Goal: Task Accomplishment & Management: Complete application form

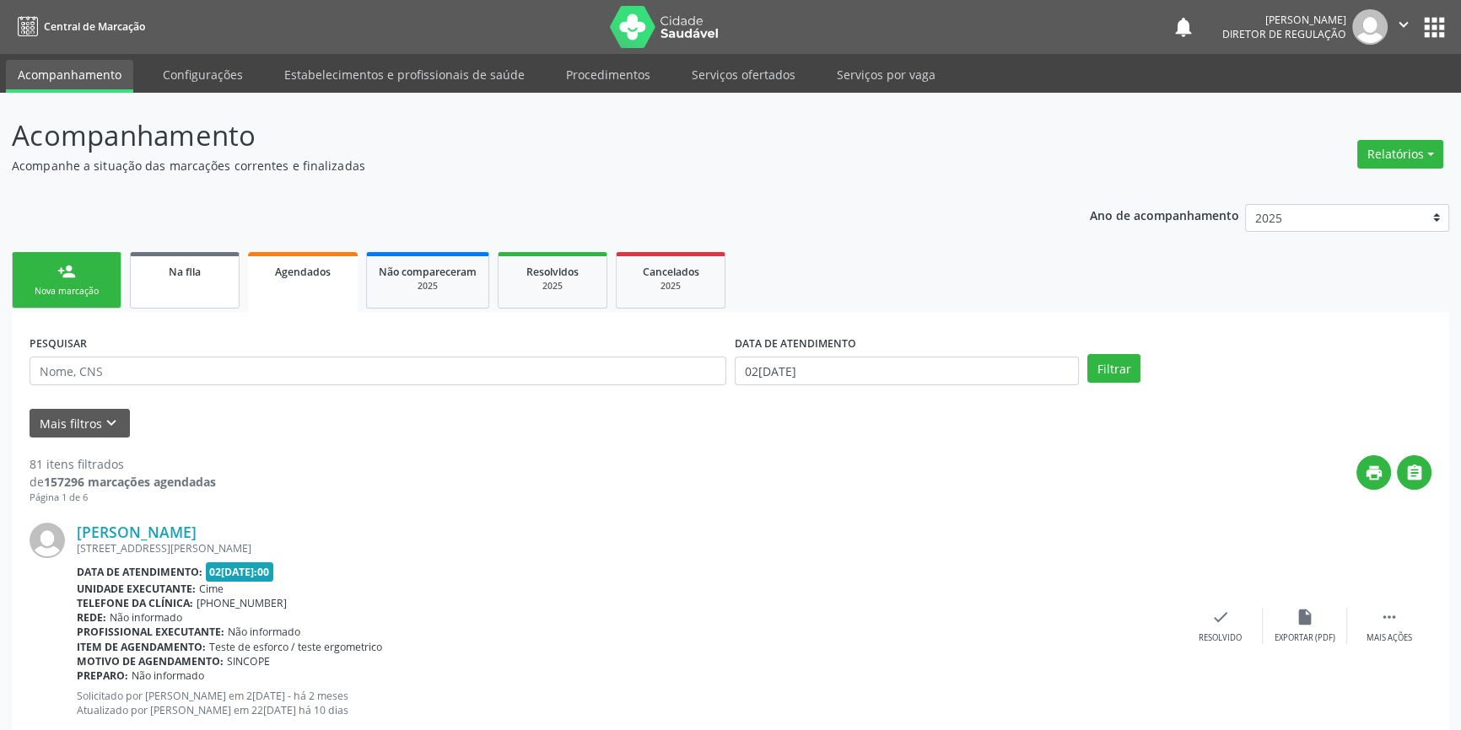
click at [177, 279] on link "Na fila" at bounding box center [185, 280] width 110 height 57
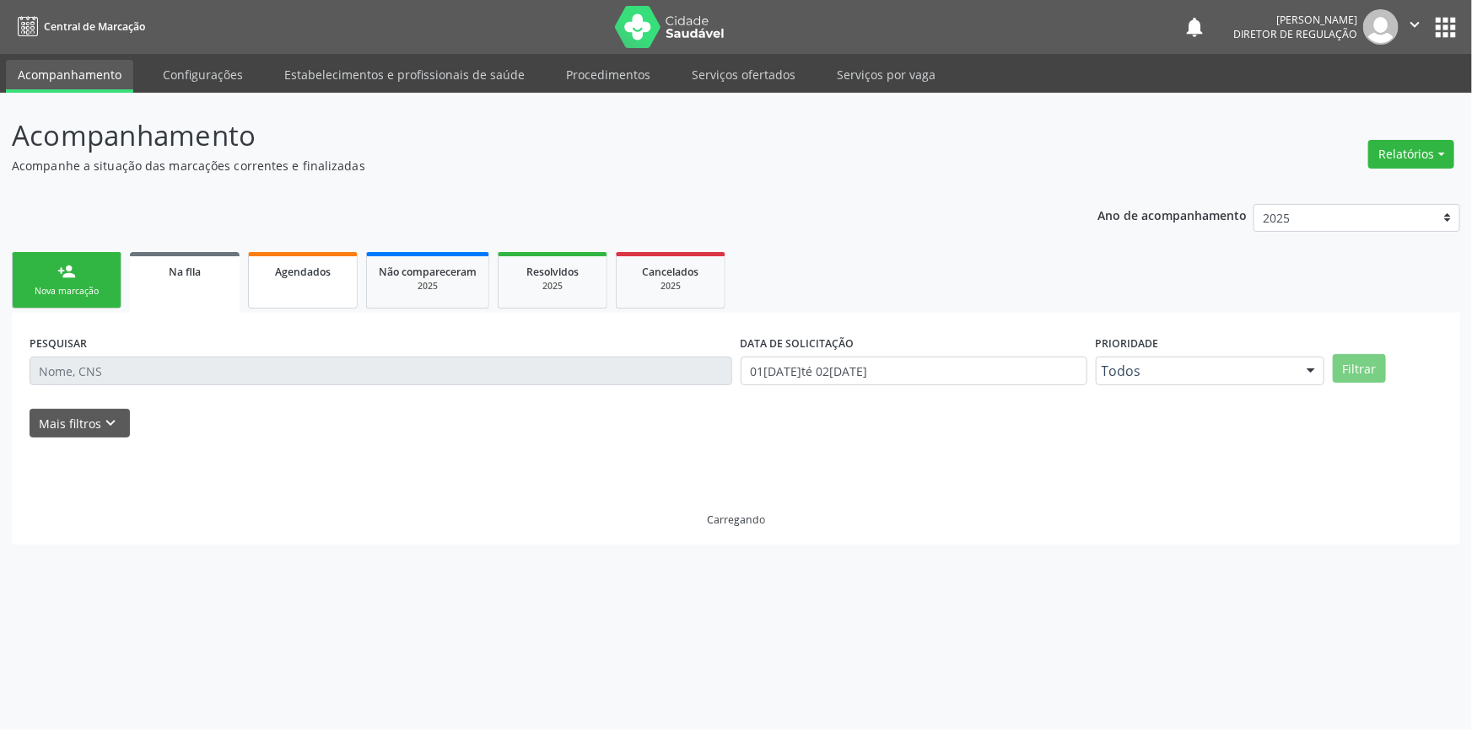
click at [341, 266] on div "Agendados" at bounding box center [303, 271] width 84 height 18
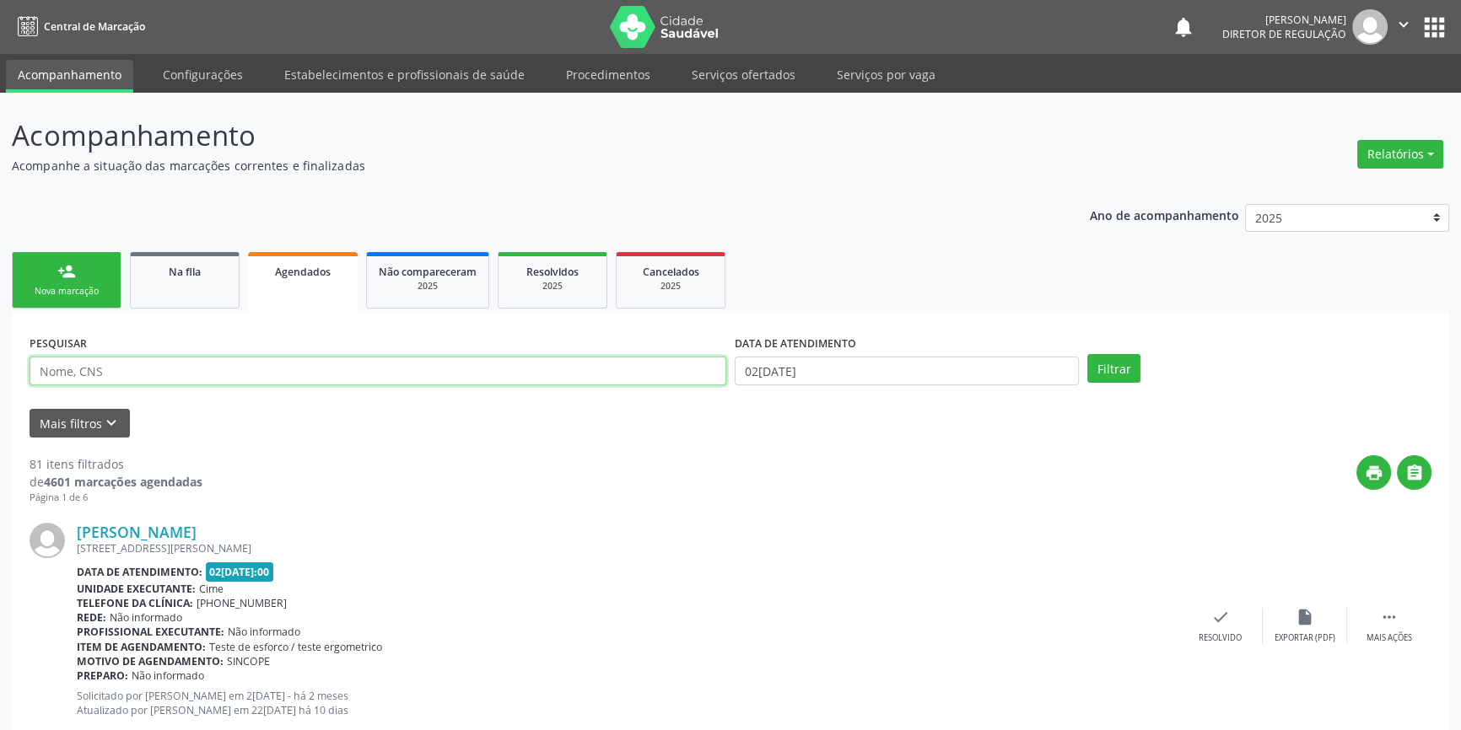
click at [216, 384] on input "text" at bounding box center [378, 371] width 697 height 29
type input "704105460373650"
click at [802, 391] on div "DATA DE ATENDIMENTO 02[DATE]" at bounding box center [906, 364] width 353 height 66
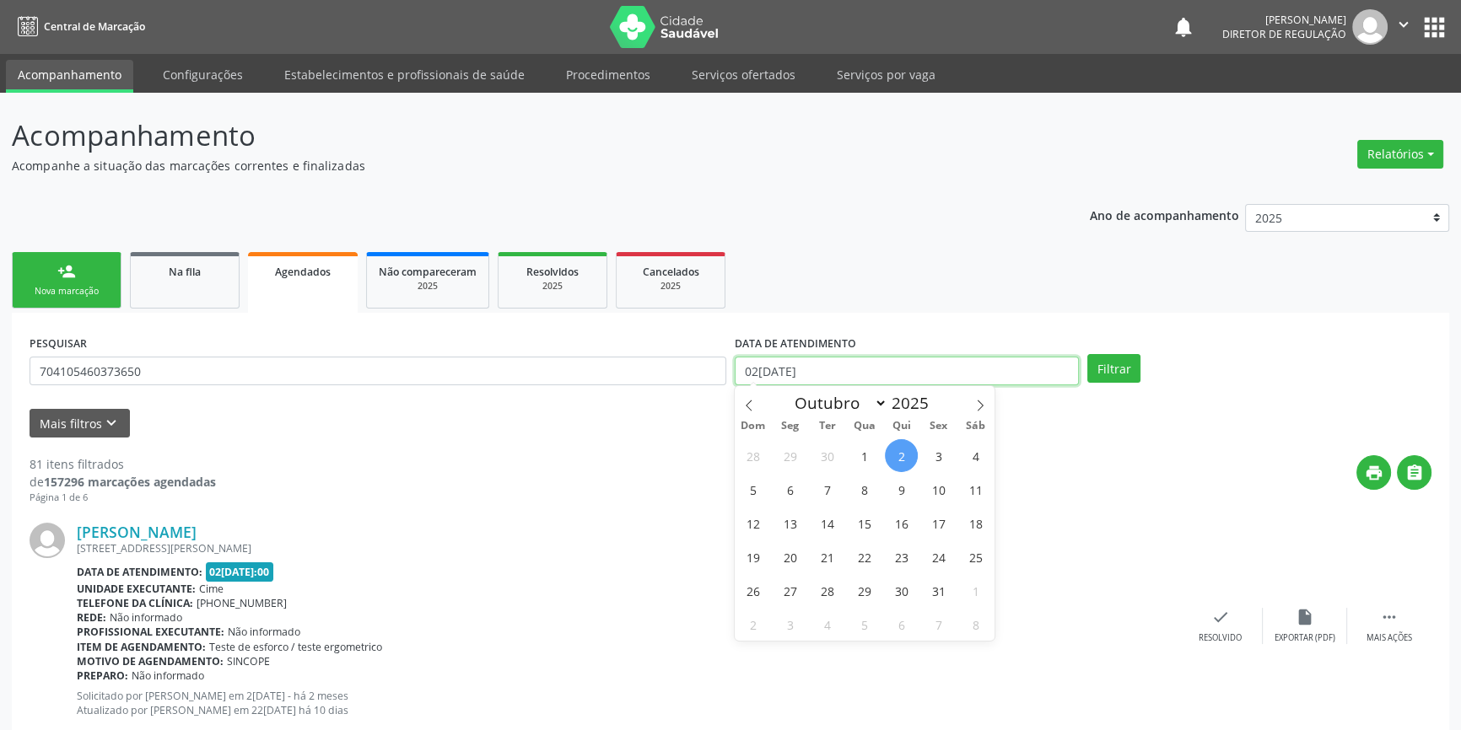
click at [816, 378] on input "02[DATE]" at bounding box center [907, 371] width 344 height 29
click at [907, 565] on span "23" at bounding box center [901, 557] width 33 height 33
type input "2[DATE]"
click at [907, 565] on span "23" at bounding box center [901, 557] width 33 height 33
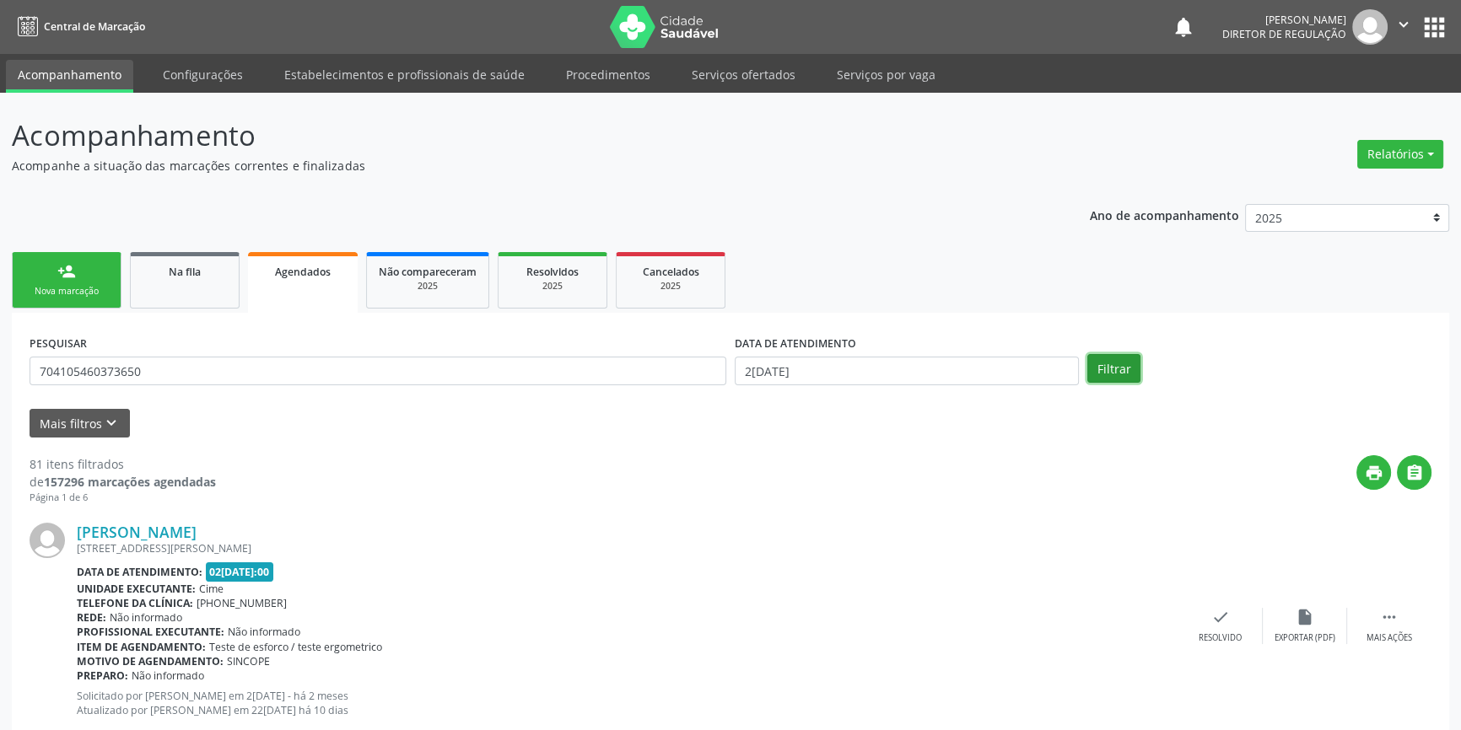
click at [1101, 364] on button "Filtrar" at bounding box center [1113, 368] width 53 height 29
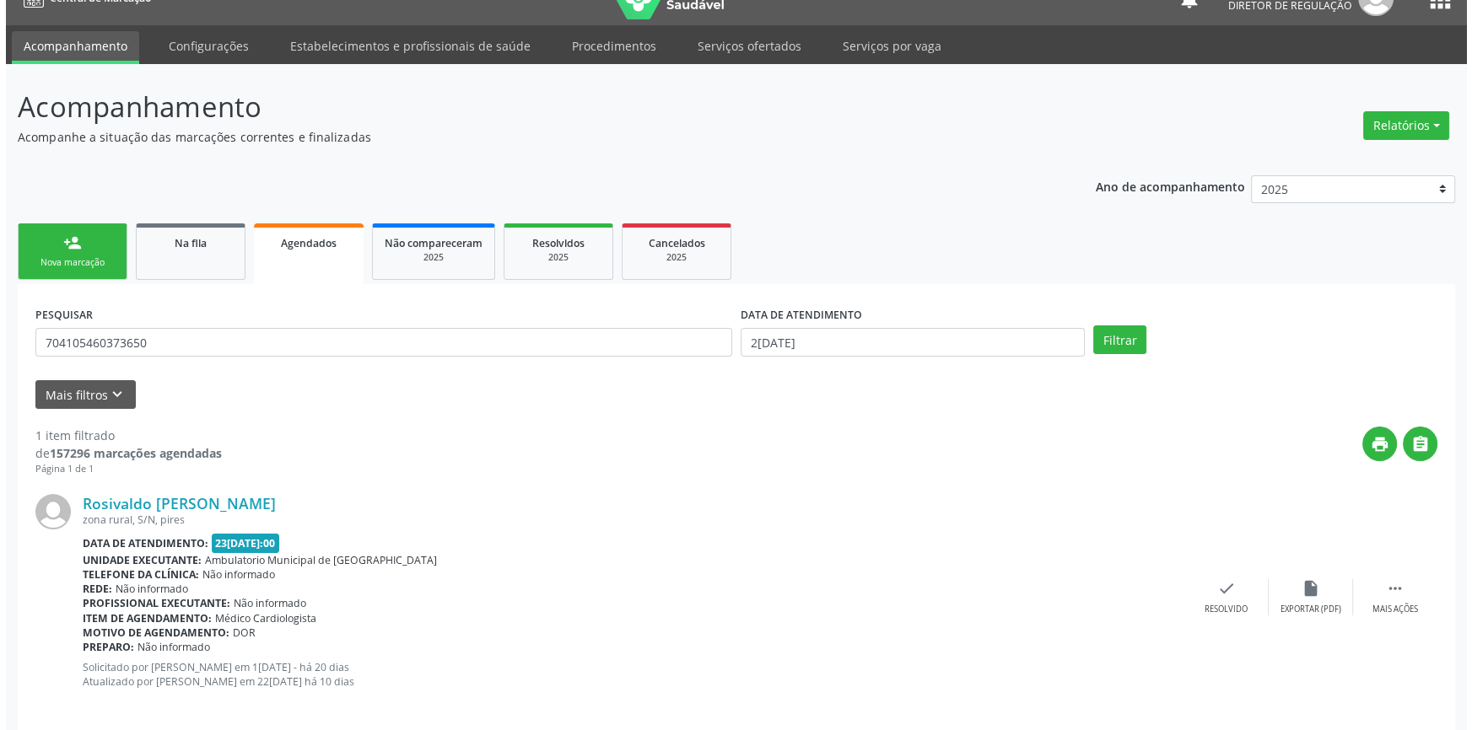
scroll to position [45, 0]
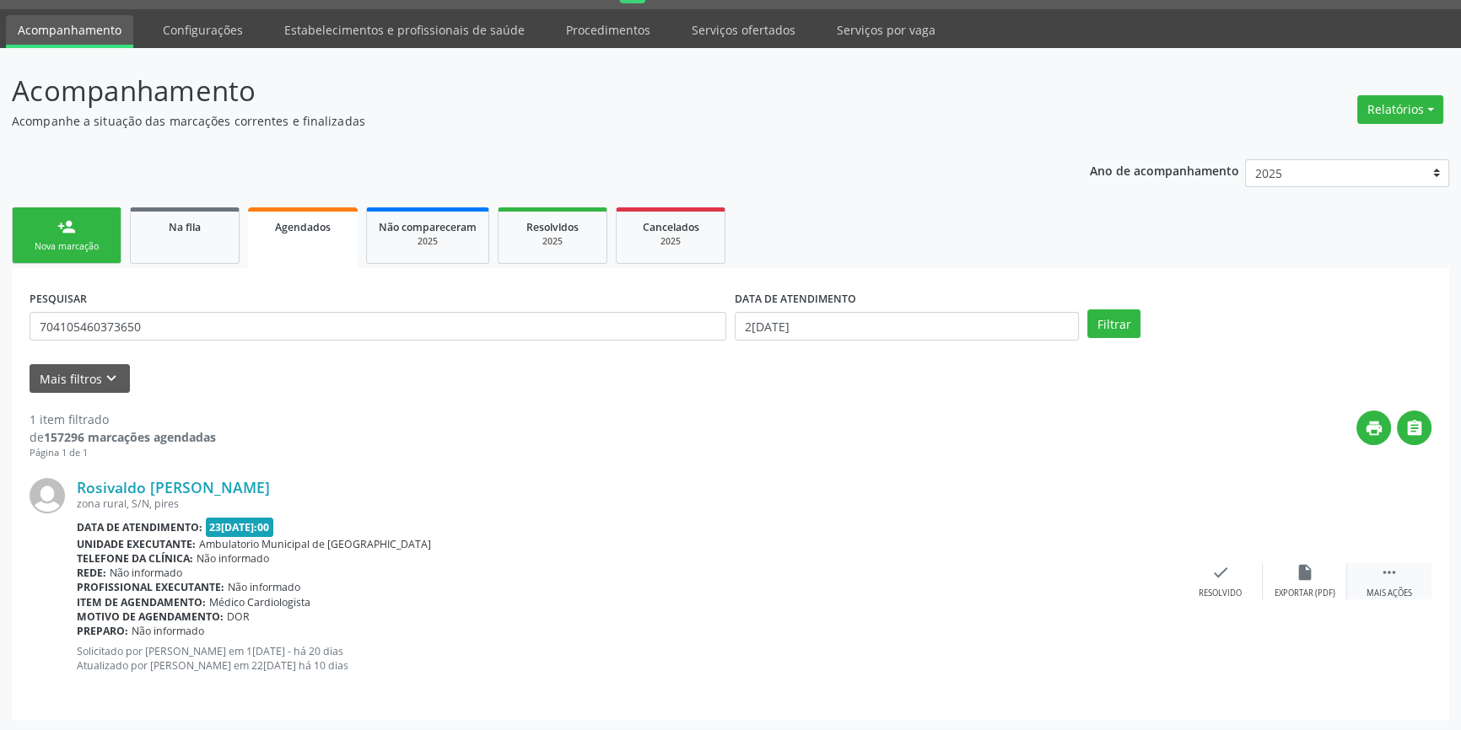
click at [1350, 563] on div " Mais ações" at bounding box center [1389, 581] width 84 height 36
click at [1154, 583] on div "cancel Cancelar" at bounding box center [1136, 581] width 84 height 36
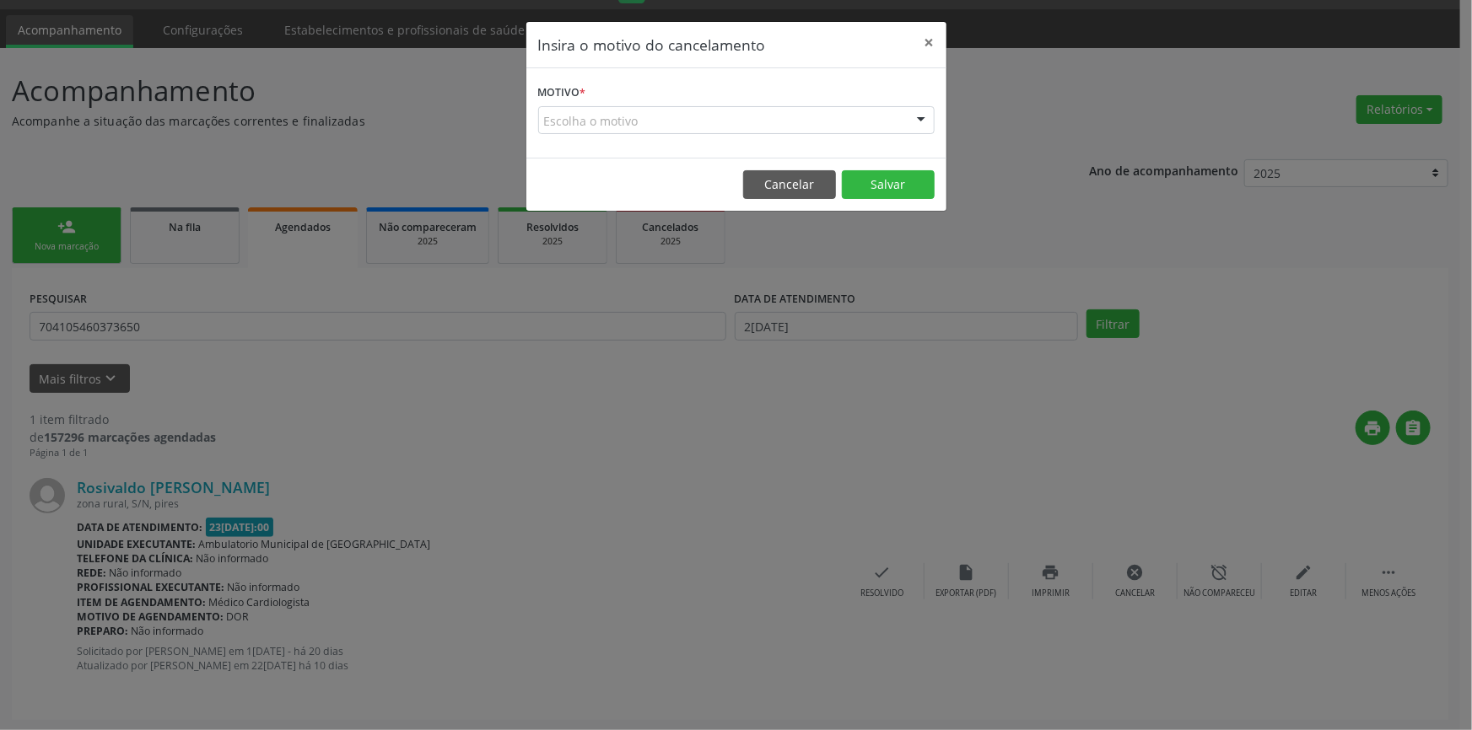
click at [606, 113] on div "Escolha o motivo" at bounding box center [736, 120] width 396 height 29
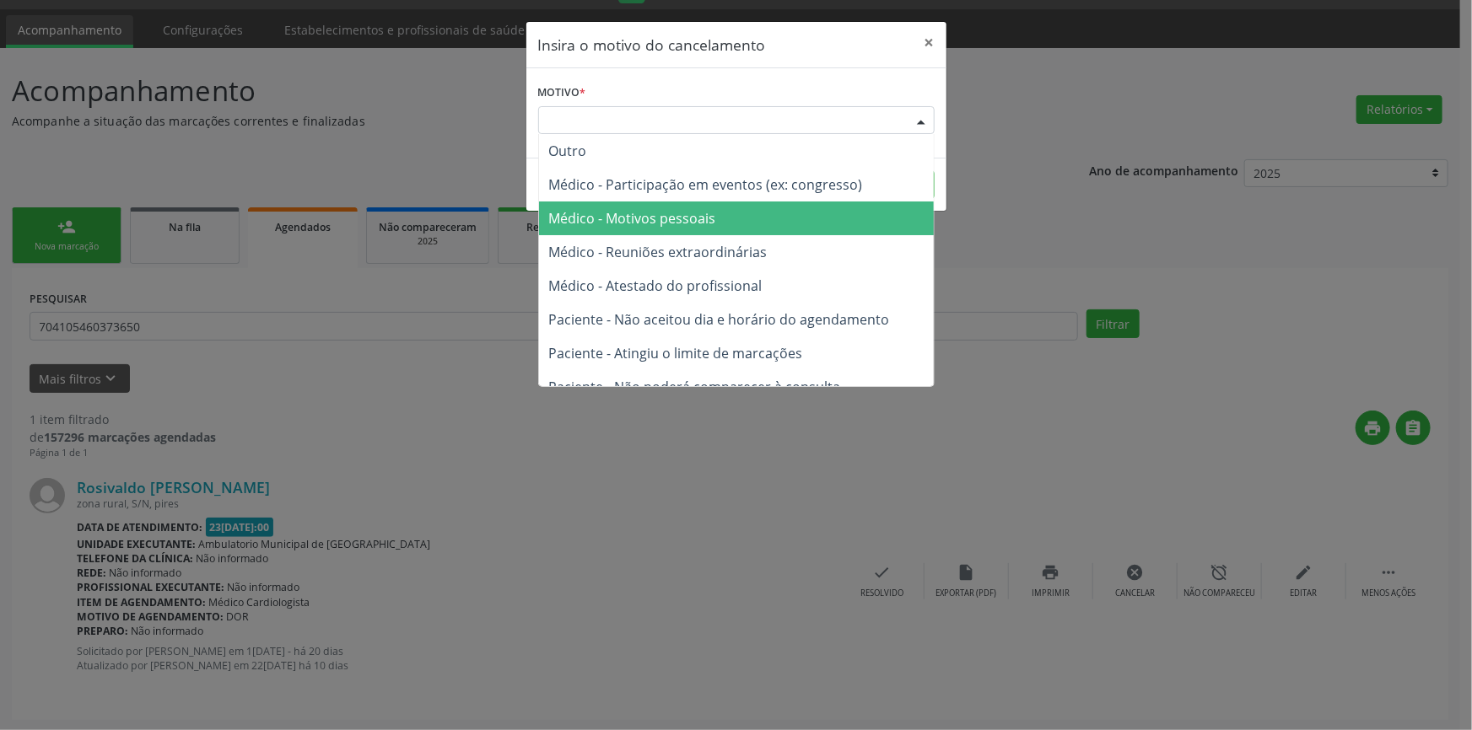
click at [644, 211] on span "Médico - Motivos pessoais" at bounding box center [632, 218] width 167 height 19
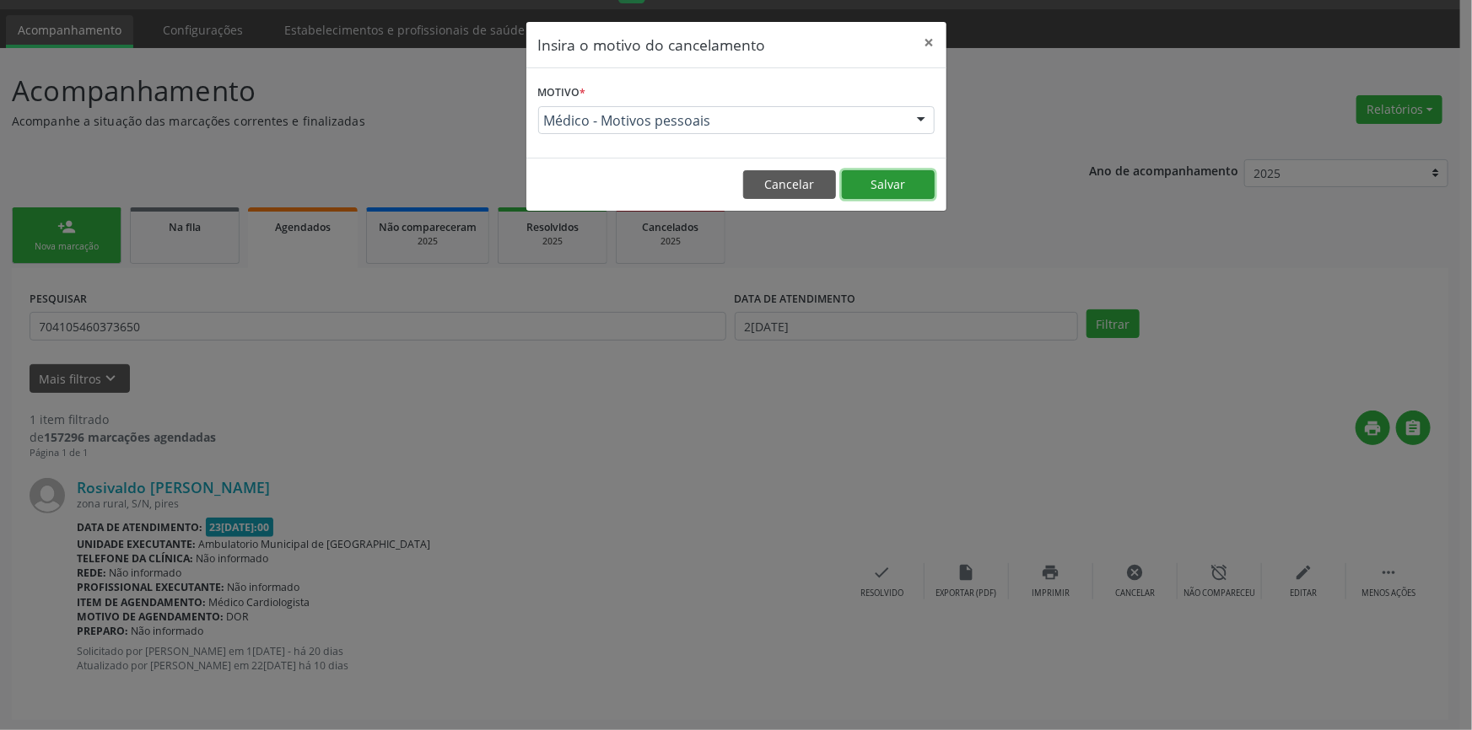
click at [877, 183] on button "Salvar" at bounding box center [888, 184] width 93 height 29
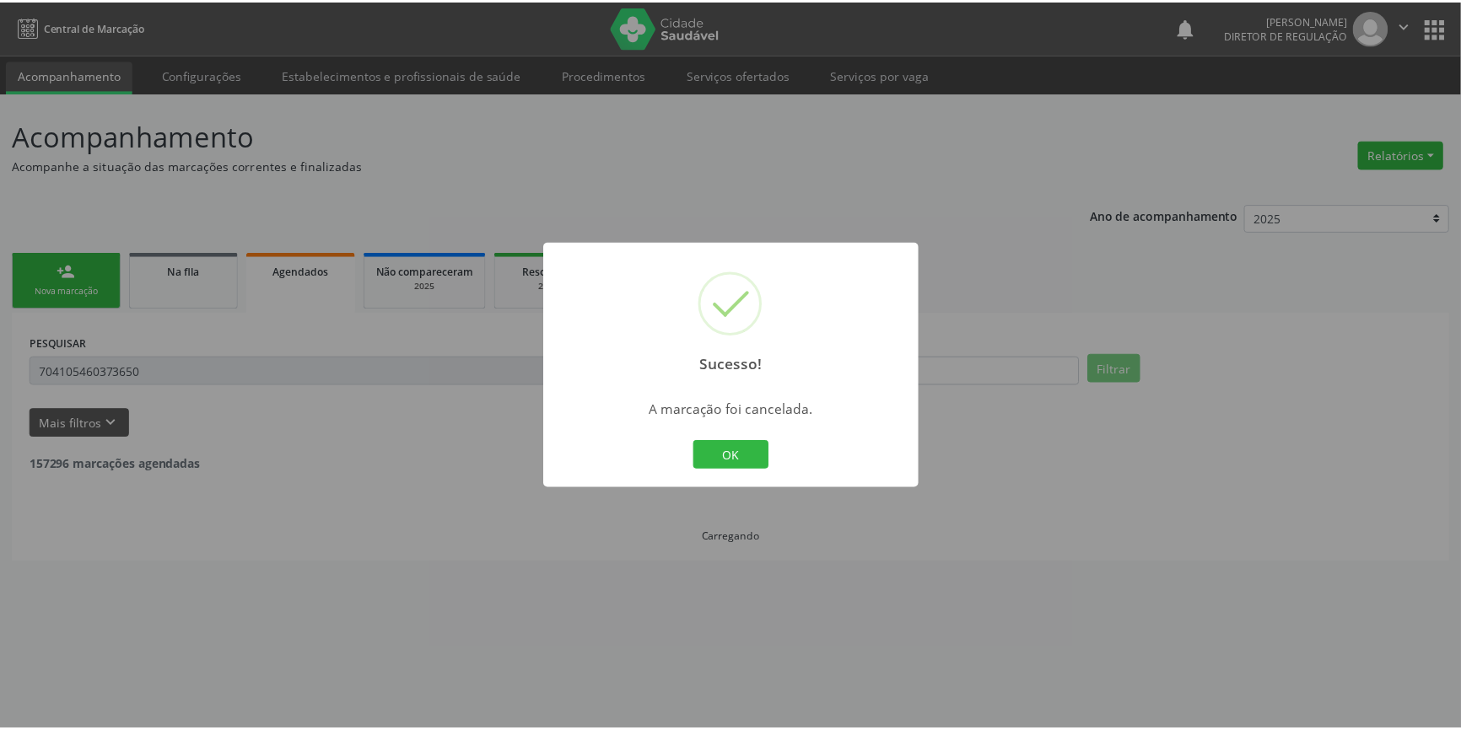
scroll to position [0, 0]
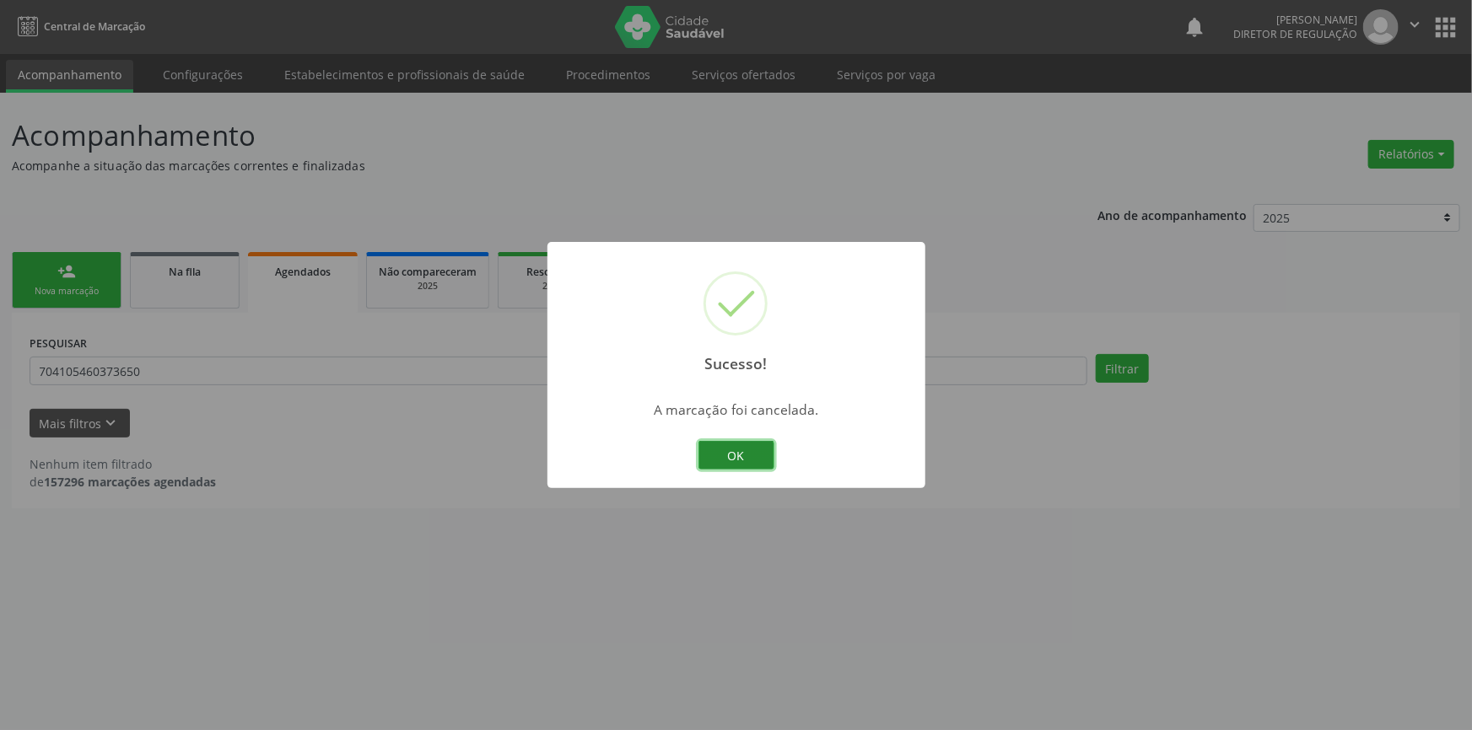
click at [737, 456] on button "OK" at bounding box center [736, 455] width 76 height 29
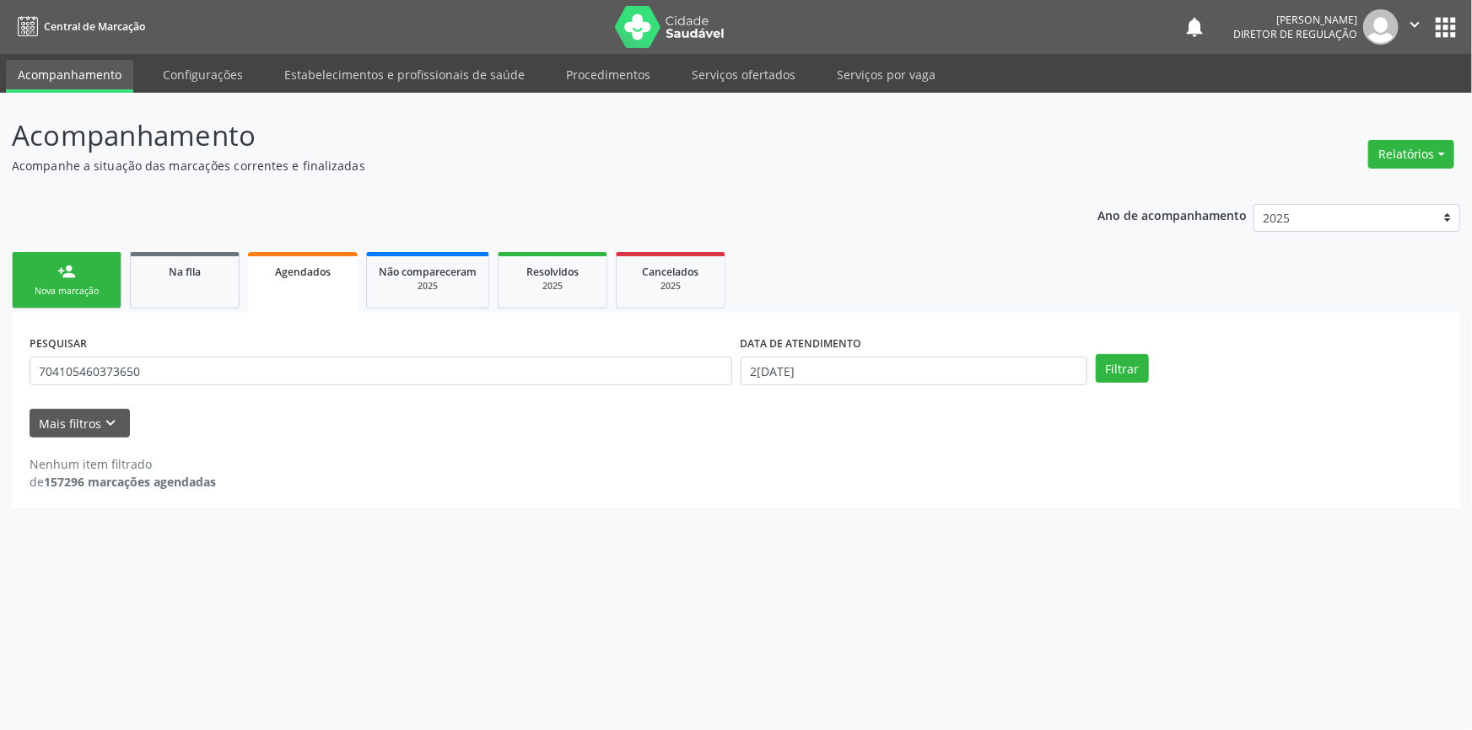
click at [854, 385] on div "DATA DE ATENDIMENTO 2[DATE]" at bounding box center [913, 364] width 355 height 66
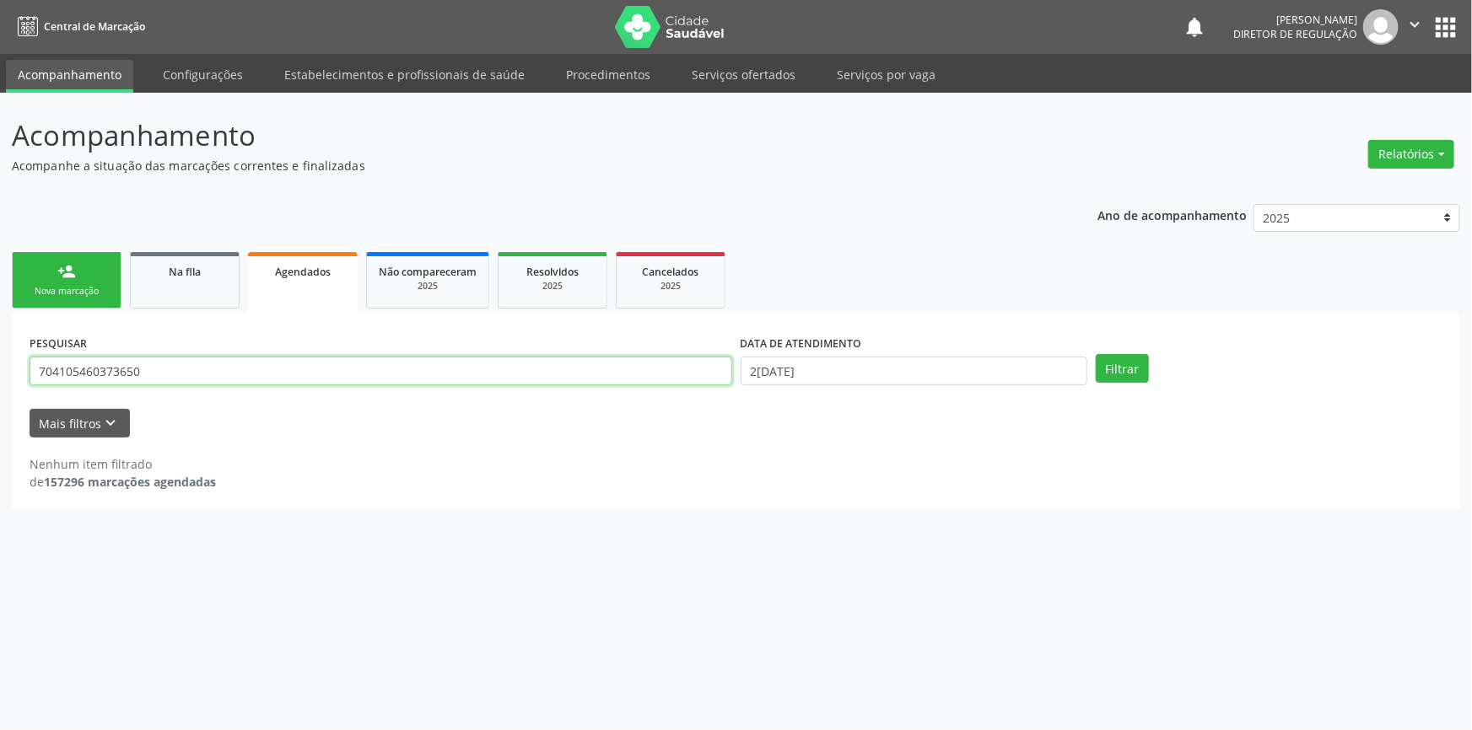
drag, startPoint x: 252, startPoint y: 370, endPoint x: 32, endPoint y: 374, distance: 220.2
click at [44, 374] on input "704105460373650" at bounding box center [381, 371] width 703 height 29
type input "7"
type input "704209732953786"
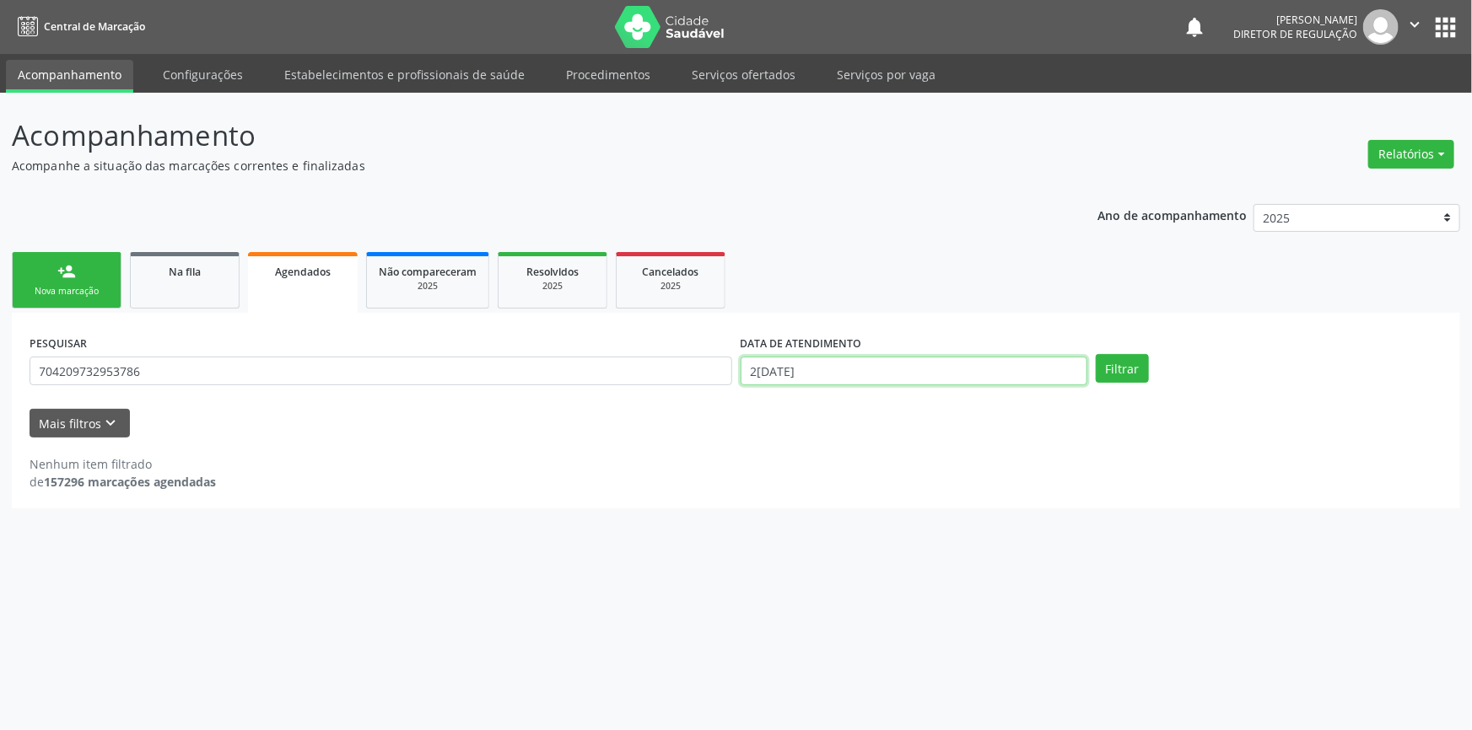
click at [886, 382] on body "Central de Marcação notifications [PERSON_NAME] Diretor de regulação  Configur…" at bounding box center [736, 365] width 1472 height 730
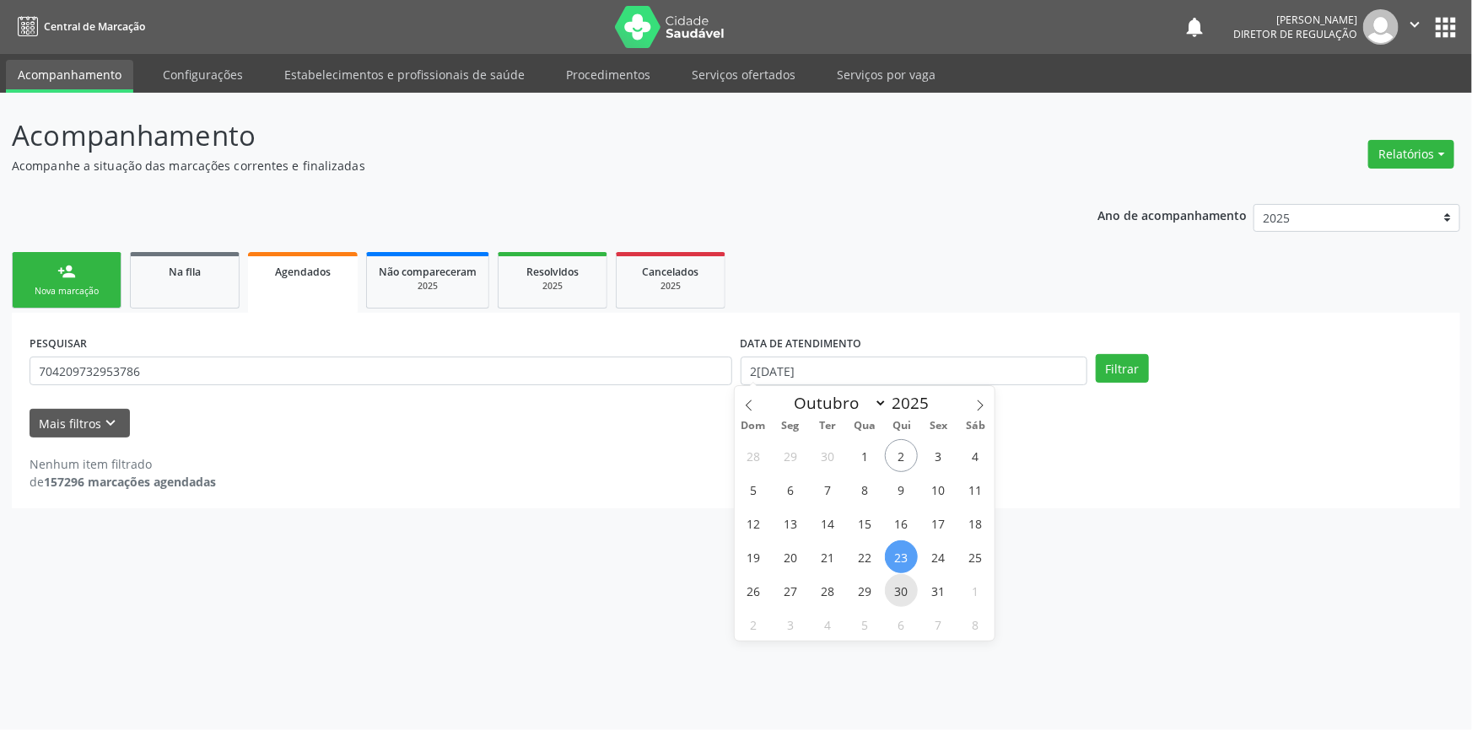
click at [892, 597] on span "30" at bounding box center [901, 590] width 33 height 33
type input "30/10/2025"
click at [1122, 370] on button "Filtrar" at bounding box center [1122, 368] width 53 height 29
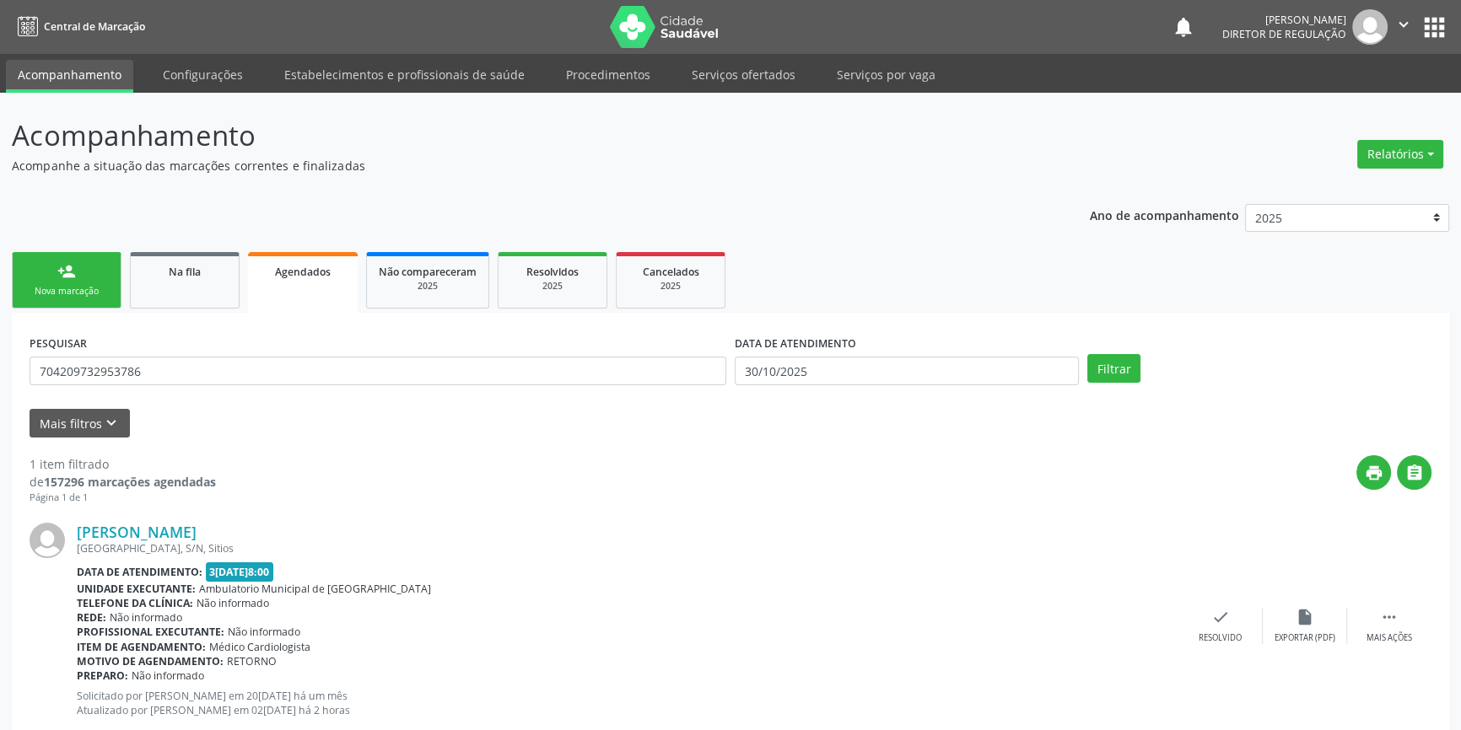
click at [1431, 622] on div "PESQUISAR 704209732953786 DATA DE ATENDIMENTO 3[DATE] Filtrar UNIDADE DE REFERÊ…" at bounding box center [730, 539] width 1437 height 452
click at [1406, 623] on div " Mais ações" at bounding box center [1389, 626] width 84 height 36
click at [1130, 628] on div "cancel Cancelar" at bounding box center [1136, 626] width 84 height 36
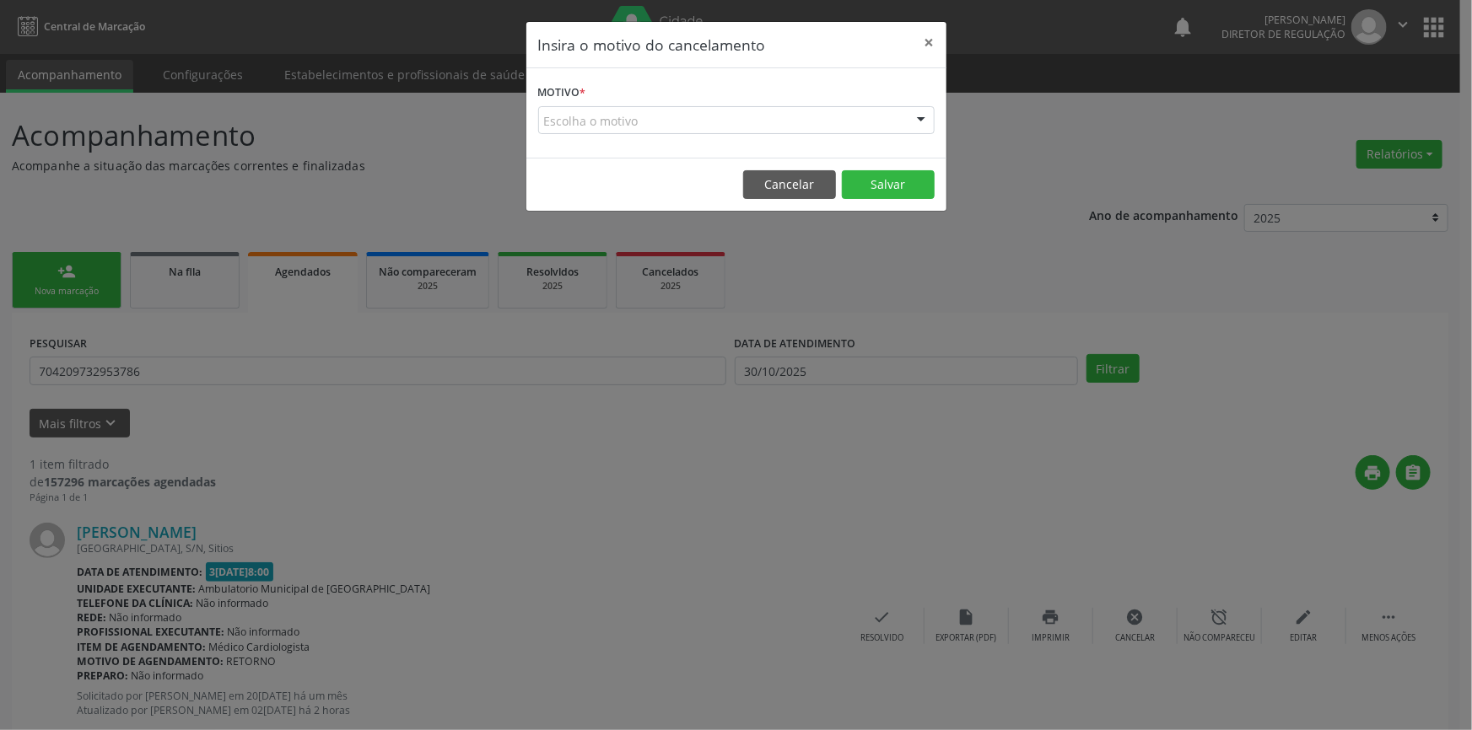
click at [687, 130] on div "Escolha o motivo" at bounding box center [736, 120] width 396 height 29
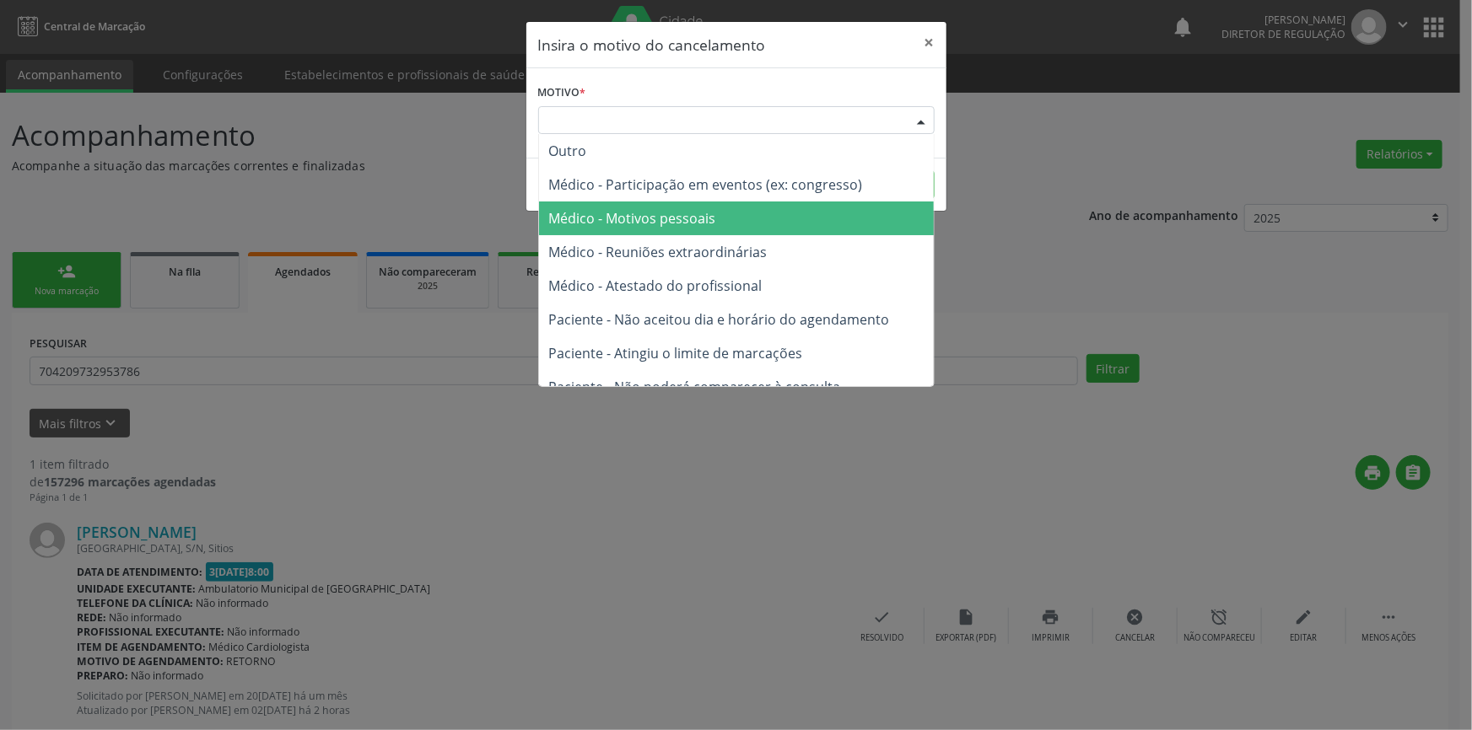
click at [692, 223] on span "Médico - Motivos pessoais" at bounding box center [632, 218] width 167 height 19
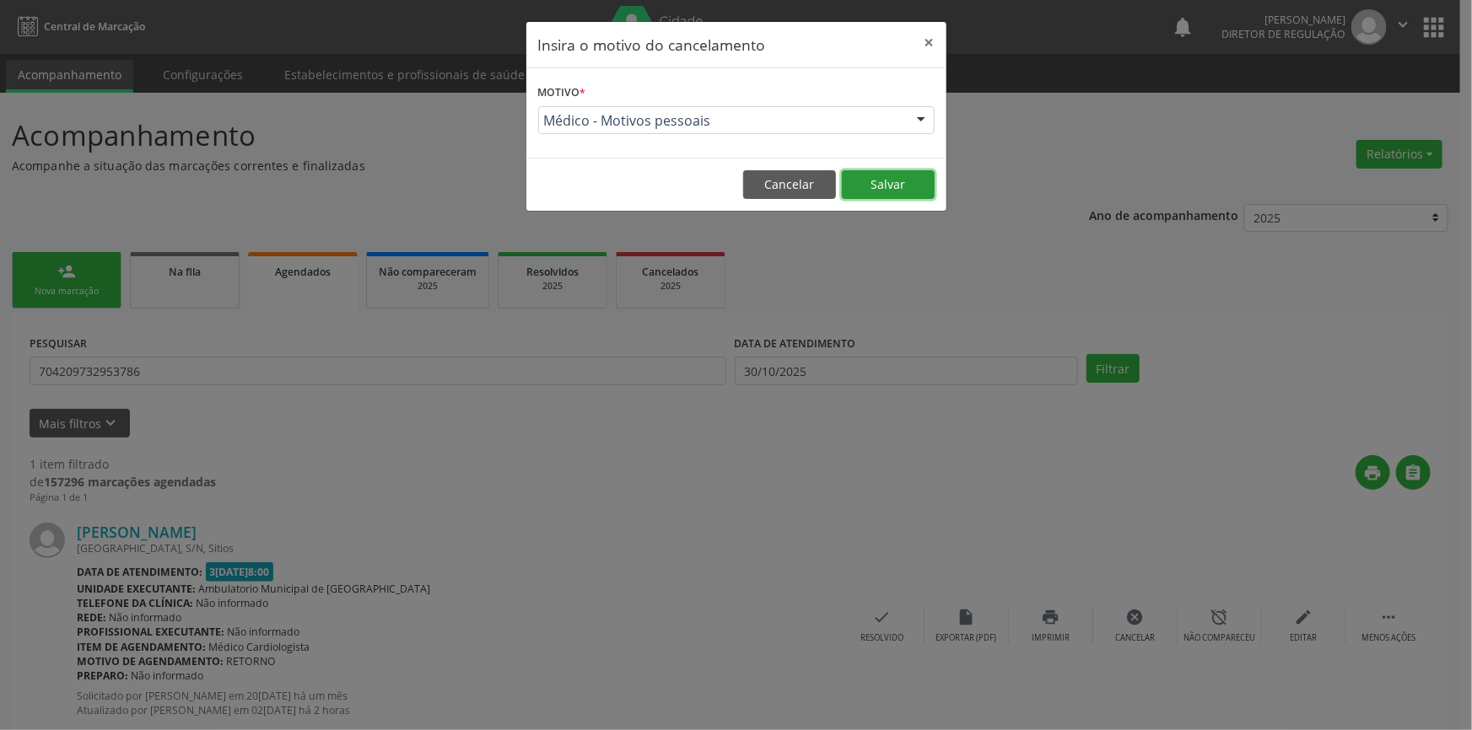
click at [877, 174] on button "Salvar" at bounding box center [888, 184] width 93 height 29
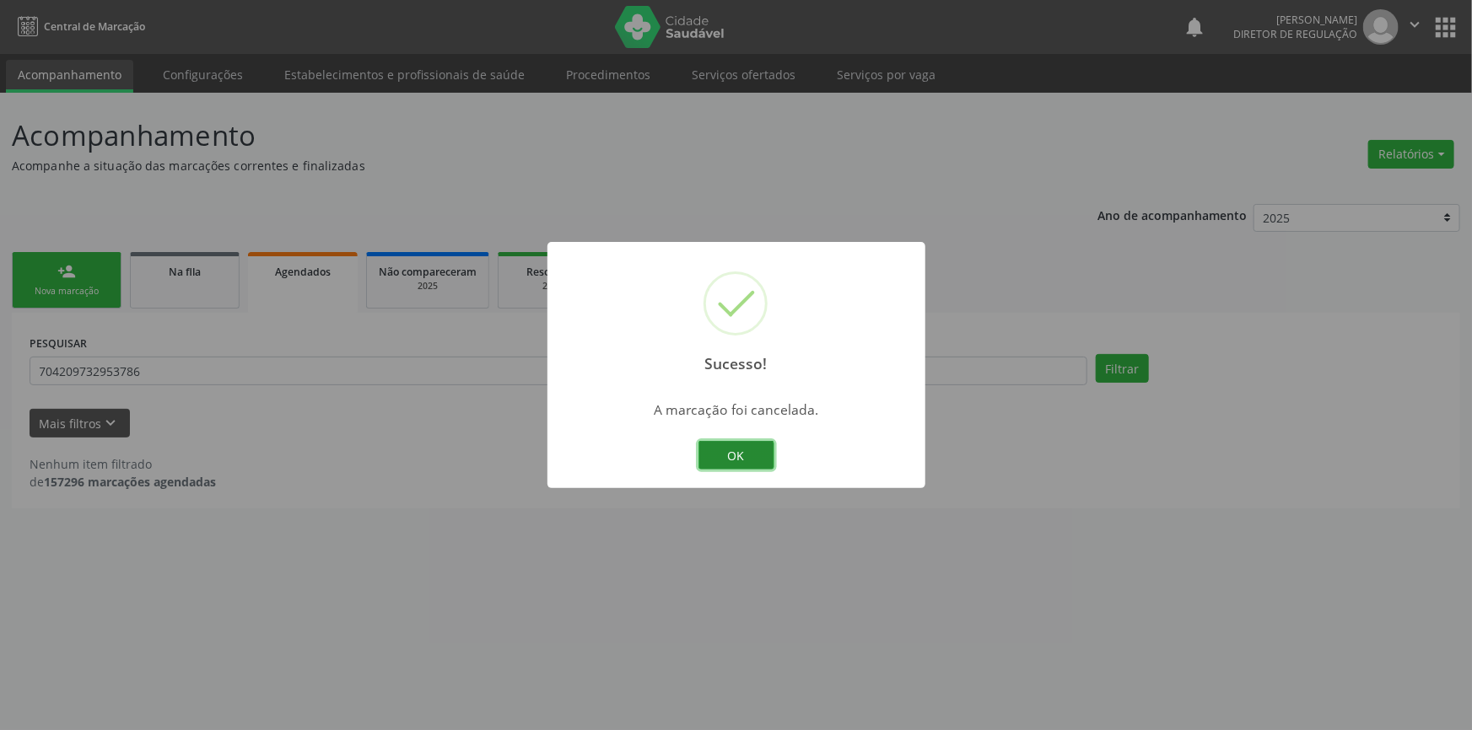
click at [729, 464] on button "OK" at bounding box center [736, 455] width 76 height 29
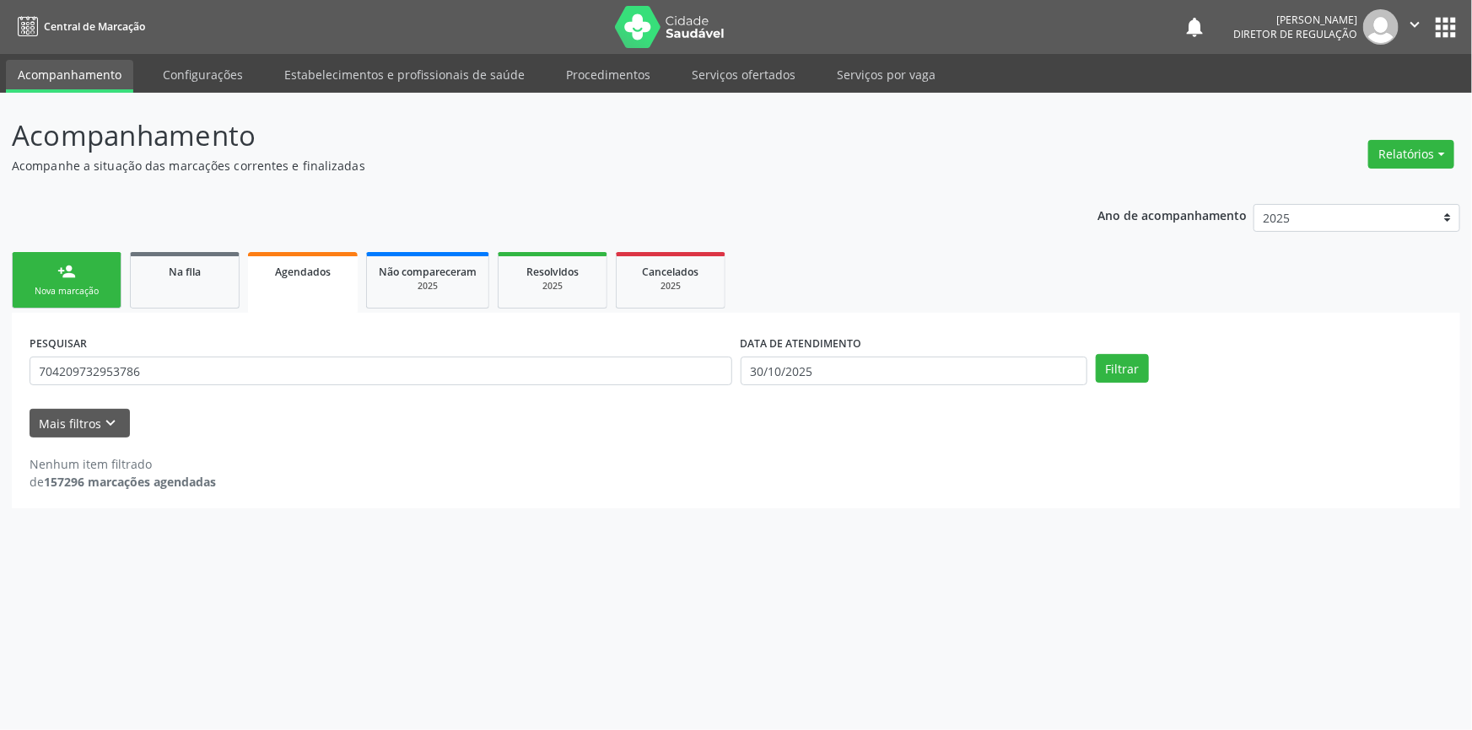
click at [51, 278] on link "person_add Nova marcação" at bounding box center [67, 280] width 110 height 57
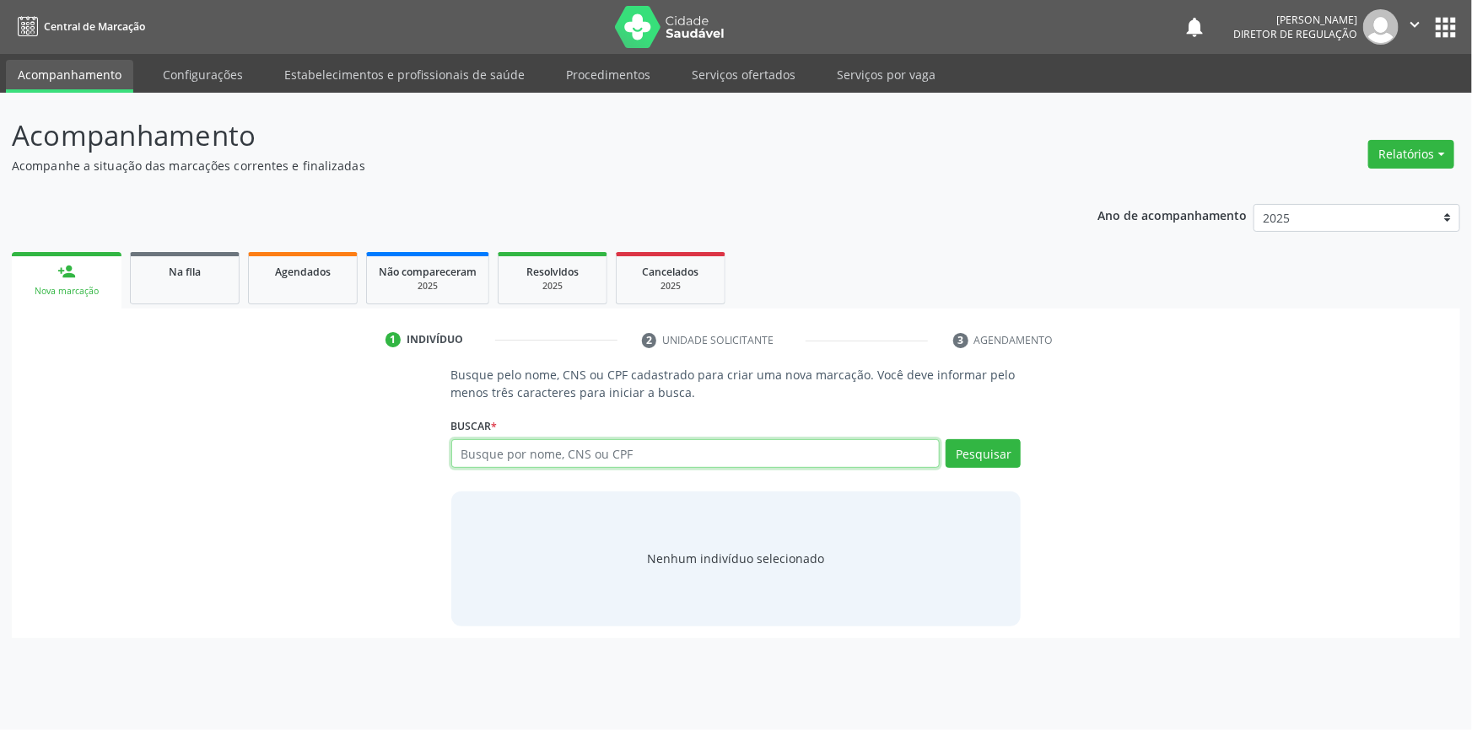
click at [558, 455] on input "text" at bounding box center [695, 453] width 489 height 29
type input "704209732953786"
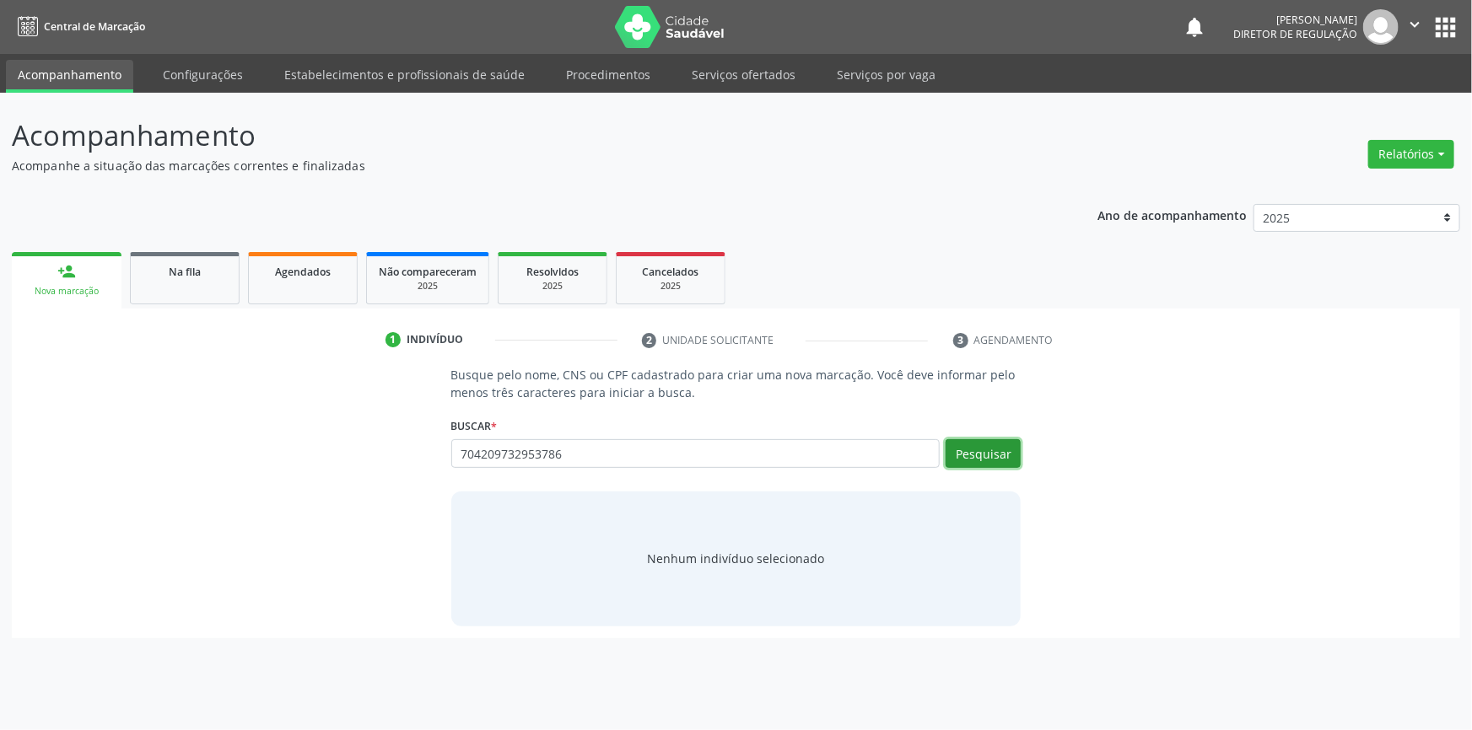
click at [967, 462] on button "Pesquisar" at bounding box center [983, 453] width 75 height 29
type input "704209732953786"
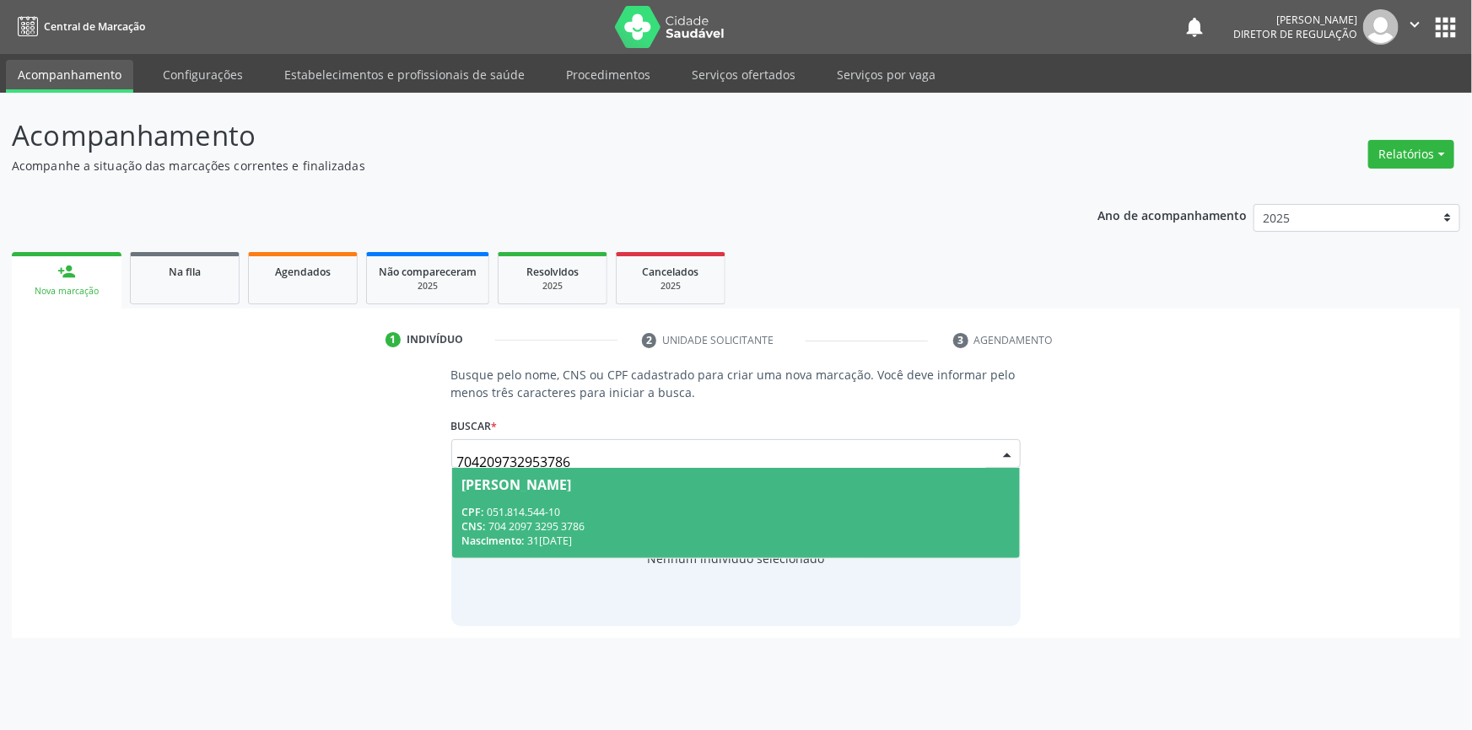
drag, startPoint x: 791, startPoint y: 491, endPoint x: 769, endPoint y: 496, distance: 22.5
click at [781, 491] on span "[PERSON_NAME] CPF: 051.814.544-10 CNS: 704 2097 3295 3786 Nascimento: [DATE]" at bounding box center [736, 513] width 568 height 90
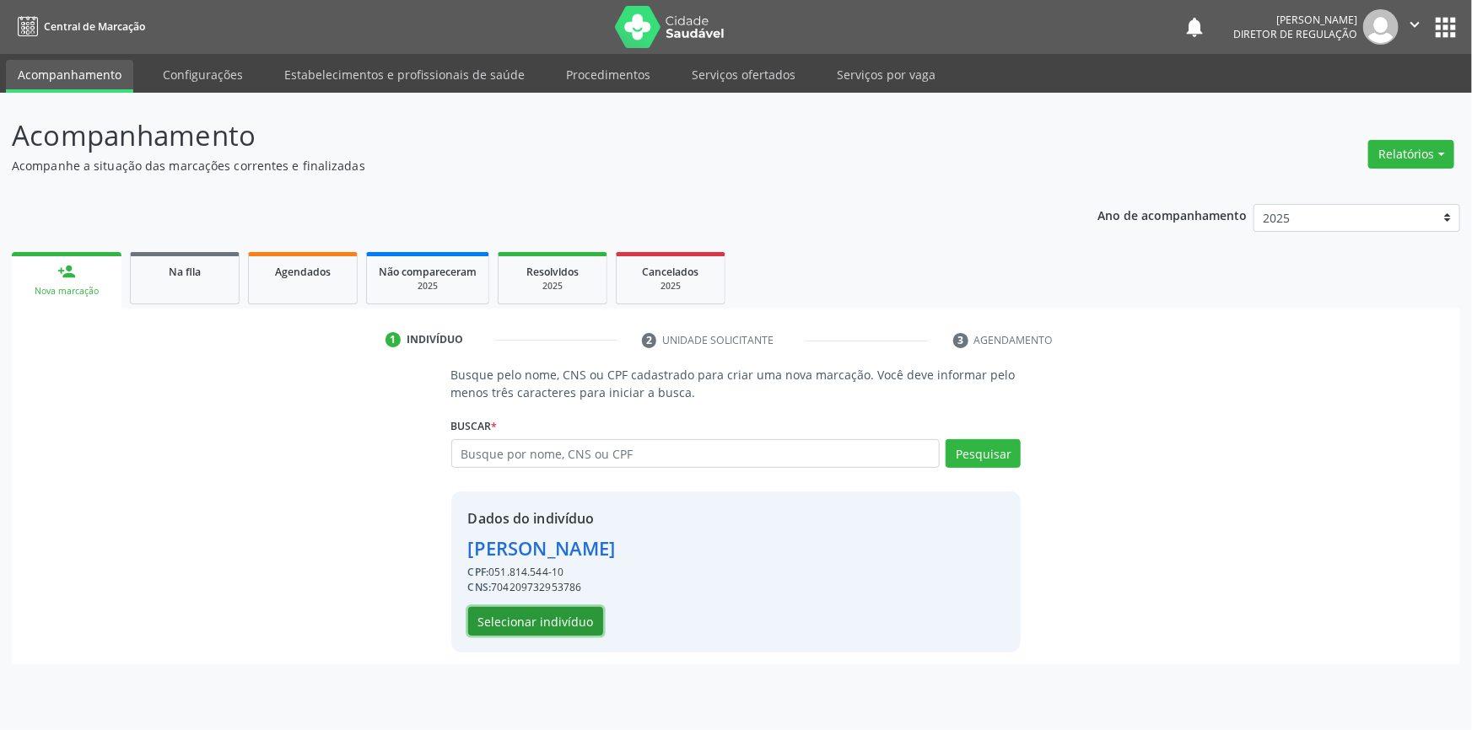
click at [562, 626] on button "Selecionar indivíduo" at bounding box center [535, 621] width 135 height 29
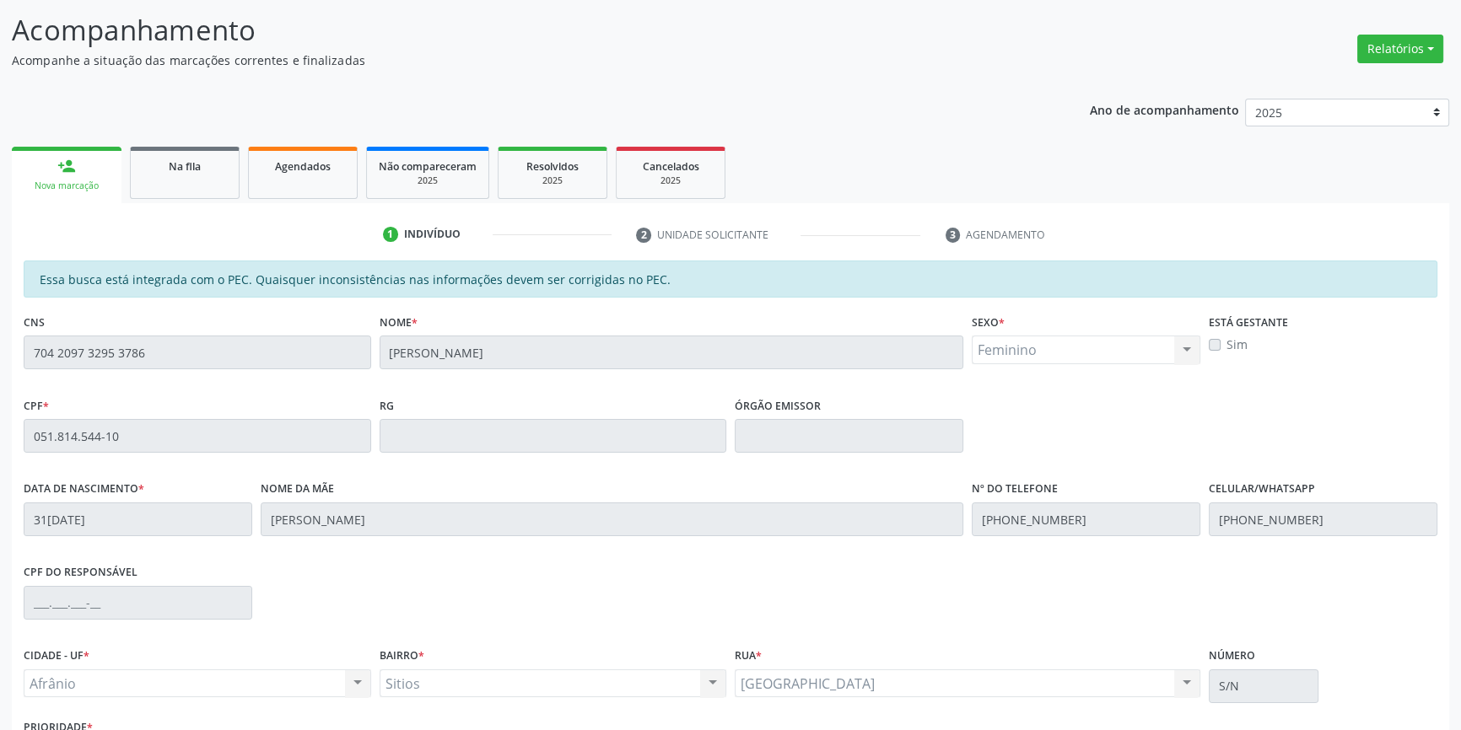
scroll to position [231, 0]
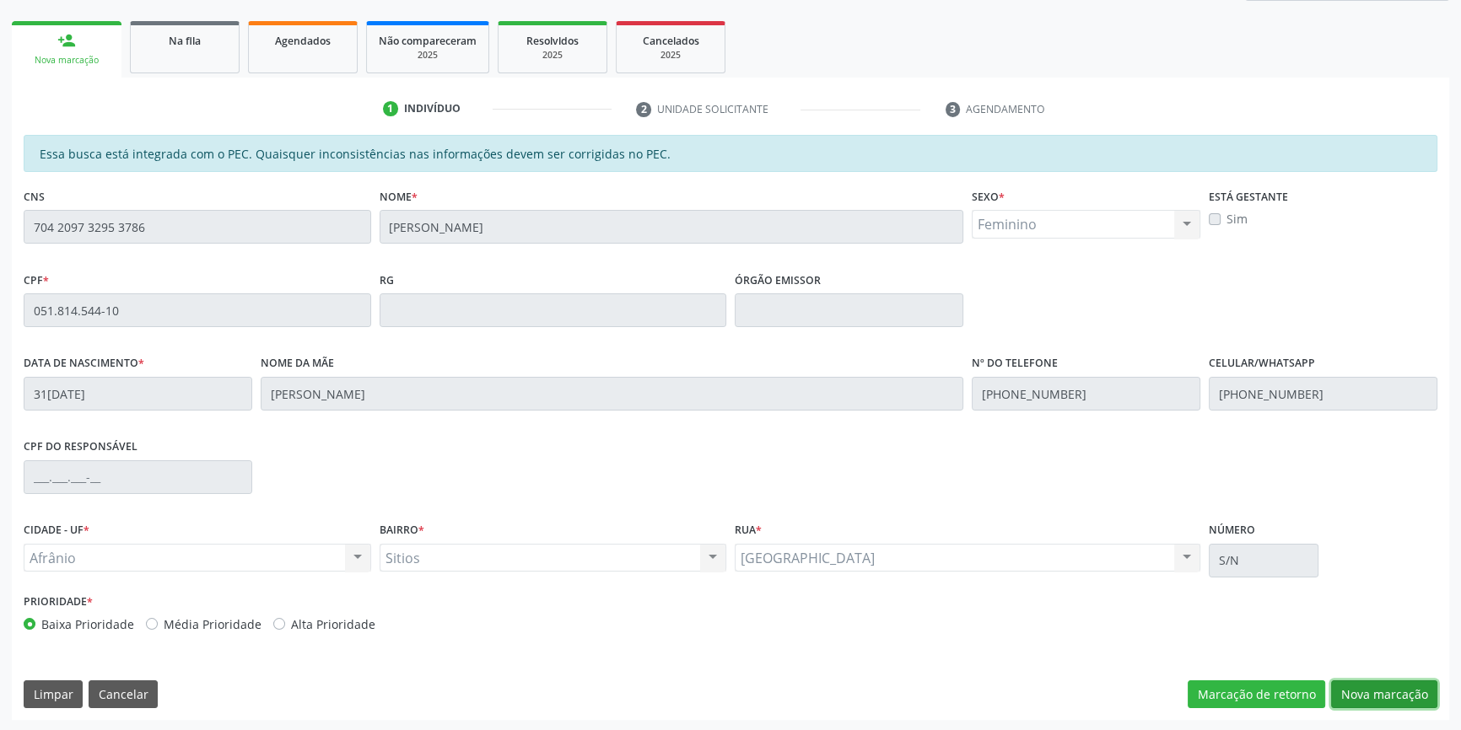
click at [1387, 698] on button "Nova marcação" at bounding box center [1384, 695] width 106 height 29
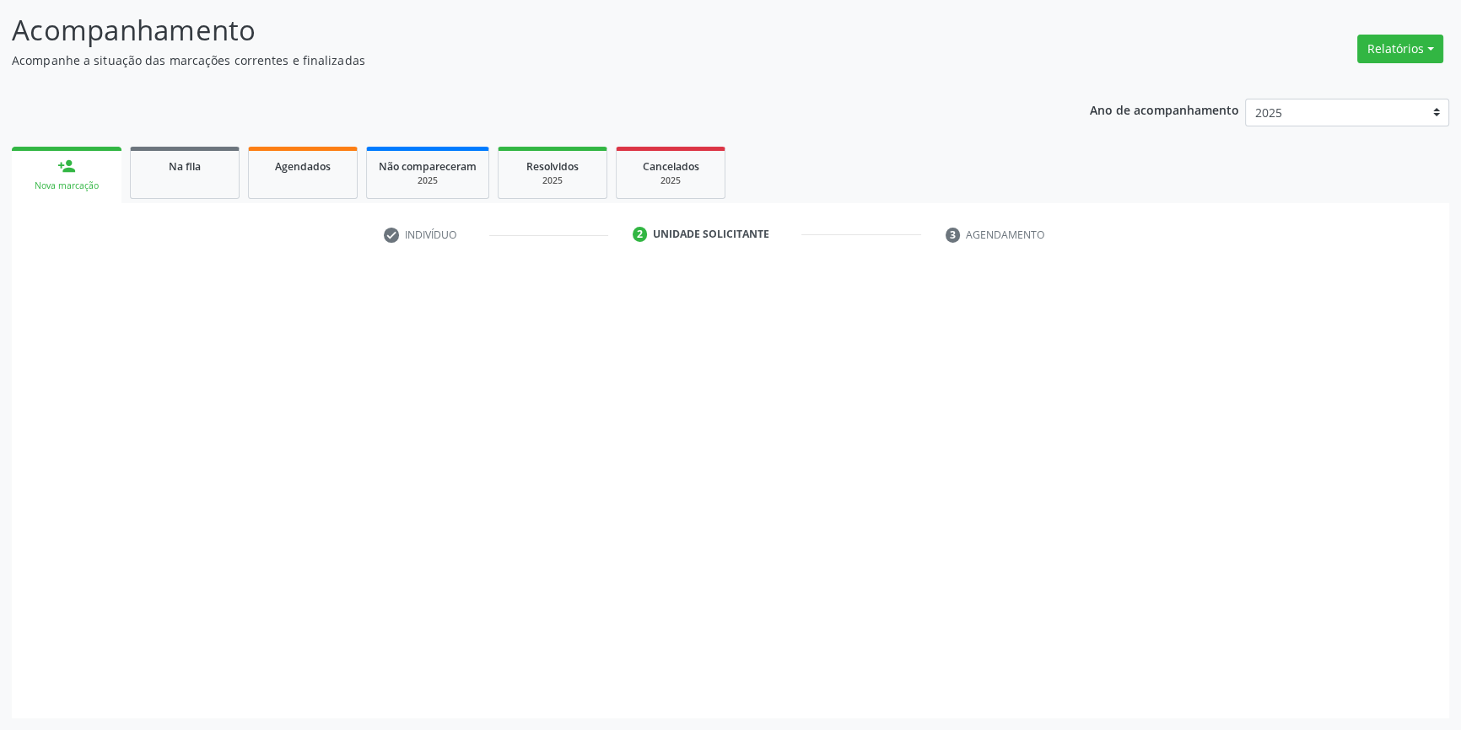
scroll to position [104, 0]
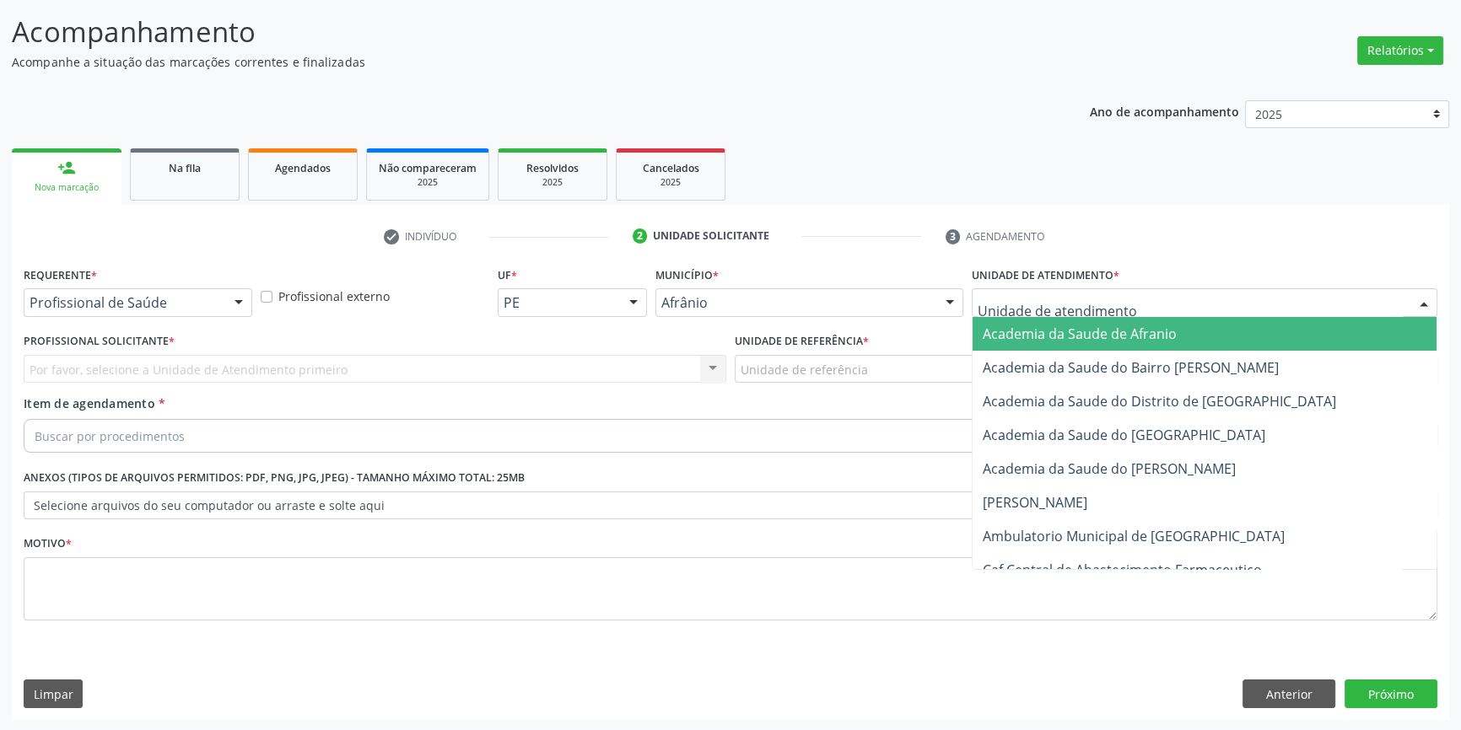
drag, startPoint x: 1135, startPoint y: 305, endPoint x: 1107, endPoint y: 415, distance: 113.3
click at [1134, 305] on div at bounding box center [1205, 302] width 466 height 29
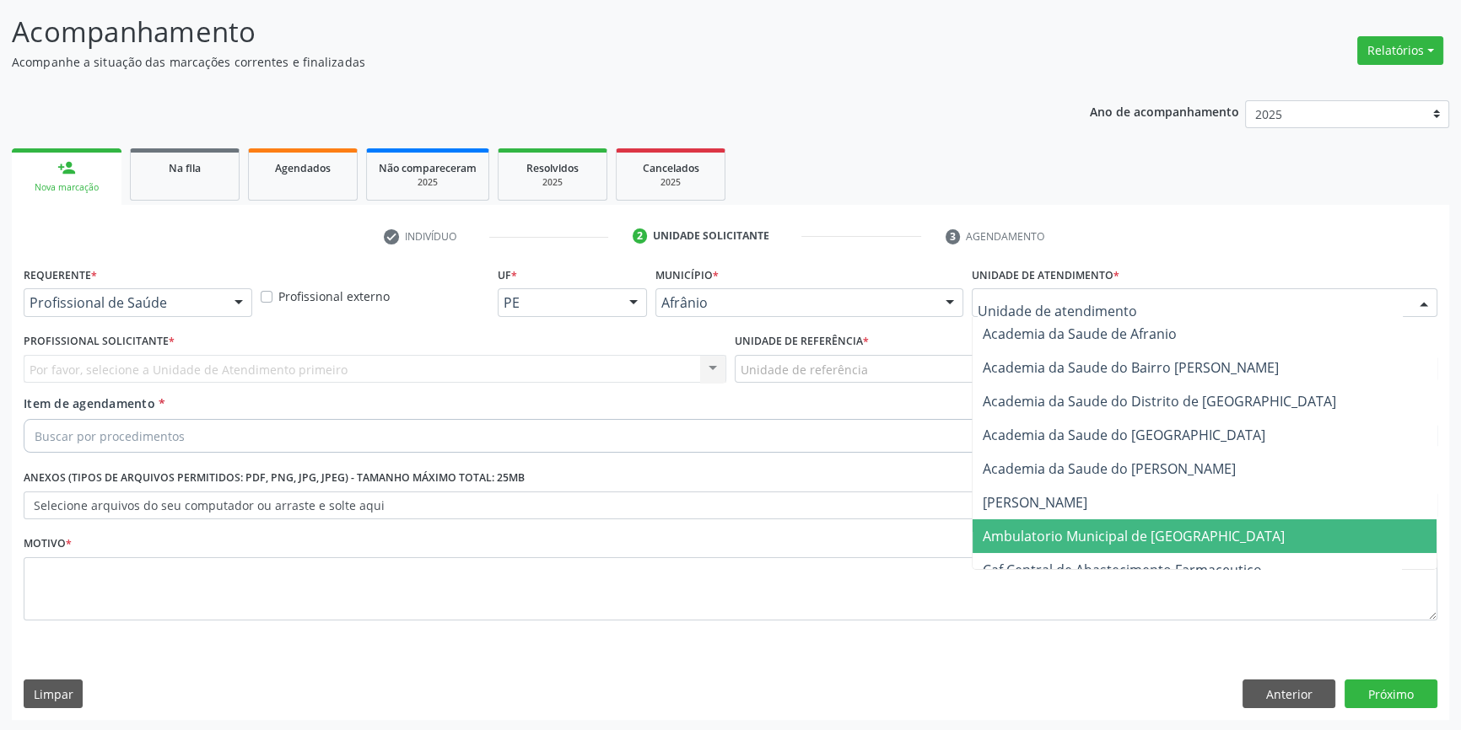
click at [1058, 536] on span "Ambulatorio Municipal de [GEOGRAPHIC_DATA]" at bounding box center [1134, 536] width 302 height 19
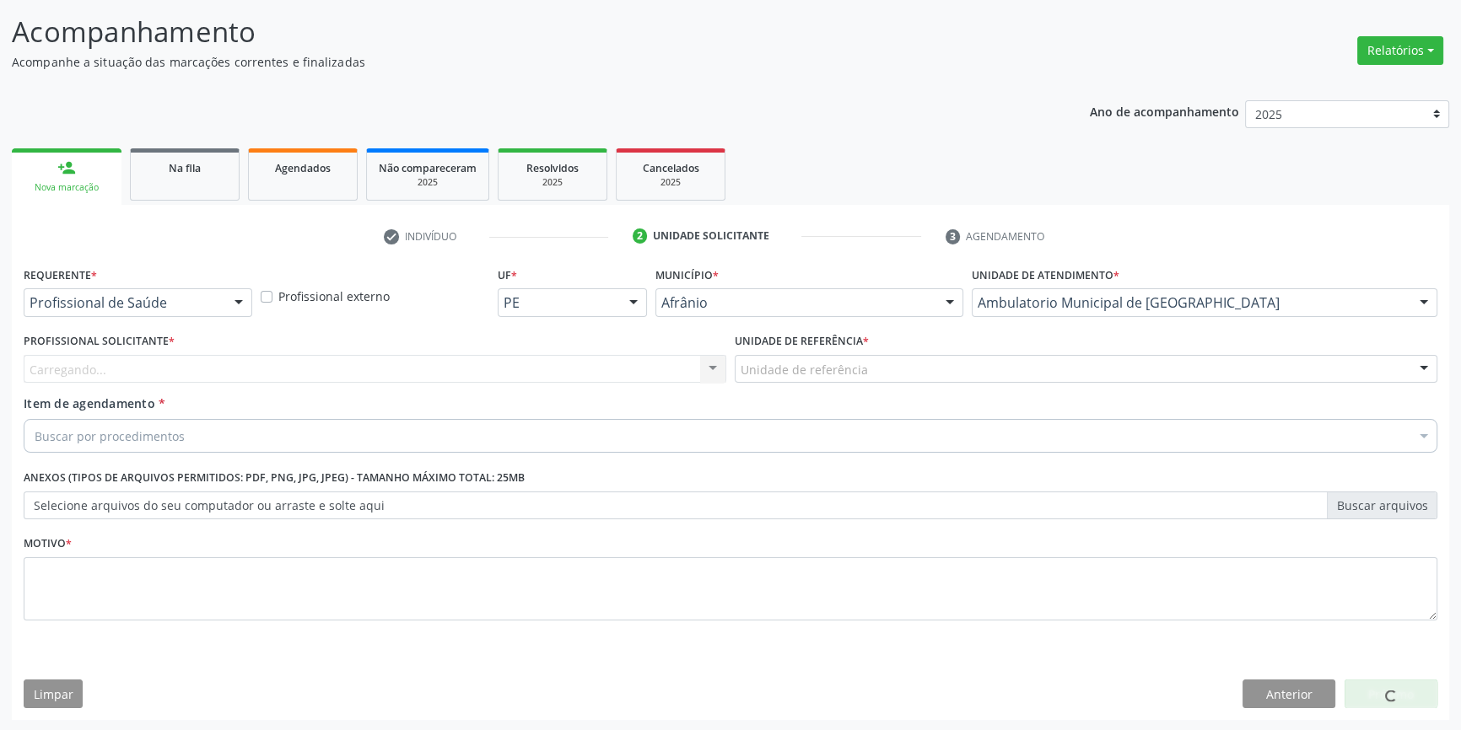
click at [863, 355] on div "Unidade de referência" at bounding box center [1086, 369] width 703 height 29
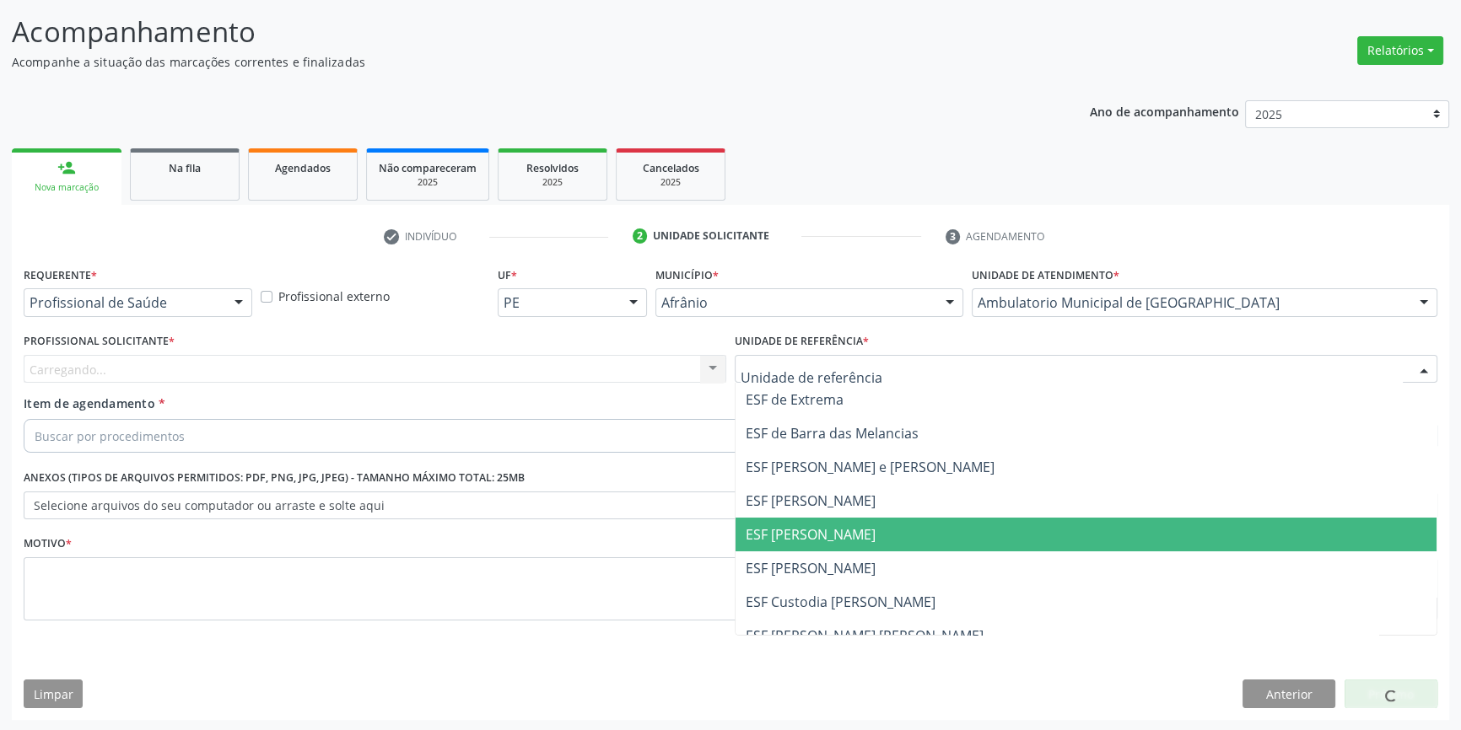
drag, startPoint x: 792, startPoint y: 531, endPoint x: 696, endPoint y: 450, distance: 126.2
click at [792, 531] on span "ESF [PERSON_NAME]" at bounding box center [811, 534] width 130 height 19
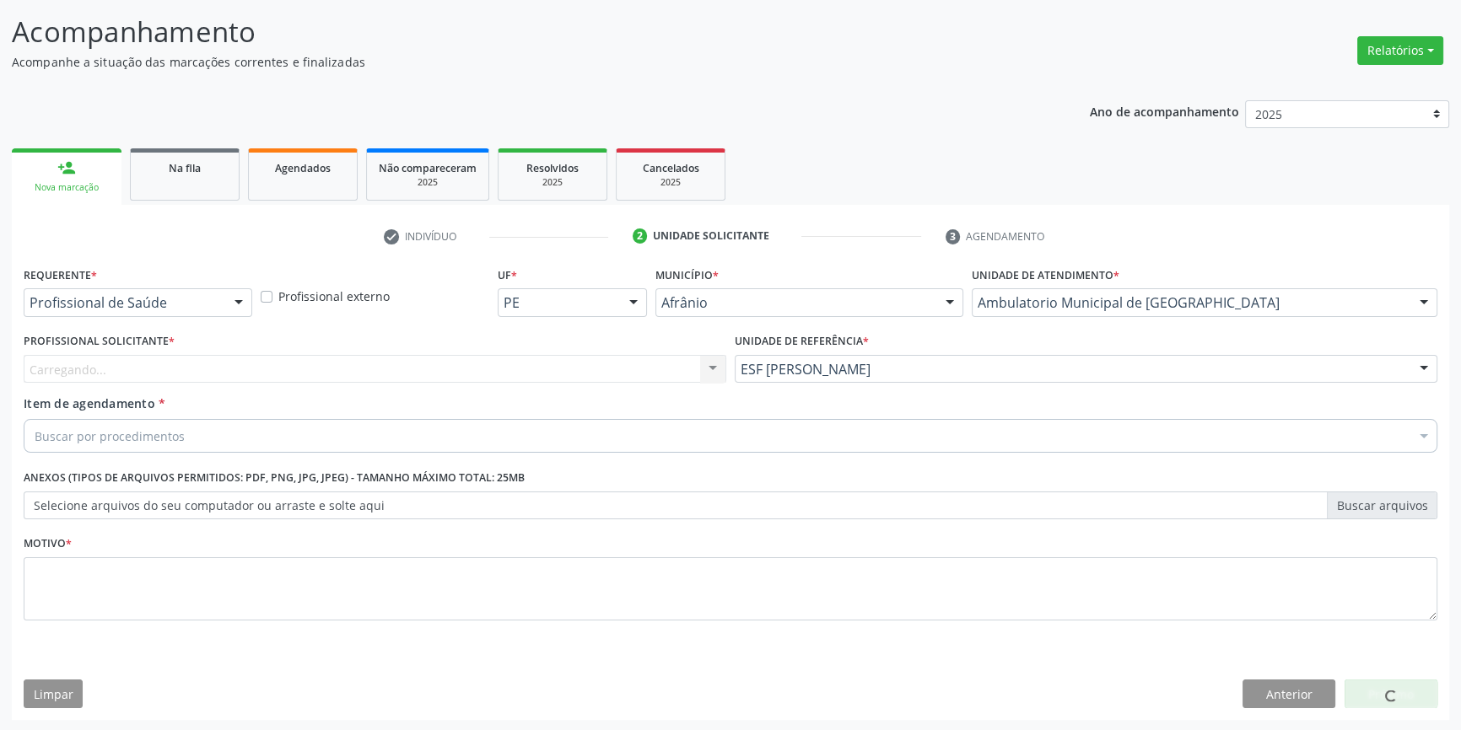
click at [593, 368] on div "Carregando... Nenhum resultado encontrado para: " " Não há nenhuma opção para s…" at bounding box center [375, 369] width 703 height 29
click at [590, 369] on div "Profissional solicitante" at bounding box center [375, 369] width 703 height 29
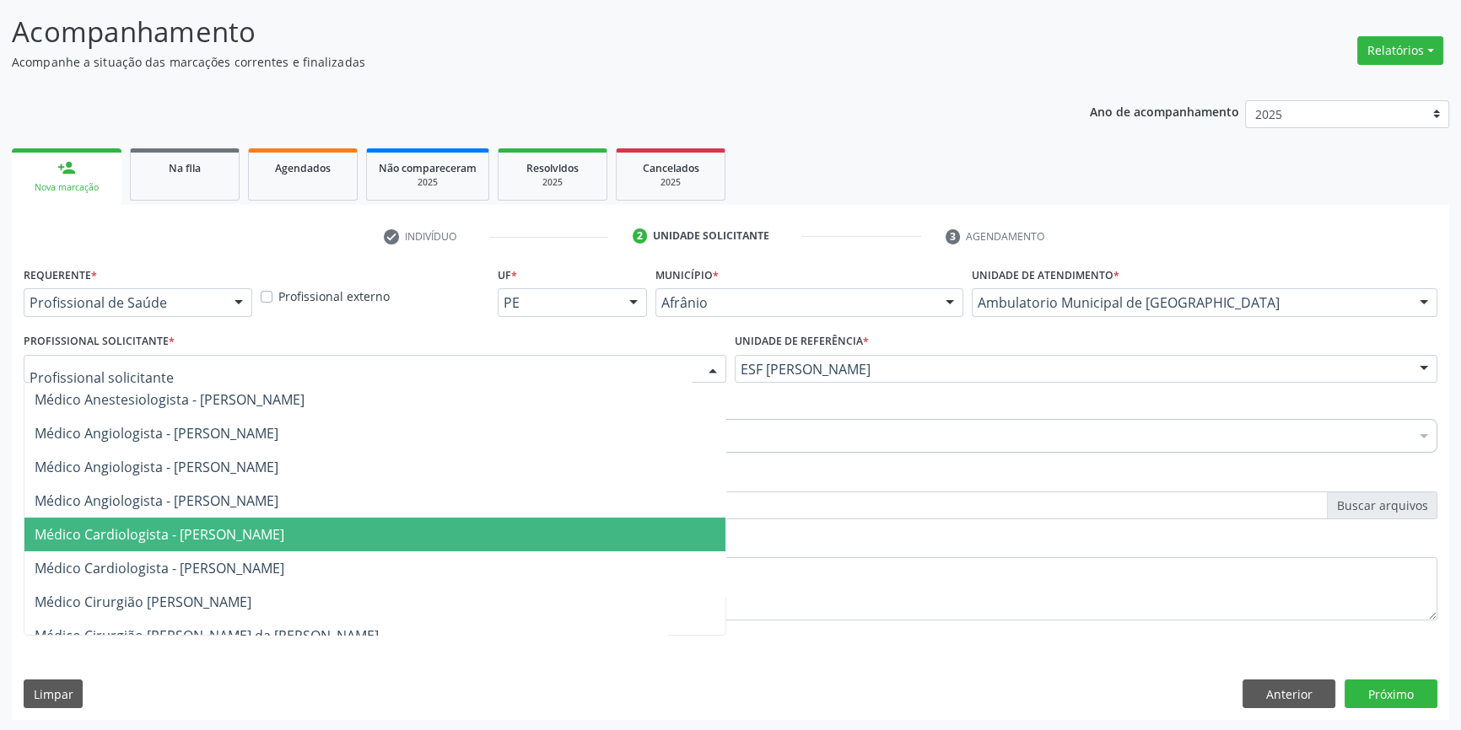
click at [284, 531] on span "Médico Cardiologista - [PERSON_NAME]" at bounding box center [160, 534] width 250 height 19
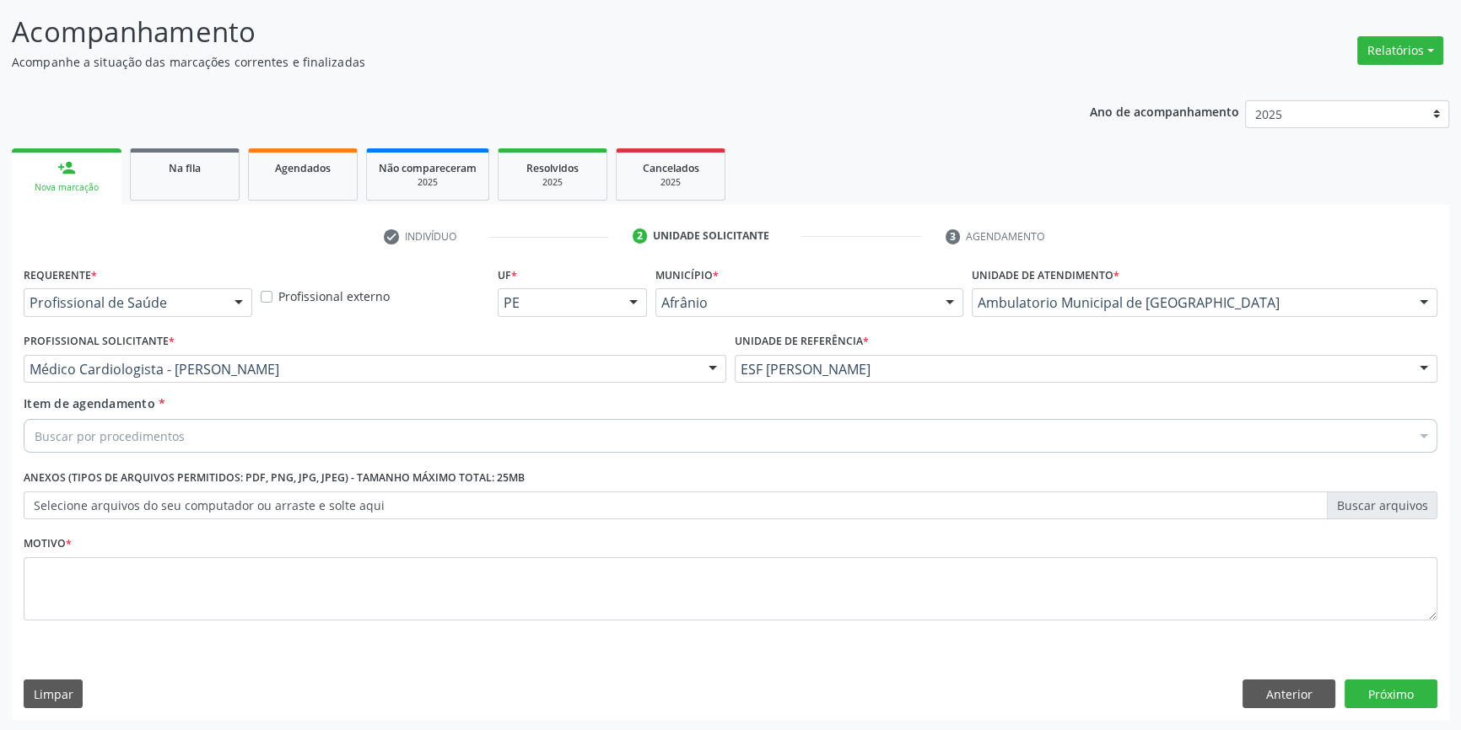
click at [234, 440] on div "Buscar por procedimentos" at bounding box center [731, 436] width 1414 height 34
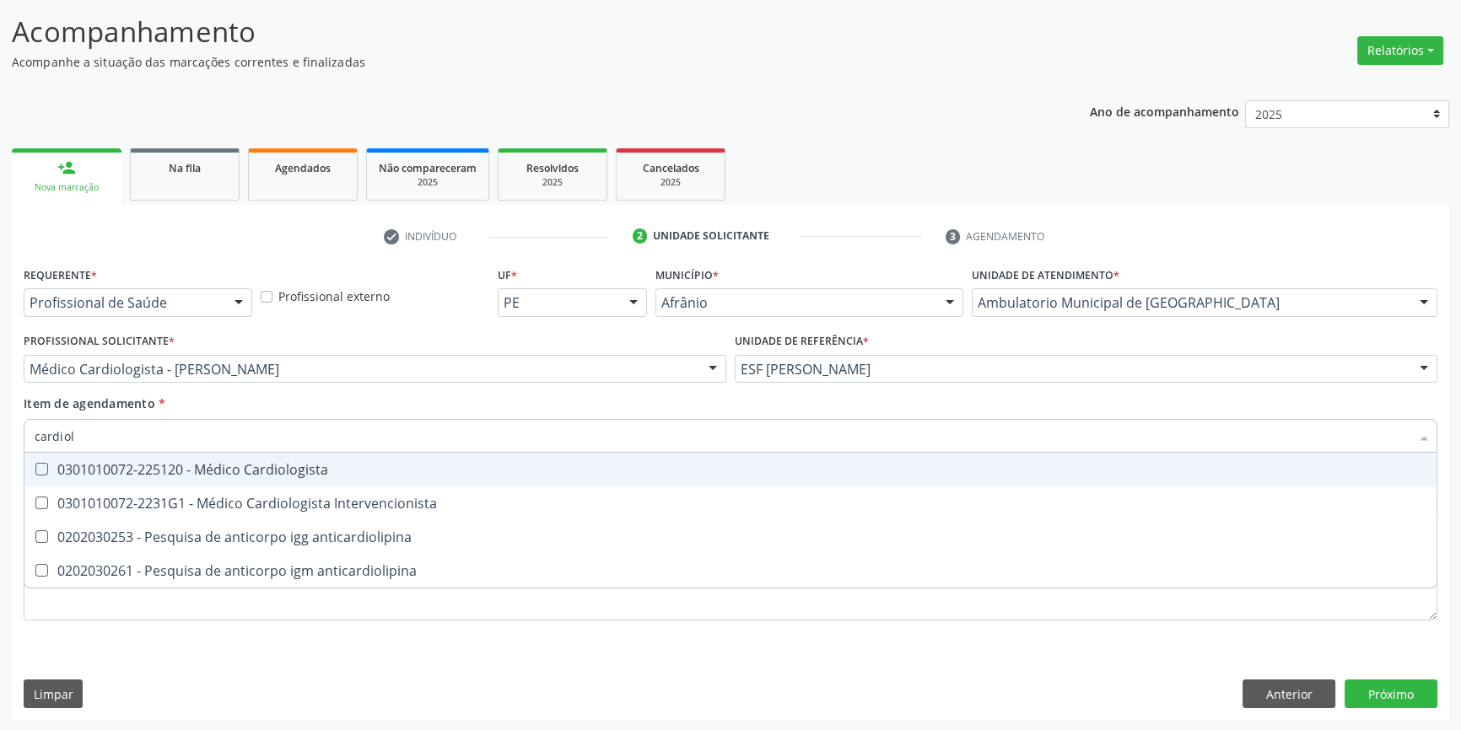
type input "cardiolo"
click at [229, 464] on div "0301010072-225120 - Médico Cardiologista" at bounding box center [731, 469] width 1392 height 13
checkbox Cardiologista "true"
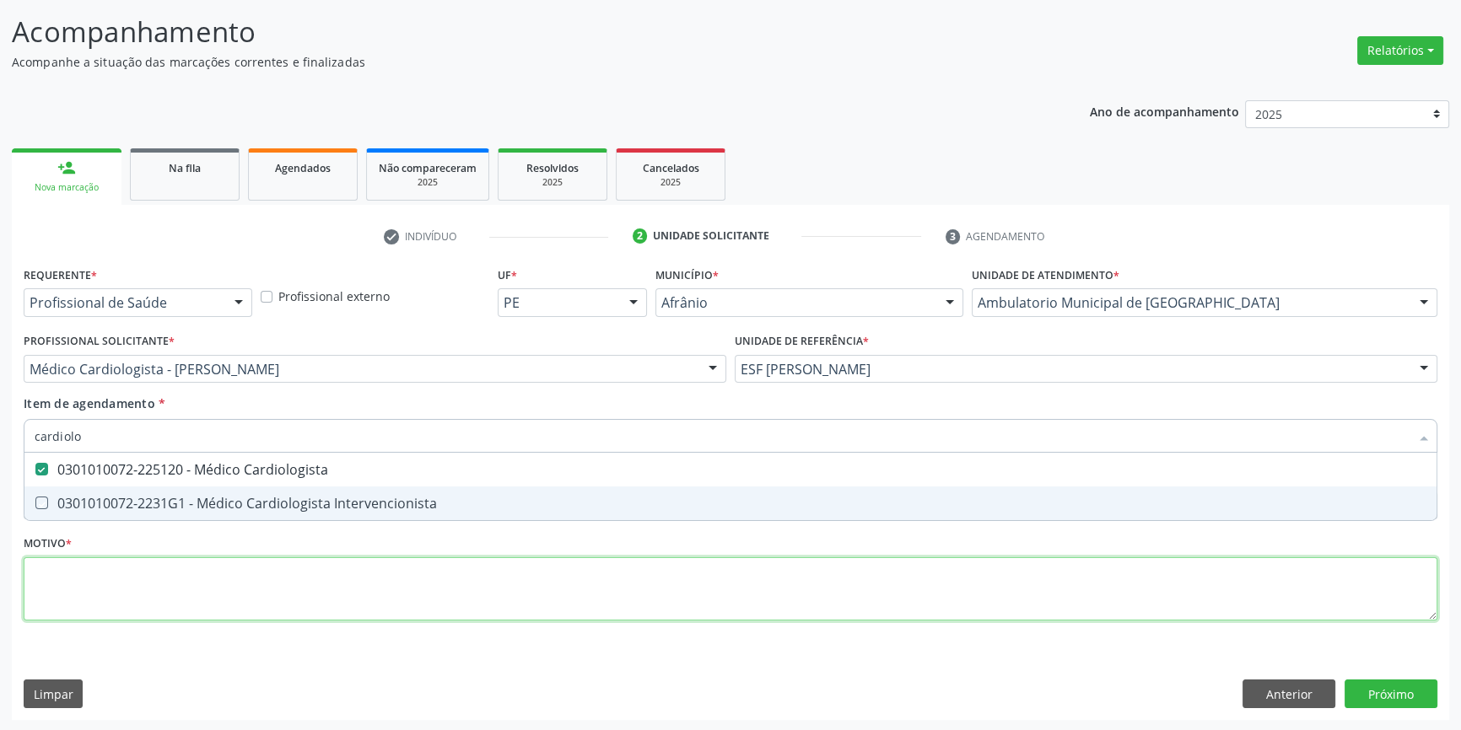
click at [158, 580] on div "Requerente * Profissional de Saúde Profissional de Saúde Paciente Nenhum result…" at bounding box center [731, 453] width 1414 height 382
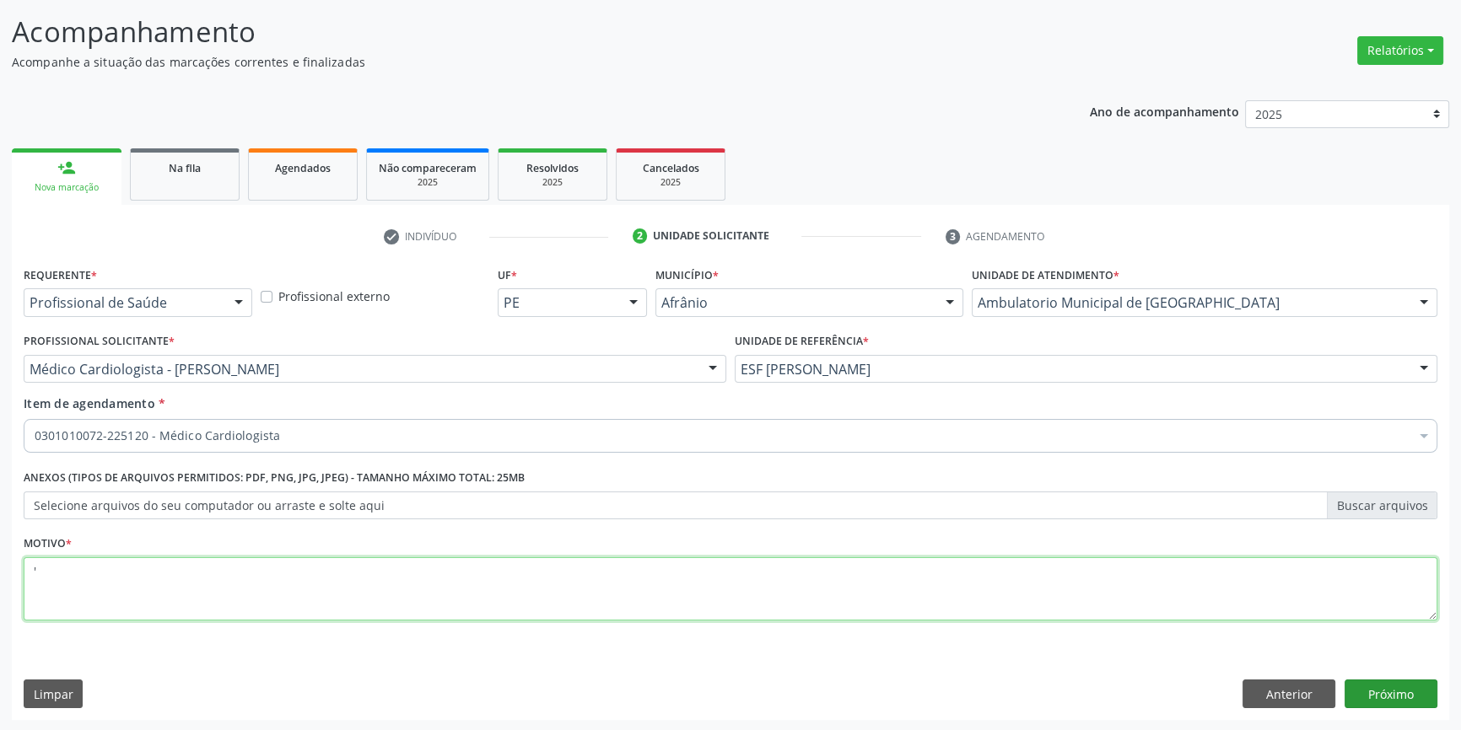
type textarea "'"
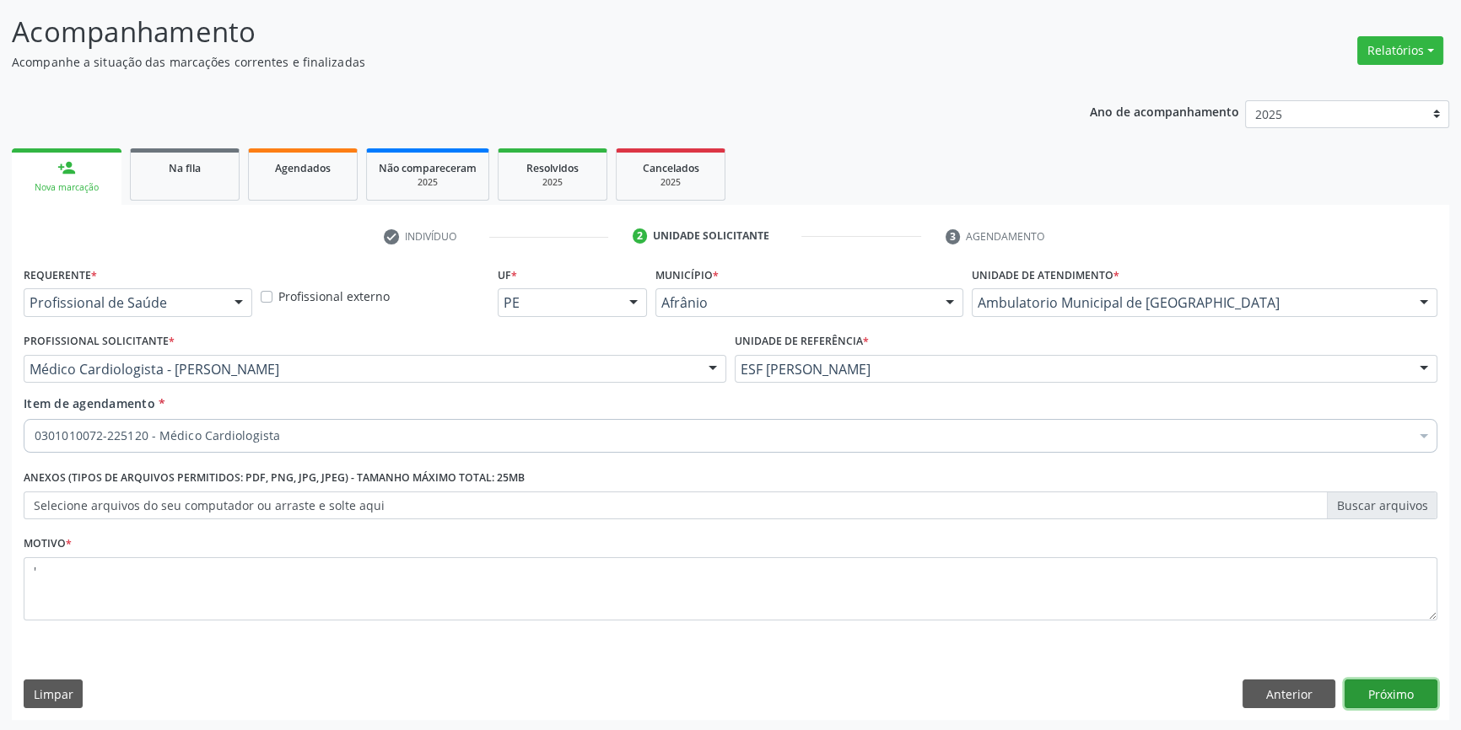
click at [1393, 701] on button "Próximo" at bounding box center [1390, 694] width 93 height 29
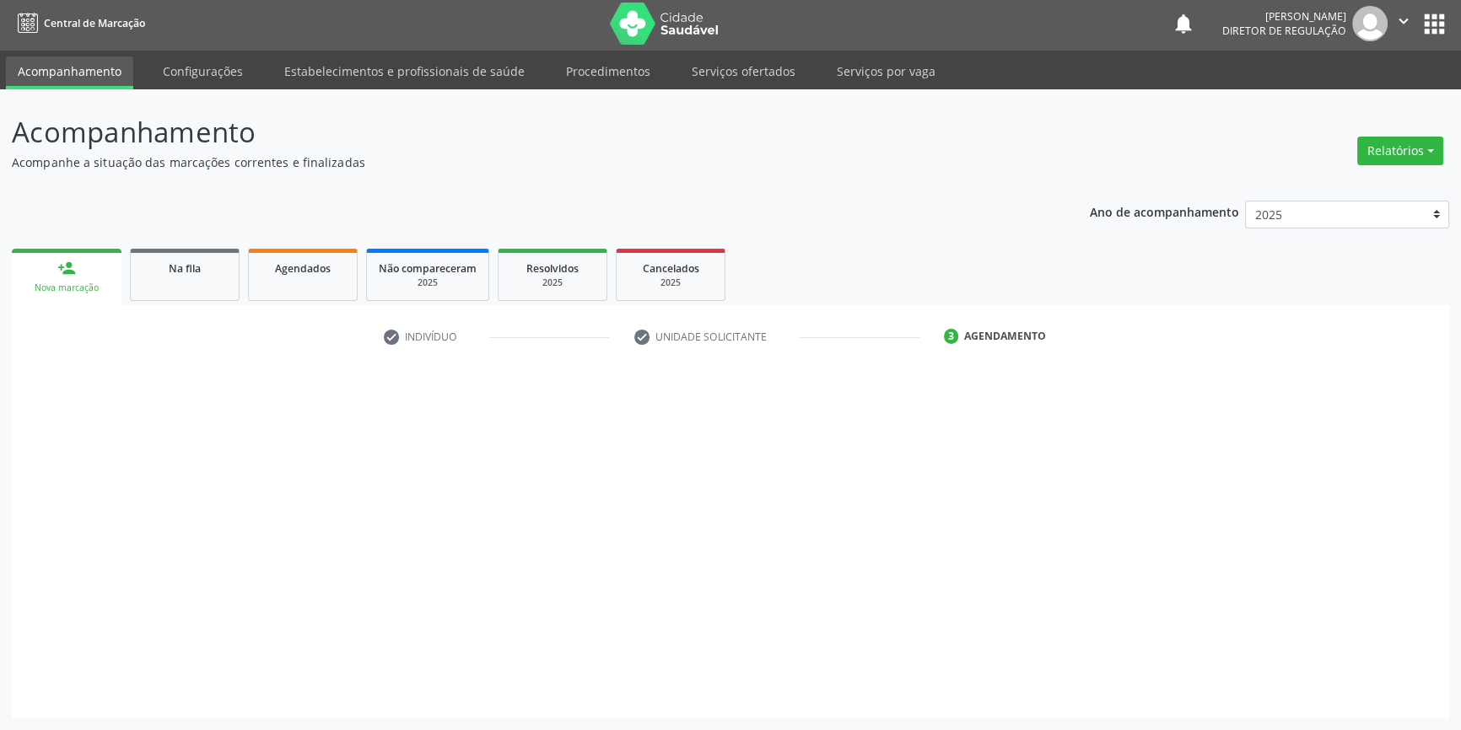
scroll to position [2, 0]
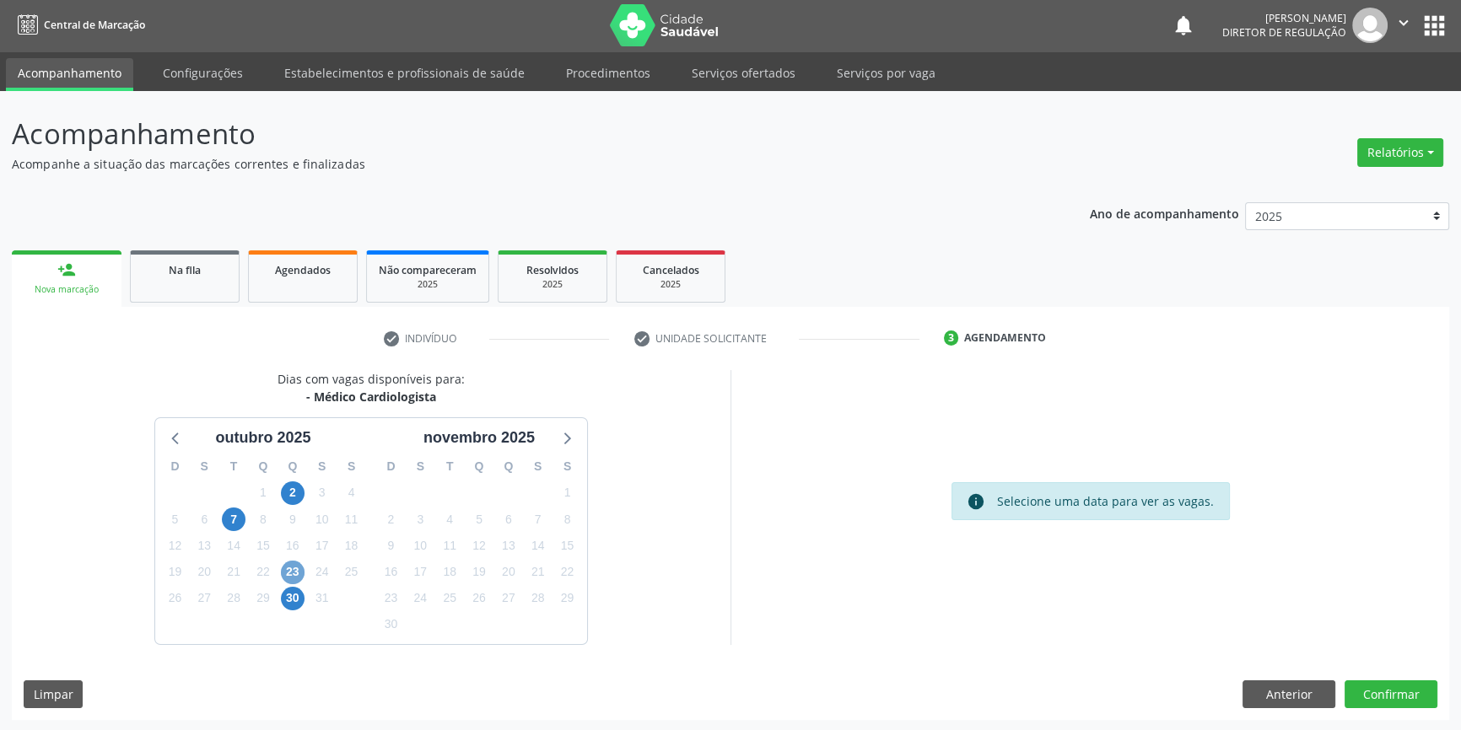
click at [288, 571] on span "23" at bounding box center [293, 573] width 24 height 24
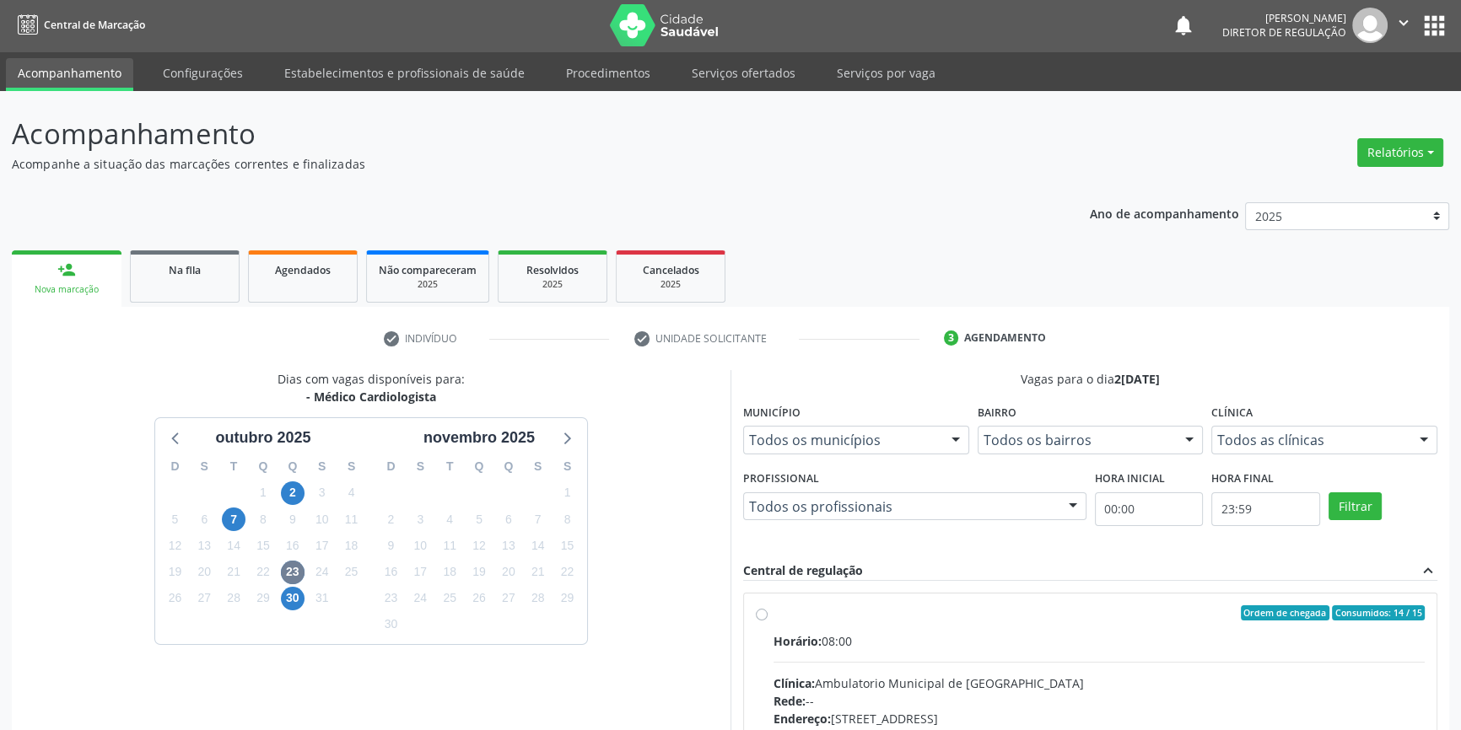
click at [784, 606] on div "Ordem de chegada Consumidos: 14 / 15" at bounding box center [1098, 613] width 651 height 15
click at [768, 606] on input "Ordem de chegada Consumidos: 14 / 15 Horário: 08:00 Clínica: Ambulatorio Munici…" at bounding box center [762, 613] width 12 height 15
radio input "true"
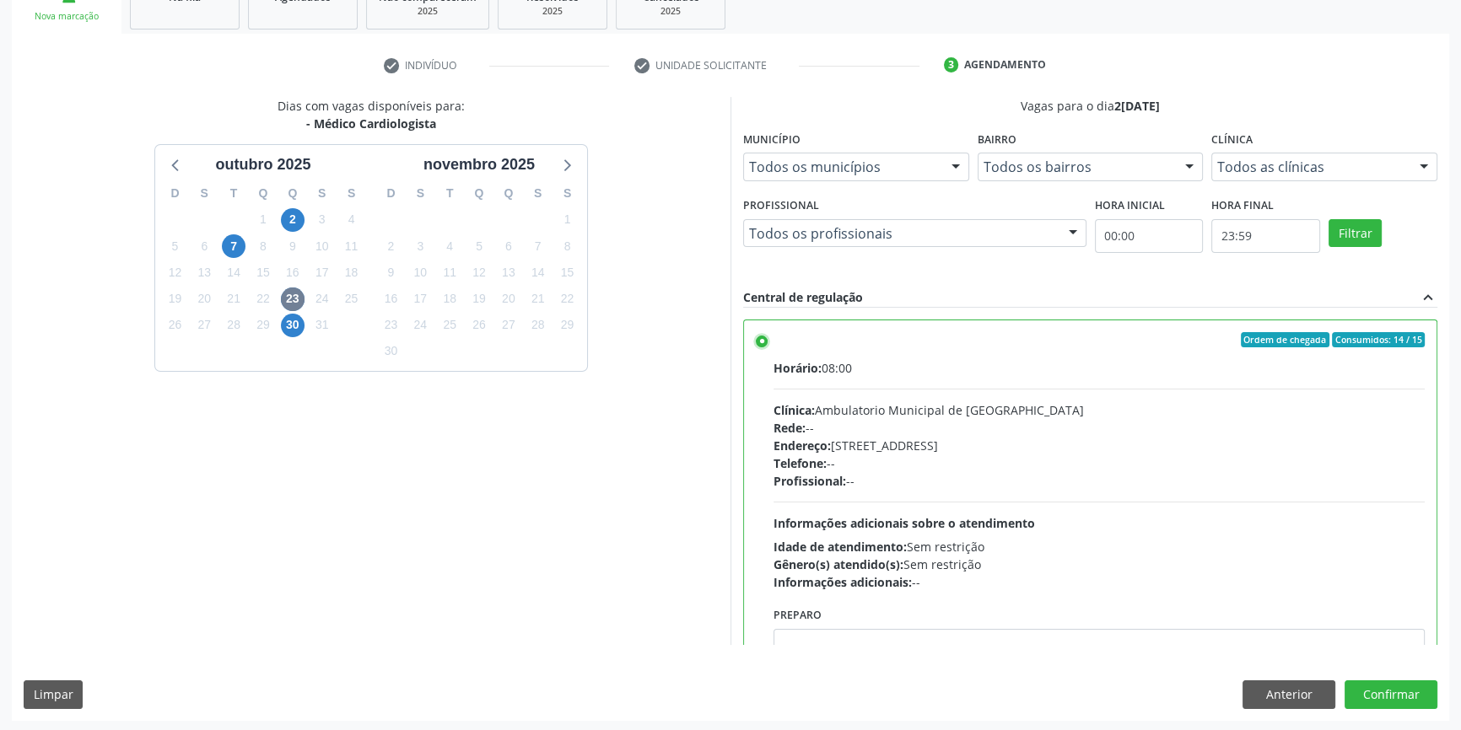
scroll to position [276, 0]
click at [1377, 695] on button "Confirmar" at bounding box center [1390, 694] width 93 height 29
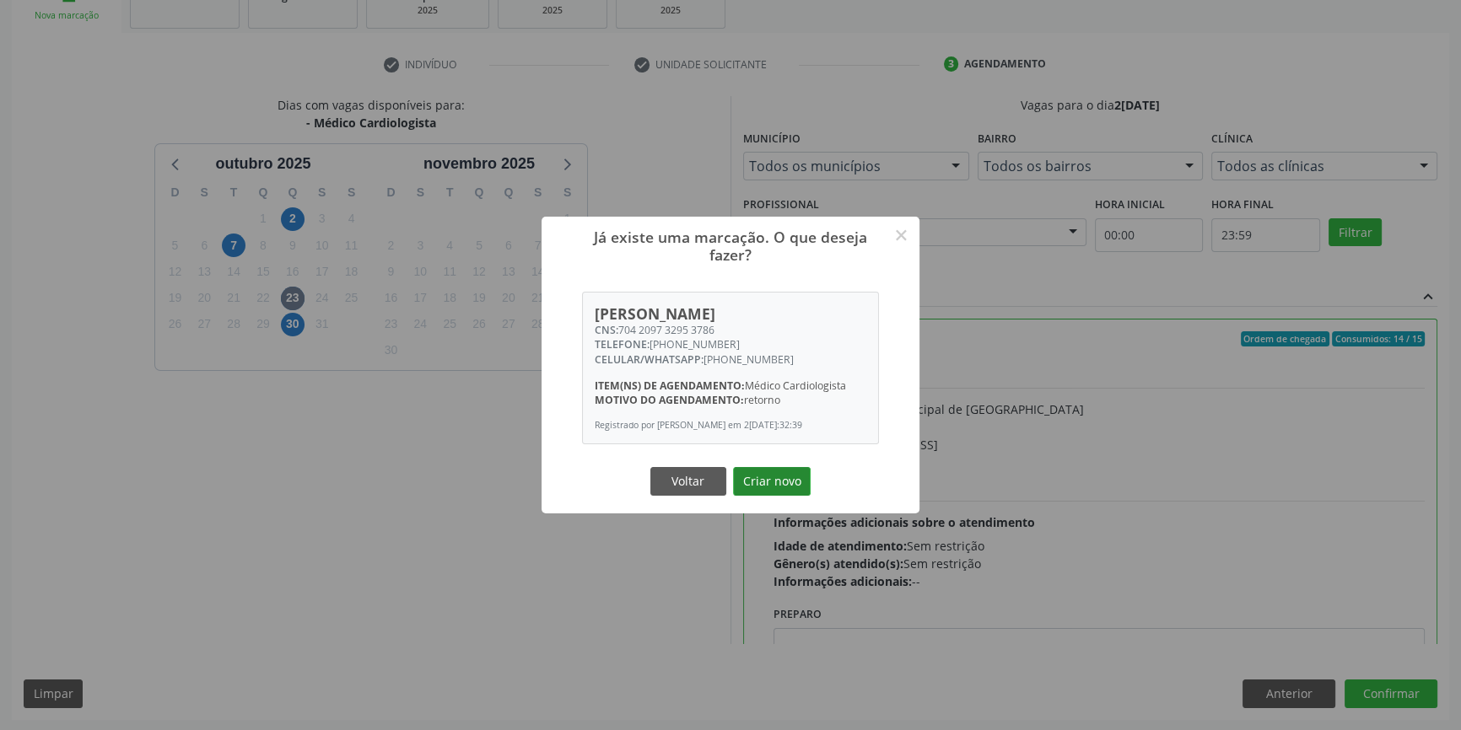
click at [781, 496] on button "Criar novo" at bounding box center [772, 481] width 78 height 29
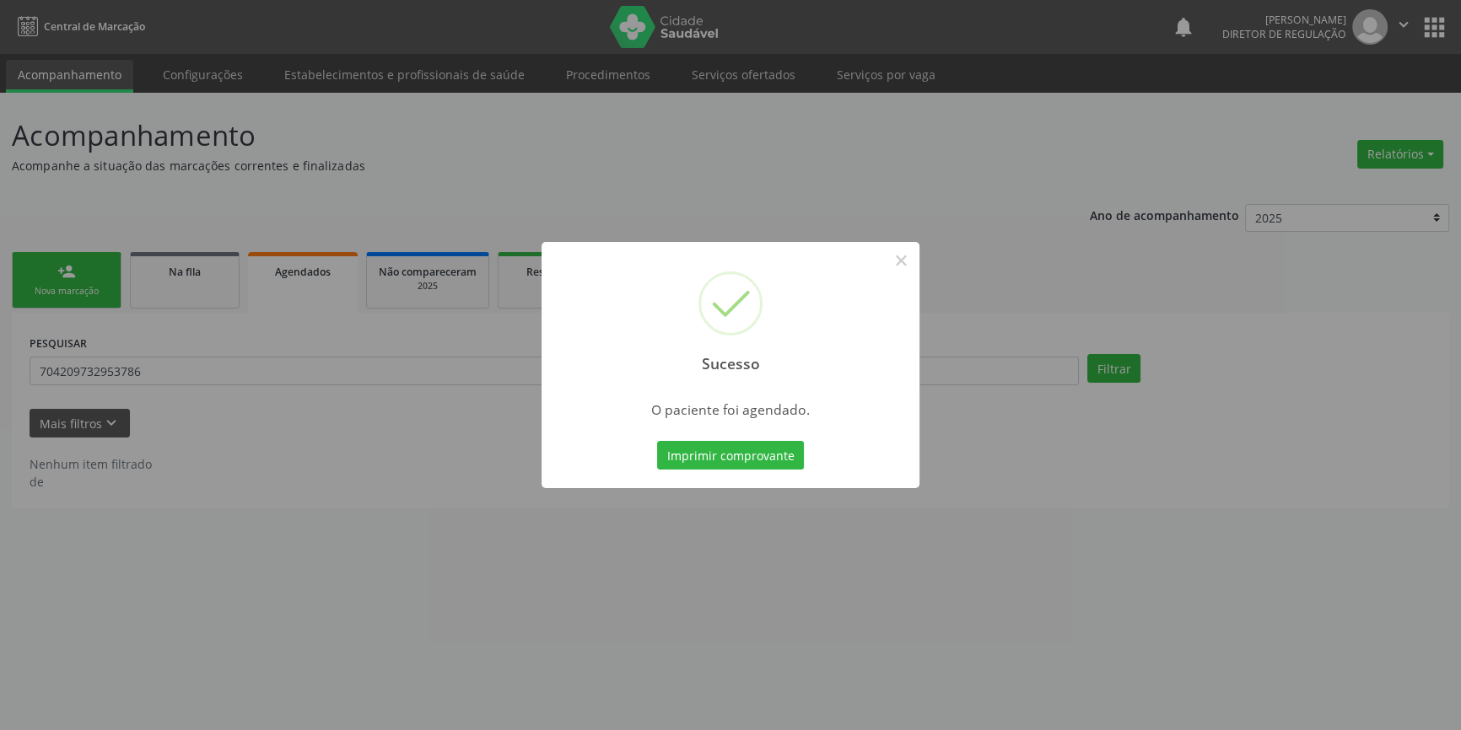
scroll to position [0, 0]
click at [775, 446] on button "Imprimir comprovante" at bounding box center [736, 455] width 147 height 29
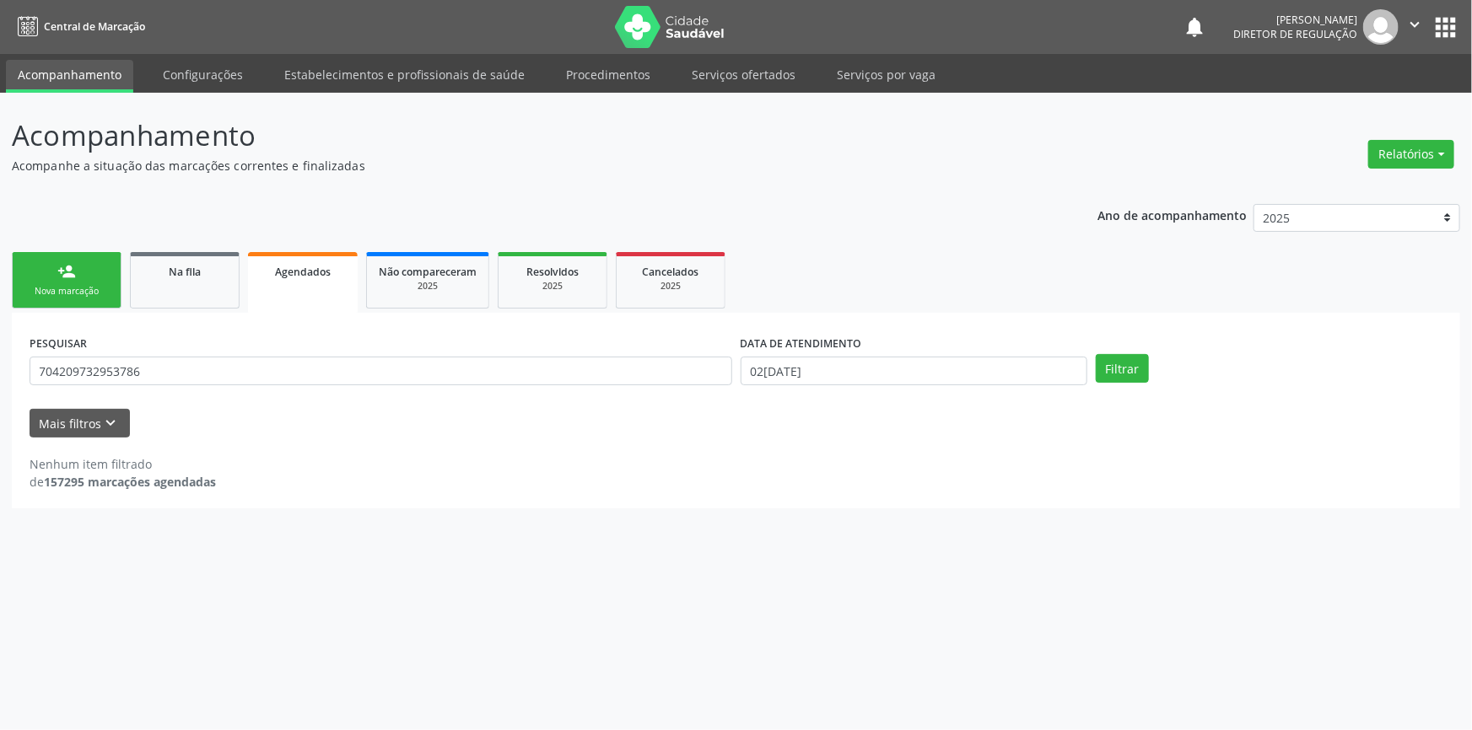
click at [84, 286] on div "Nova marcação" at bounding box center [66, 291] width 84 height 13
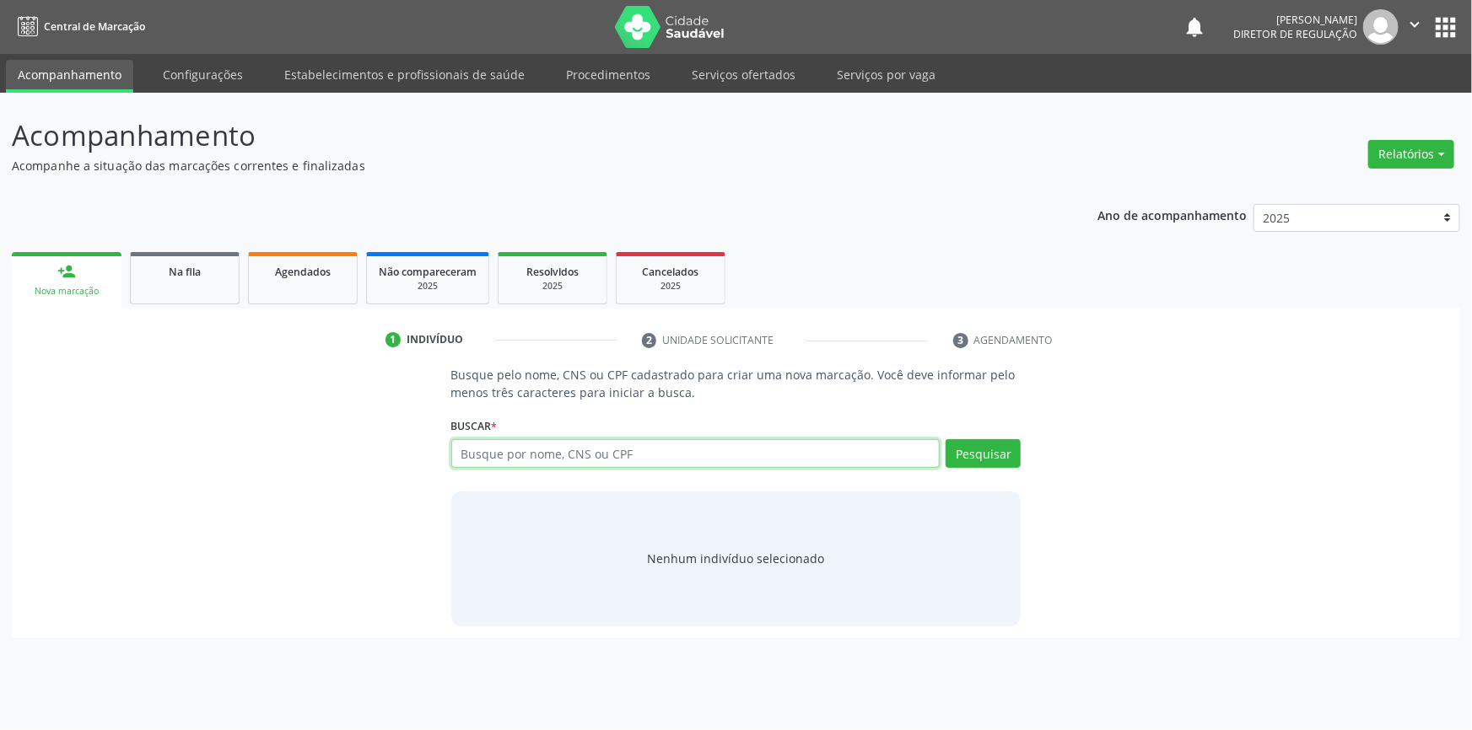
click at [633, 459] on input "text" at bounding box center [695, 453] width 489 height 29
type input "704105460373650"
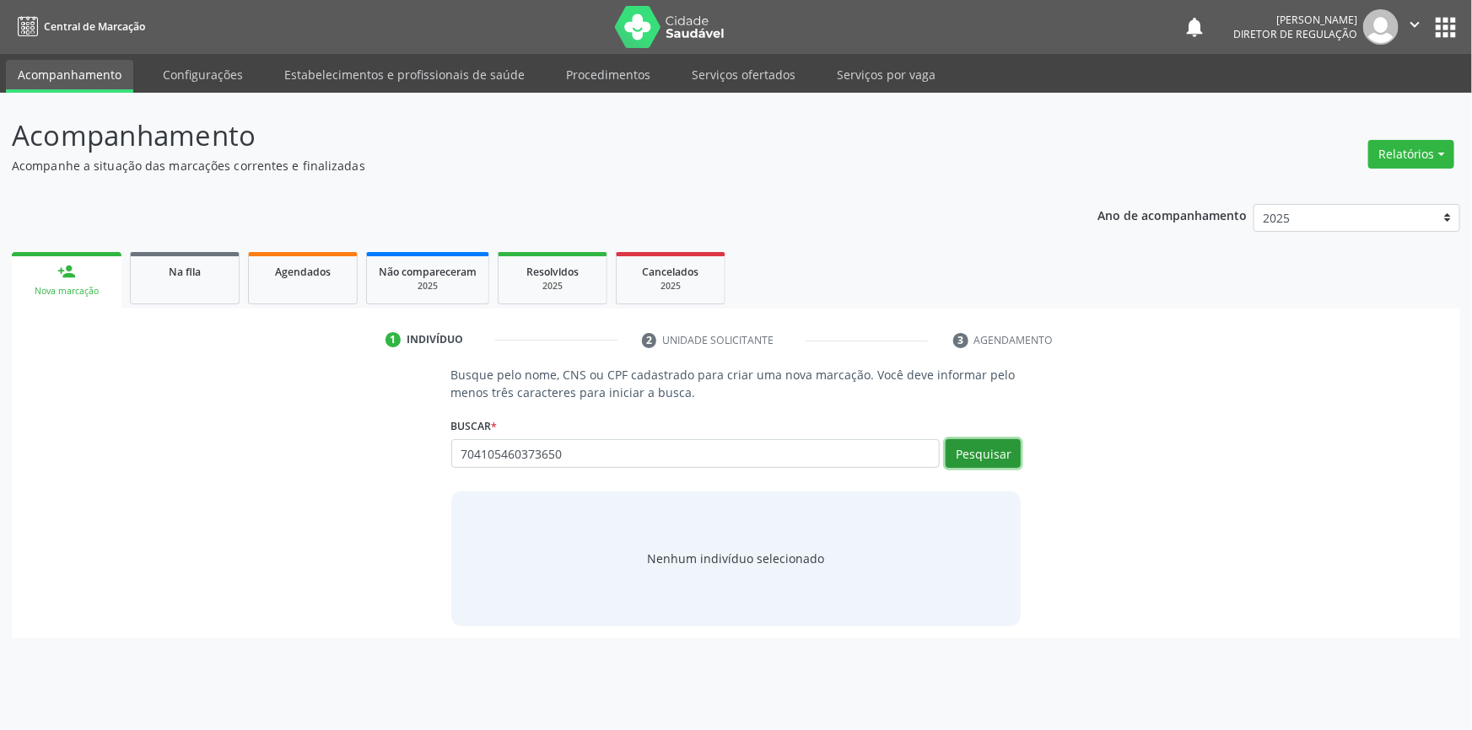
click at [1008, 454] on button "Pesquisar" at bounding box center [983, 453] width 75 height 29
type input "704105460373650"
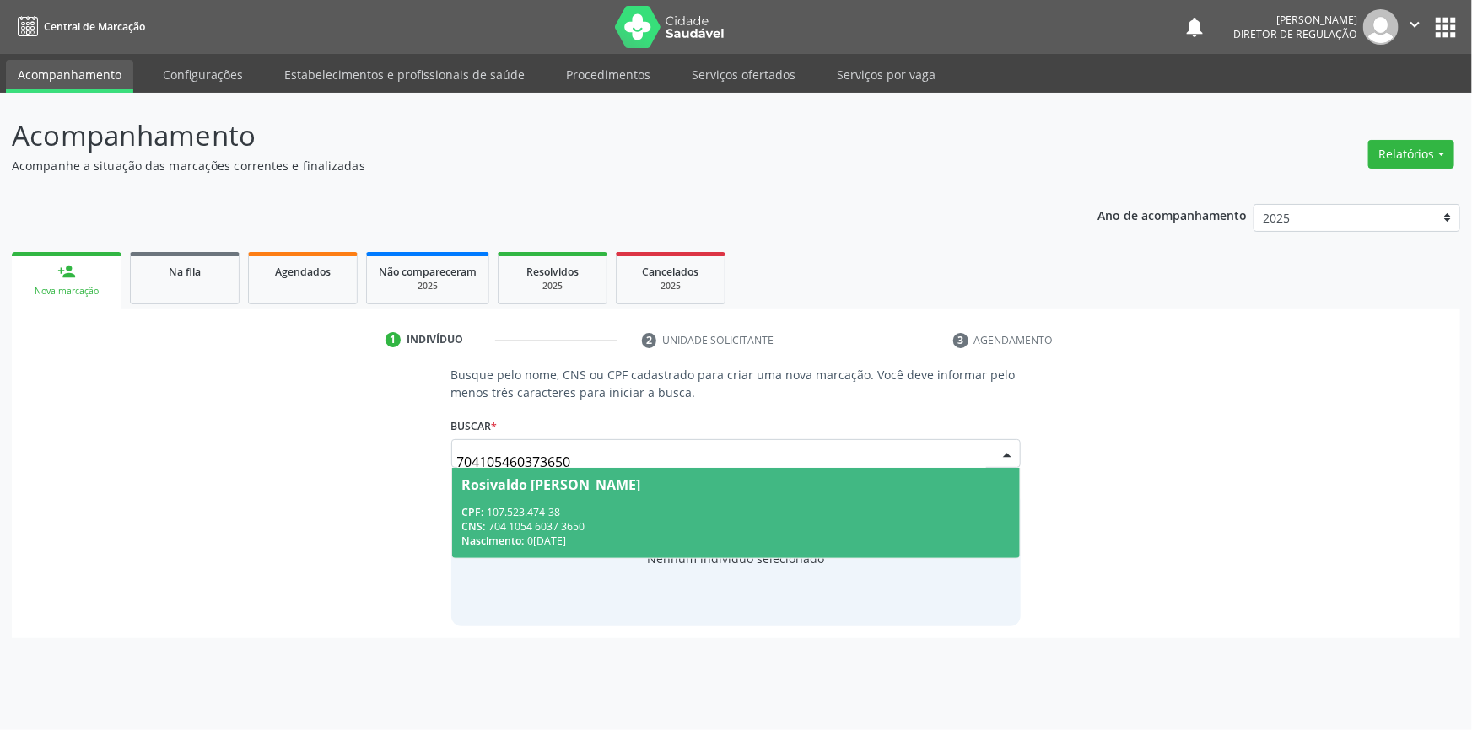
click at [617, 534] on div "Nascimento: [DATE]" at bounding box center [736, 541] width 548 height 14
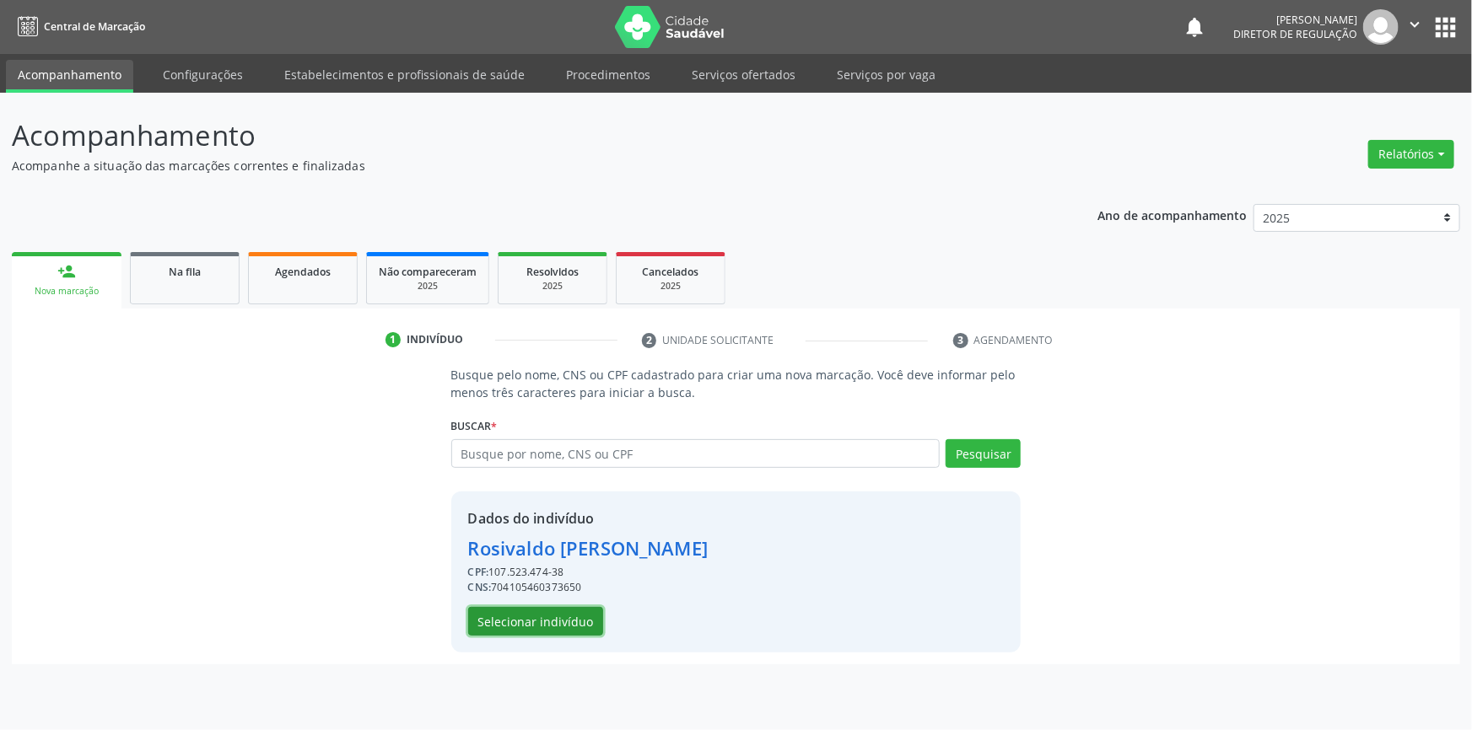
click at [545, 617] on button "Selecionar indivíduo" at bounding box center [535, 621] width 135 height 29
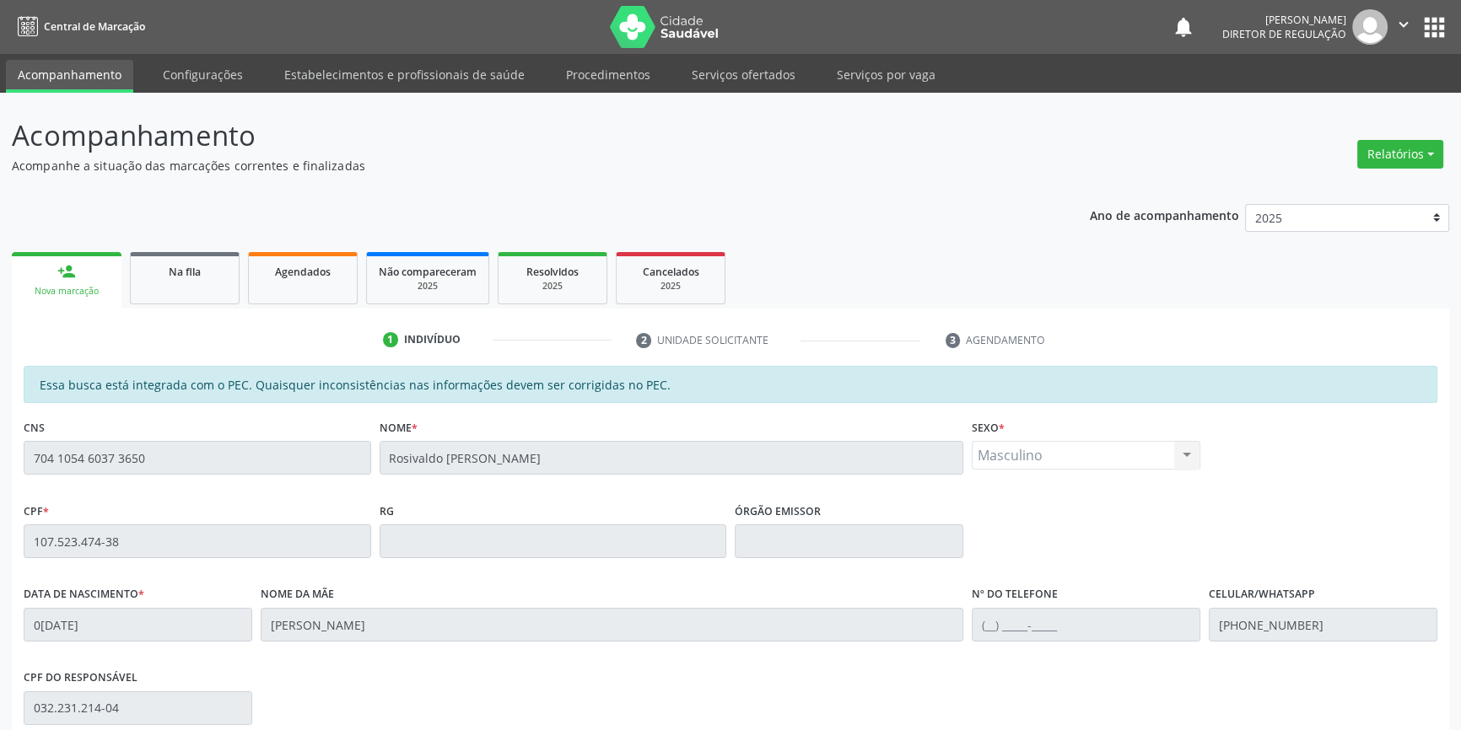
scroll to position [231, 0]
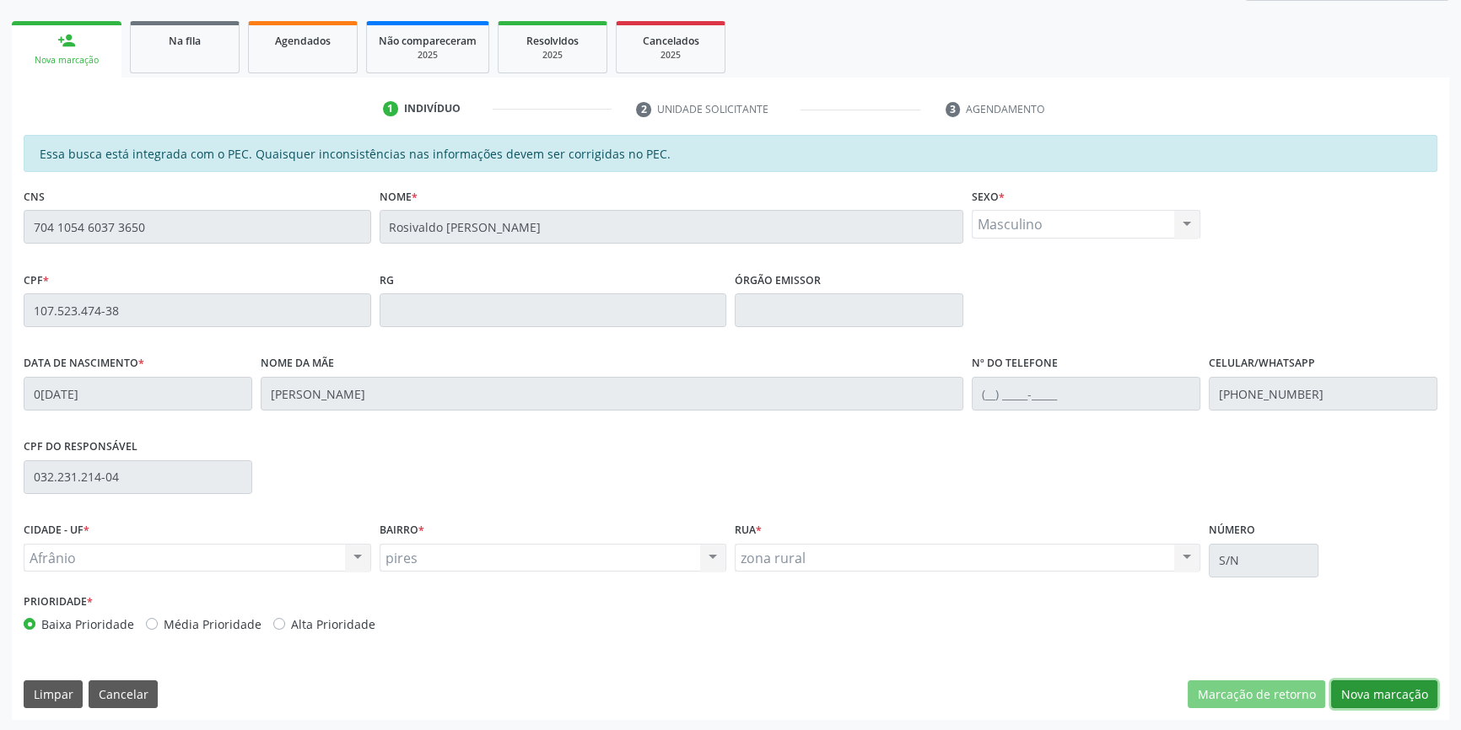
click at [1409, 700] on button "Nova marcação" at bounding box center [1384, 695] width 106 height 29
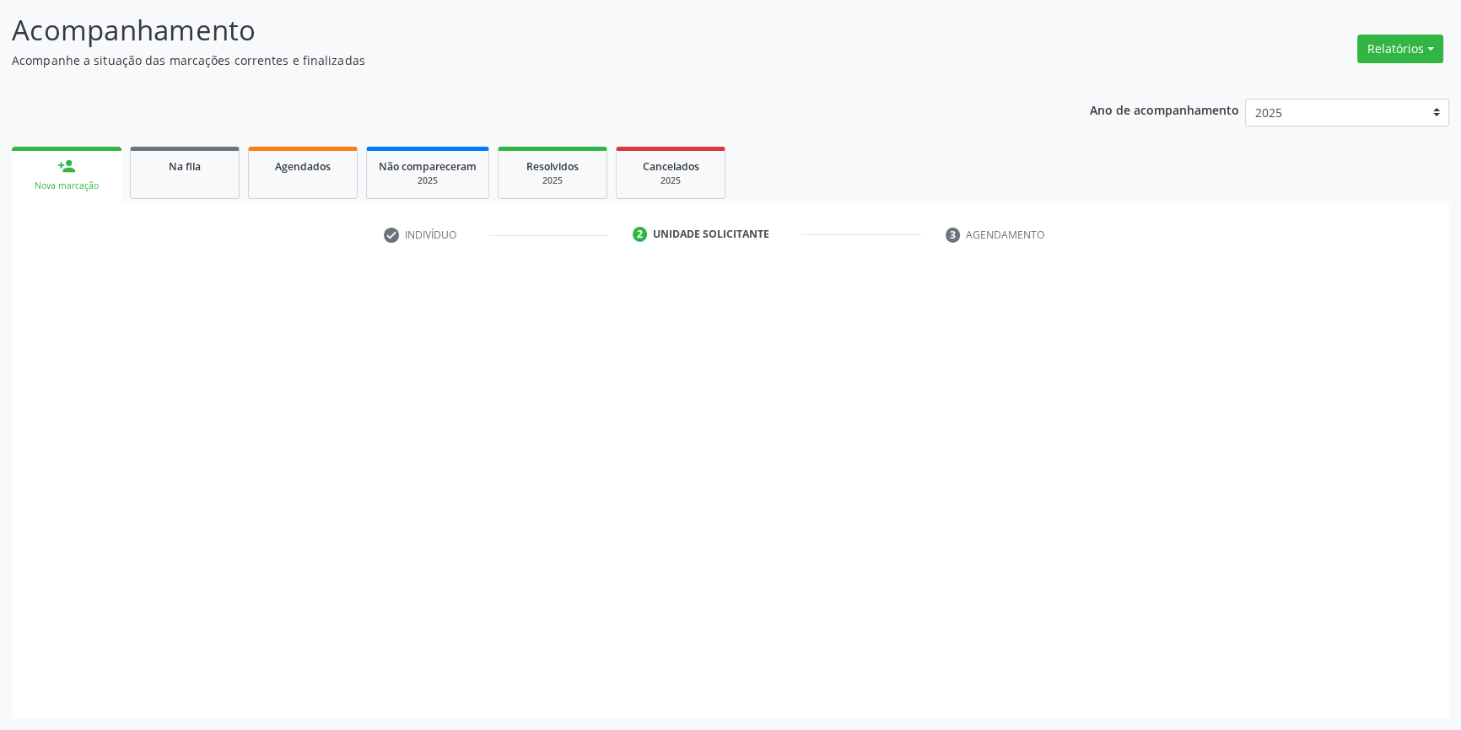
scroll to position [104, 0]
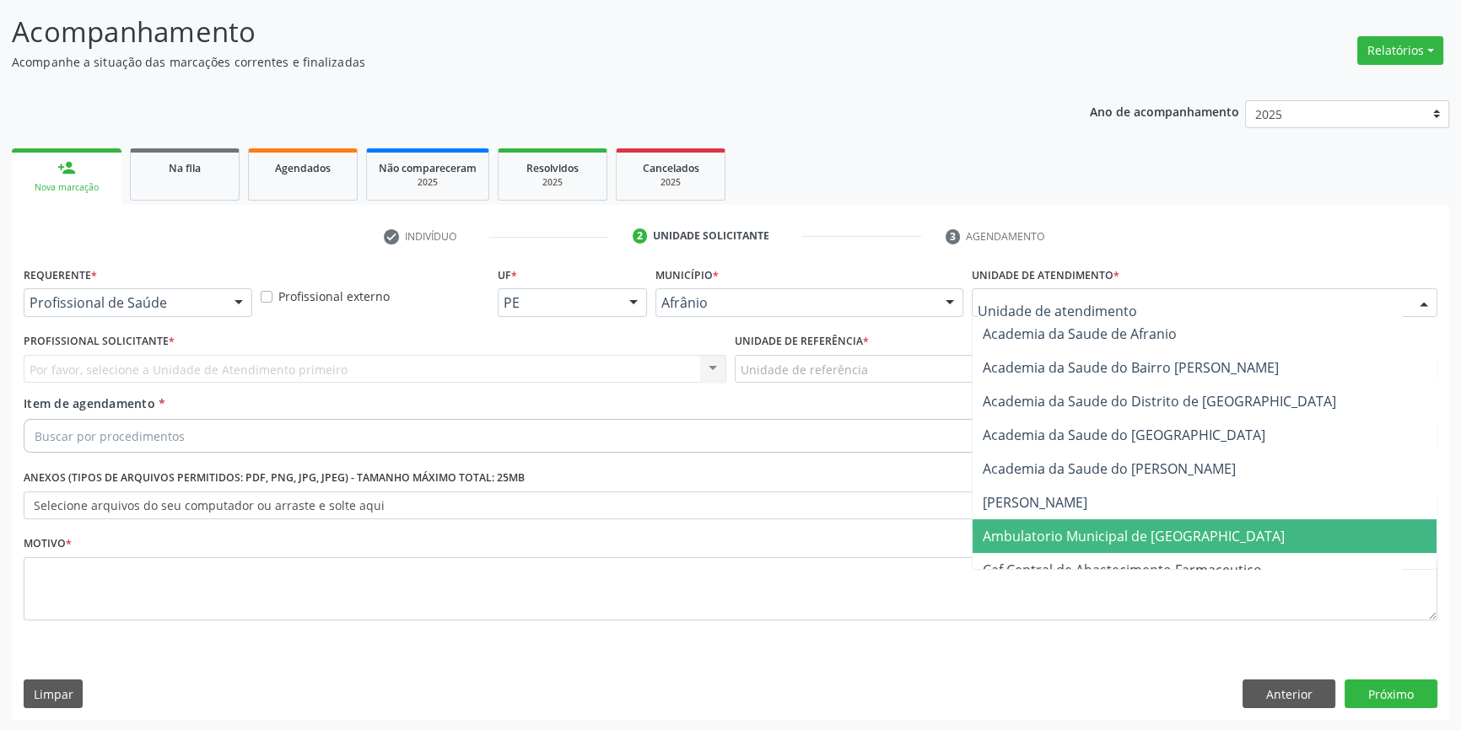
click at [1042, 532] on span "Ambulatorio Municipal de [GEOGRAPHIC_DATA]" at bounding box center [1134, 536] width 302 height 19
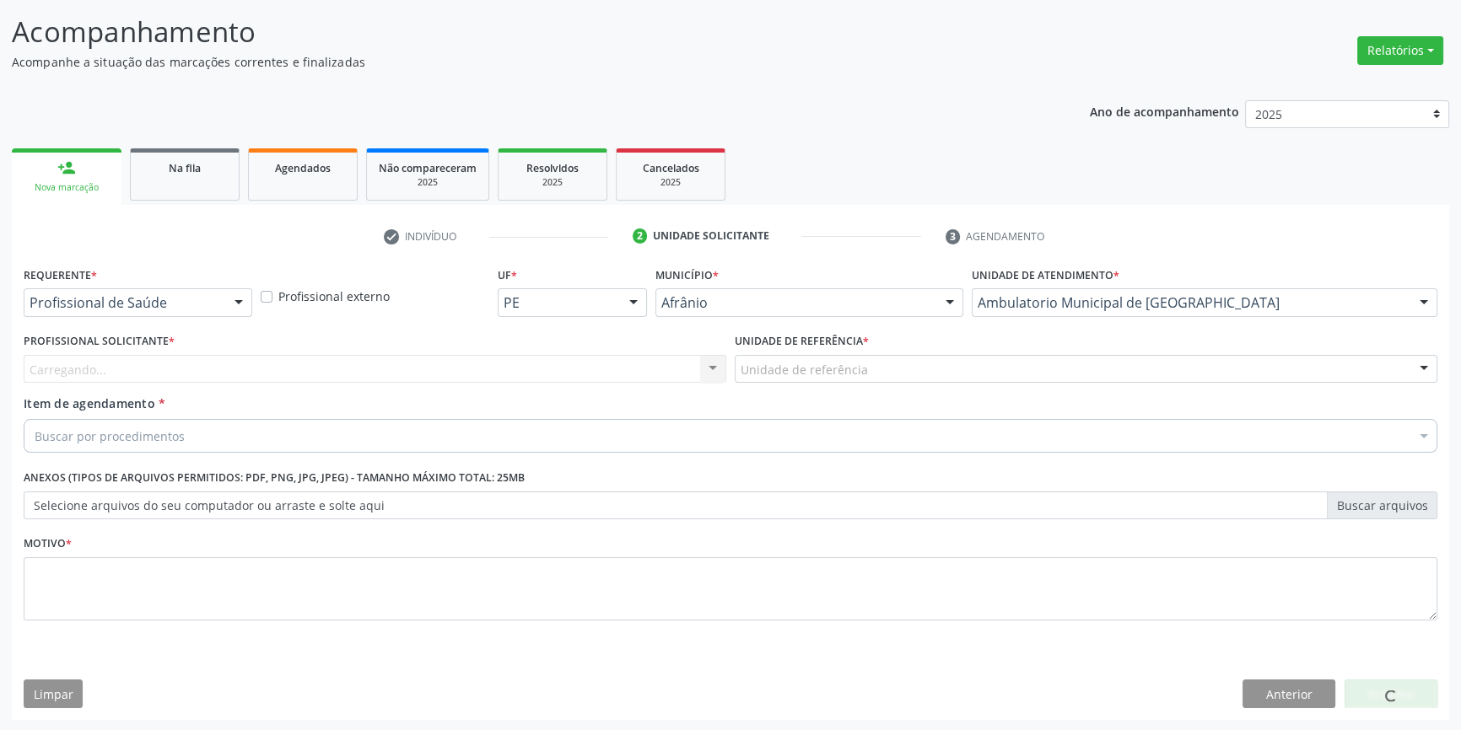
click at [878, 374] on div "Unidade de referência" at bounding box center [1086, 369] width 703 height 29
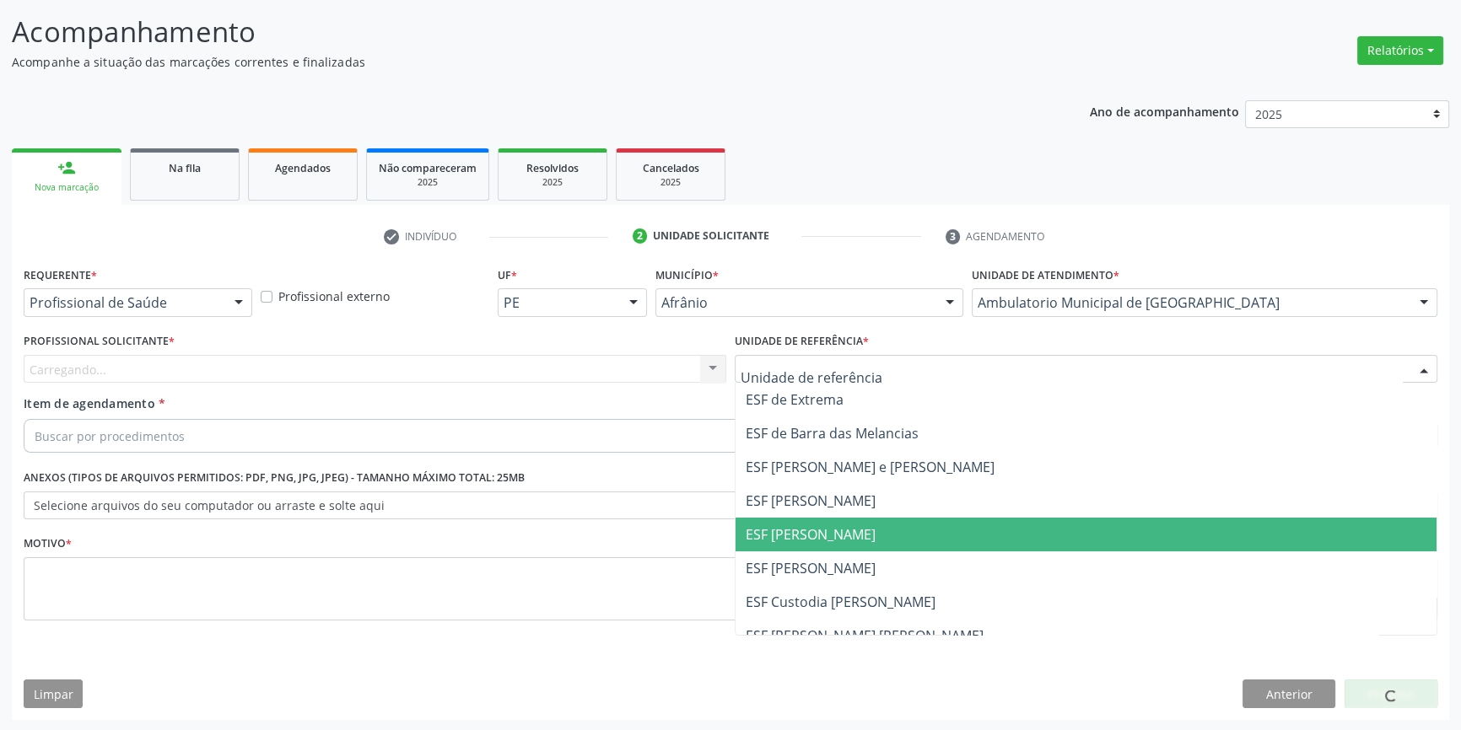
click at [793, 538] on span "ESF [PERSON_NAME]" at bounding box center [811, 534] width 130 height 19
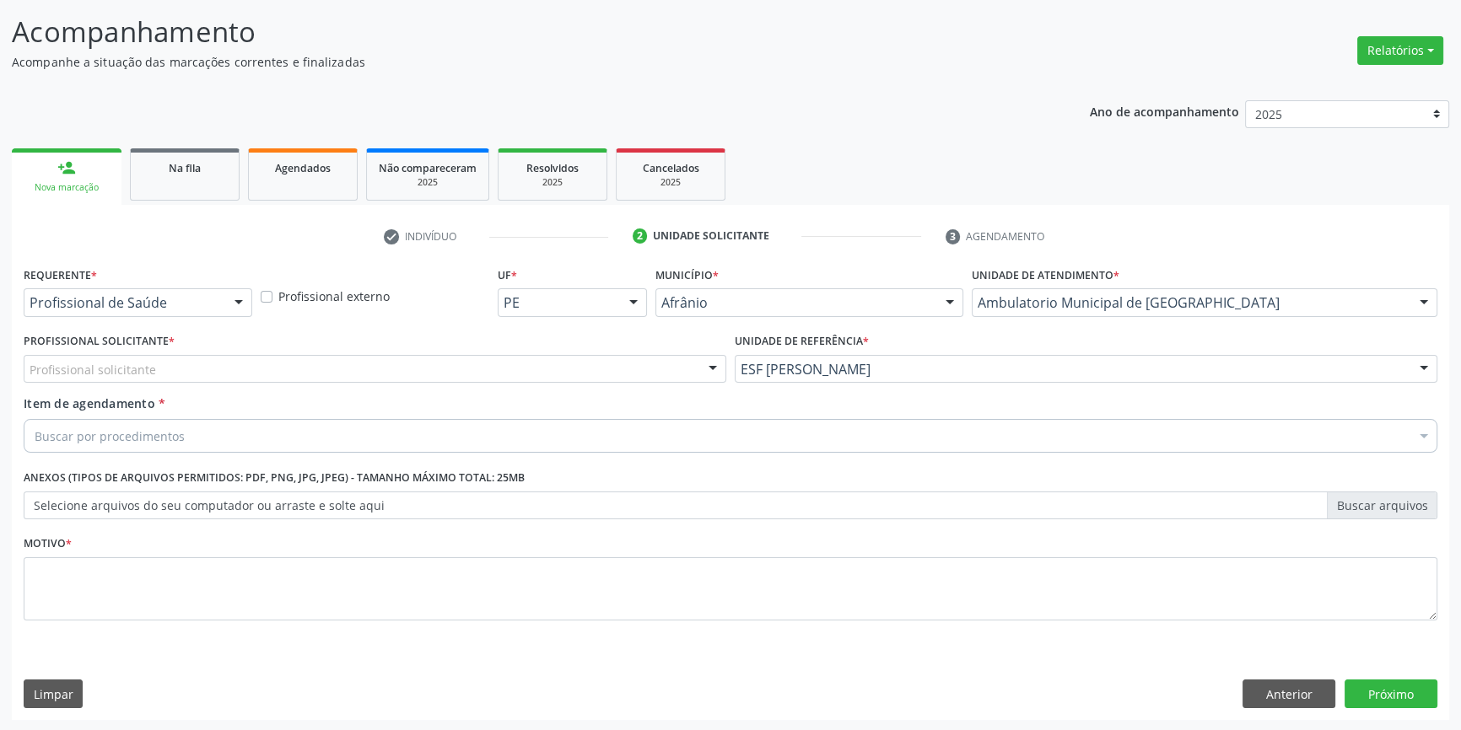
click at [535, 352] on div "Profissional Solicitante * Profissional solicitante Médico Anestesiologista - […" at bounding box center [375, 356] width 703 height 54
click at [515, 360] on div "Profissional solicitante" at bounding box center [375, 369] width 703 height 29
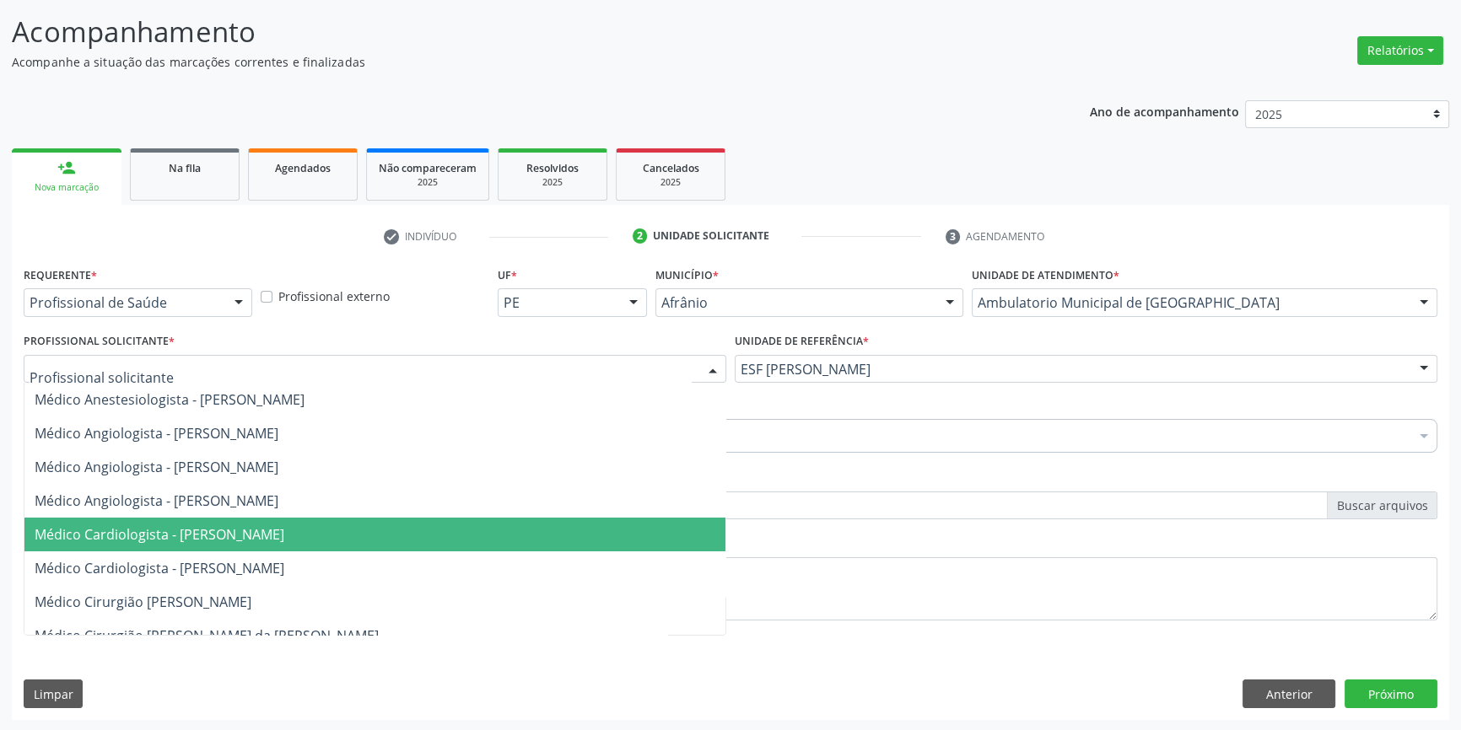
click at [284, 536] on span "Médico Cardiologista - [PERSON_NAME]" at bounding box center [160, 534] width 250 height 19
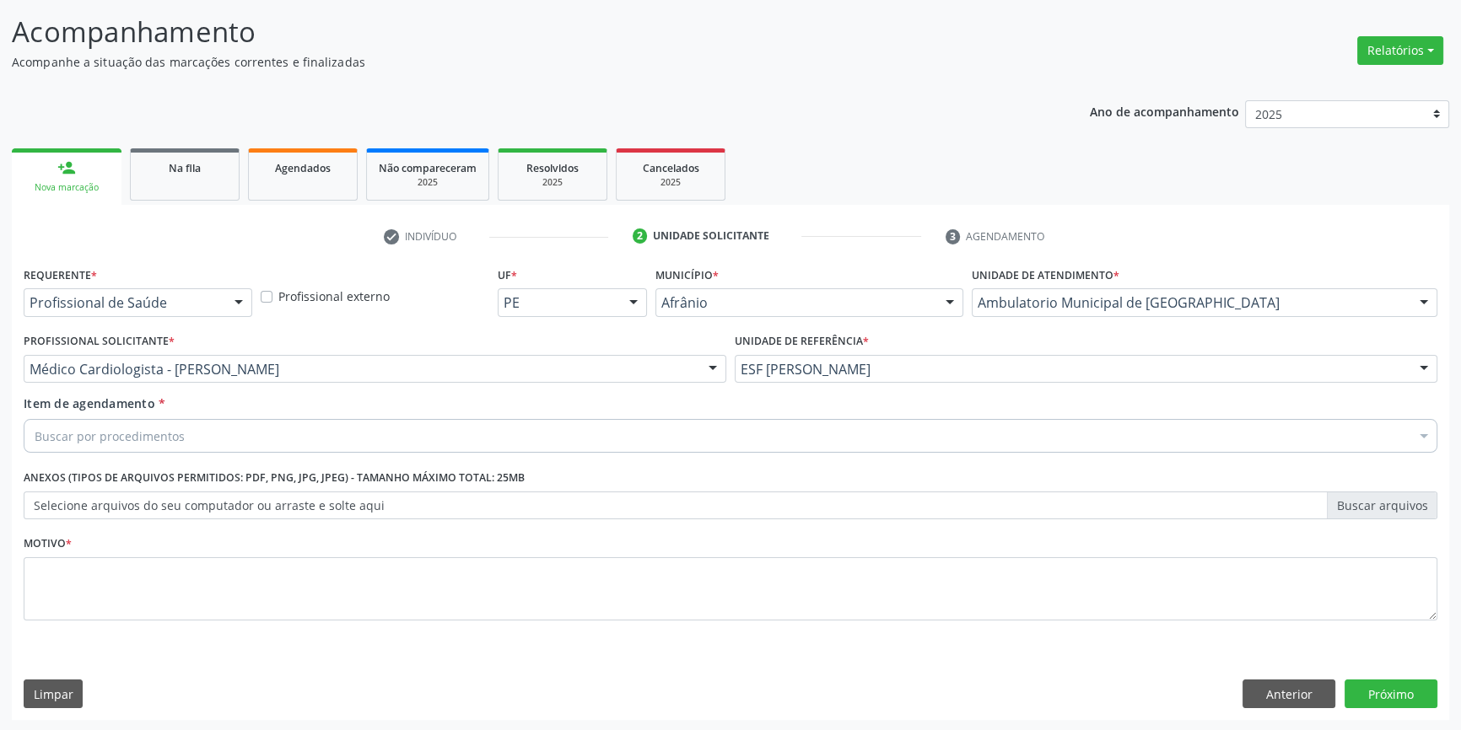
click at [213, 434] on div "Buscar por procedimentos" at bounding box center [731, 436] width 1414 height 34
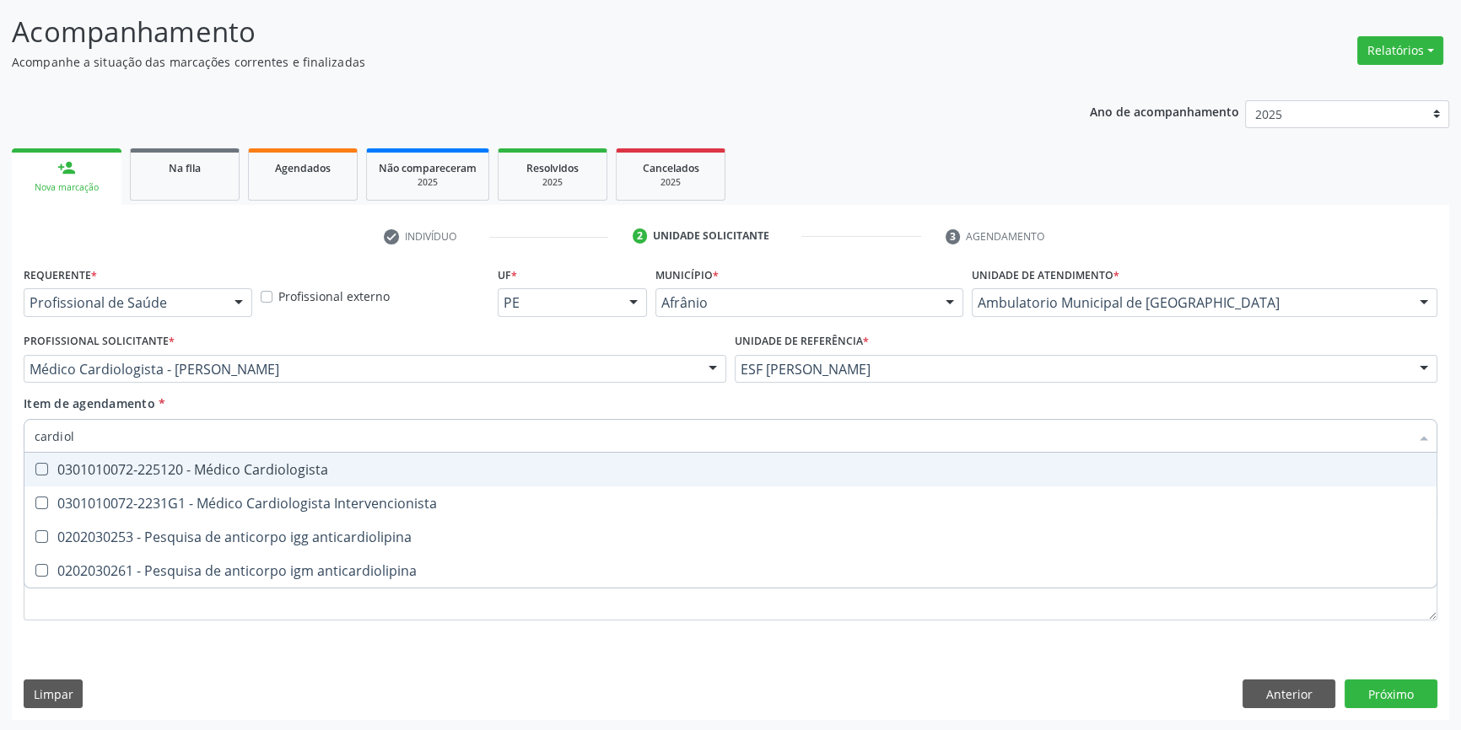
type input "cardiolo"
click at [211, 472] on div "0301010072-225120 - Médico Cardiologista" at bounding box center [731, 469] width 1392 height 13
checkbox Cardiologista "true"
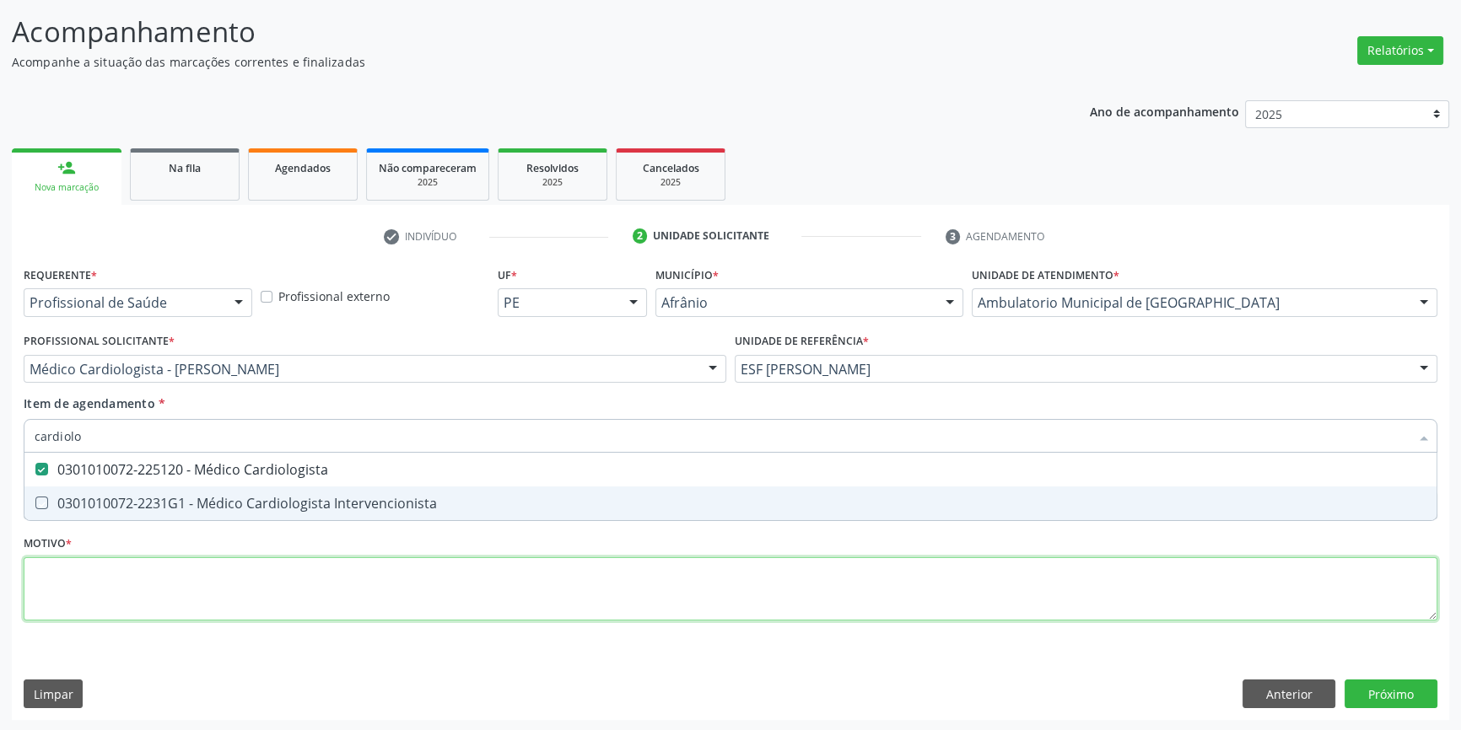
click at [171, 595] on div "Requerente * Profissional de Saúde Profissional de Saúde Paciente Nenhum result…" at bounding box center [731, 453] width 1414 height 382
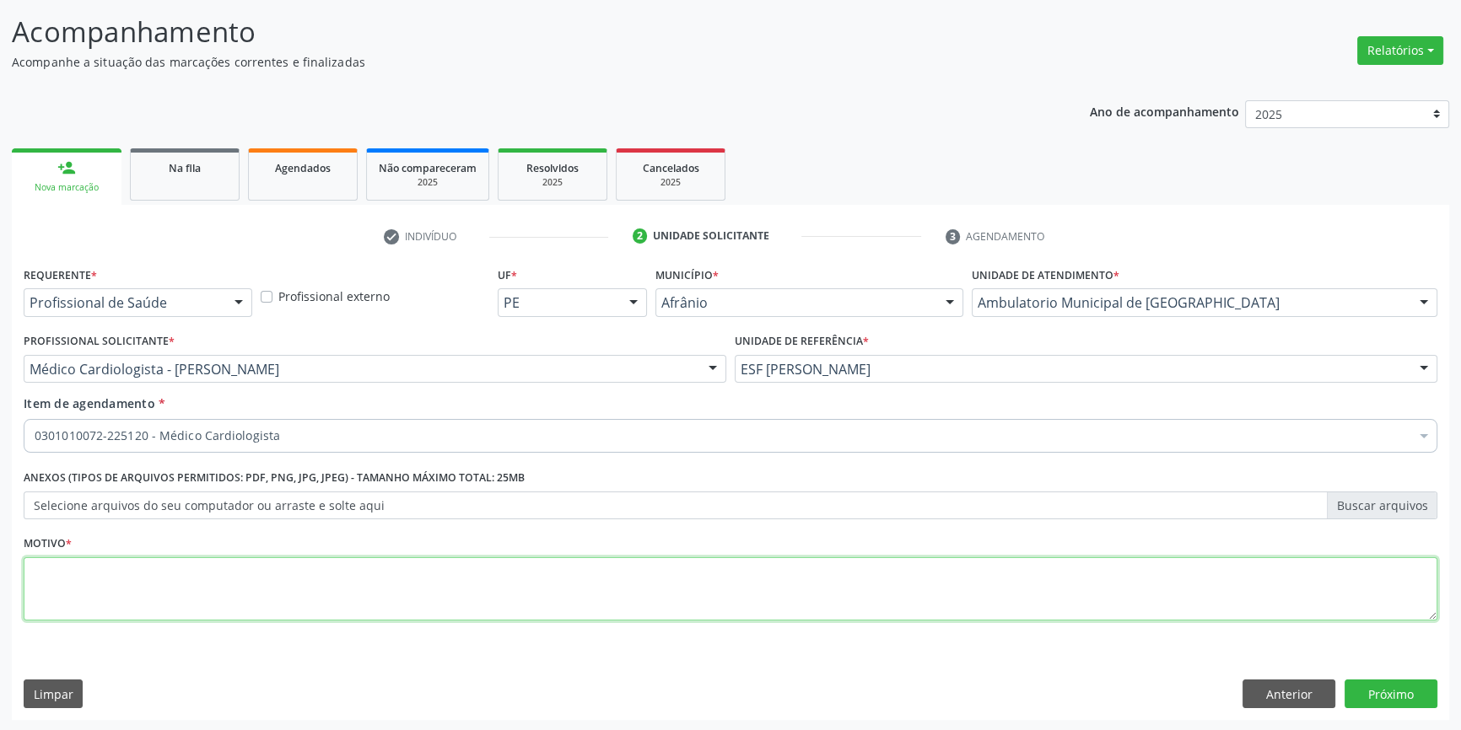
click at [255, 597] on textarea at bounding box center [731, 590] width 1414 height 64
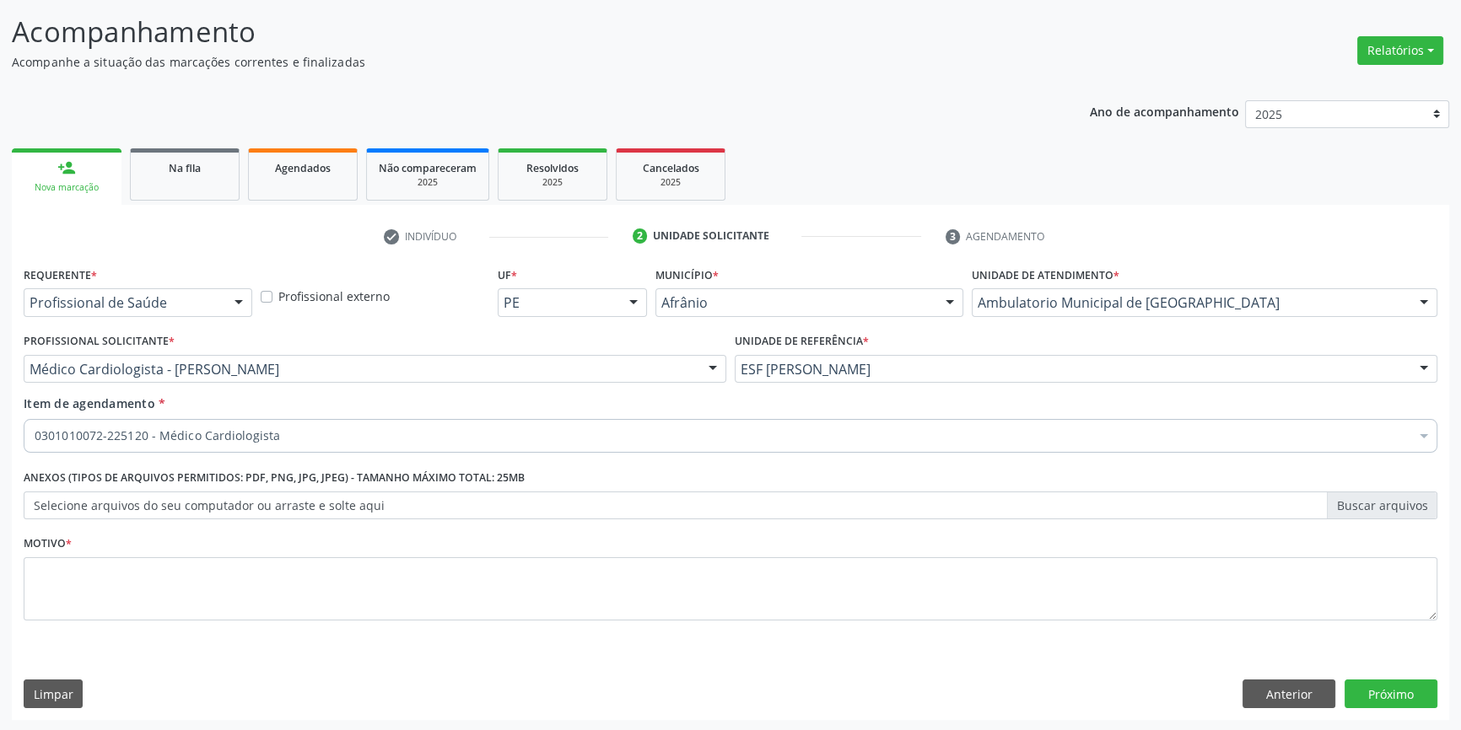
click at [1440, 700] on div "Requerente * Profissional de Saúde Profissional de Saúde Paciente Nenhum result…" at bounding box center [730, 491] width 1437 height 458
click at [1352, 695] on button "Próximo" at bounding box center [1390, 694] width 93 height 29
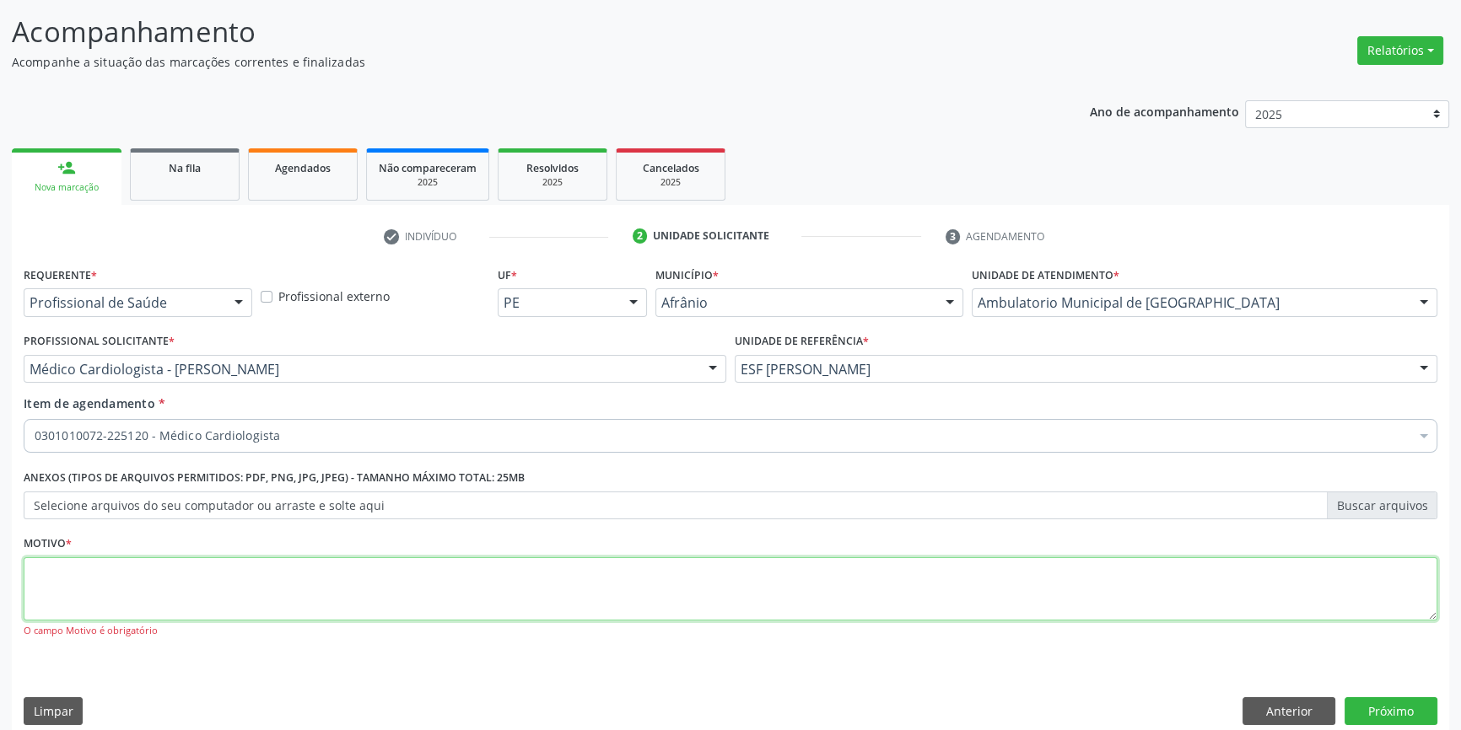
click at [472, 609] on textarea at bounding box center [731, 590] width 1414 height 64
type textarea "'"
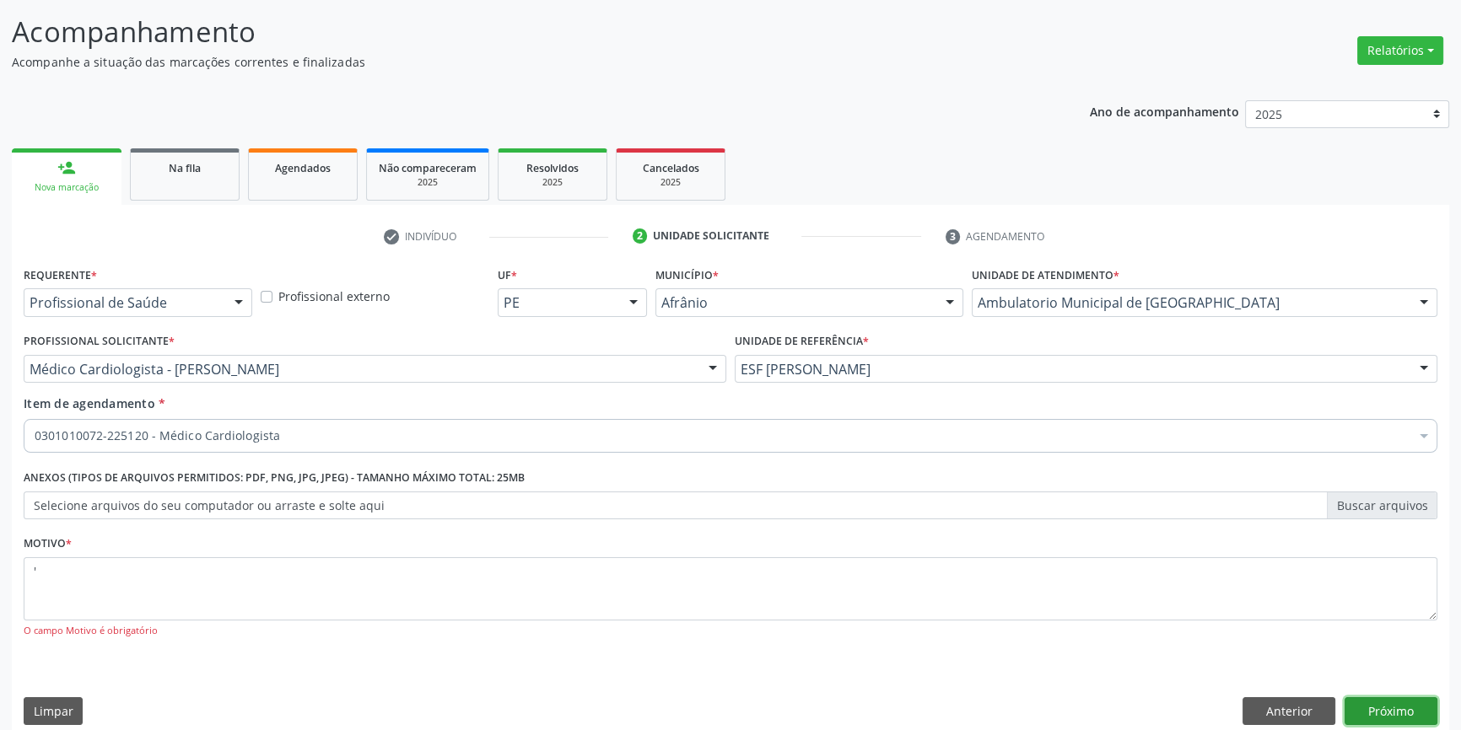
click at [1373, 698] on button "Próximo" at bounding box center [1390, 712] width 93 height 29
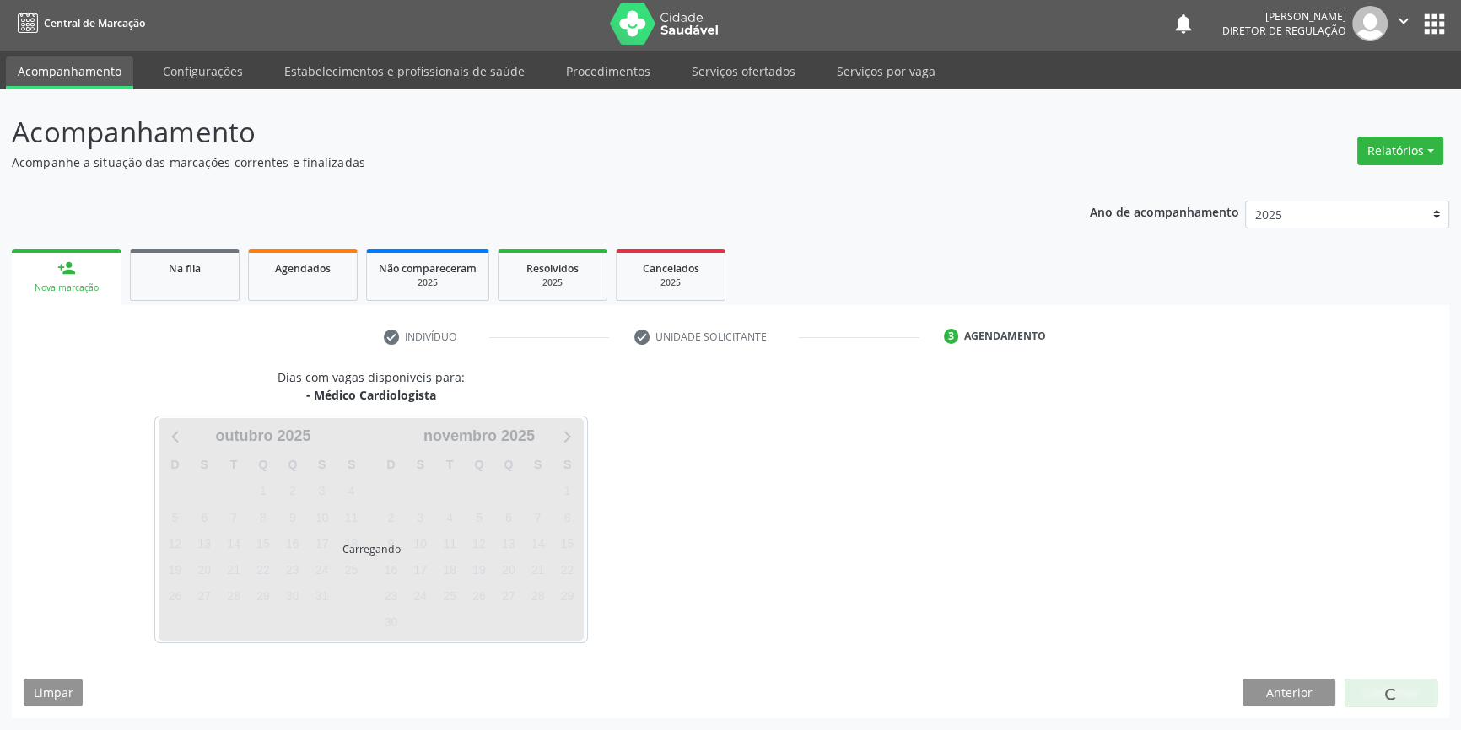
scroll to position [2, 0]
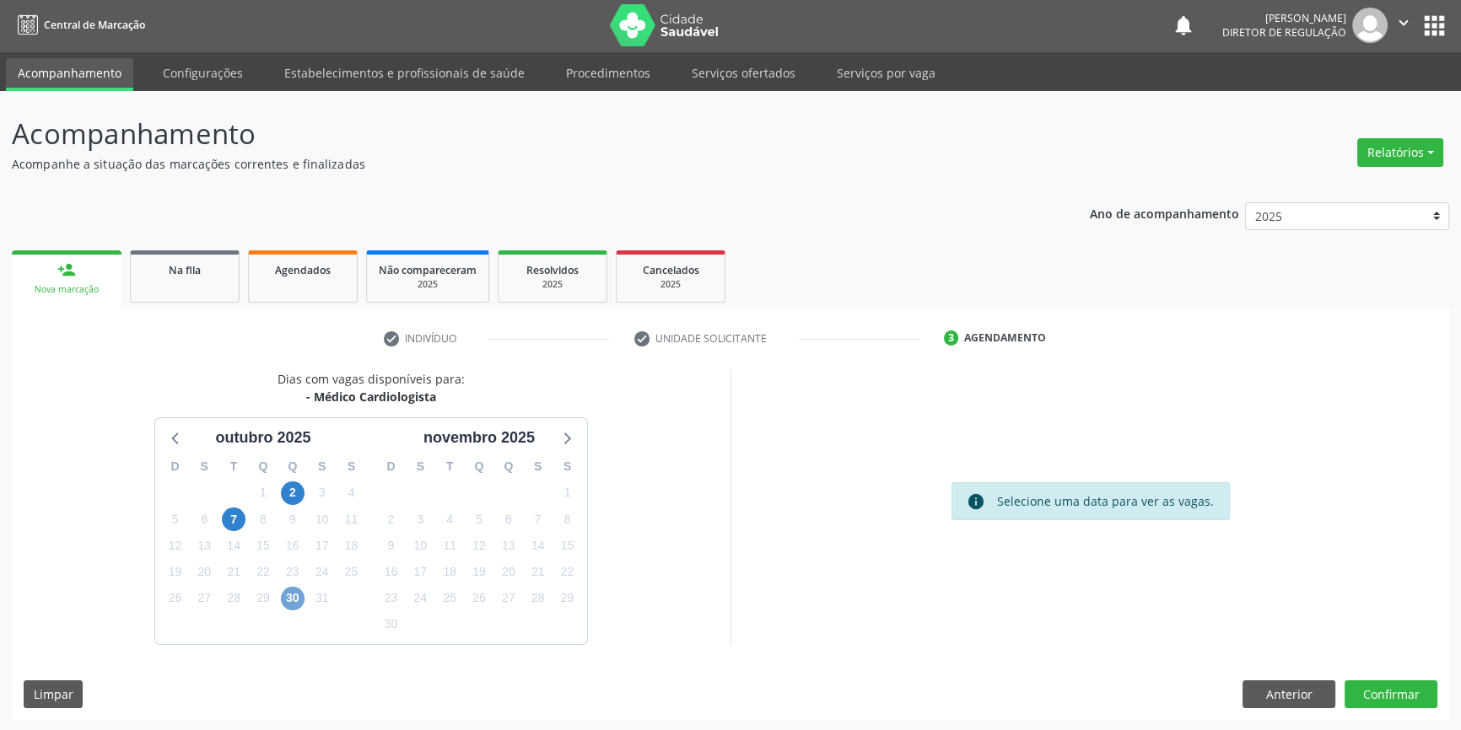
click at [281, 596] on span "30" at bounding box center [293, 599] width 24 height 24
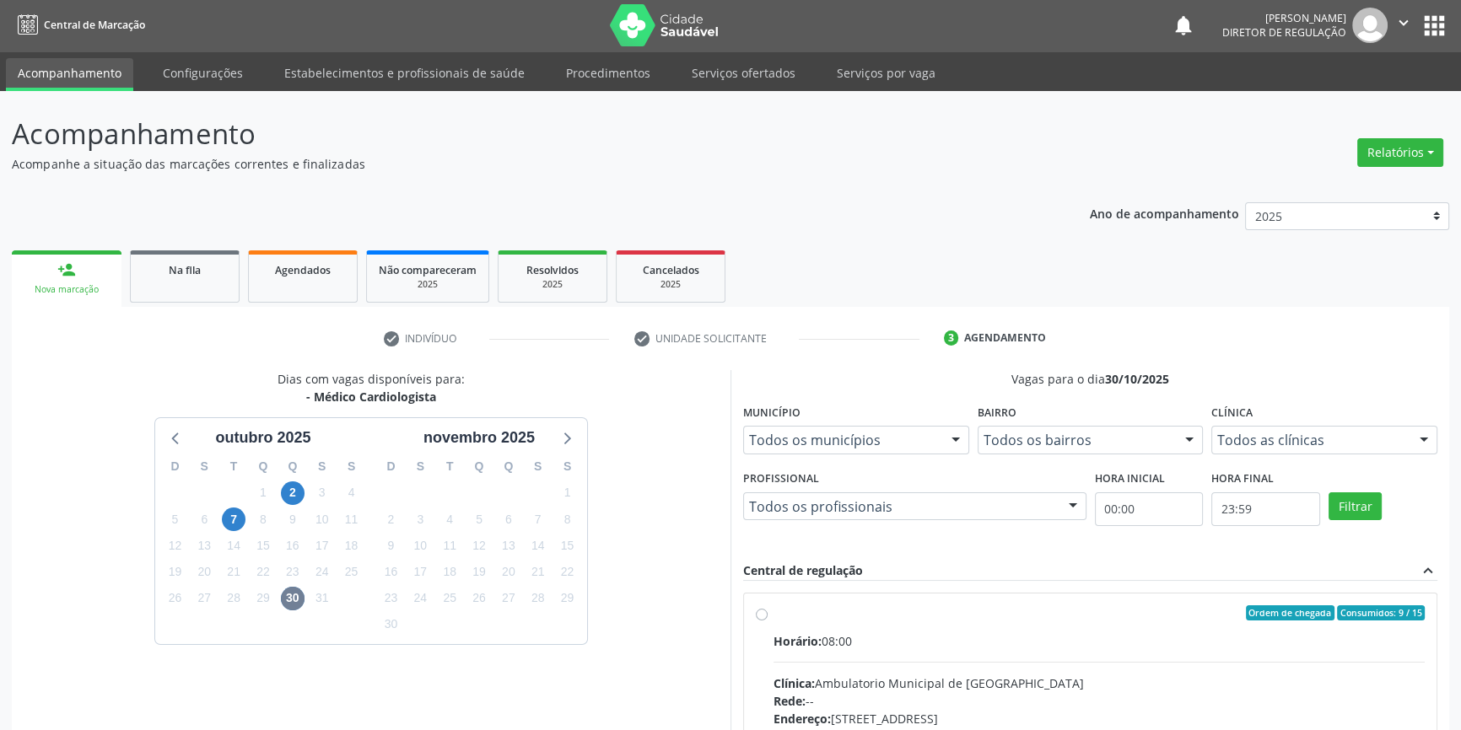
click at [761, 631] on div "Ordem de chegada Consumidos: 9 / 15 Horário: 08:00 Clínica: Ambulatorio Municip…" at bounding box center [1090, 735] width 669 height 259
radio input "true"
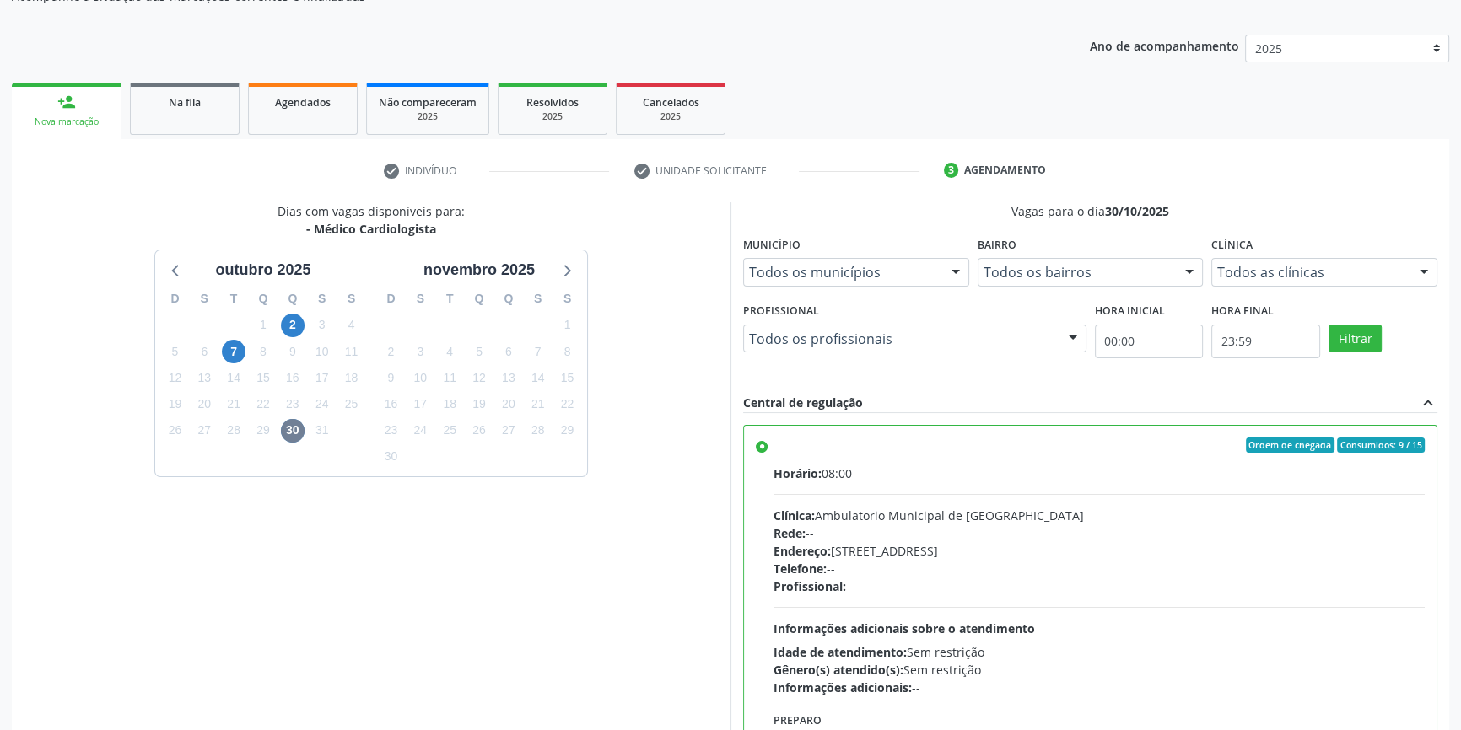
scroll to position [276, 0]
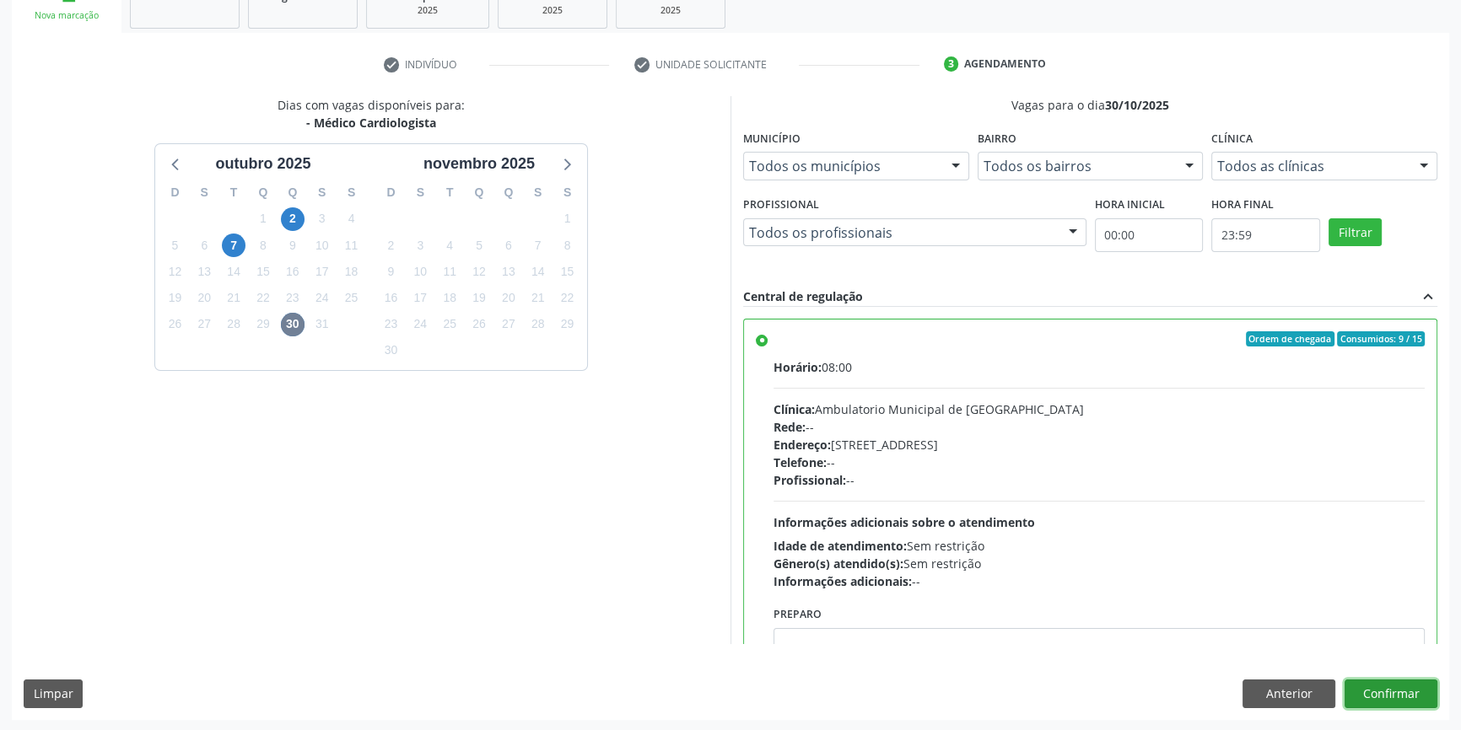
click at [1378, 687] on button "Confirmar" at bounding box center [1390, 694] width 93 height 29
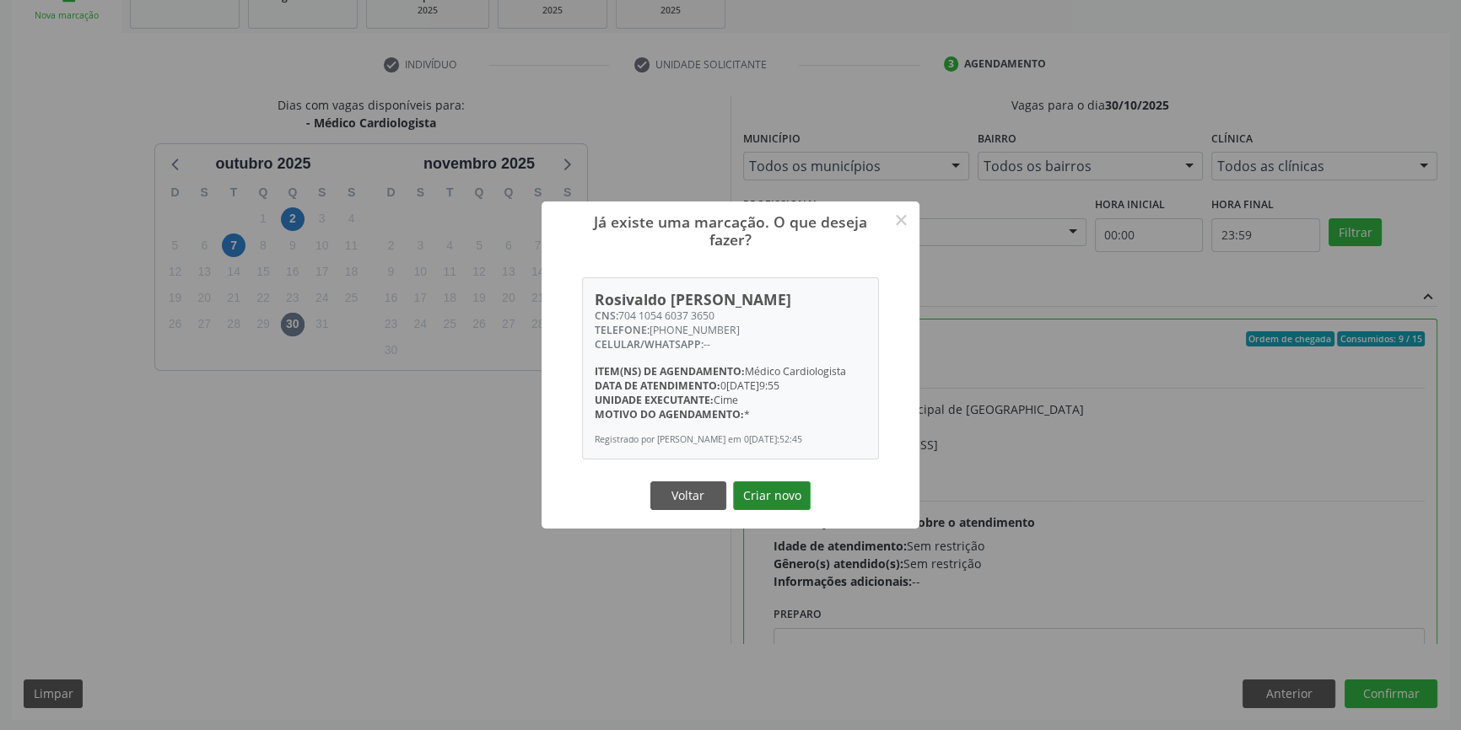
click at [763, 503] on button "Criar novo" at bounding box center [772, 496] width 78 height 29
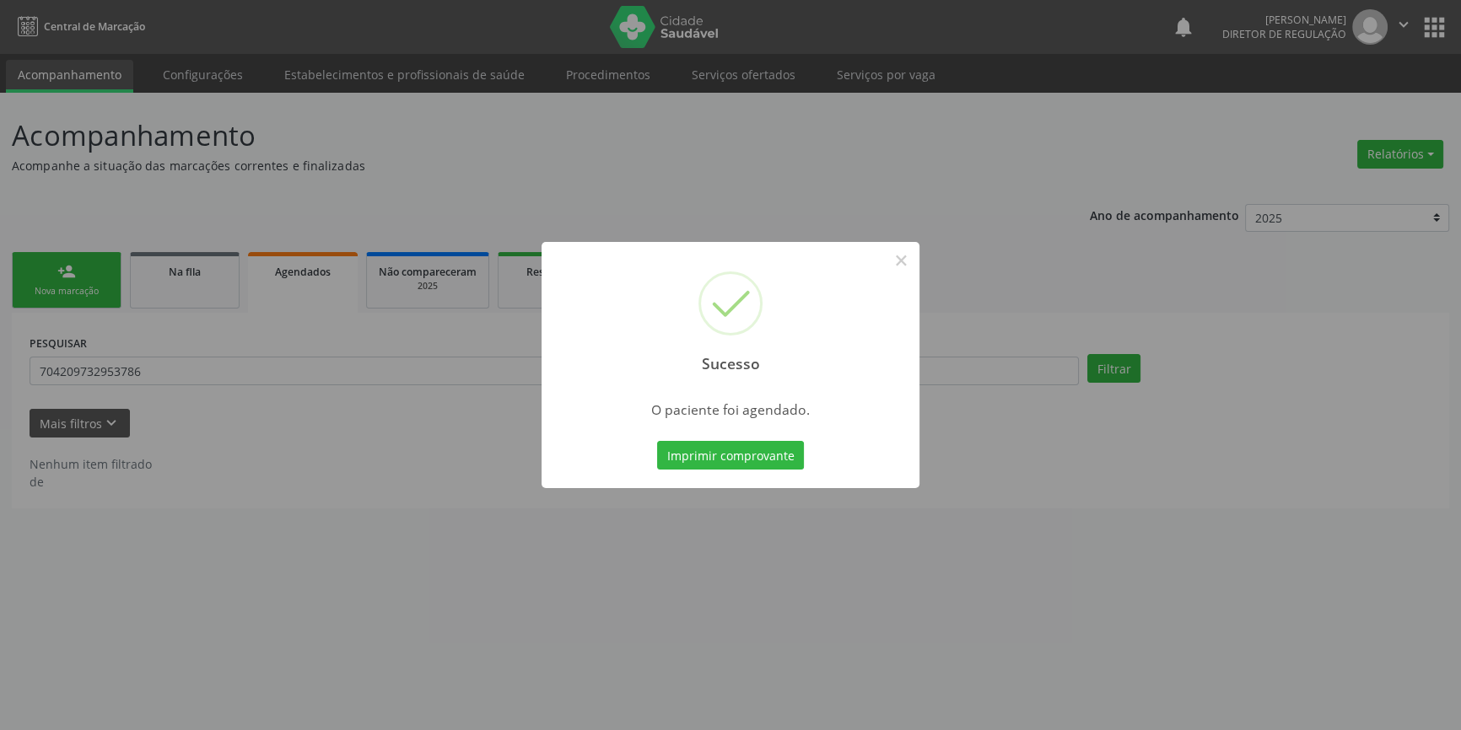
scroll to position [0, 0]
click at [738, 465] on button "Imprimir comprovante" at bounding box center [736, 455] width 147 height 29
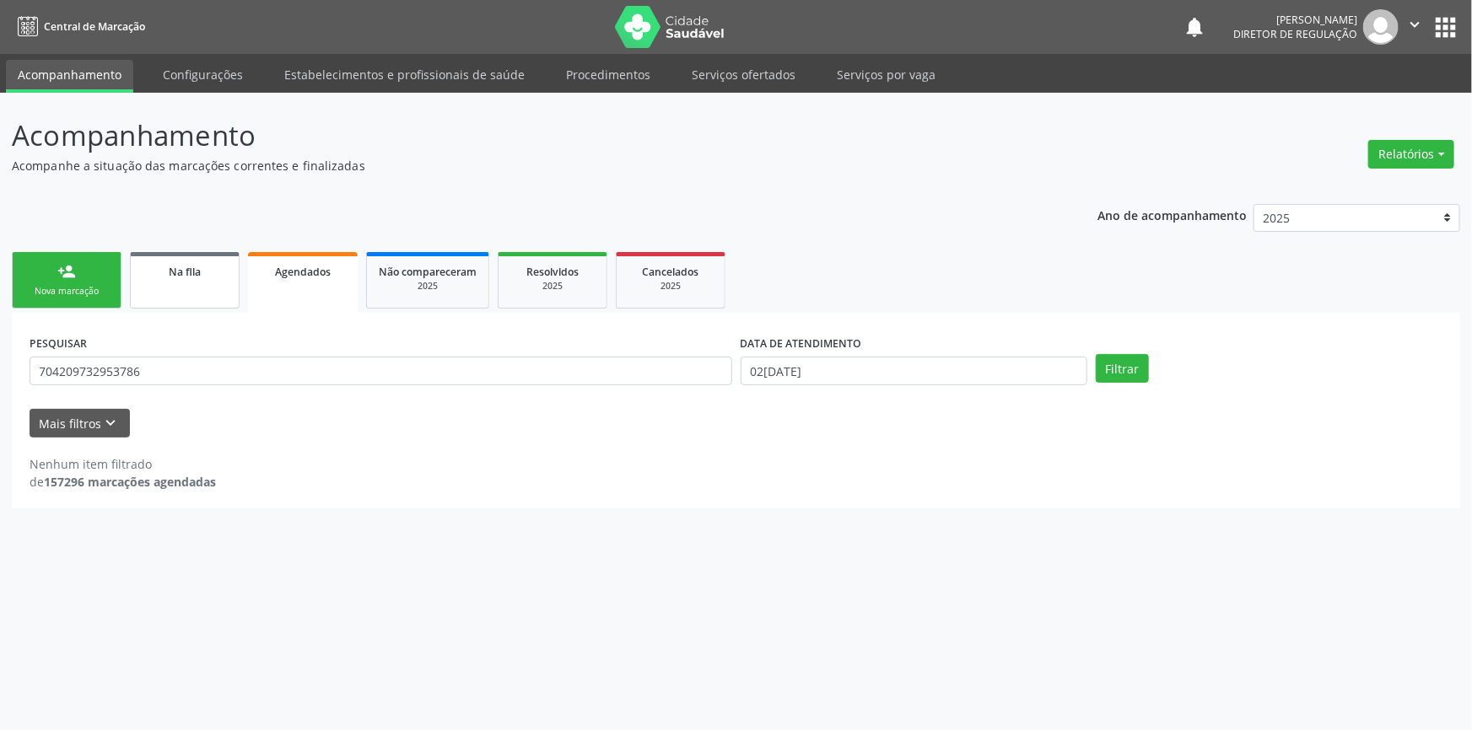
click at [209, 267] on div "Na fila" at bounding box center [185, 271] width 84 height 18
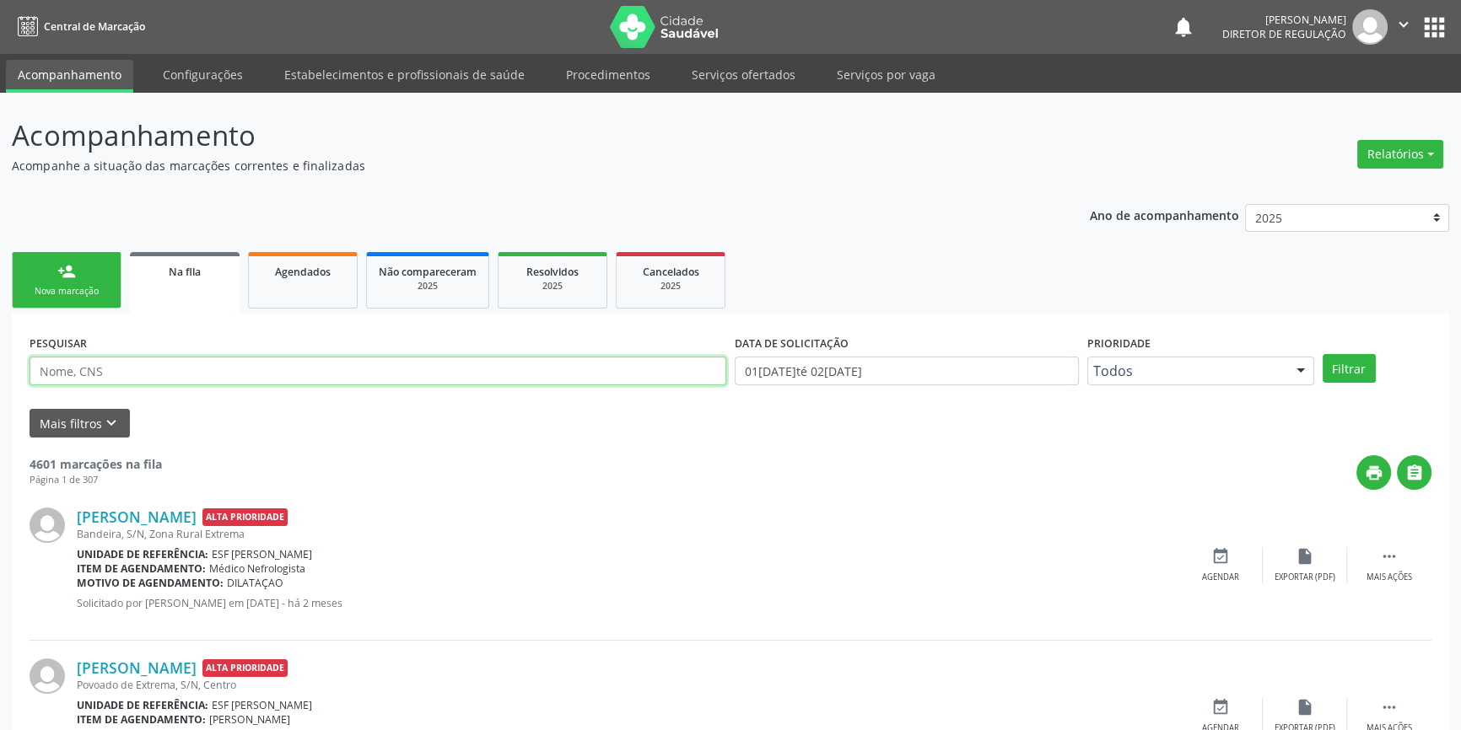
click at [188, 376] on input "text" at bounding box center [378, 371] width 697 height 29
click at [1349, 369] on button "Filtrar" at bounding box center [1349, 368] width 53 height 29
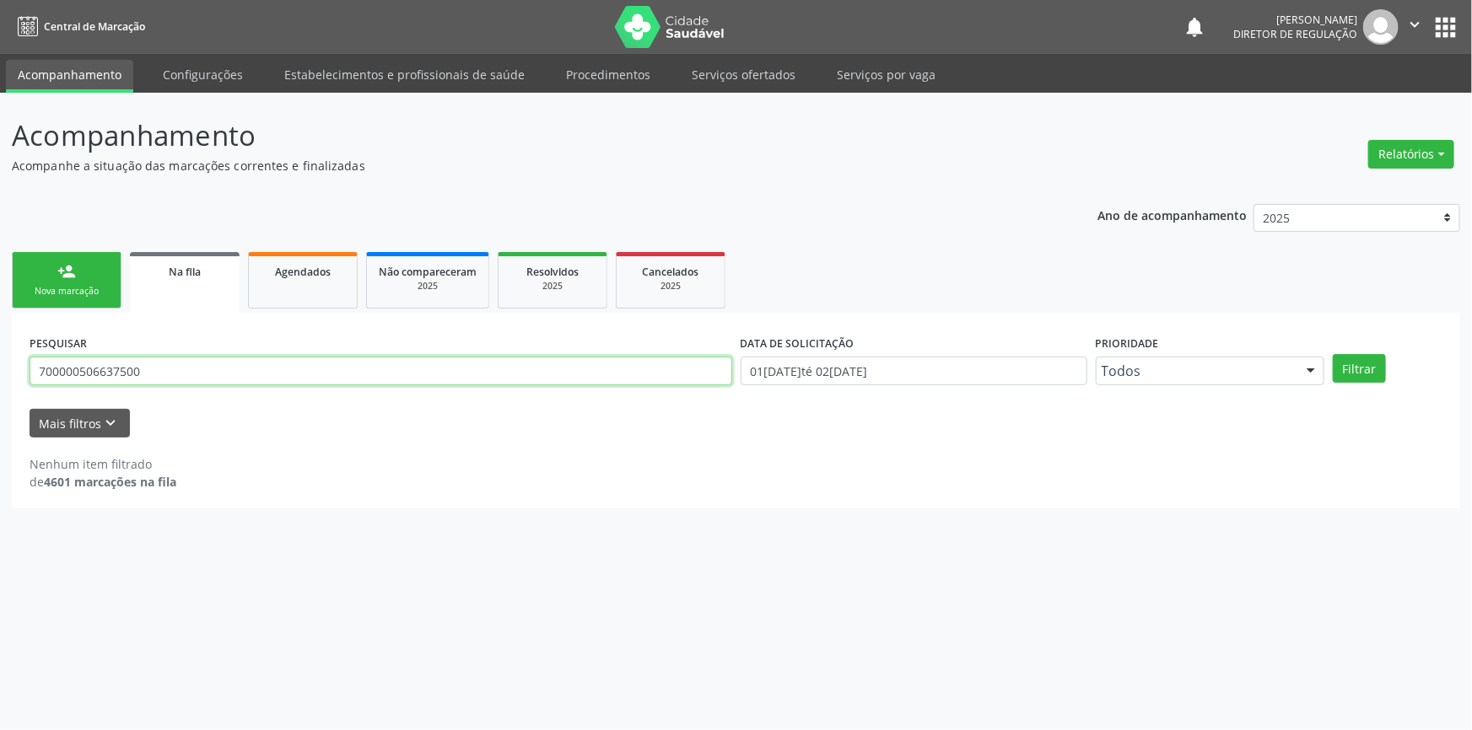
drag, startPoint x: 268, startPoint y: 380, endPoint x: 0, endPoint y: 384, distance: 268.2
click at [0, 384] on div "Acompanhamento Acompanhe a situação das marcações correntes e finalizadas Relat…" at bounding box center [736, 412] width 1472 height 638
type input "700000506637500"
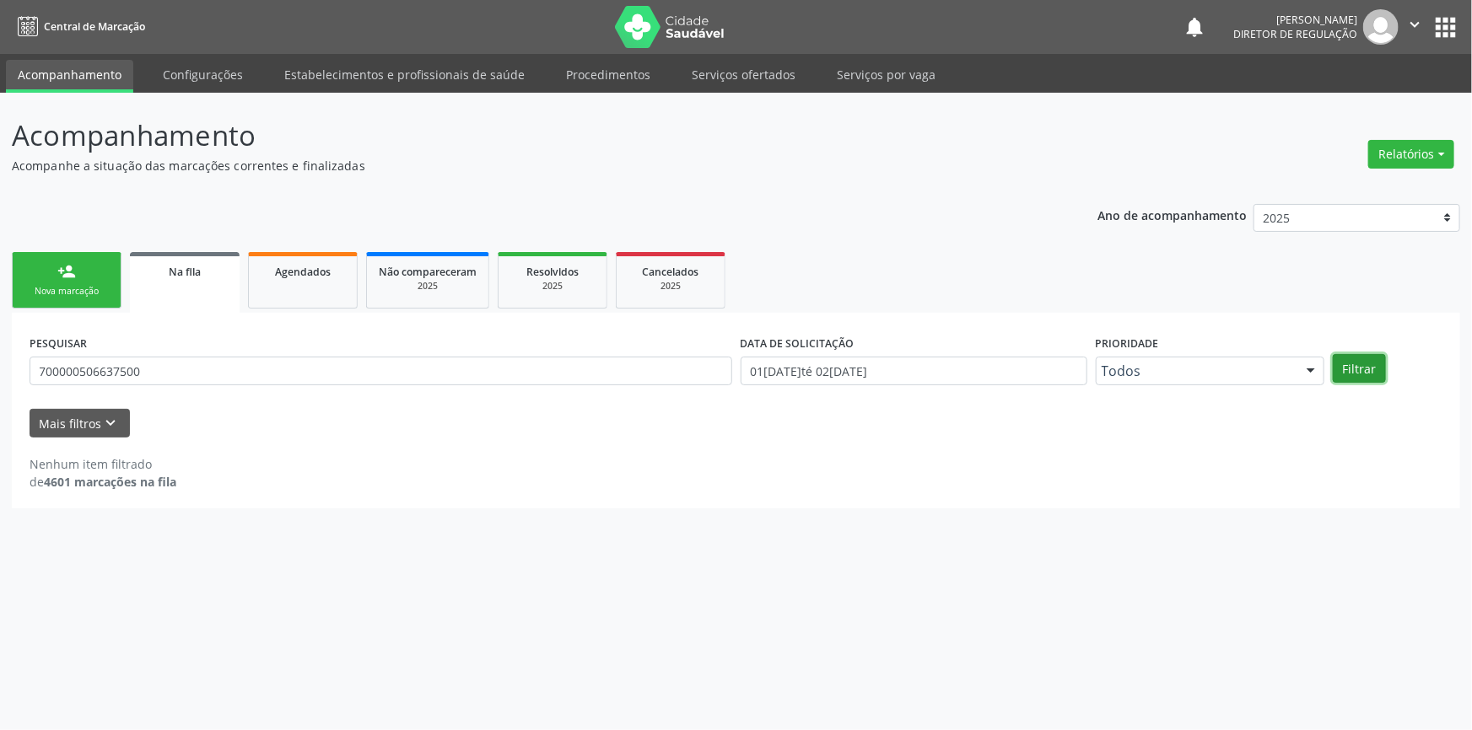
click at [1365, 363] on button "Filtrar" at bounding box center [1359, 368] width 53 height 29
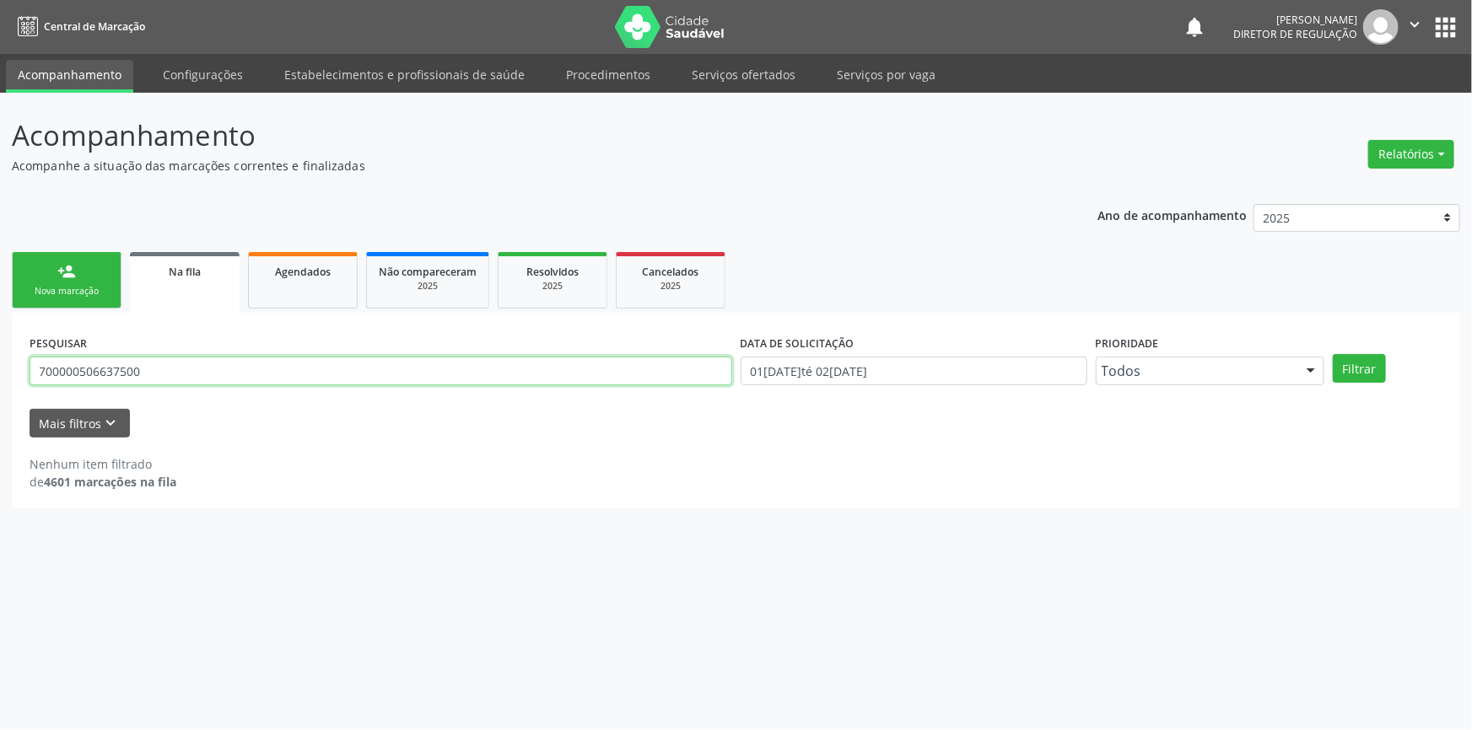
drag, startPoint x: 219, startPoint y: 379, endPoint x: 0, endPoint y: 325, distance: 225.8
click at [0, 325] on div "Acompanhamento Acompanhe a situação das marcações correntes e finalizadas Relat…" at bounding box center [736, 412] width 1472 height 638
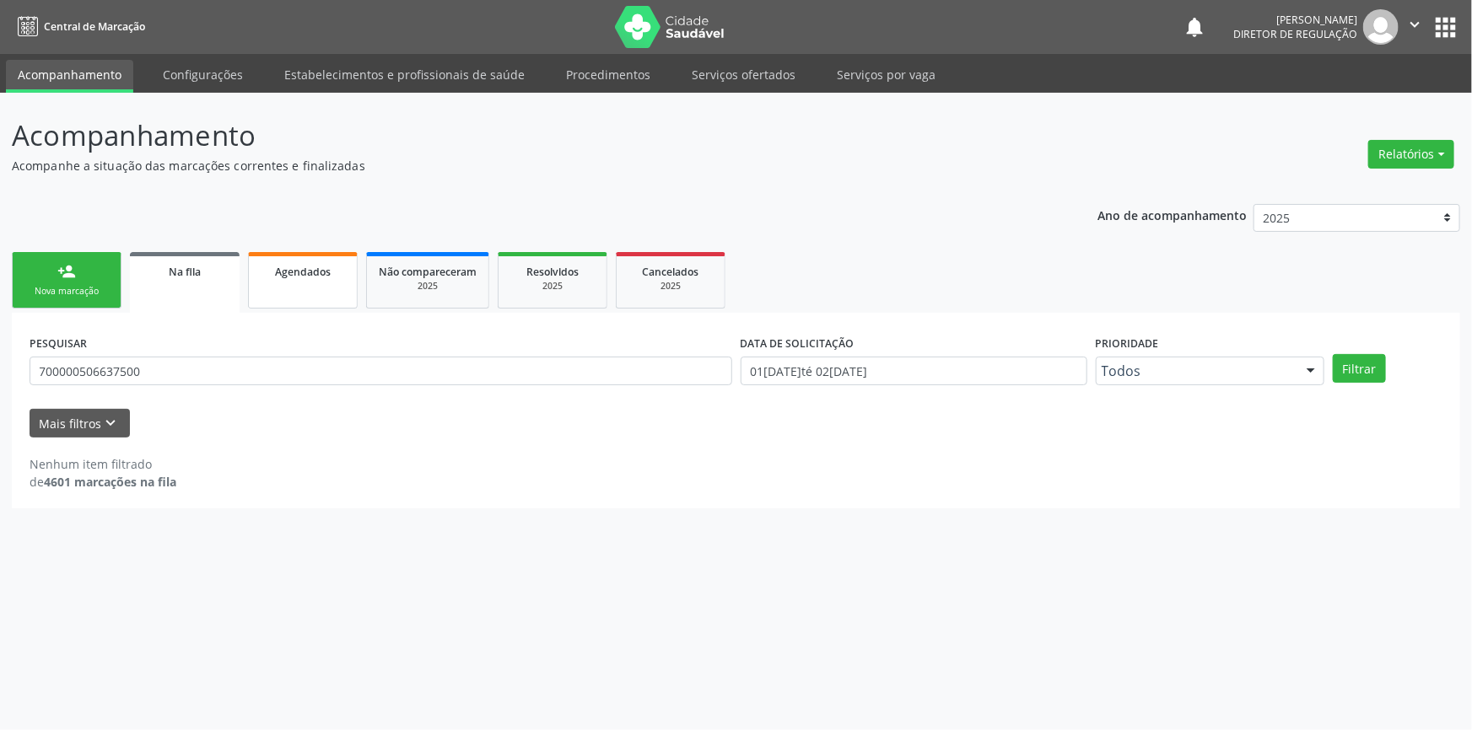
click at [286, 278] on div "Agendados" at bounding box center [303, 271] width 84 height 18
select select "9"
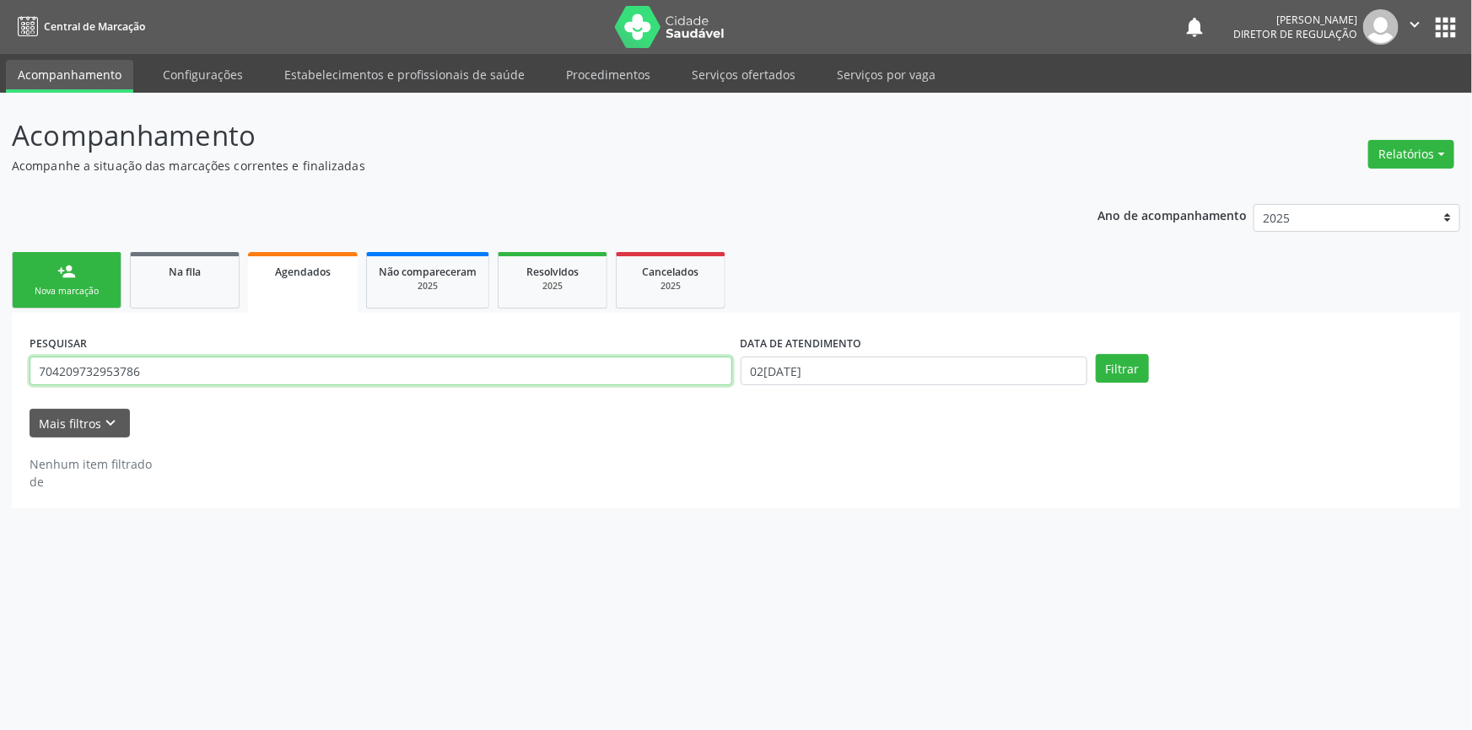
drag, startPoint x: 251, startPoint y: 370, endPoint x: 89, endPoint y: 380, distance: 162.3
click at [91, 379] on input "704209732953786" at bounding box center [381, 371] width 703 height 29
click at [170, 380] on input "704209732953786" at bounding box center [381, 371] width 703 height 29
drag, startPoint x: 171, startPoint y: 379, endPoint x: 0, endPoint y: 353, distance: 173.2
click at [0, 353] on div "Acompanhamento Acompanhe a situação das marcações correntes e finalizadas Relat…" at bounding box center [736, 412] width 1472 height 638
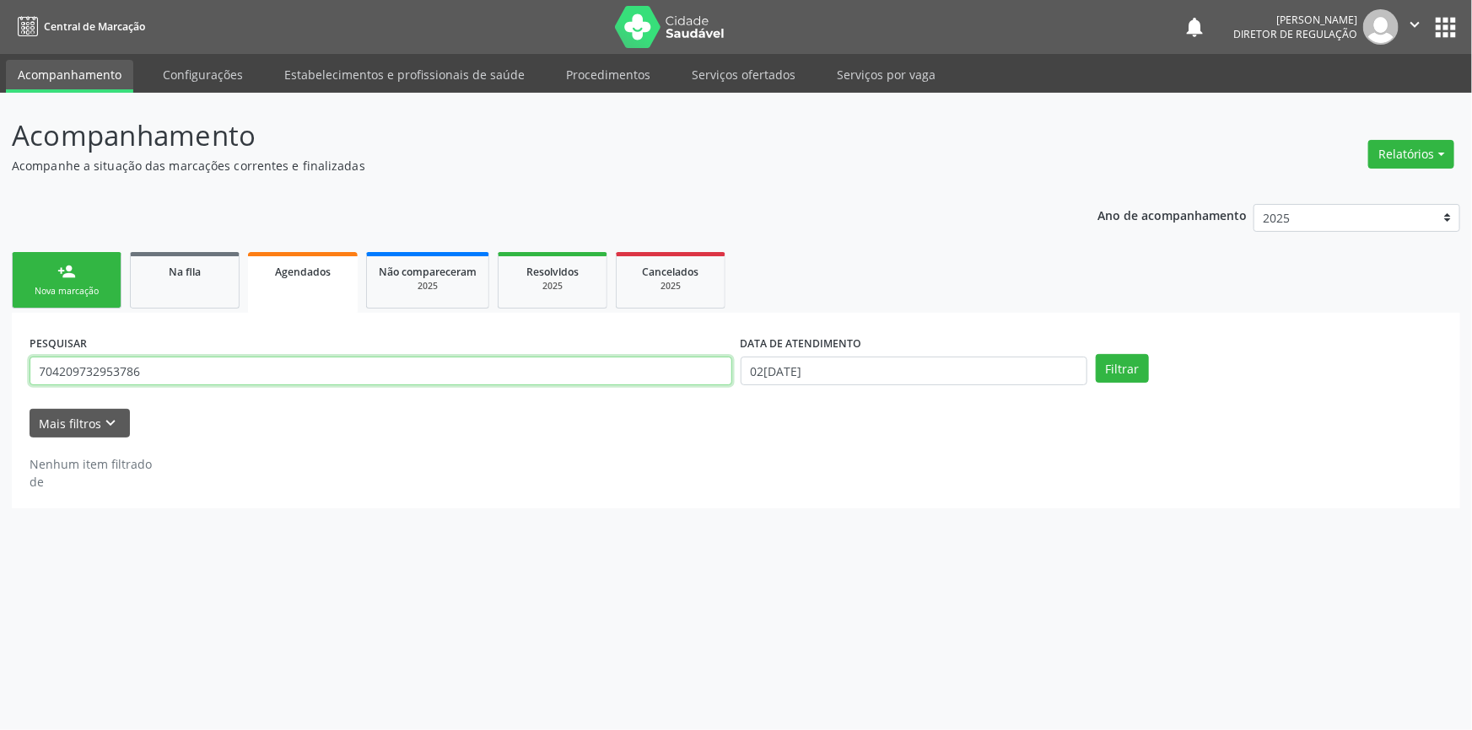
paste input "0000506637500"
type input "700000506637500"
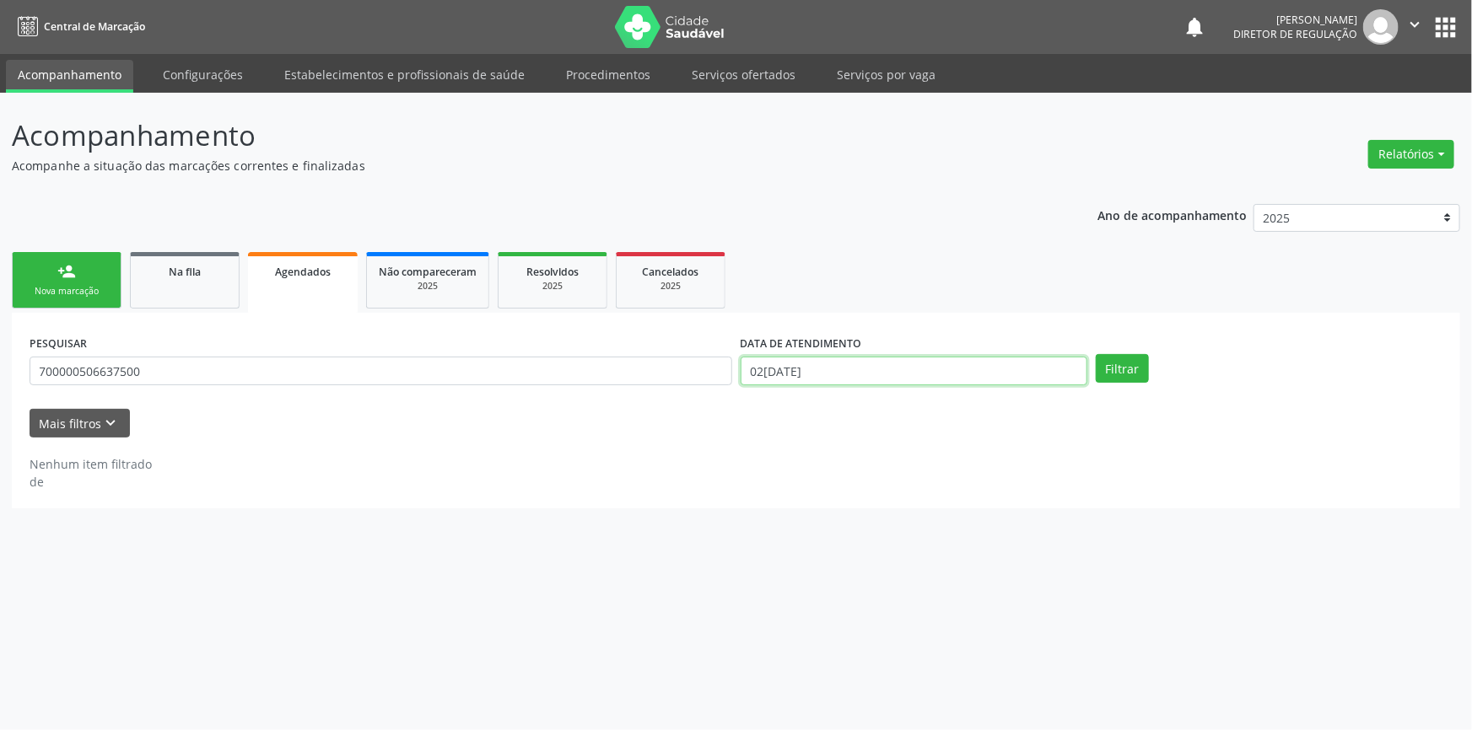
click at [857, 376] on input "02[DATE]" at bounding box center [914, 371] width 347 height 29
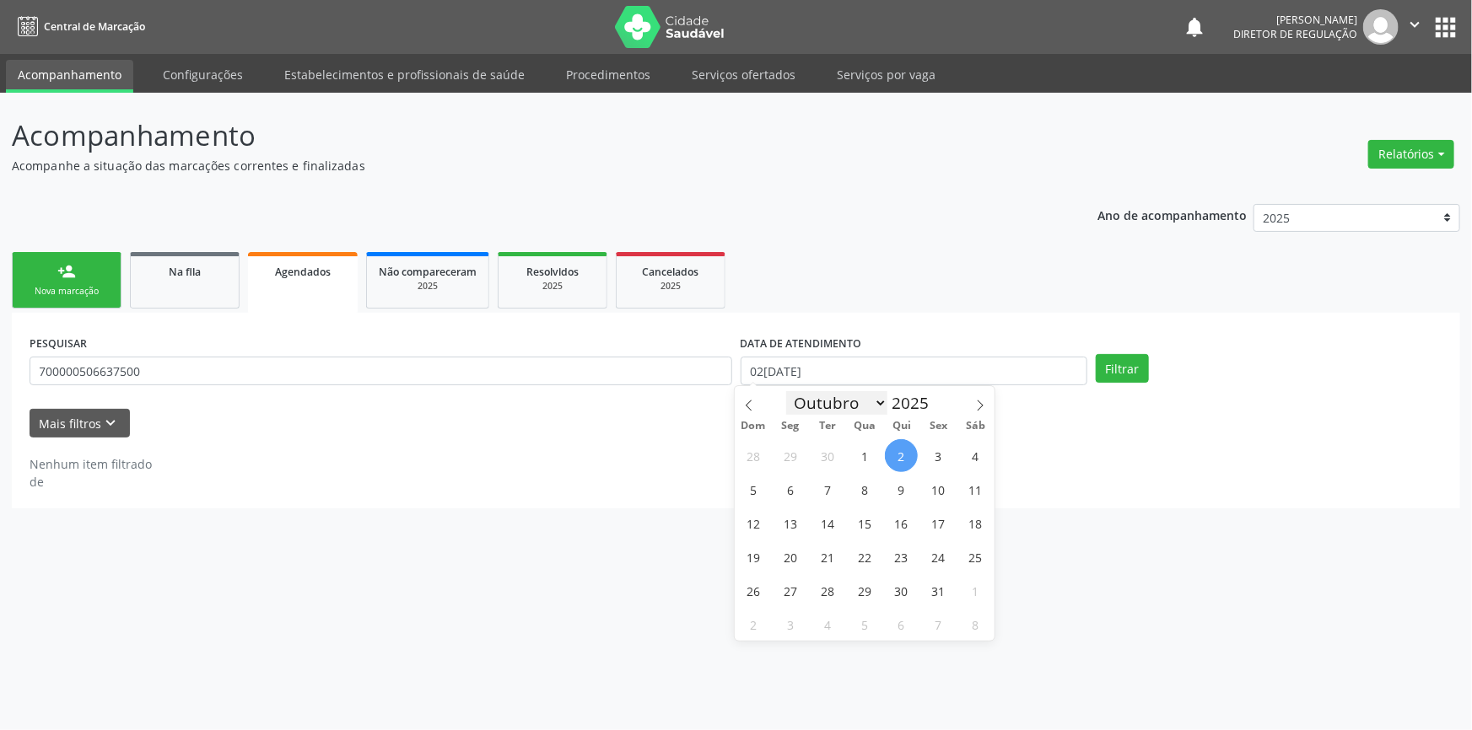
click at [846, 404] on select "Janeiro Fevereiro Março Abril Maio Junho Julho Agosto Setembro Outubro Novembro…" at bounding box center [836, 403] width 101 height 24
select select "4"
click at [786, 391] on select "Janeiro Fevereiro Março Abril Maio Junho Julho Agosto Setembro Outubro Novembro…" at bounding box center [836, 403] width 101 height 24
click at [901, 455] on span "1" at bounding box center [901, 455] width 33 height 33
type input "[DATE]"
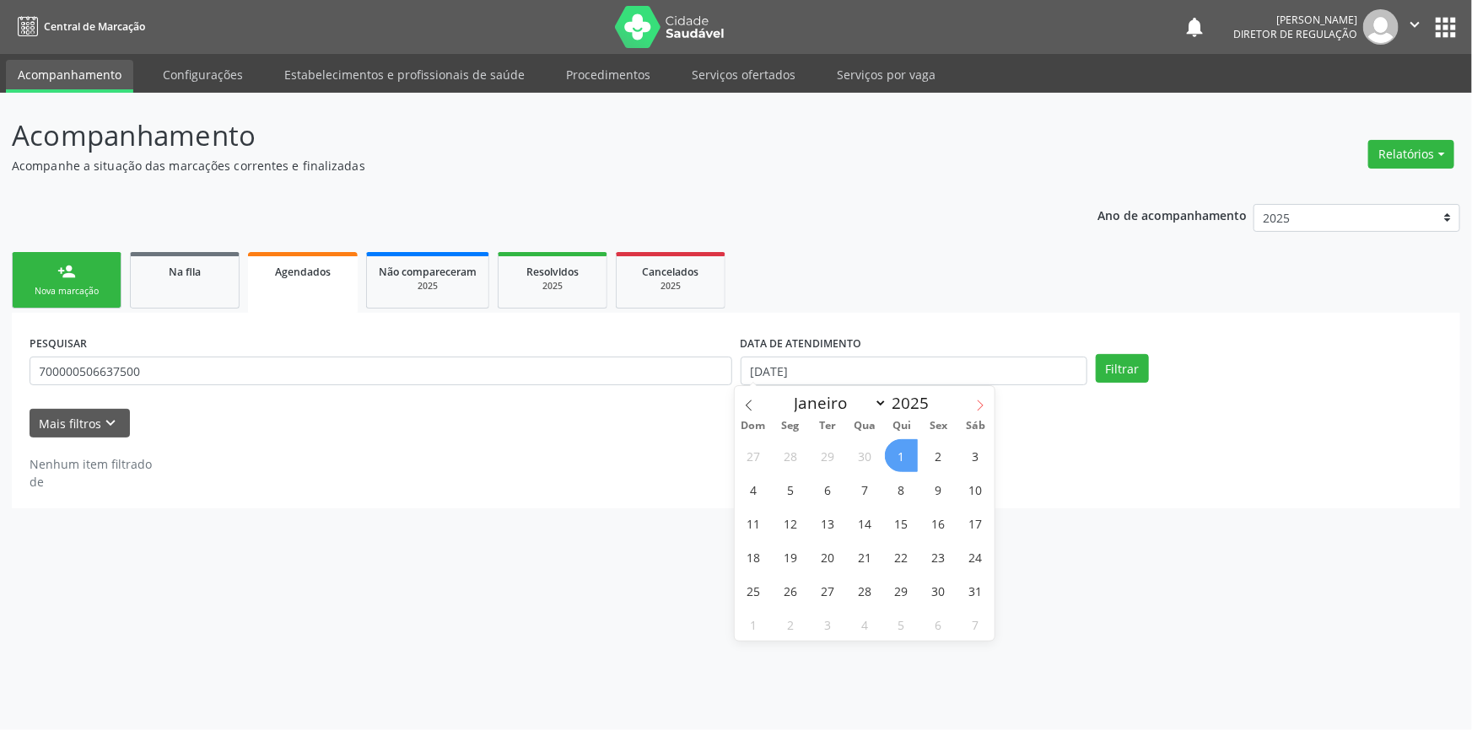
click at [985, 396] on span at bounding box center [980, 400] width 29 height 29
select select "8"
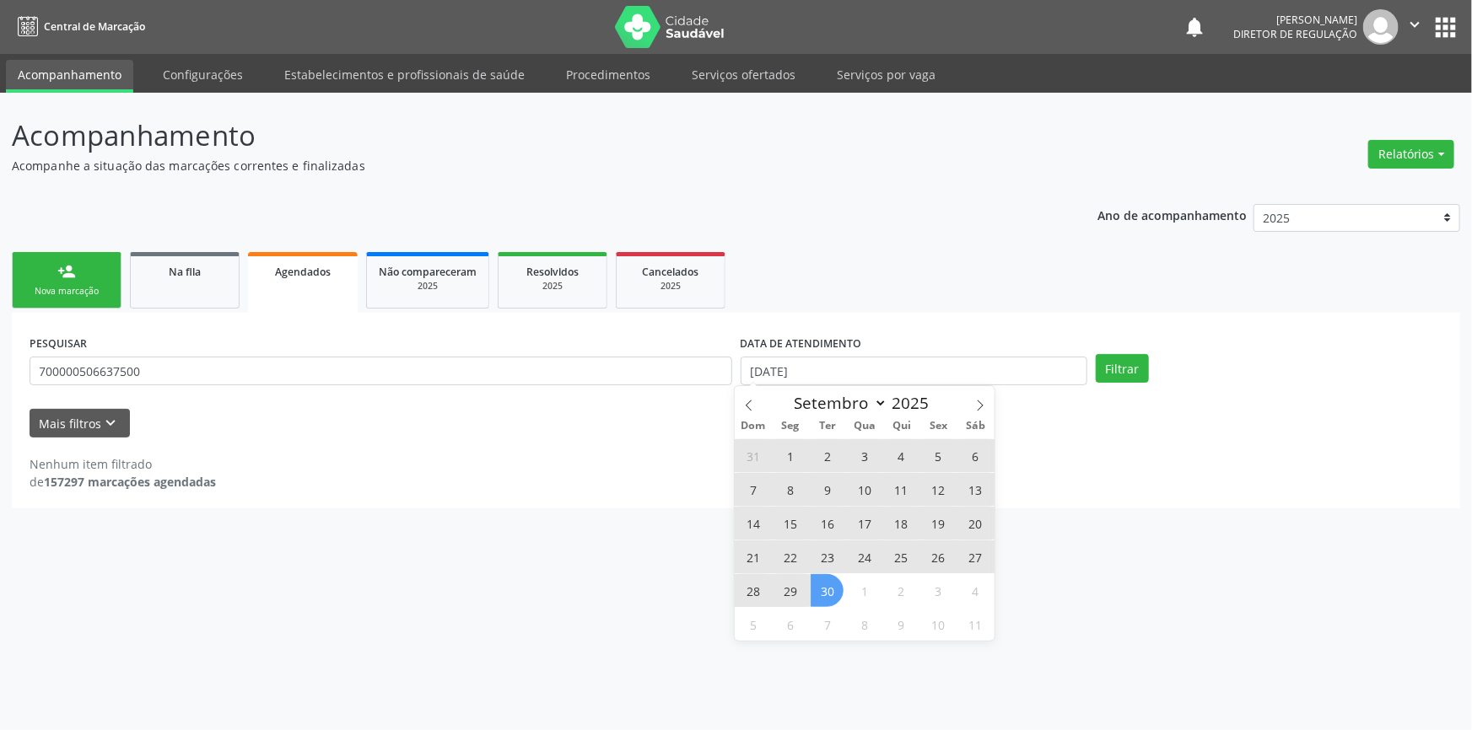
click at [823, 590] on span "30" at bounding box center [827, 590] width 33 height 33
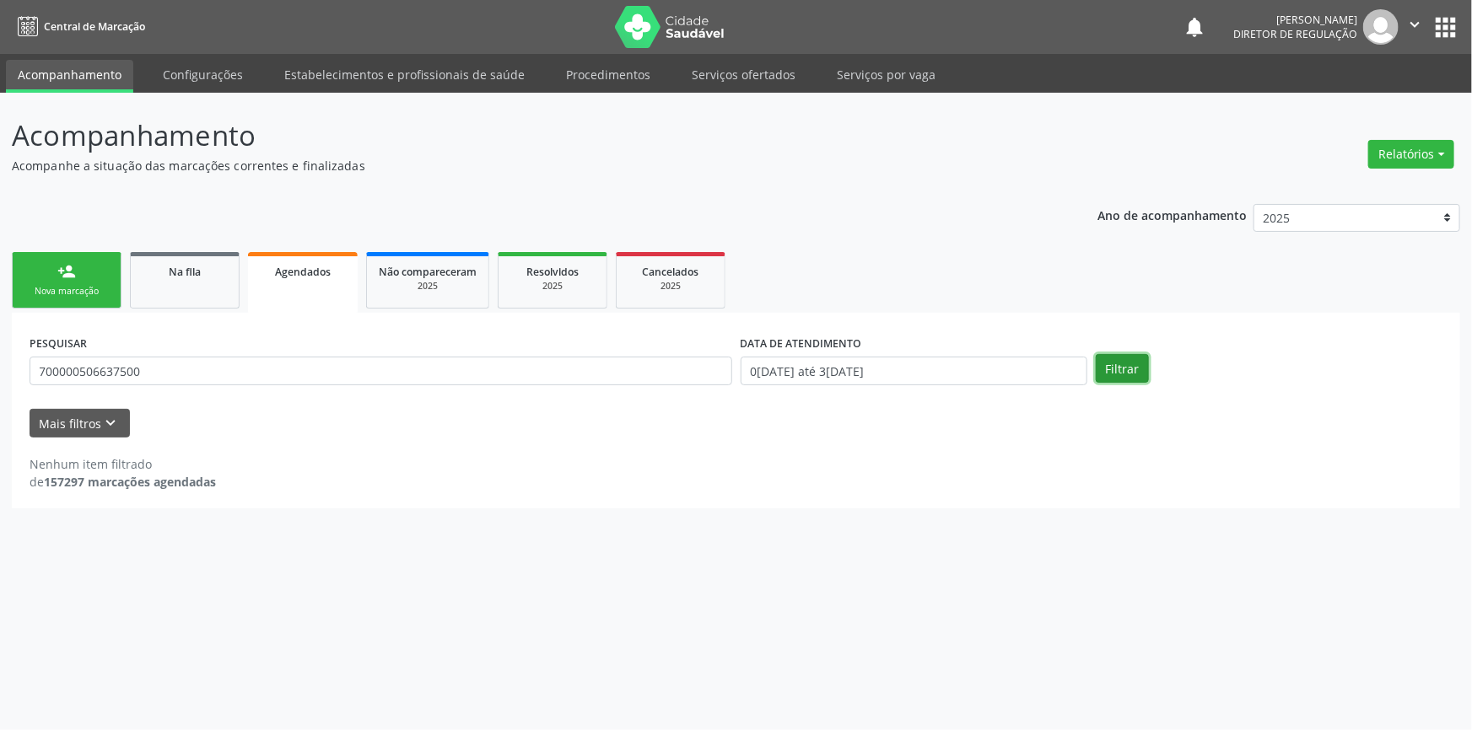
click at [1118, 370] on button "Filtrar" at bounding box center [1122, 368] width 53 height 29
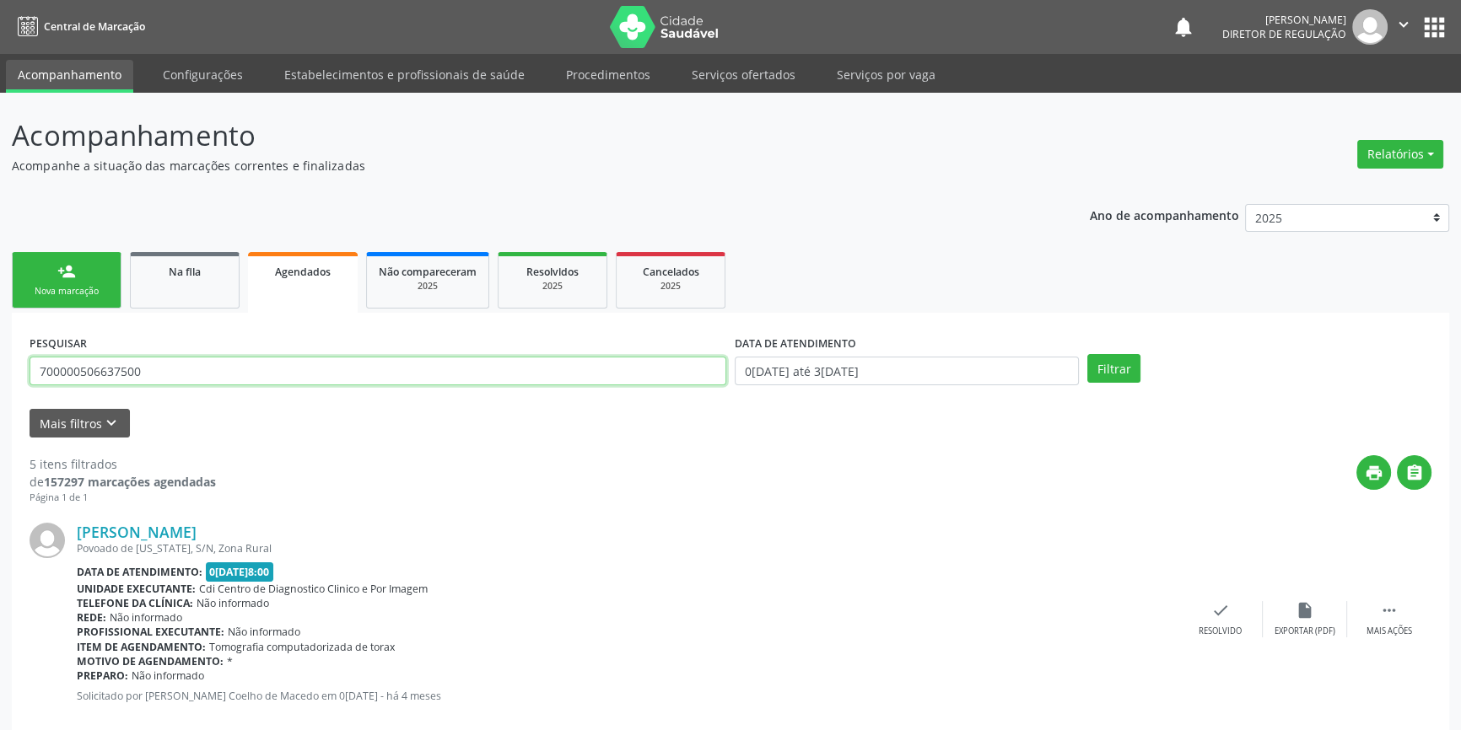
drag, startPoint x: 208, startPoint y: 378, endPoint x: 0, endPoint y: 366, distance: 208.7
paste input "0005 0663"
type input "700 0005 0663 7500"
click at [217, 287] on link "Na fila" at bounding box center [185, 280] width 110 height 57
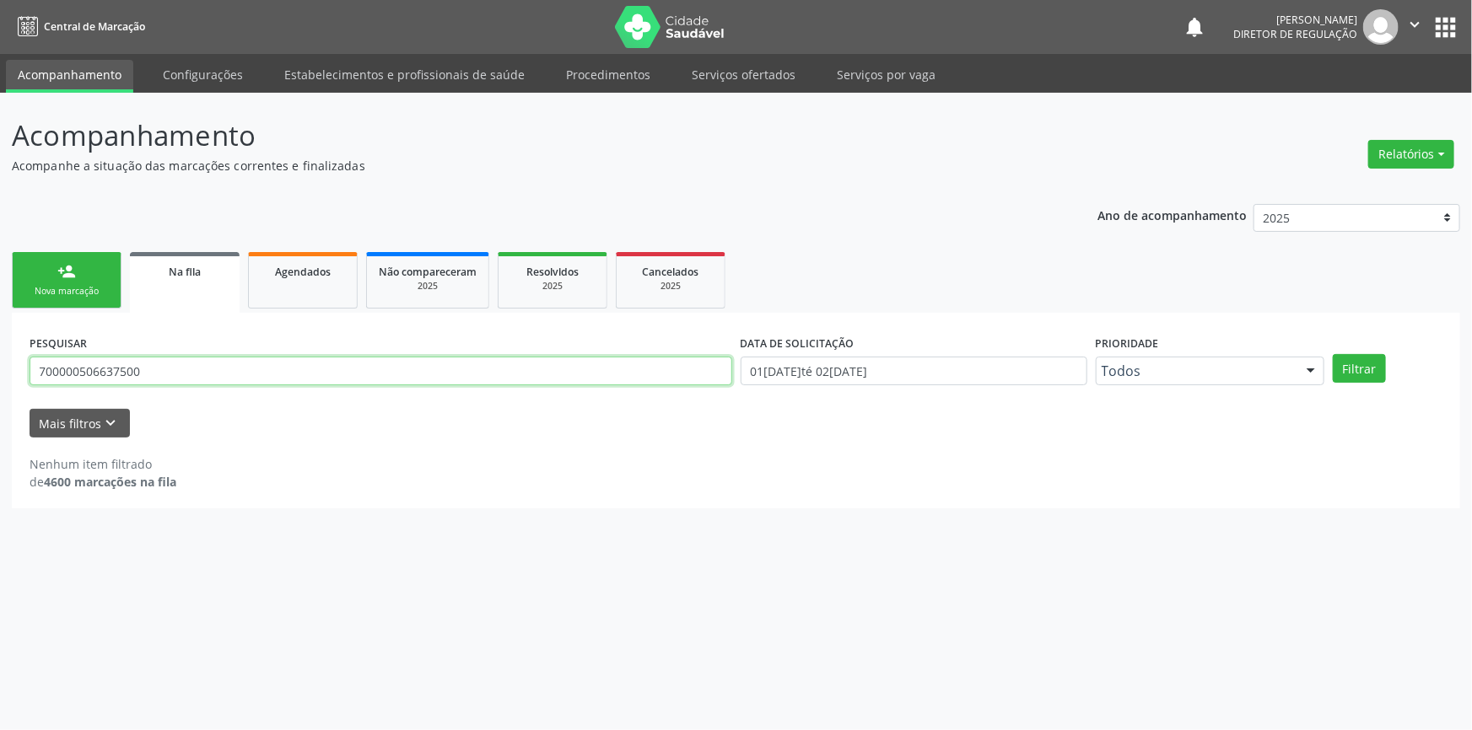
drag, startPoint x: 261, startPoint y: 370, endPoint x: 0, endPoint y: 325, distance: 265.4
click at [0, 326] on div "Acompanhamento Acompanhe a situação das marcações correntes e finalizadas Relat…" at bounding box center [736, 412] width 1472 height 638
paste input "0005 0663"
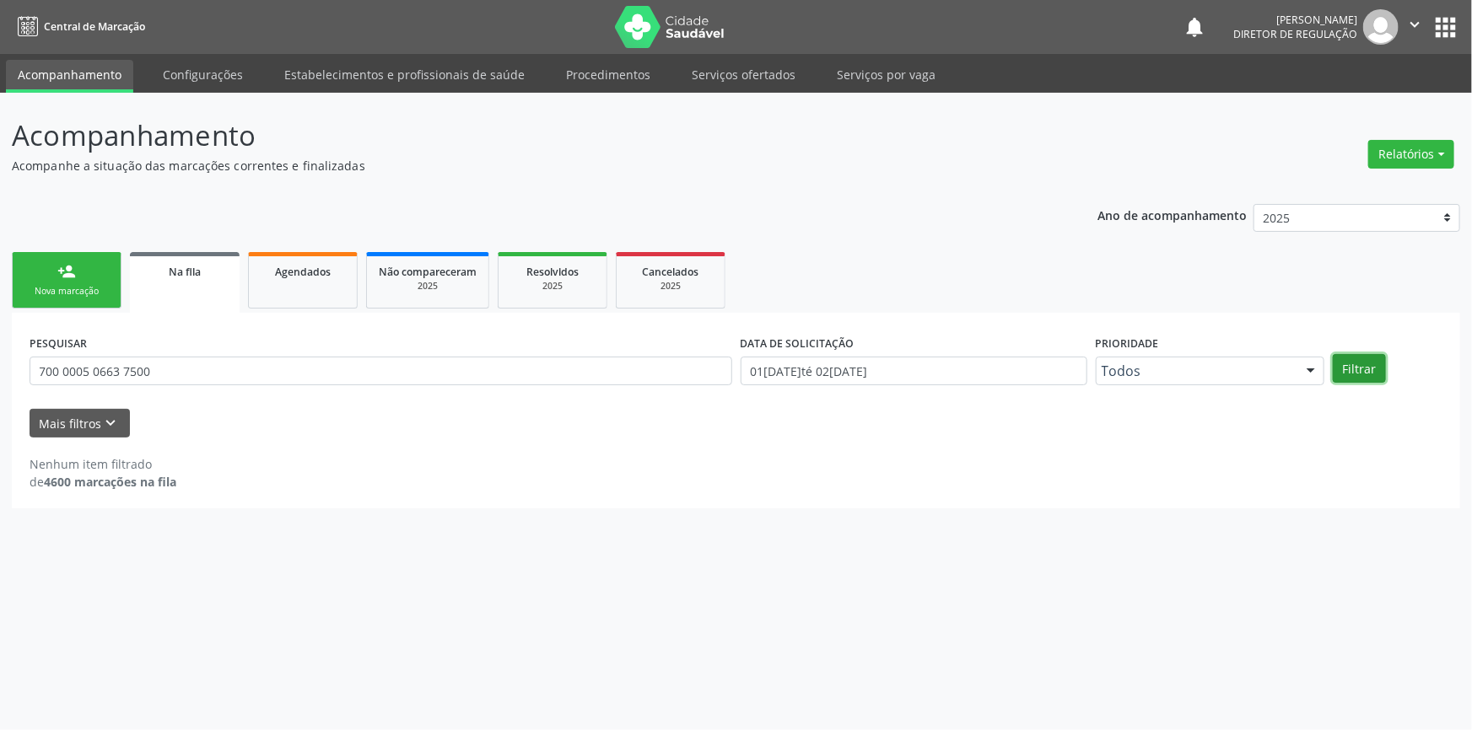
click at [1343, 373] on button "Filtrar" at bounding box center [1359, 368] width 53 height 29
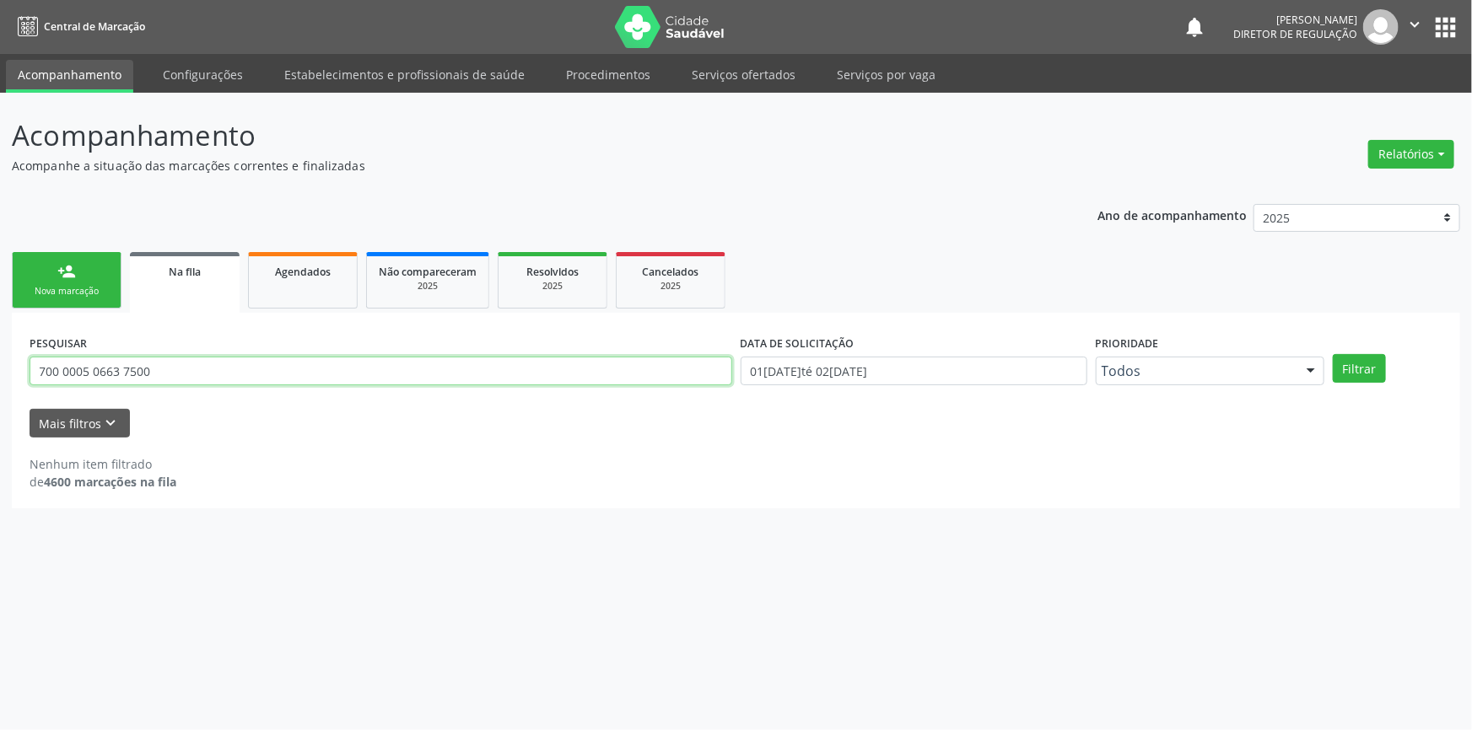
drag, startPoint x: 182, startPoint y: 369, endPoint x: 0, endPoint y: 377, distance: 182.4
click at [0, 377] on div "Acompanhamento Acompanhe a situação das marcações correntes e finalizadas Relat…" at bounding box center [736, 412] width 1472 height 638
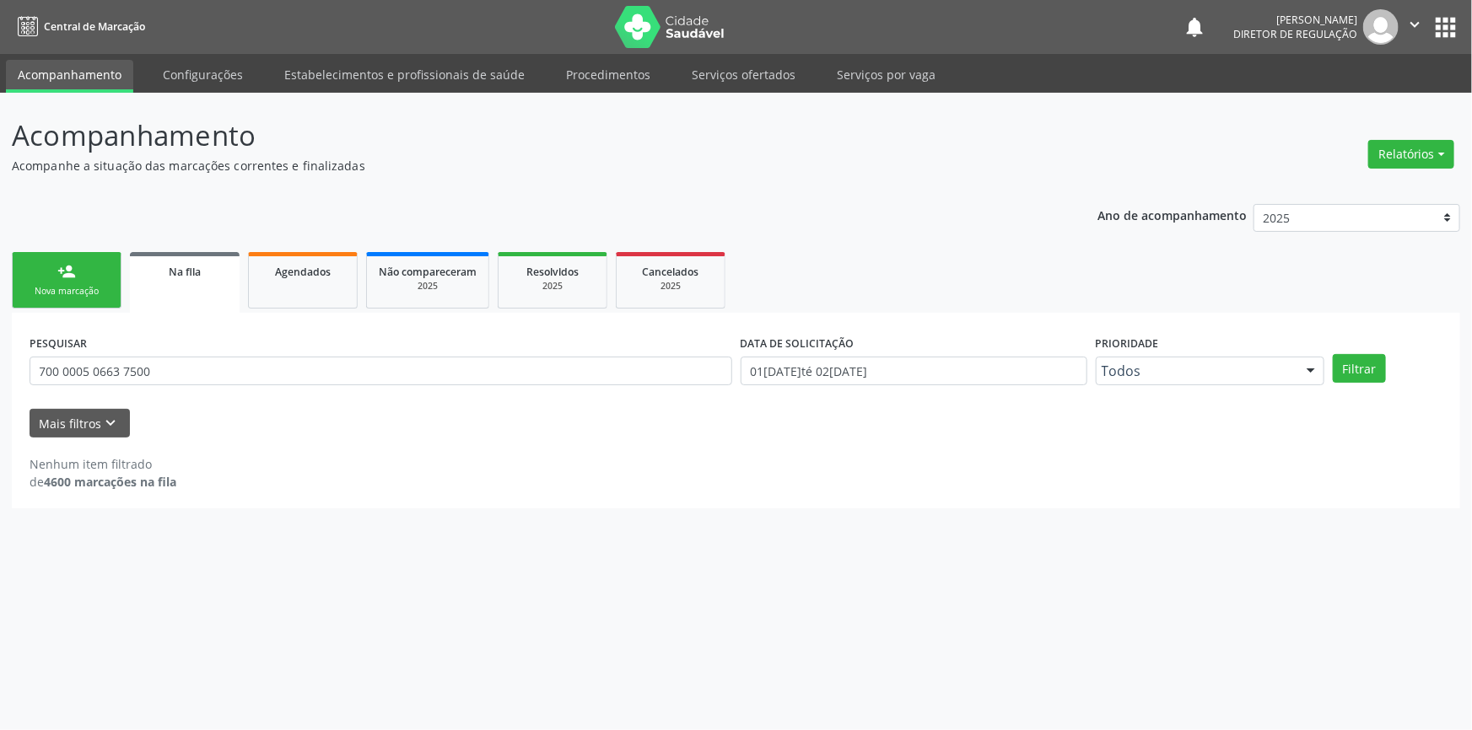
click at [186, 400] on form "PESQUISAR 700 0005 0663 7500 DATA DE SOLICITAÇÃO 01[DATE]té 02[DATE] Prioridade…" at bounding box center [736, 384] width 1413 height 107
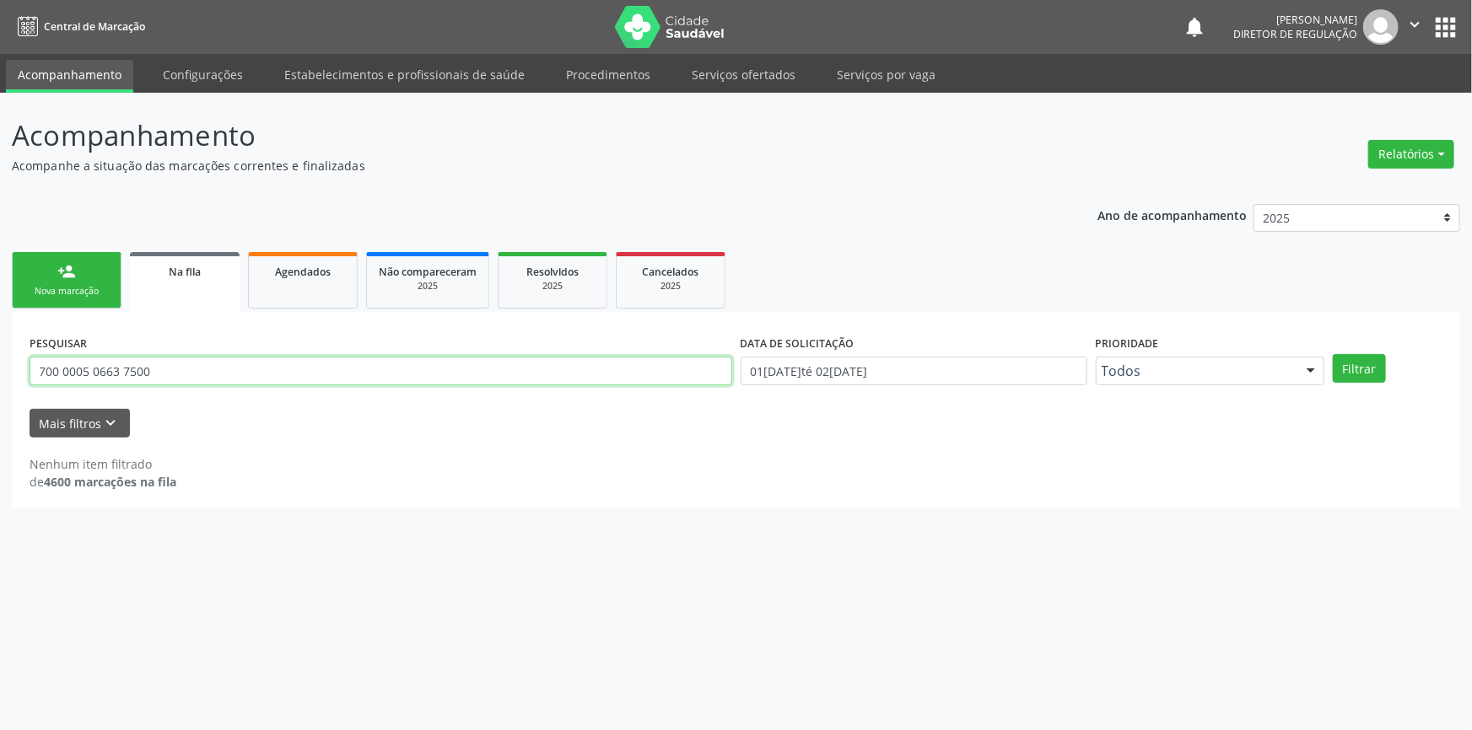
drag, startPoint x: 194, startPoint y: 369, endPoint x: 0, endPoint y: 370, distance: 194.0
click at [0, 370] on div "Acompanhamento Acompanhe a situação das marcações correntes e finalizadas Relat…" at bounding box center [736, 412] width 1472 height 638
paste input "088.223.024-78"
type input "088.223.024-78"
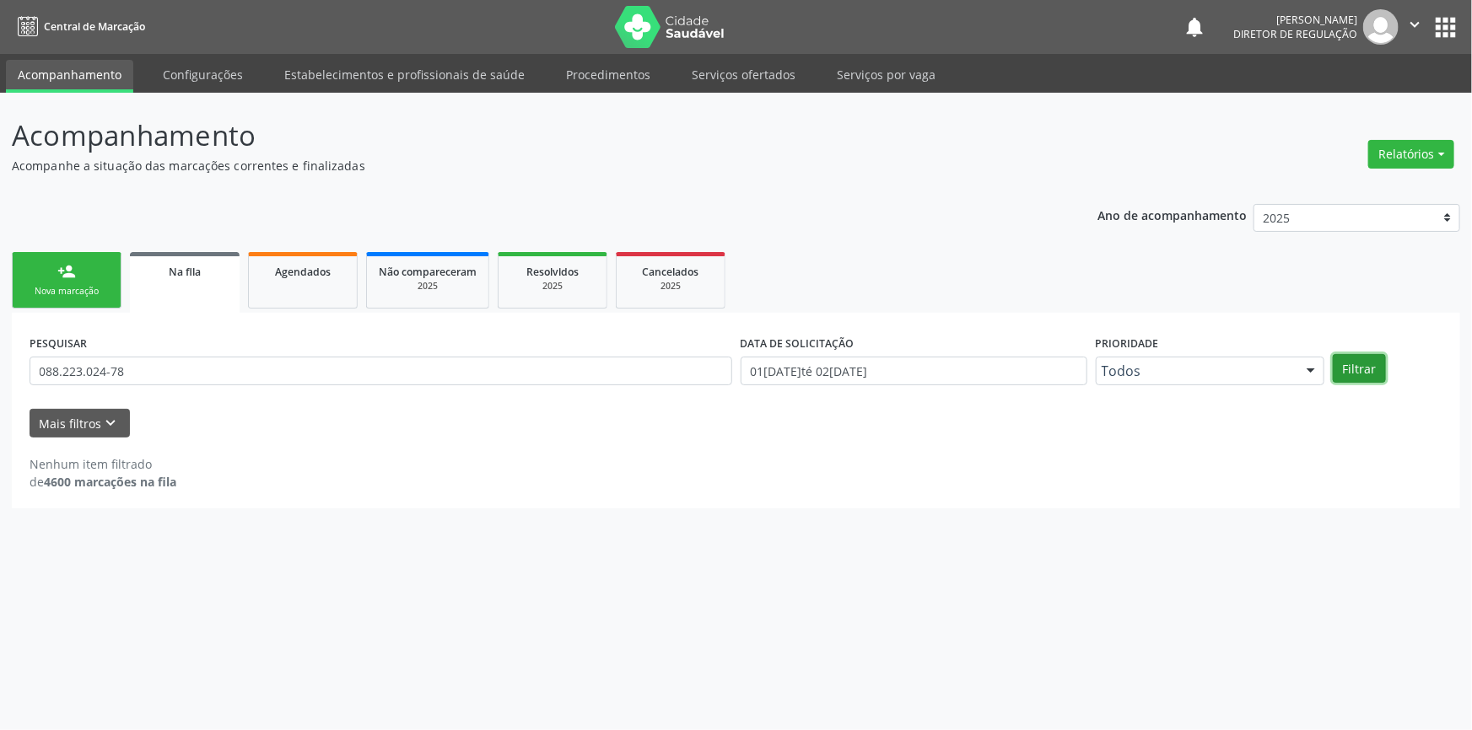
click at [1356, 370] on button "Filtrar" at bounding box center [1359, 368] width 53 height 29
click at [743, 85] on link "Serviços ofertados" at bounding box center [743, 75] width 127 height 30
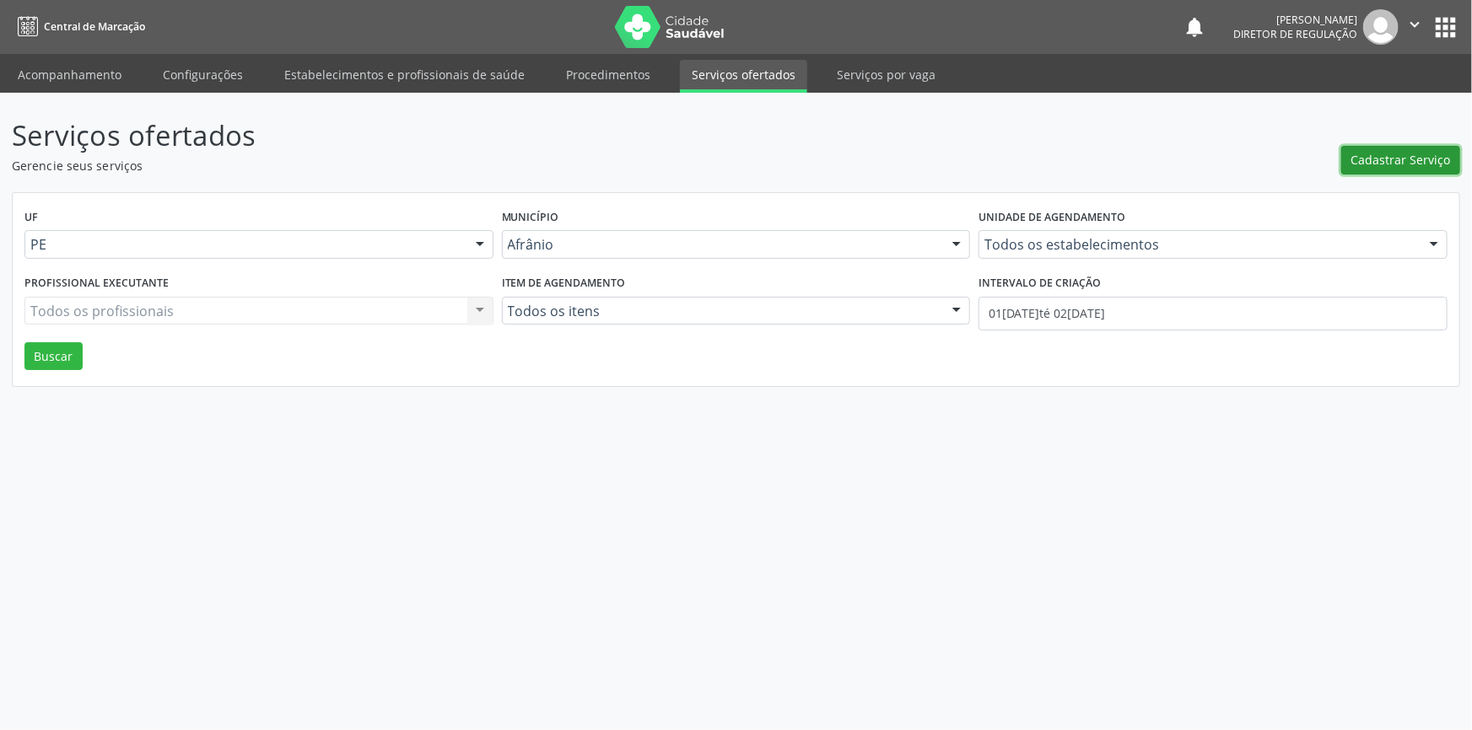
click at [1377, 164] on span "Cadastrar Serviço" at bounding box center [1401, 160] width 100 height 18
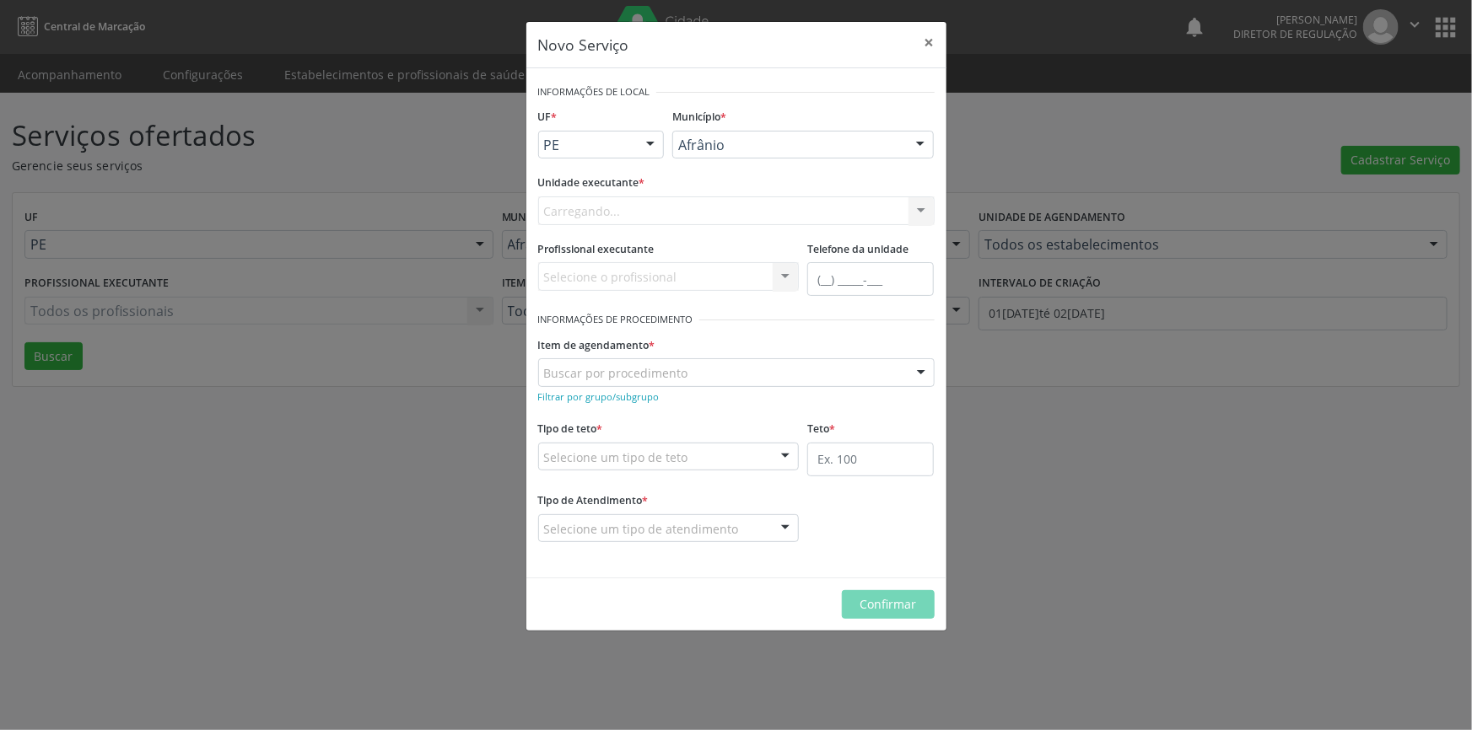
click at [685, 204] on div "Carregando... Nenhum resultado encontrado para: " " Não há nenhuma opção para s…" at bounding box center [736, 211] width 396 height 29
click at [677, 209] on div "Selecione uma unidade" at bounding box center [736, 211] width 396 height 29
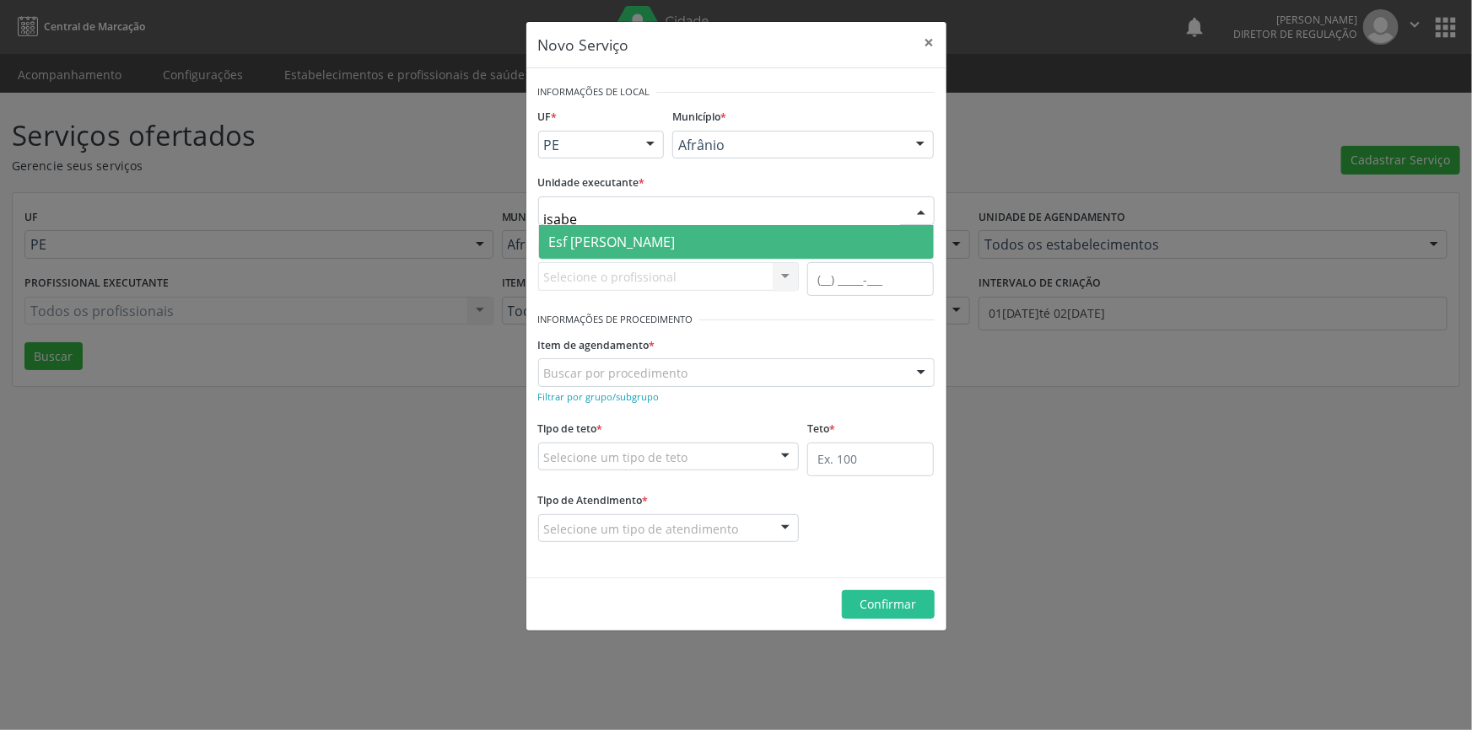
type input "[PERSON_NAME]"
click at [682, 234] on span "Esf [PERSON_NAME]" at bounding box center [736, 242] width 395 height 34
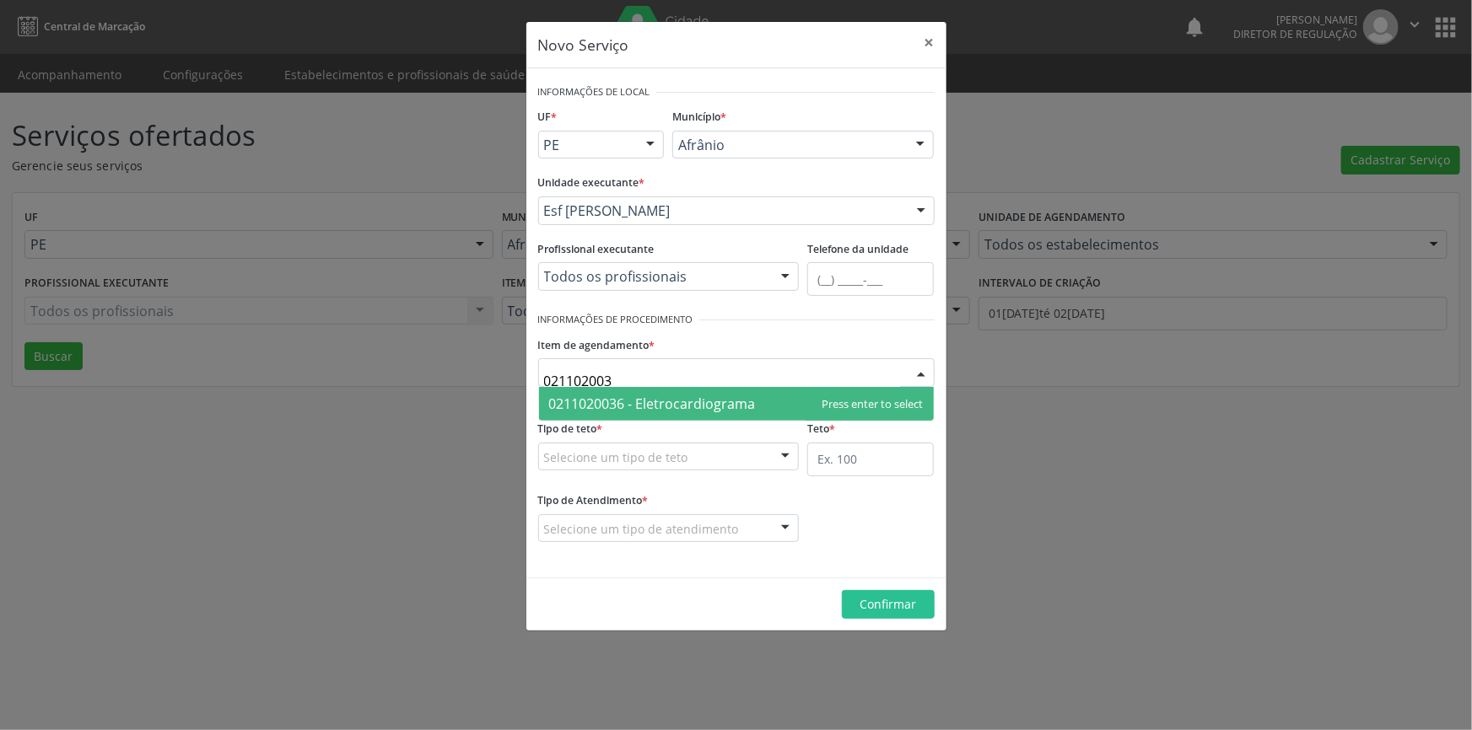
type input "0211020036"
click at [679, 397] on span "0211020036 - Eletrocardiograma" at bounding box center [652, 404] width 207 height 19
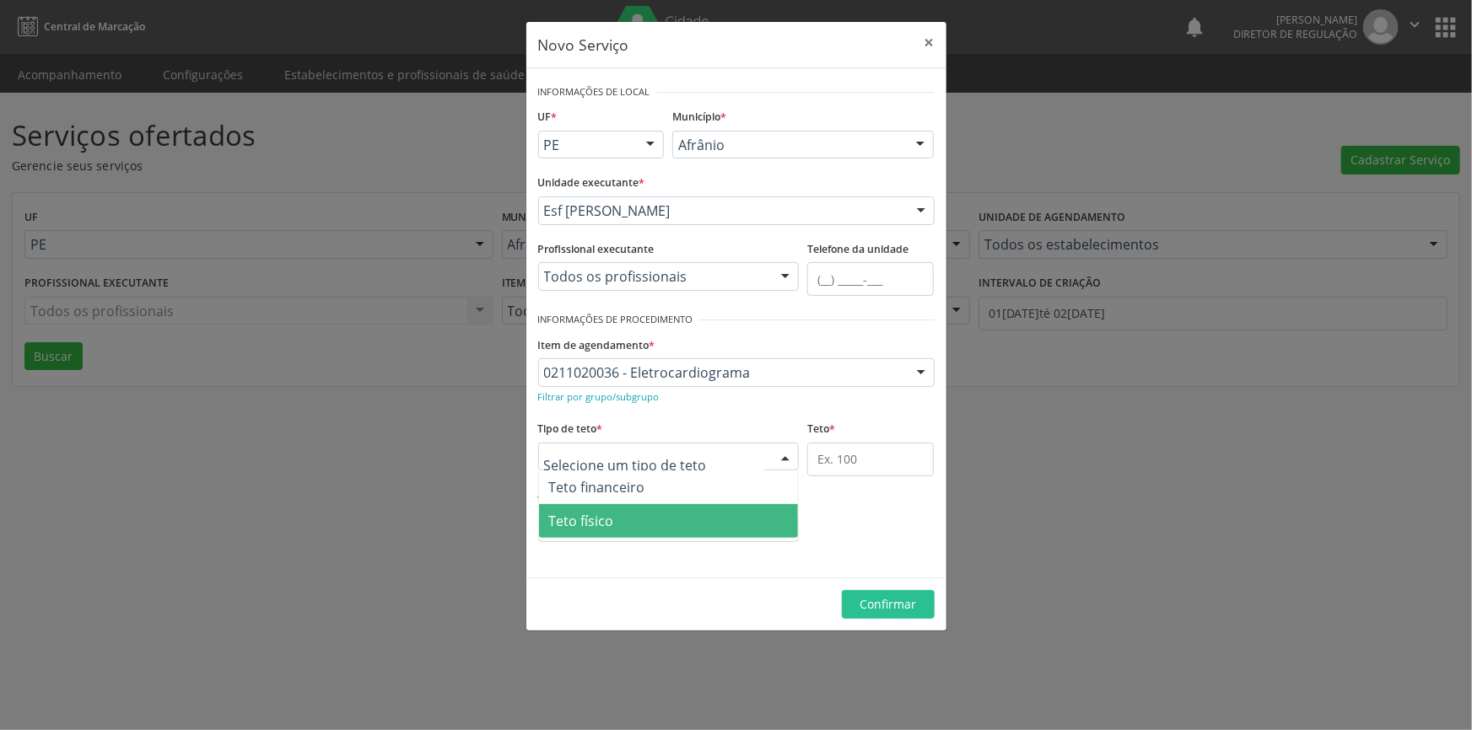
click at [607, 516] on span "Teto físico" at bounding box center [581, 521] width 65 height 19
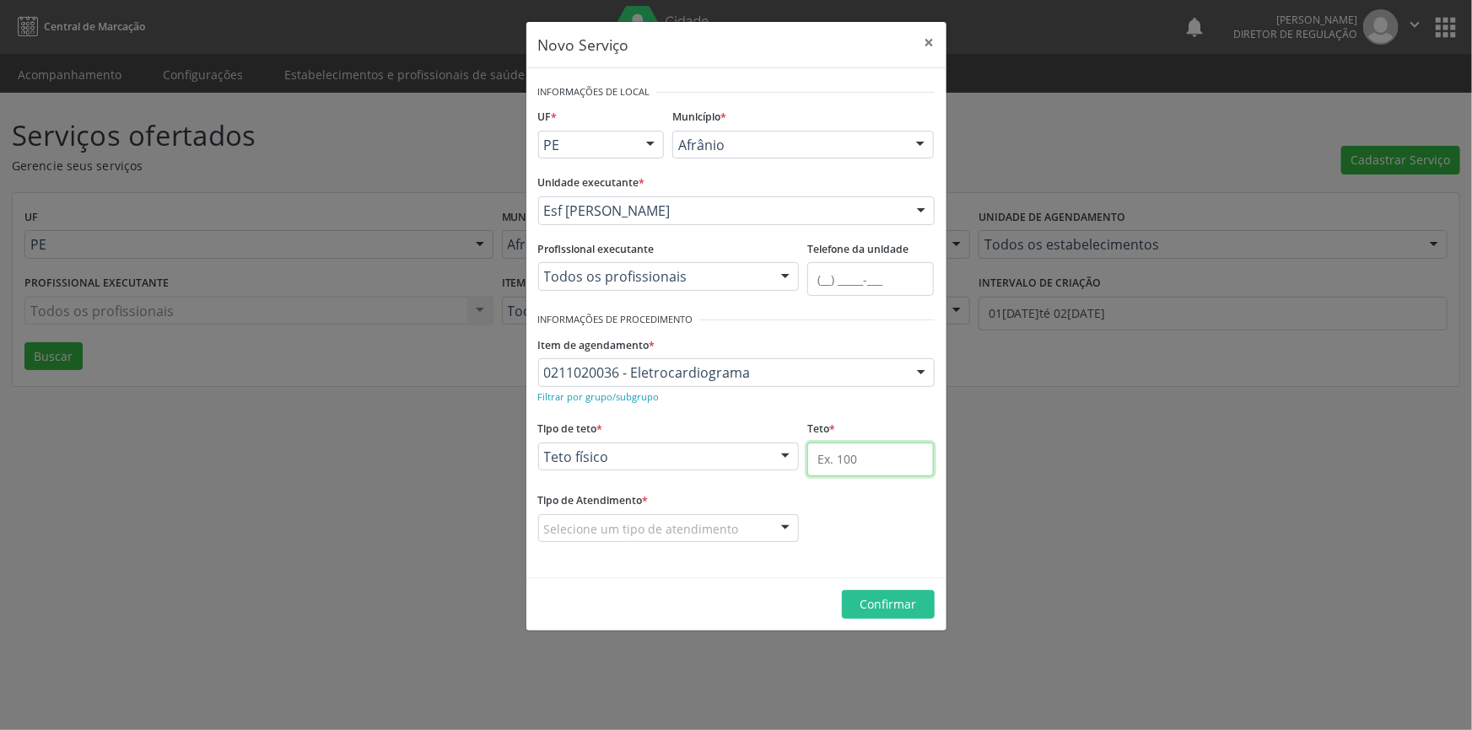
click at [839, 459] on input "text" at bounding box center [870, 460] width 127 height 34
type input "1"
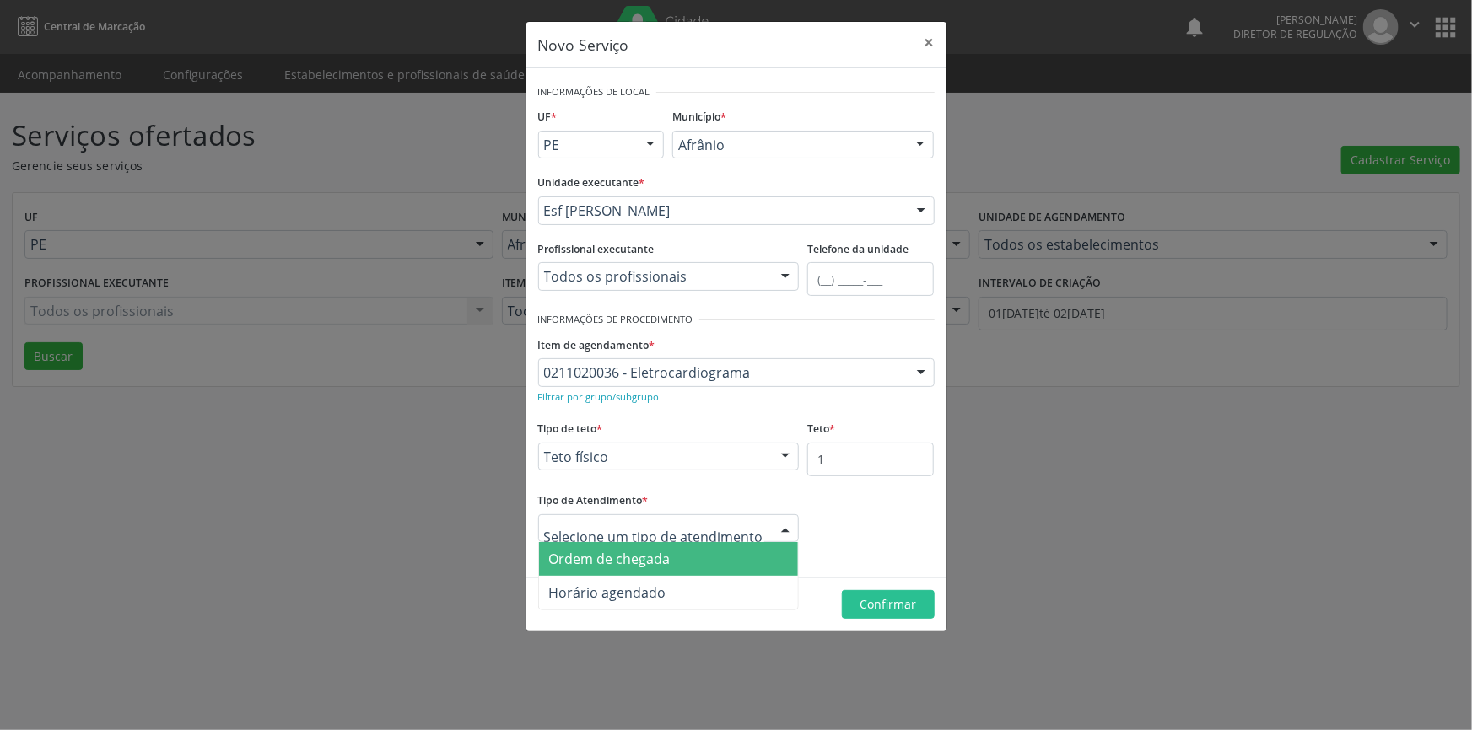
click at [680, 560] on span "Ordem de chegada" at bounding box center [669, 559] width 260 height 34
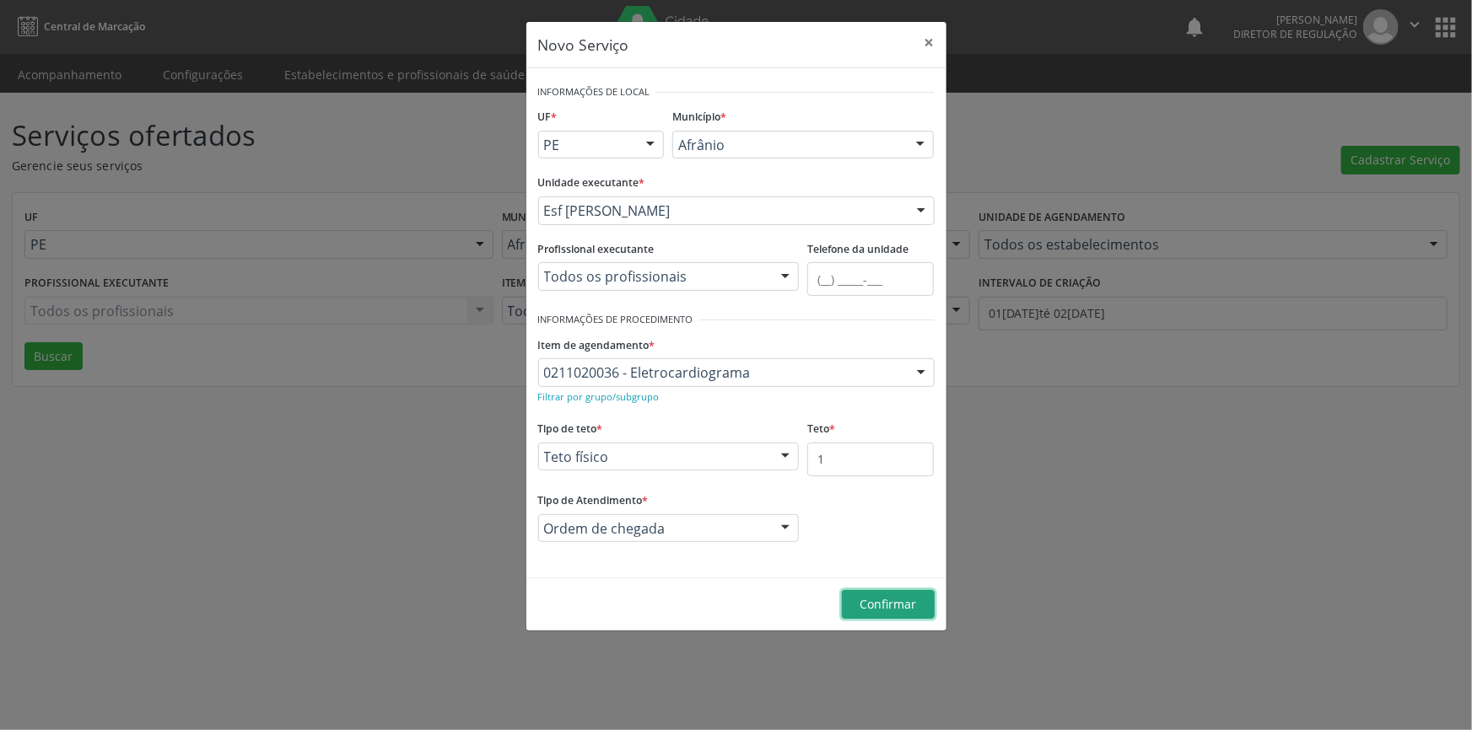
click at [890, 601] on span "Confirmar" at bounding box center [887, 604] width 57 height 16
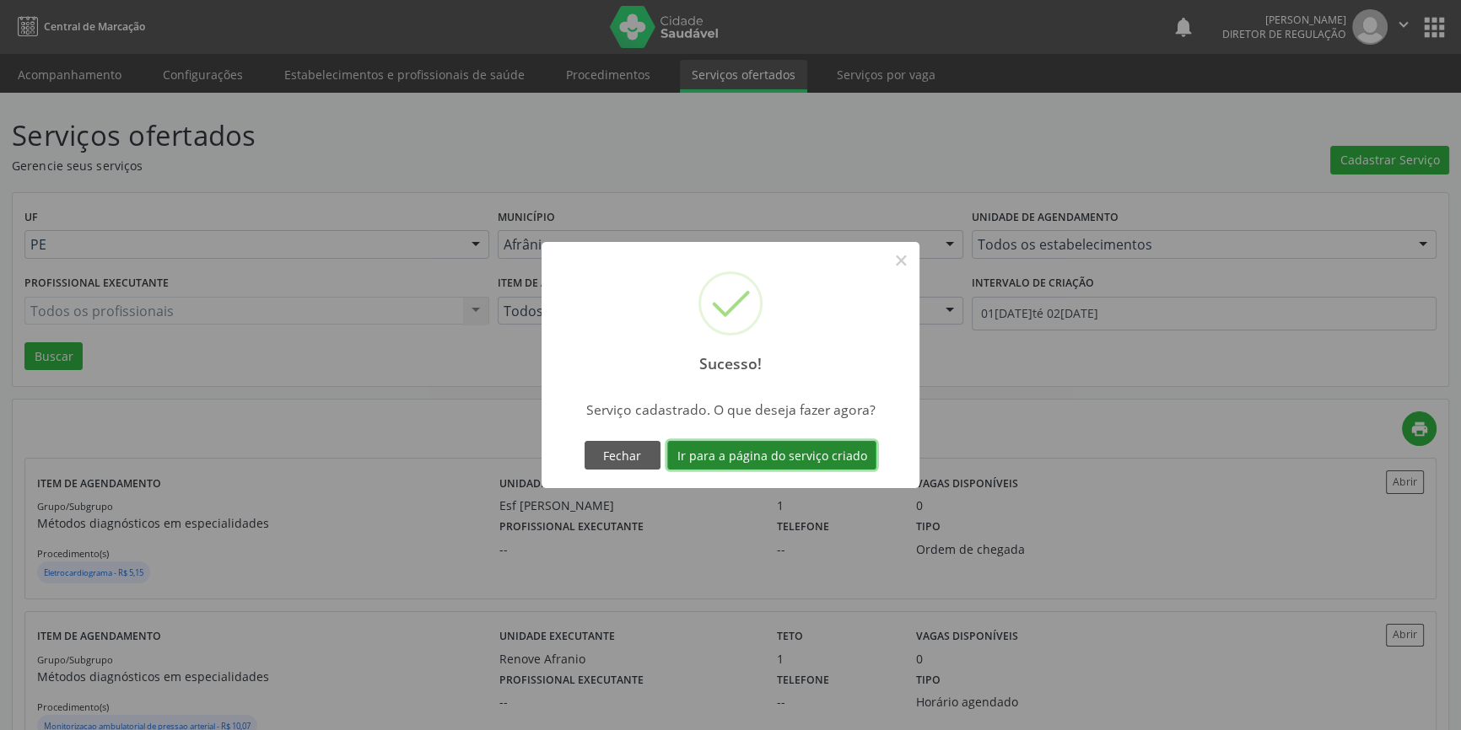
click at [718, 454] on button "Ir para a página do serviço criado" at bounding box center [771, 455] width 209 height 29
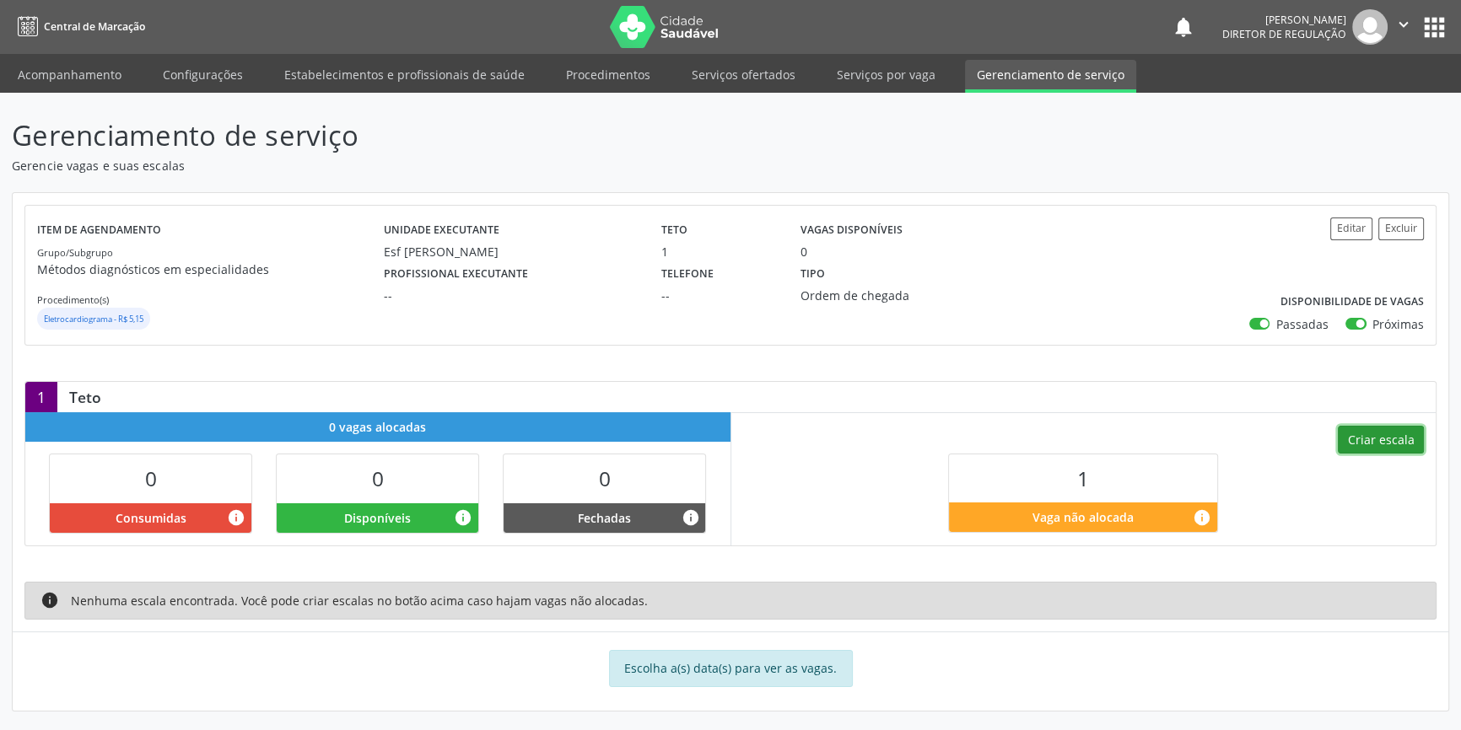
click at [1356, 432] on button "Criar escala" at bounding box center [1381, 440] width 86 height 29
select select "9"
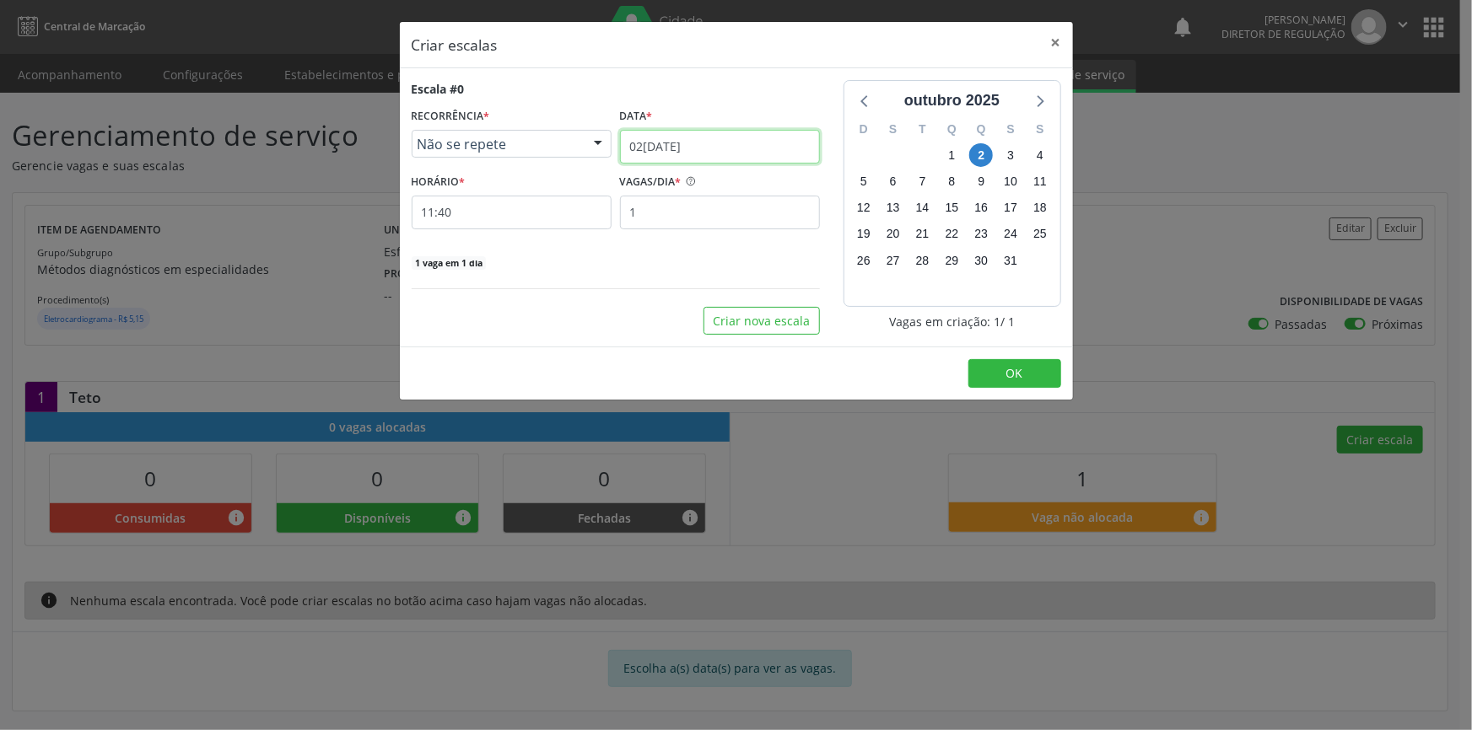
click at [668, 150] on input "02[DATE]" at bounding box center [720, 147] width 200 height 34
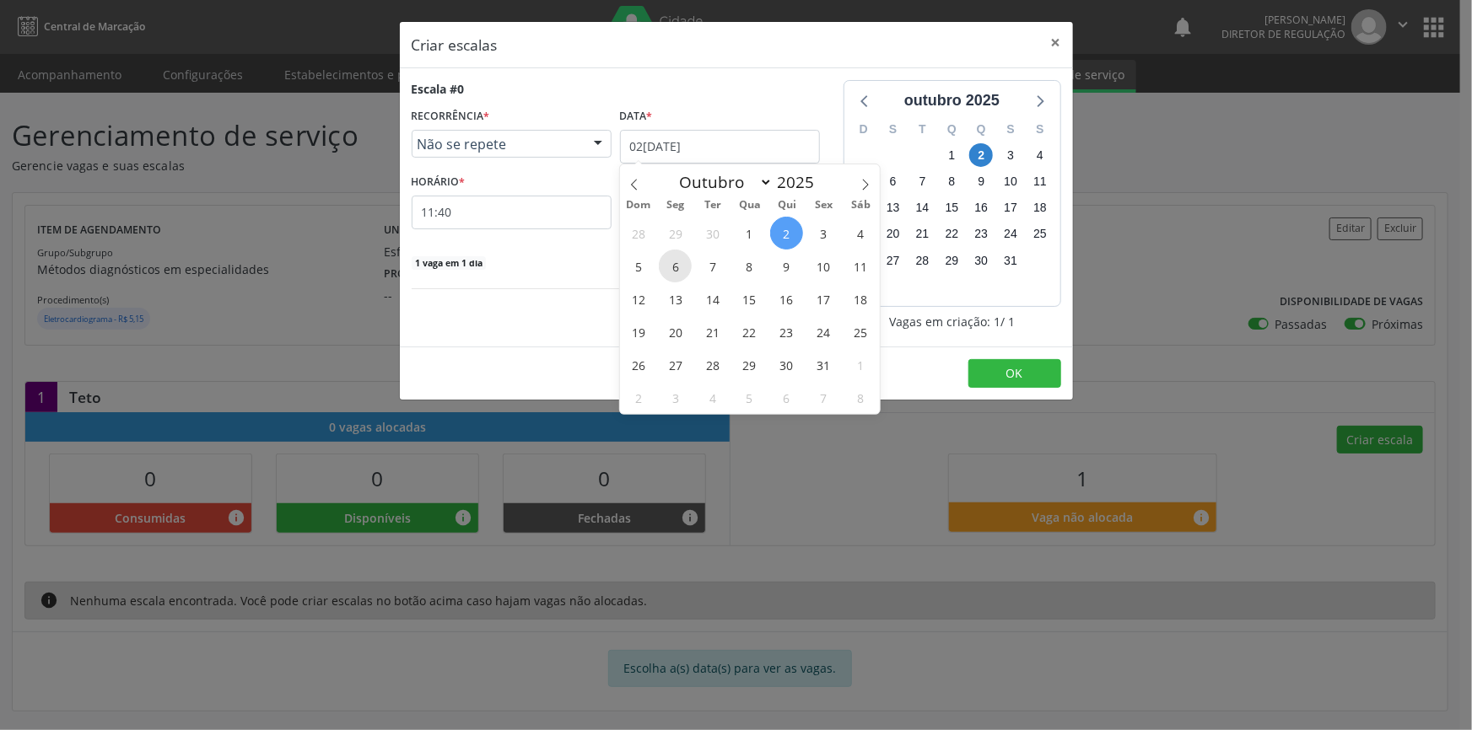
click at [667, 262] on span "6" at bounding box center [675, 266] width 33 height 33
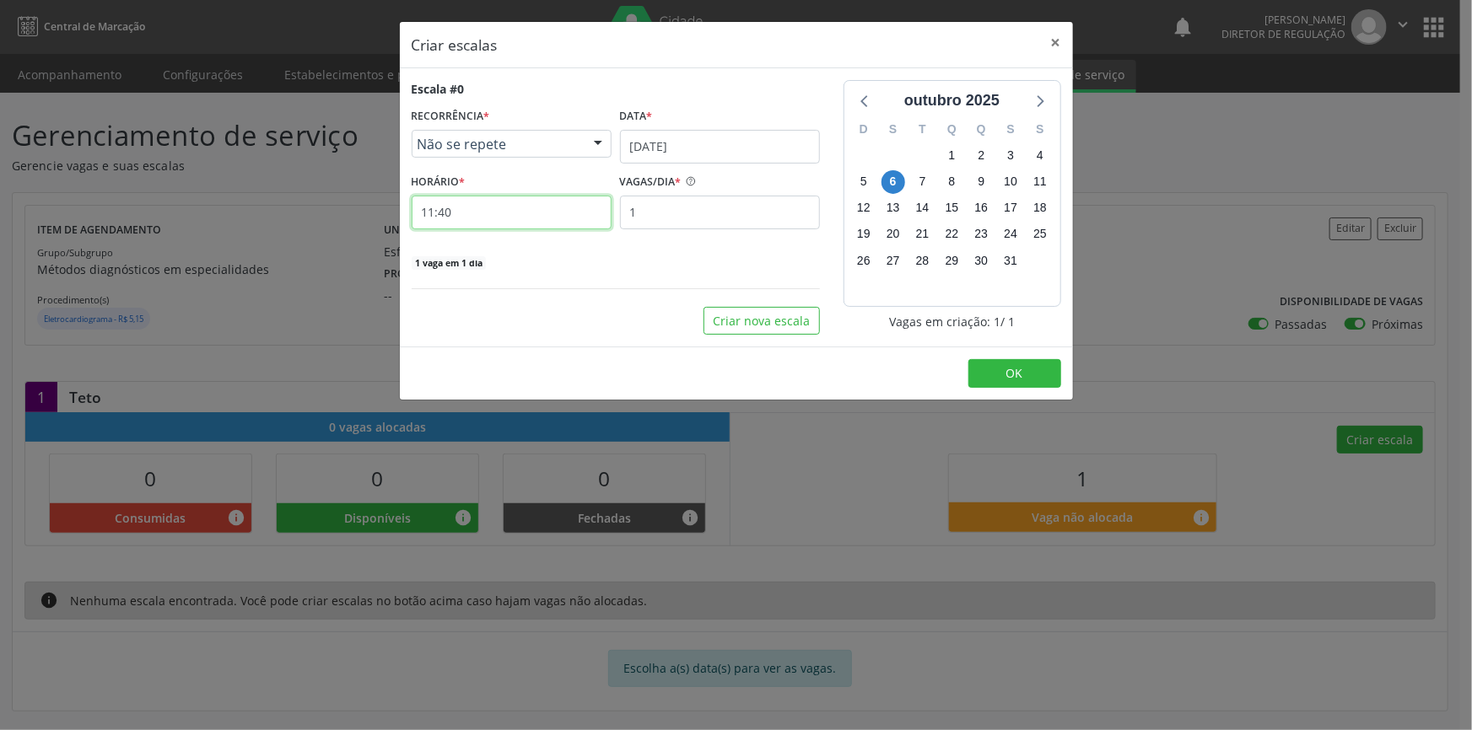
click at [482, 202] on input "11:40" at bounding box center [512, 213] width 200 height 34
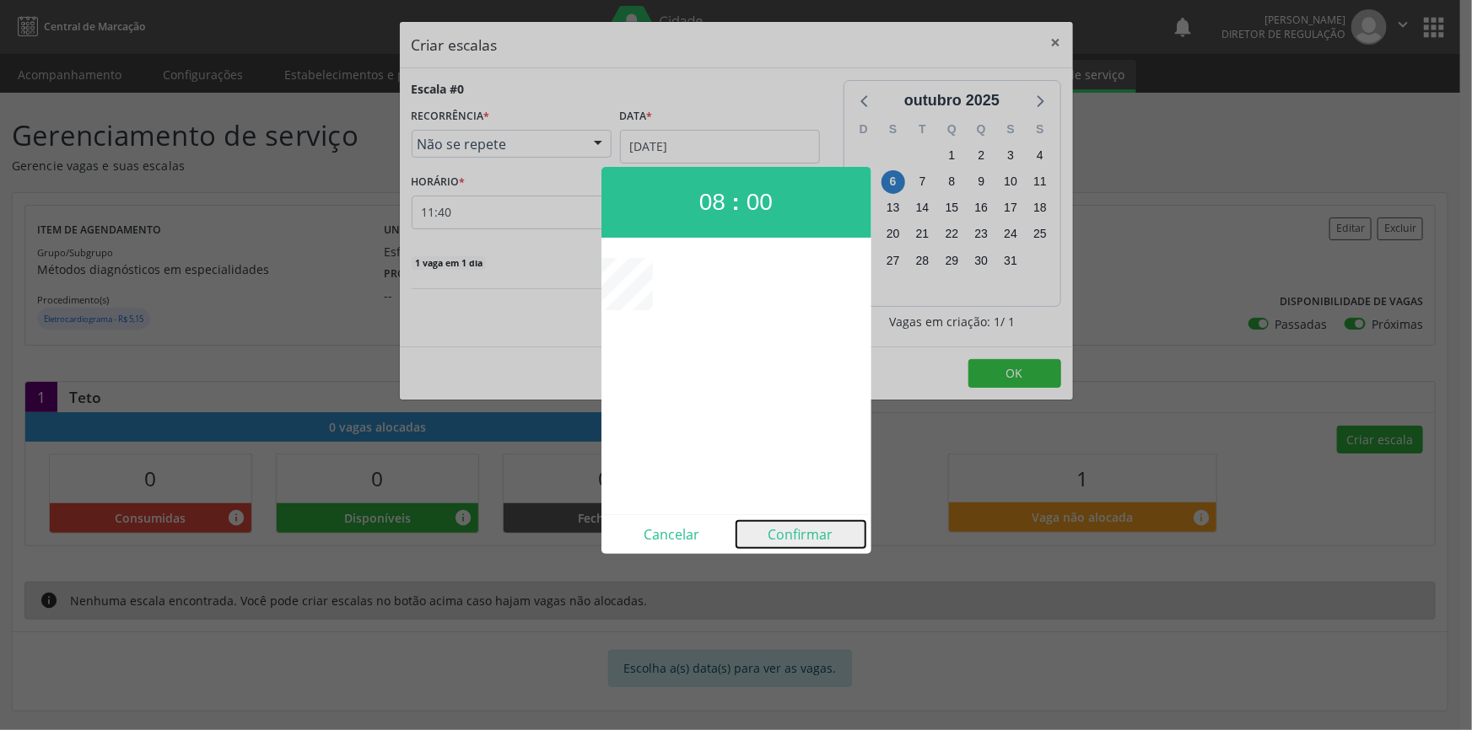
click at [795, 523] on button "Confirmar" at bounding box center [800, 534] width 129 height 27
type input "08:00"
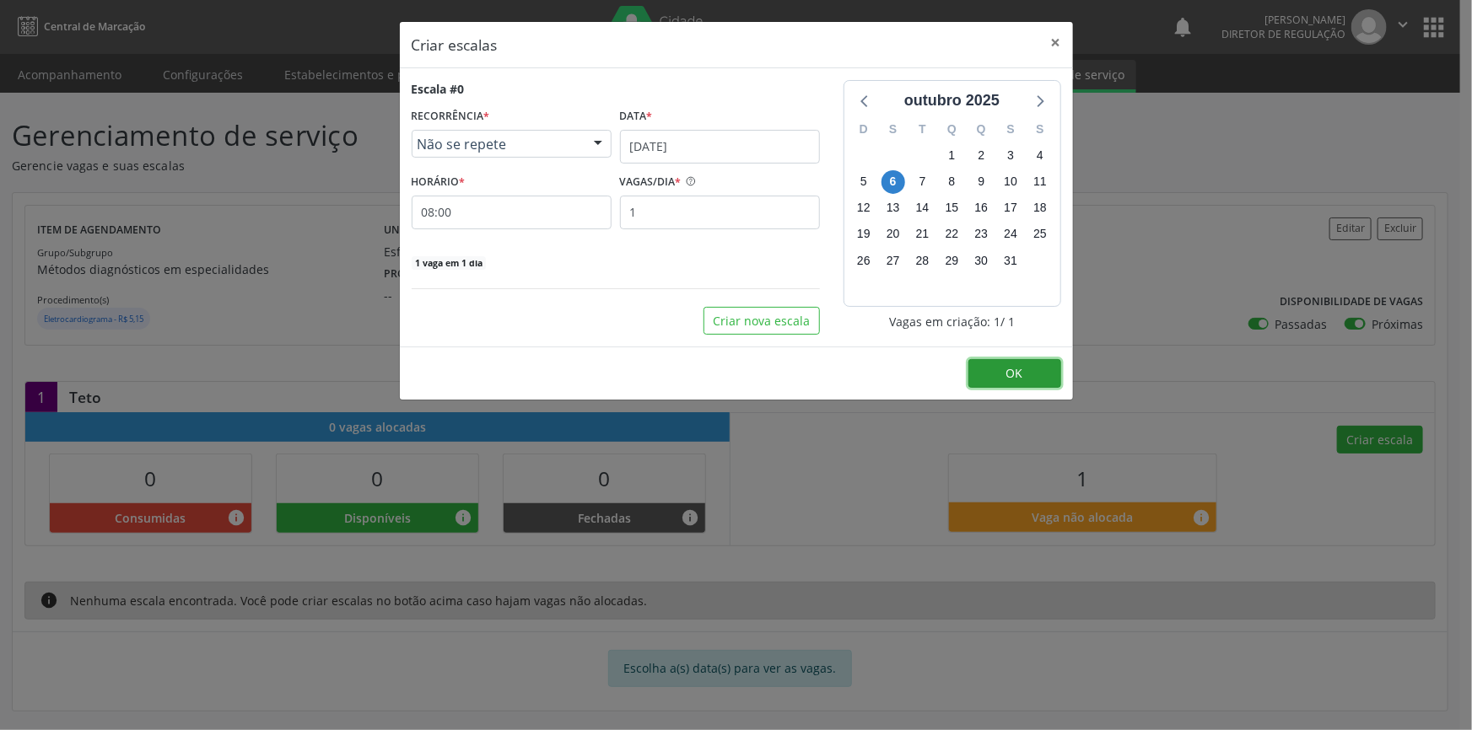
click at [1002, 373] on button "OK" at bounding box center [1014, 373] width 93 height 29
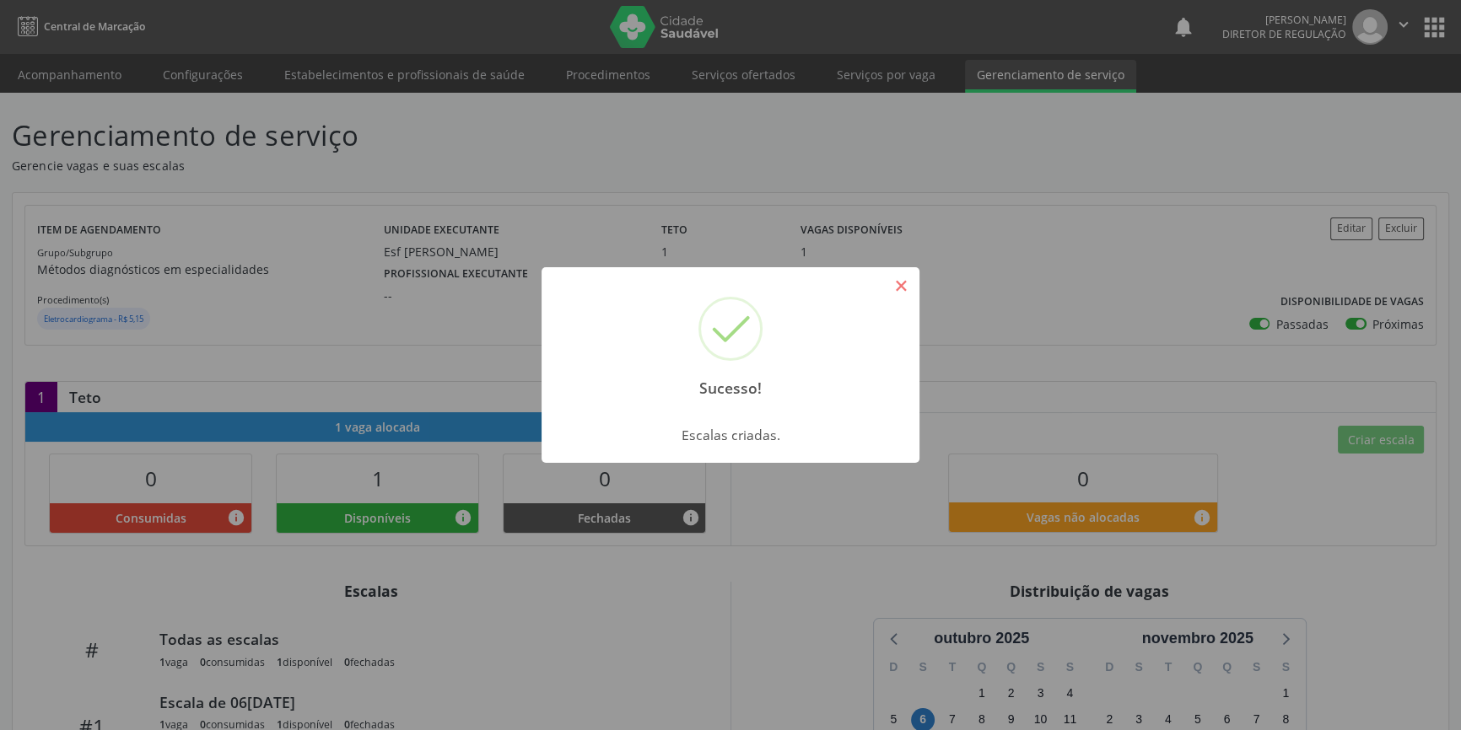
click at [904, 282] on button "×" at bounding box center [900, 286] width 29 height 29
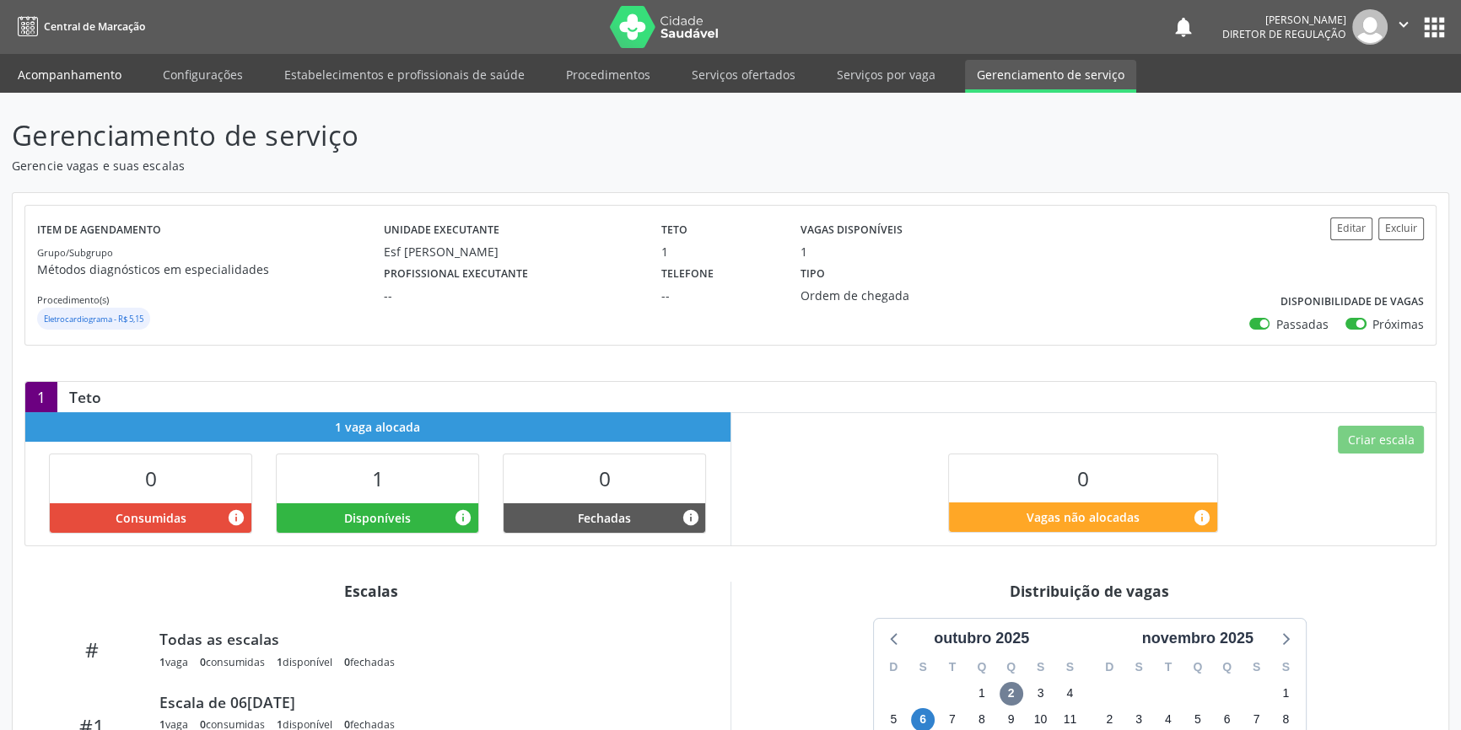
click at [74, 82] on link "Acompanhamento" at bounding box center [69, 75] width 127 height 30
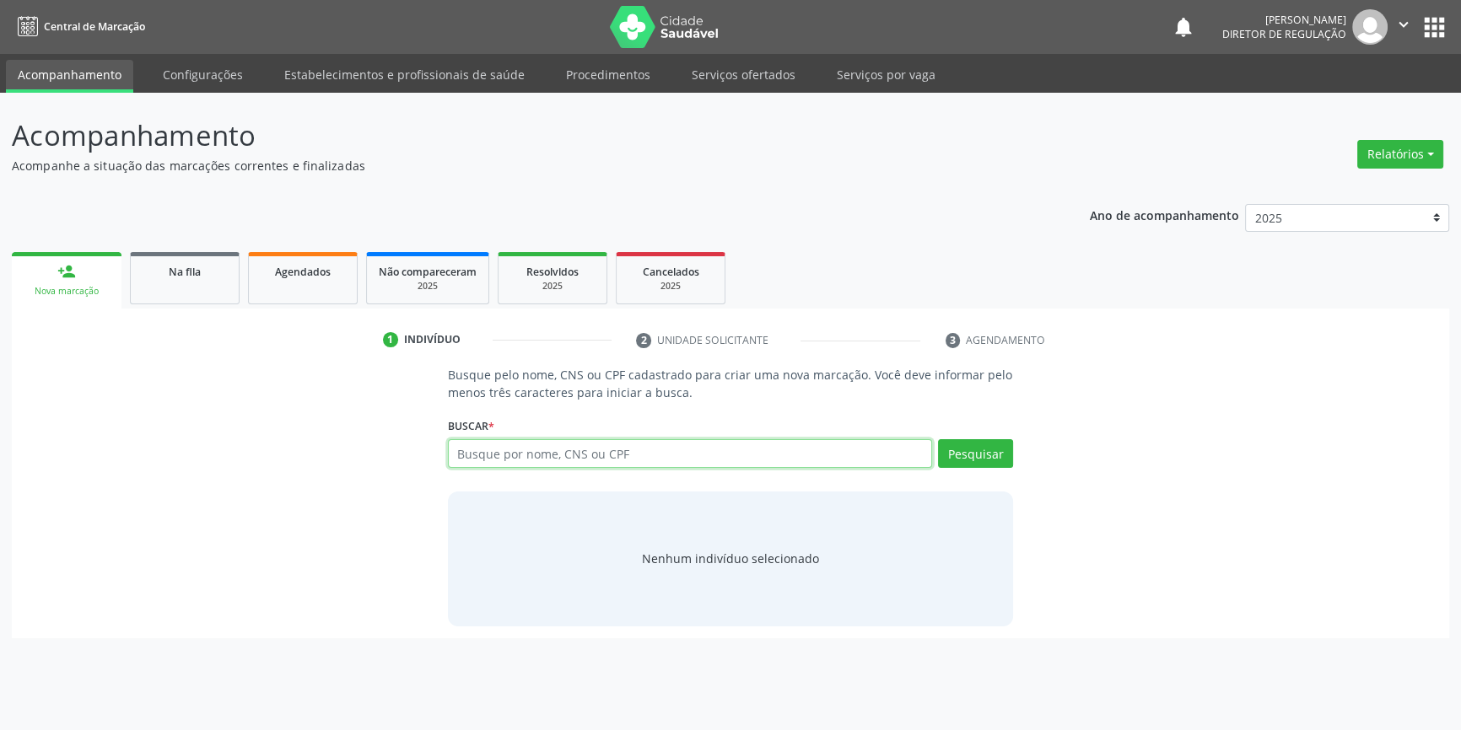
click at [531, 439] on input "text" at bounding box center [690, 453] width 484 height 29
type input "700002510228905"
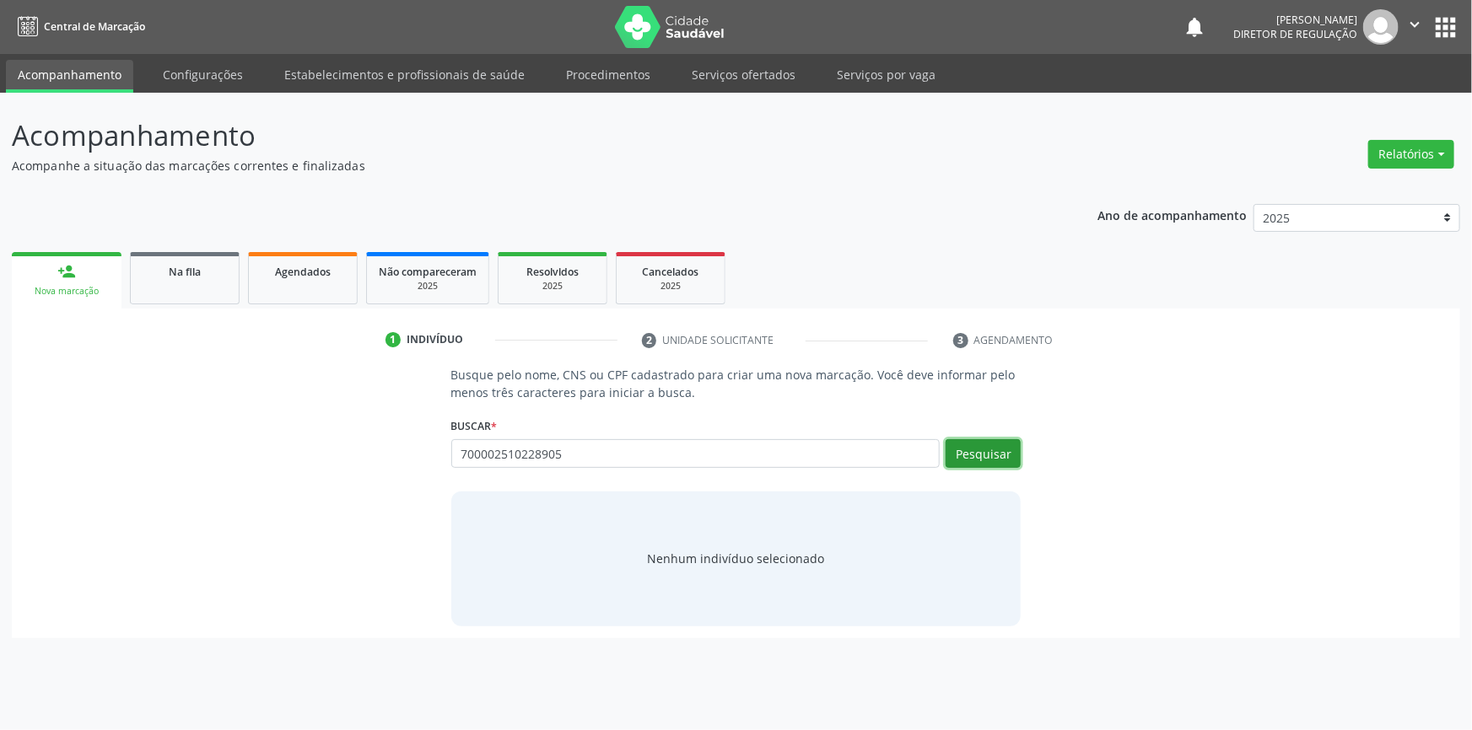
click at [974, 461] on button "Pesquisar" at bounding box center [983, 453] width 75 height 29
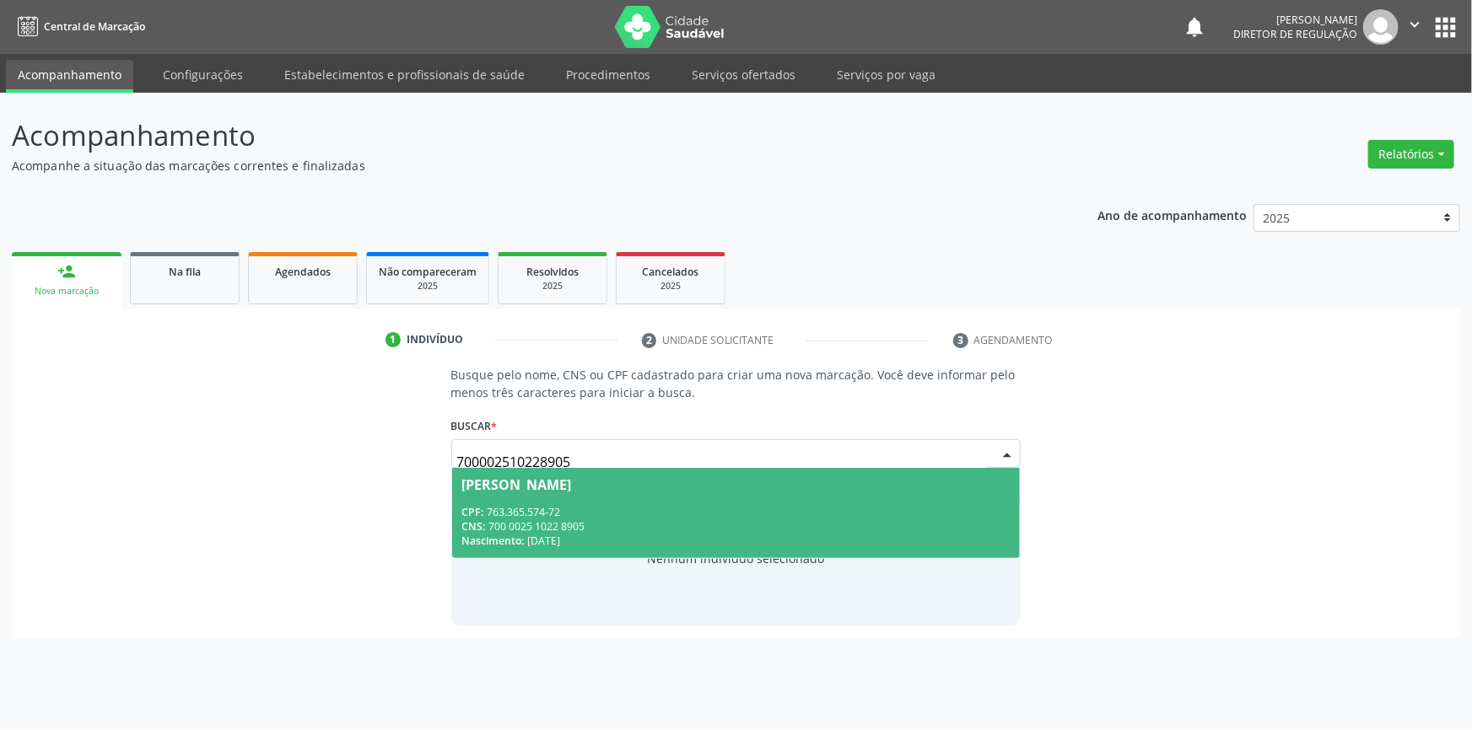
click at [675, 515] on div "CPF: 763.365.574-72" at bounding box center [736, 512] width 548 height 14
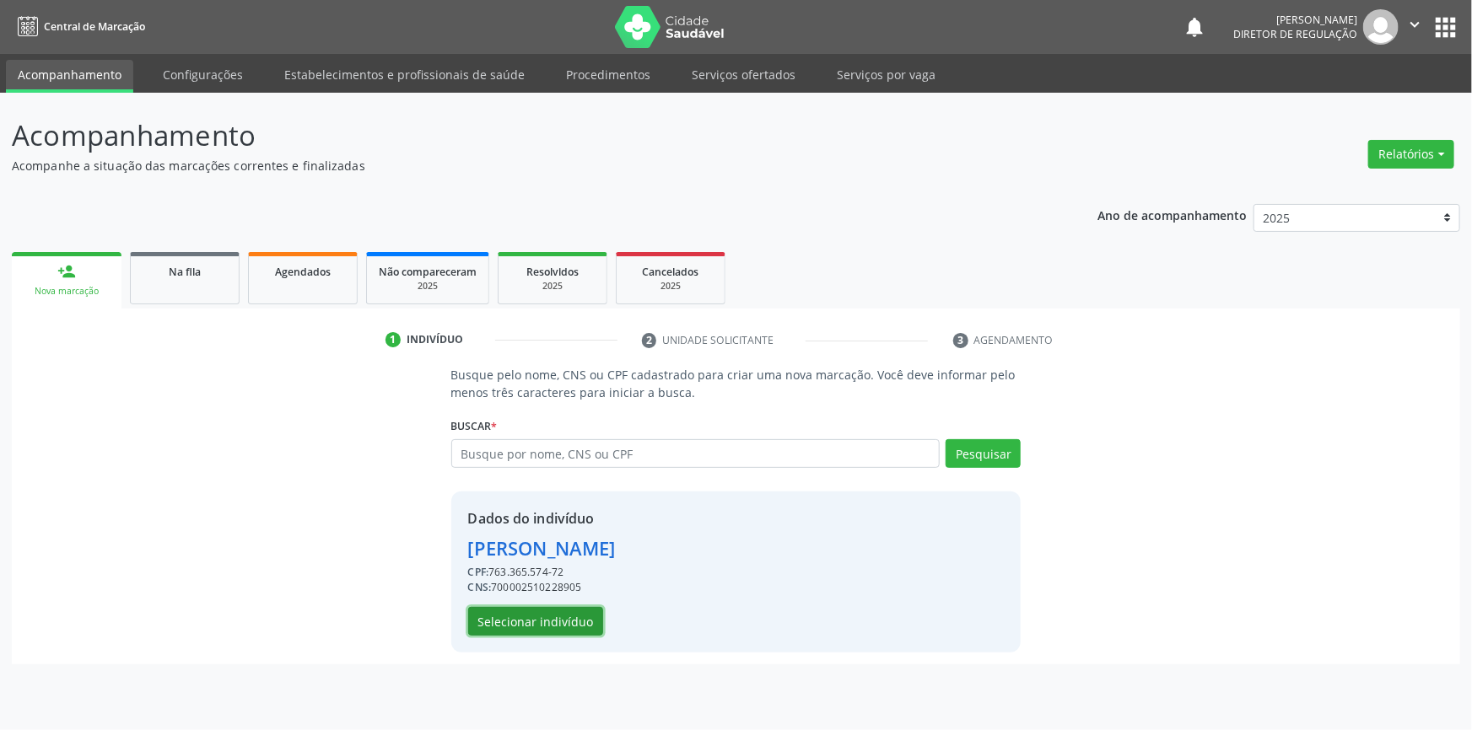
click at [533, 624] on button "Selecionar indivíduo" at bounding box center [535, 621] width 135 height 29
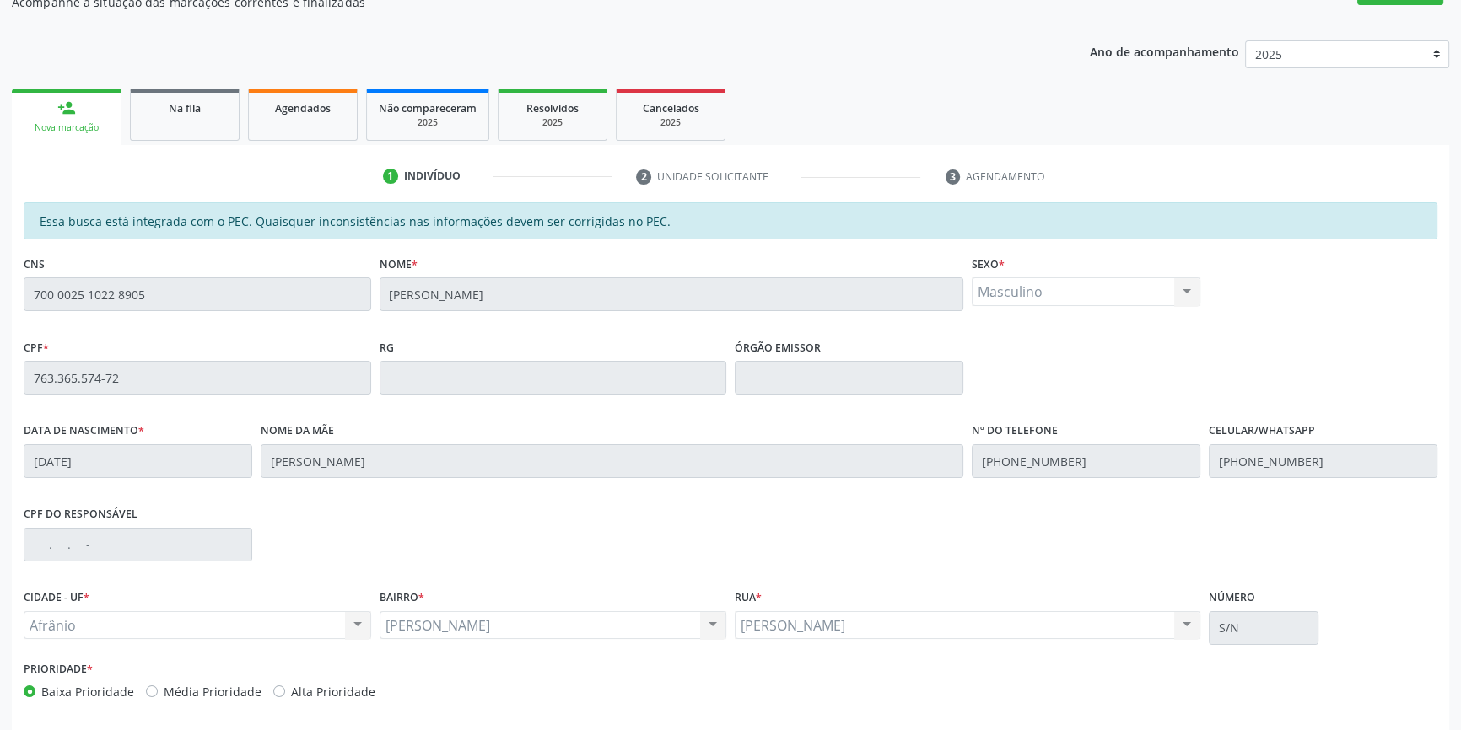
scroll to position [231, 0]
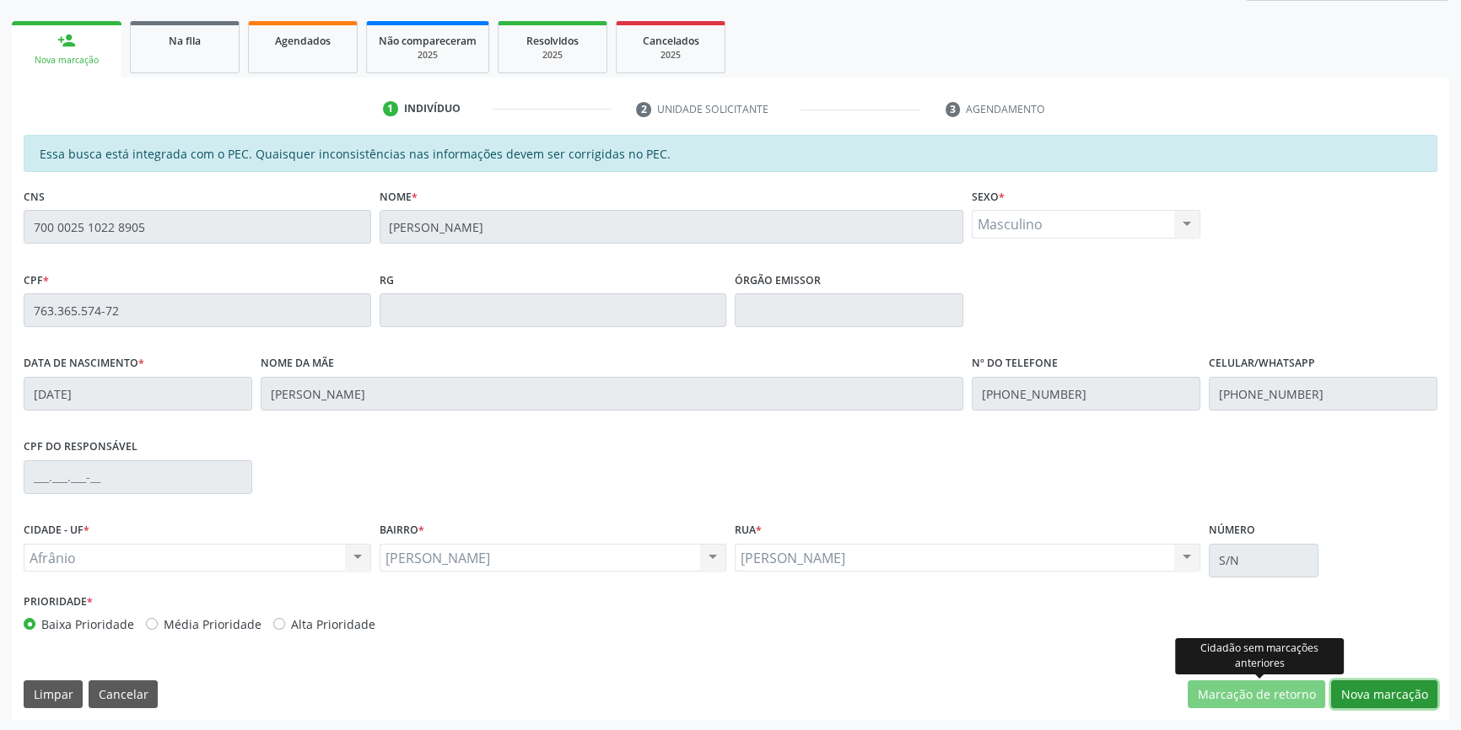
click at [1365, 691] on button "Nova marcação" at bounding box center [1384, 695] width 106 height 29
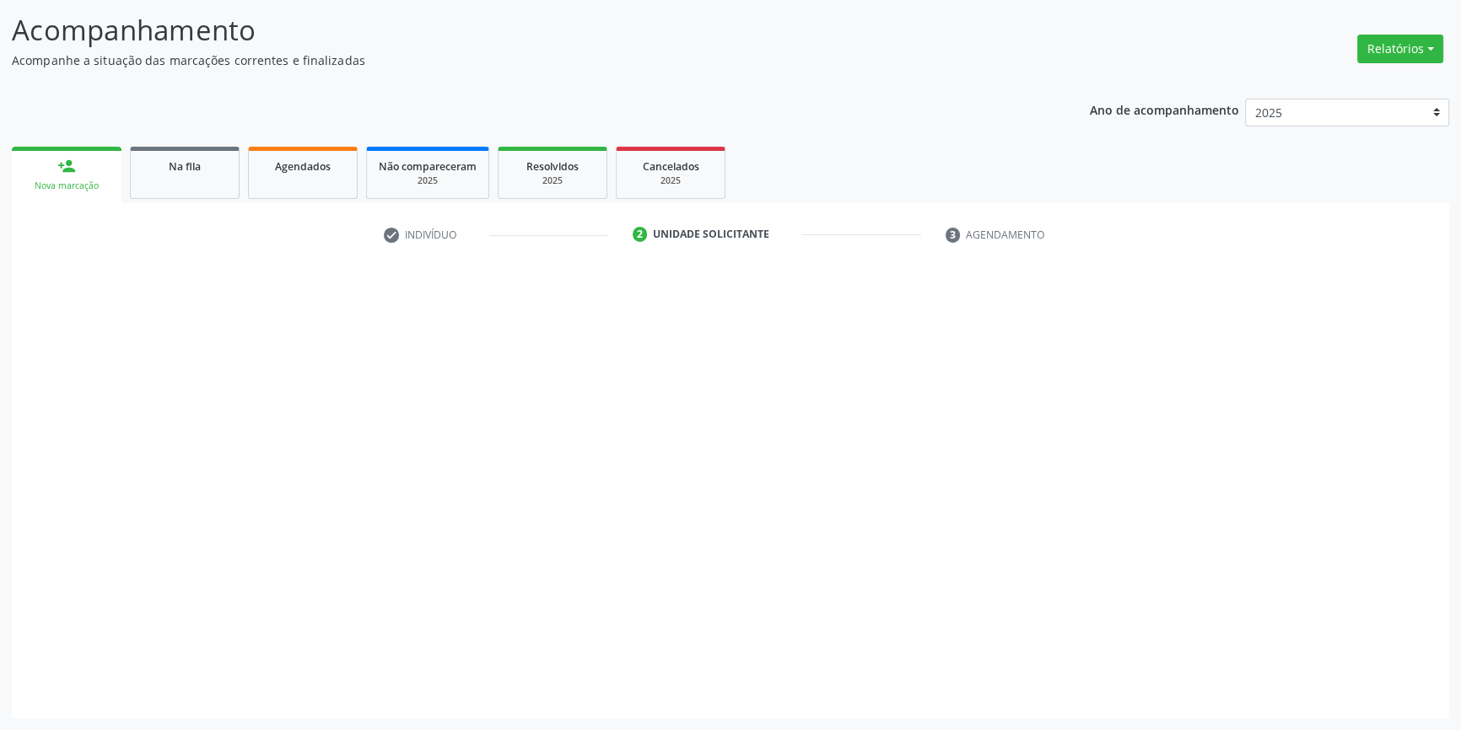
scroll to position [104, 0]
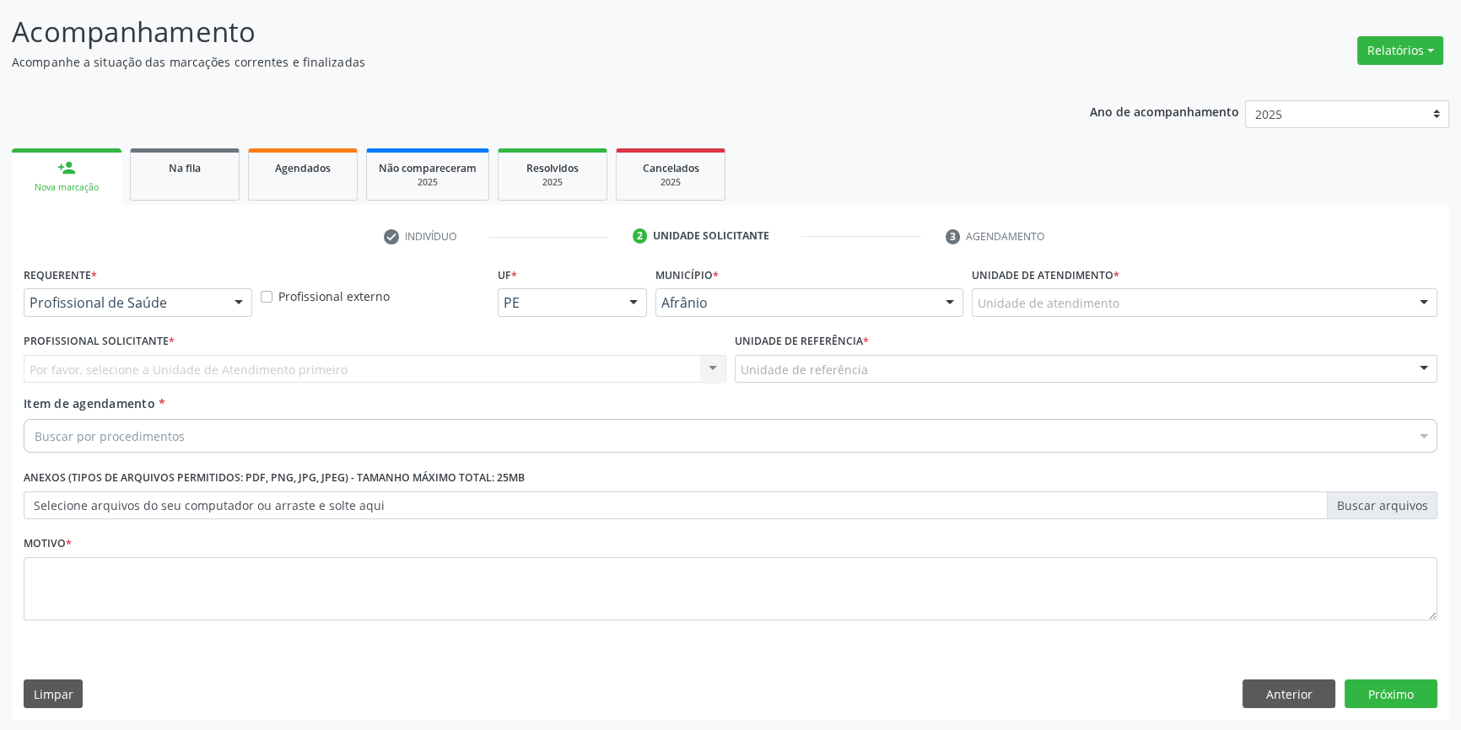
click at [1077, 317] on div "Unidade de atendimento * Unidade de atendimento Academia da Saude de Afranio Ac…" at bounding box center [1204, 295] width 474 height 66
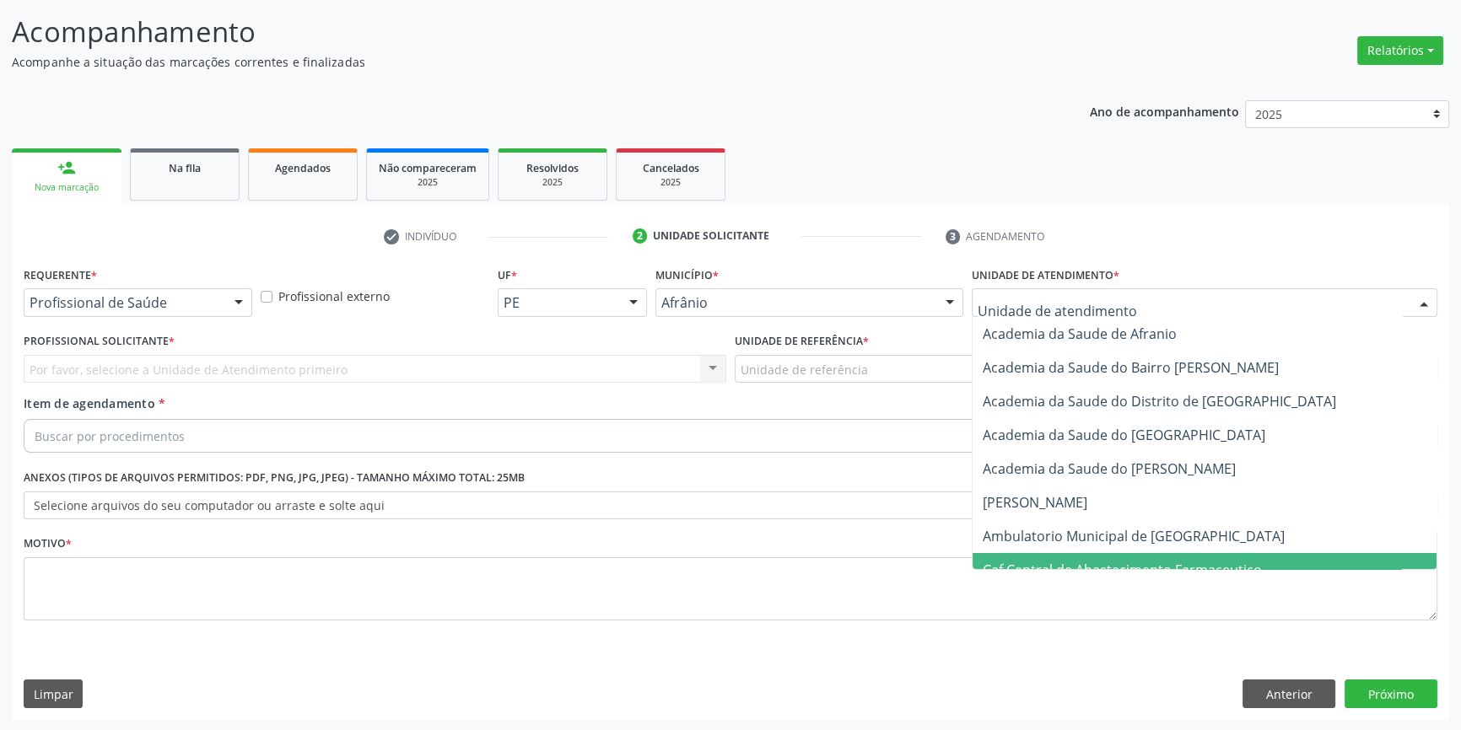
click at [1082, 532] on span "Ambulatorio Municipal de [GEOGRAPHIC_DATA]" at bounding box center [1134, 536] width 302 height 19
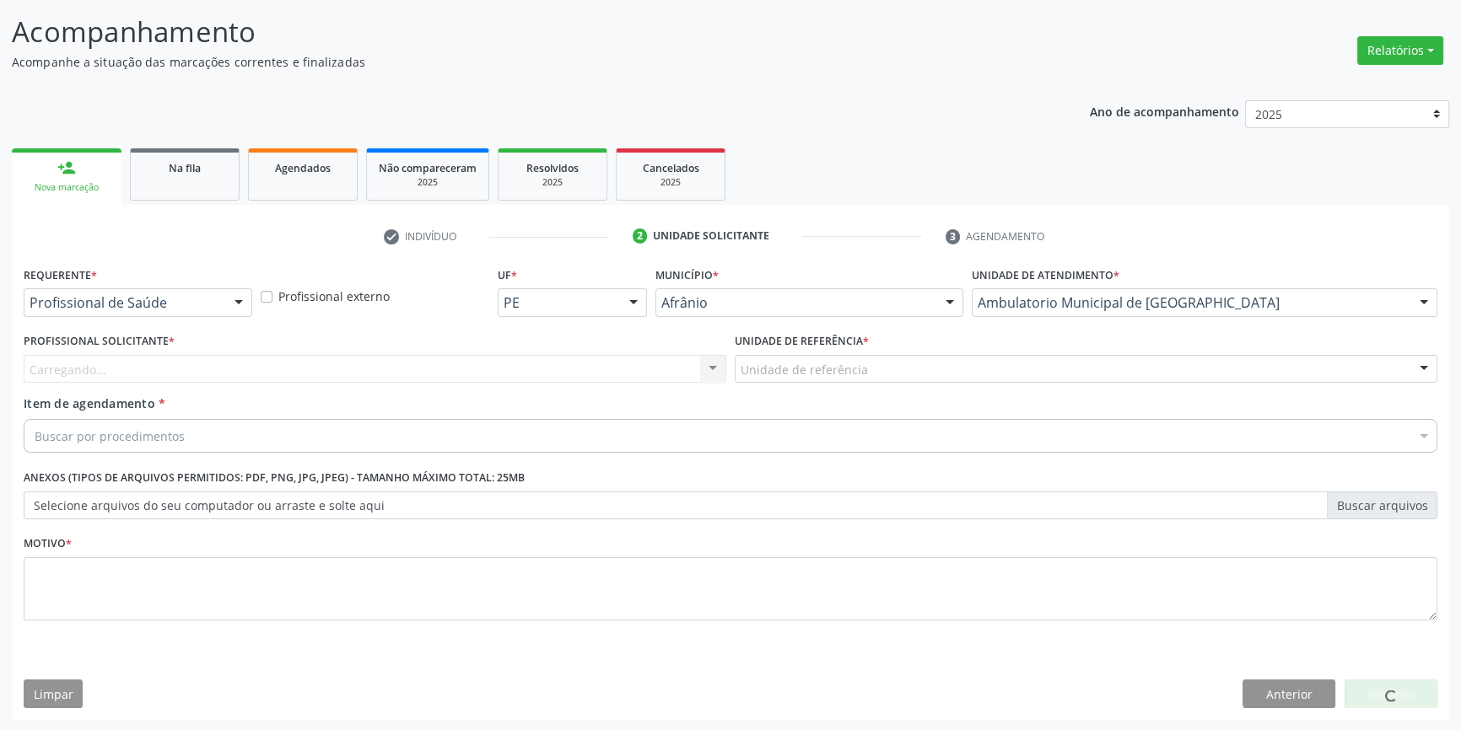
click at [870, 365] on div "Unidade de referência" at bounding box center [1086, 369] width 703 height 29
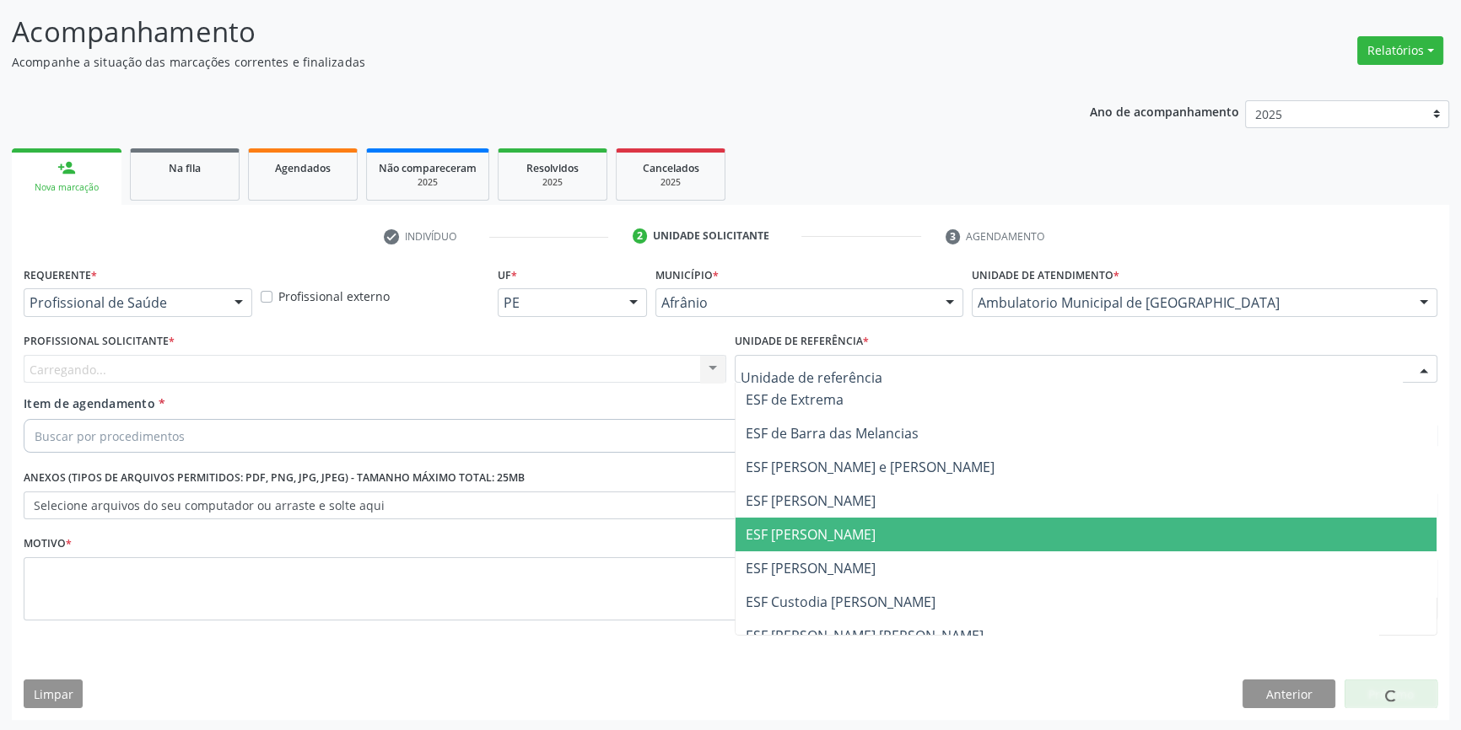
click at [826, 546] on span "ESF [PERSON_NAME]" at bounding box center [1085, 535] width 701 height 34
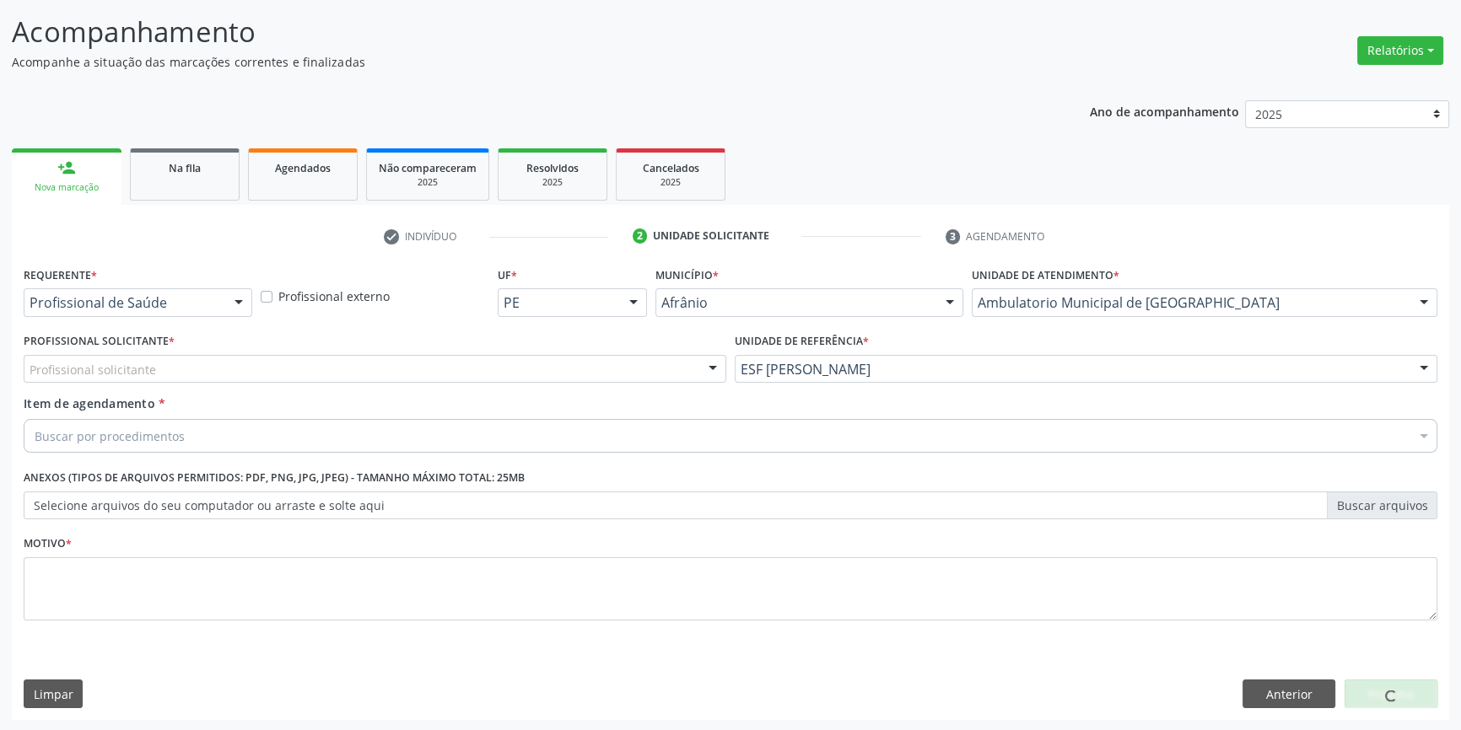
click at [549, 380] on div "Profissional solicitante" at bounding box center [375, 369] width 703 height 29
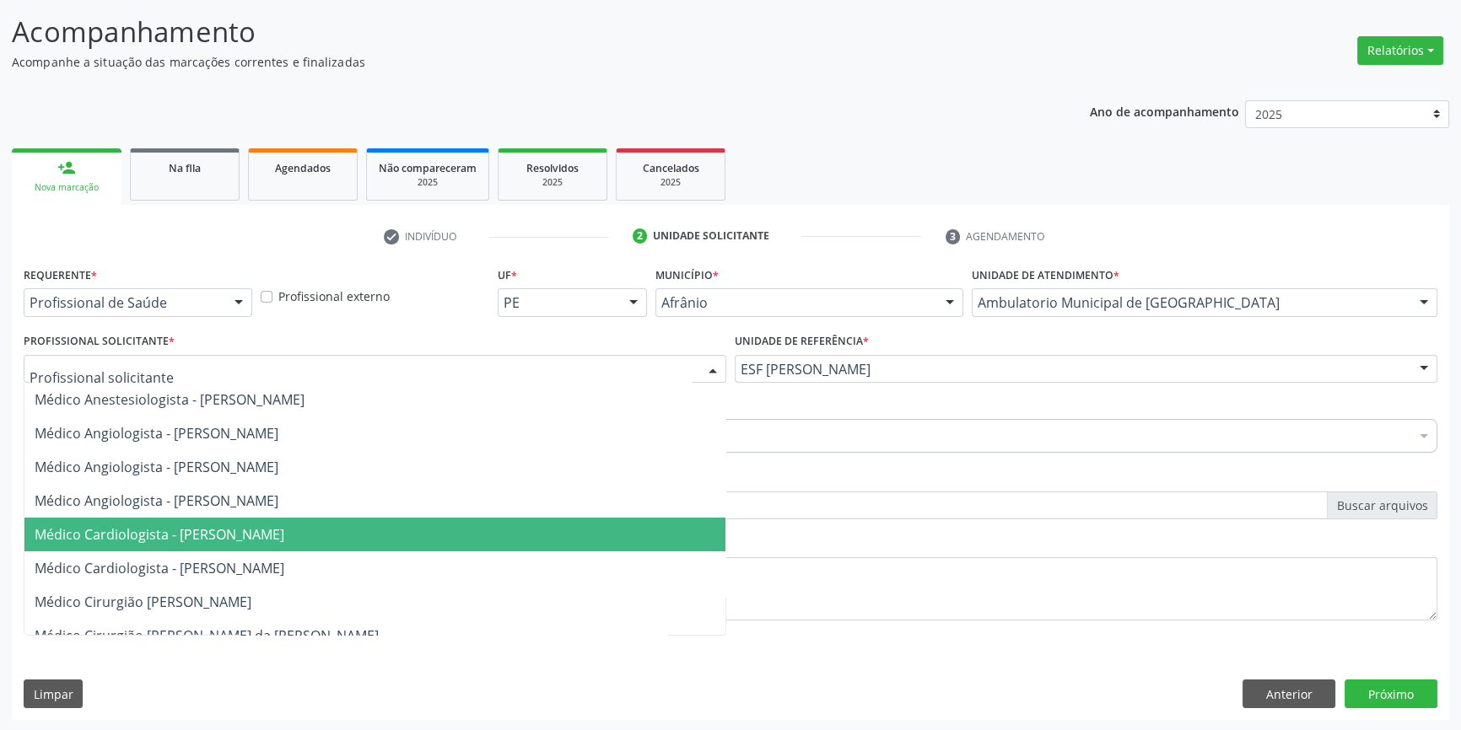
click at [323, 520] on span "Médico Cardiologista - [PERSON_NAME]" at bounding box center [374, 535] width 701 height 34
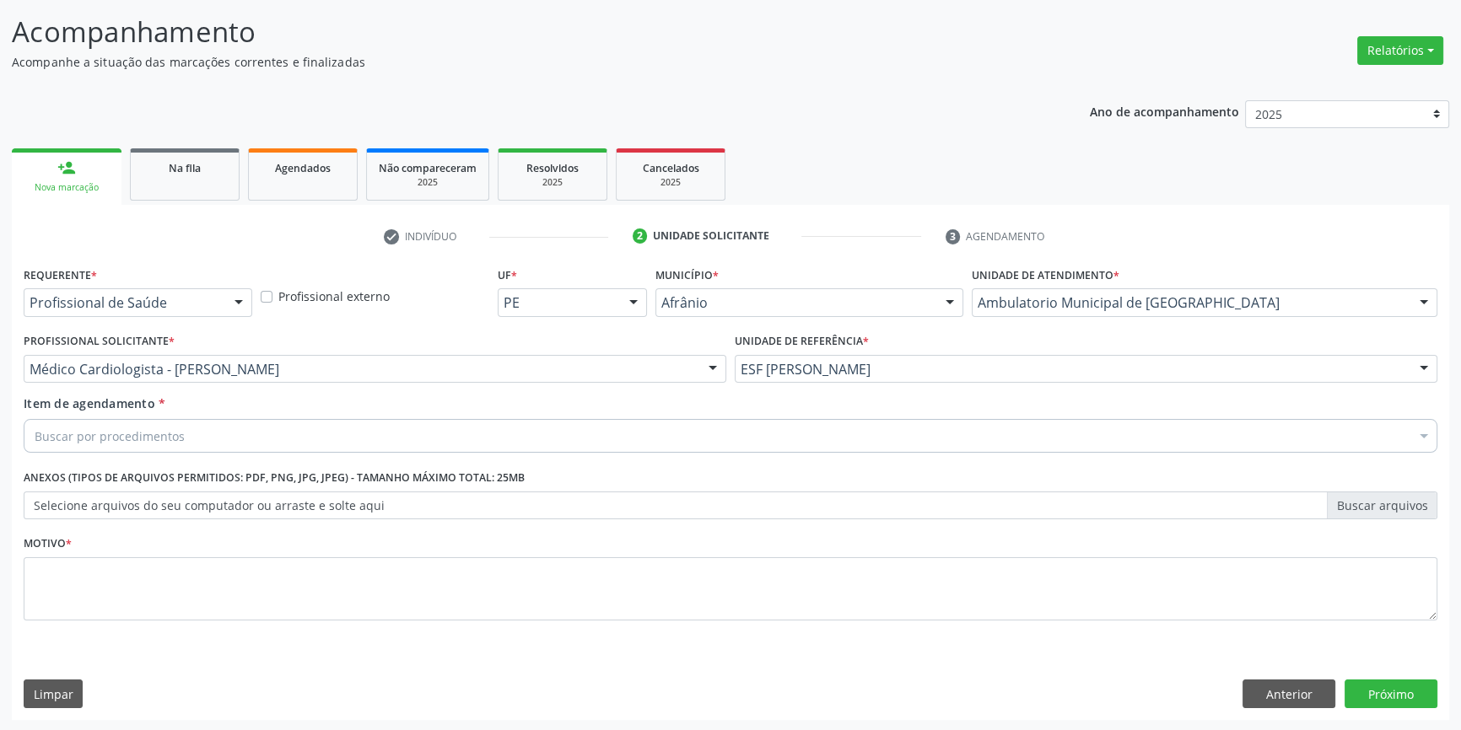
click at [344, 444] on div "Buscar por procedimentos" at bounding box center [731, 436] width 1414 height 34
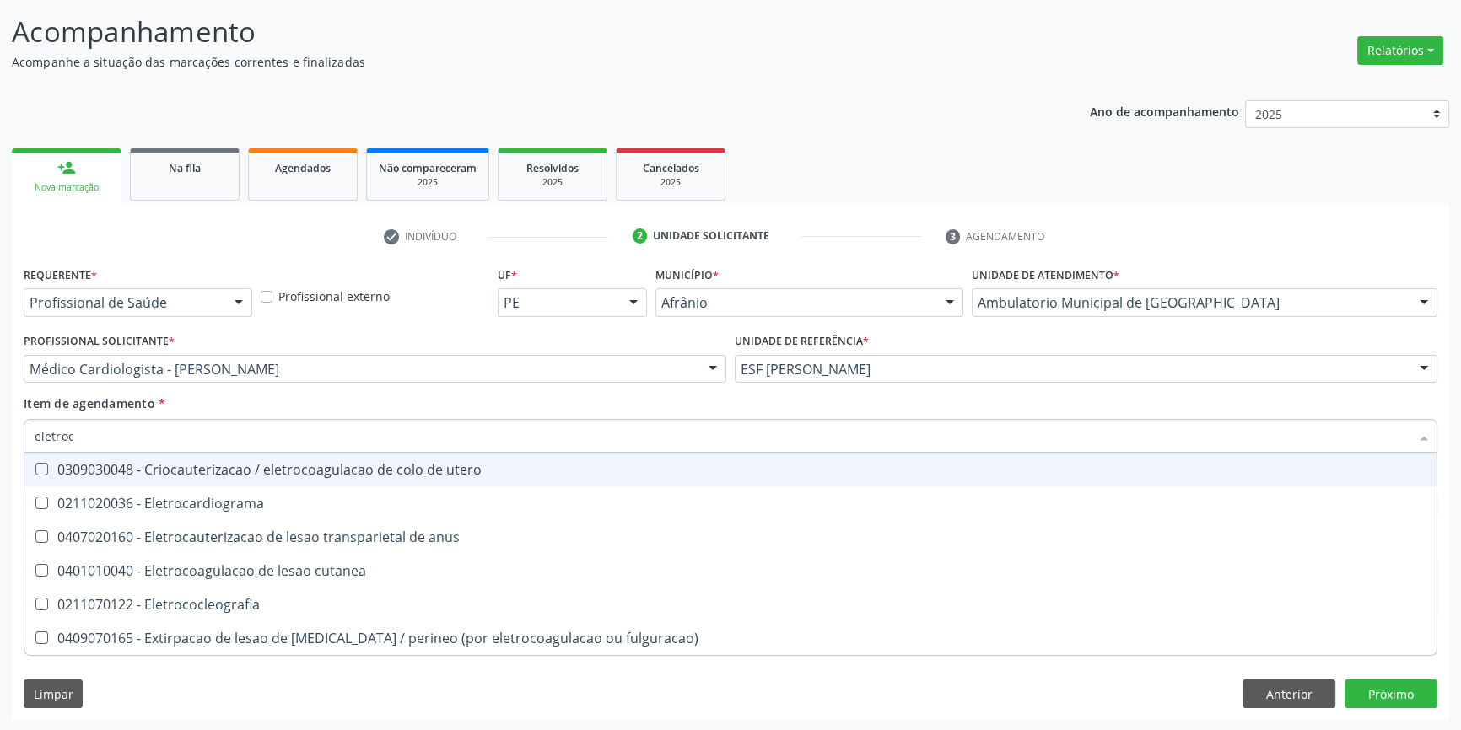
type input "eletroca"
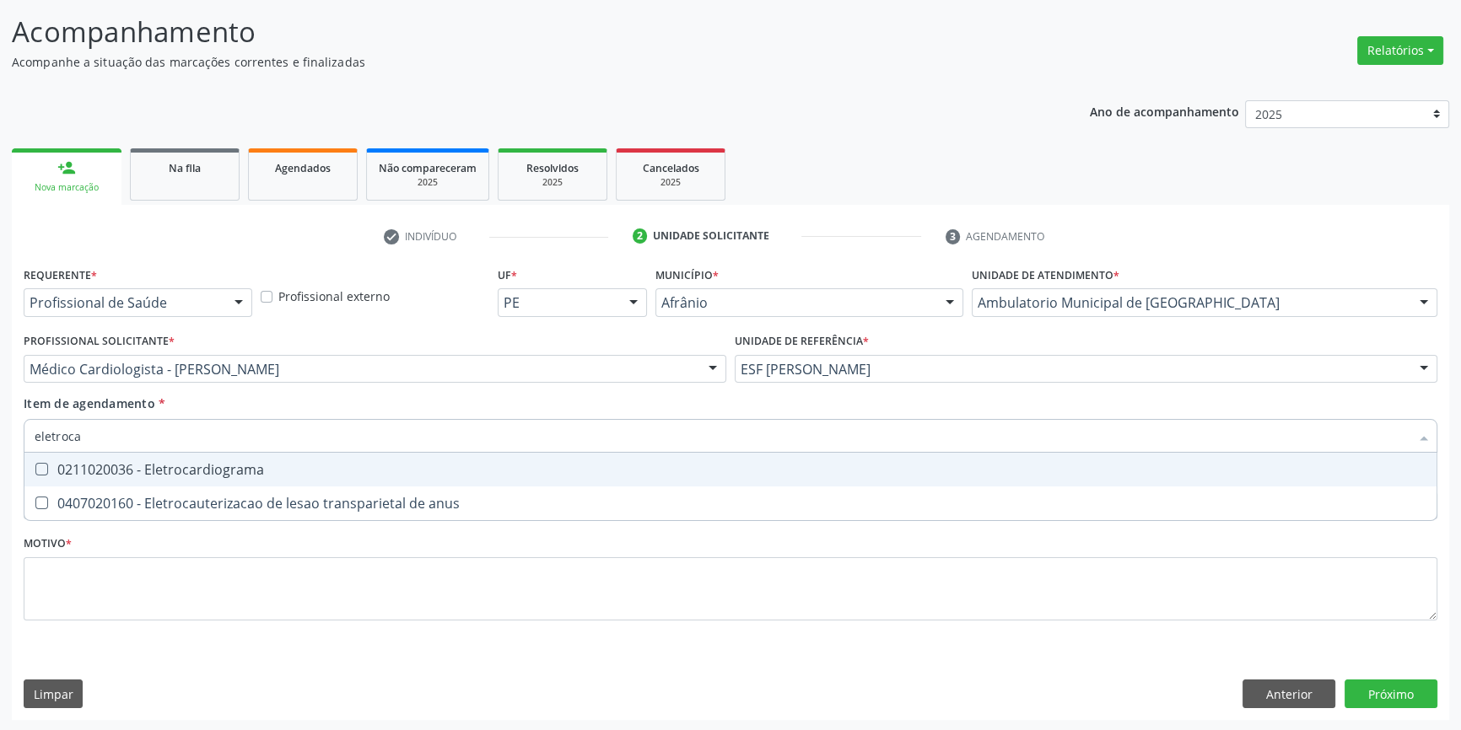
click at [337, 481] on span "0211020036 - Eletrocardiograma" at bounding box center [730, 470] width 1412 height 34
checkbox Eletrocardiograma "true"
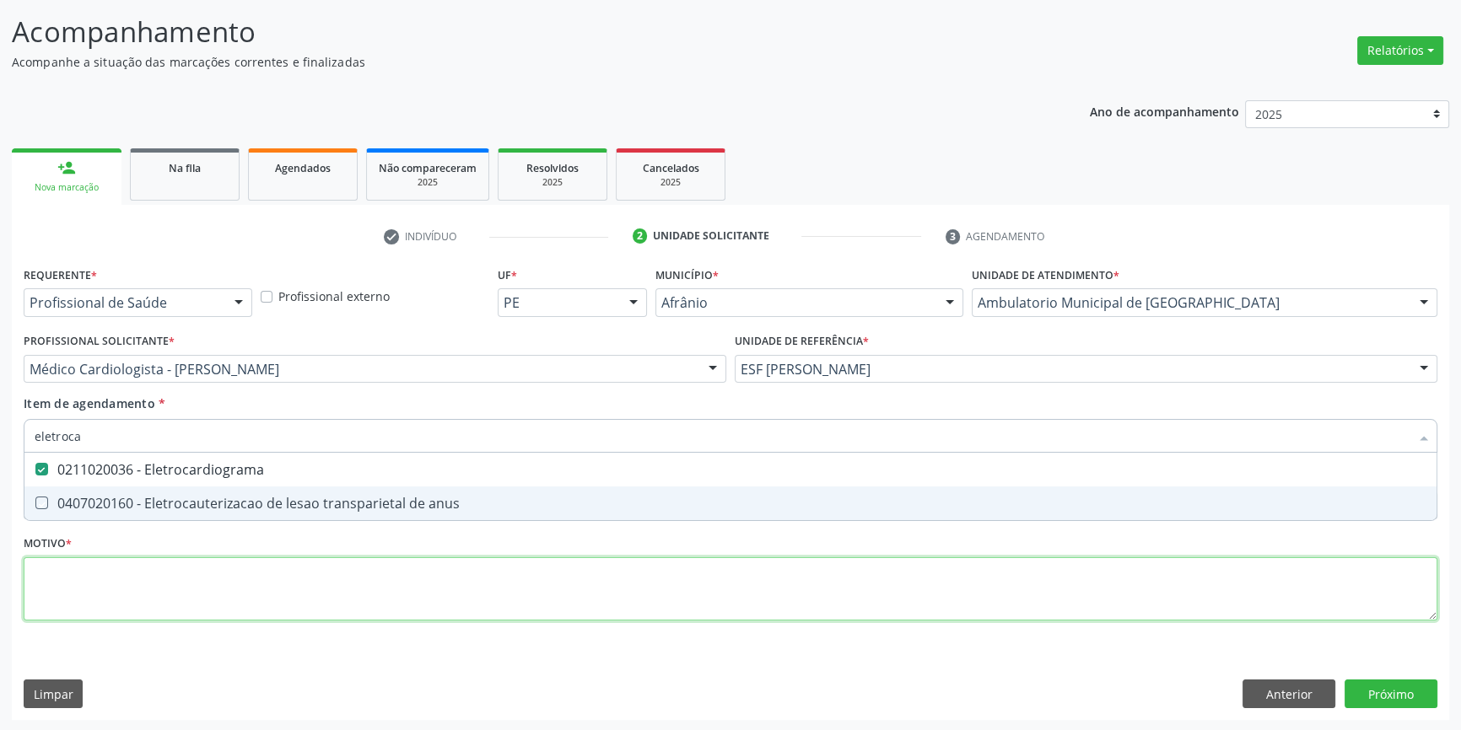
click at [260, 590] on div "Requerente * Profissional de Saúde Profissional de Saúde Paciente Nenhum result…" at bounding box center [731, 453] width 1414 height 382
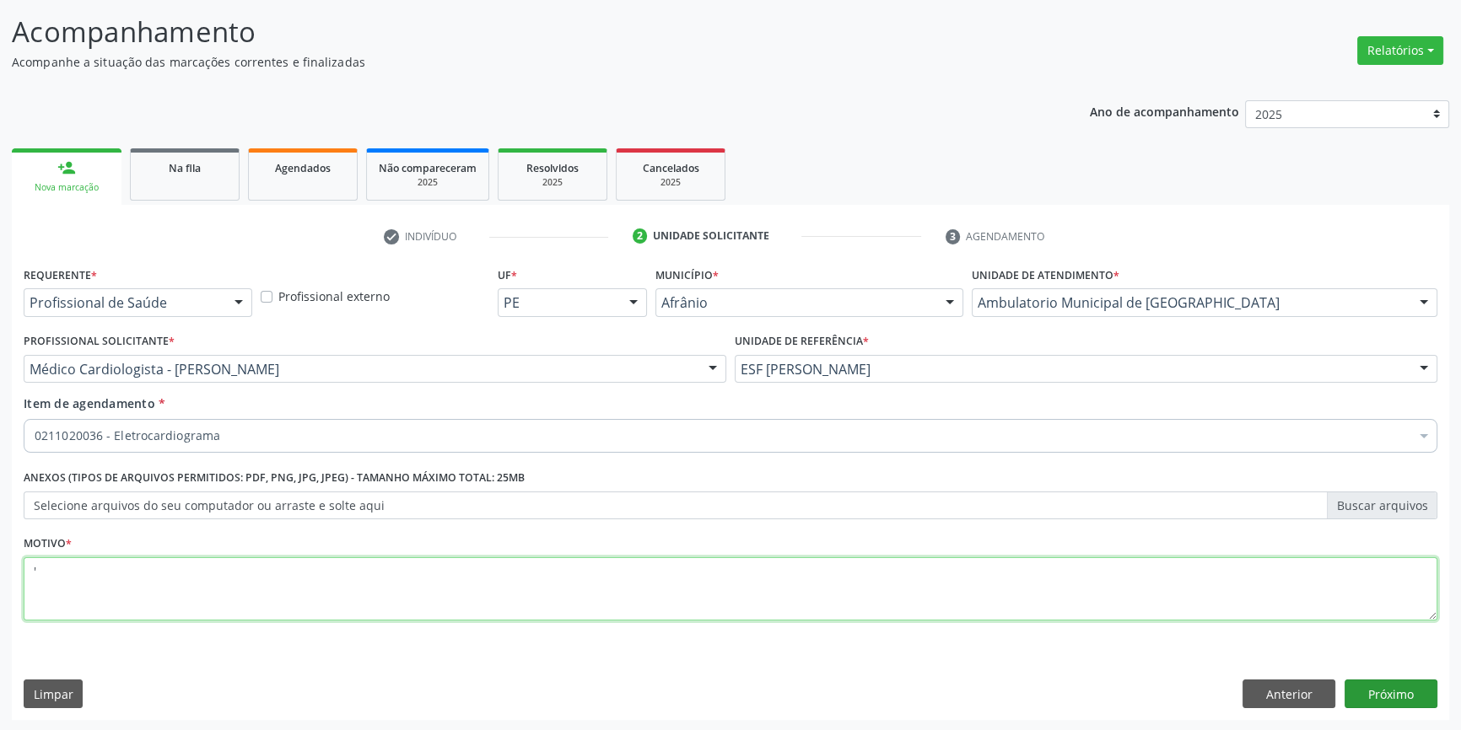
type textarea "'"
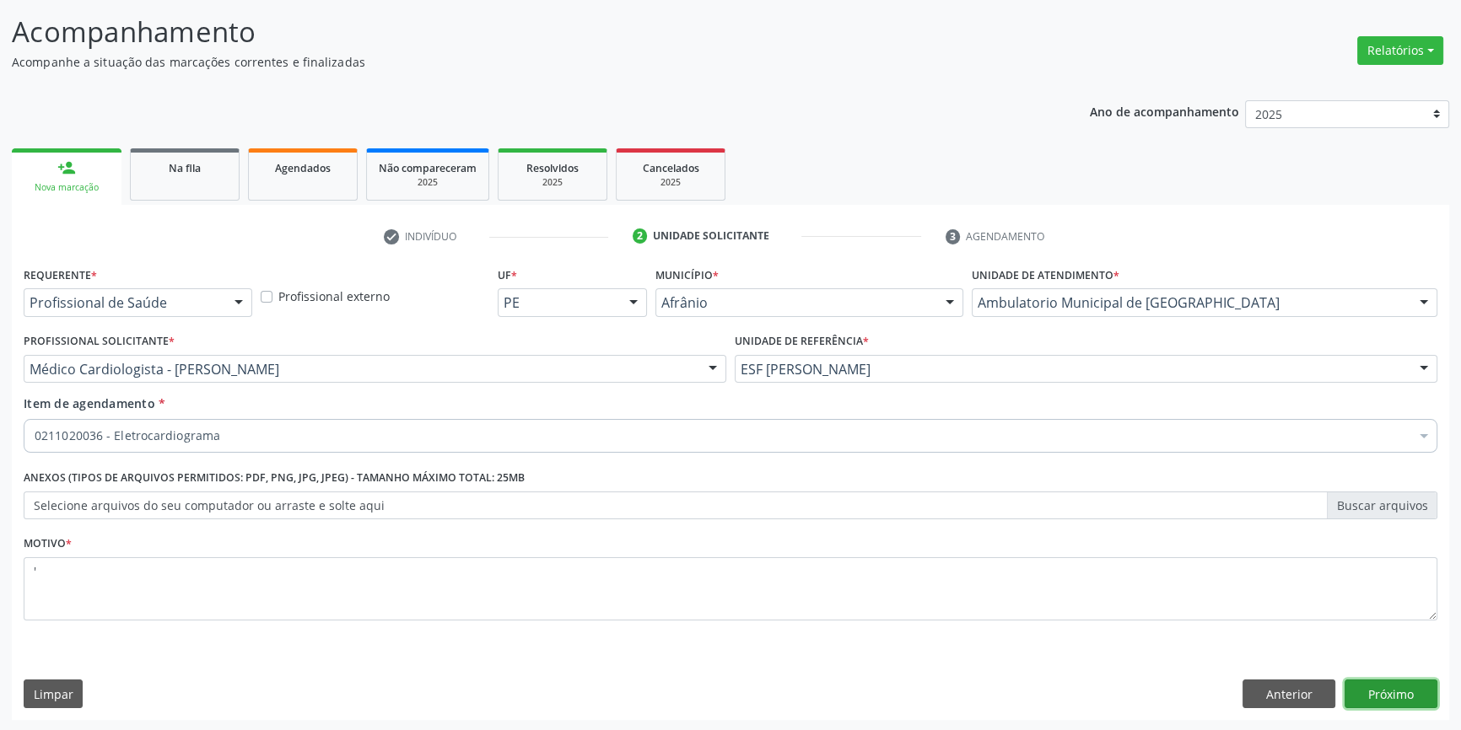
click at [1372, 688] on button "Próximo" at bounding box center [1390, 694] width 93 height 29
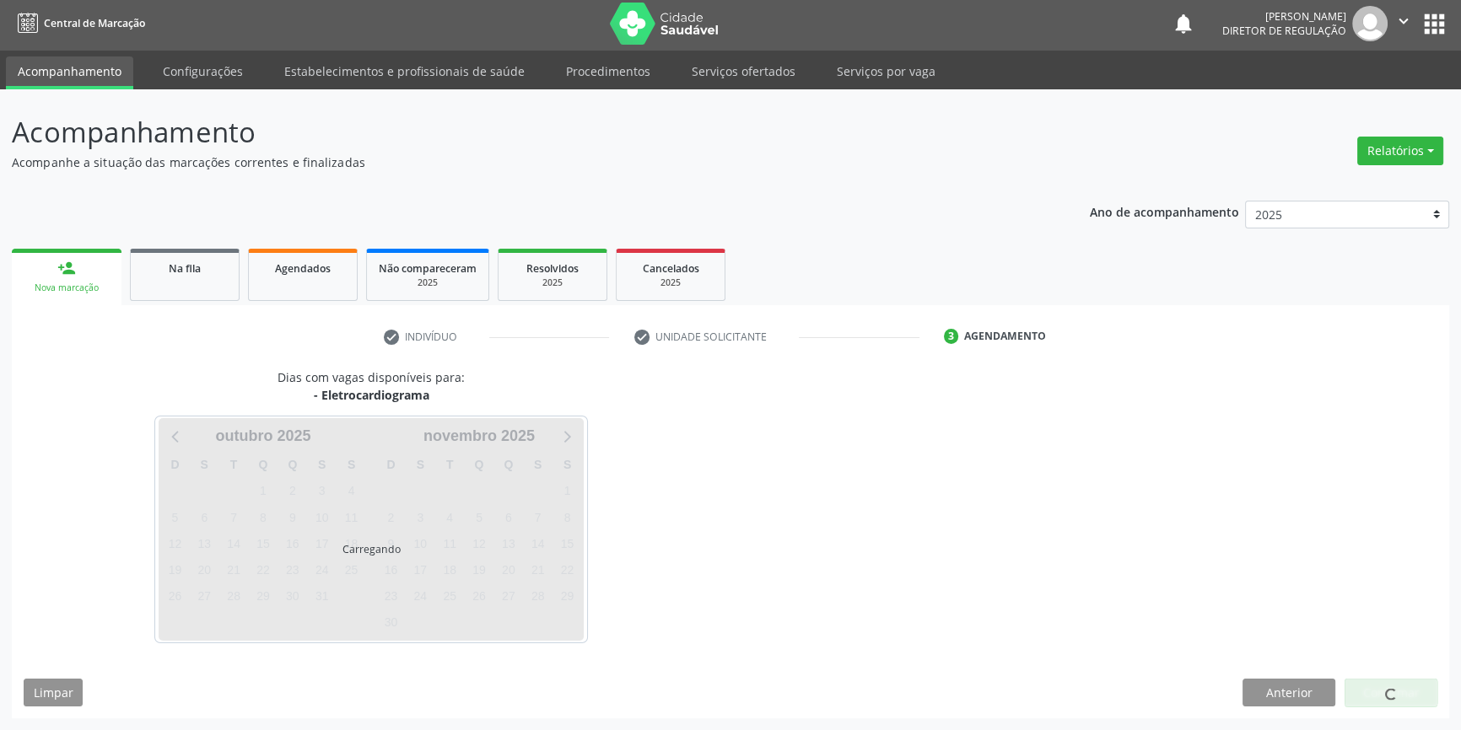
scroll to position [2, 0]
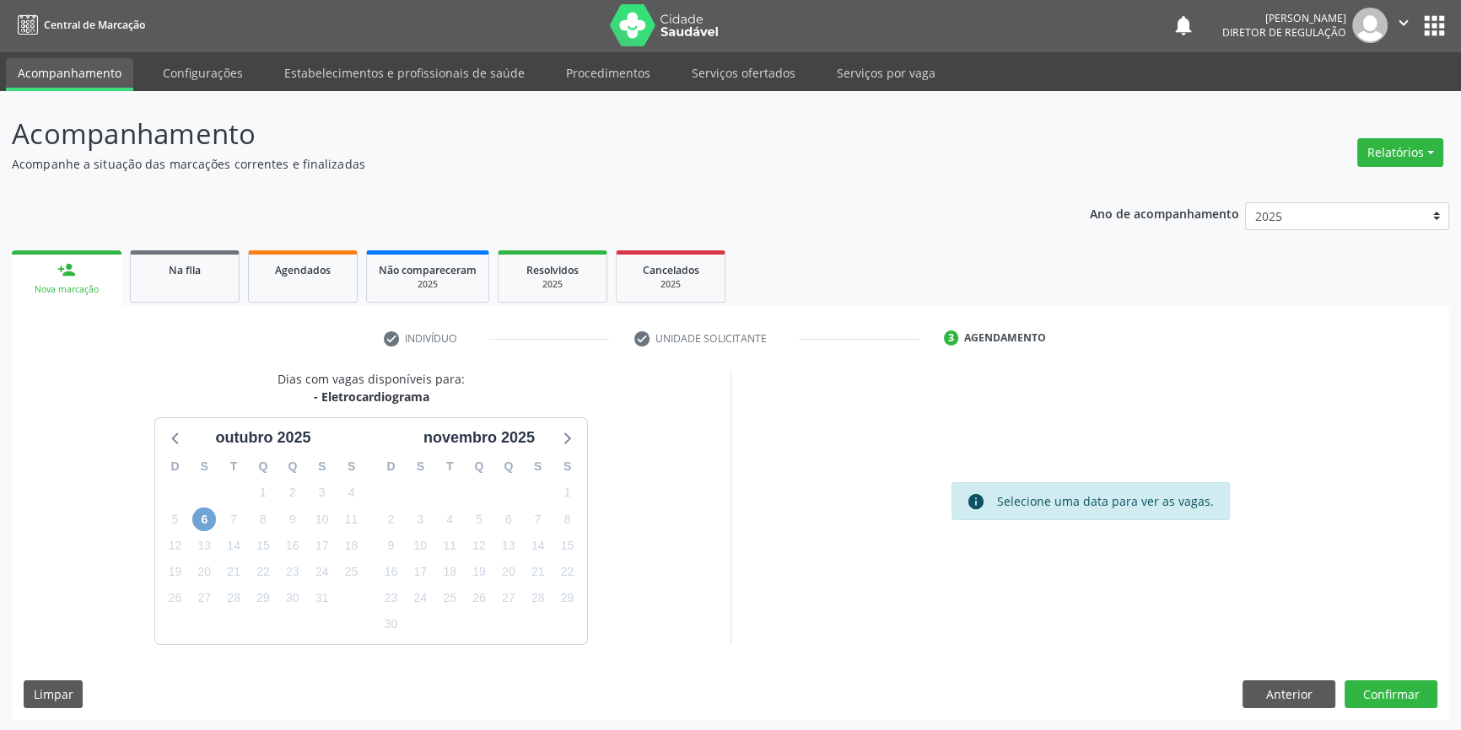
click at [202, 521] on span "6" at bounding box center [204, 520] width 24 height 24
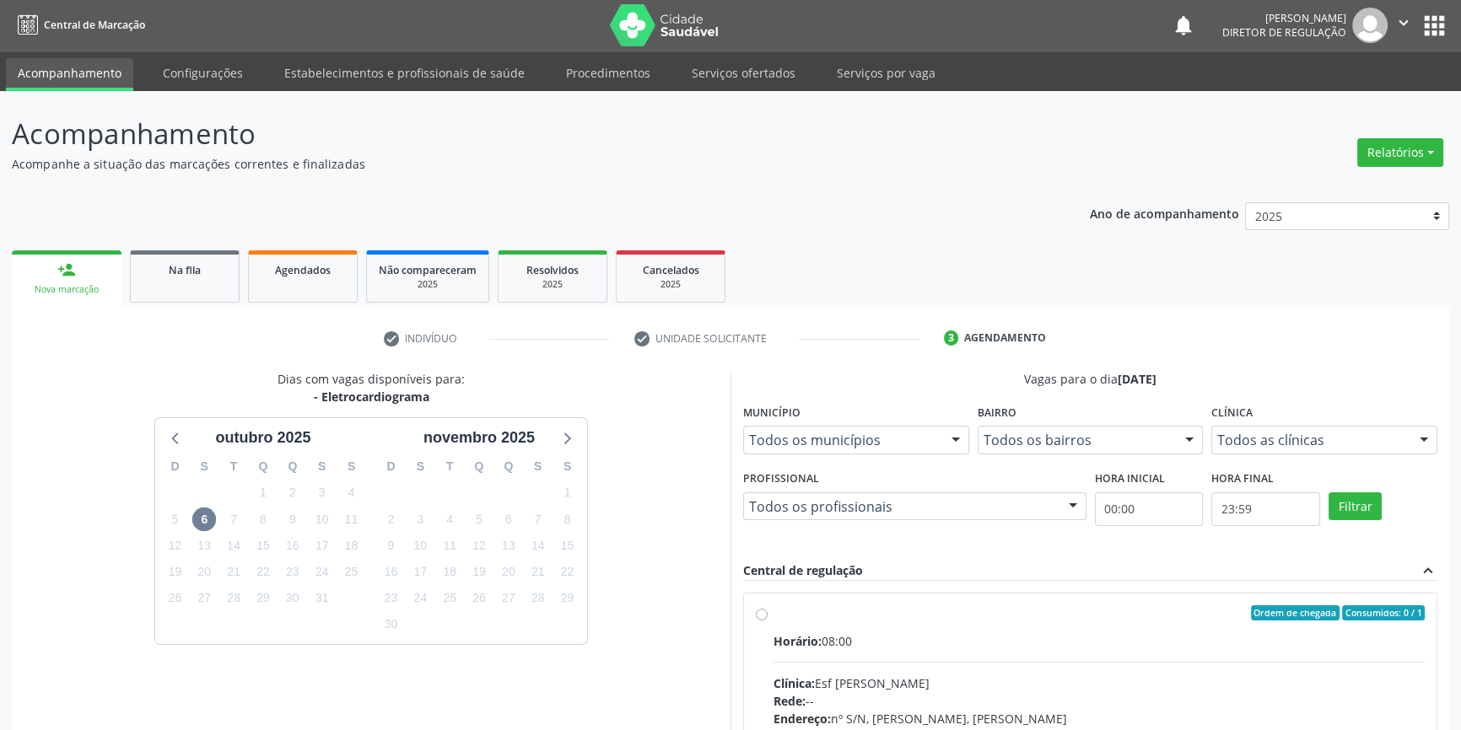
click at [865, 615] on div "Ordem de chegada Consumidos: 0 / 1" at bounding box center [1098, 613] width 651 height 15
click at [768, 615] on input "Ordem de chegada Consumidos: 0 / 1 Horário: 08:00 Clínica: Esf [PERSON_NAME] Re…" at bounding box center [762, 613] width 12 height 15
radio input "true"
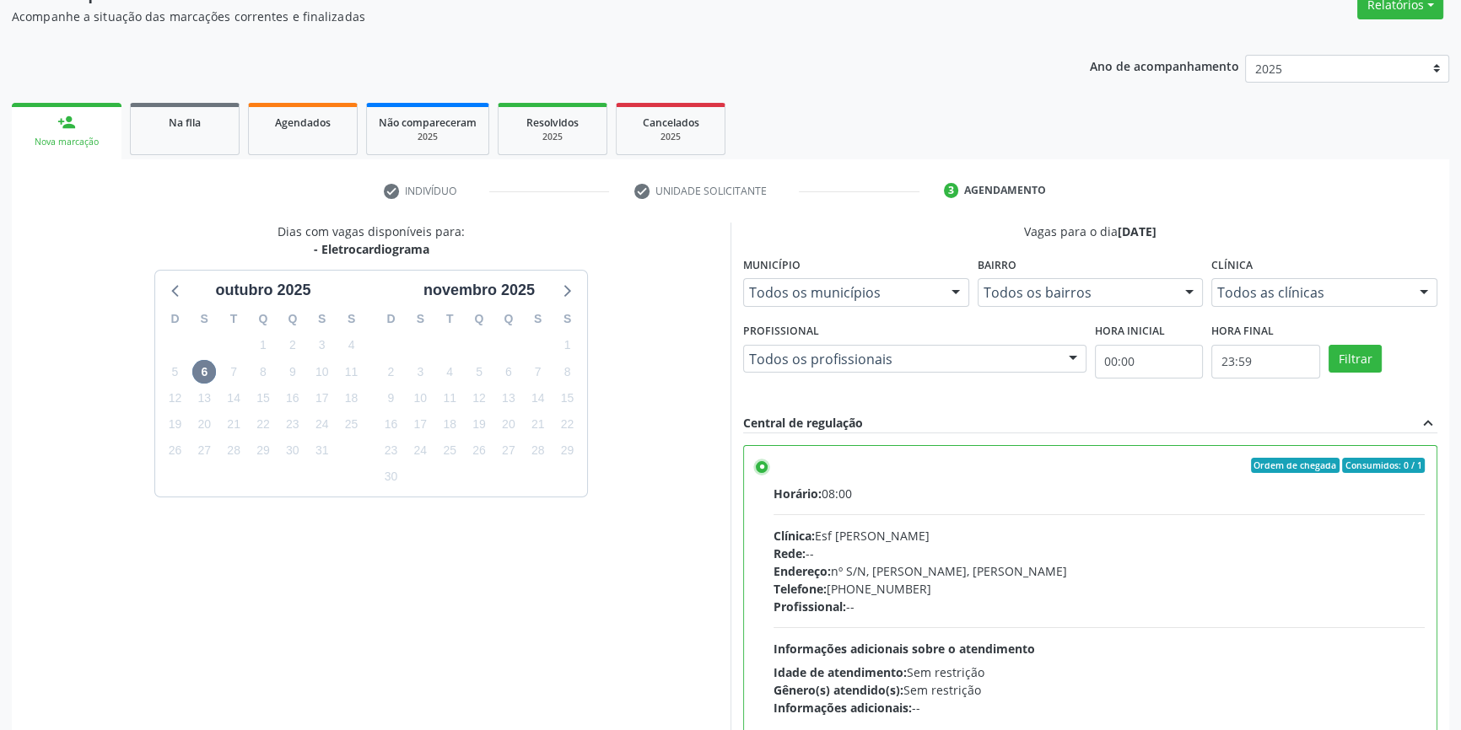
scroll to position [276, 0]
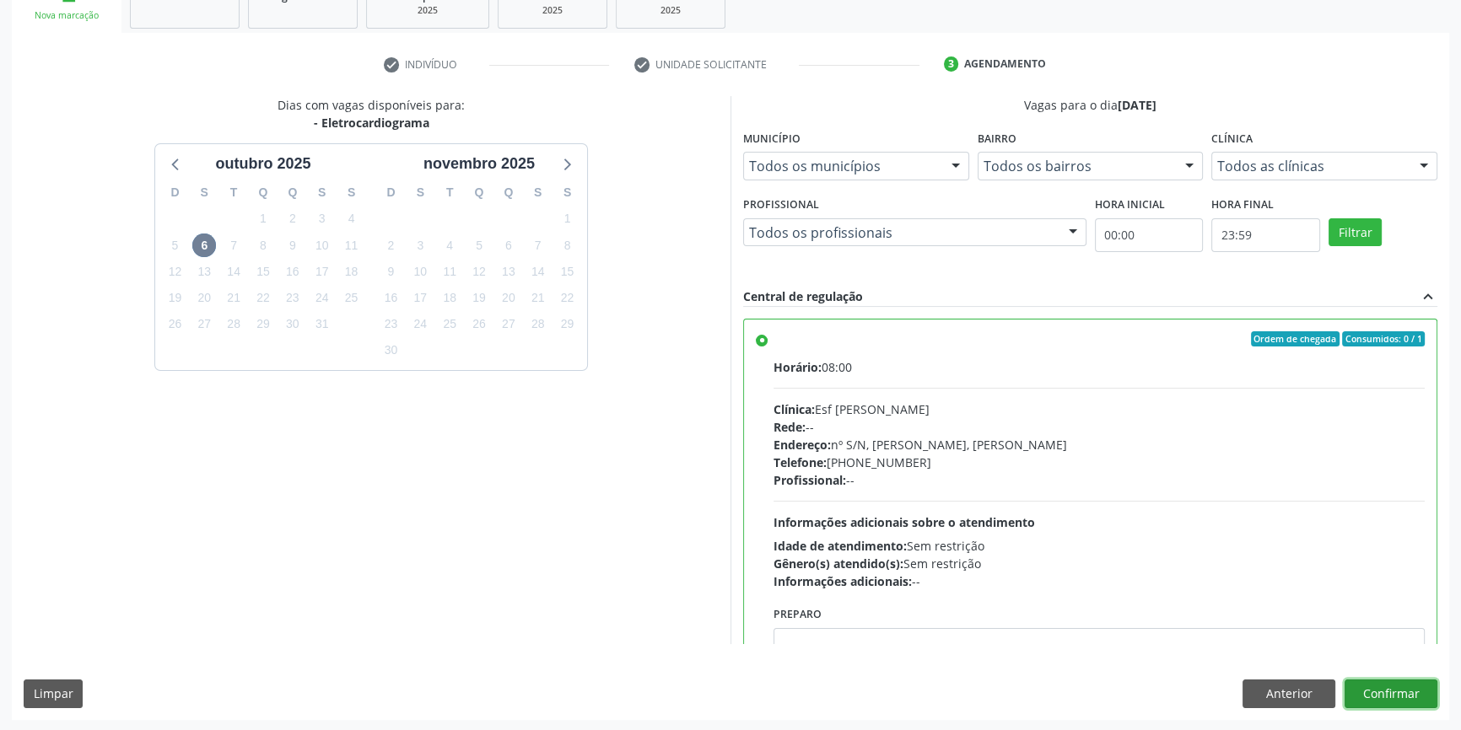
click at [1370, 693] on button "Confirmar" at bounding box center [1390, 694] width 93 height 29
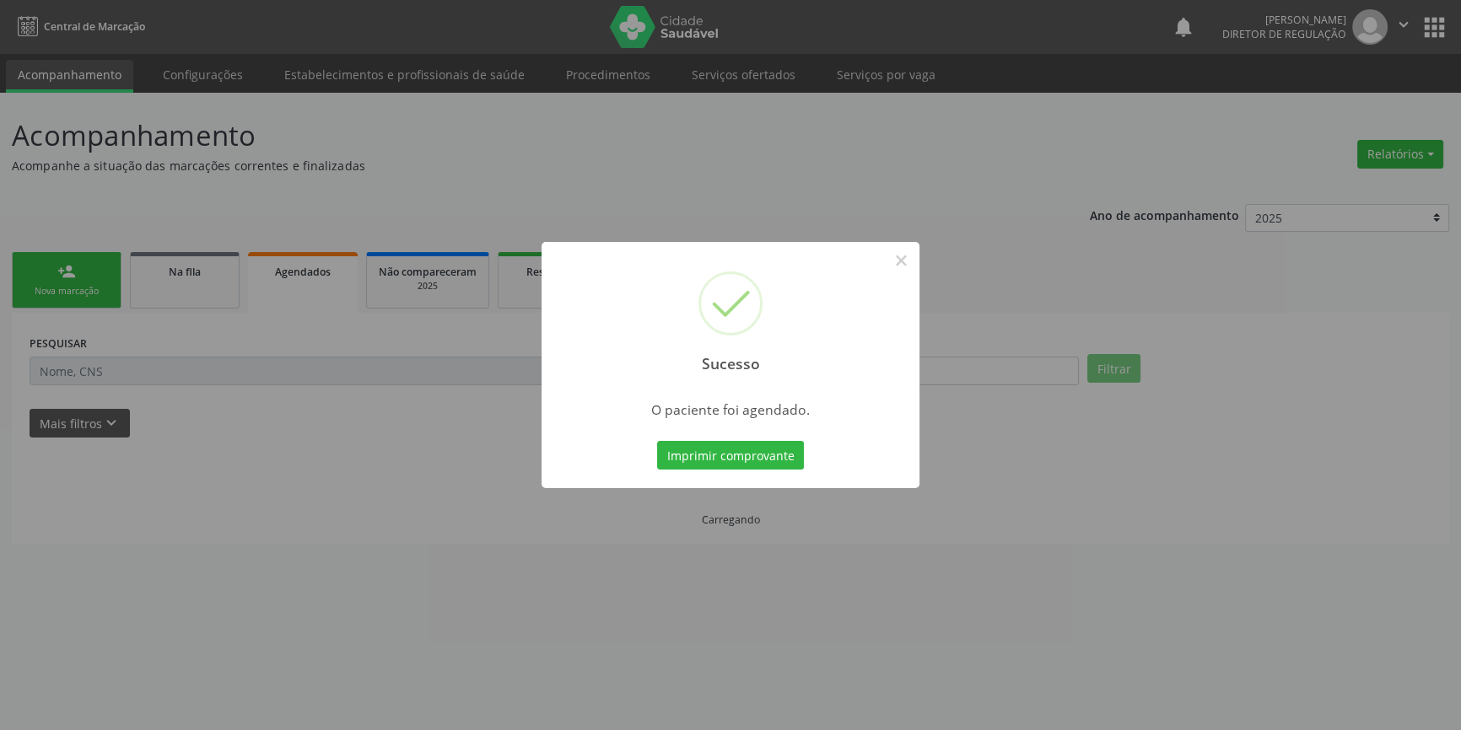
scroll to position [0, 0]
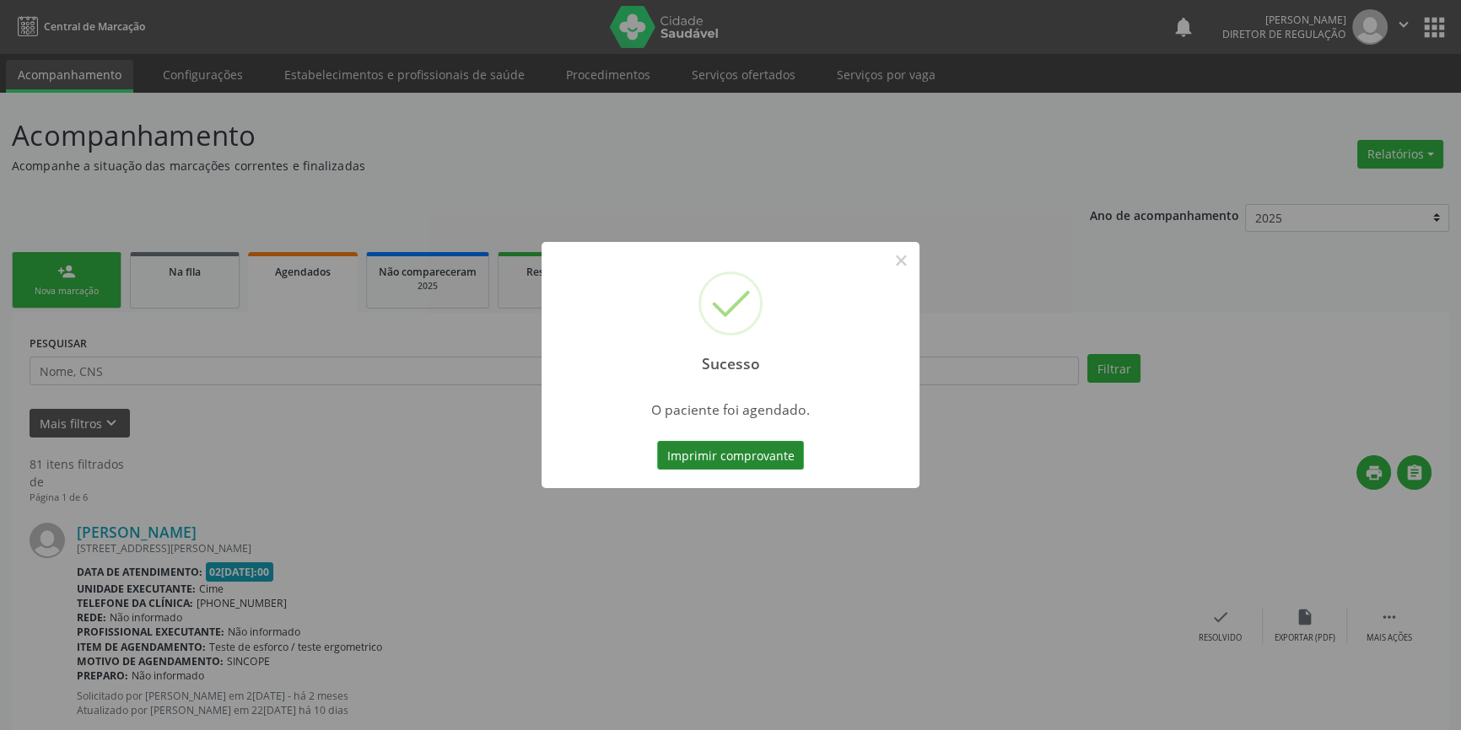
click at [773, 457] on button "Imprimir comprovante" at bounding box center [730, 455] width 147 height 29
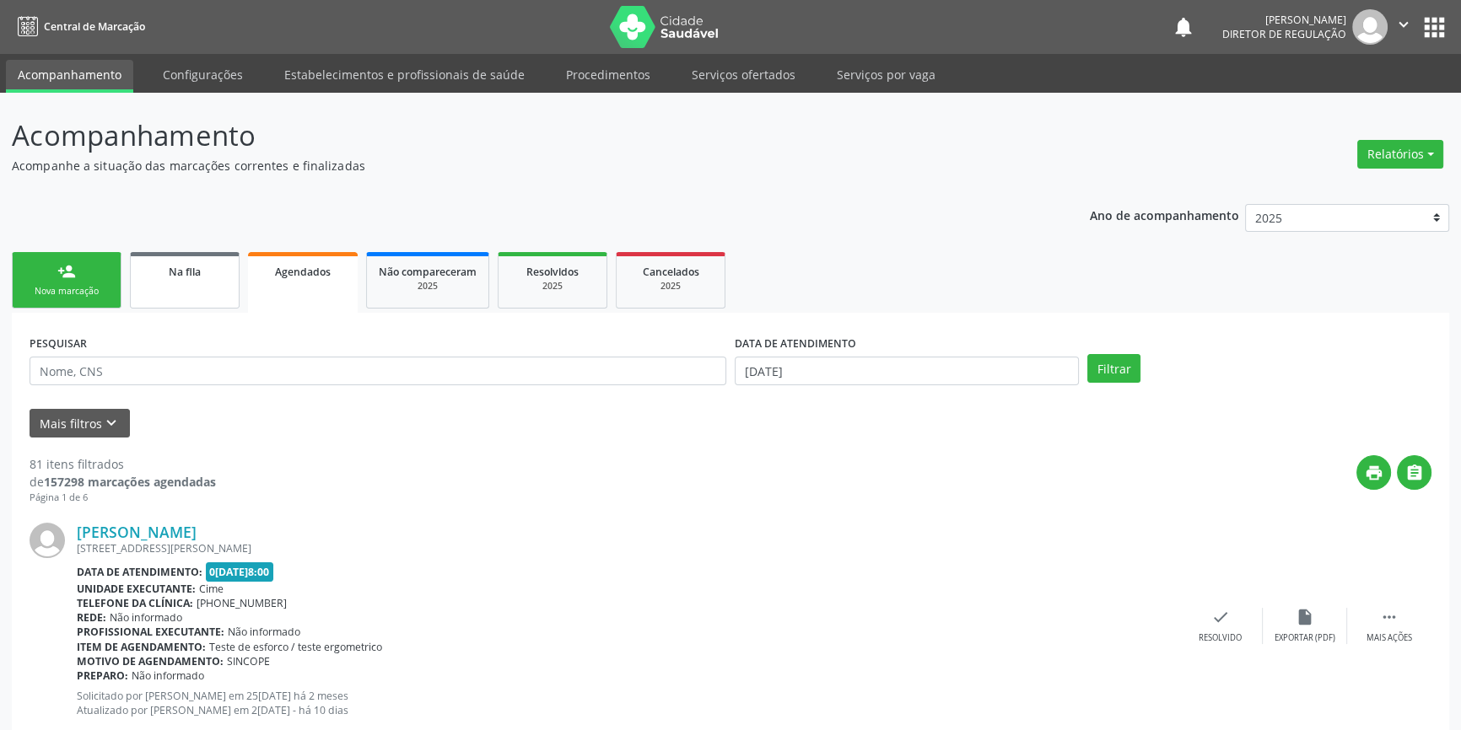
click at [223, 279] on link "Na fila" at bounding box center [185, 280] width 110 height 57
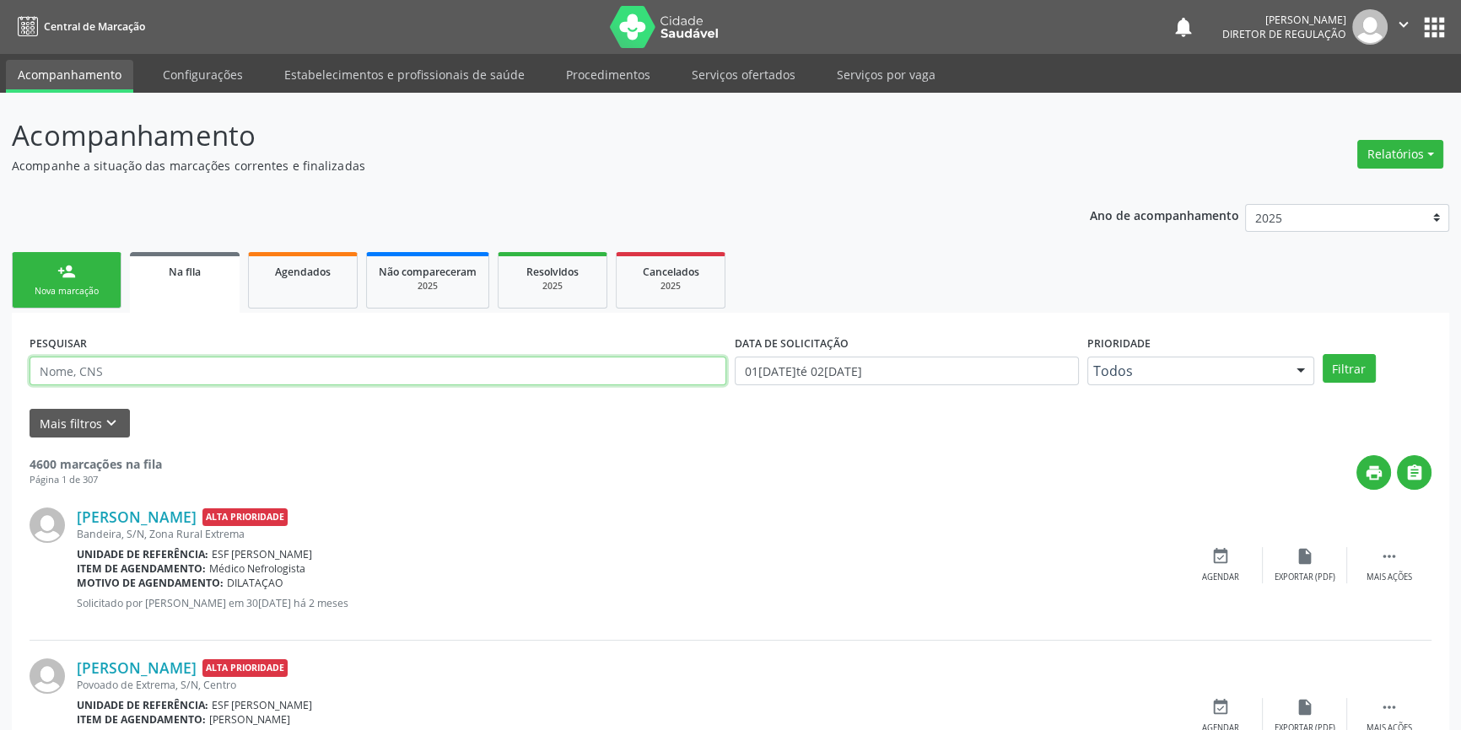
click at [136, 374] on input "text" at bounding box center [378, 371] width 697 height 29
type input "04221917440"
click at [1334, 361] on button "Filtrar" at bounding box center [1349, 368] width 53 height 29
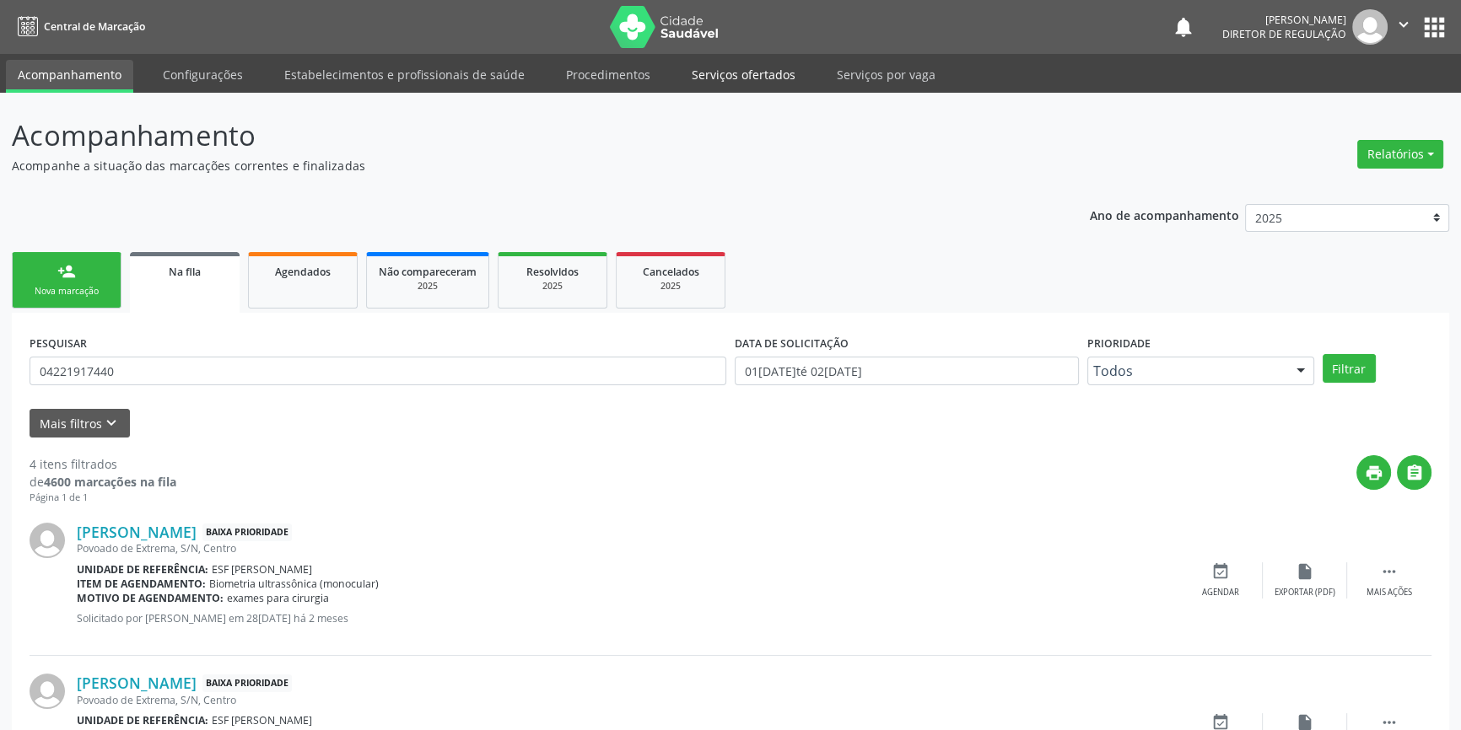
click at [680, 79] on link "Serviços ofertados" at bounding box center [743, 75] width 127 height 30
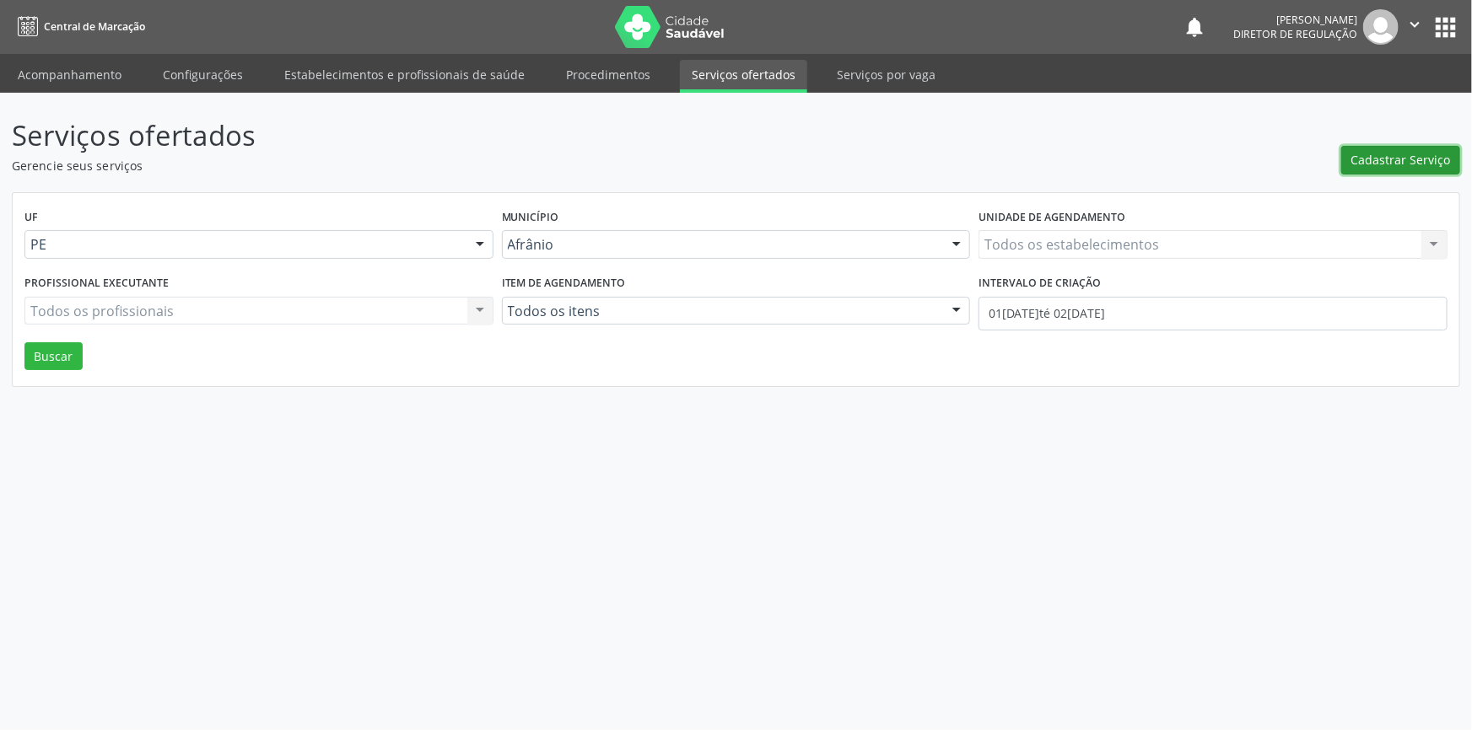
click at [1350, 148] on button "Cadastrar Serviço" at bounding box center [1400, 160] width 119 height 29
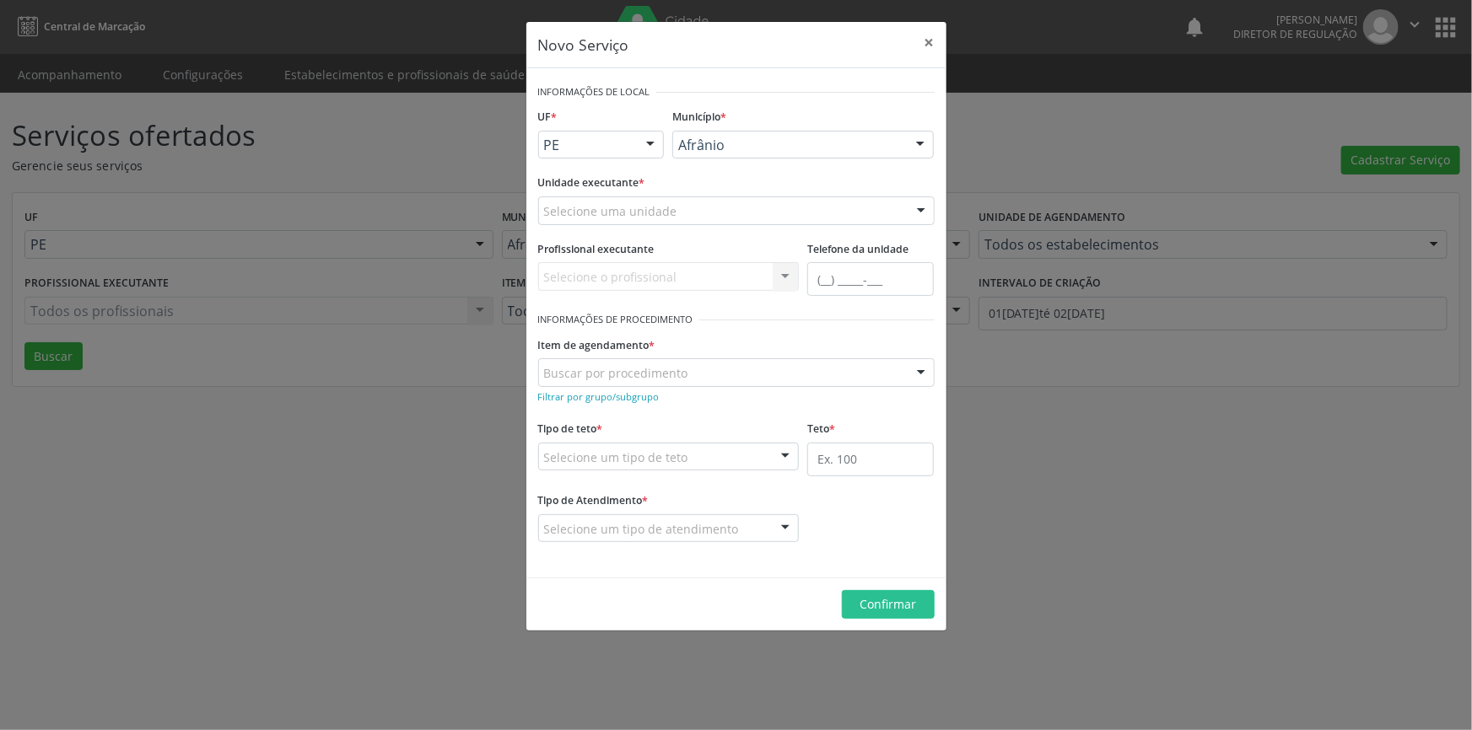
click at [708, 202] on div "Selecione uma unidade" at bounding box center [736, 211] width 396 height 29
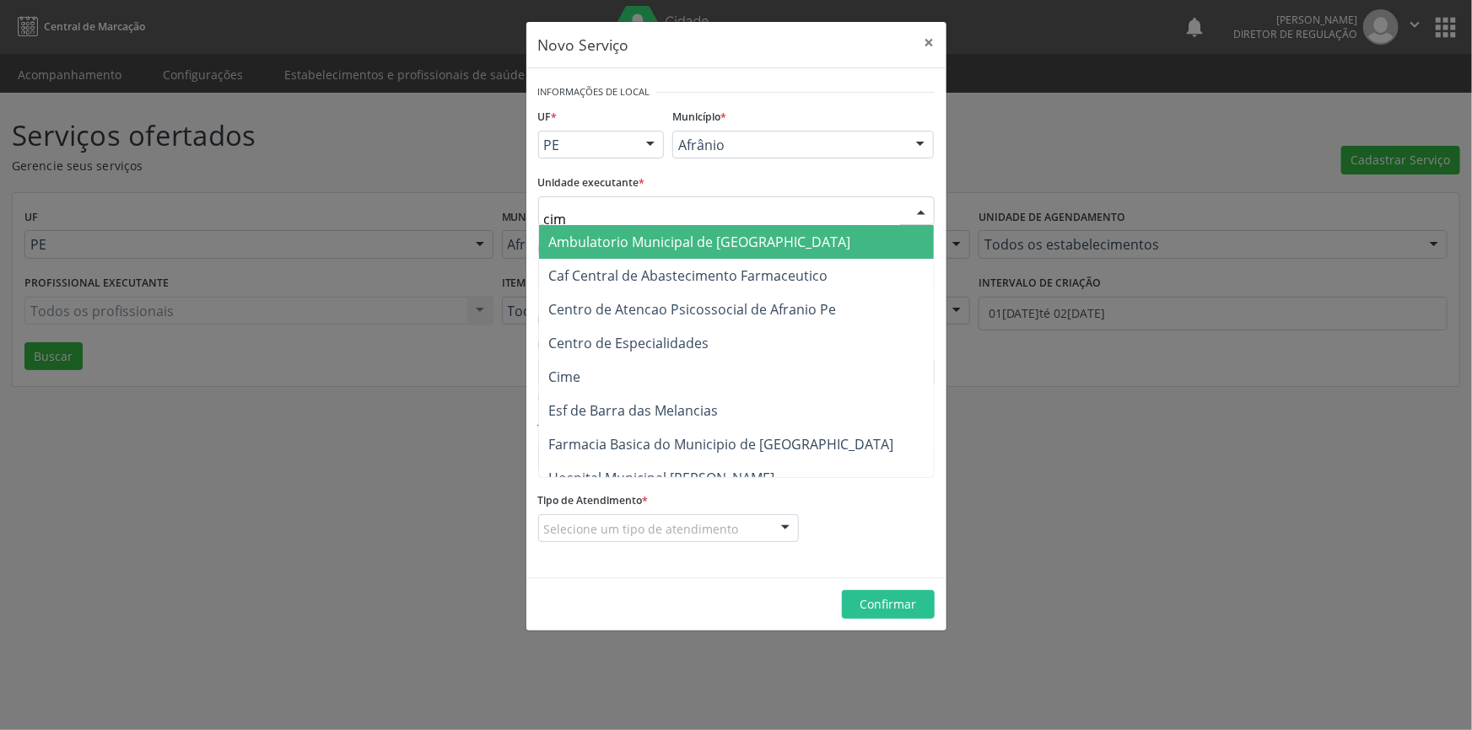
type input "cime"
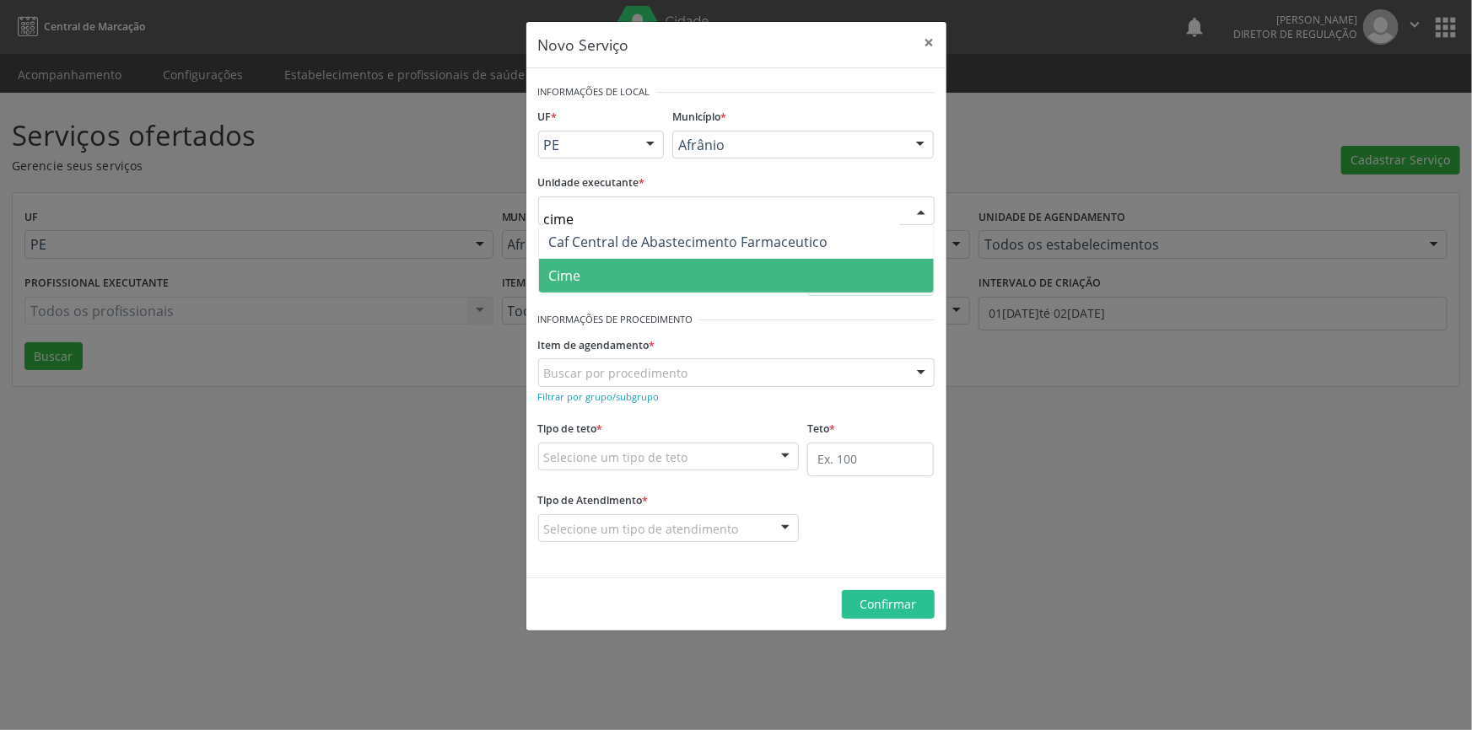
click at [595, 259] on span "Cime" at bounding box center [736, 276] width 395 height 34
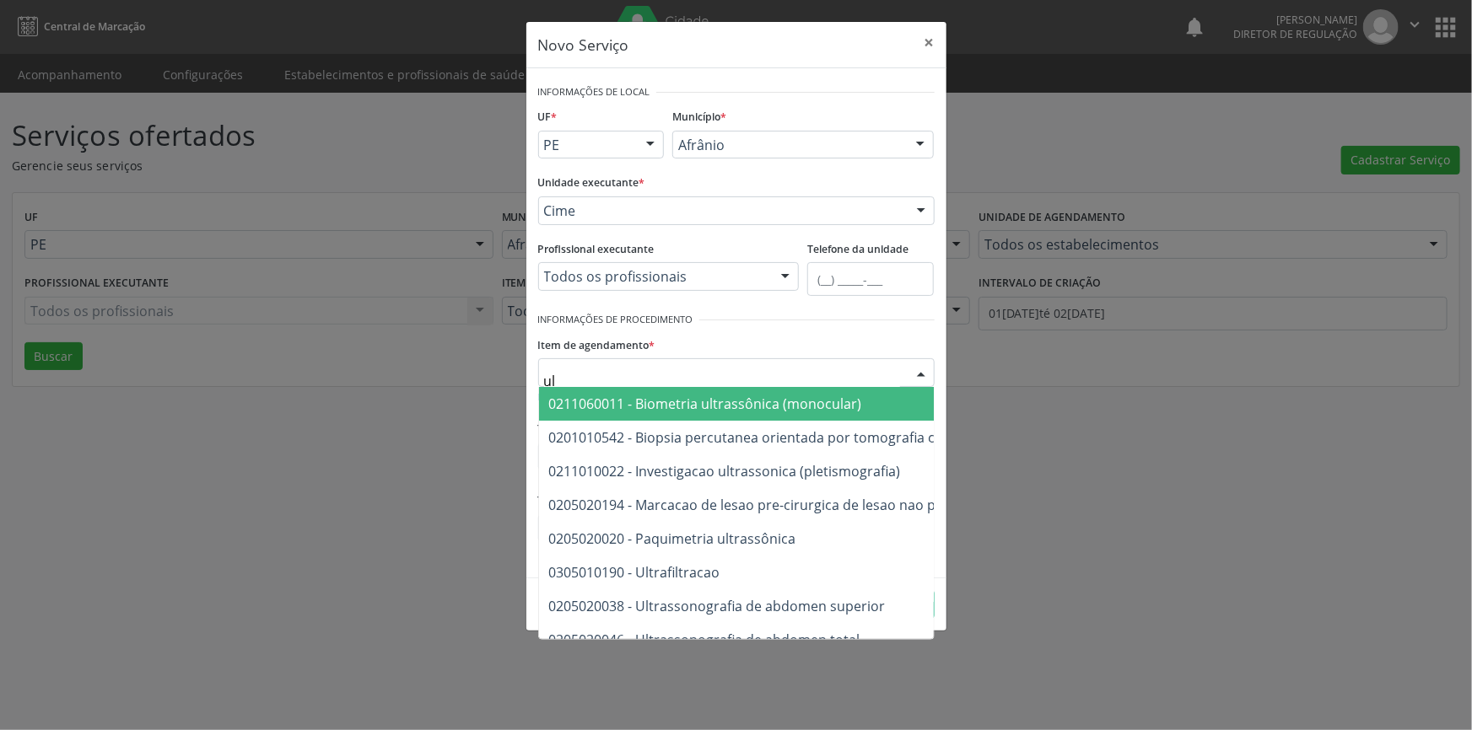
type input "u"
type input "mama"
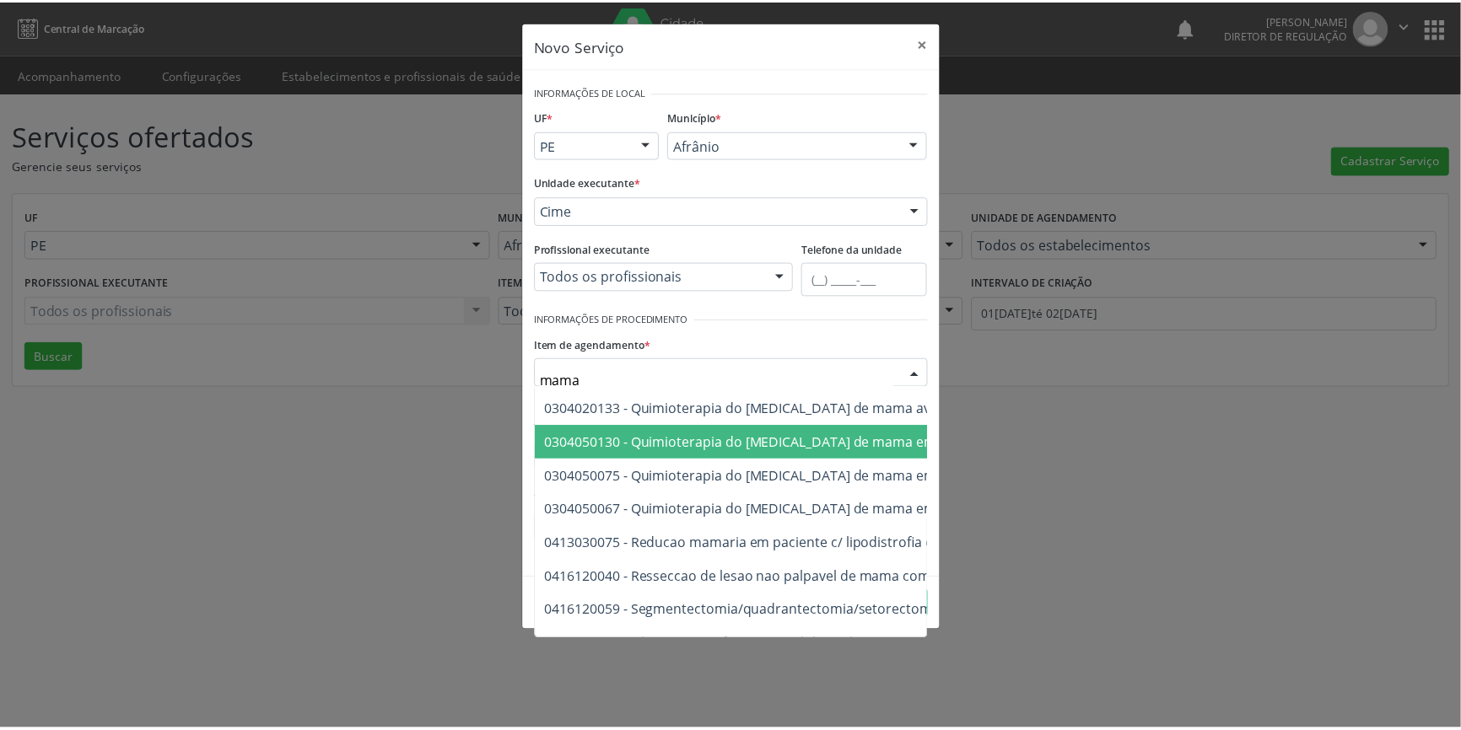
scroll to position [1412, 0]
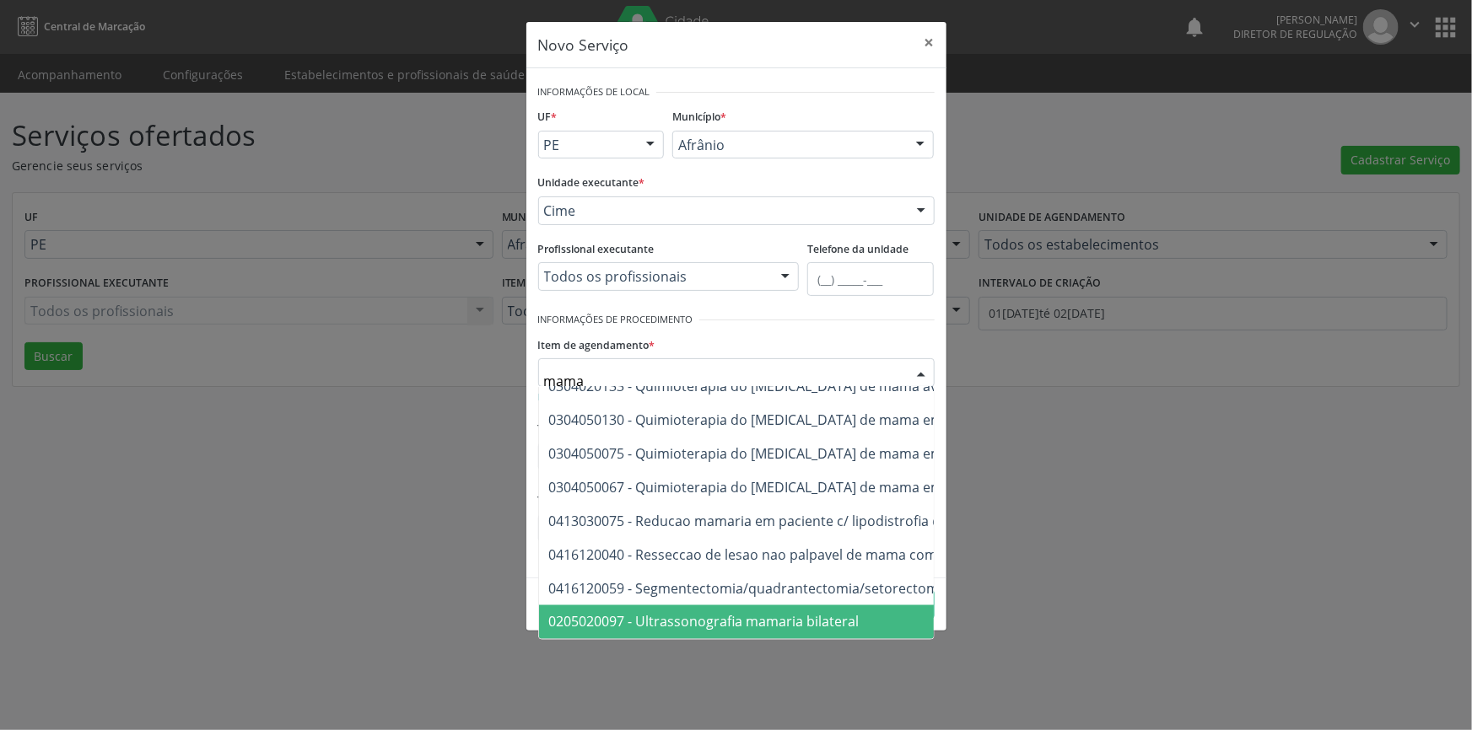
click at [753, 613] on span "0205020097 - Ultrassonografia mamaria bilateral" at bounding box center [704, 622] width 310 height 19
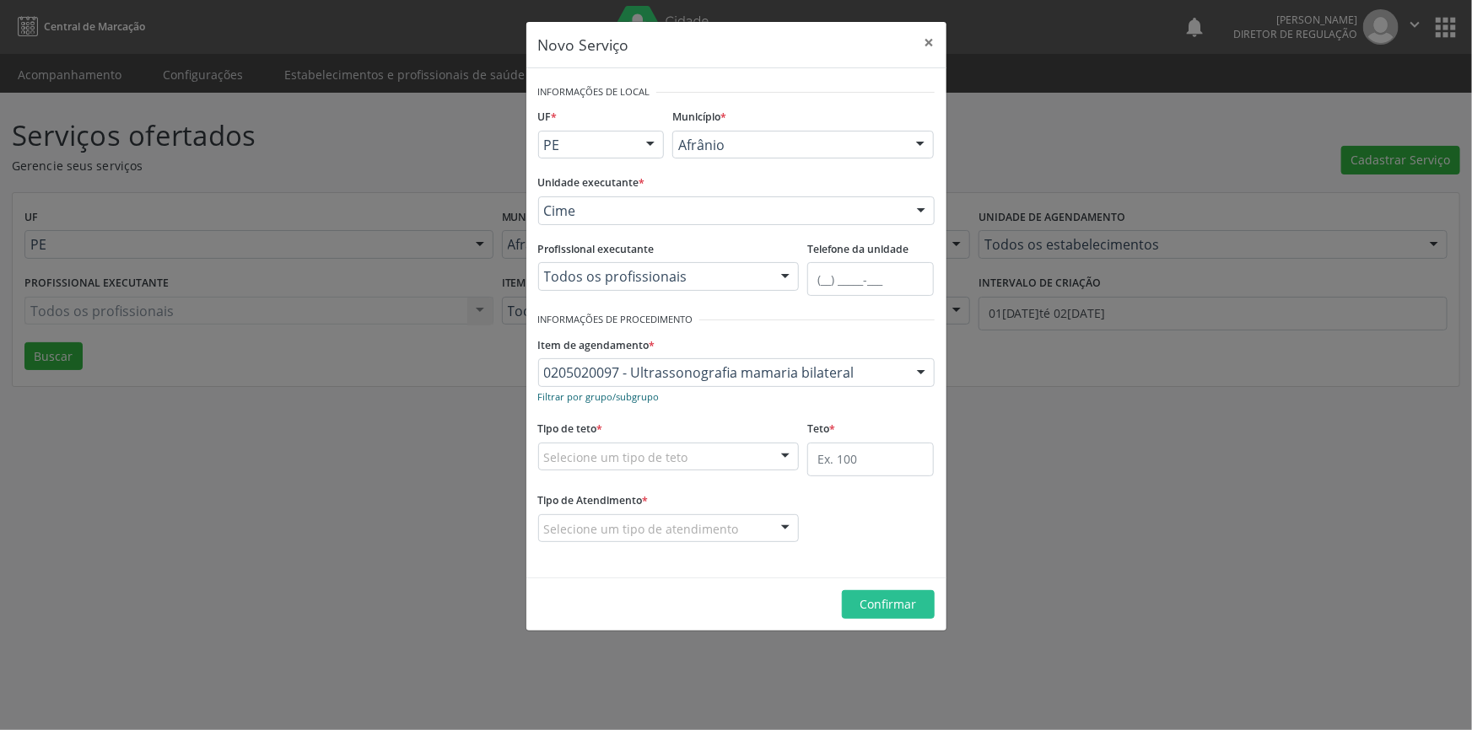
click at [633, 391] on small "Filtrar por grupo/subgrupo" at bounding box center [598, 397] width 121 height 13
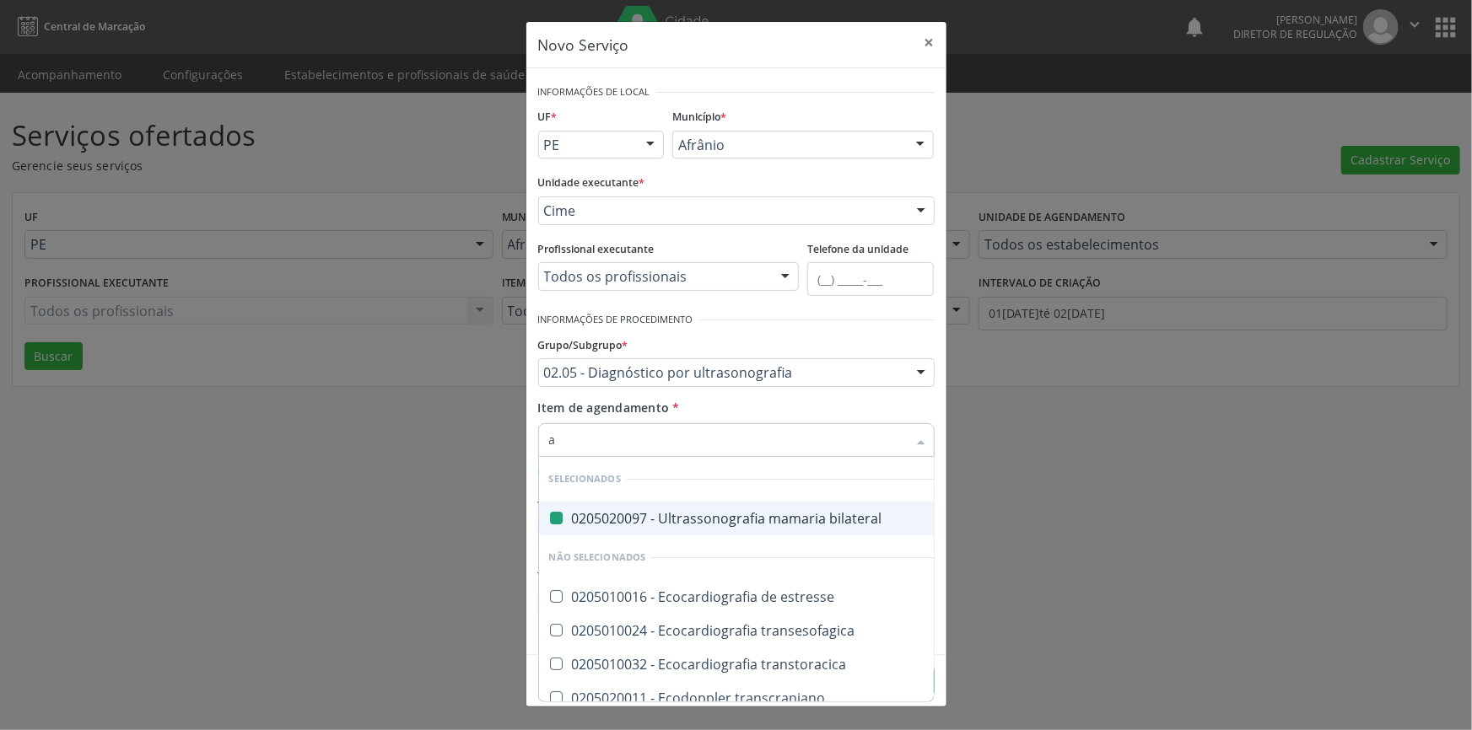
type input "ax"
checkbox bilateral "false"
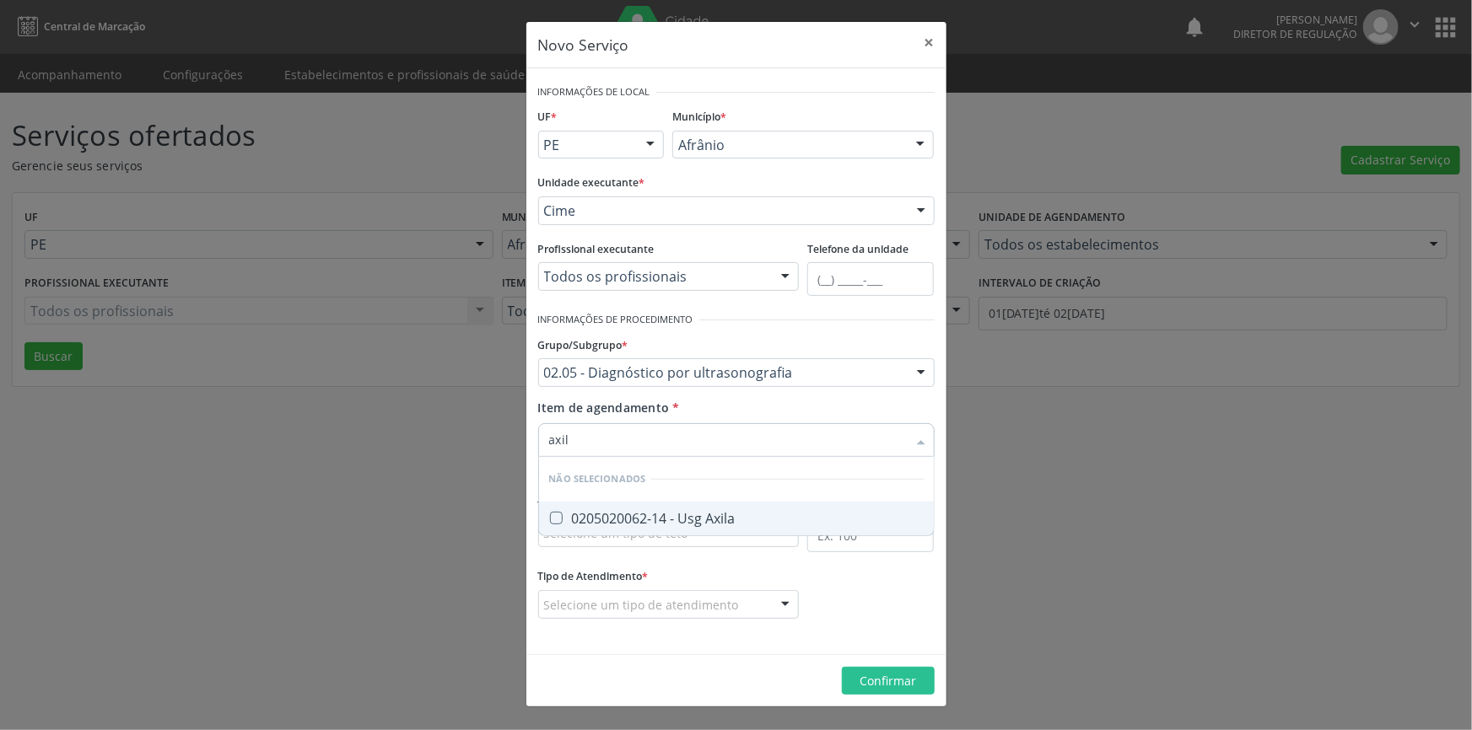
type input "axila"
click at [723, 512] on div "0205020062-14 - Usg Axila" at bounding box center [736, 518] width 374 height 13
checkbox Axila "true"
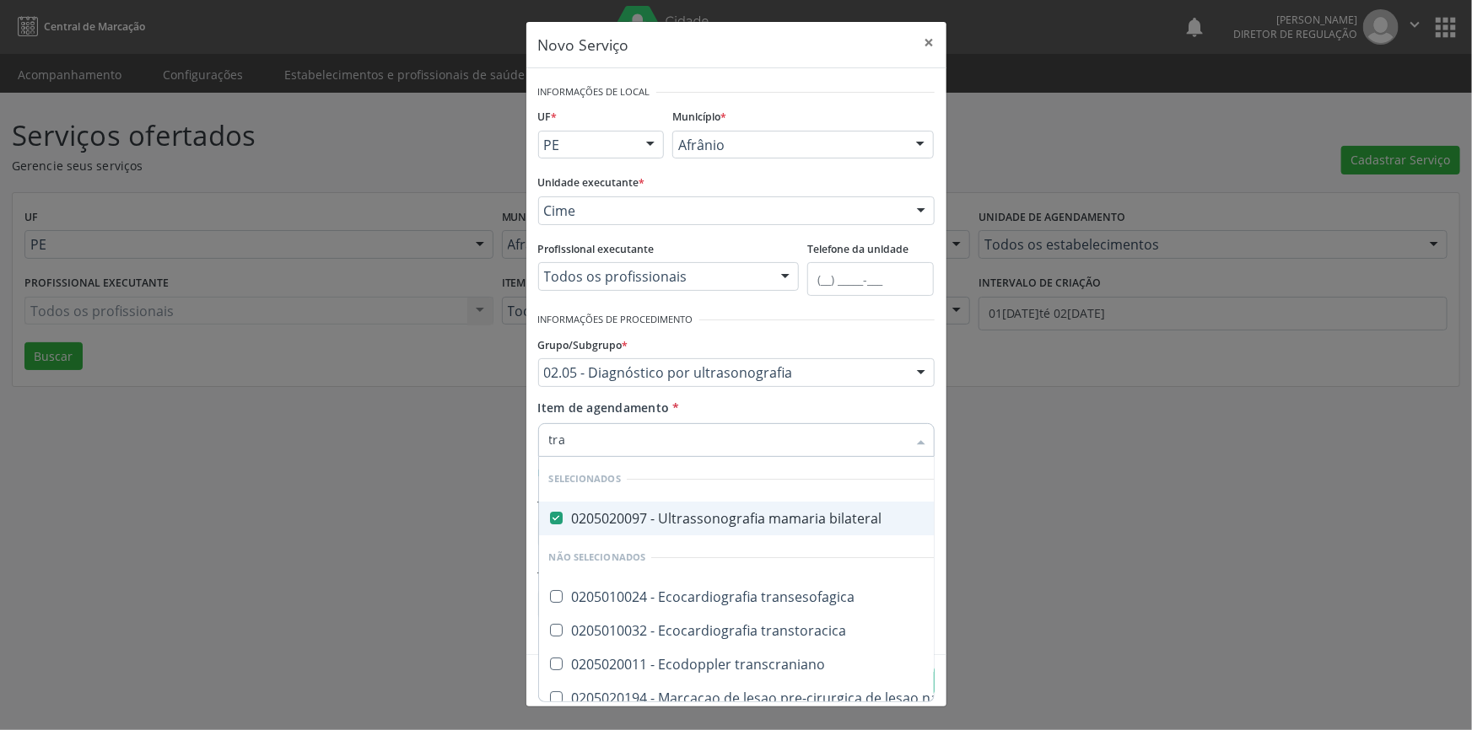
type input "tran"
checkbox bilateral "false"
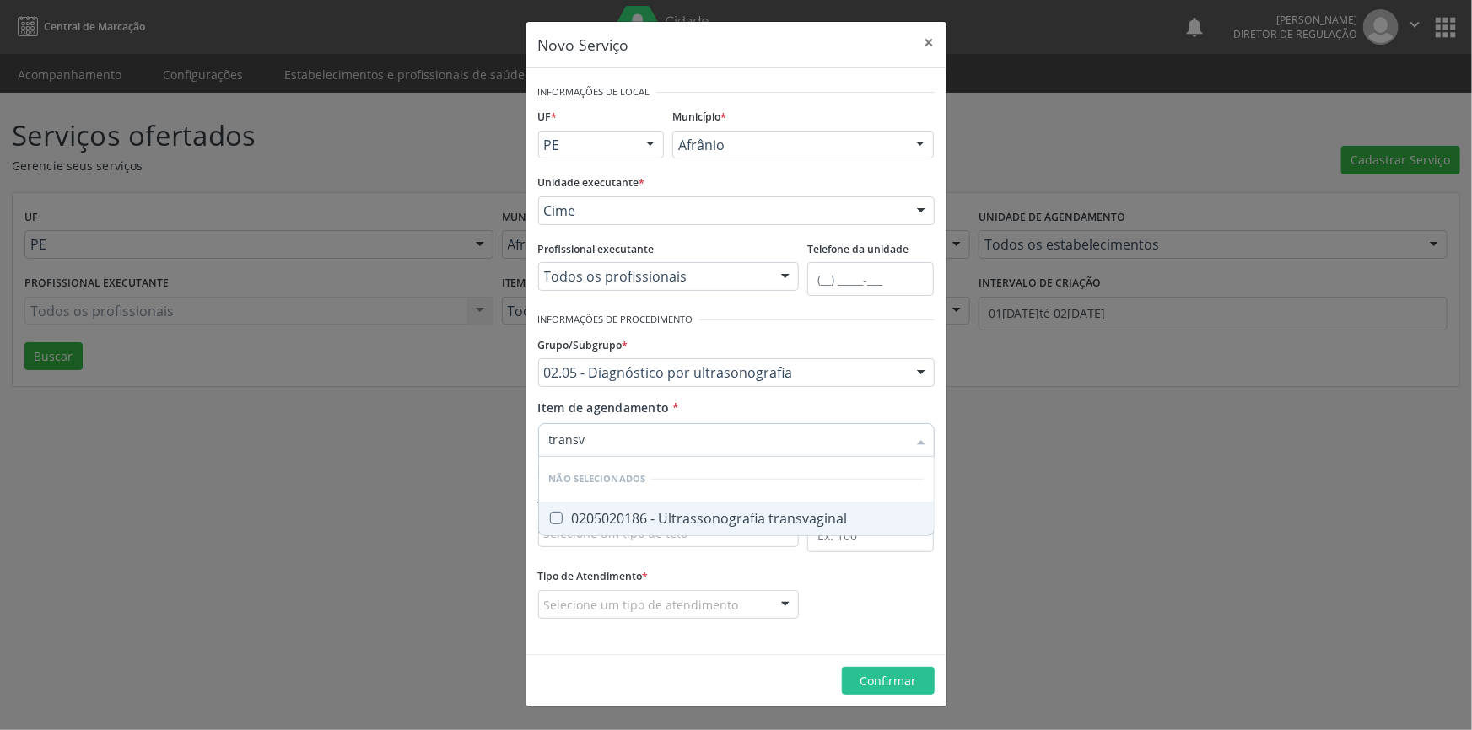
type input "transva"
click at [720, 512] on div "0205020186 - Ultrassonografia transvaginal" at bounding box center [736, 518] width 374 height 13
checkbox transvaginal "true"
click at [827, 582] on form "Informações de Local UF * PE BA PE Nenhum resultado encontrado para: " " Não há…" at bounding box center [736, 361] width 396 height 563
click at [749, 539] on div "Selecione um tipo de teto" at bounding box center [668, 533] width 261 height 29
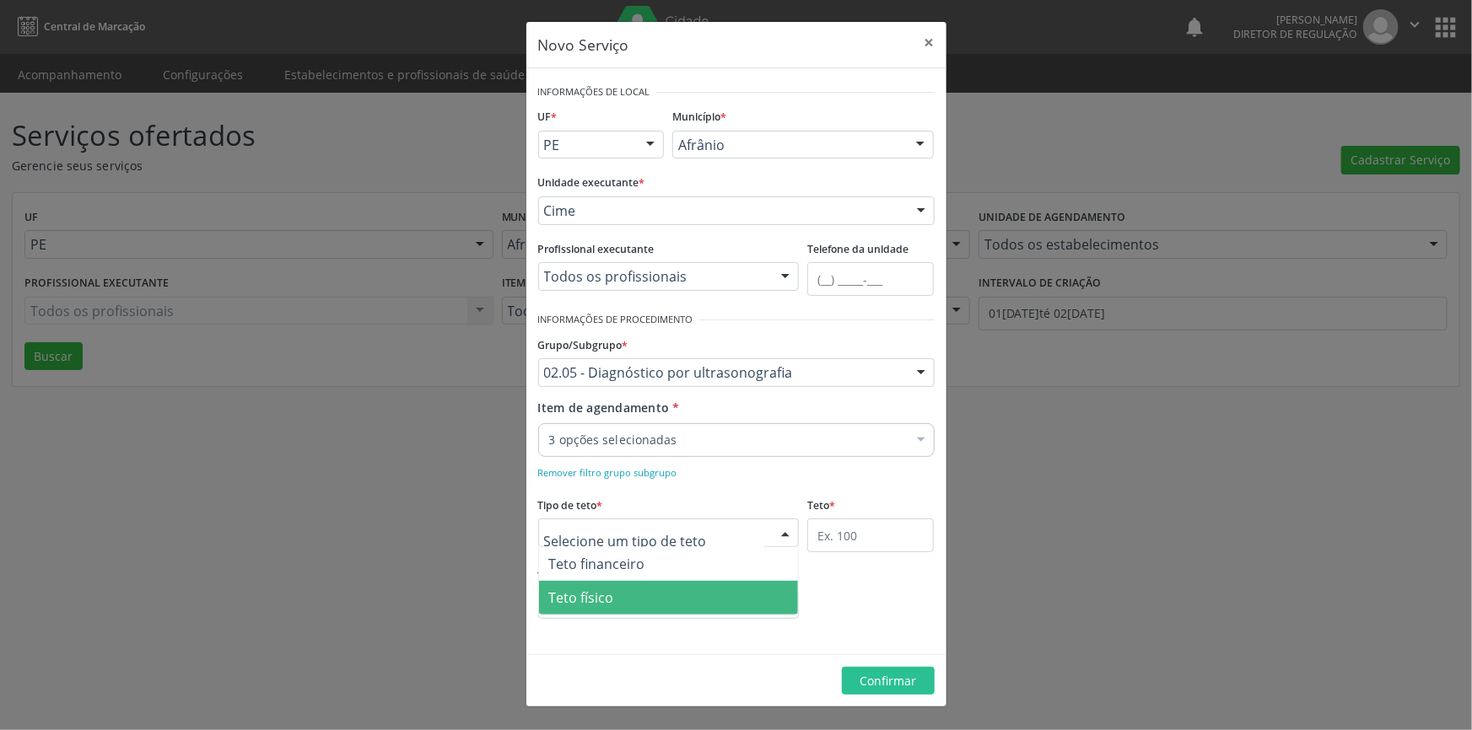
click at [660, 585] on span "Teto físico" at bounding box center [669, 598] width 260 height 34
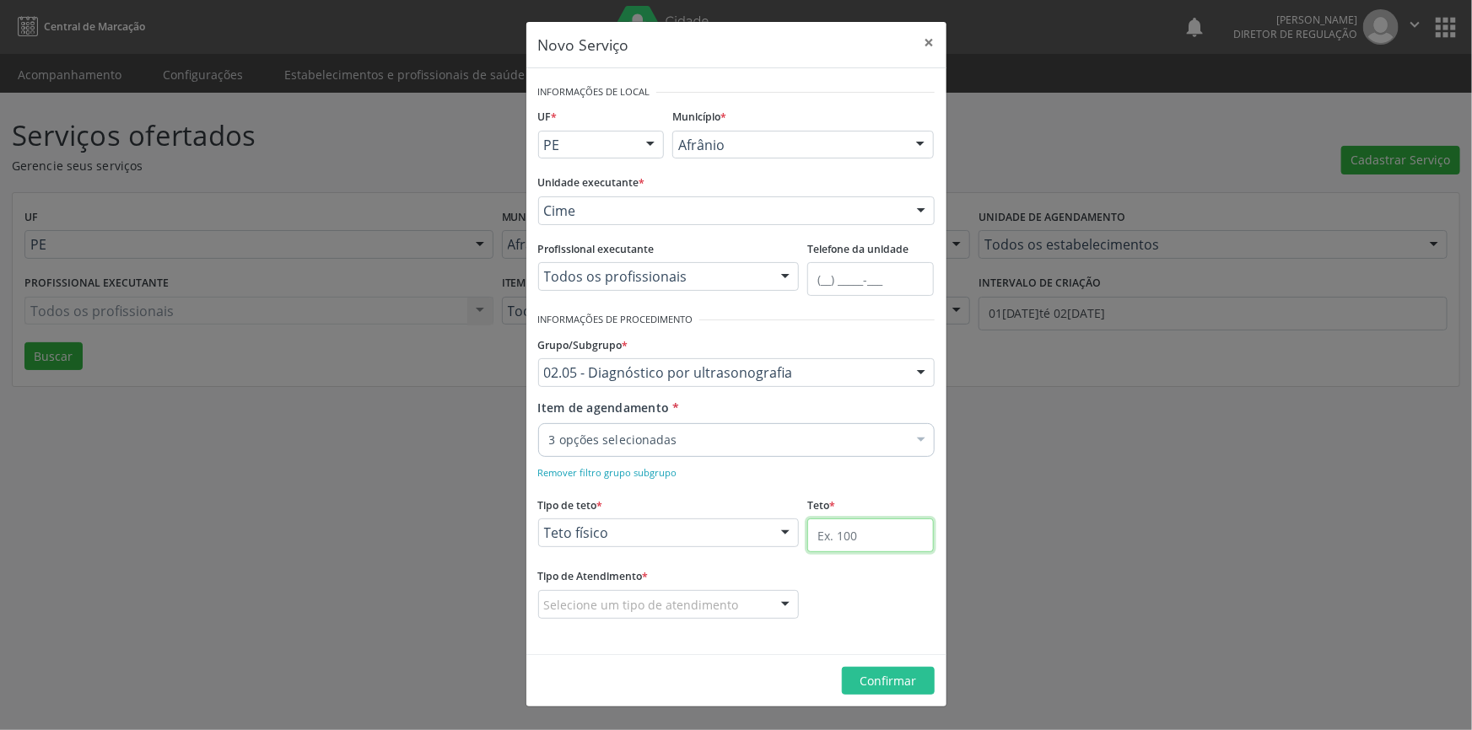
click at [852, 534] on input "text" at bounding box center [870, 536] width 127 height 34
type input "1"
click at [741, 599] on div "Selecione um tipo de atendimento" at bounding box center [668, 604] width 261 height 29
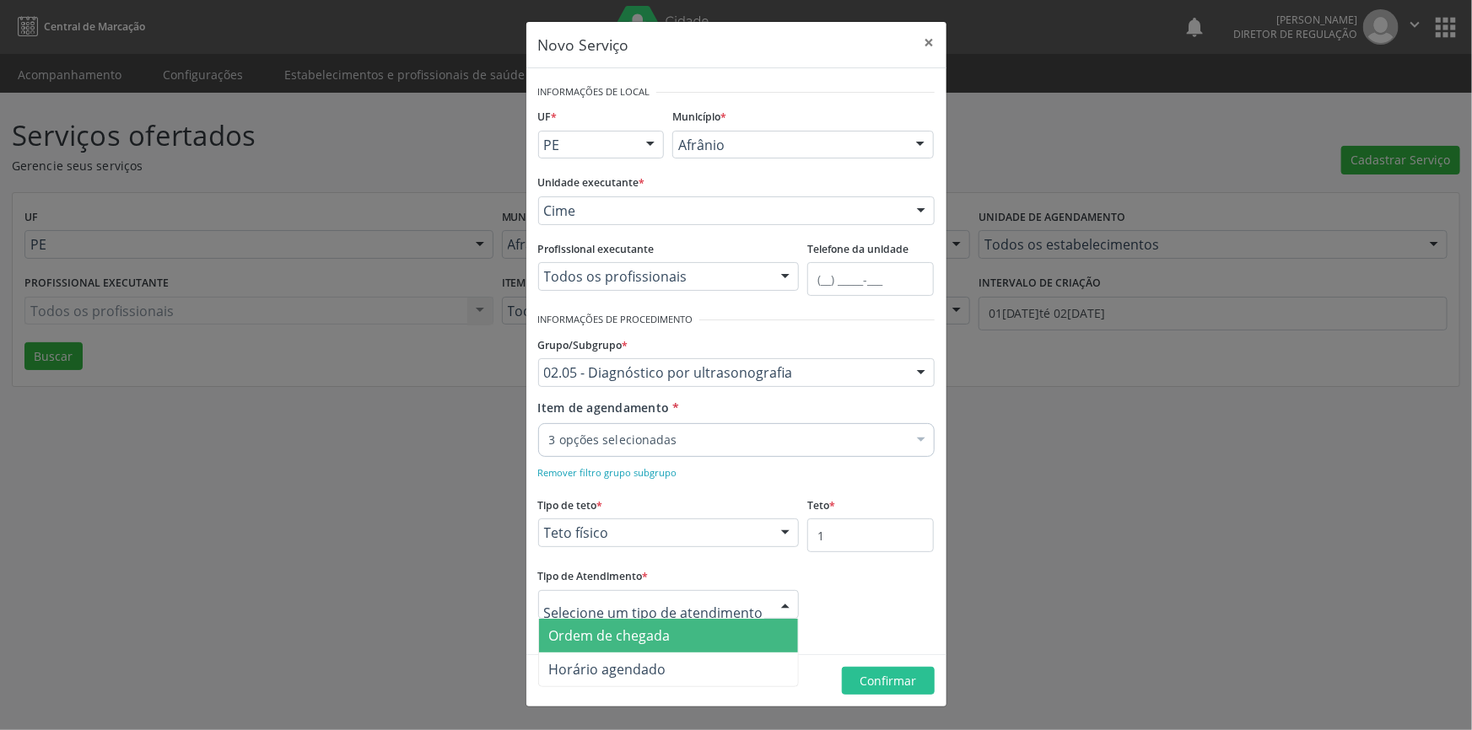
click at [683, 633] on span "Ordem de chegada" at bounding box center [669, 636] width 260 height 34
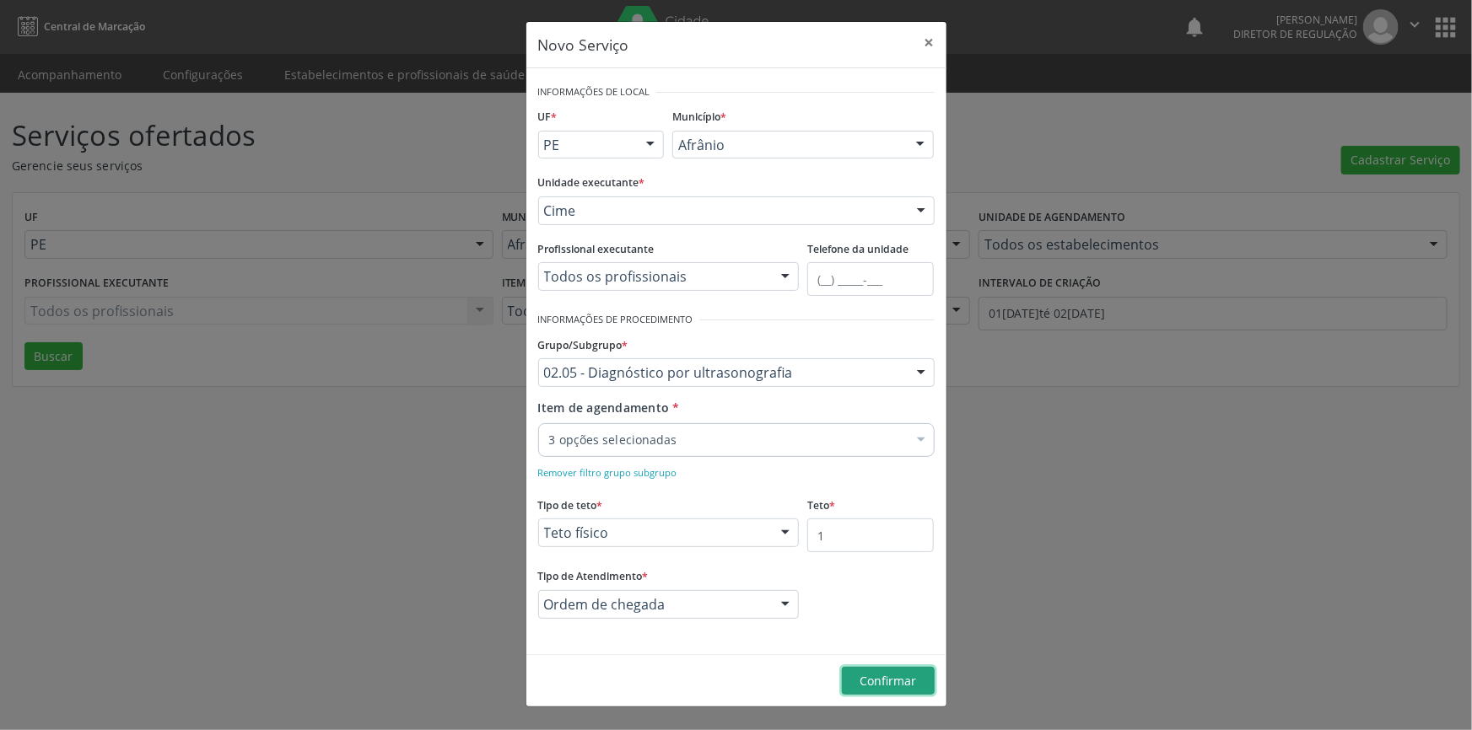
click at [868, 684] on span "Confirmar" at bounding box center [887, 681] width 57 height 16
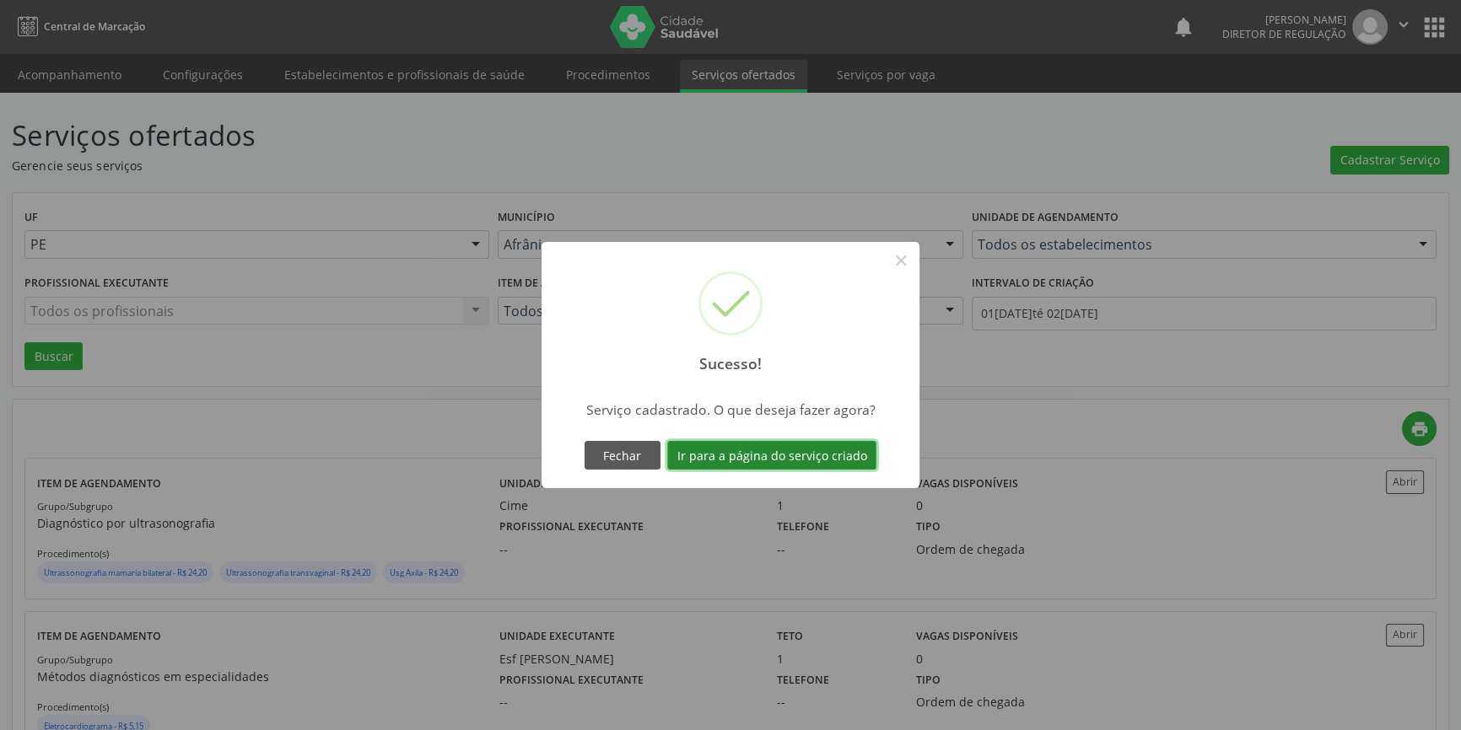
click at [817, 450] on button "Ir para a página do serviço criado" at bounding box center [771, 455] width 209 height 29
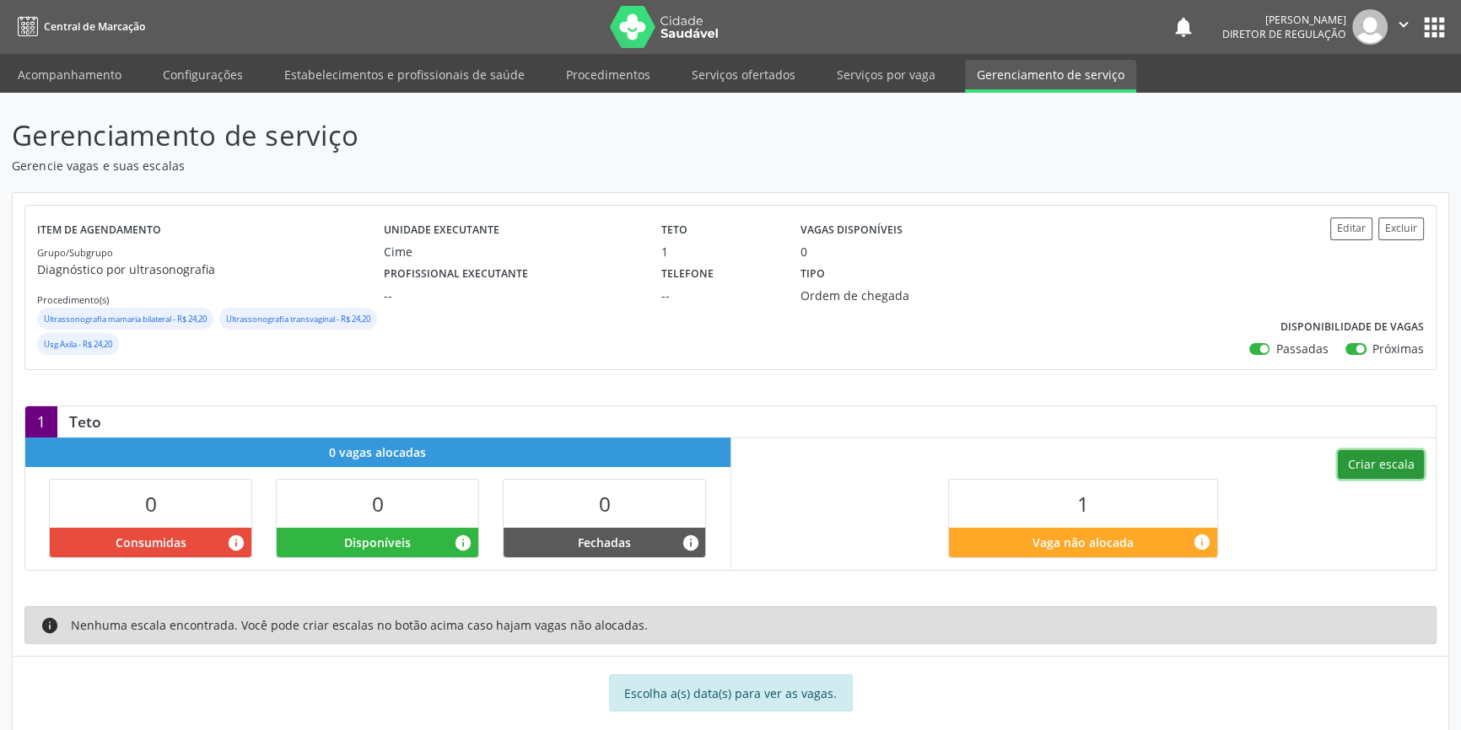
click at [1350, 464] on button "Criar escala" at bounding box center [1381, 464] width 86 height 29
select select "9"
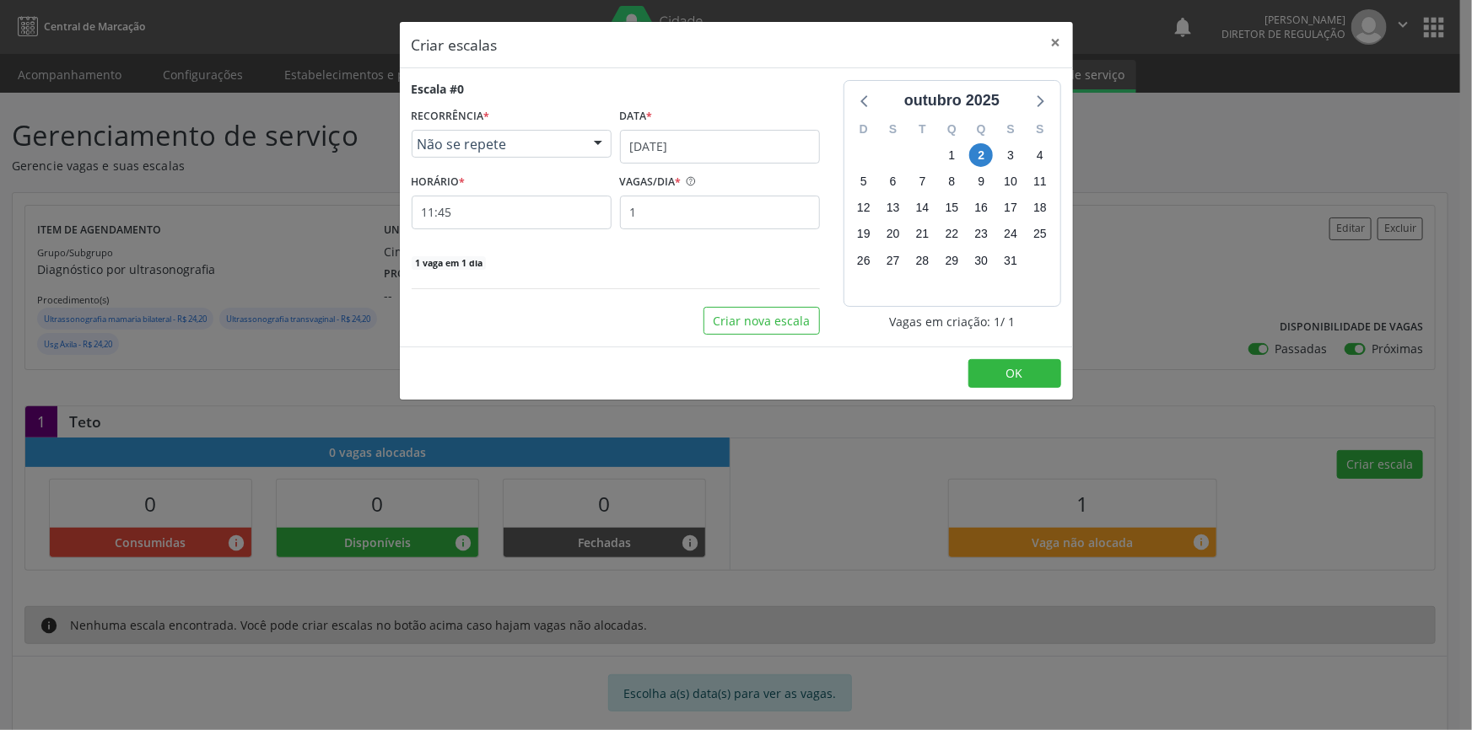
click at [668, 121] on div "Data *" at bounding box center [720, 117] width 200 height 26
click at [671, 143] on input "02[DATE]" at bounding box center [720, 147] width 200 height 34
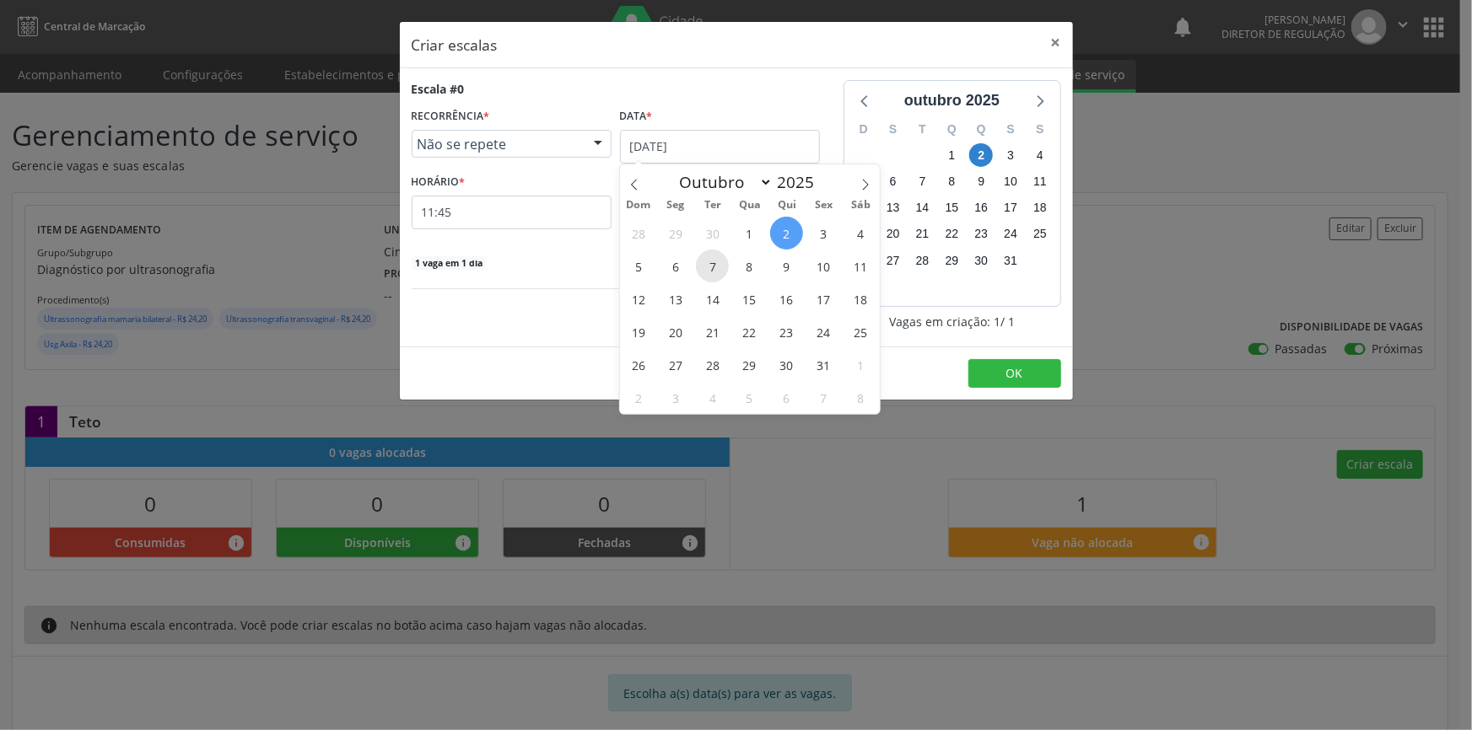
click at [719, 274] on span "7" at bounding box center [712, 266] width 33 height 33
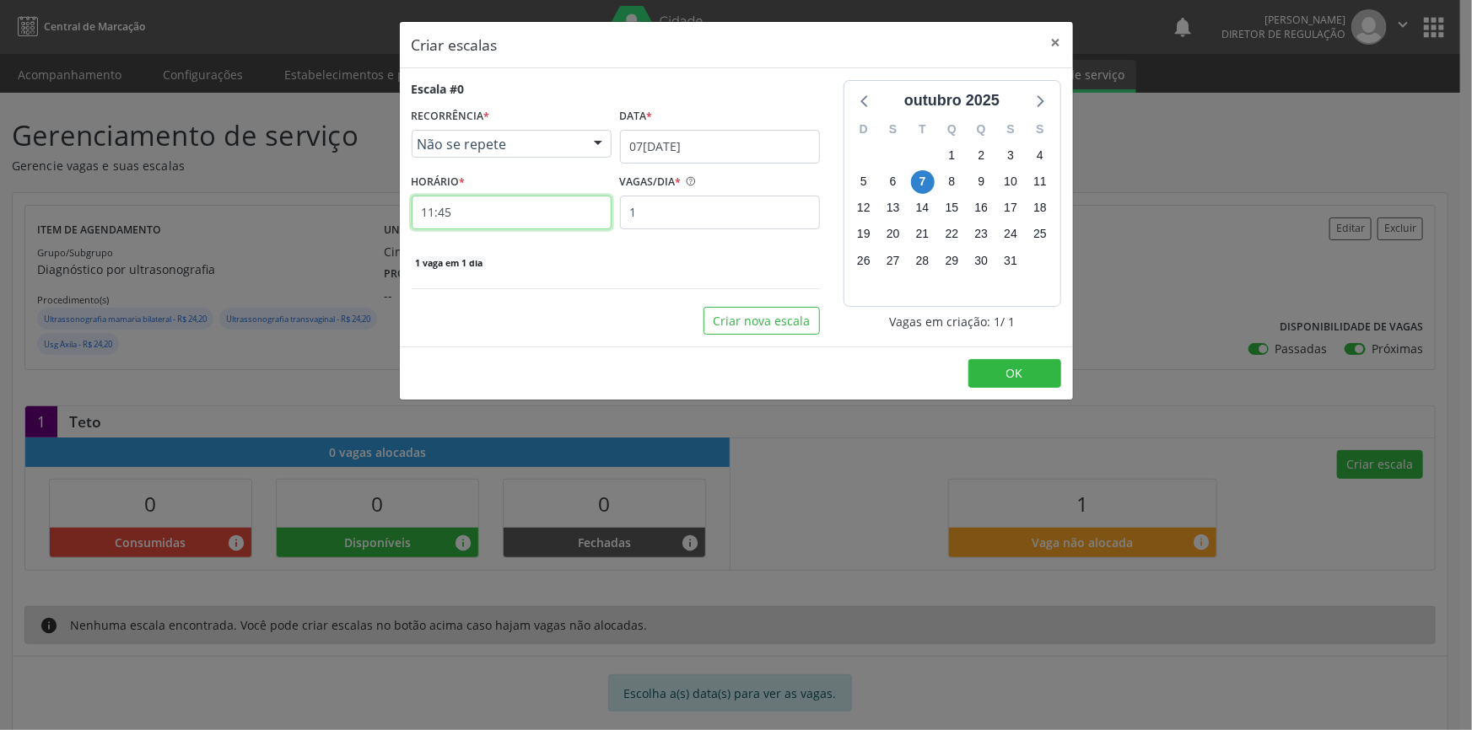
click at [531, 205] on input "11:45" at bounding box center [512, 213] width 200 height 34
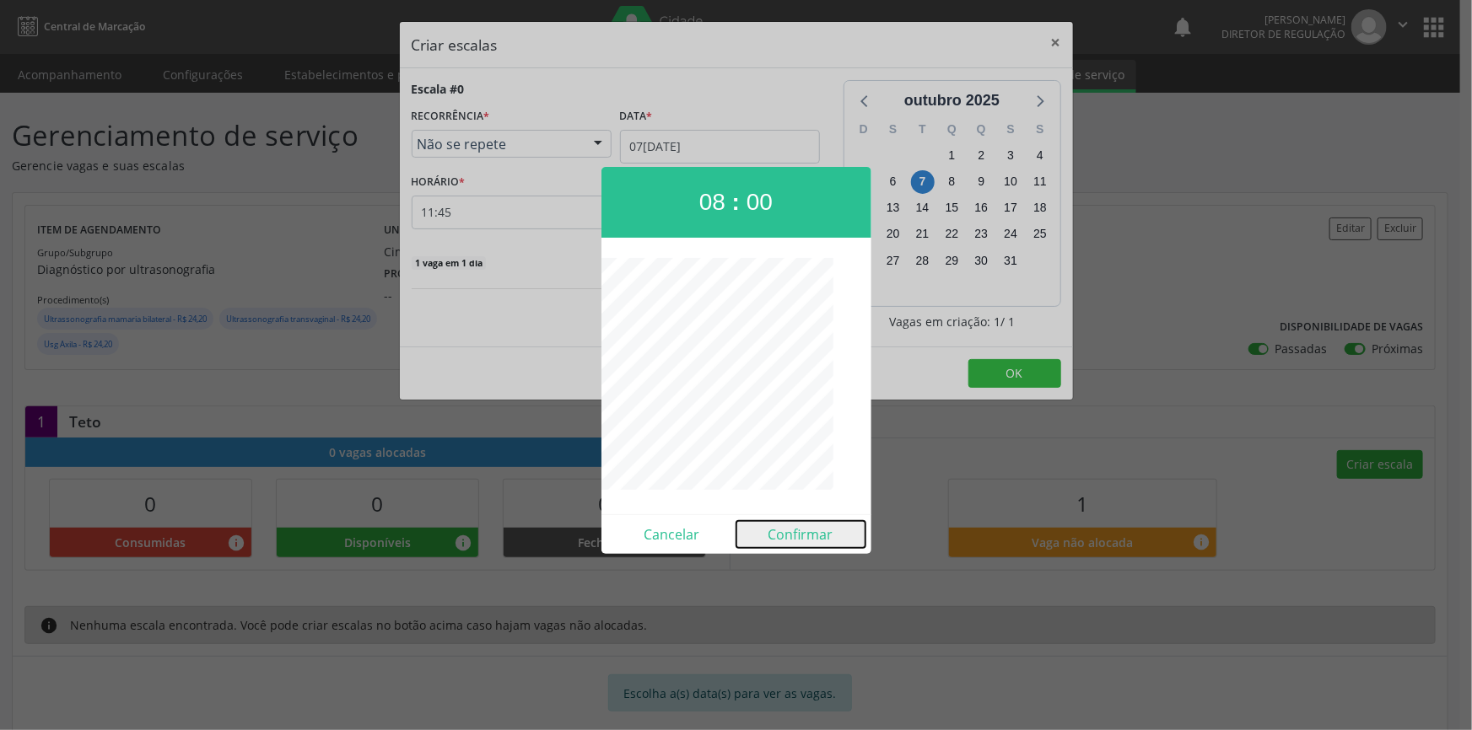
click at [800, 523] on button "Confirmar" at bounding box center [800, 534] width 129 height 27
type input "08:00"
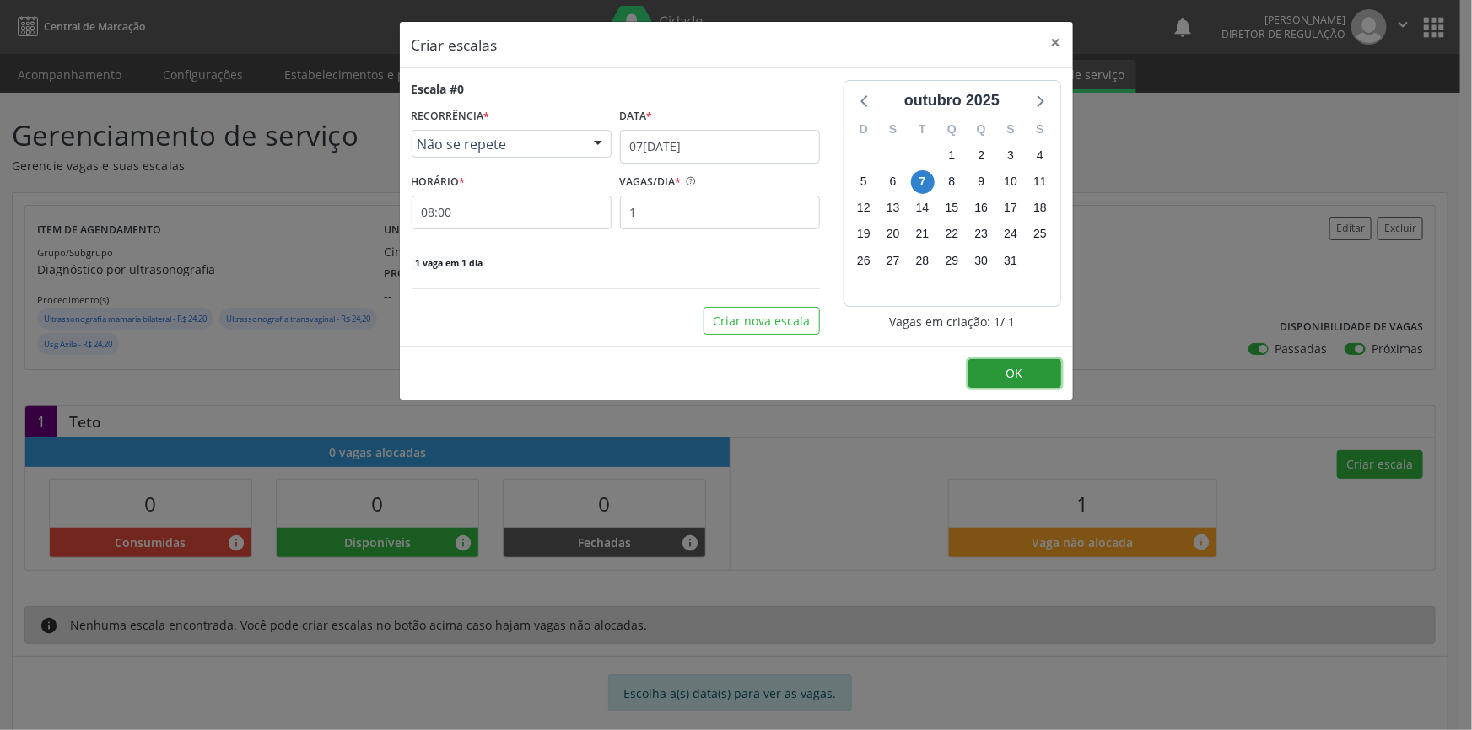
click at [997, 367] on button "OK" at bounding box center [1014, 373] width 93 height 29
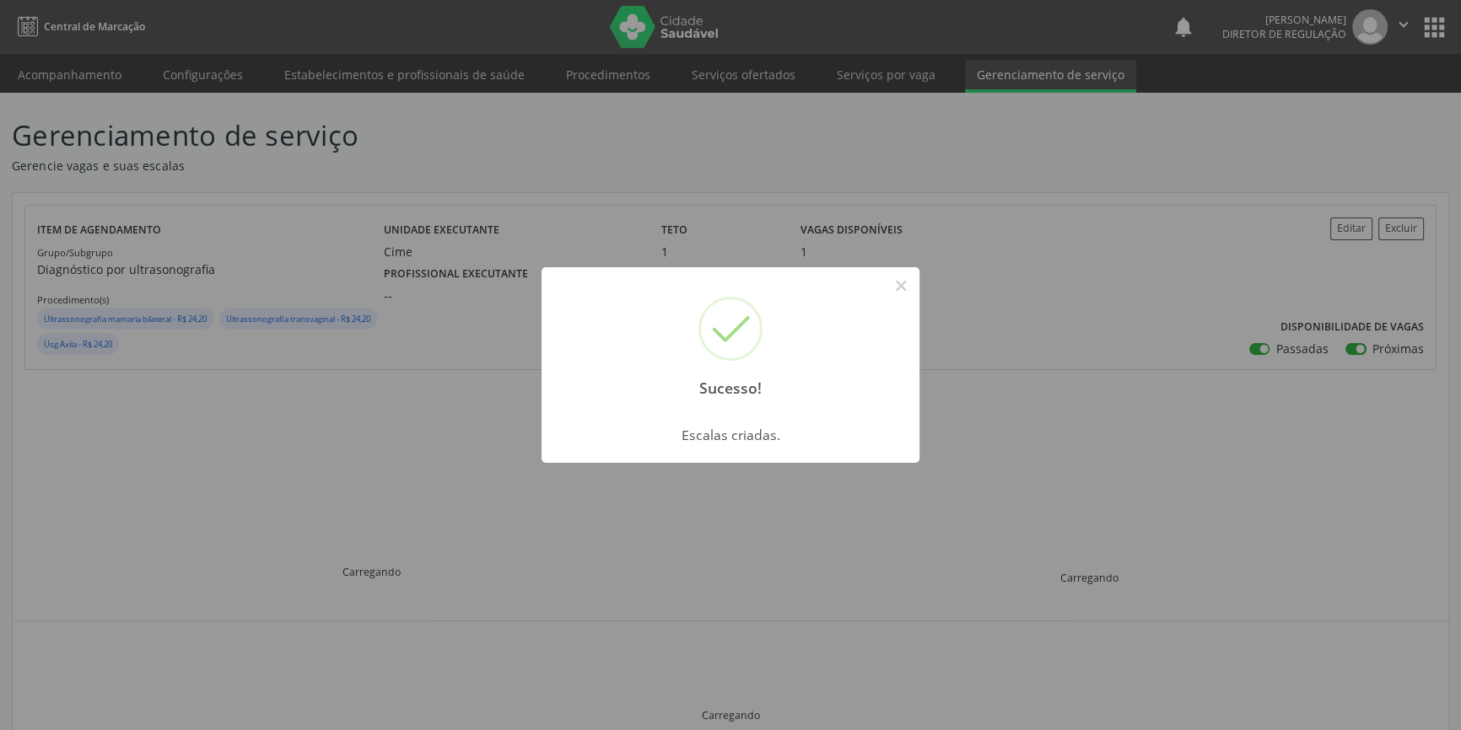
click at [902, 297] on button "×" at bounding box center [900, 286] width 29 height 29
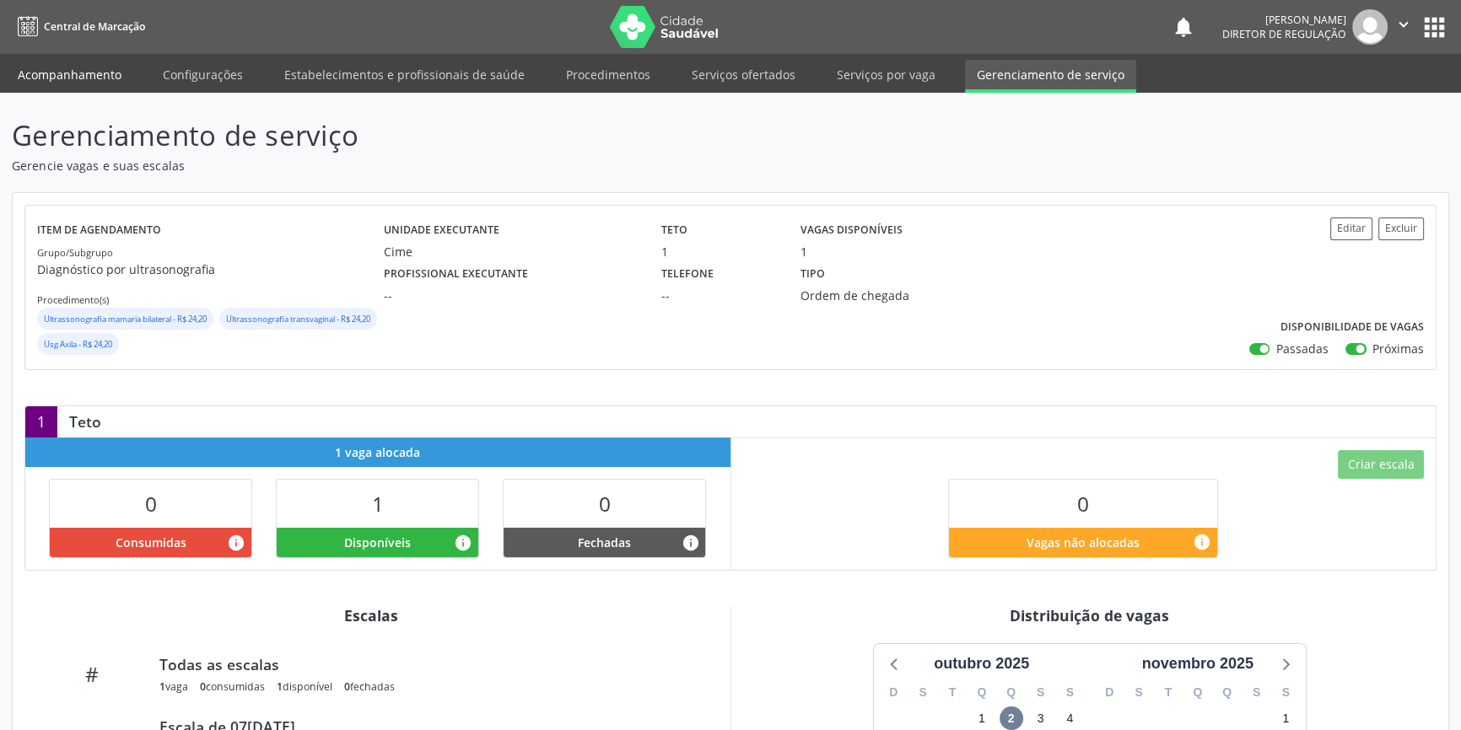
click at [109, 84] on link "Acompanhamento" at bounding box center [69, 75] width 127 height 30
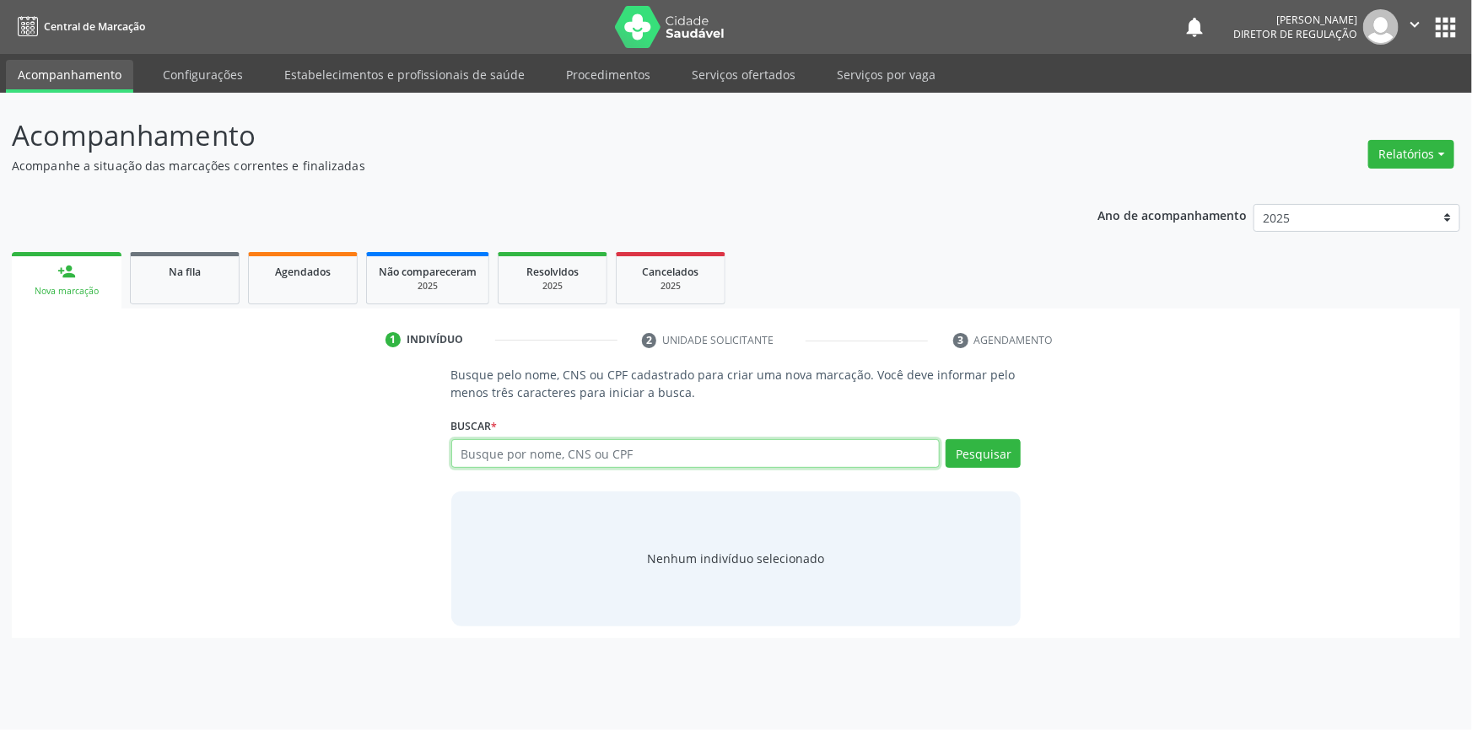
click at [491, 447] on input "text" at bounding box center [695, 453] width 489 height 29
type input "707609254551291"
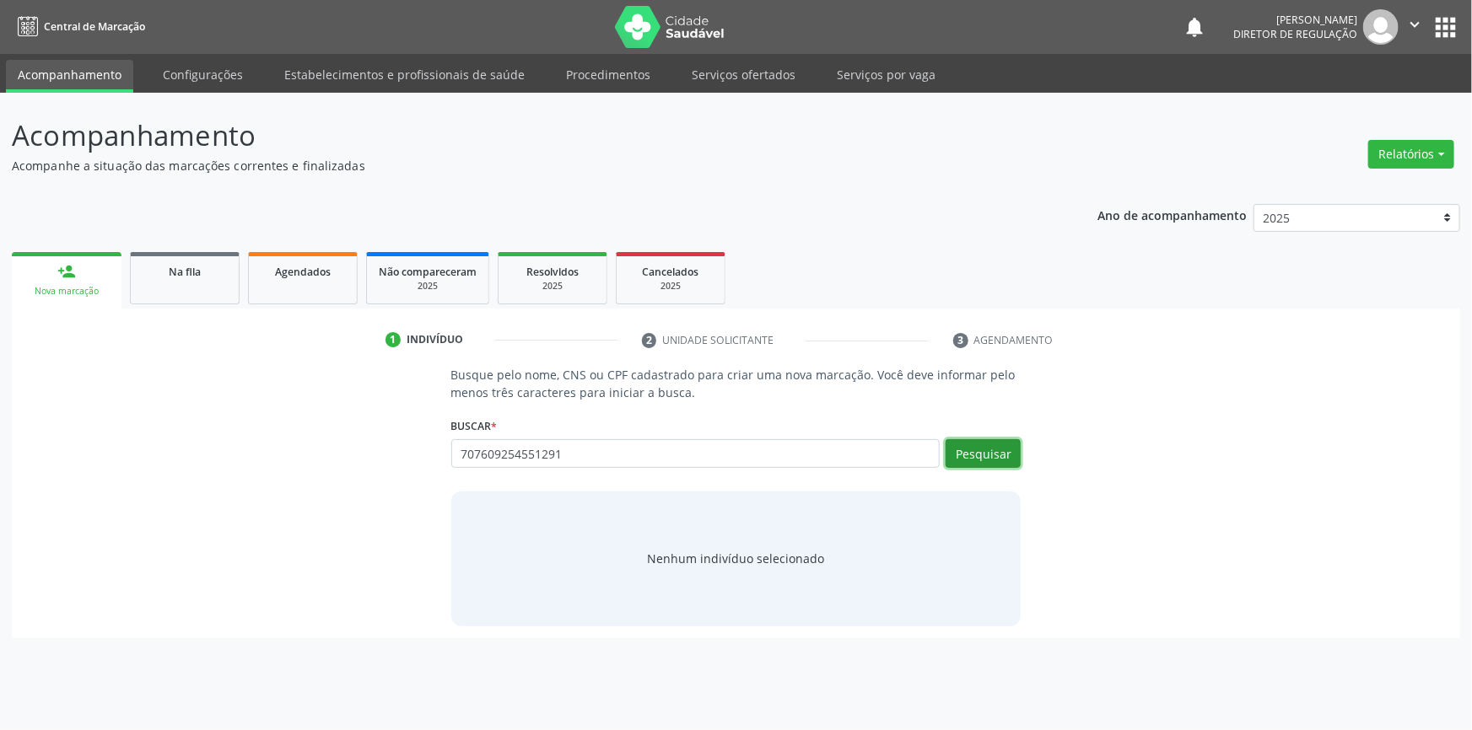
click at [1016, 445] on button "Pesquisar" at bounding box center [983, 453] width 75 height 29
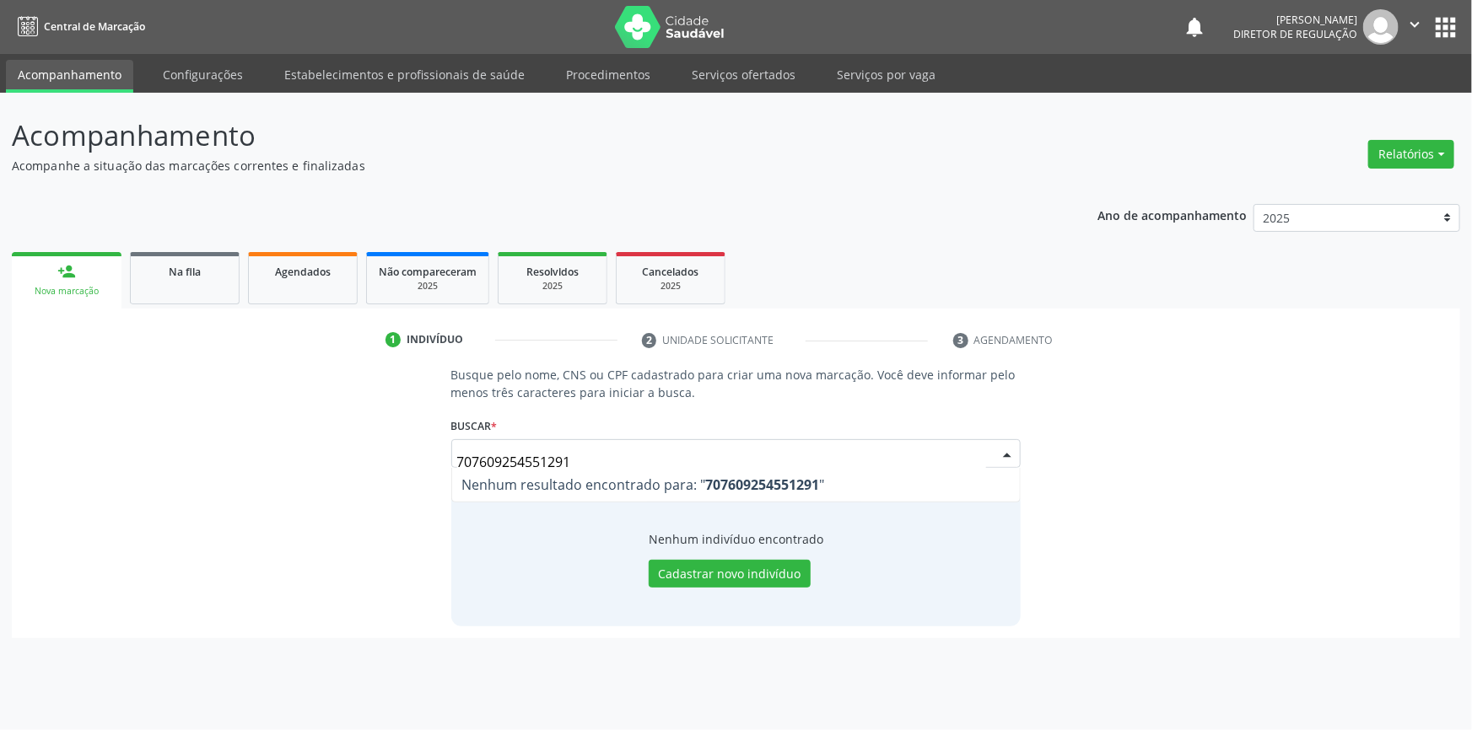
drag, startPoint x: 607, startPoint y: 460, endPoint x: 316, endPoint y: 451, distance: 291.1
click at [316, 451] on div "Busque pelo nome, CNS ou CPF cadastrado para criar uma nova marcação. Você deve…" at bounding box center [736, 496] width 1425 height 260
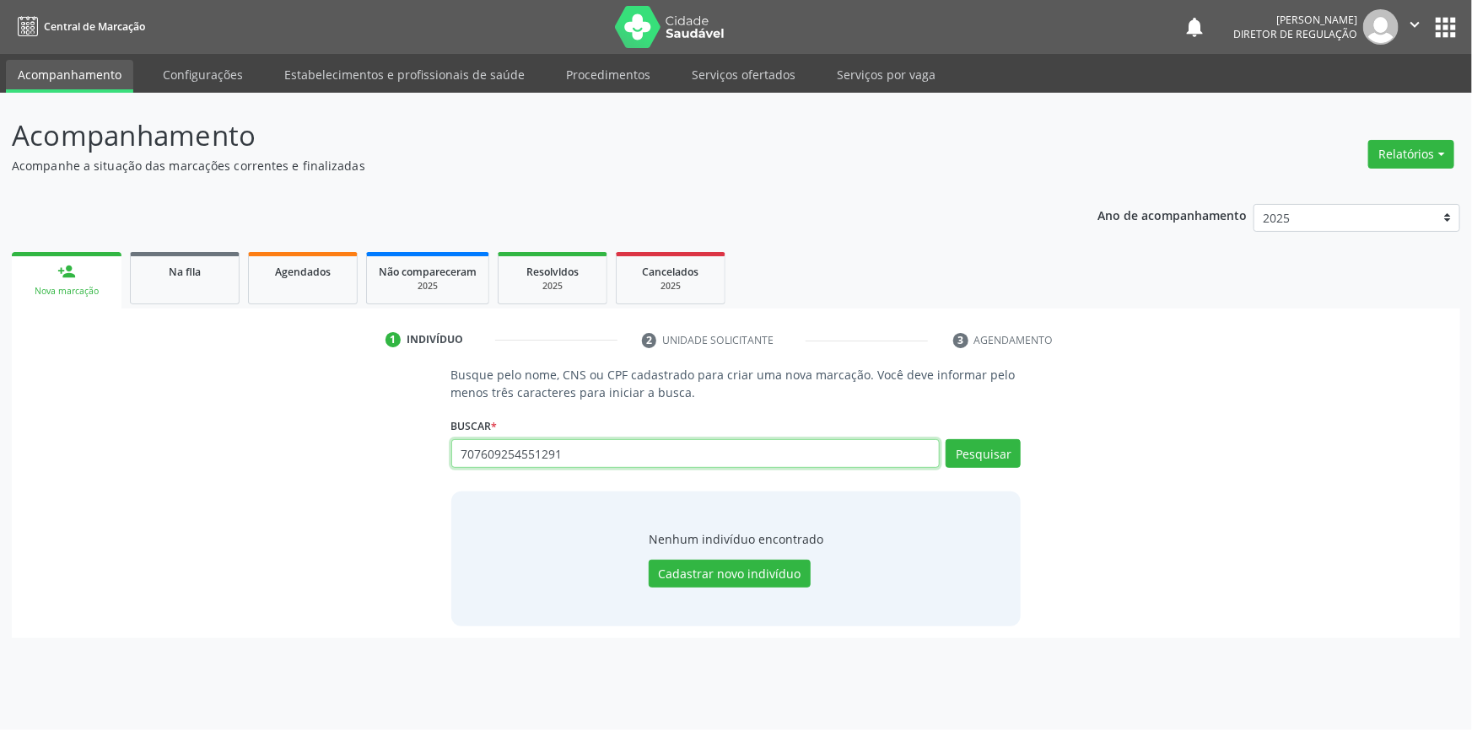
drag, startPoint x: 608, startPoint y: 441, endPoint x: 152, endPoint y: 439, distance: 456.3
click at [153, 439] on div "Busque pelo nome, CNS ou CPF cadastrado para criar uma nova marcação. Você deve…" at bounding box center [736, 496] width 1425 height 260
type input "707609254551291"
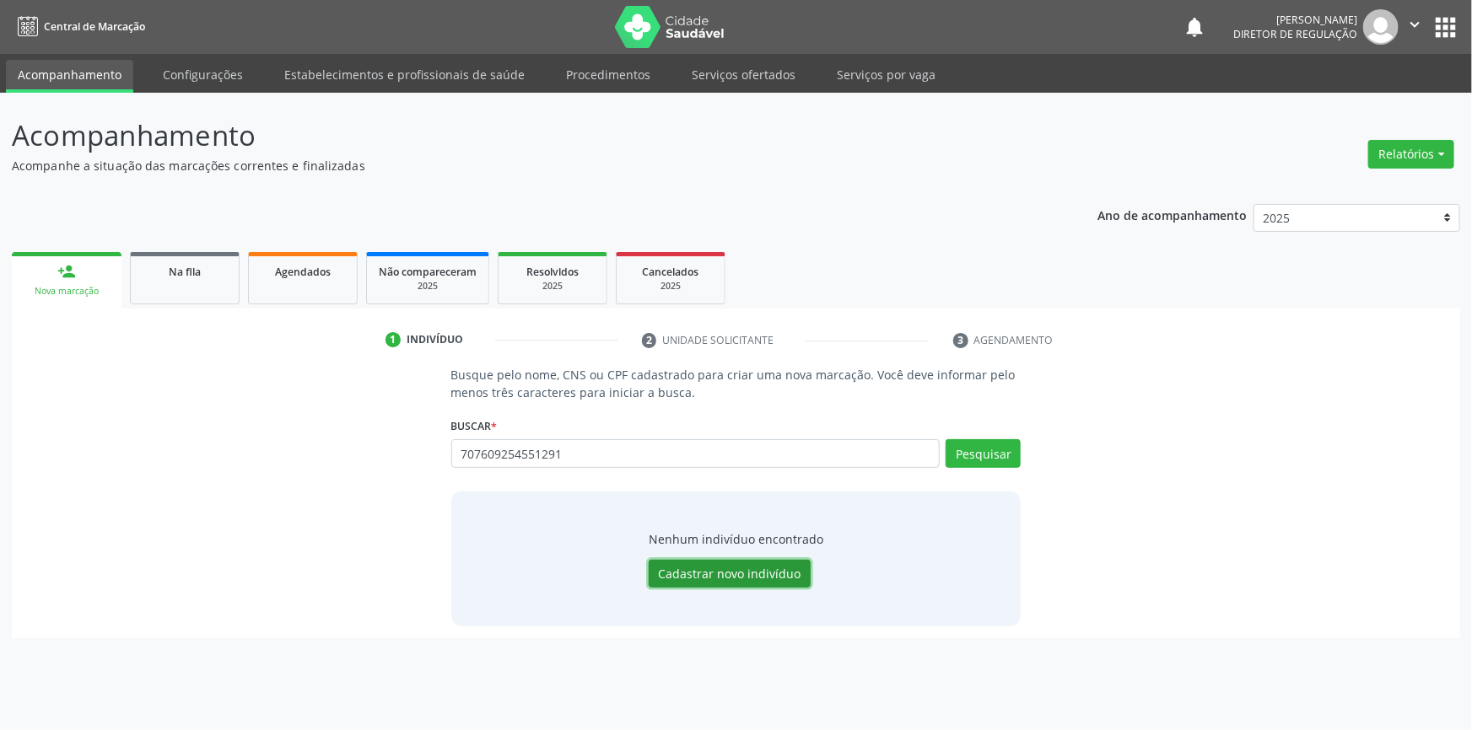
click at [716, 572] on button "Cadastrar novo indivíduo" at bounding box center [730, 574] width 162 height 29
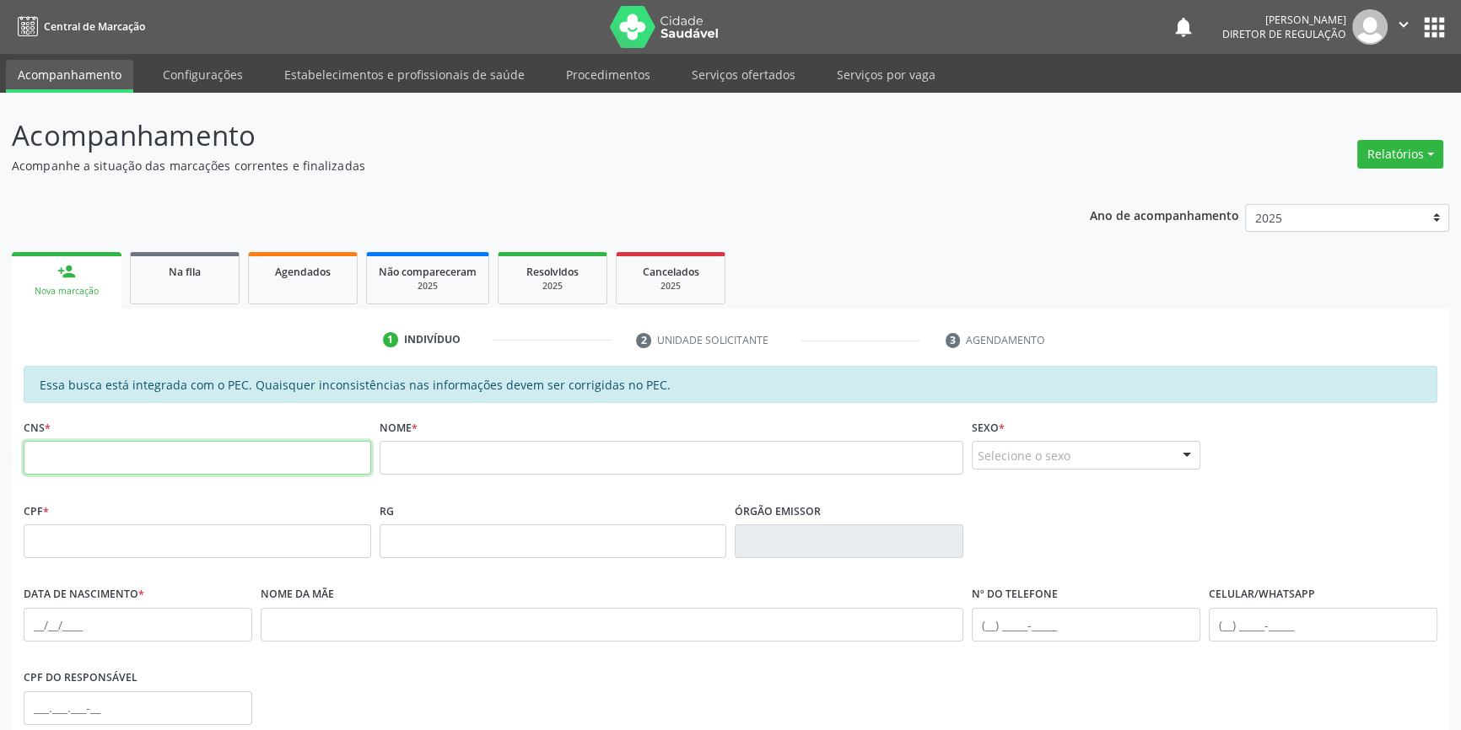
click at [132, 449] on input "text" at bounding box center [197, 458] width 347 height 34
paste input "707 6092 5455 1291"
type input "707 6092 5455 1291"
drag, startPoint x: 522, startPoint y: 469, endPoint x: 0, endPoint y: 438, distance: 523.0
click at [0, 438] on div "Acompanhamento Acompanhe a situação das marcações correntes e finalizadas Relat…" at bounding box center [730, 528] width 1461 height 870
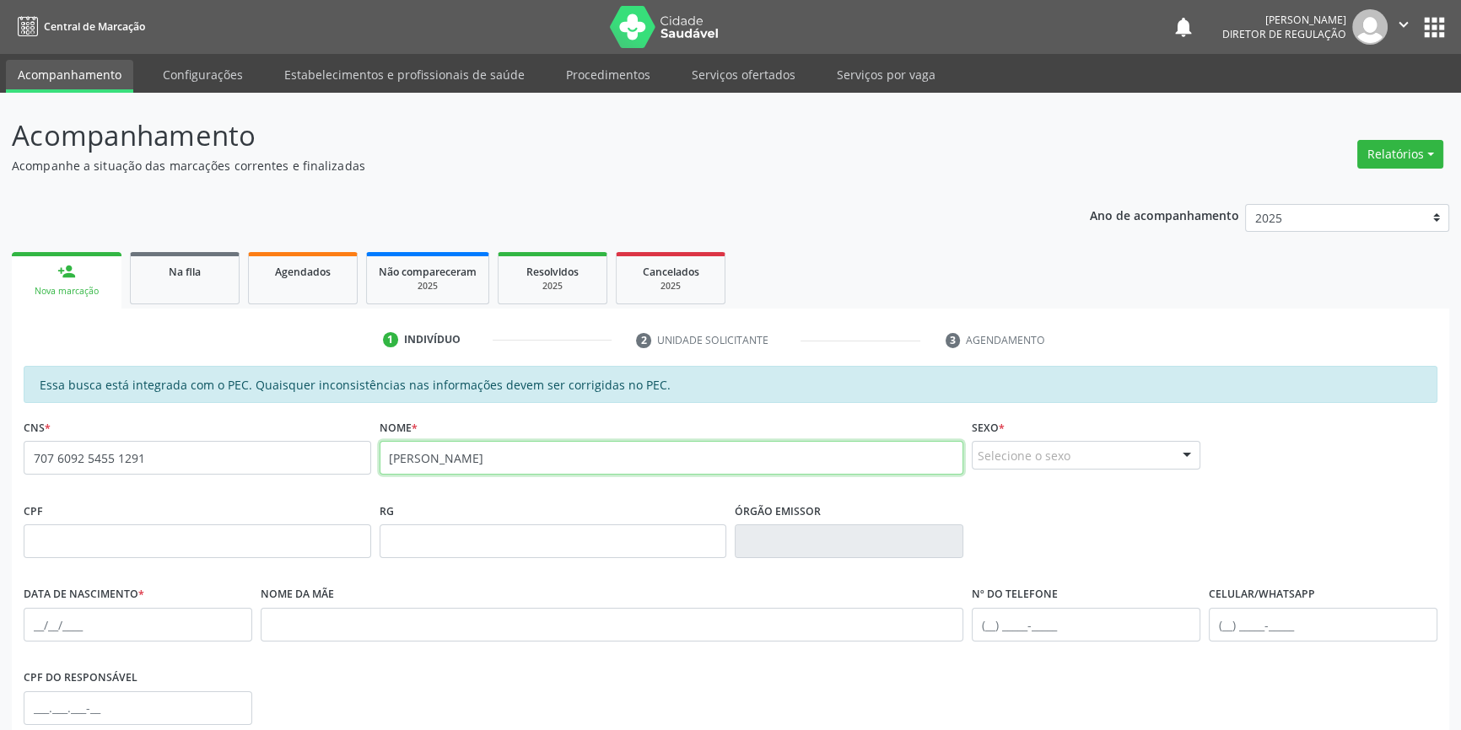
type input "SIMONE DOS SANTOS"
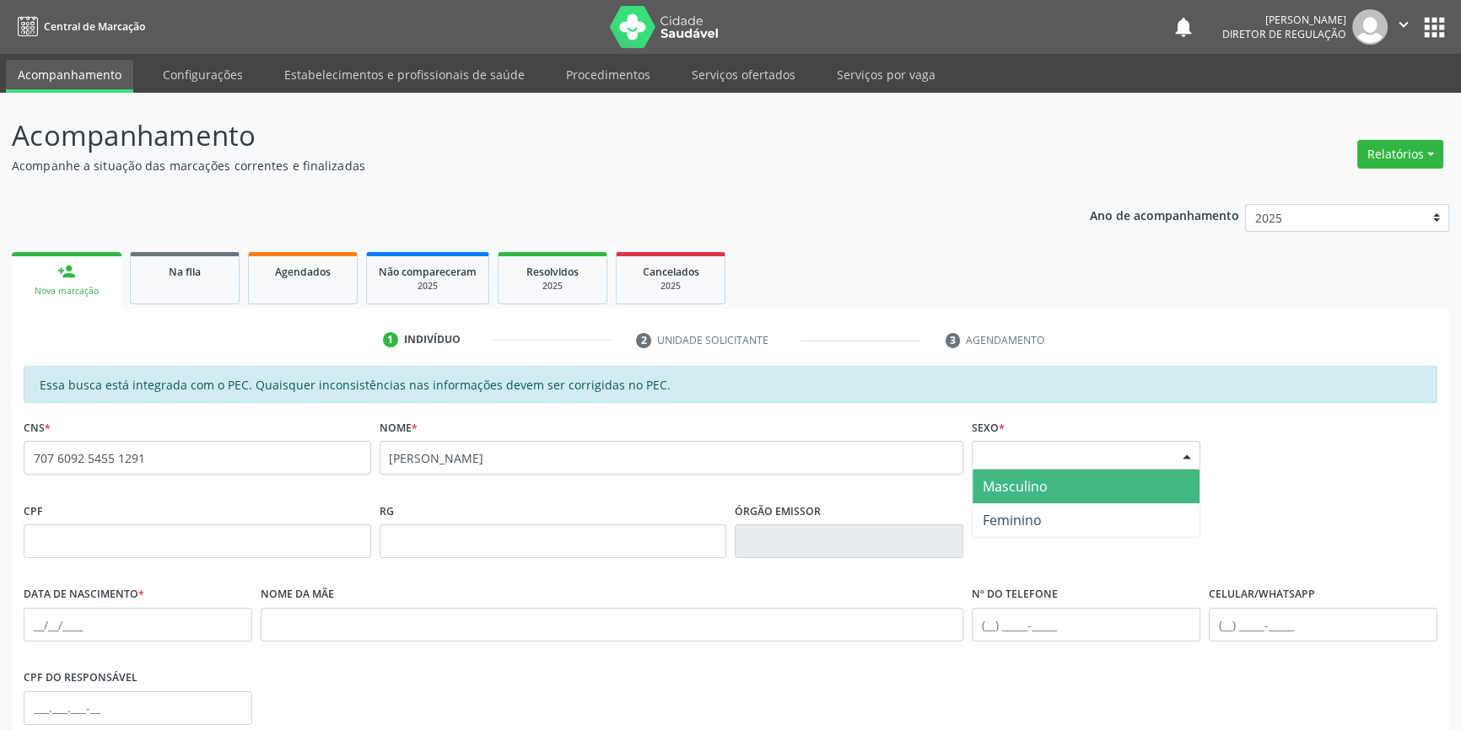
click at [1030, 465] on div "Selecione o sexo" at bounding box center [1086, 455] width 229 height 29
click at [1029, 493] on span "Masculino" at bounding box center [1015, 486] width 65 height 19
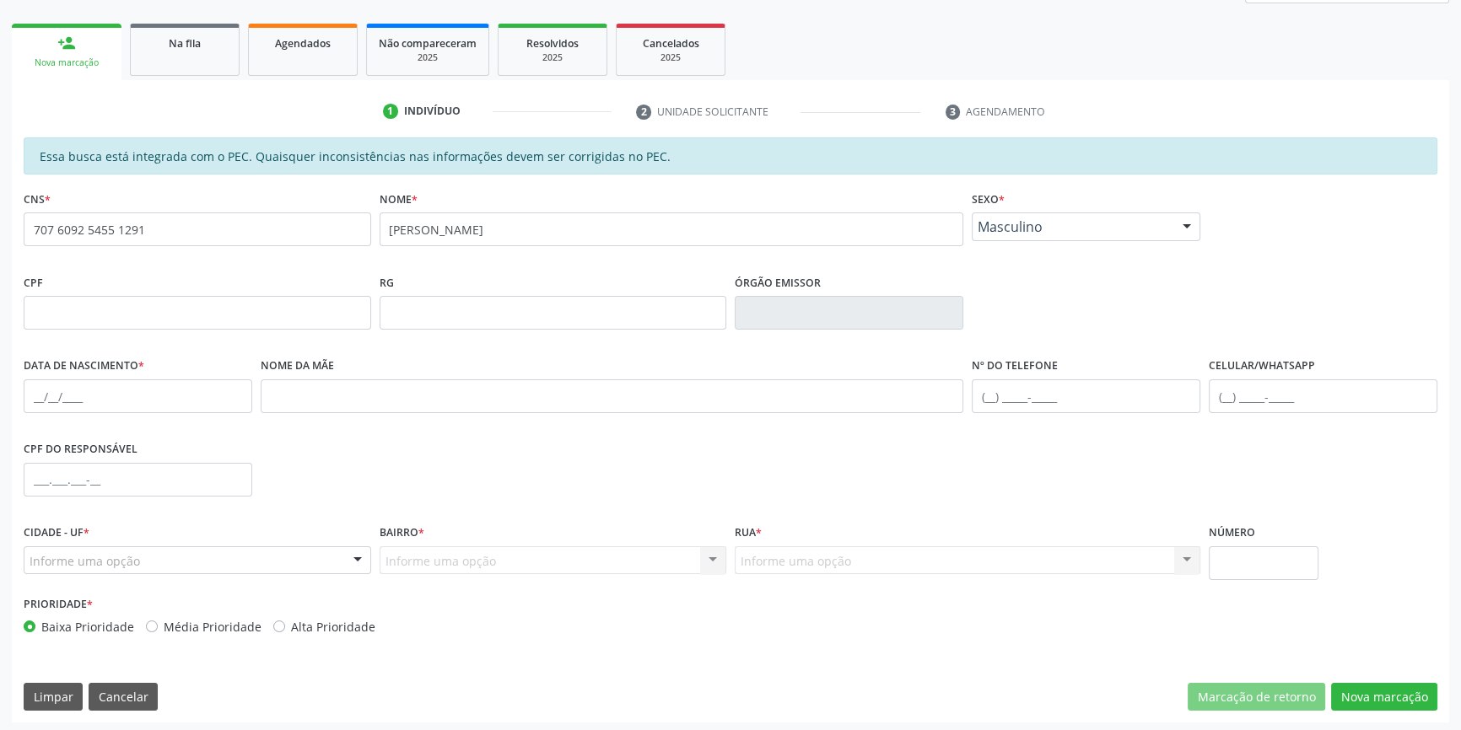
scroll to position [229, 0]
click at [37, 407] on input "text" at bounding box center [138, 396] width 229 height 34
type input "12/06/1986"
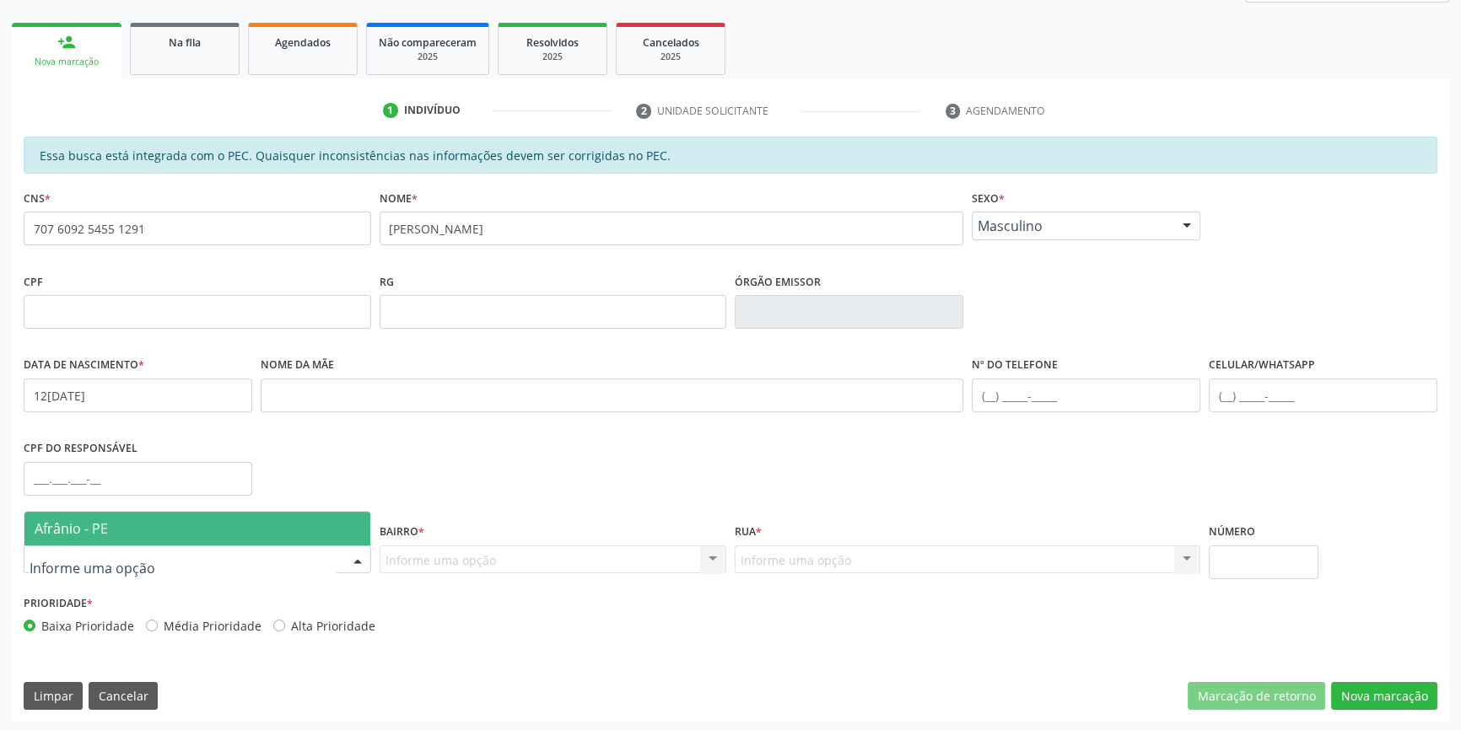
click at [236, 555] on div at bounding box center [197, 560] width 347 height 29
click at [207, 520] on span "Afrânio - PE" at bounding box center [197, 529] width 346 height 34
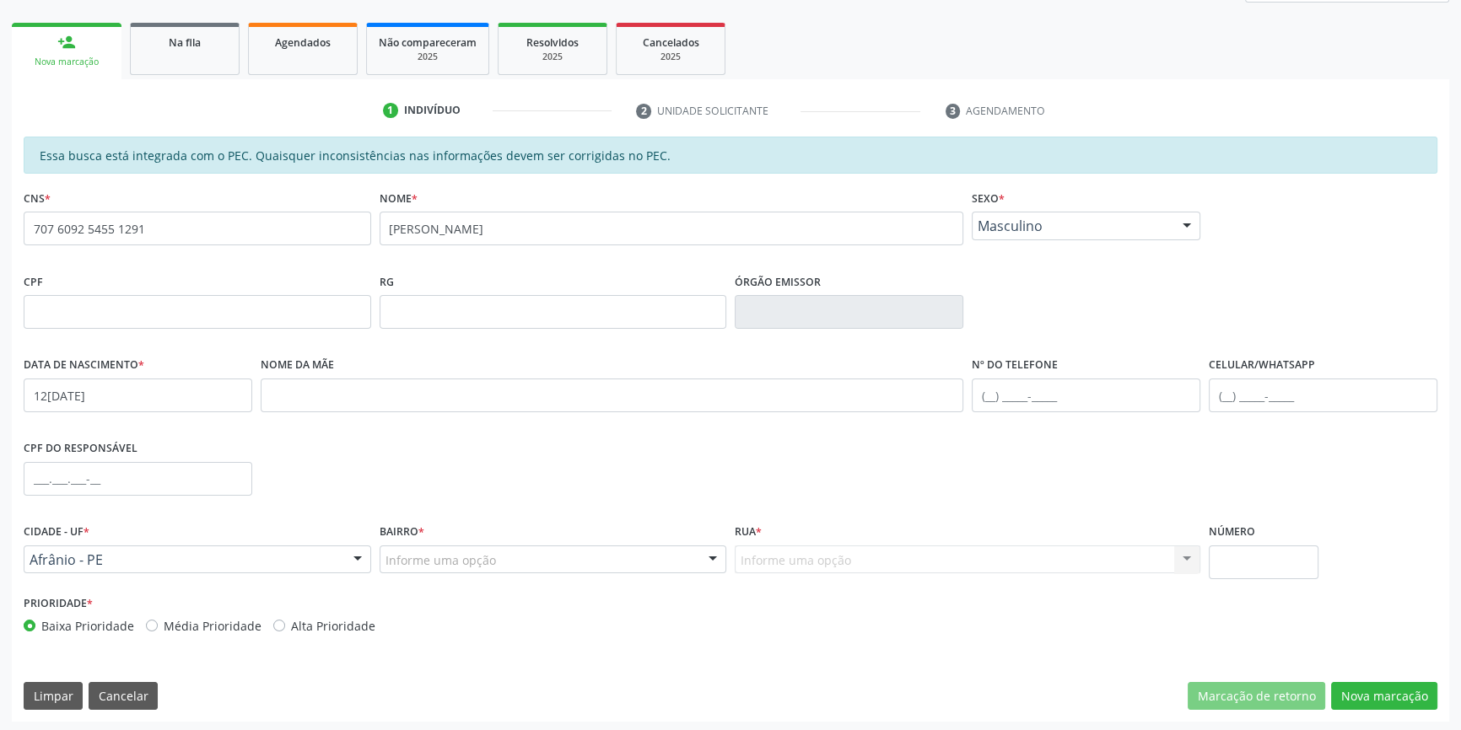
click at [404, 546] on div "Informe uma opção" at bounding box center [553, 560] width 347 height 29
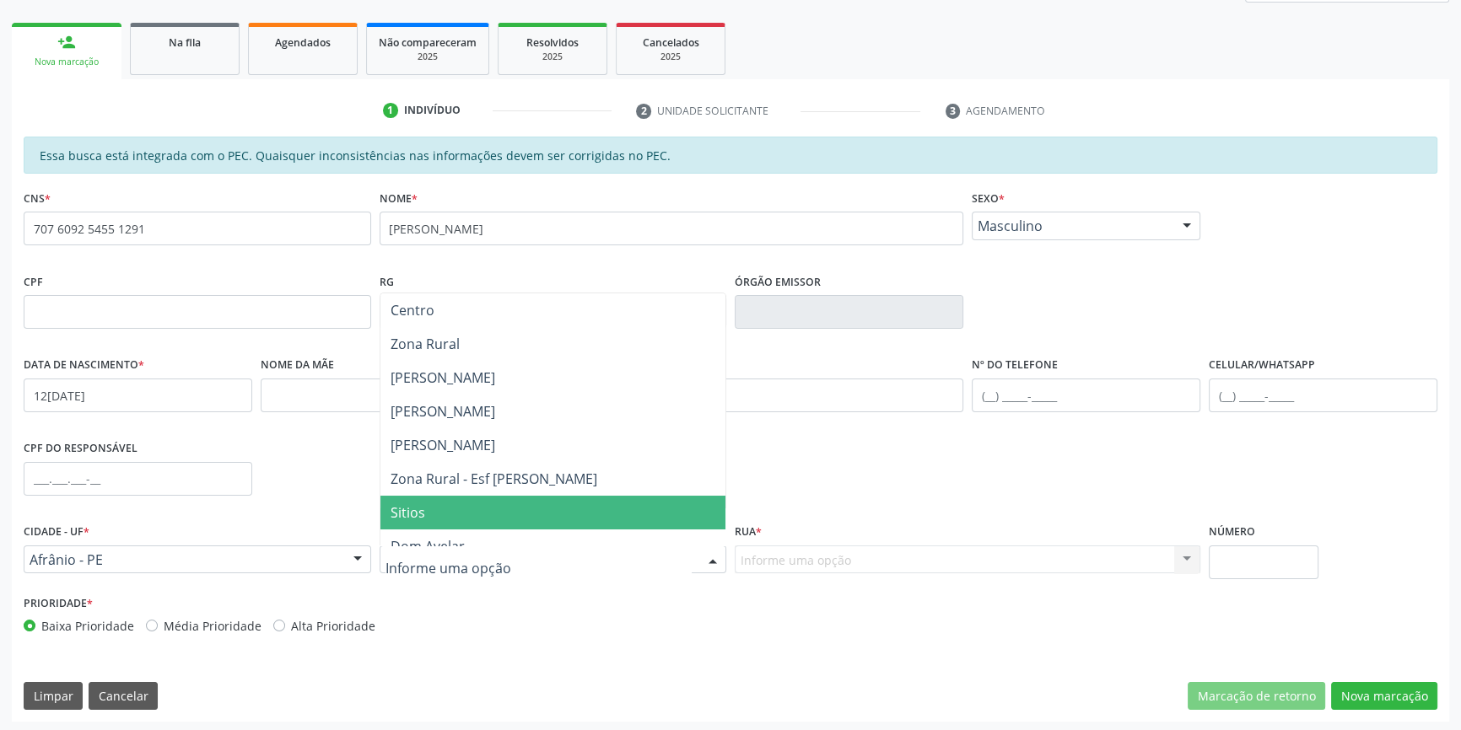
click at [422, 504] on span "Sitios" at bounding box center [408, 513] width 35 height 19
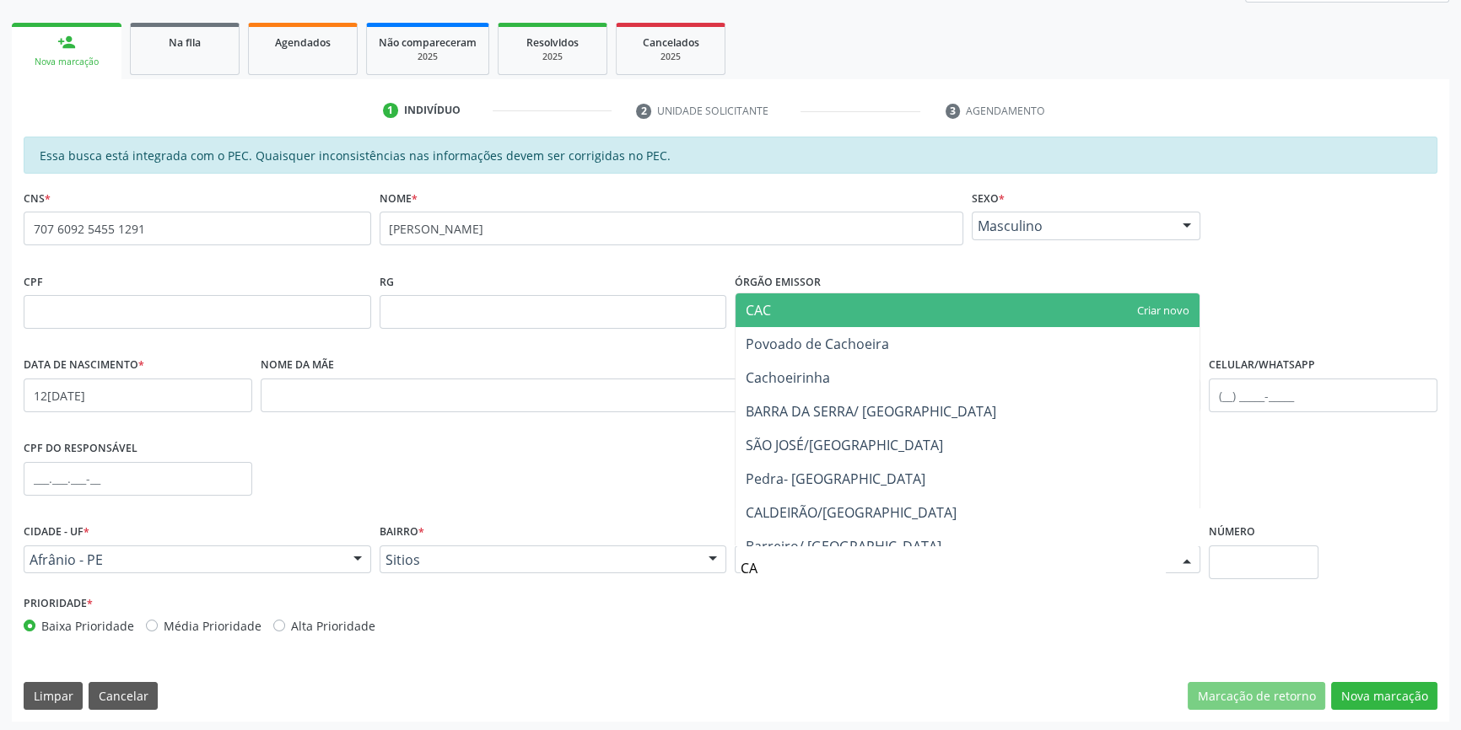
type input "C"
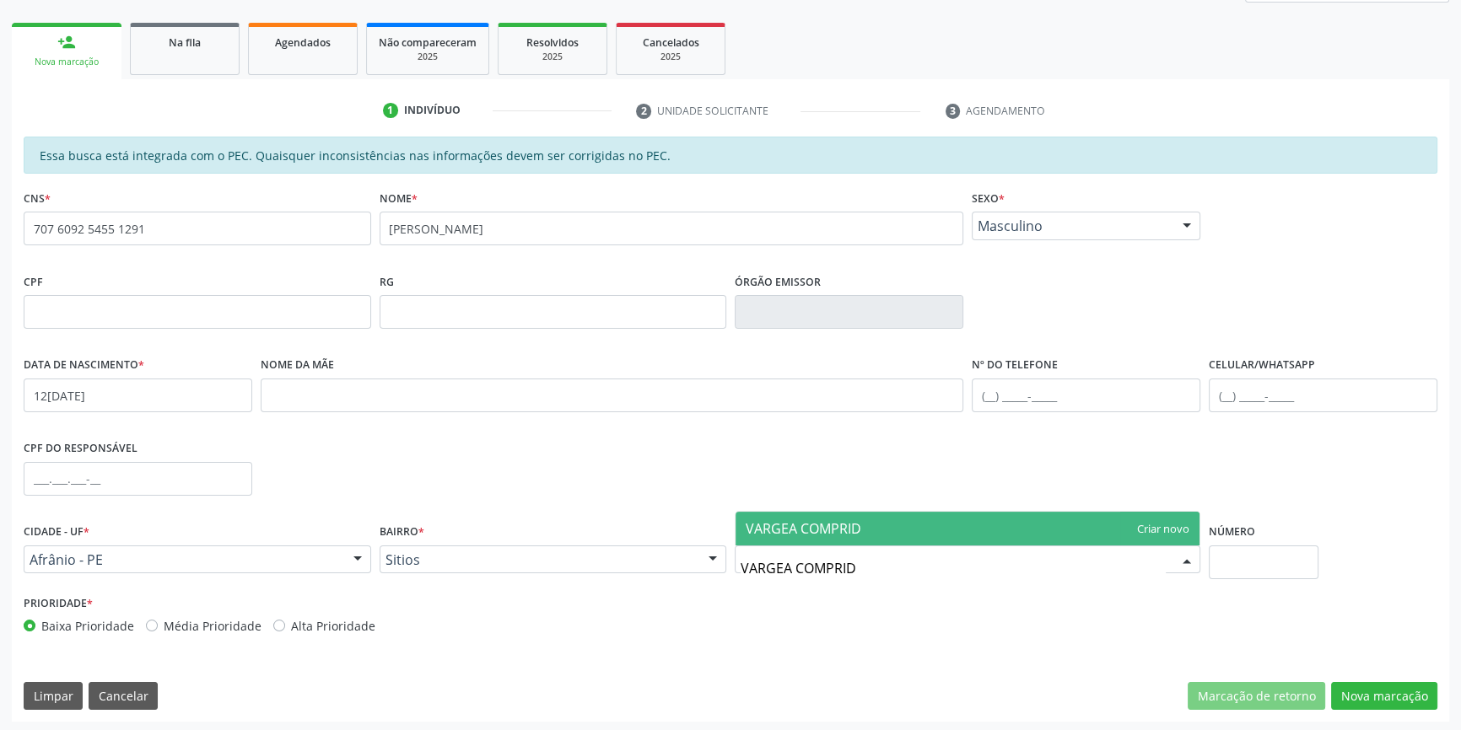
type input "VARGEA COMPRIDA"
click at [804, 541] on span "VARGEA COMPRIDA" at bounding box center [967, 529] width 464 height 34
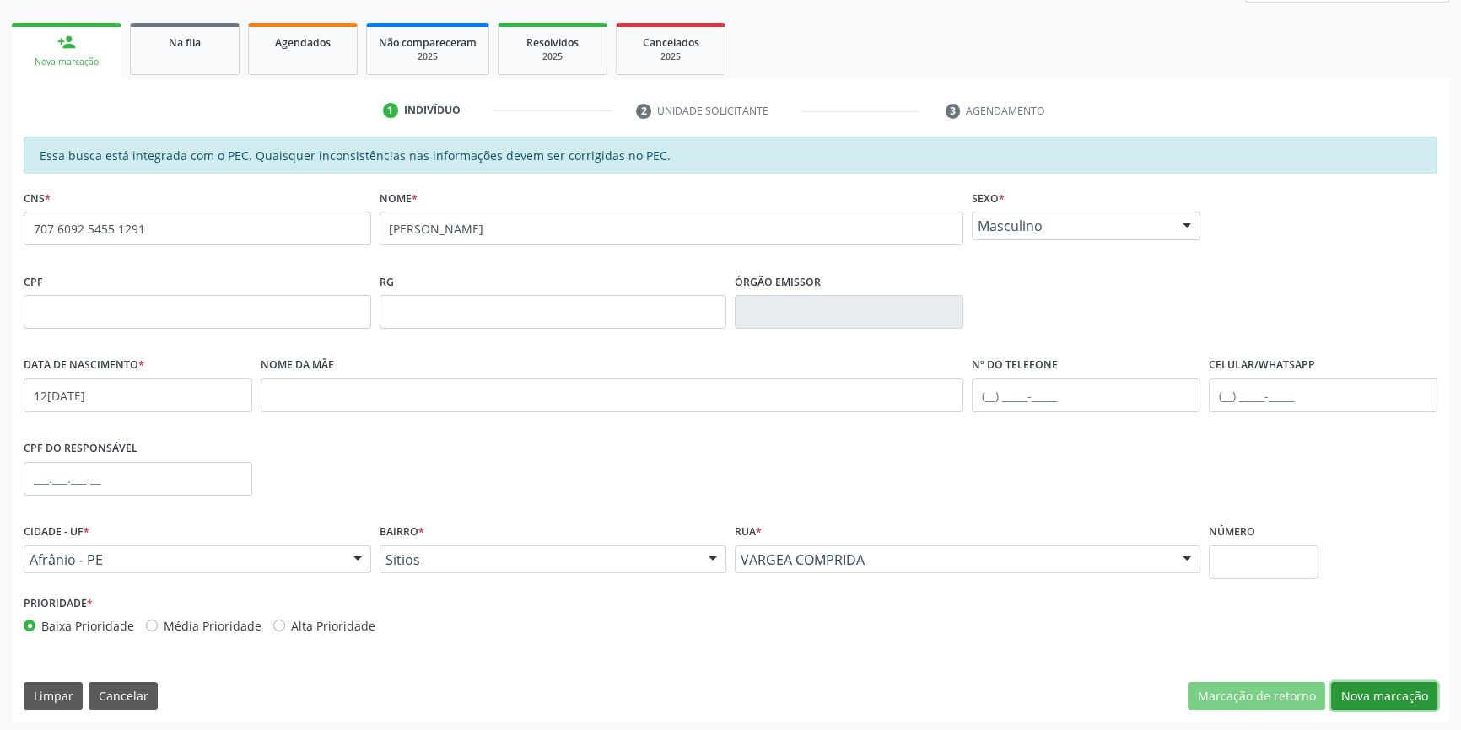
click at [1344, 688] on button "Nova marcação" at bounding box center [1384, 696] width 106 height 29
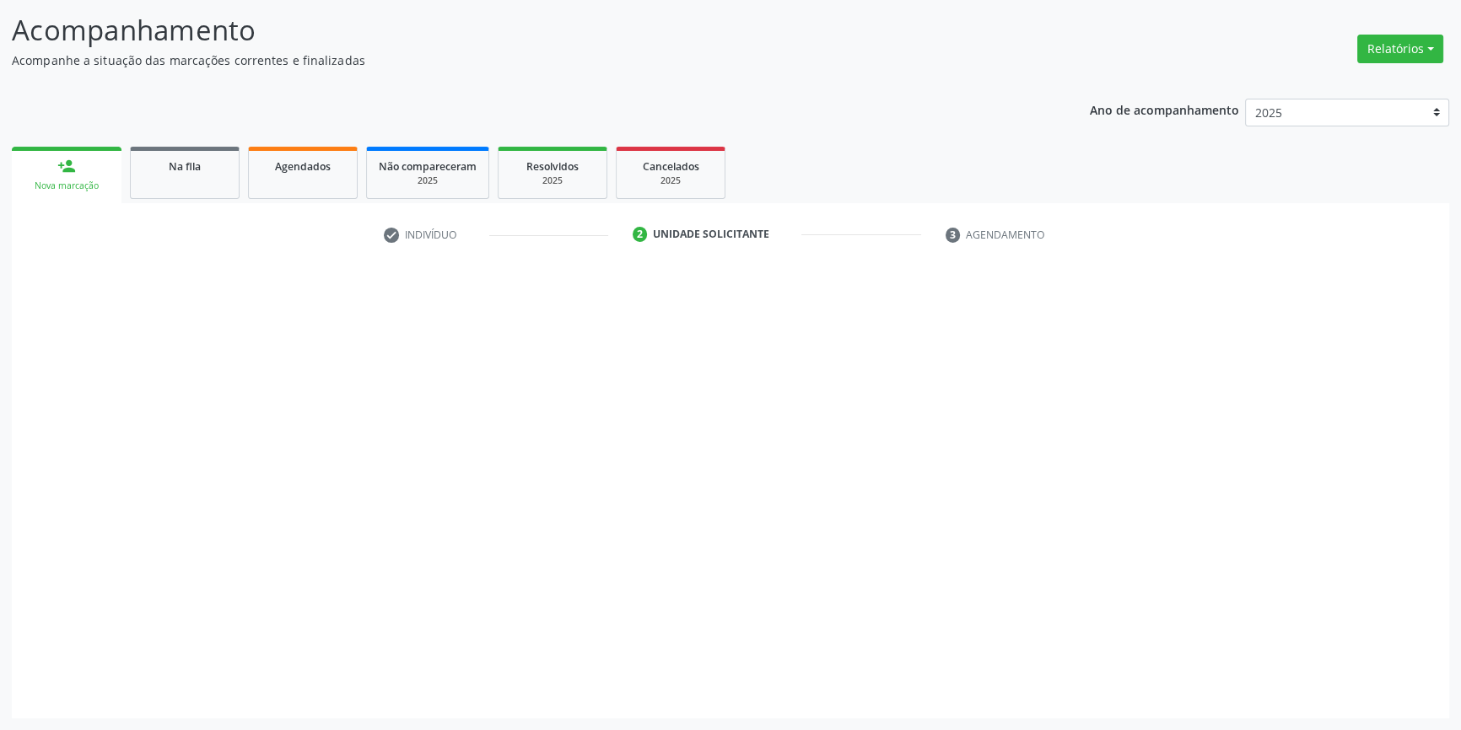
scroll to position [104, 0]
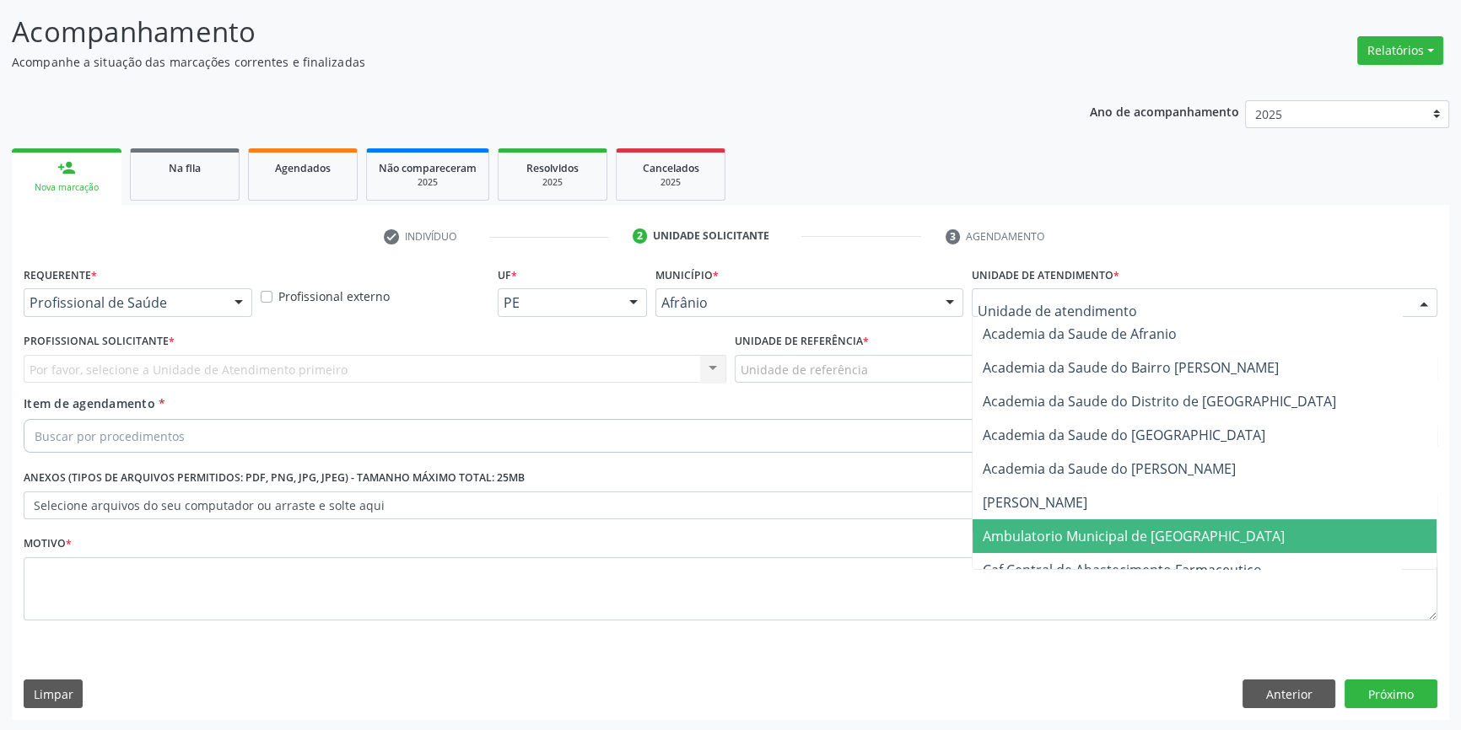
click at [1053, 529] on span "Ambulatorio Municipal de [GEOGRAPHIC_DATA]" at bounding box center [1134, 536] width 302 height 19
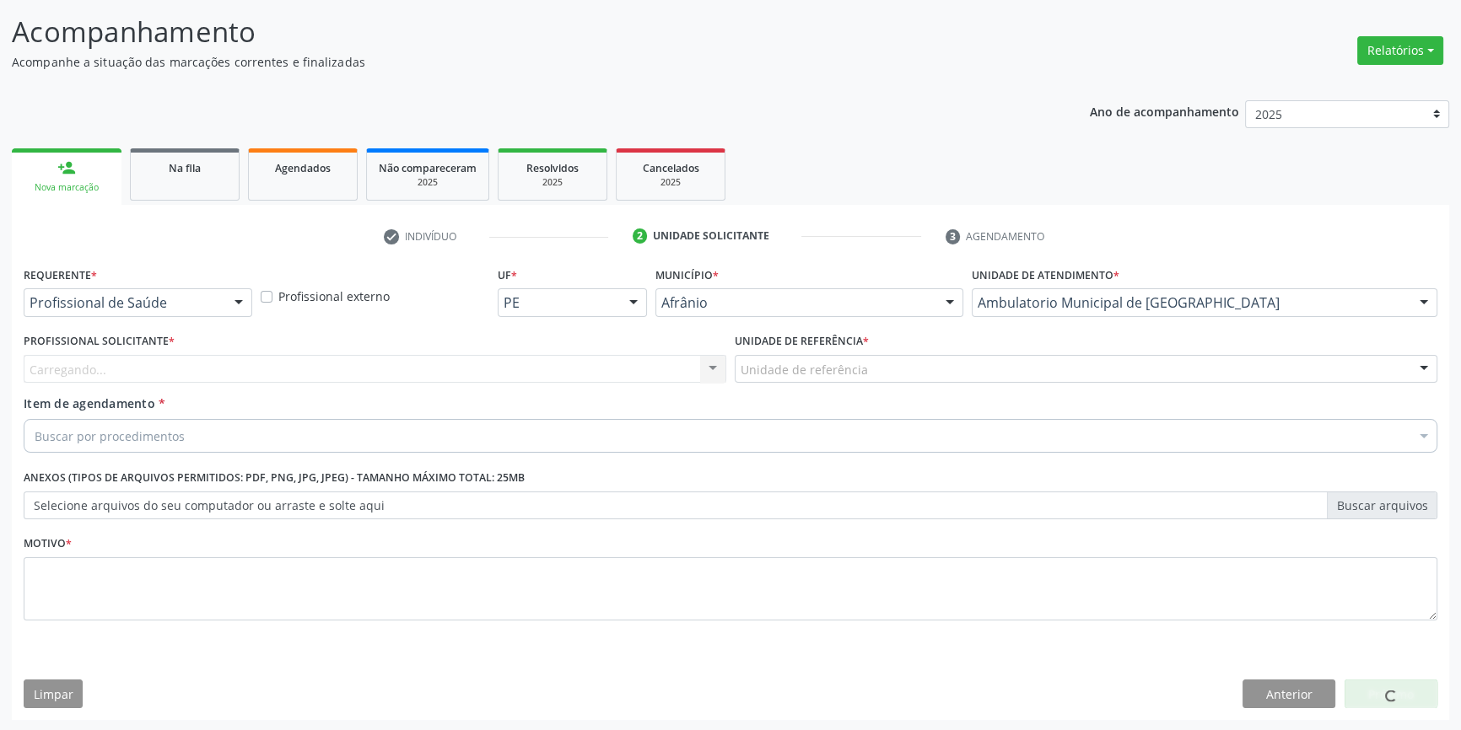
click at [886, 391] on div "Unidade de referência * Unidade de referência ESF de Extrema ESF de Barra das M…" at bounding box center [1085, 362] width 711 height 66
click at [872, 370] on div "Unidade de referência" at bounding box center [1086, 369] width 703 height 29
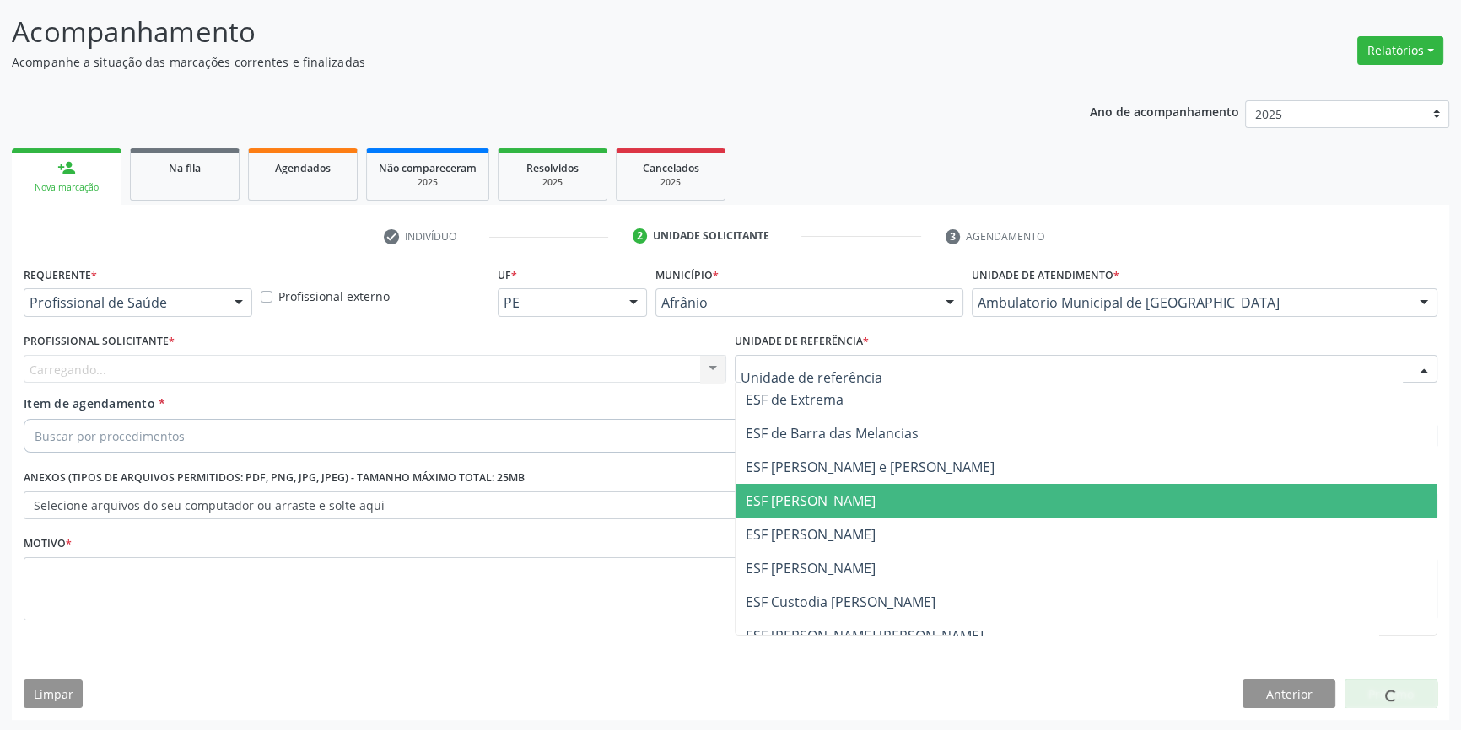
click at [829, 513] on span "ESF [PERSON_NAME]" at bounding box center [1085, 501] width 701 height 34
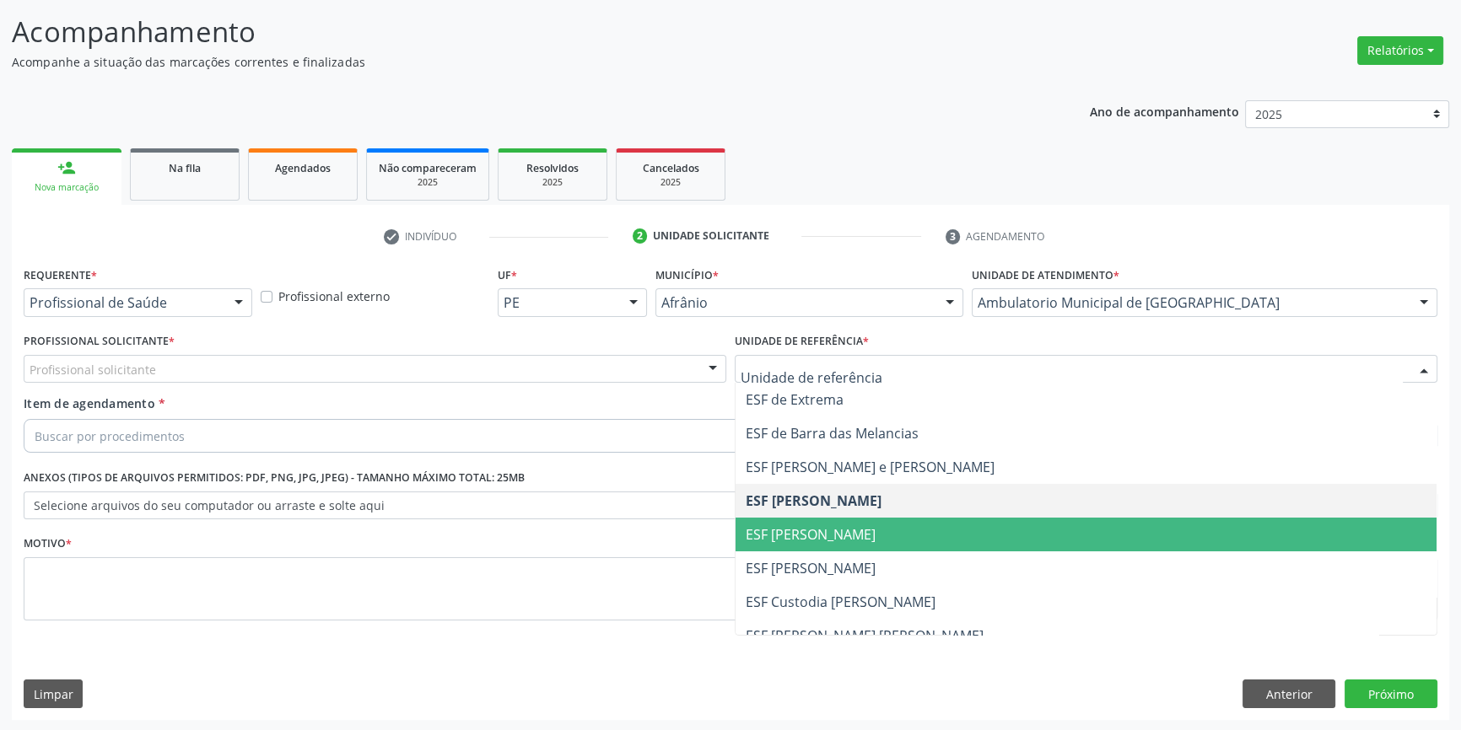
drag, startPoint x: 819, startPoint y: 518, endPoint x: 673, endPoint y: 450, distance: 160.8
click at [817, 520] on span "ESF [PERSON_NAME]" at bounding box center [1085, 535] width 701 height 34
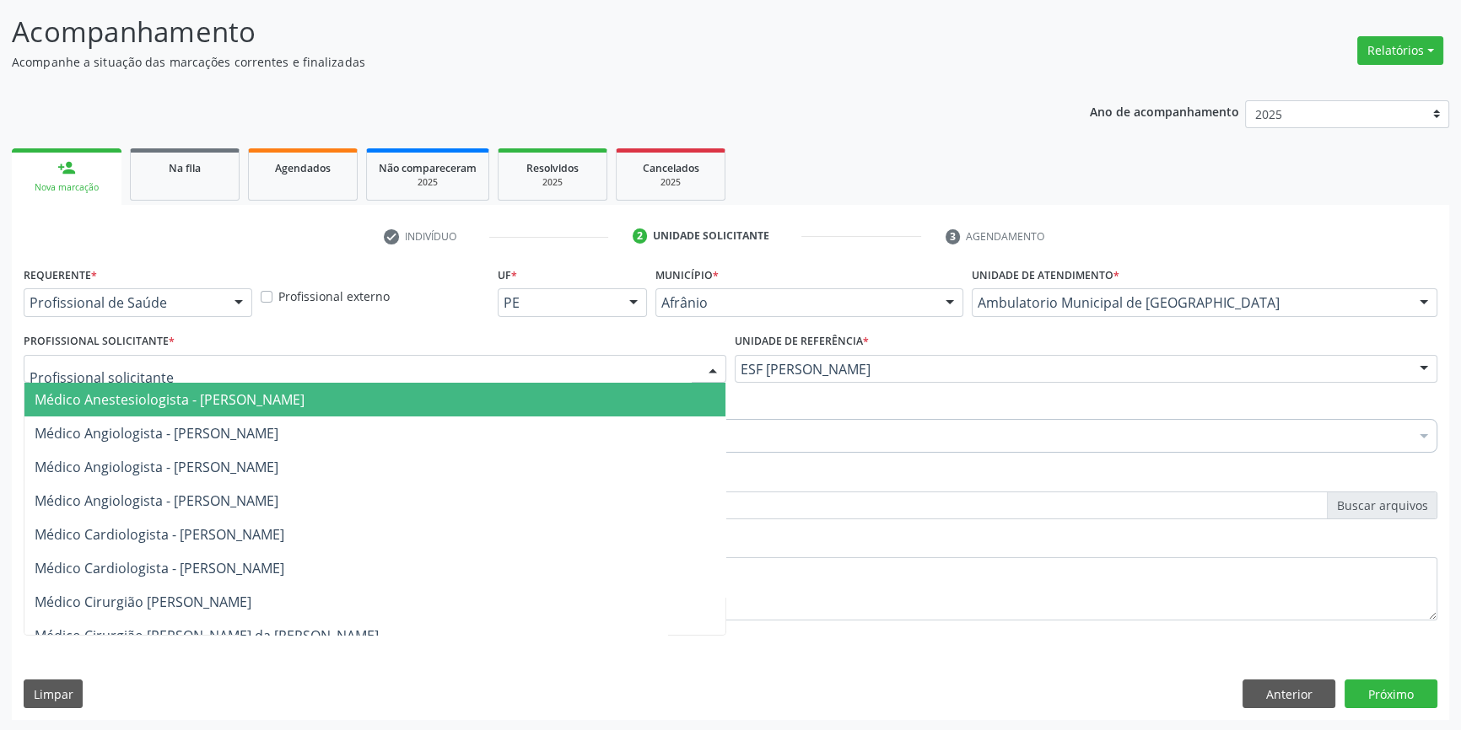
click at [544, 377] on div at bounding box center [375, 369] width 703 height 29
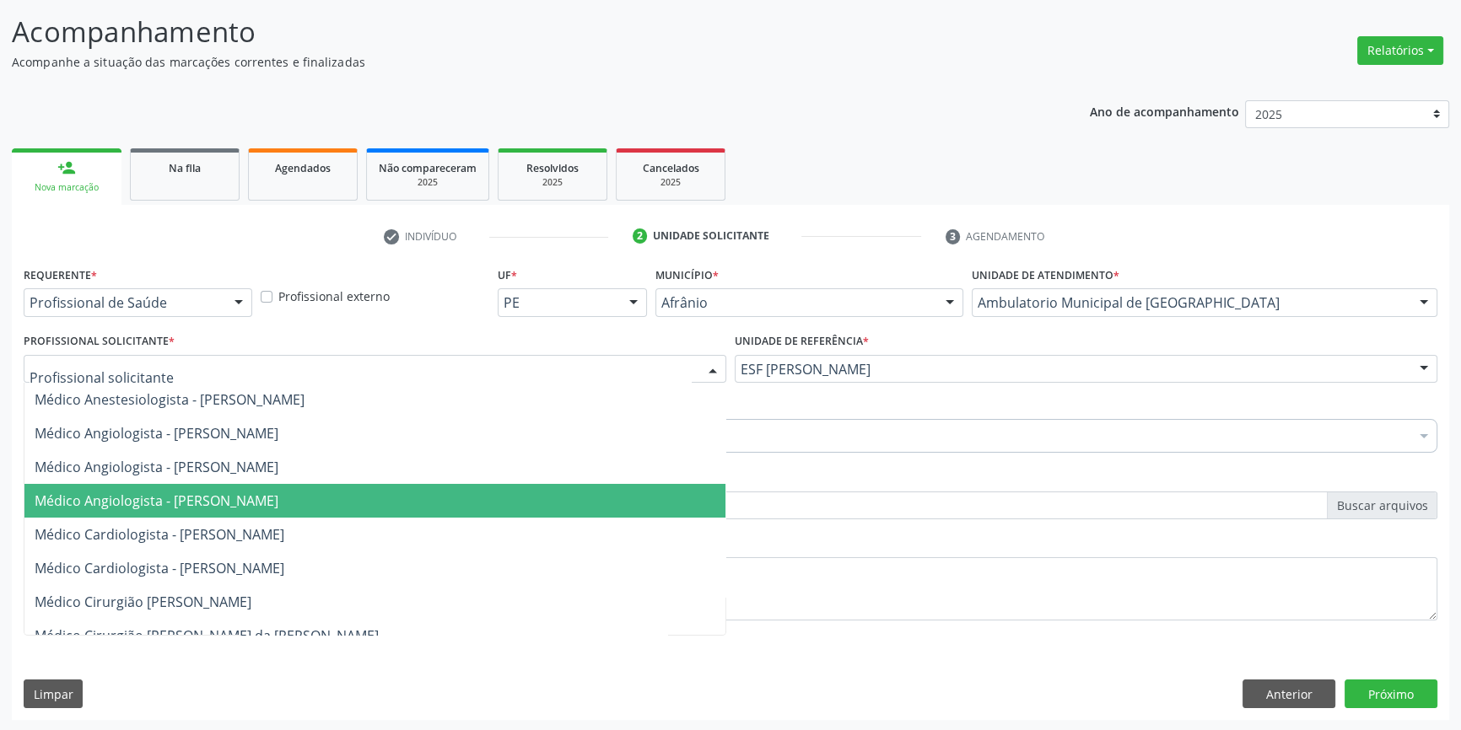
click at [233, 515] on span "Médico Angiologista - [PERSON_NAME]" at bounding box center [374, 501] width 701 height 34
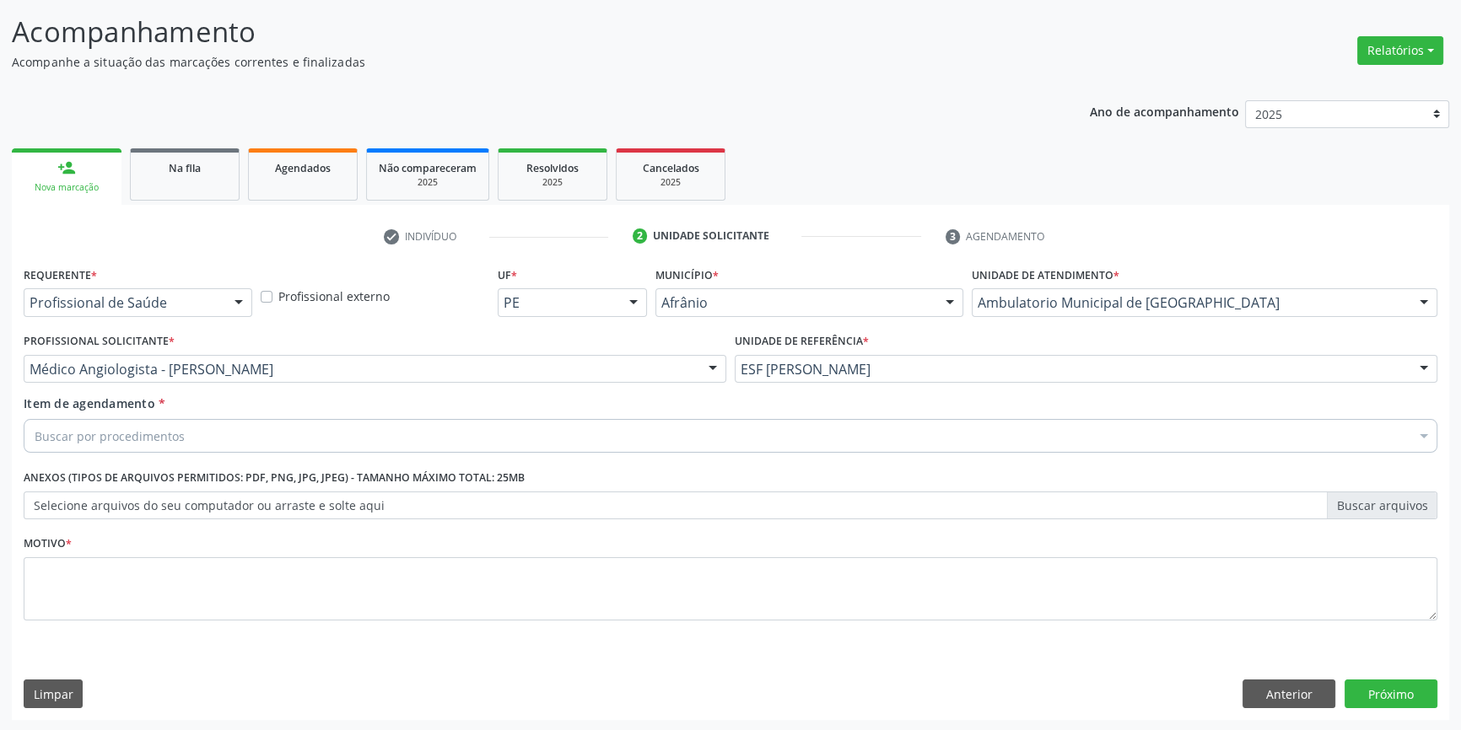
click at [212, 441] on div "Buscar por procedimentos" at bounding box center [731, 436] width 1414 height 34
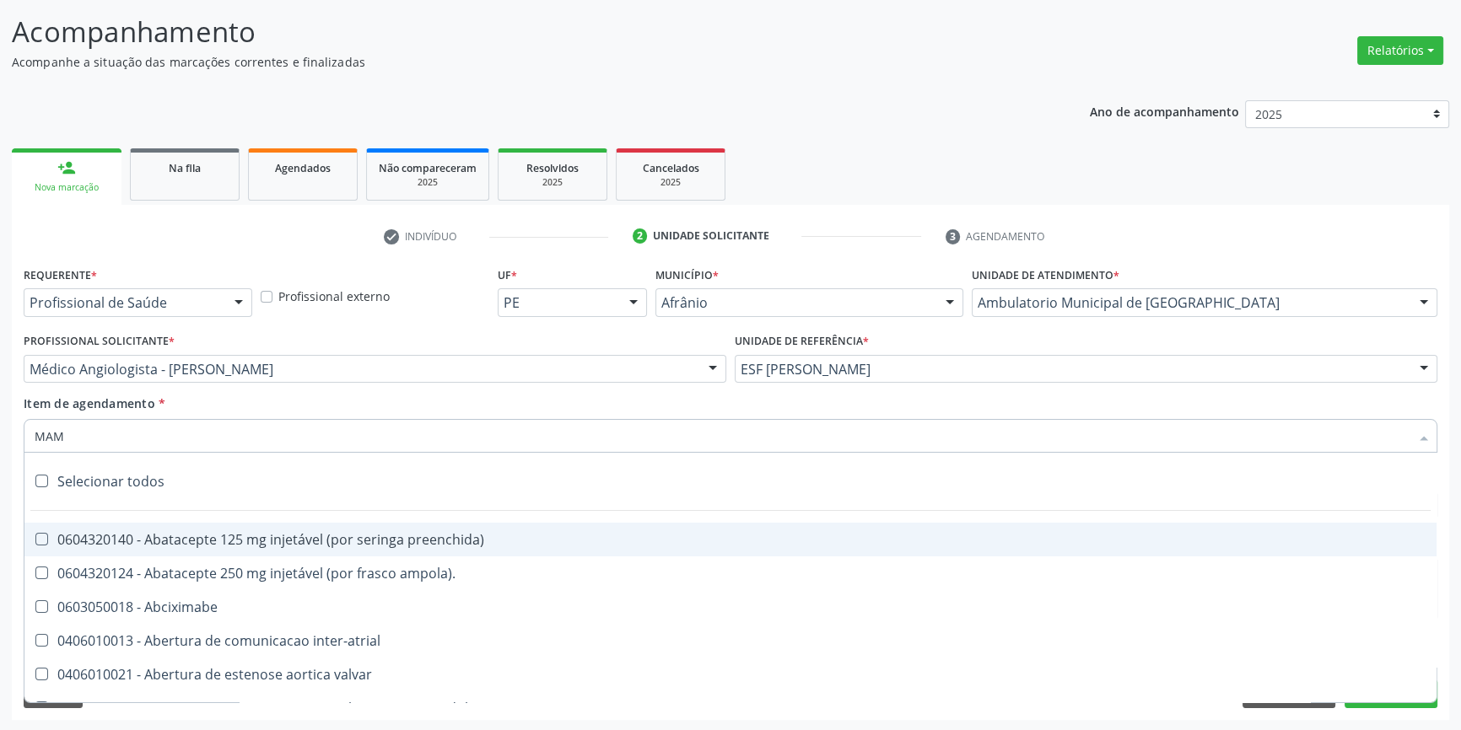
type input "MAMA"
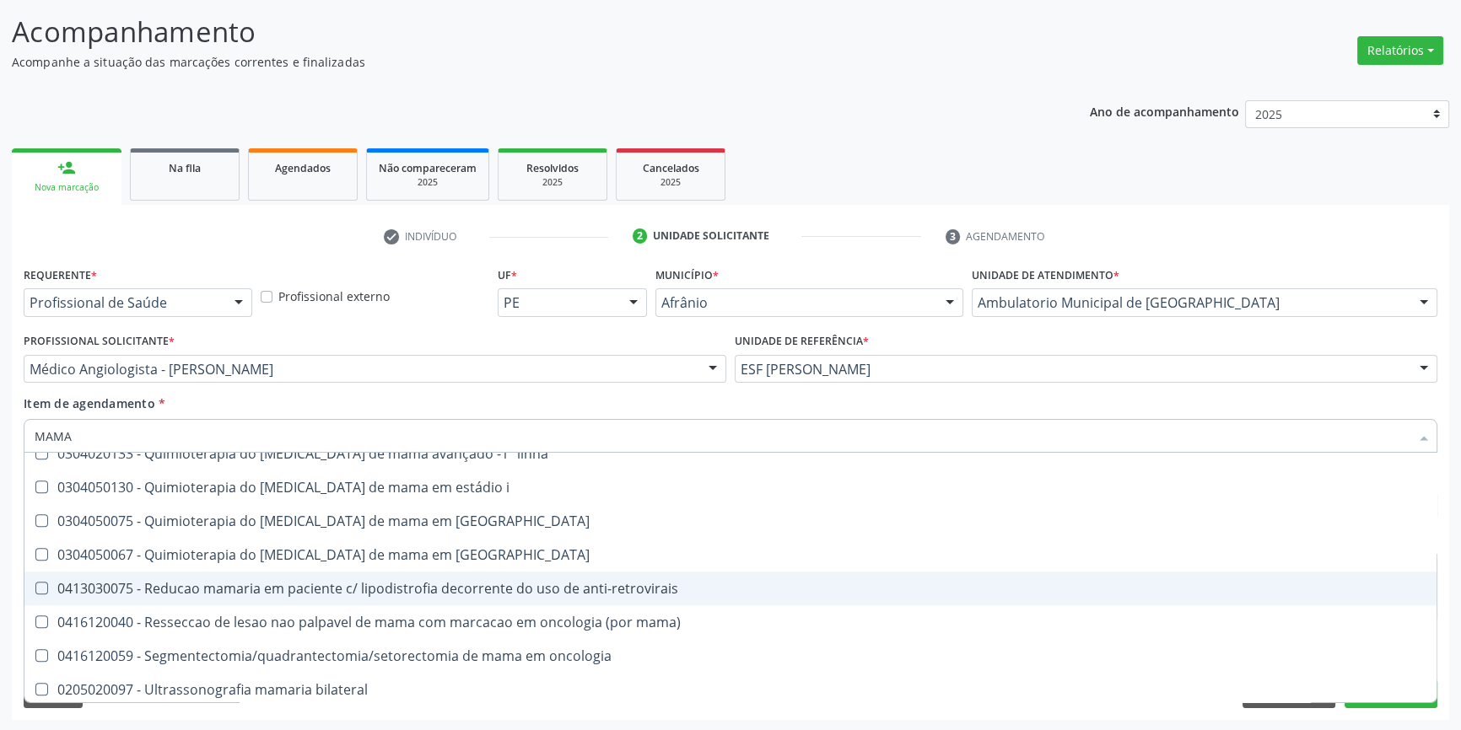
scroll to position [1403, 0]
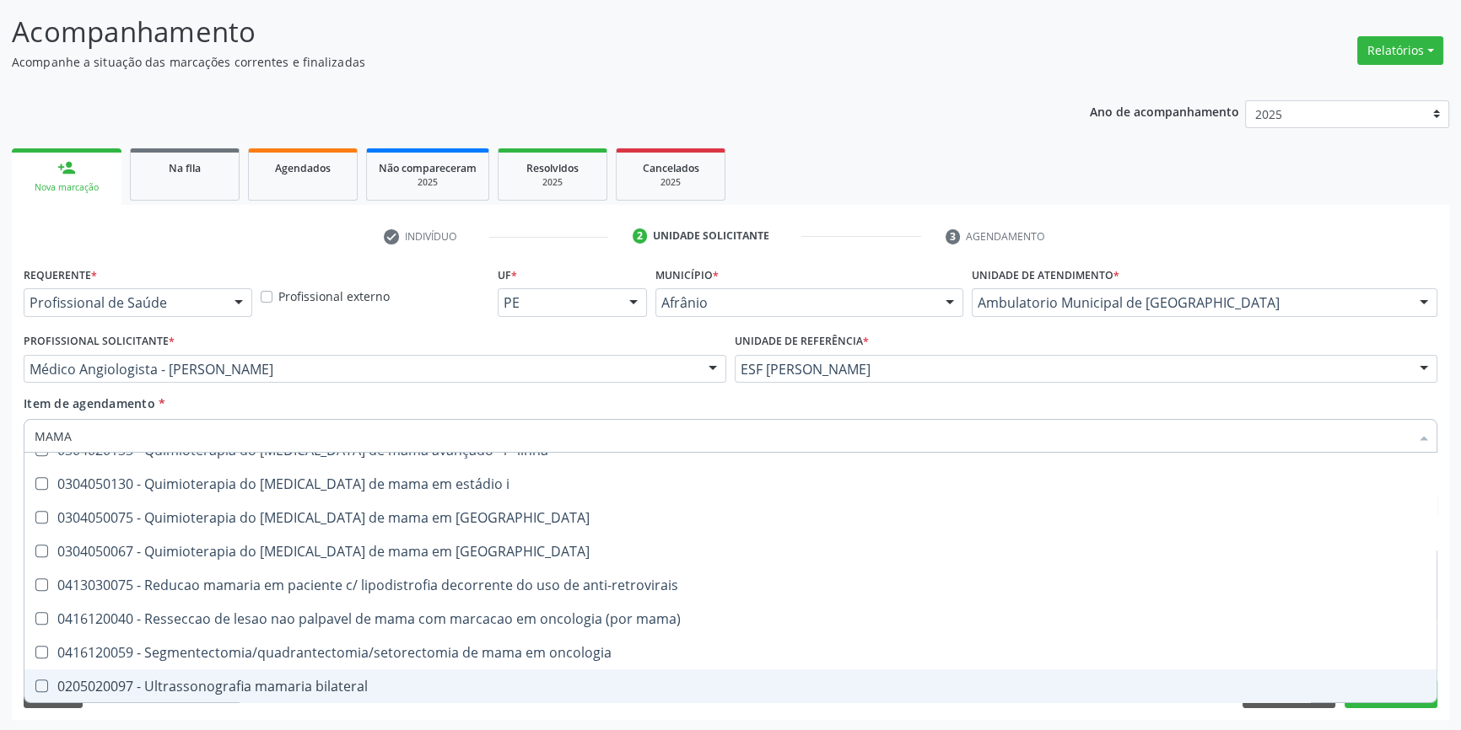
click at [256, 687] on div "0205020097 - Ultrassonografia mamaria bilateral" at bounding box center [731, 686] width 1392 height 13
checkbox bilateral "true"
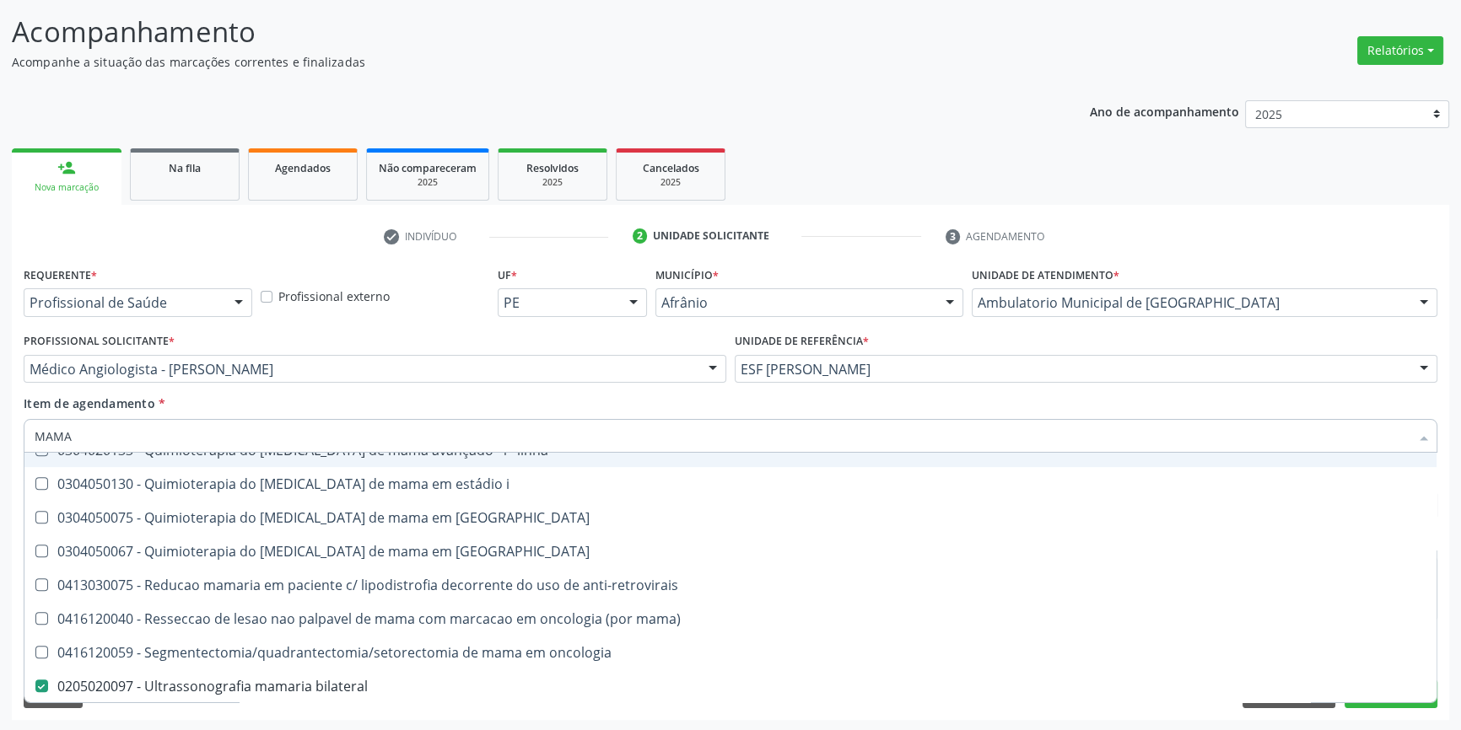
drag, startPoint x: 75, startPoint y: 437, endPoint x: 0, endPoint y: 430, distance: 75.4
click at [0, 430] on div "Acompanhamento Acompanhe a situação das marcações correntes e finalizadas Relat…" at bounding box center [730, 360] width 1461 height 743
type input "AX"
checkbox bilateral "false"
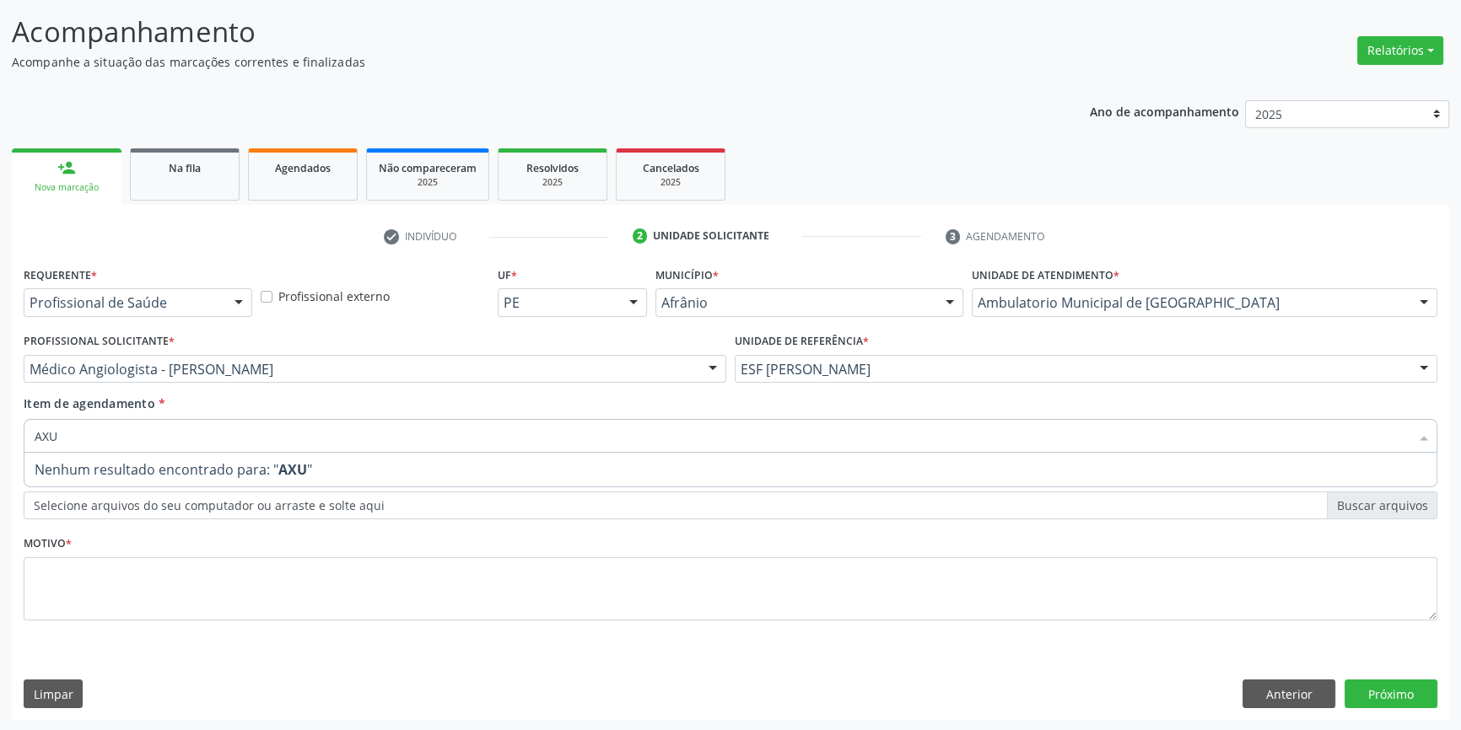
scroll to position [0, 0]
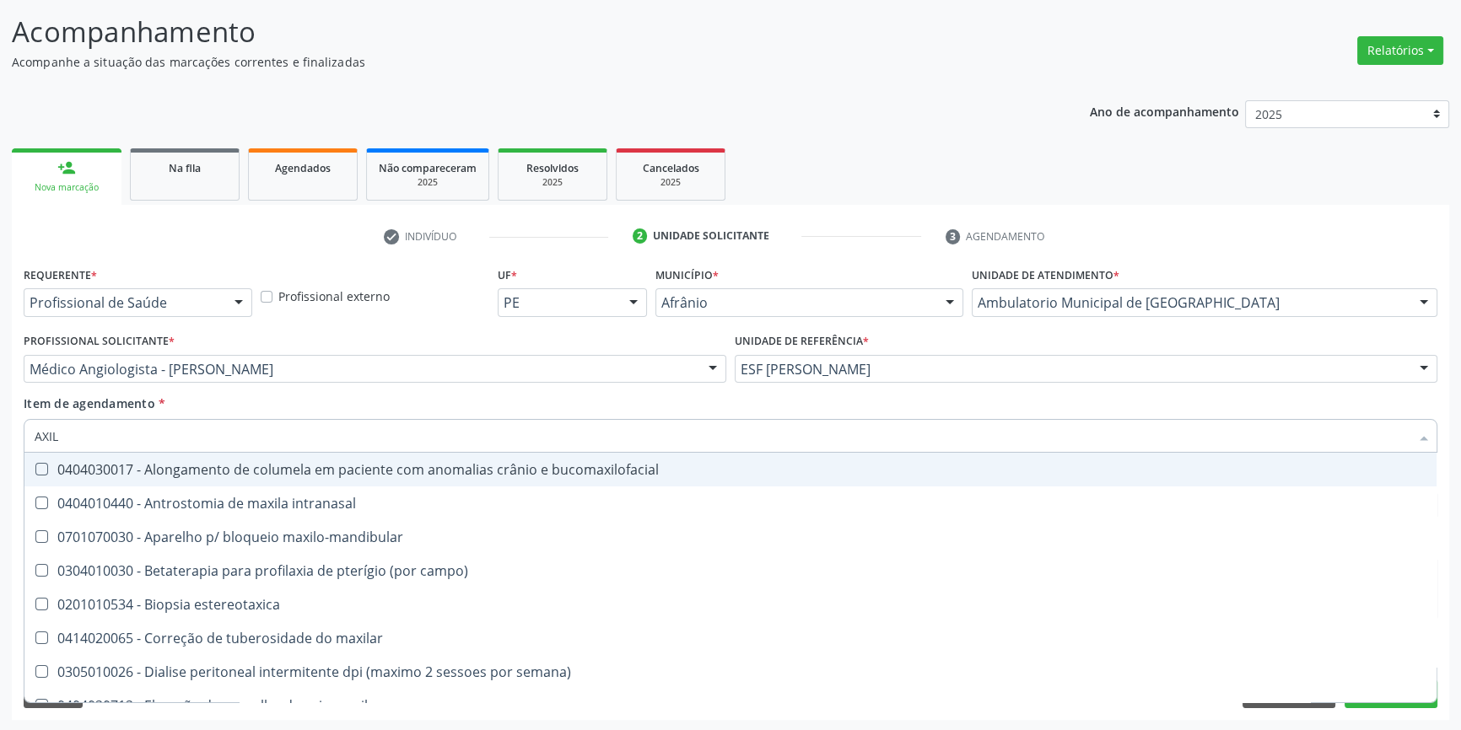
type input "AXILA"
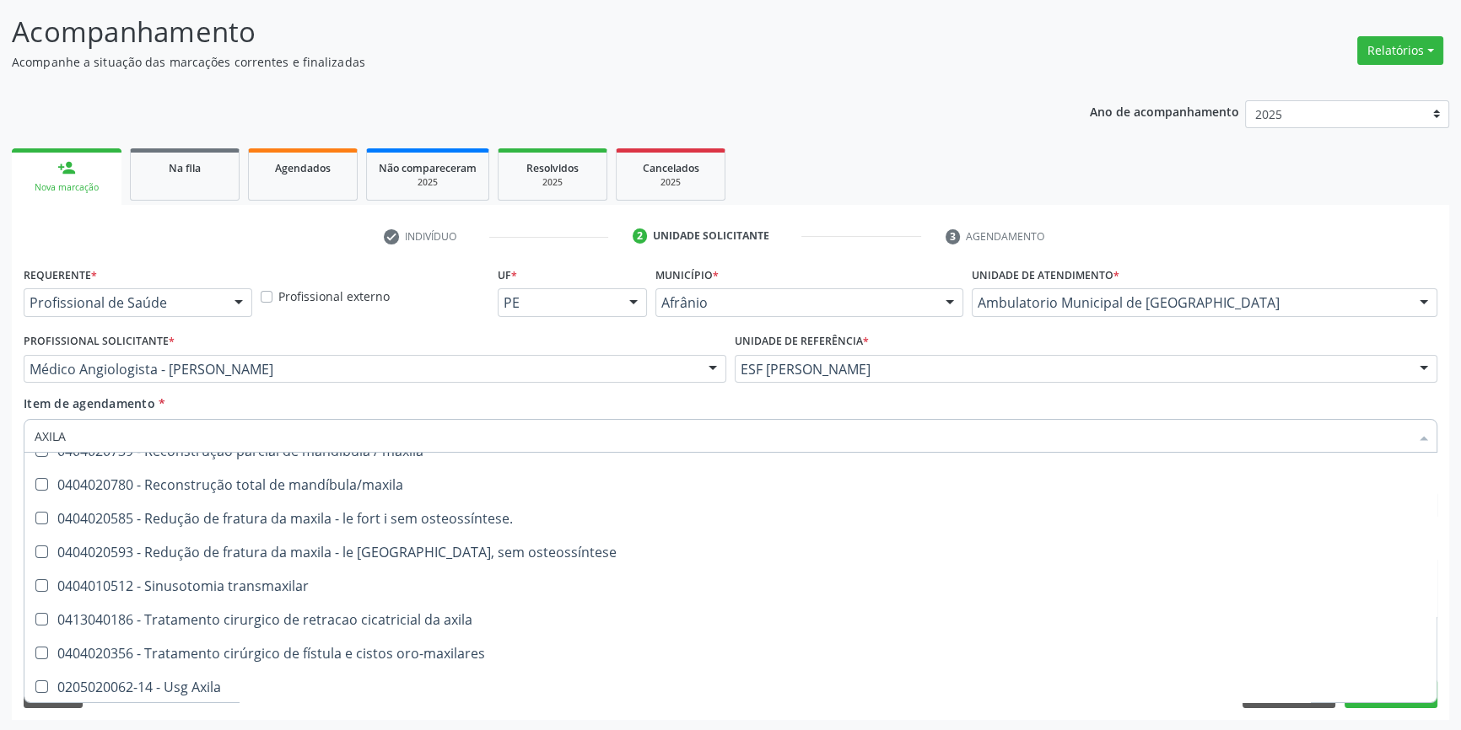
scroll to position [694, 0]
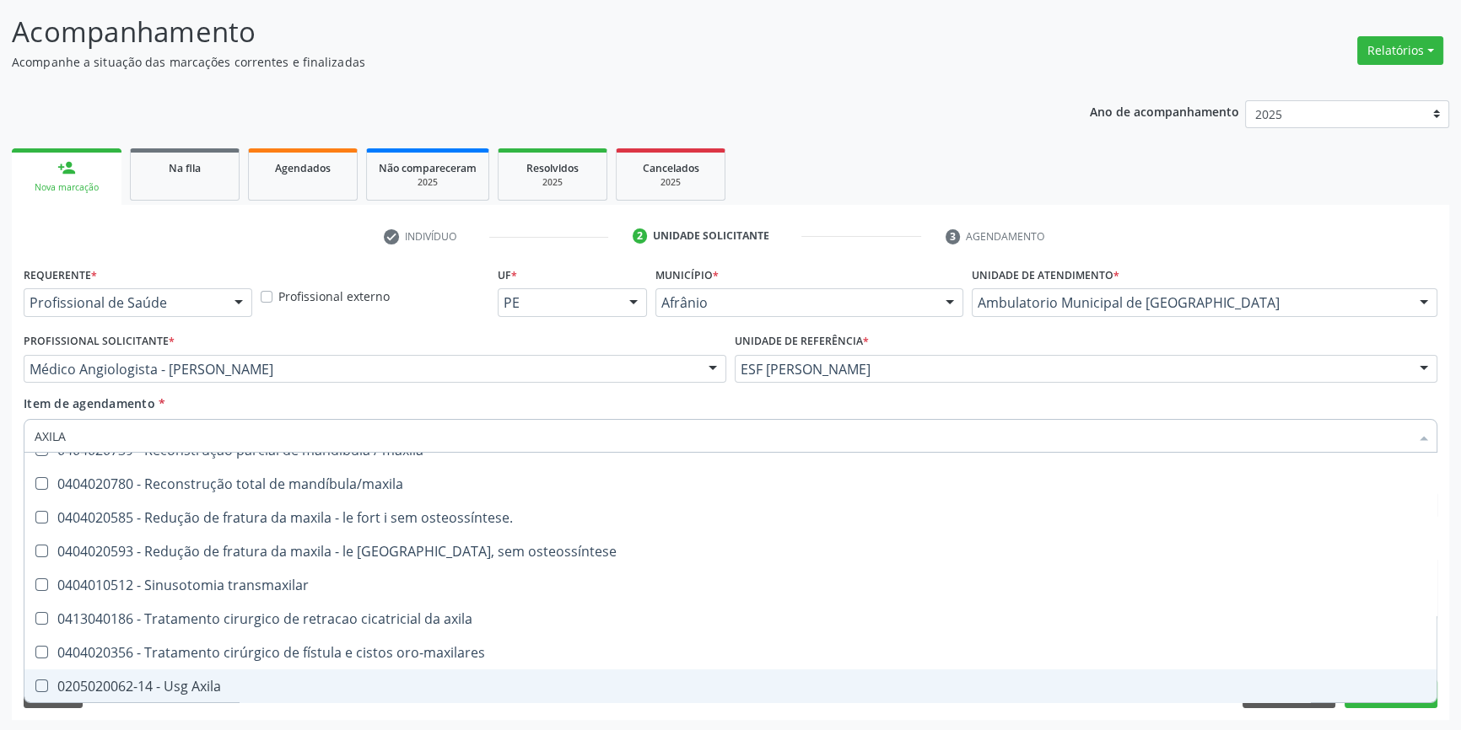
click at [222, 680] on div "0205020062-14 - Usg Axila" at bounding box center [731, 686] width 1392 height 13
checkbox Axila "true"
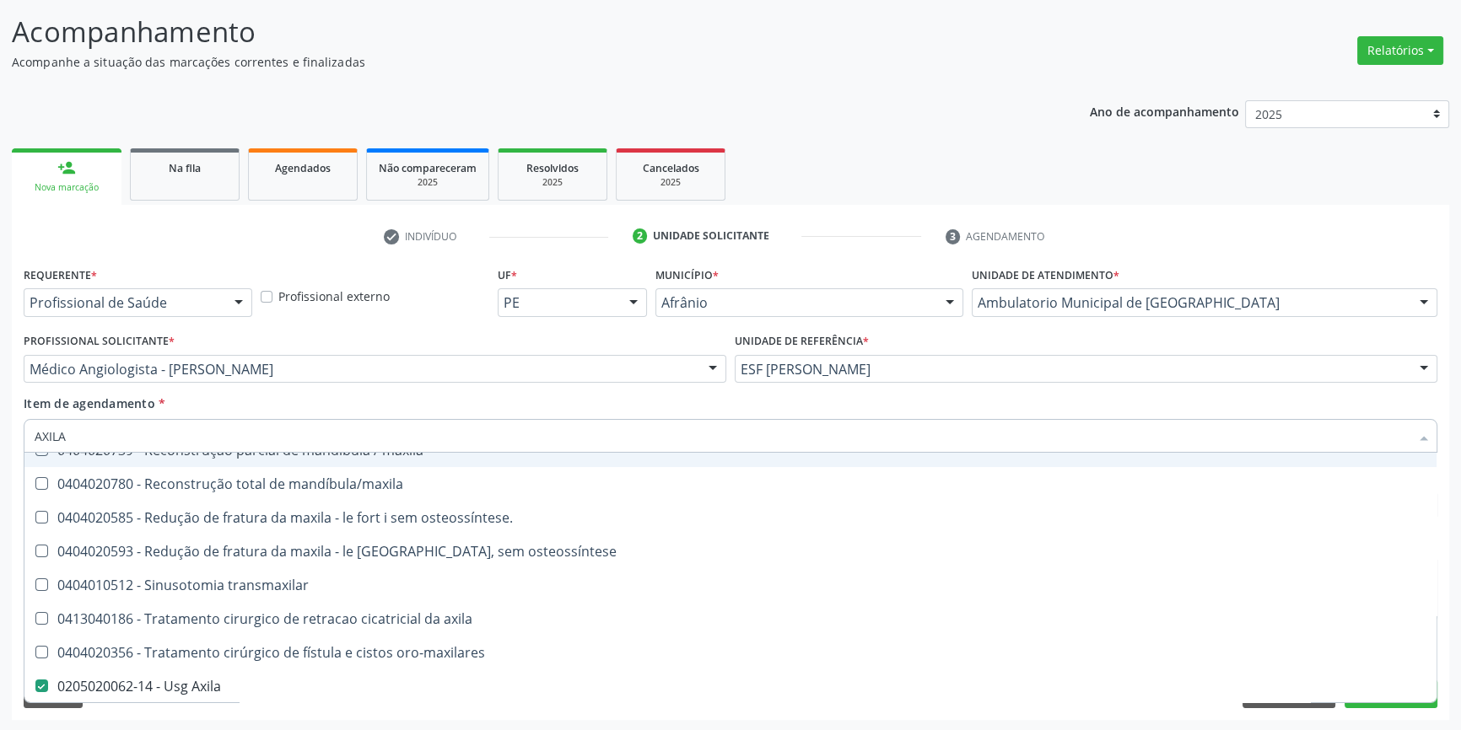
drag, startPoint x: 107, startPoint y: 445, endPoint x: 27, endPoint y: 396, distance: 94.3
click at [0, 418] on div "Acompanhamento Acompanhe a situação das marcações correntes e finalizadas Relat…" at bounding box center [730, 360] width 1461 height 743
type input "TRANSVA"
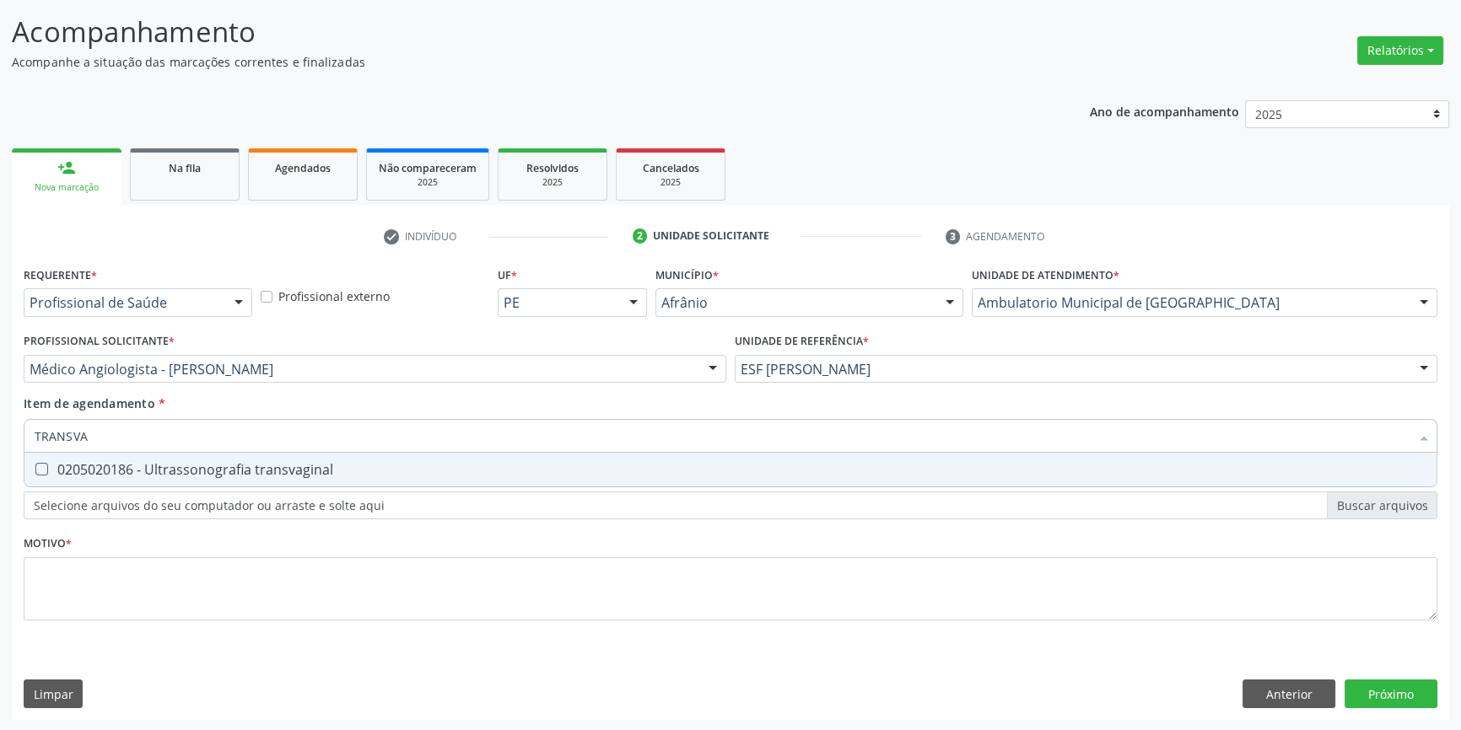
scroll to position [0, 0]
click at [106, 465] on div "0205020186 - Ultrassonografia transvaginal" at bounding box center [731, 469] width 1392 height 13
checkbox transvaginal "true"
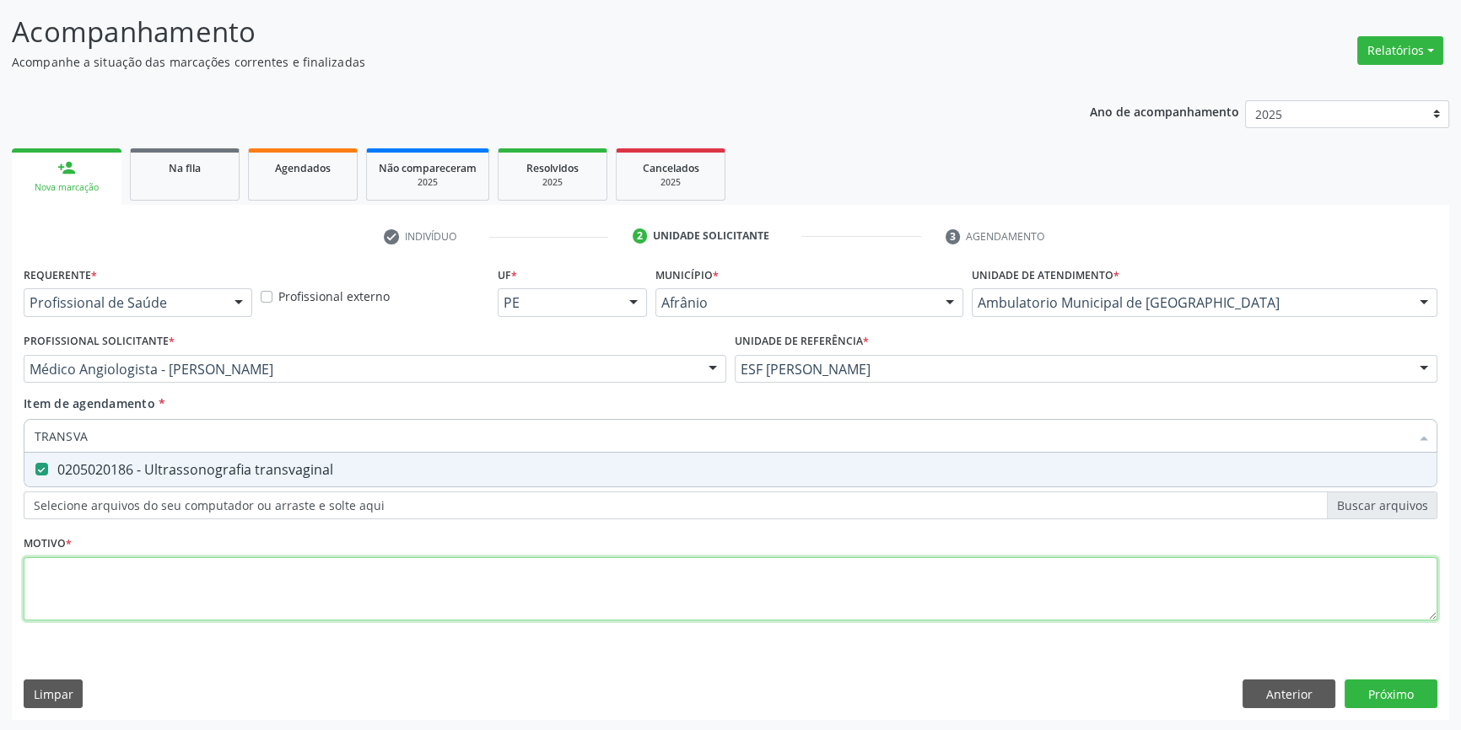
click at [122, 563] on div "Requerente * Profissional de Saúde Profissional de Saúde Paciente Nenhum result…" at bounding box center [731, 453] width 1414 height 382
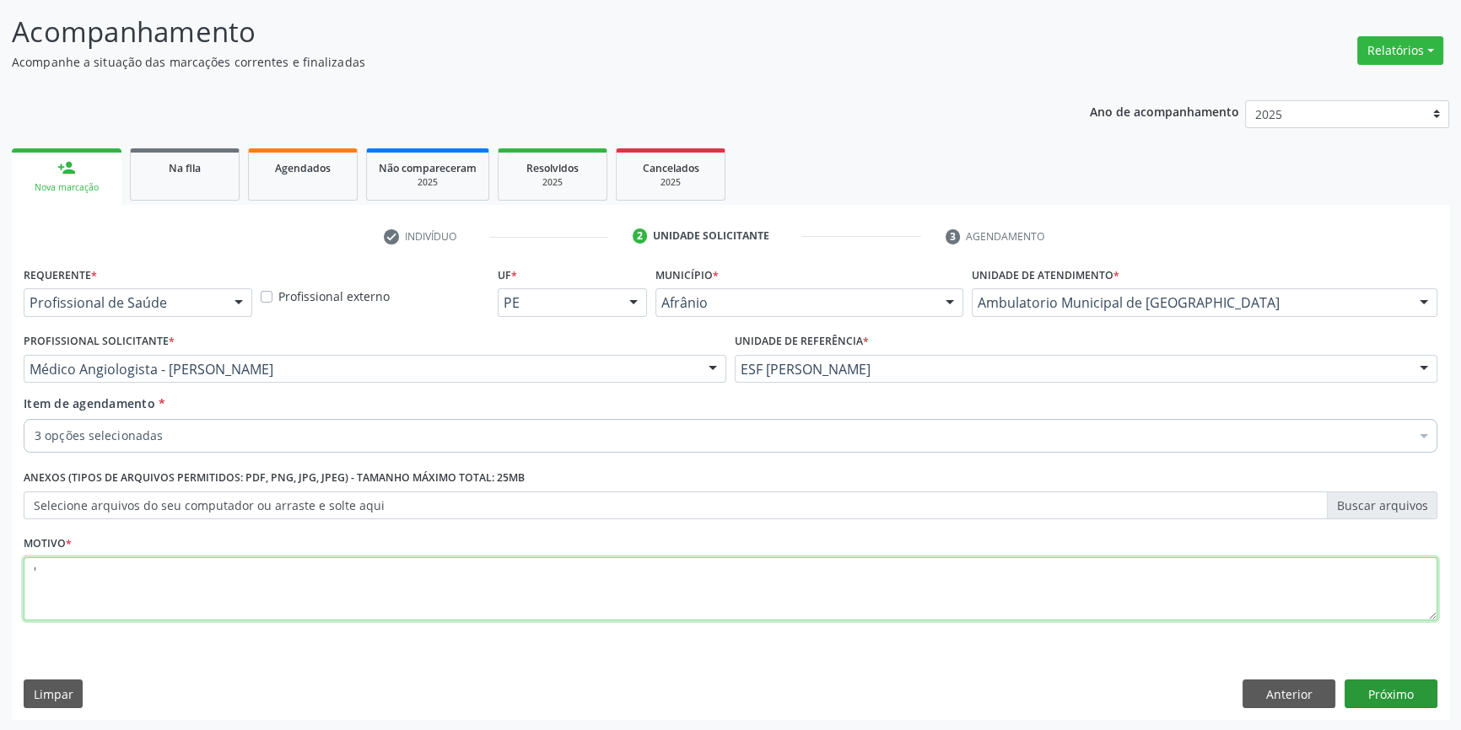
type textarea "'"
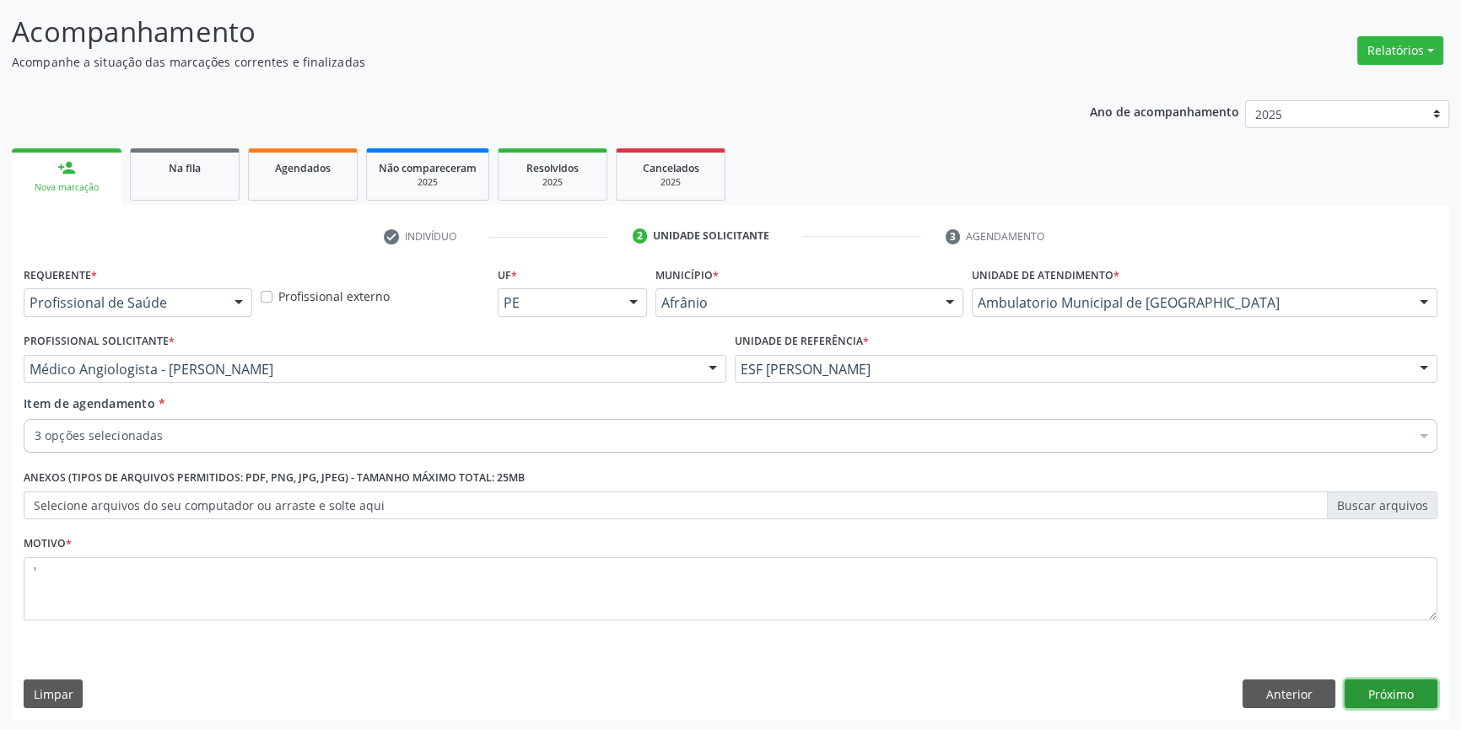
click at [1415, 691] on button "Próximo" at bounding box center [1390, 694] width 93 height 29
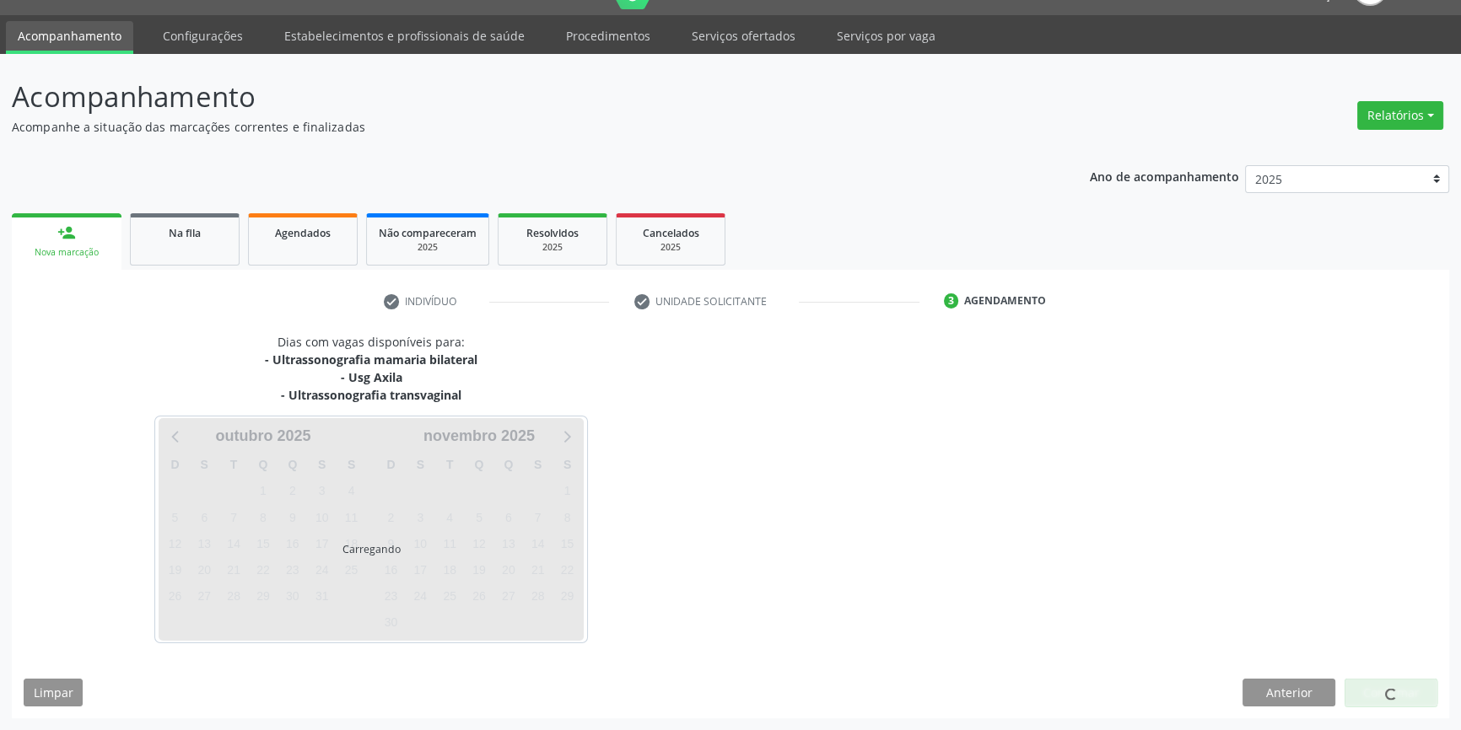
scroll to position [37, 0]
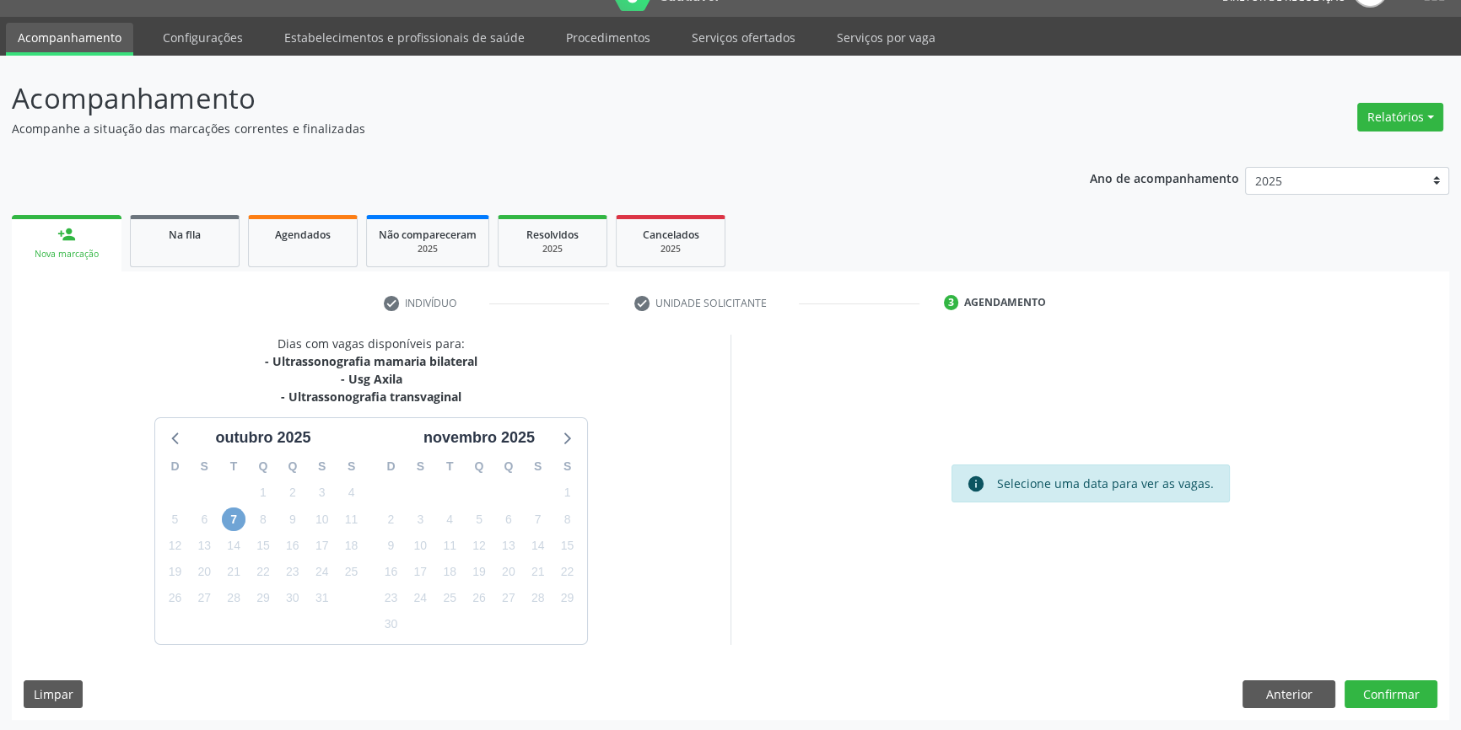
click at [245, 517] on span "7" at bounding box center [234, 520] width 24 height 24
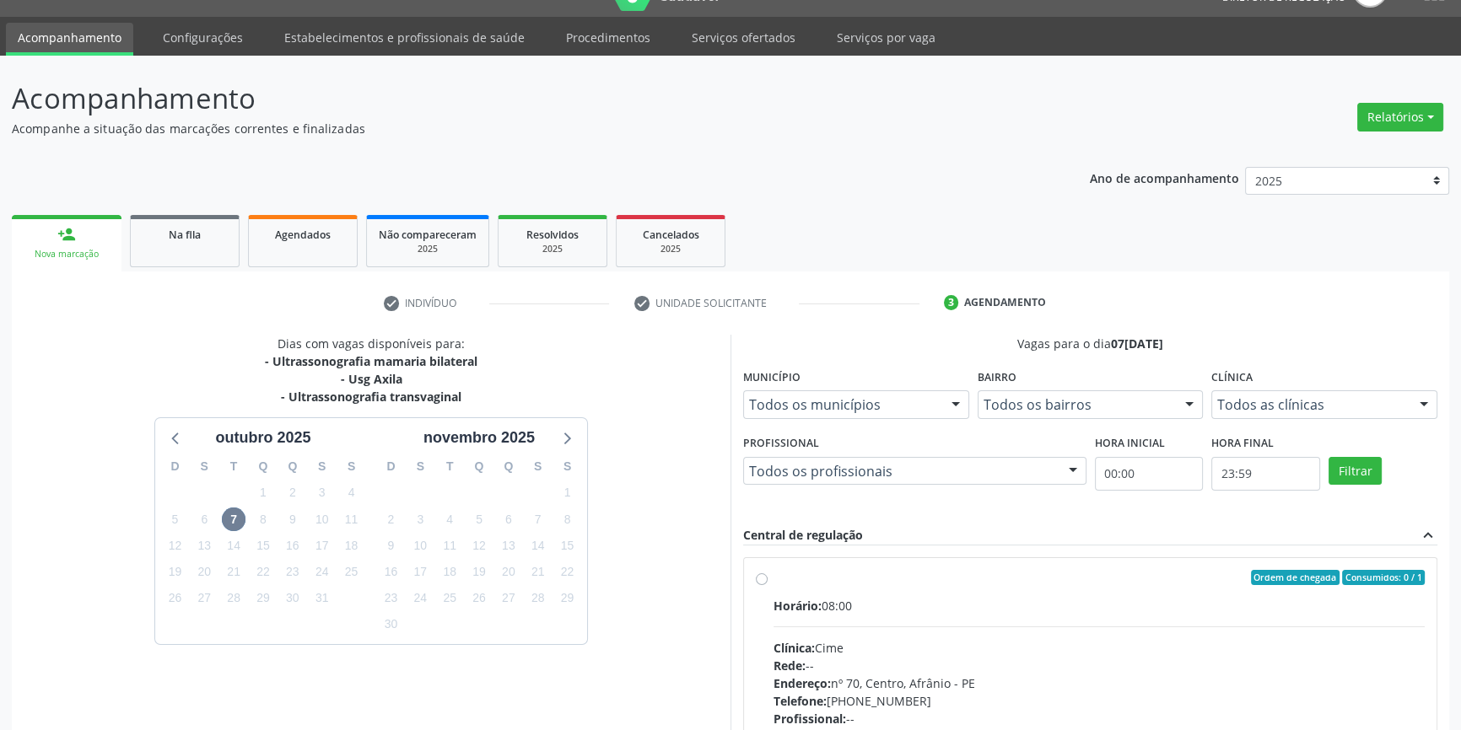
click at [792, 631] on div "Horário: 08:00 Clínica: Cime Rede: -- Endereço: nº 70, Centro, Afrânio - PE Tel…" at bounding box center [1098, 713] width 651 height 232
click at [768, 585] on input "Ordem de chegada Consumidos: 0 / 1 Horário: 08:00 Clínica: Cime Rede: -- Endere…" at bounding box center [762, 577] width 12 height 15
radio input "true"
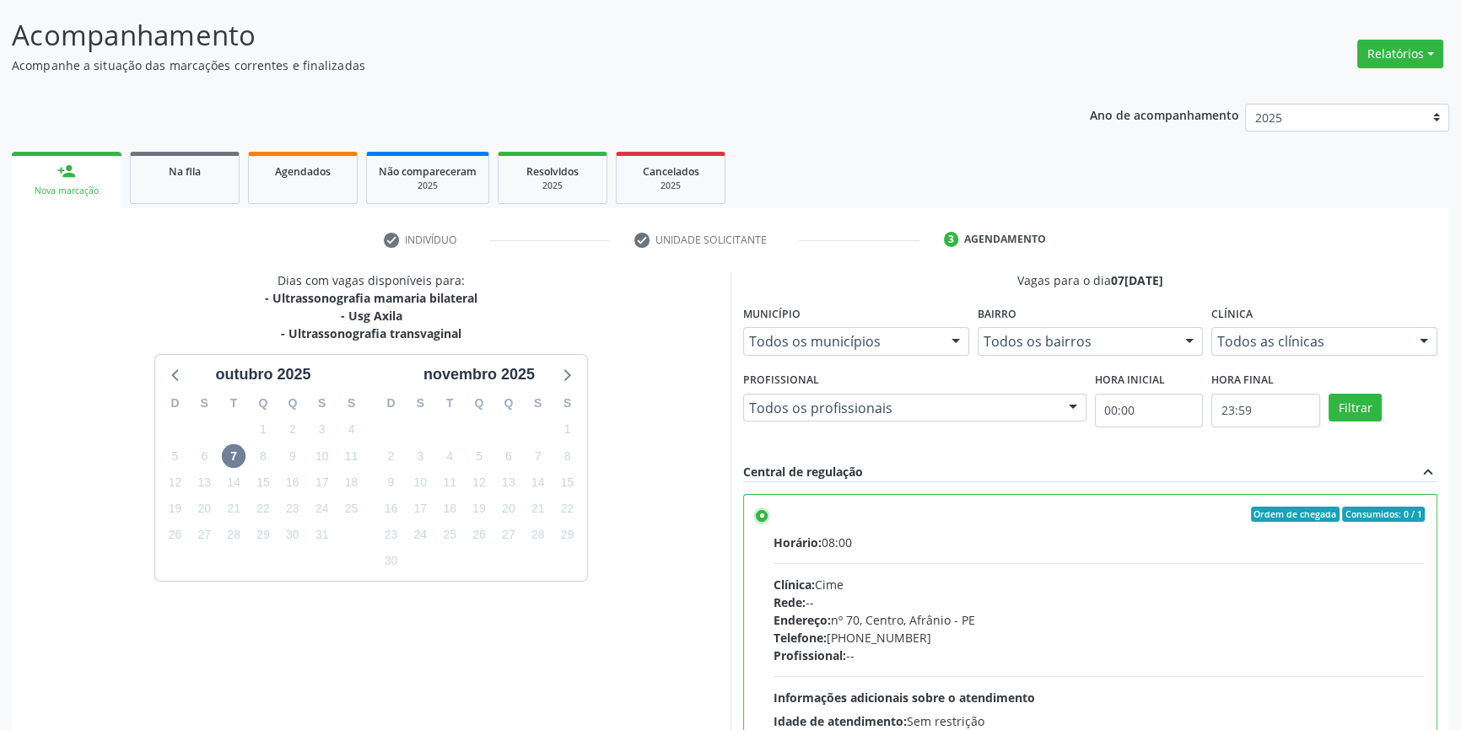
scroll to position [276, 0]
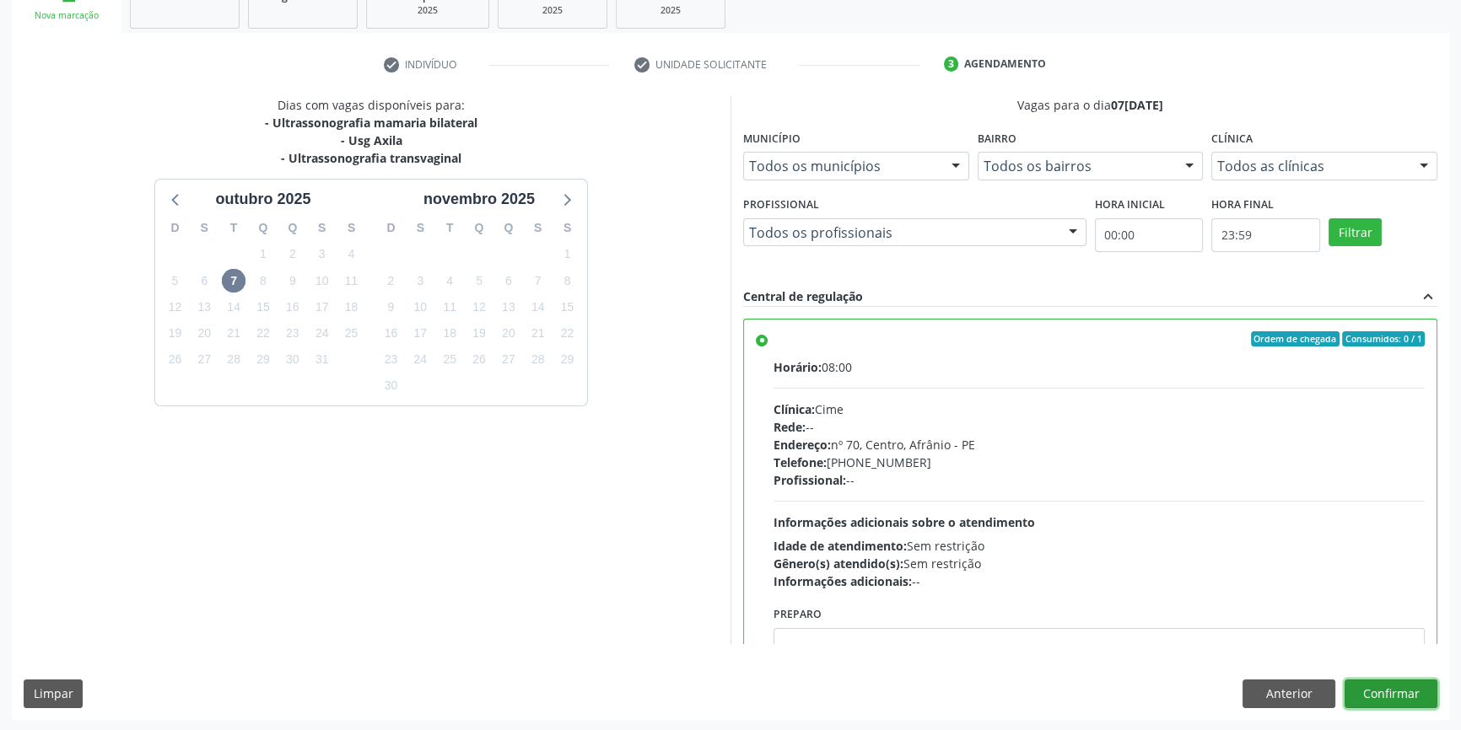
click at [1394, 692] on button "Confirmar" at bounding box center [1390, 694] width 93 height 29
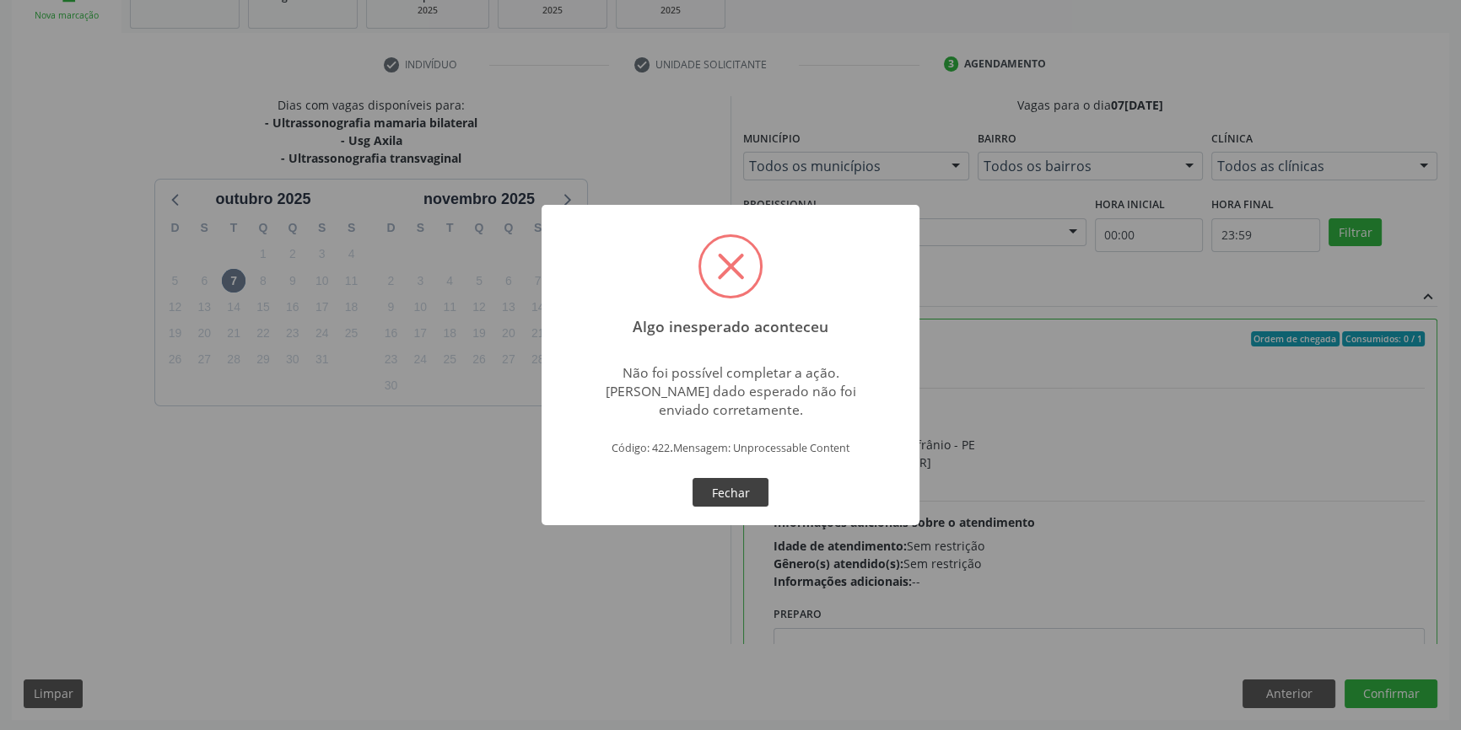
click at [733, 497] on button "Fechar" at bounding box center [730, 492] width 76 height 29
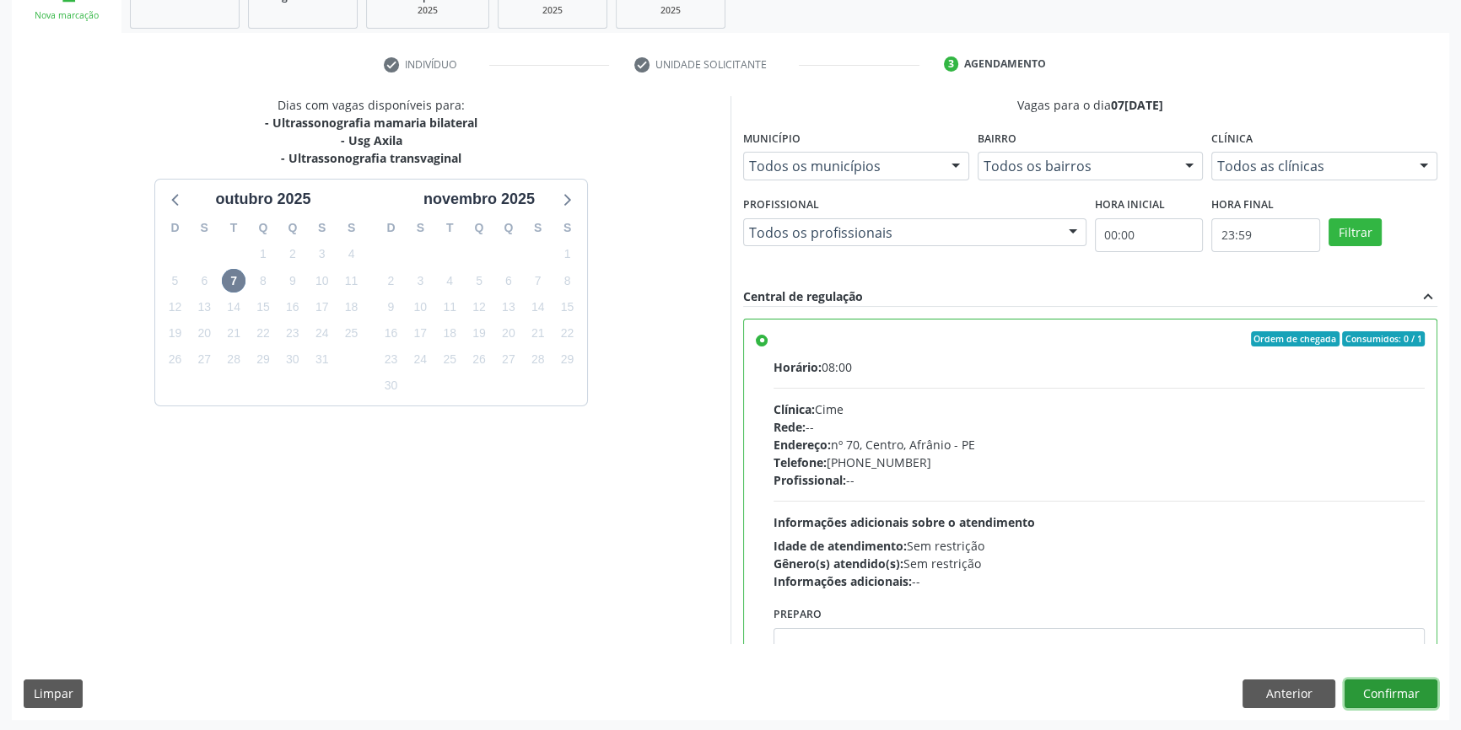
click at [1375, 689] on button "Confirmar" at bounding box center [1390, 694] width 93 height 29
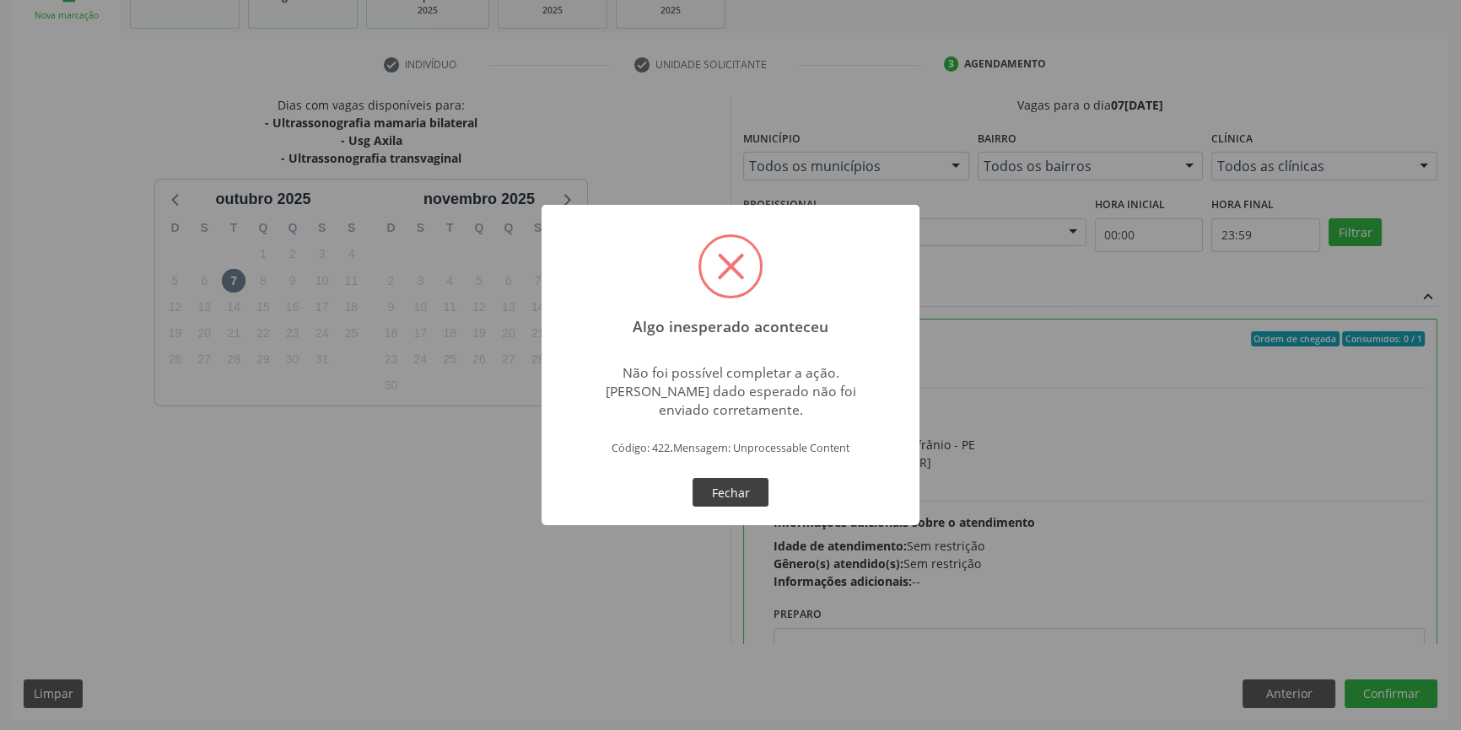
drag, startPoint x: 778, startPoint y: 491, endPoint x: 748, endPoint y: 495, distance: 29.8
click at [767, 493] on div "Algo inesperado aconteceu × Não foi possível completar a ação. Algum dado esper…" at bounding box center [730, 365] width 378 height 321
click at [747, 495] on button "Fechar" at bounding box center [730, 492] width 76 height 29
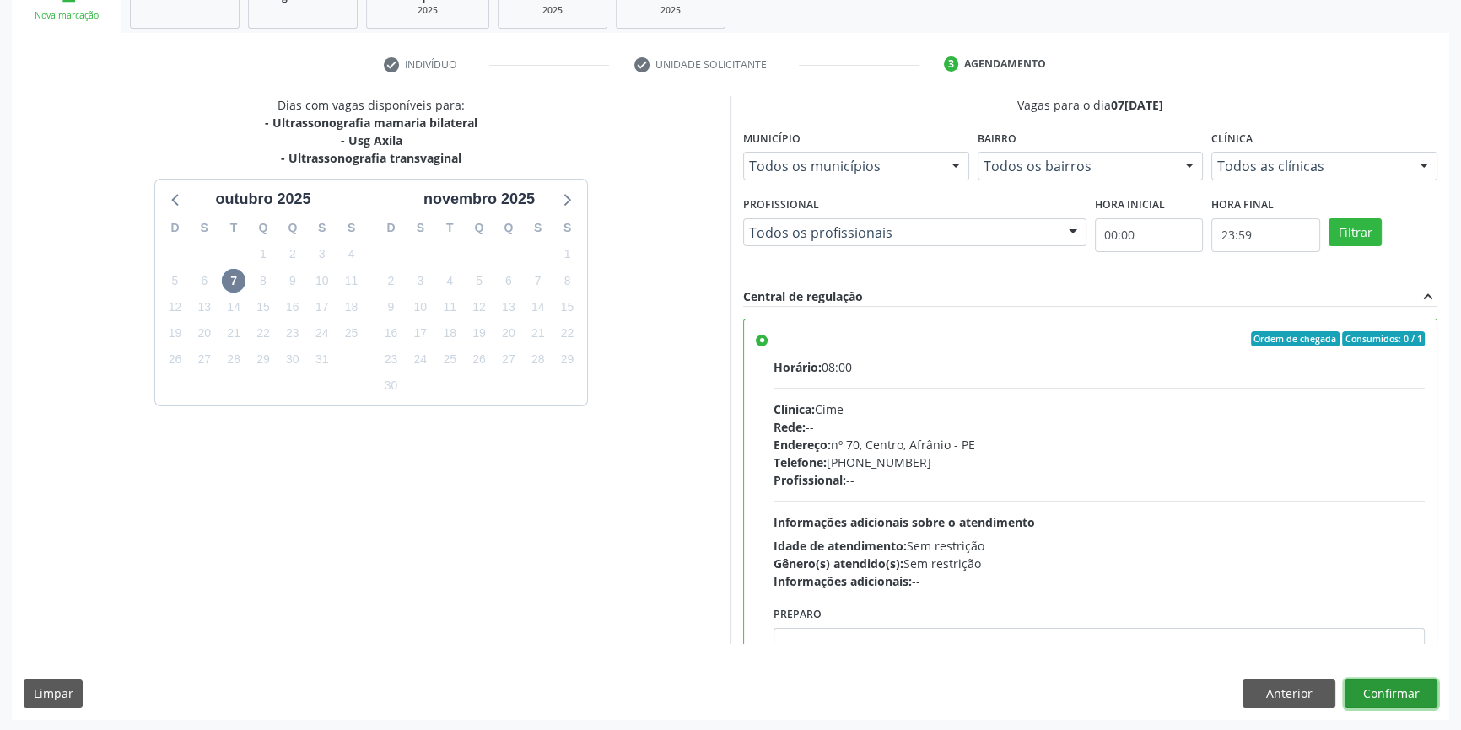
click at [1366, 687] on button "Confirmar" at bounding box center [1390, 694] width 93 height 29
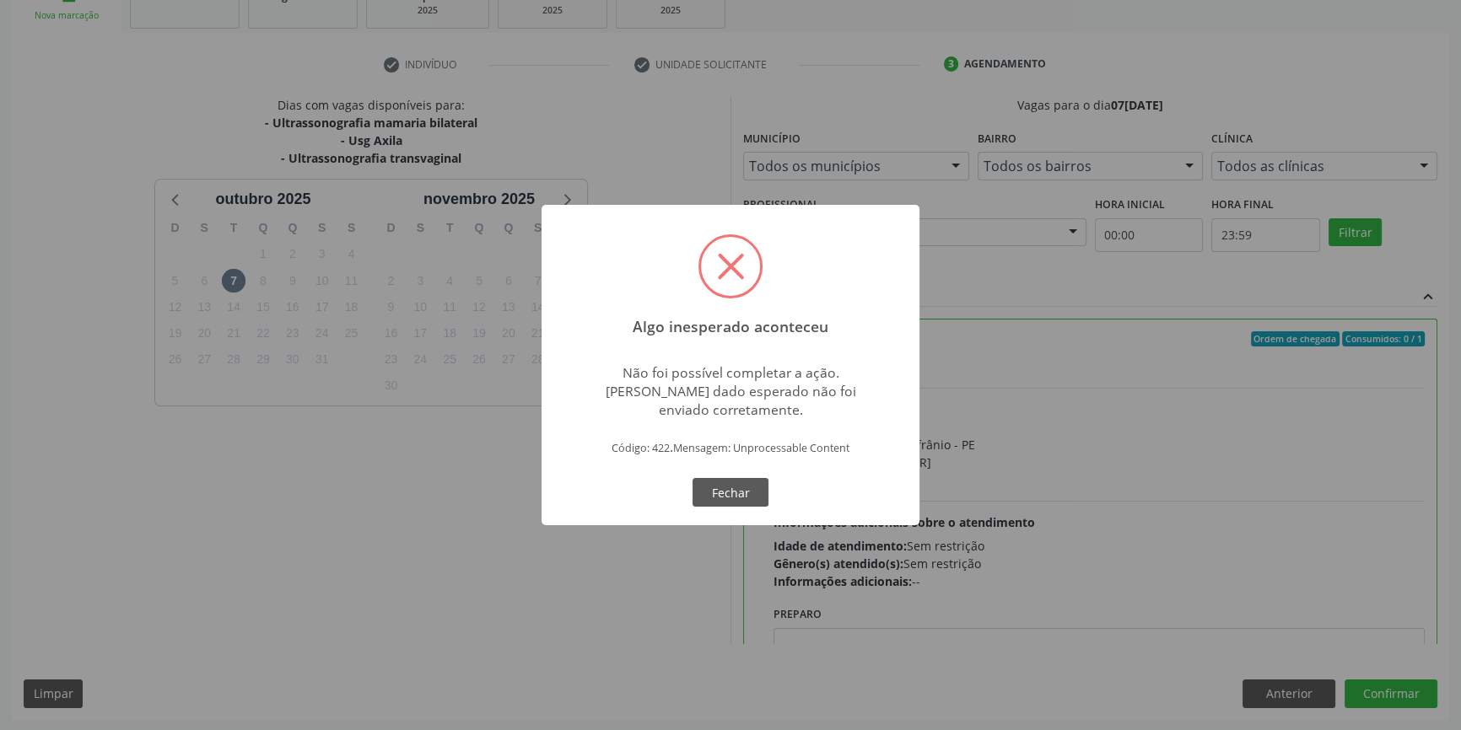
click at [691, 477] on div "OK Fechar" at bounding box center [731, 492] width 84 height 35
click at [700, 475] on div "OK Fechar" at bounding box center [731, 492] width 84 height 35
drag, startPoint x: 719, startPoint y: 488, endPoint x: 792, endPoint y: 521, distance: 80.8
click at [731, 501] on button "Fechar" at bounding box center [730, 492] width 76 height 29
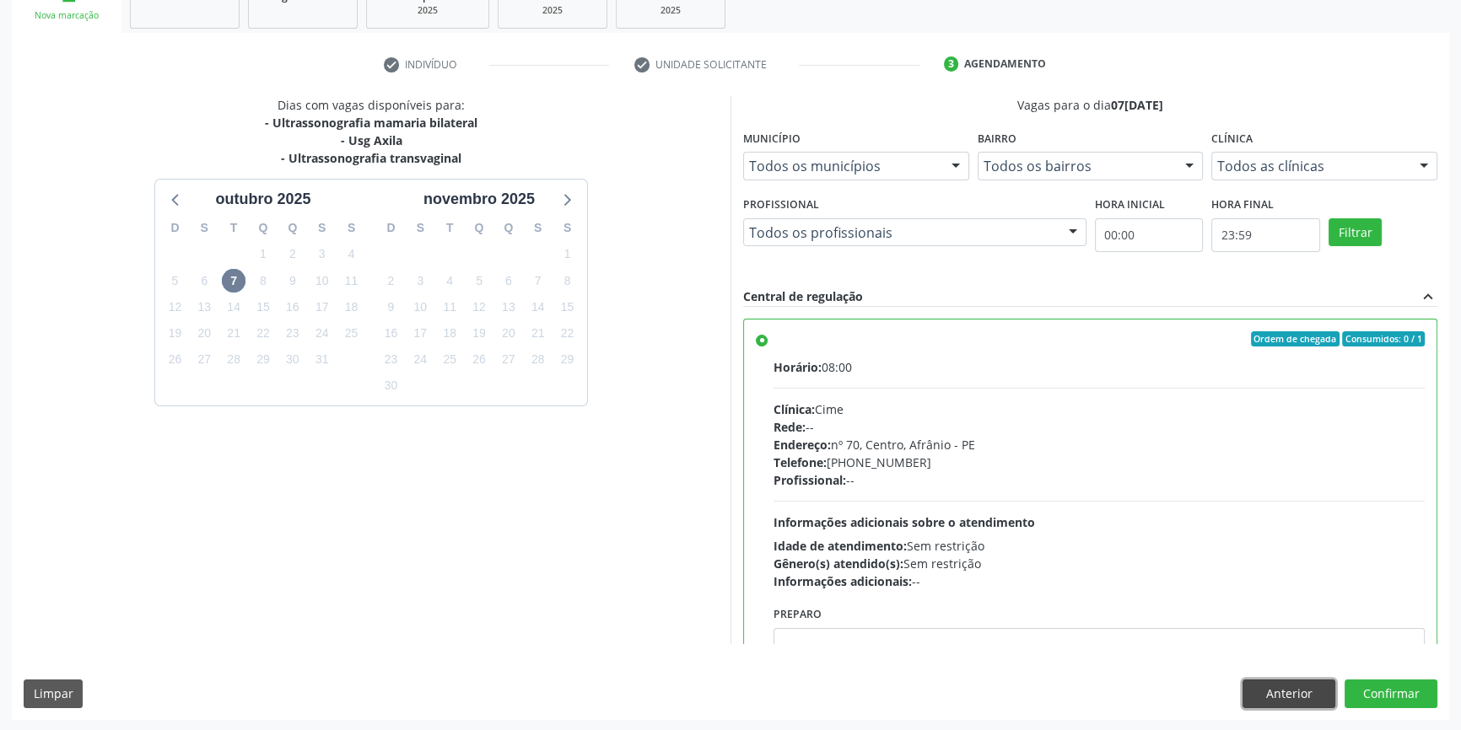
click at [1302, 699] on button "Anterior" at bounding box center [1288, 694] width 93 height 29
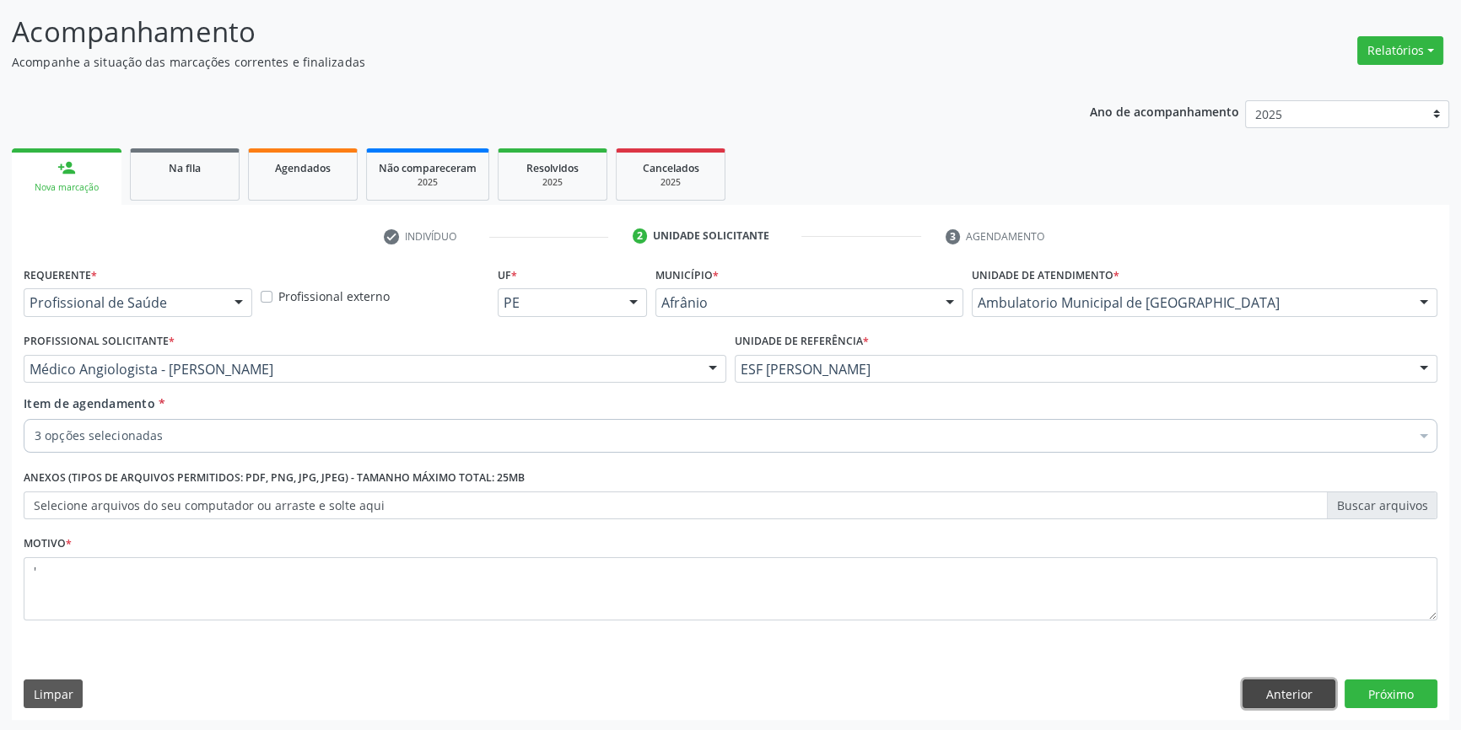
click at [1282, 695] on button "Anterior" at bounding box center [1288, 694] width 93 height 29
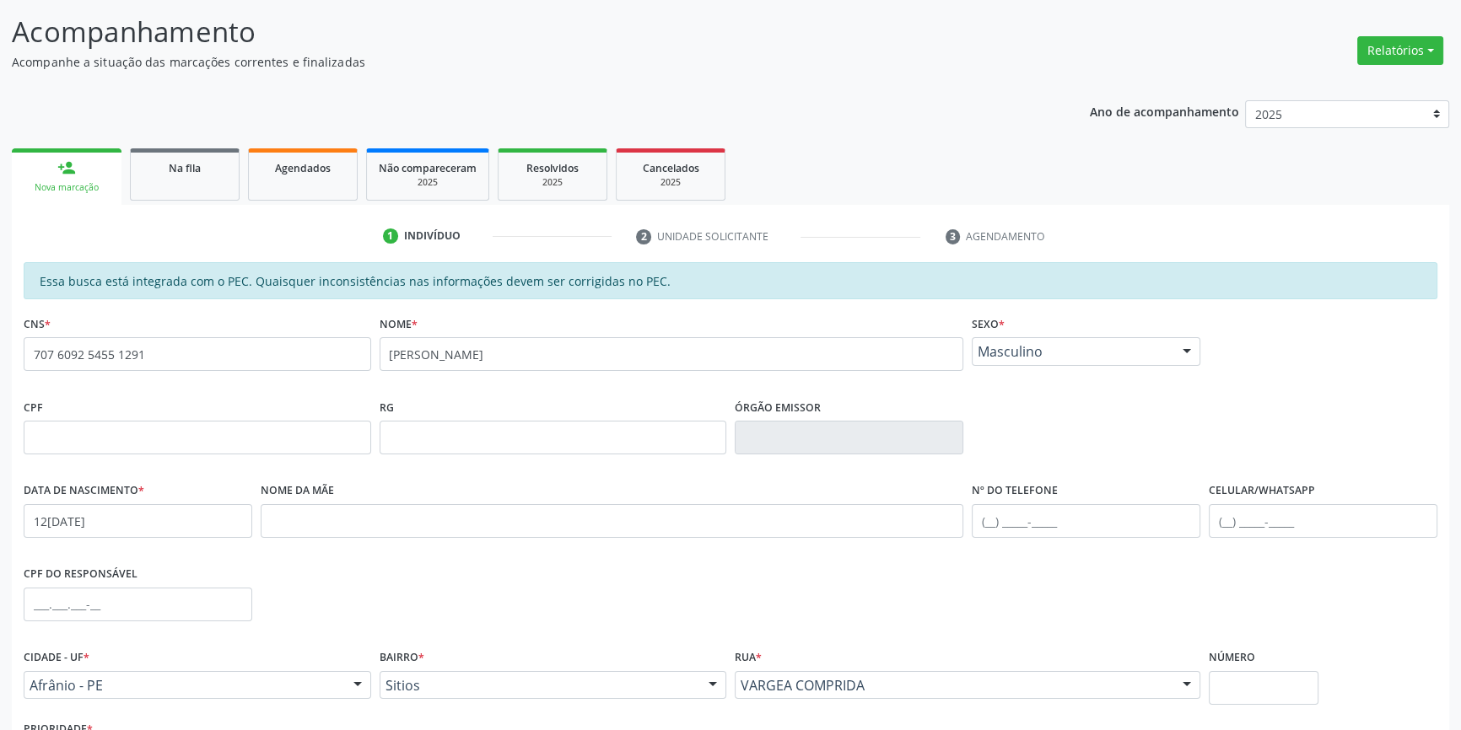
click at [214, 4] on div "Acompanhamento Acompanhe a situação das marcações correntes e finalizadas Relat…" at bounding box center [730, 424] width 1461 height 870
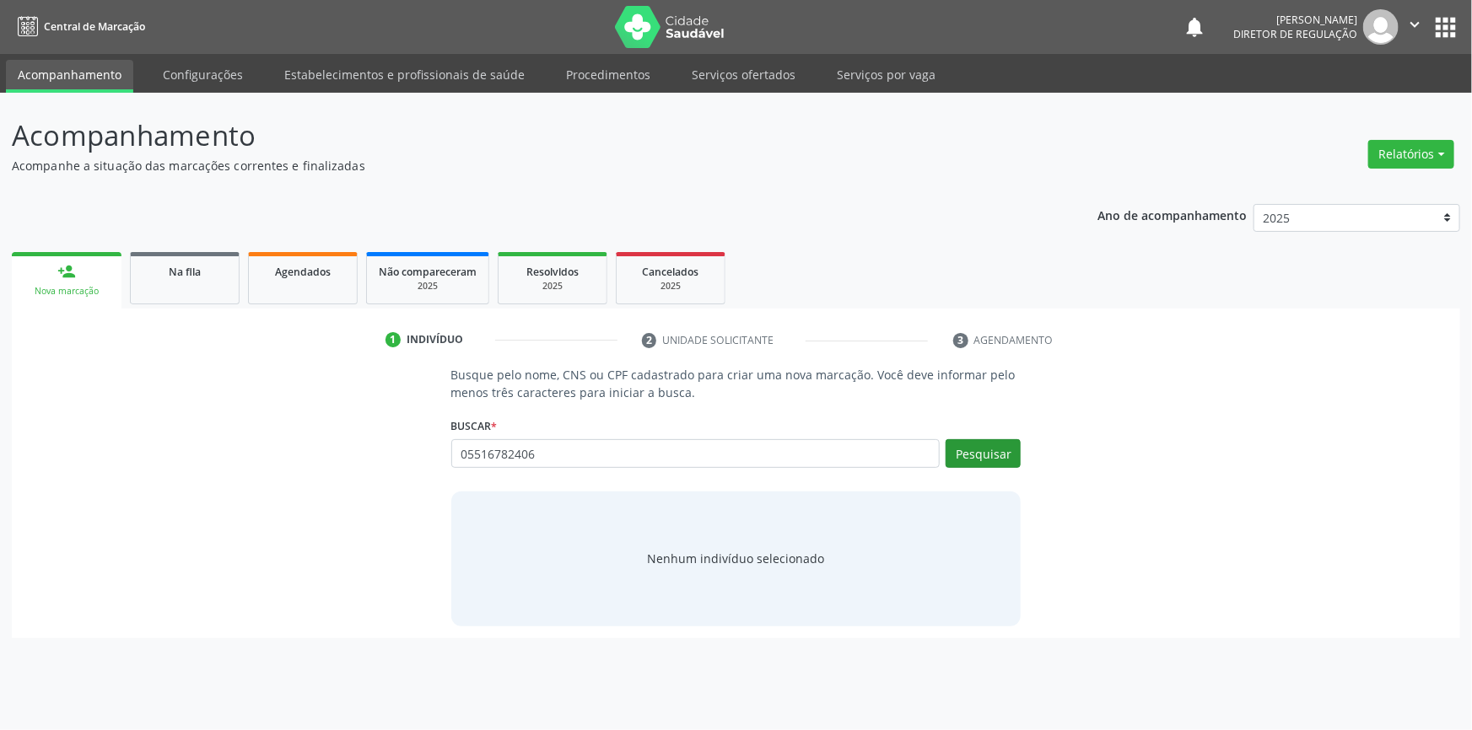
type input "05516782406"
click at [967, 457] on button "Pesquisar" at bounding box center [983, 453] width 75 height 29
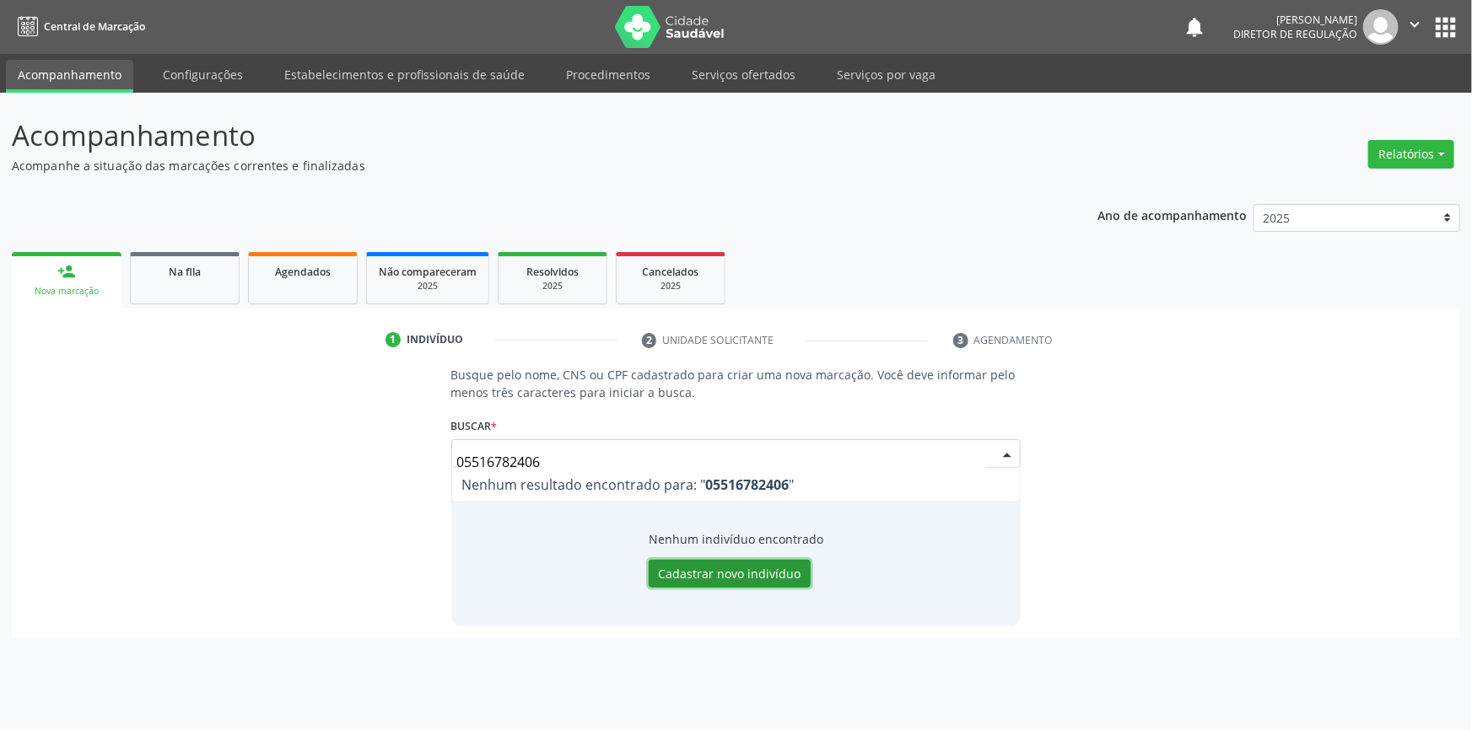
click at [682, 582] on button "Cadastrar novo indivíduo" at bounding box center [730, 574] width 162 height 29
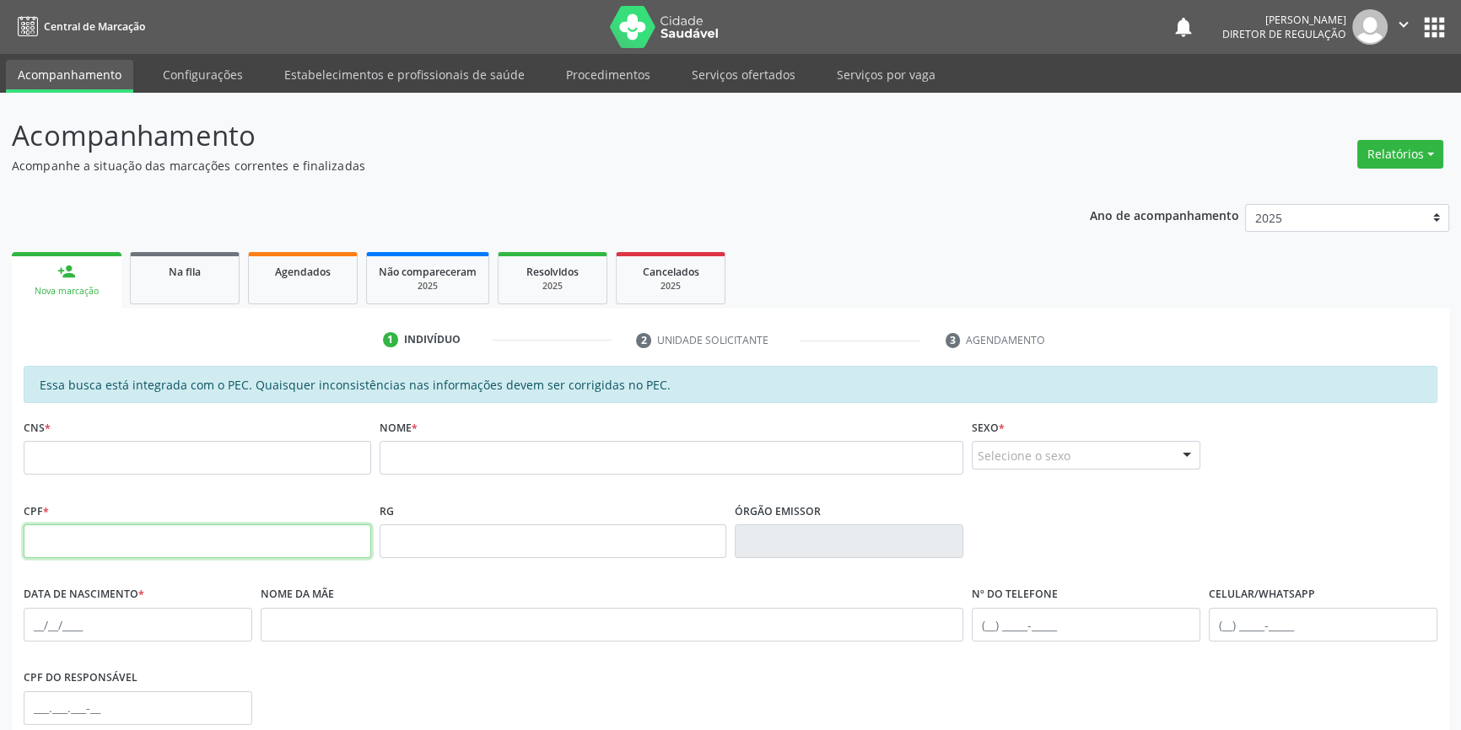
click at [190, 536] on input "text" at bounding box center [197, 542] width 347 height 34
type input "055.167.824-06"
click at [0, 538] on div "Acompanhamento Acompanhe a situação das marcações correntes e finalizadas Relat…" at bounding box center [730, 528] width 1461 height 870
click at [450, 452] on input "text" at bounding box center [672, 458] width 585 height 34
type input "SIMONE DOS SANTOS"
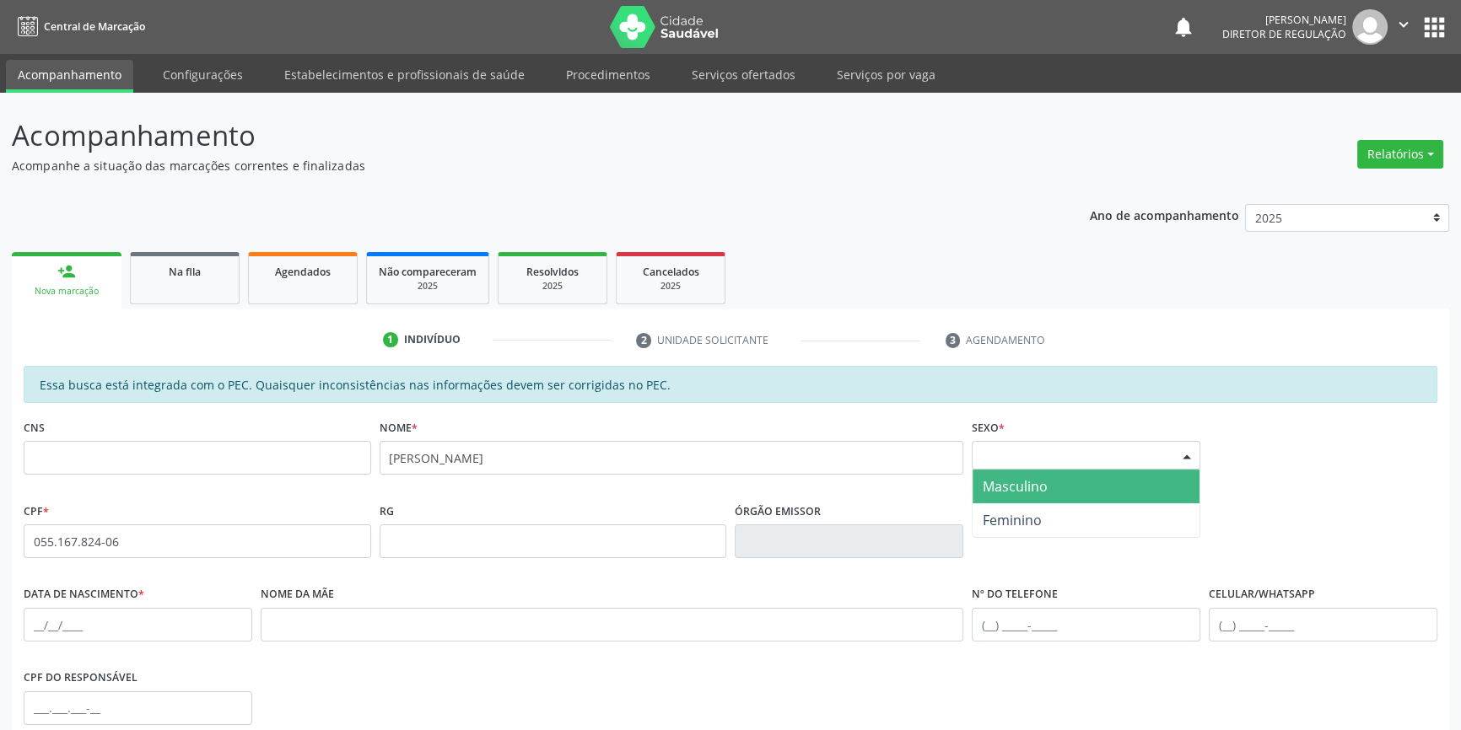
click at [1021, 489] on span "Masculino" at bounding box center [1015, 486] width 65 height 19
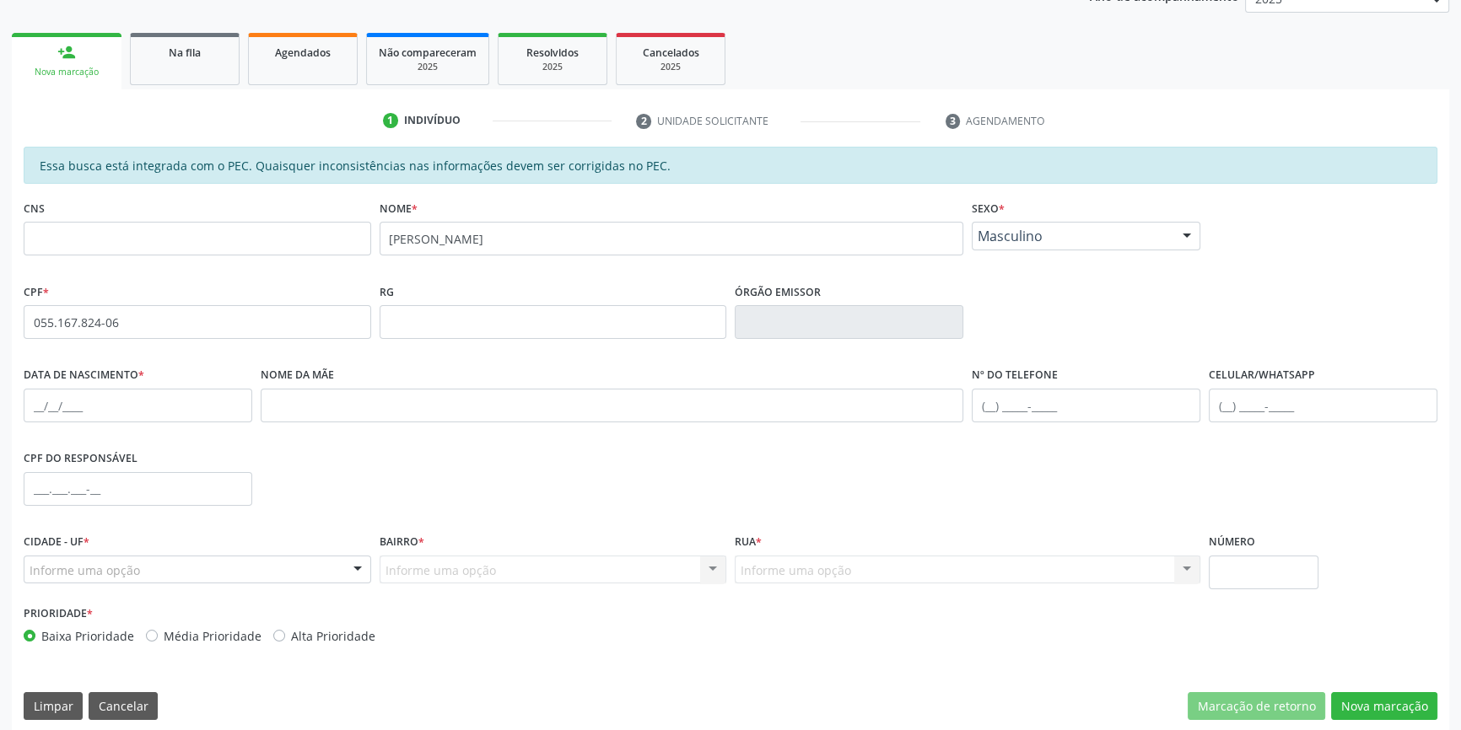
scroll to position [229, 0]
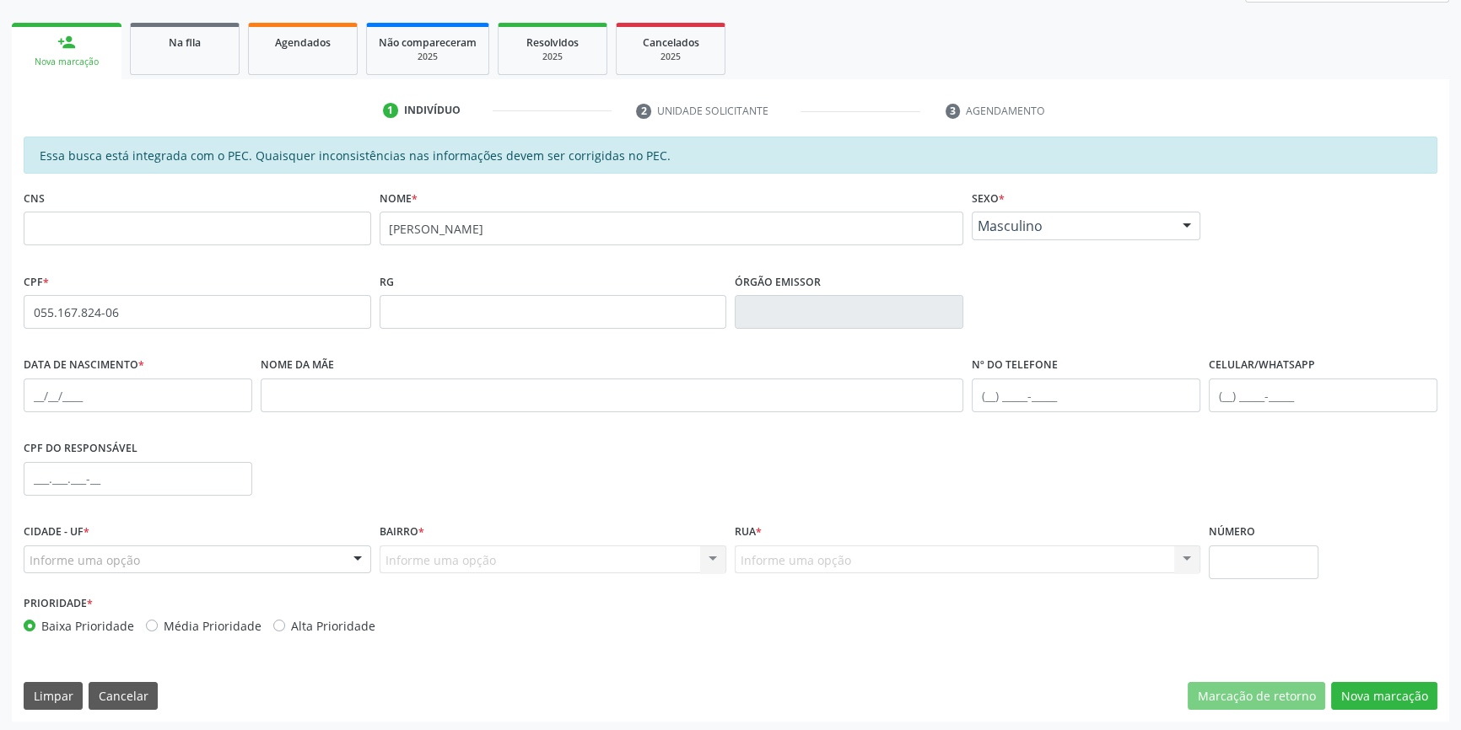
click at [22, 380] on div "Data de nascimento *" at bounding box center [137, 395] width 237 height 84
click at [30, 385] on input "text" at bounding box center [138, 396] width 229 height 34
type input "12/06/1986"
click at [138, 569] on div "Informe uma opção" at bounding box center [197, 560] width 347 height 29
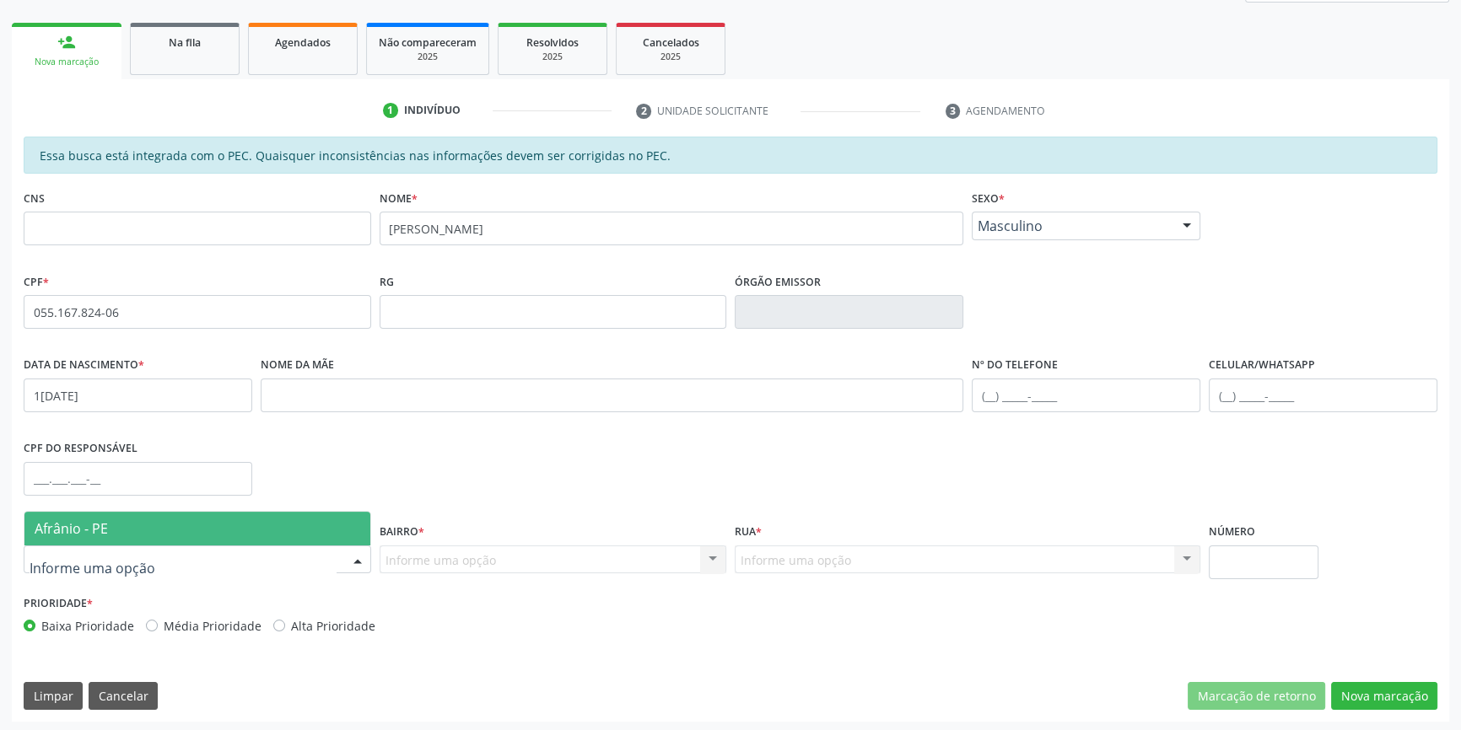
click at [143, 536] on span "Afrânio - PE" at bounding box center [197, 529] width 346 height 34
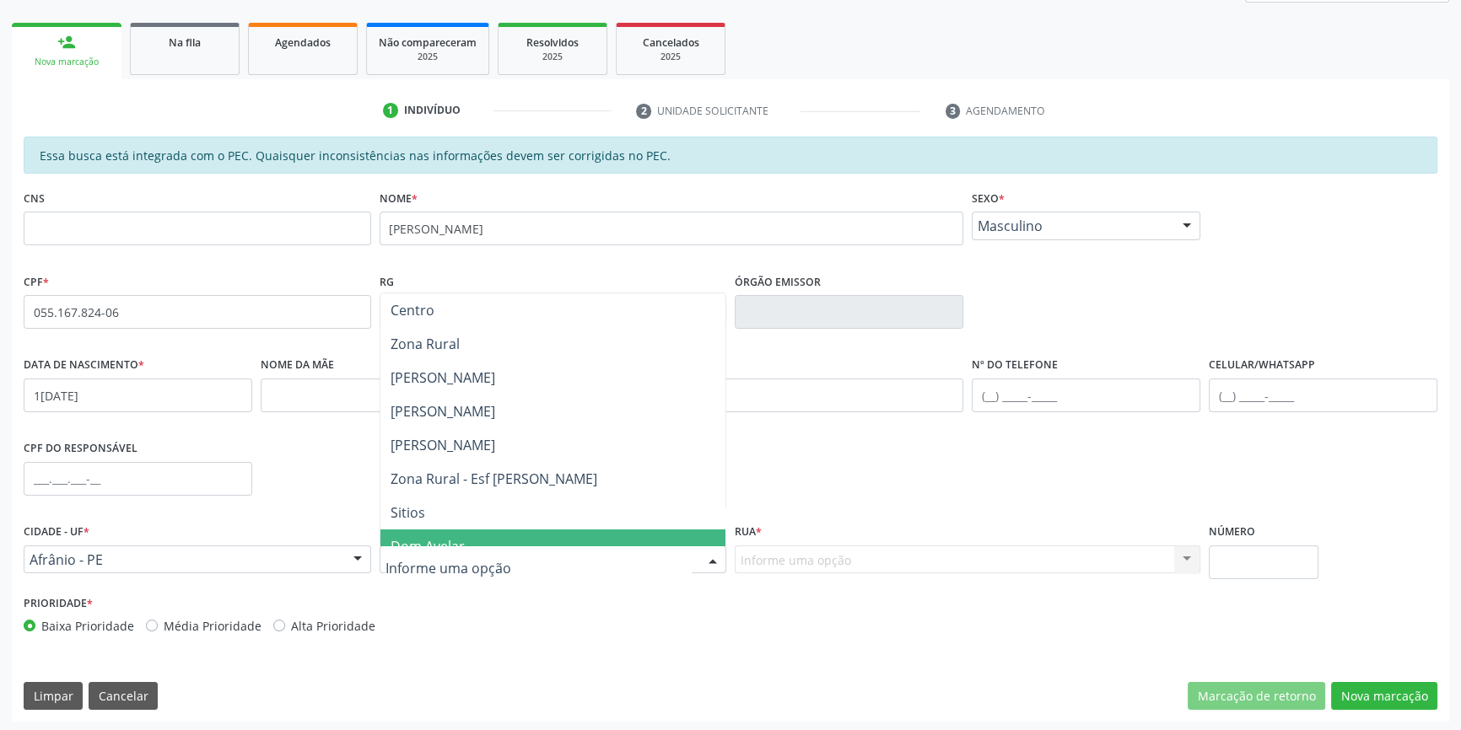
click at [421, 531] on span "Dom Avelar" at bounding box center [553, 547] width 346 height 34
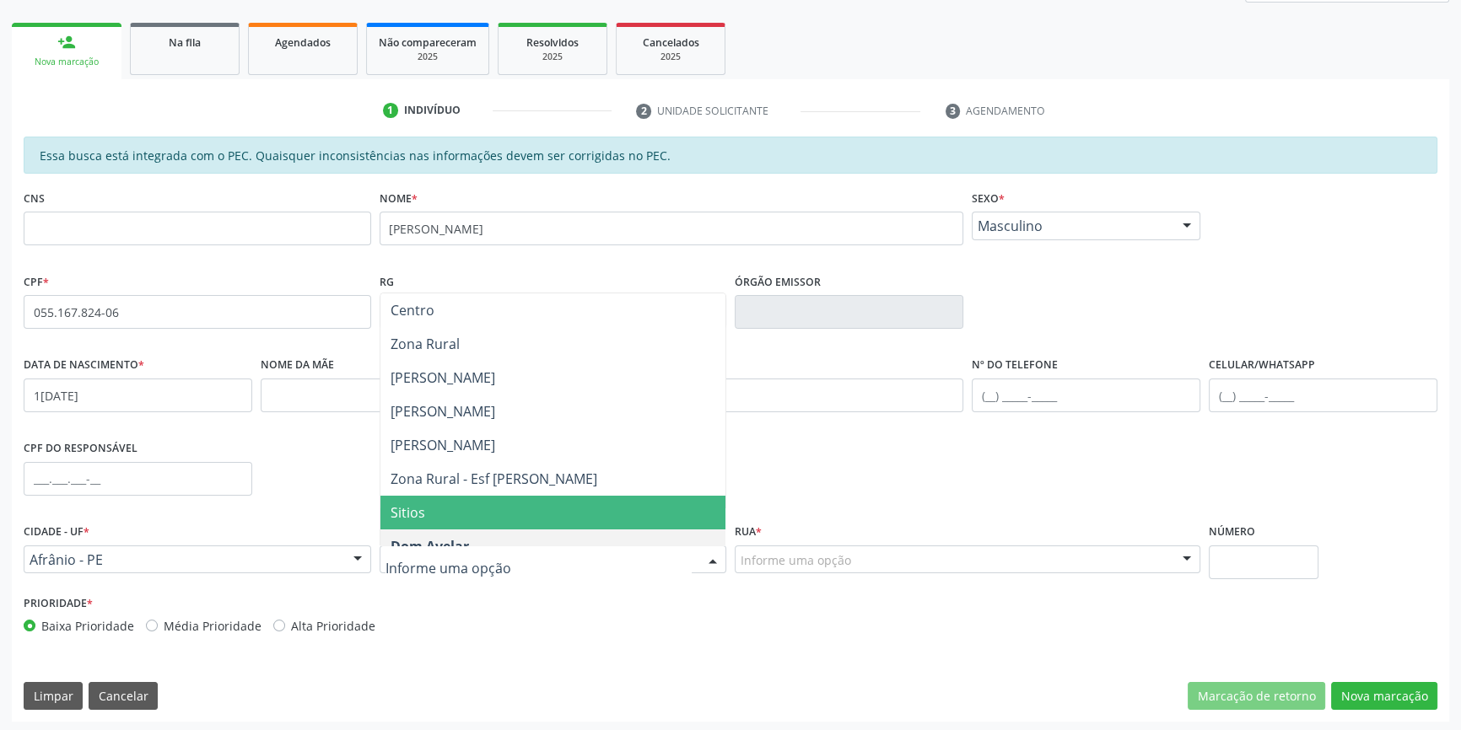
type input "S"
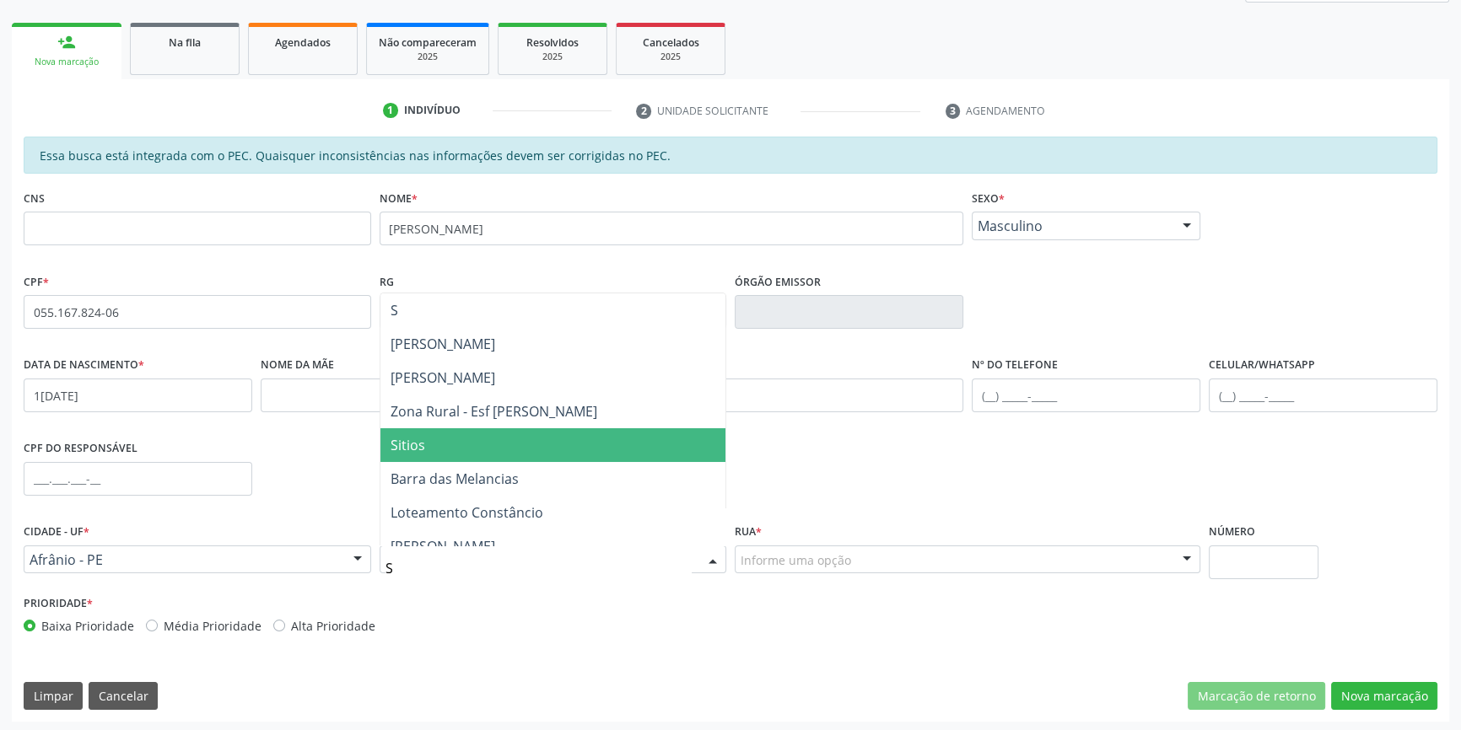
click at [431, 445] on span "Sitios" at bounding box center [553, 445] width 346 height 34
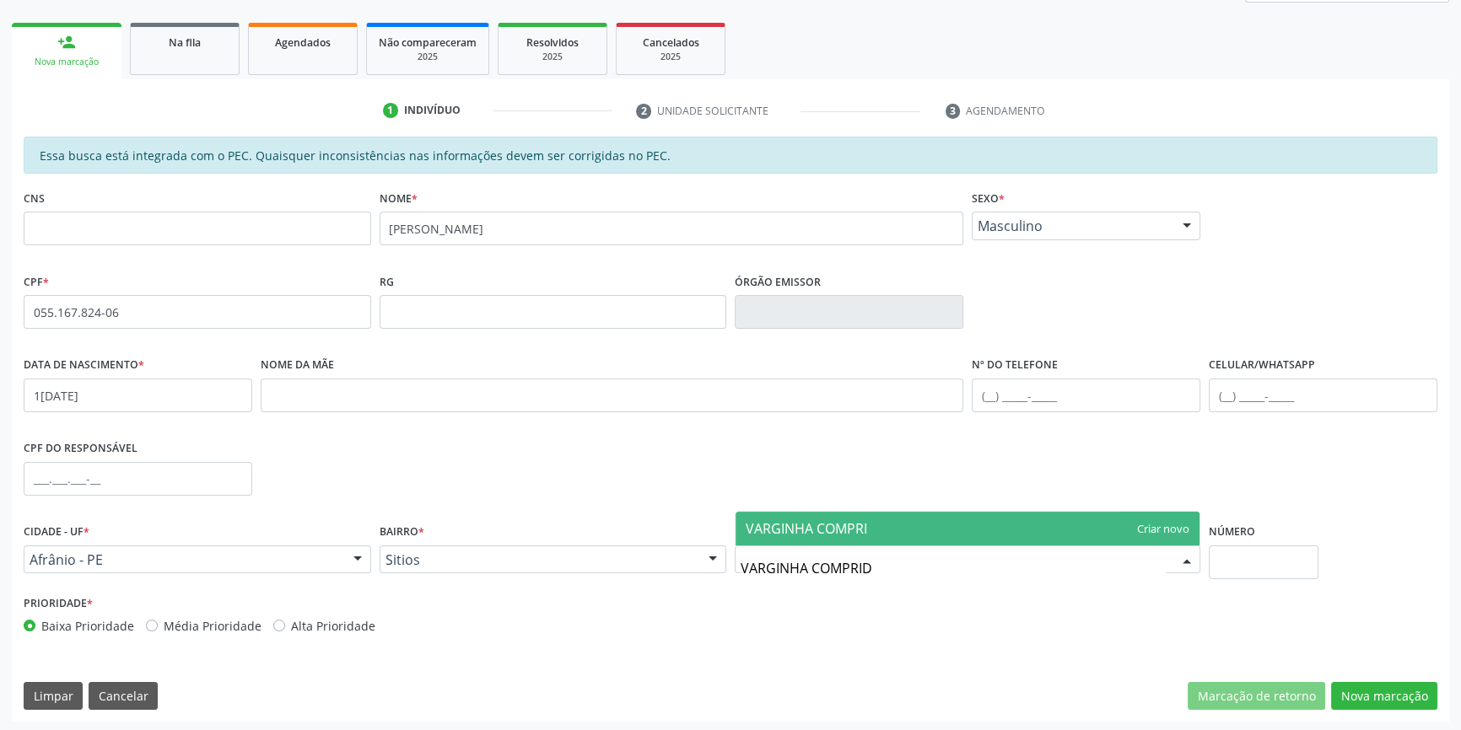
type input "VARGINHA COMPRIDA"
click at [811, 526] on span "VARGINHA COMPRIDA" at bounding box center [816, 529] width 140 height 19
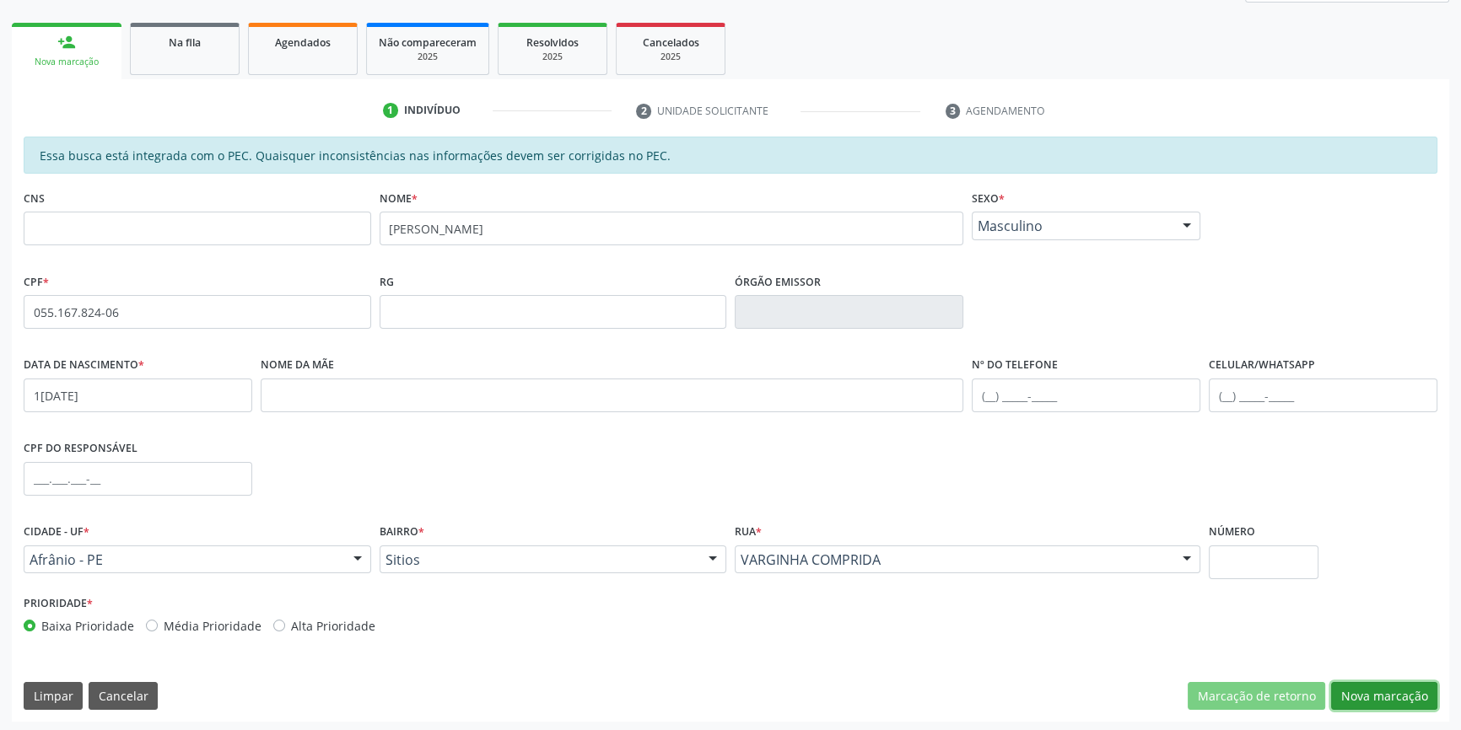
click at [1351, 689] on button "Nova marcação" at bounding box center [1384, 696] width 106 height 29
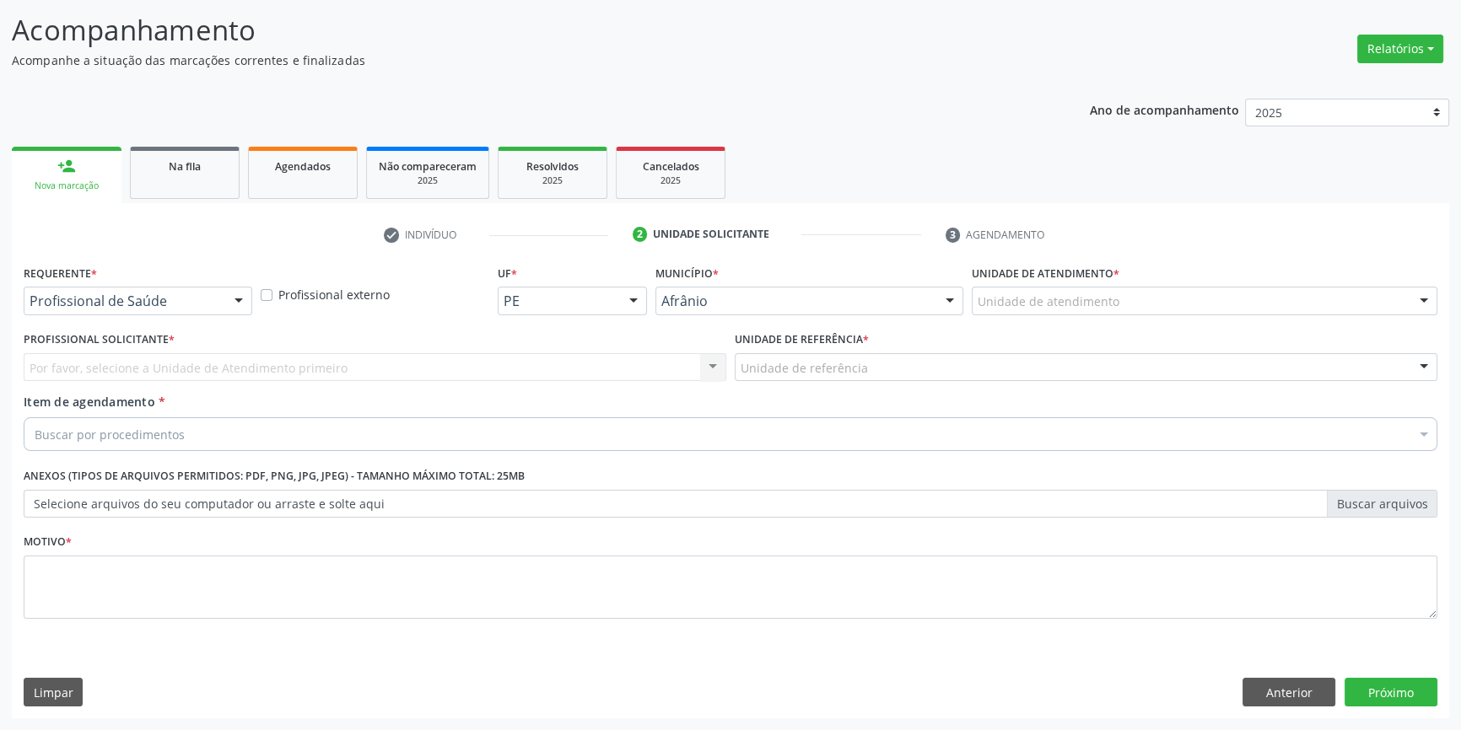
scroll to position [104, 0]
click at [1069, 288] on div "Unidade de atendimento" at bounding box center [1205, 302] width 466 height 29
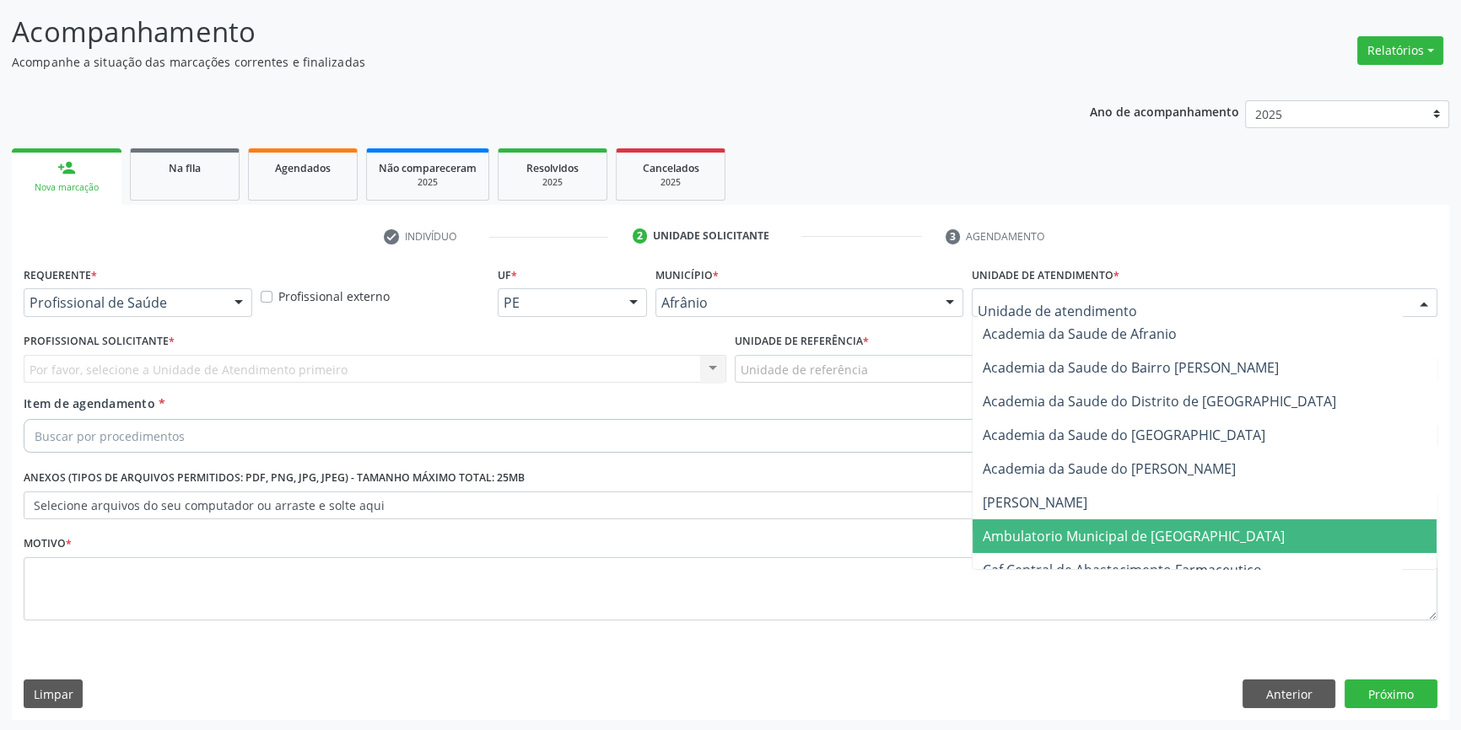
drag, startPoint x: 1060, startPoint y: 531, endPoint x: 934, endPoint y: 477, distance: 137.9
click at [1058, 531] on span "Ambulatorio Municipal de [GEOGRAPHIC_DATA]" at bounding box center [1134, 536] width 302 height 19
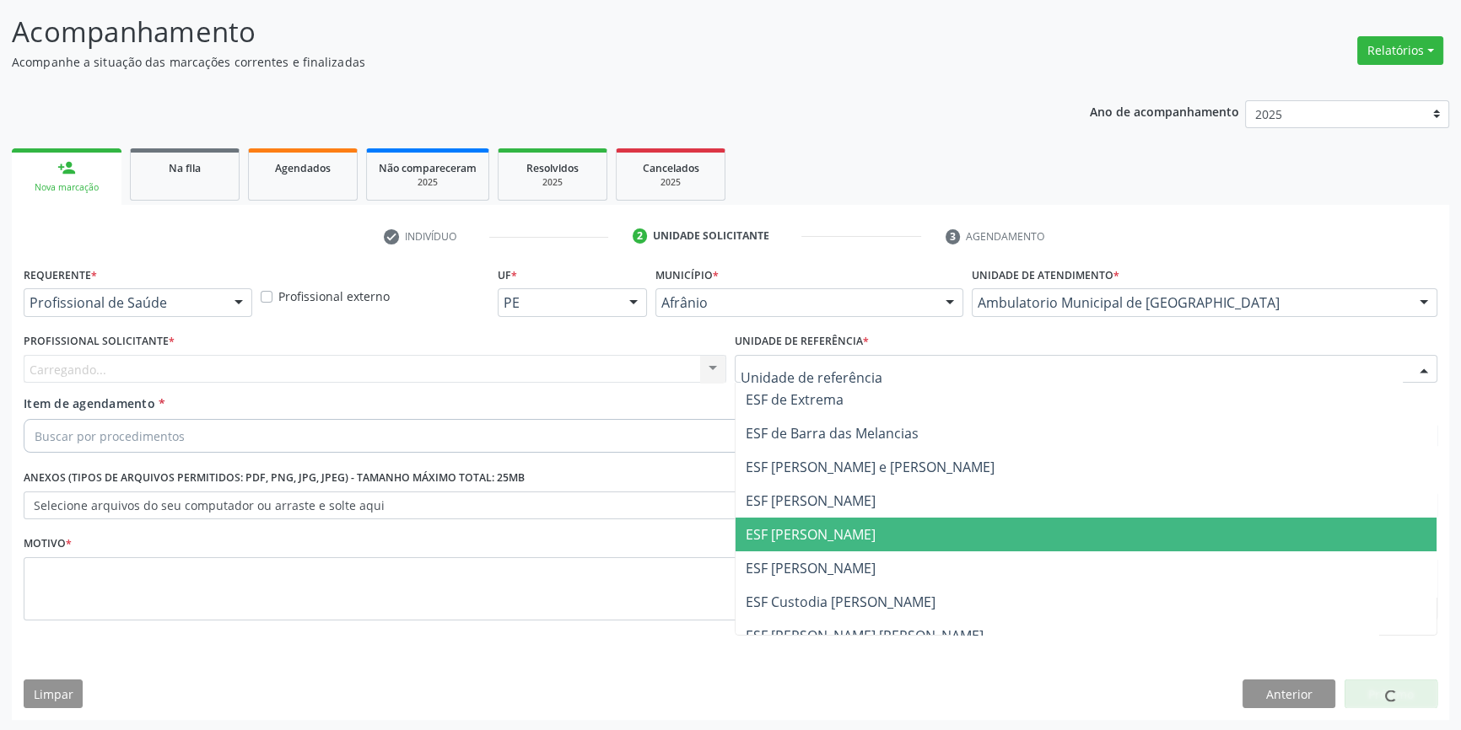
click at [840, 547] on span "ESF [PERSON_NAME]" at bounding box center [1085, 535] width 701 height 34
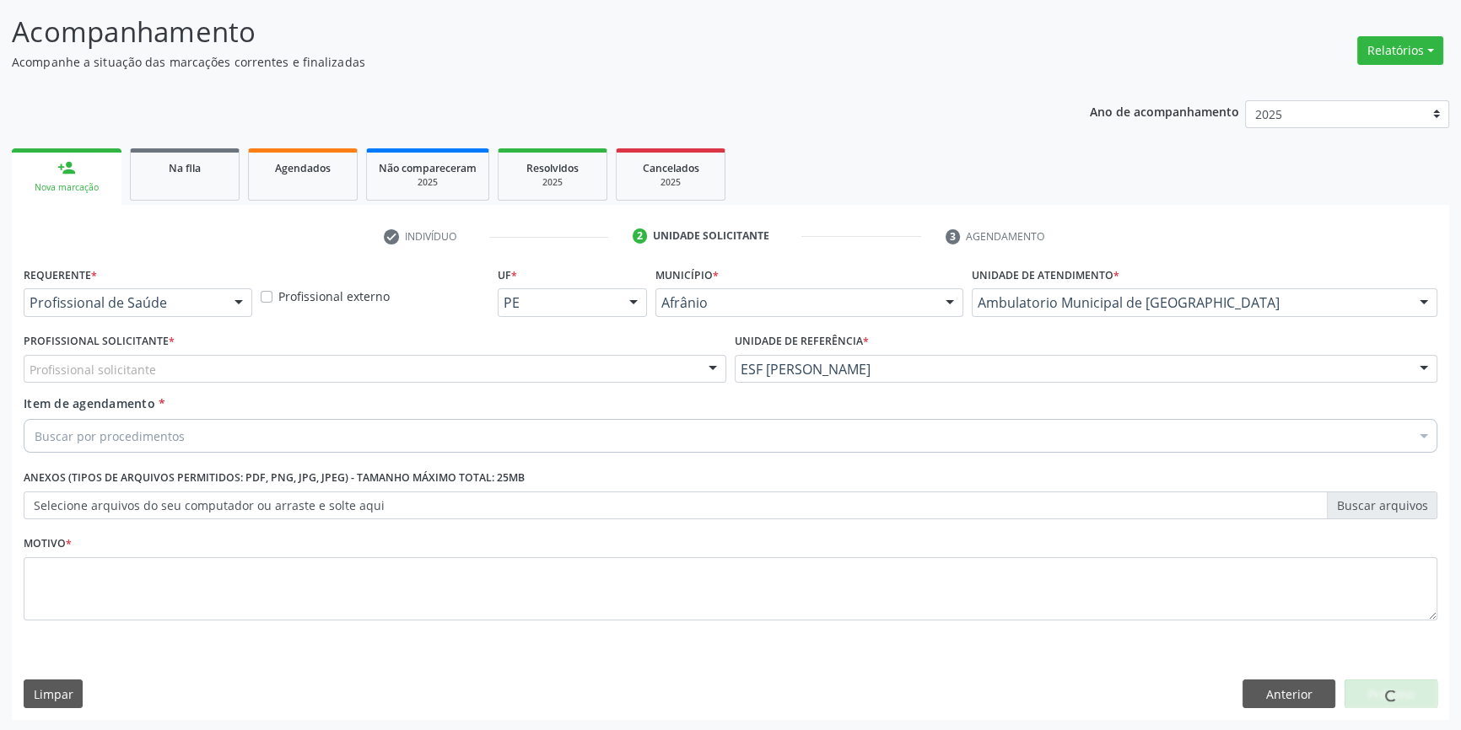
click at [390, 369] on div "Profissional solicitante" at bounding box center [375, 369] width 703 height 29
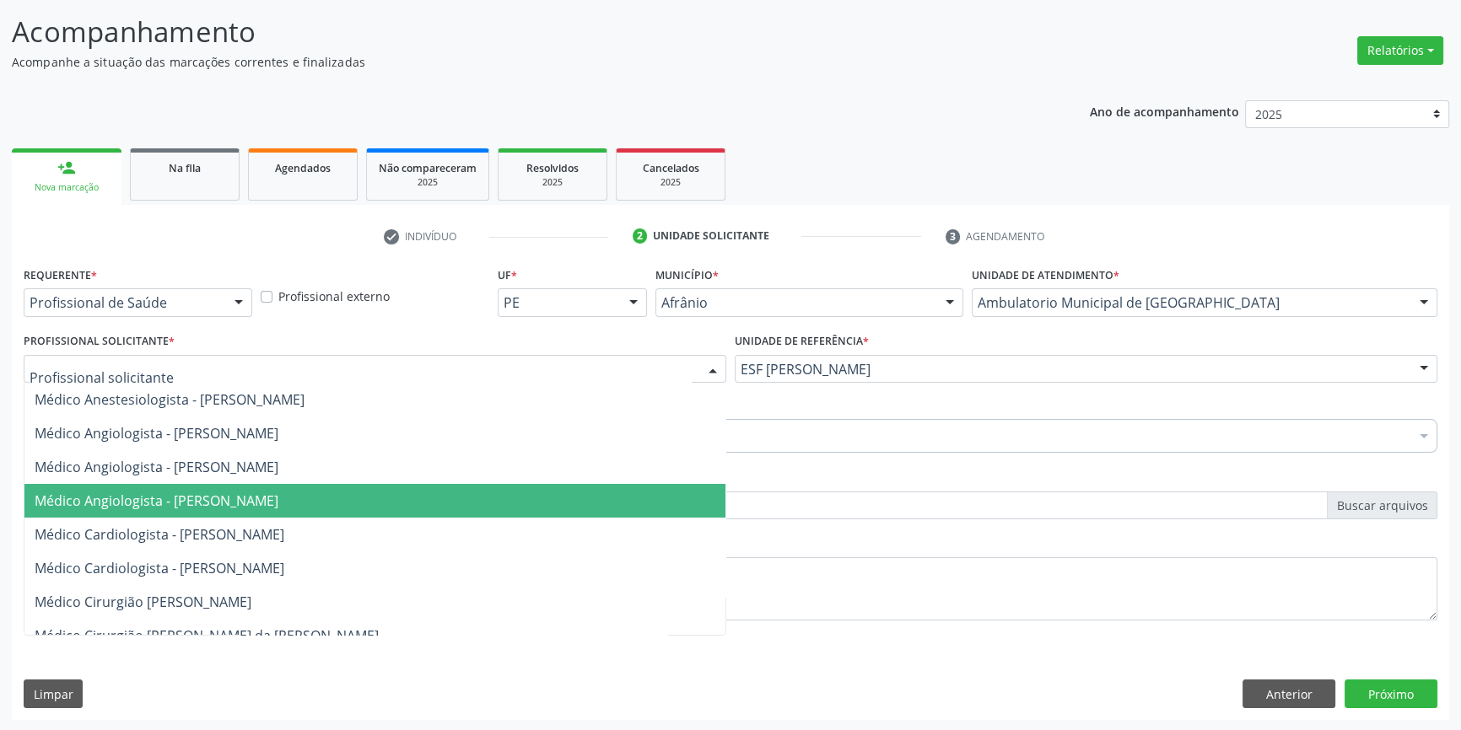
click at [278, 496] on span "Médico Angiologista - [PERSON_NAME]" at bounding box center [157, 501] width 244 height 19
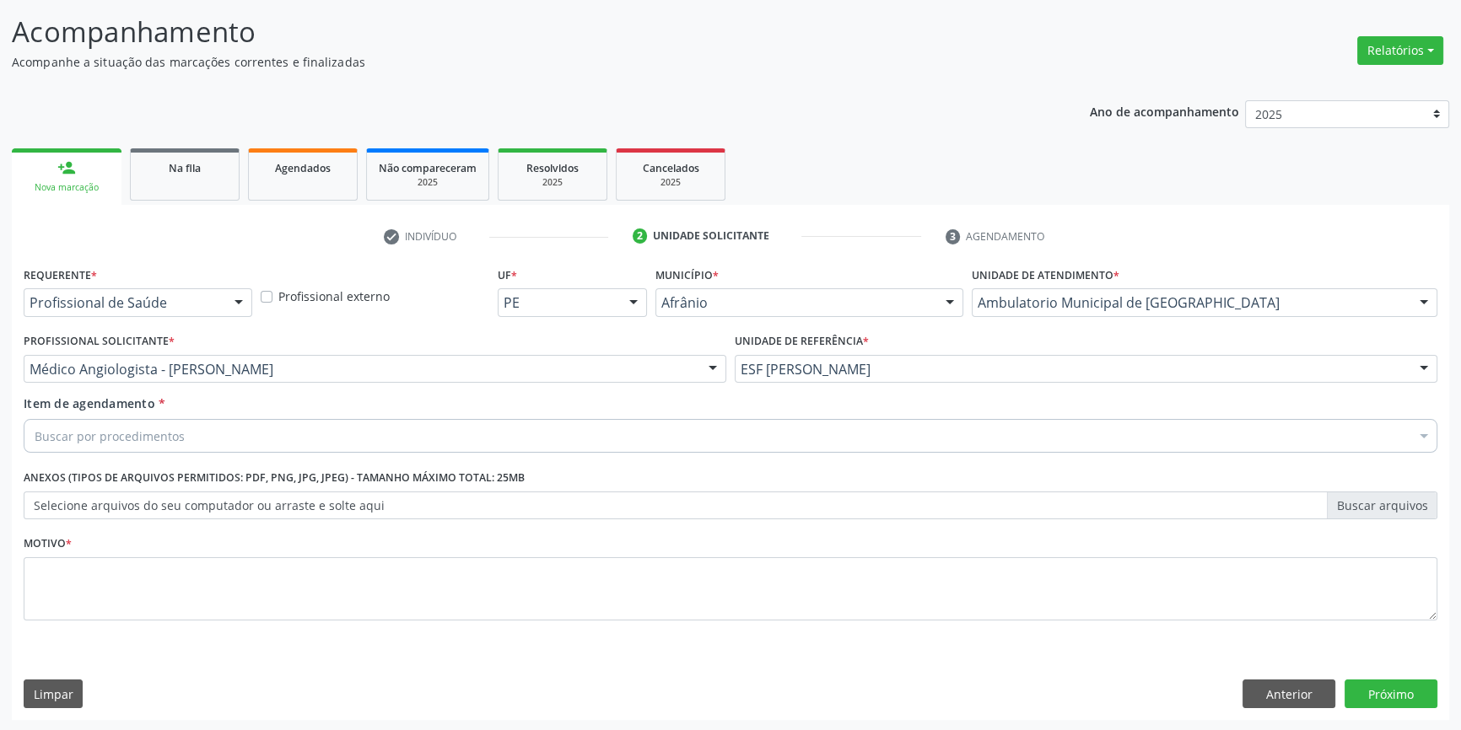
click at [200, 432] on div "Buscar por procedimentos" at bounding box center [731, 436] width 1414 height 34
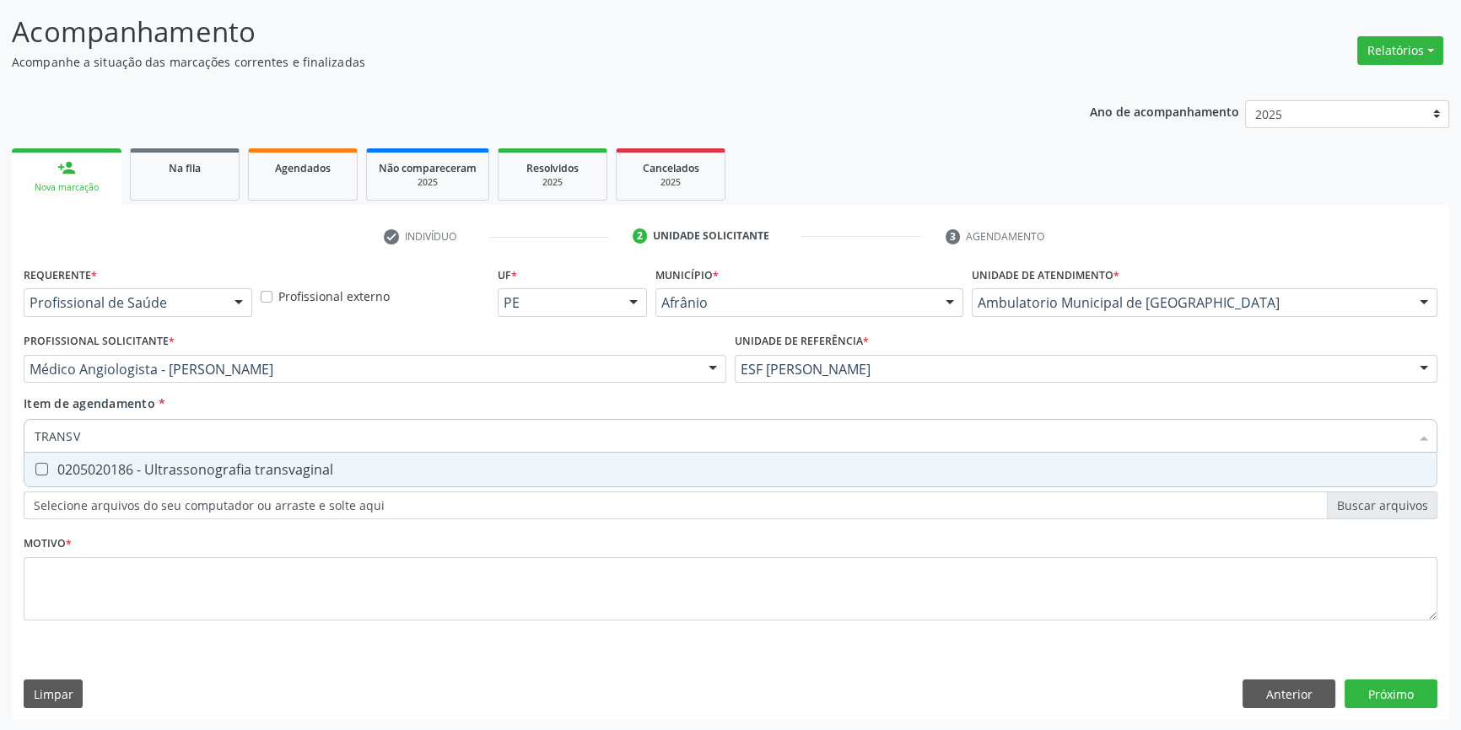
type input "TRANSVA"
click at [193, 463] on div "0205020186 - Ultrassonografia transvaginal" at bounding box center [731, 469] width 1392 height 13
checkbox transvaginal "true"
drag, startPoint x: 152, startPoint y: 437, endPoint x: 0, endPoint y: 421, distance: 152.7
click at [0, 435] on div "Acompanhamento Acompanhe a situação das marcações correntes e finalizadas Relat…" at bounding box center [730, 360] width 1461 height 743
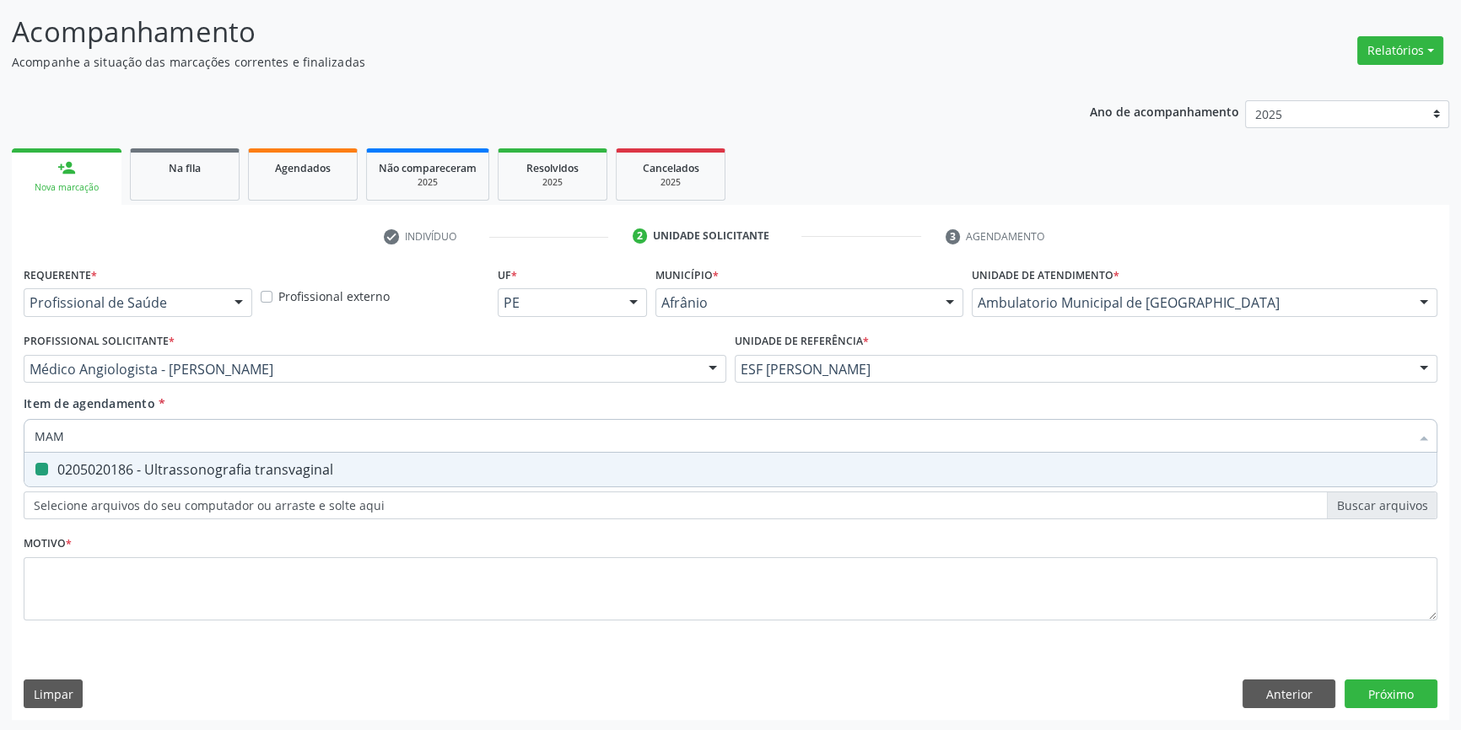
type input "MAMA"
checkbox transvaginal "false"
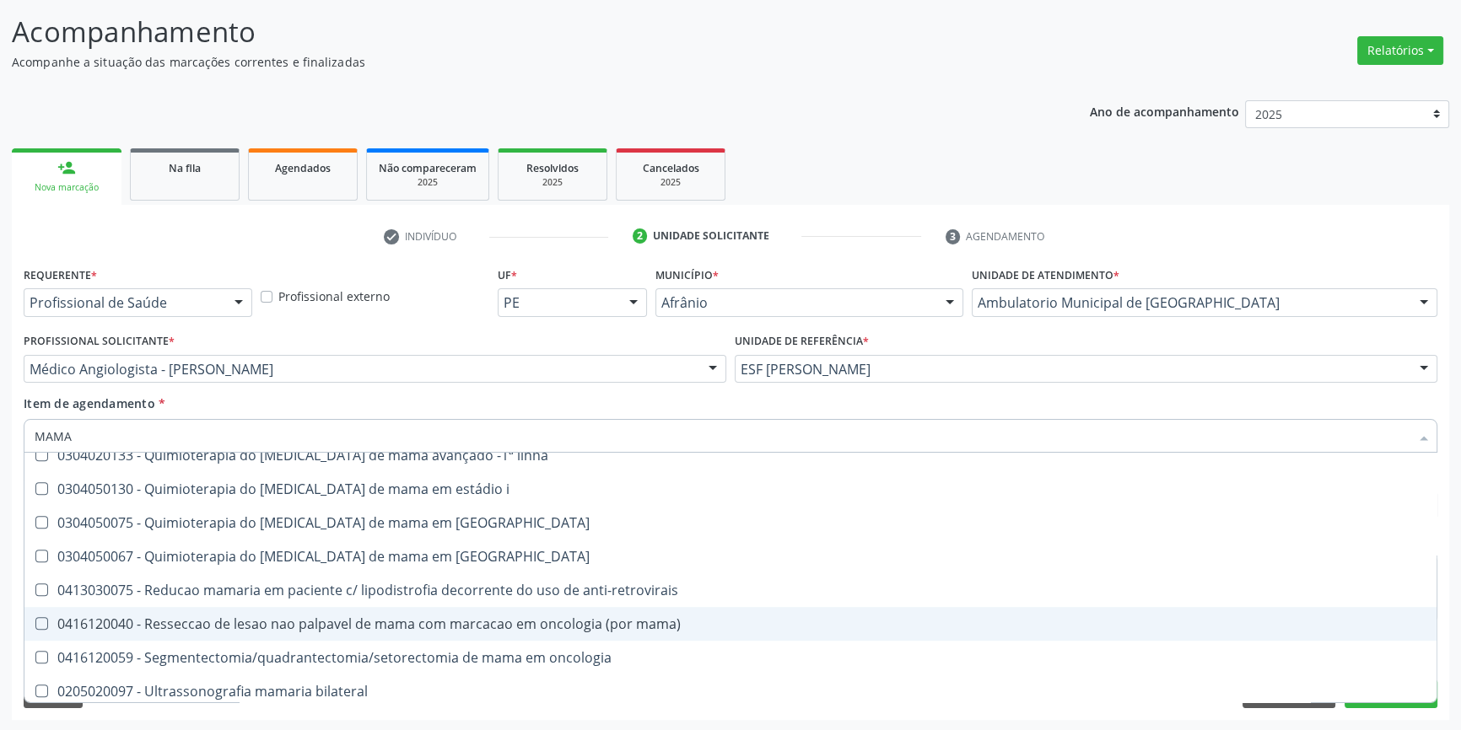
scroll to position [1403, 0]
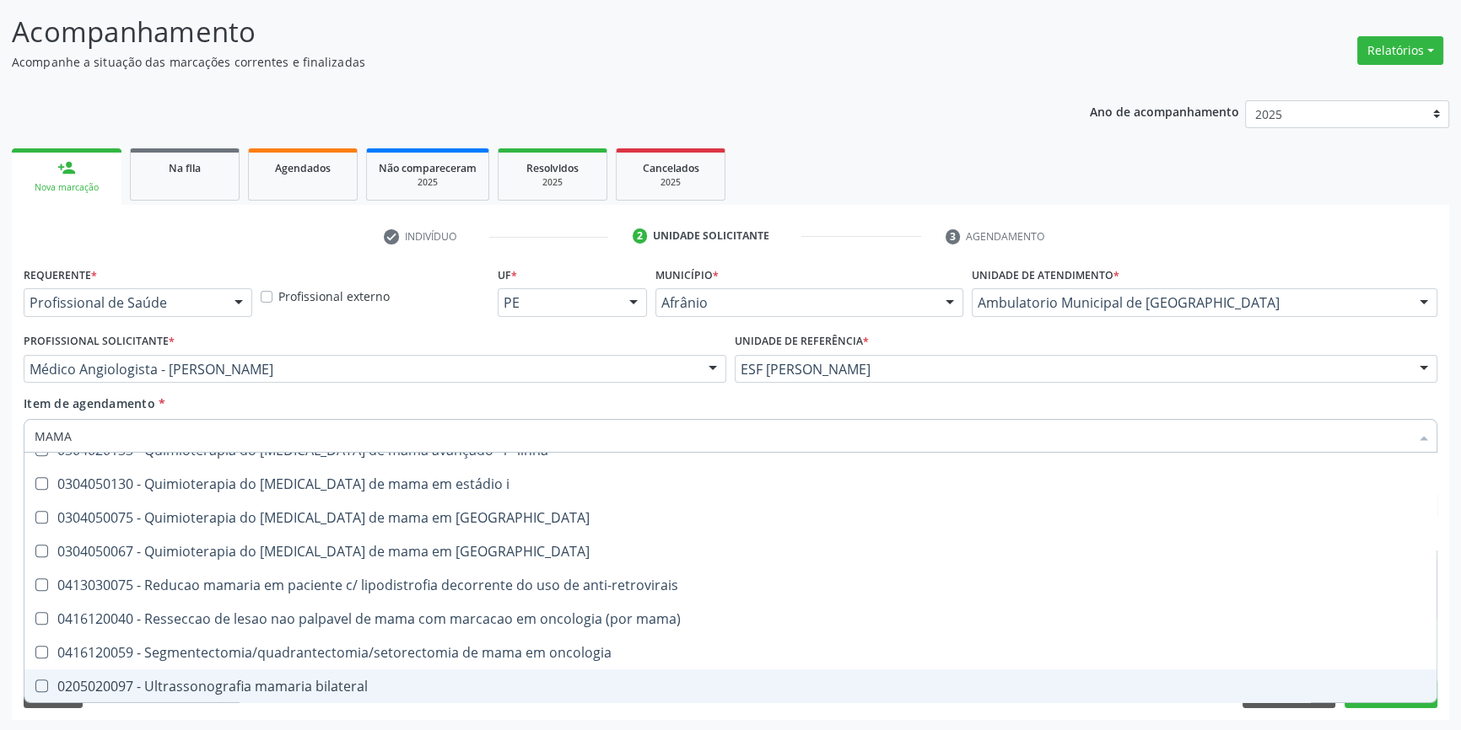
click at [288, 690] on div "0205020097 - Ultrassonografia mamaria bilateral" at bounding box center [731, 686] width 1392 height 13
checkbox bilateral "true"
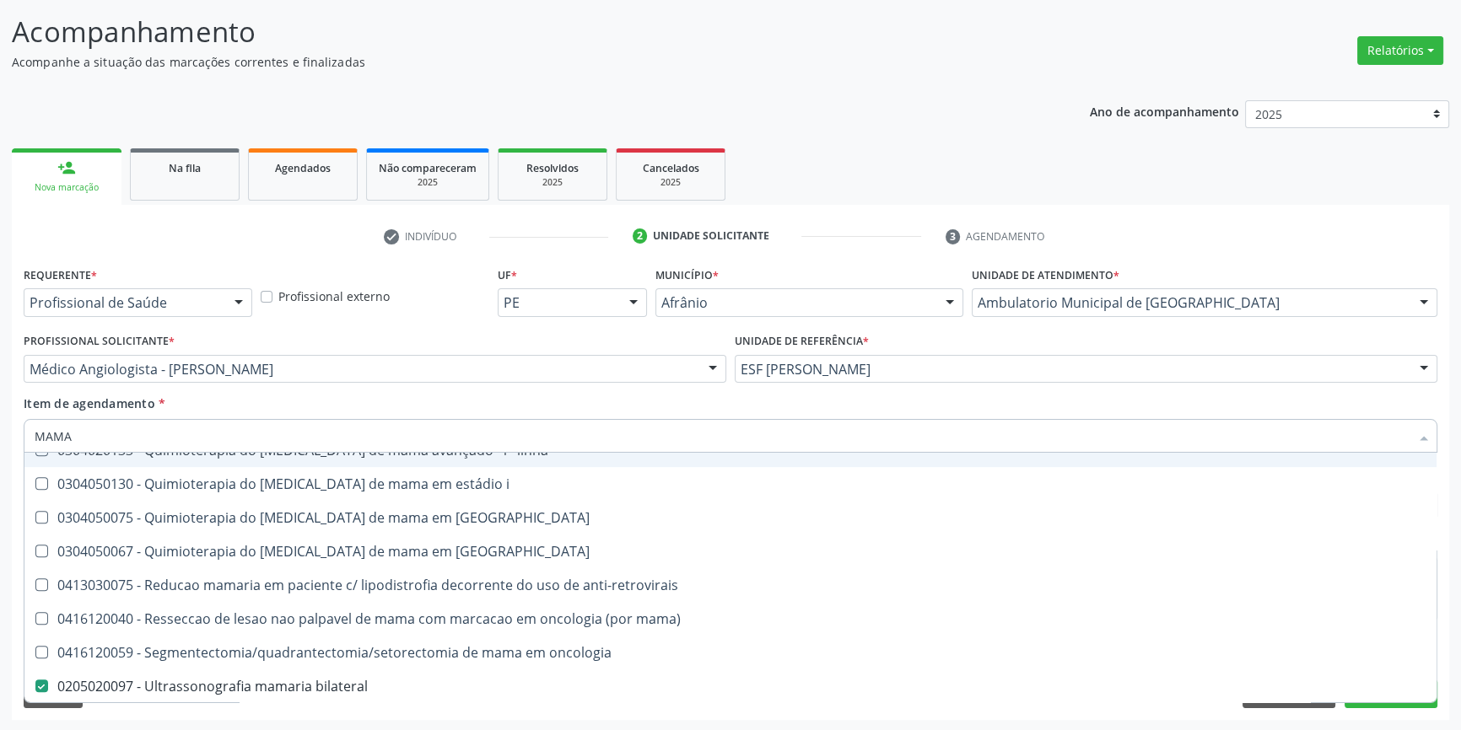
drag, startPoint x: 105, startPoint y: 439, endPoint x: 0, endPoint y: 435, distance: 105.5
click at [0, 435] on div "Acompanhamento Acompanhe a situação das marcações correntes e finalizadas Relat…" at bounding box center [730, 360] width 1461 height 743
type input "A"
checkbox bilateral "false"
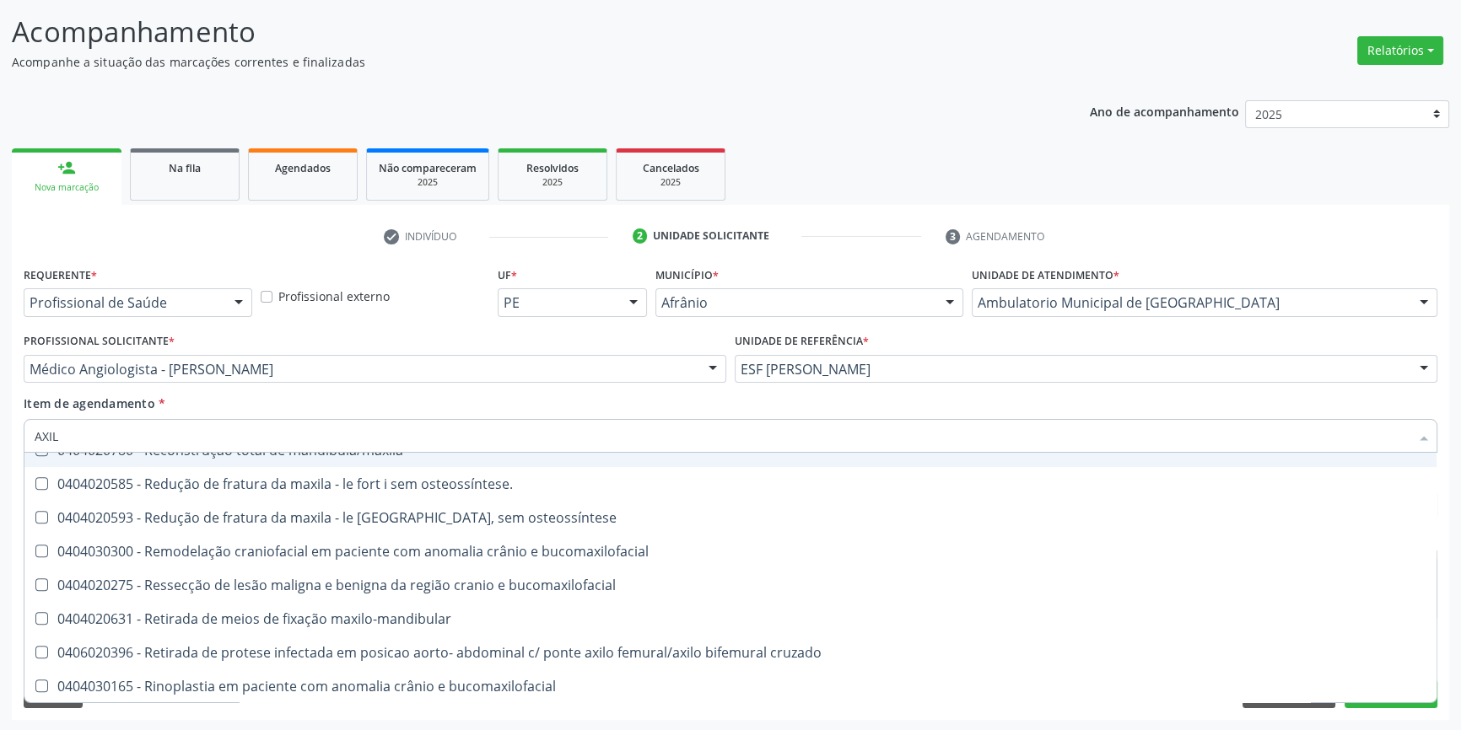
type input "AXILA"
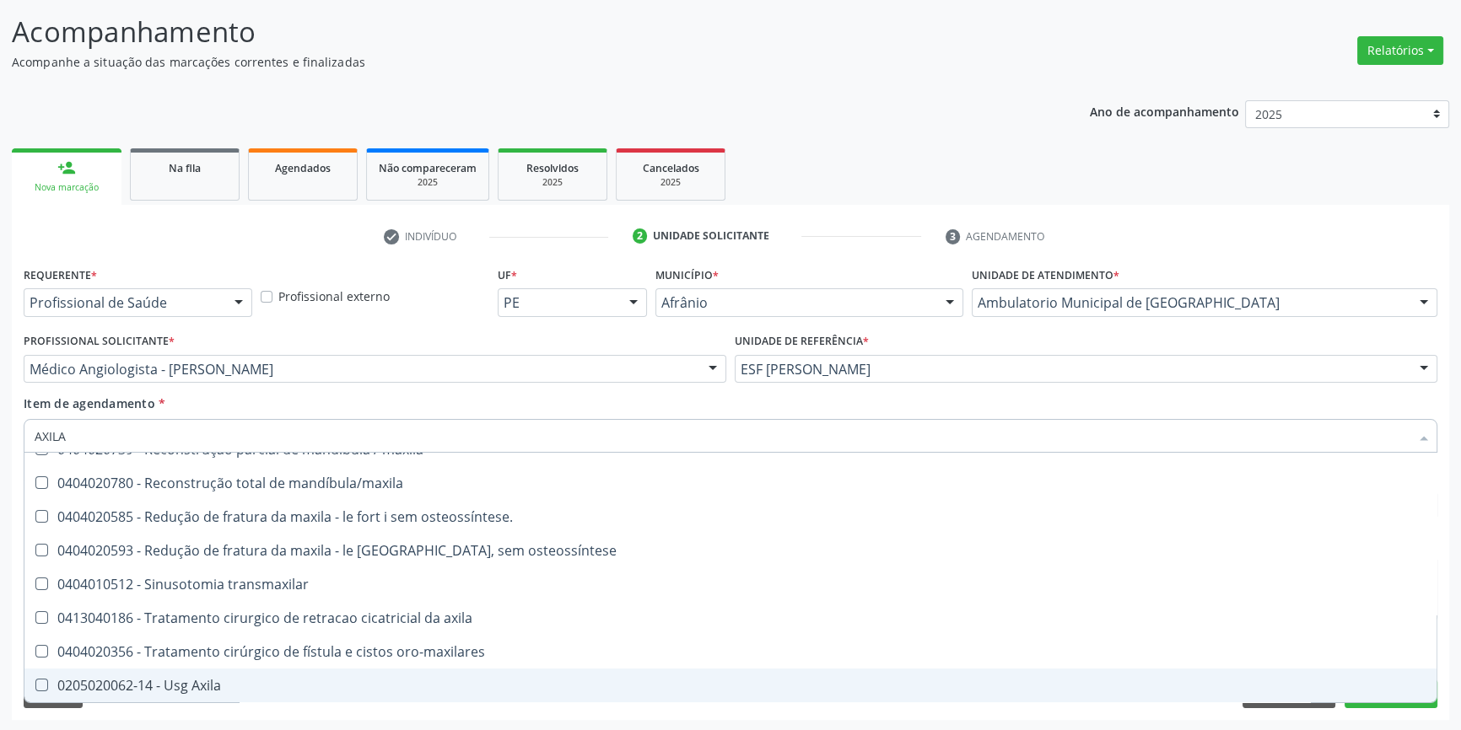
click at [181, 683] on div "0205020062-14 - Usg Axila" at bounding box center [731, 685] width 1392 height 13
checkbox Axila "true"
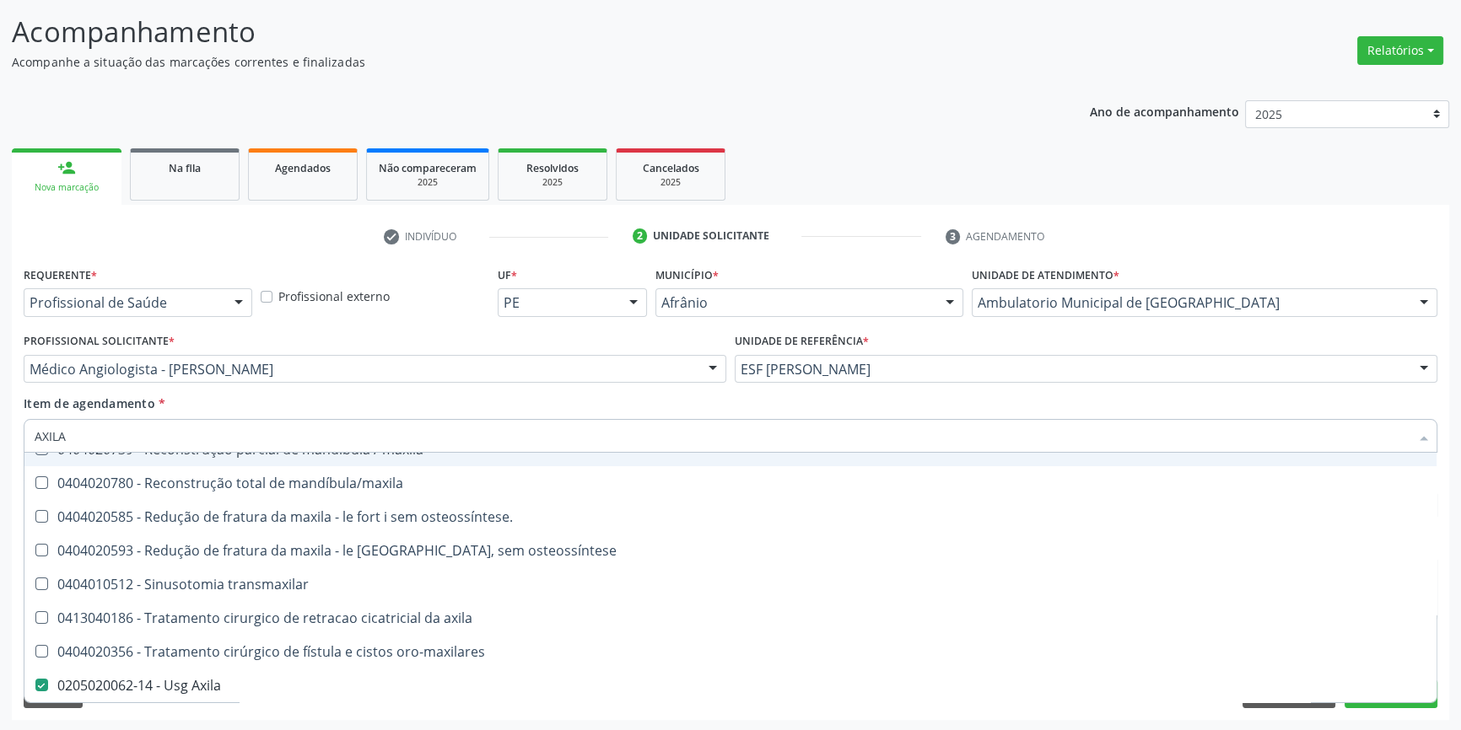
click at [240, 404] on div "Item de agendamento * AXILA Desfazer seleção 0404010440 - Antrostomia de maxila…" at bounding box center [731, 421] width 1414 height 53
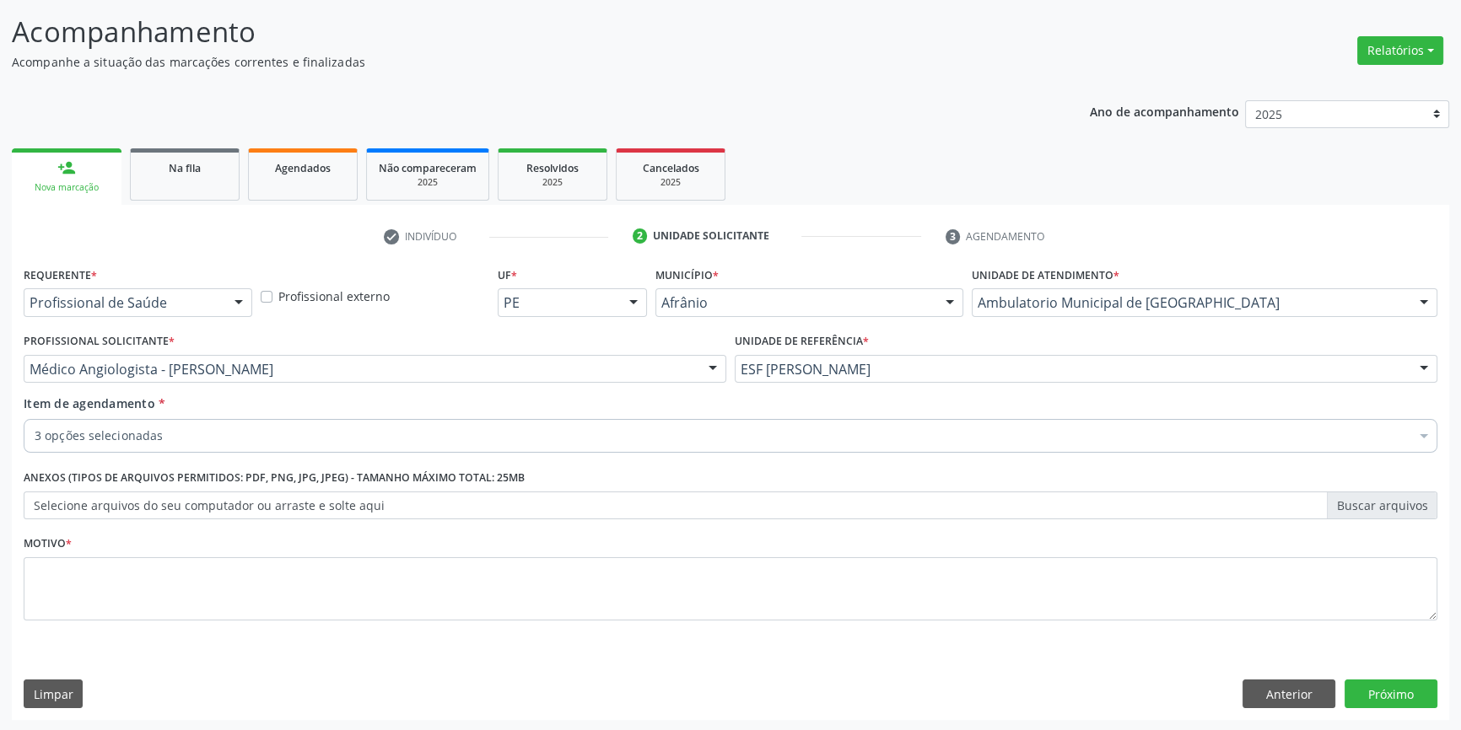
scroll to position [0, 0]
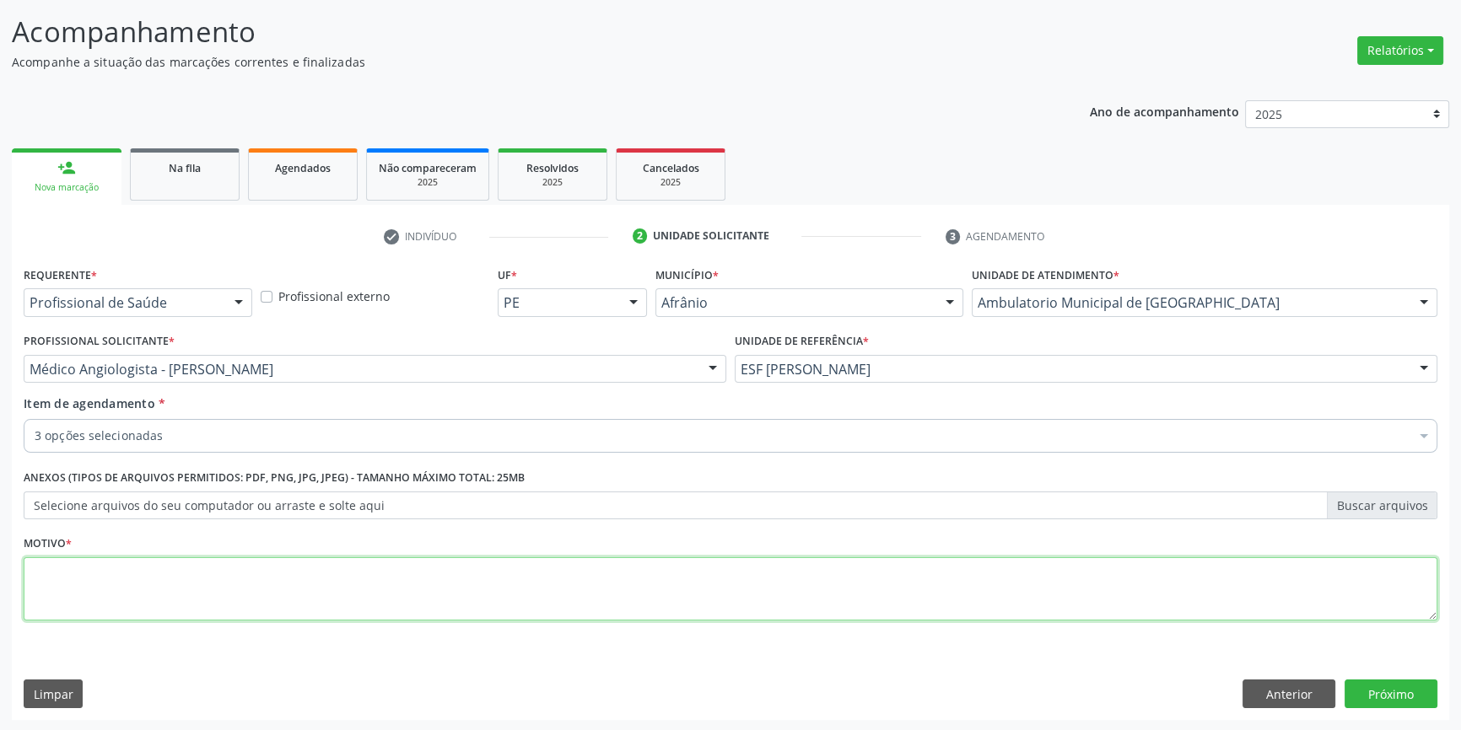
click at [295, 586] on textarea at bounding box center [731, 590] width 1414 height 64
type textarea "'"
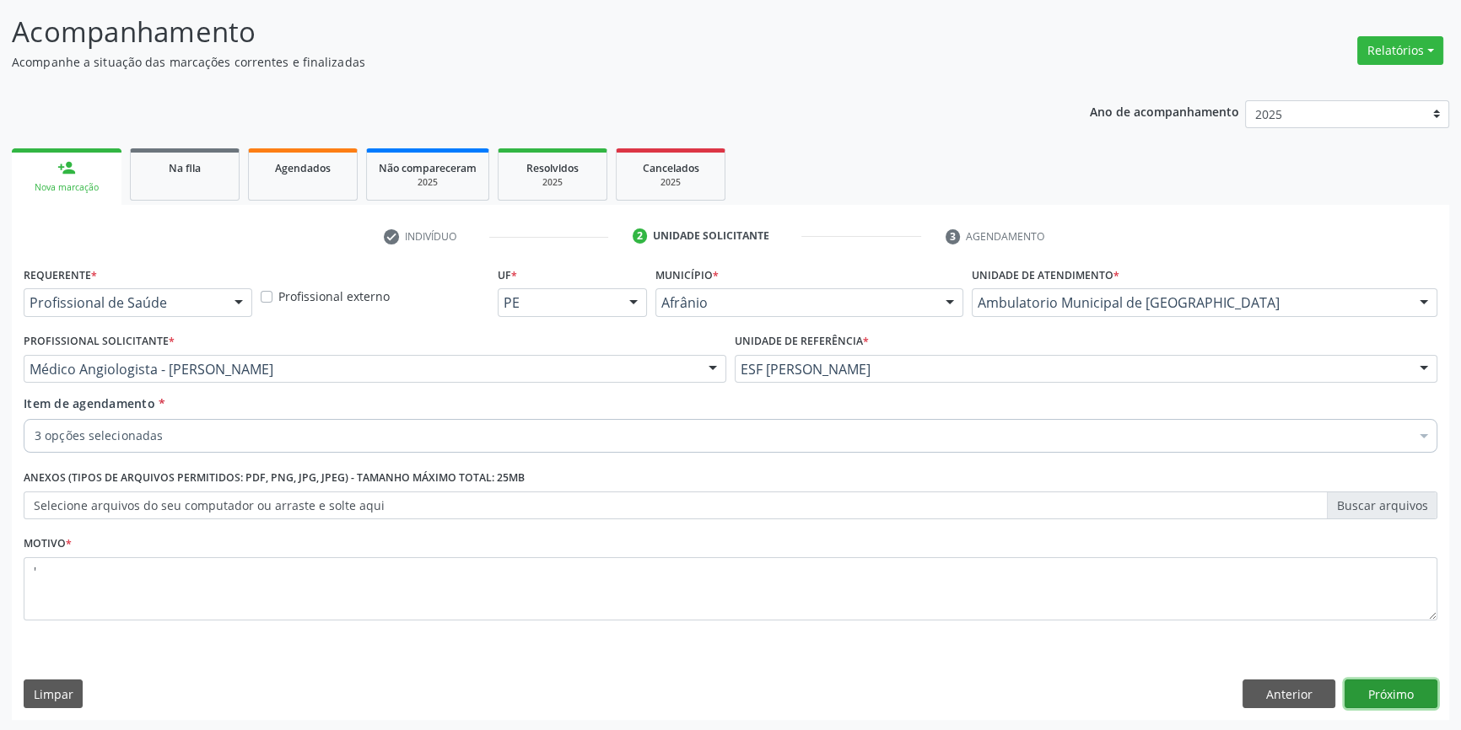
click at [1404, 692] on button "Próximo" at bounding box center [1390, 694] width 93 height 29
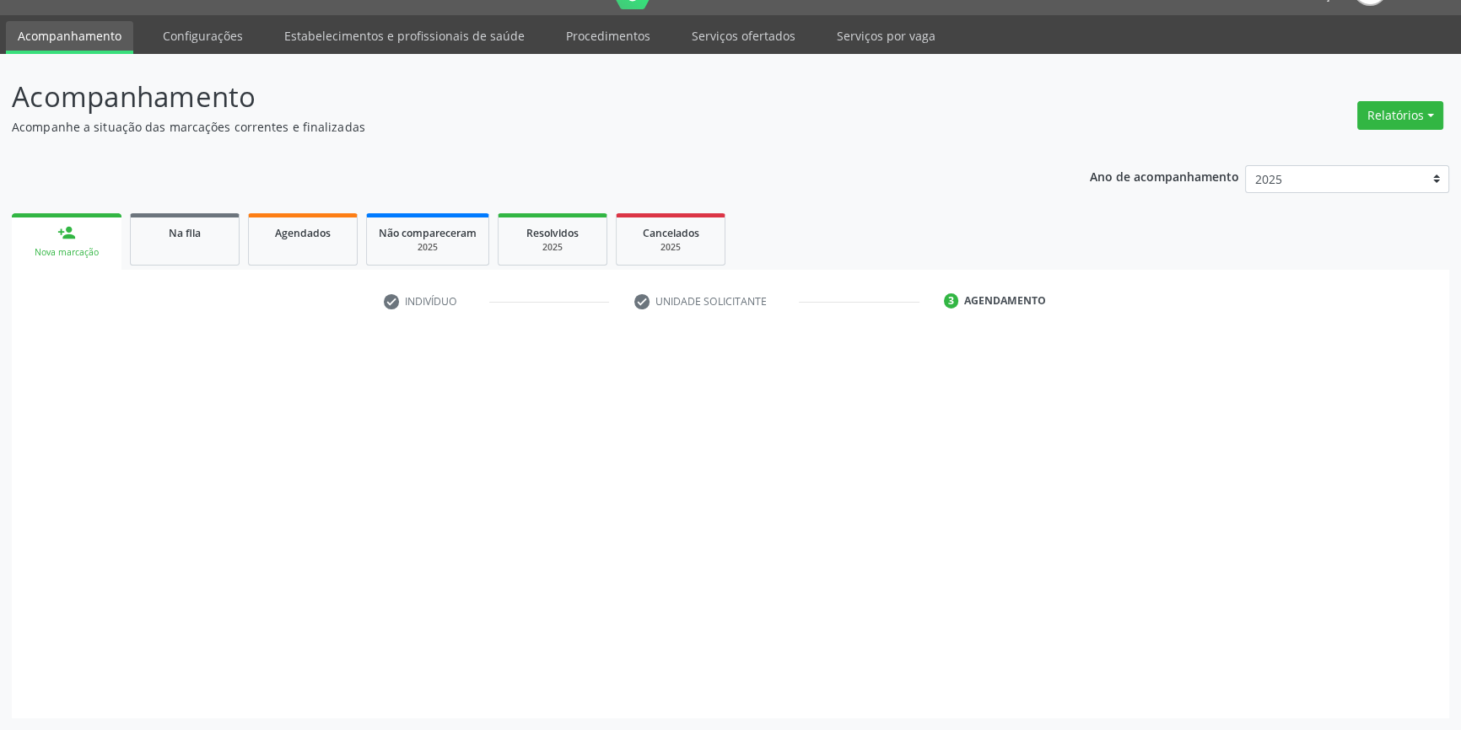
scroll to position [37, 0]
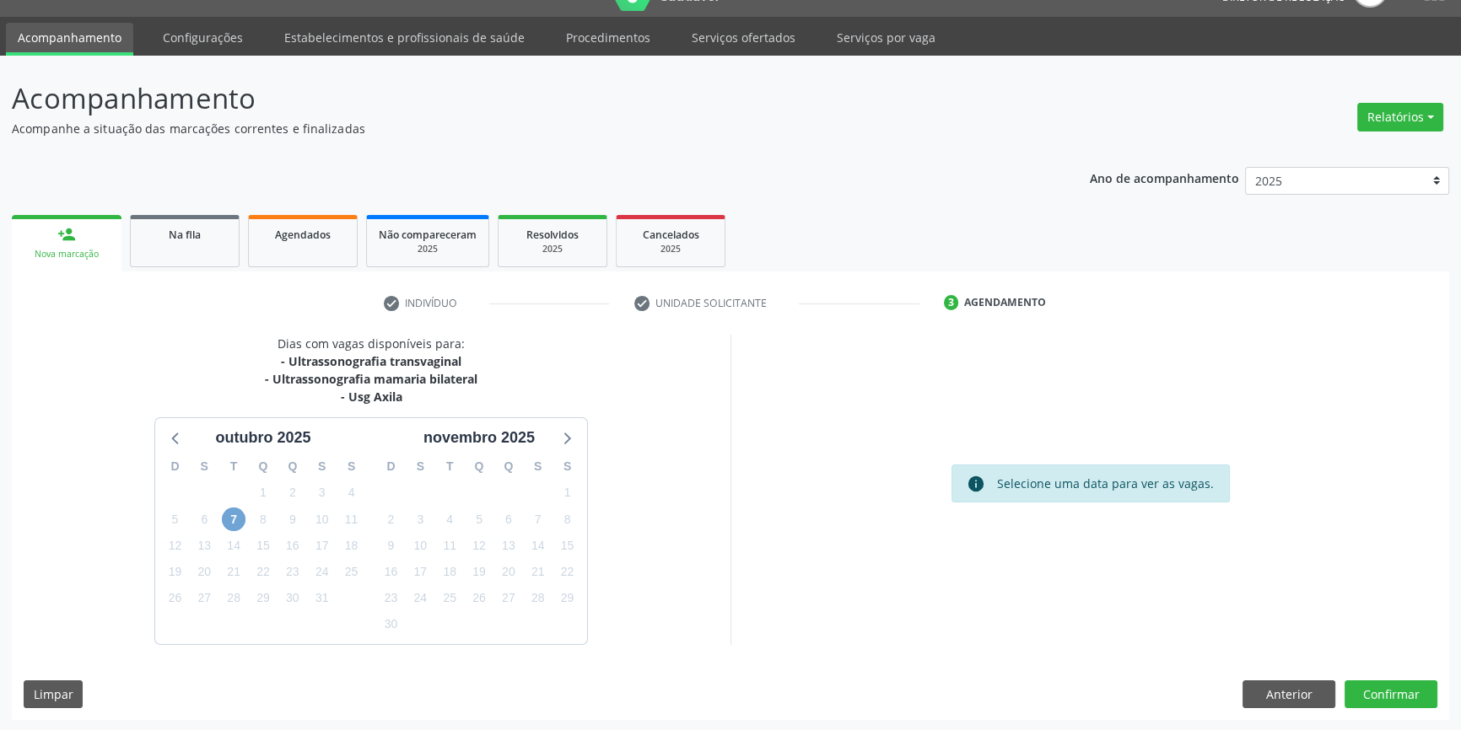
click at [224, 510] on span "7" at bounding box center [234, 520] width 24 height 24
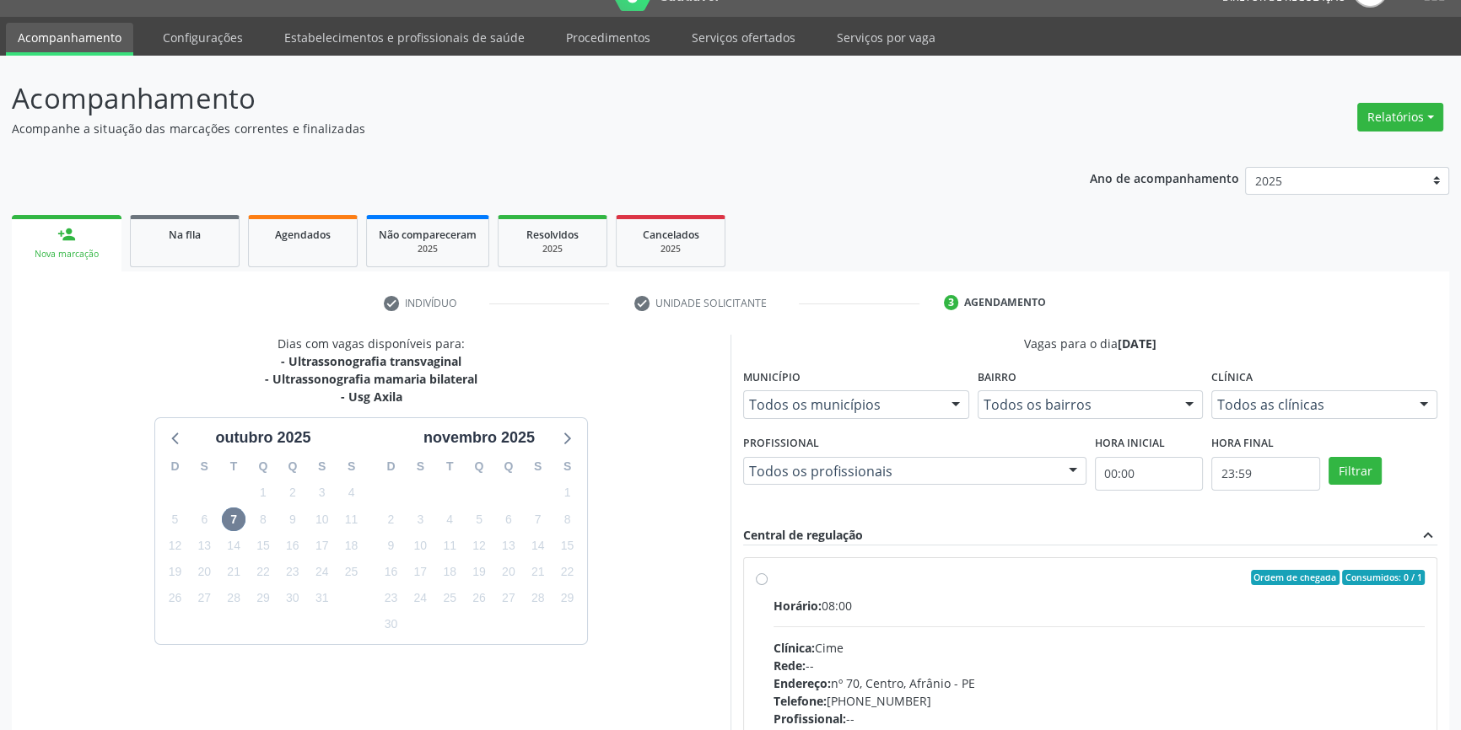
click at [958, 627] on hr at bounding box center [1098, 627] width 651 height 1
click at [768, 585] on input "Ordem de chegada Consumidos: 0 / 1 Horário: 08:00 Clínica: Cime Rede: -- Endere…" at bounding box center [762, 577] width 12 height 15
radio input "true"
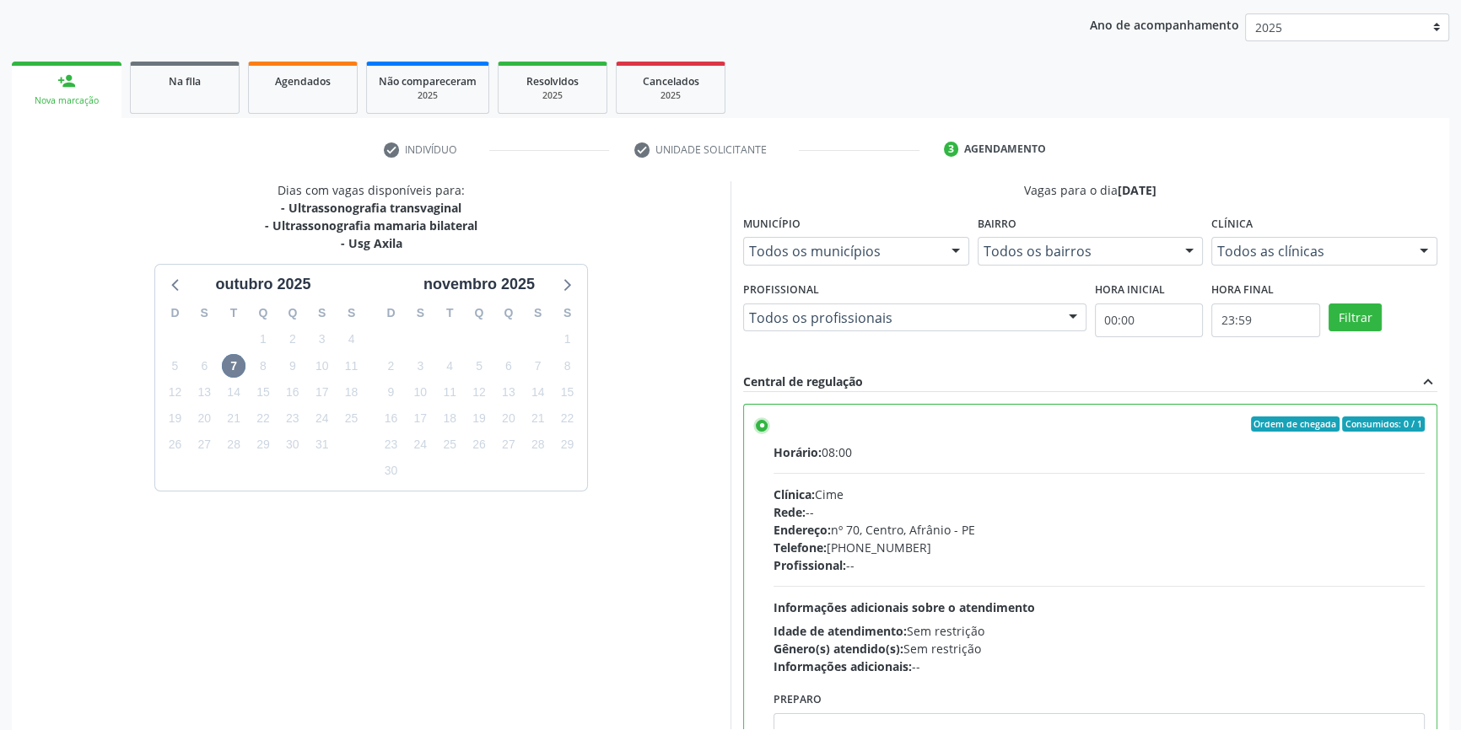
scroll to position [276, 0]
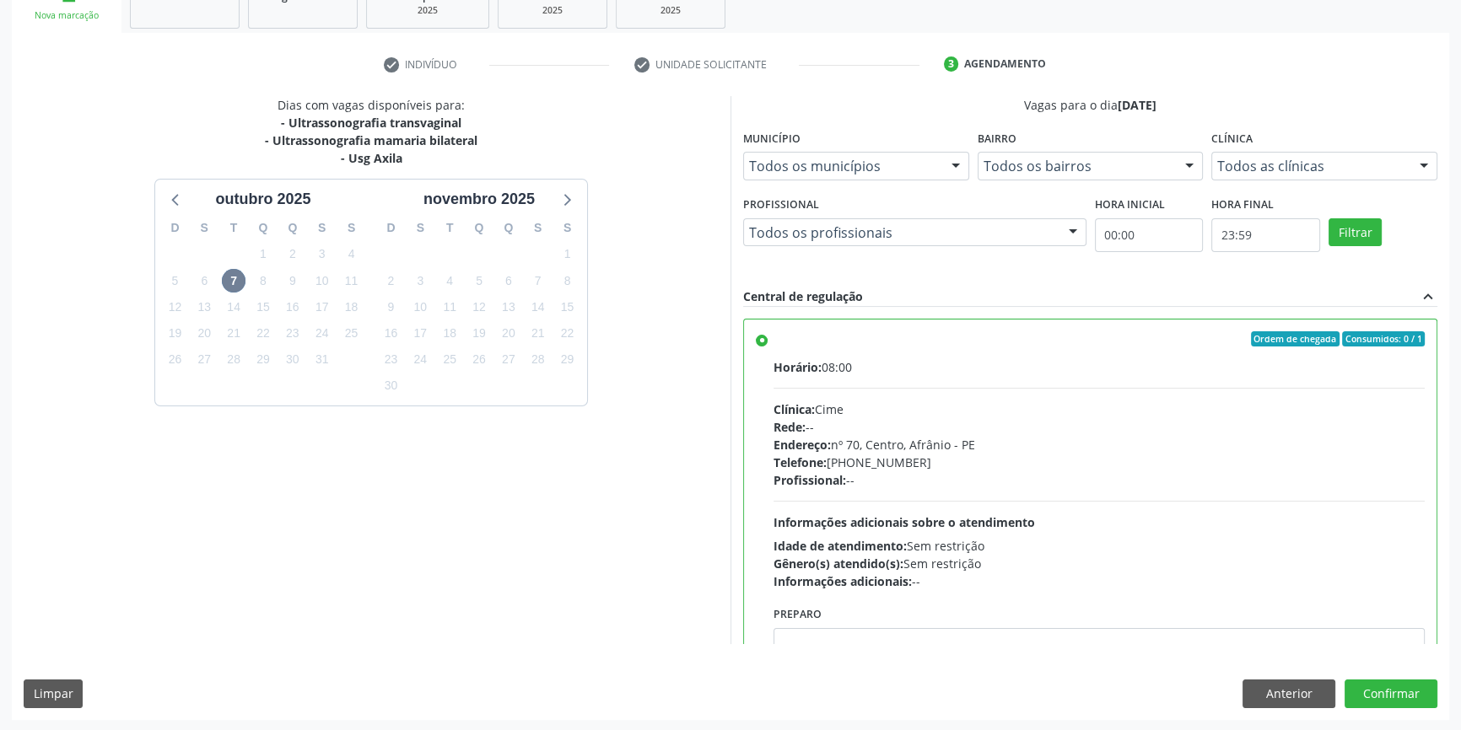
click at [1366, 671] on div "Dias com vagas disponíveis para: - Ultrassonografia transvaginal - Ultrassonogr…" at bounding box center [730, 407] width 1437 height 623
click at [1366, 680] on button "Confirmar" at bounding box center [1390, 694] width 93 height 29
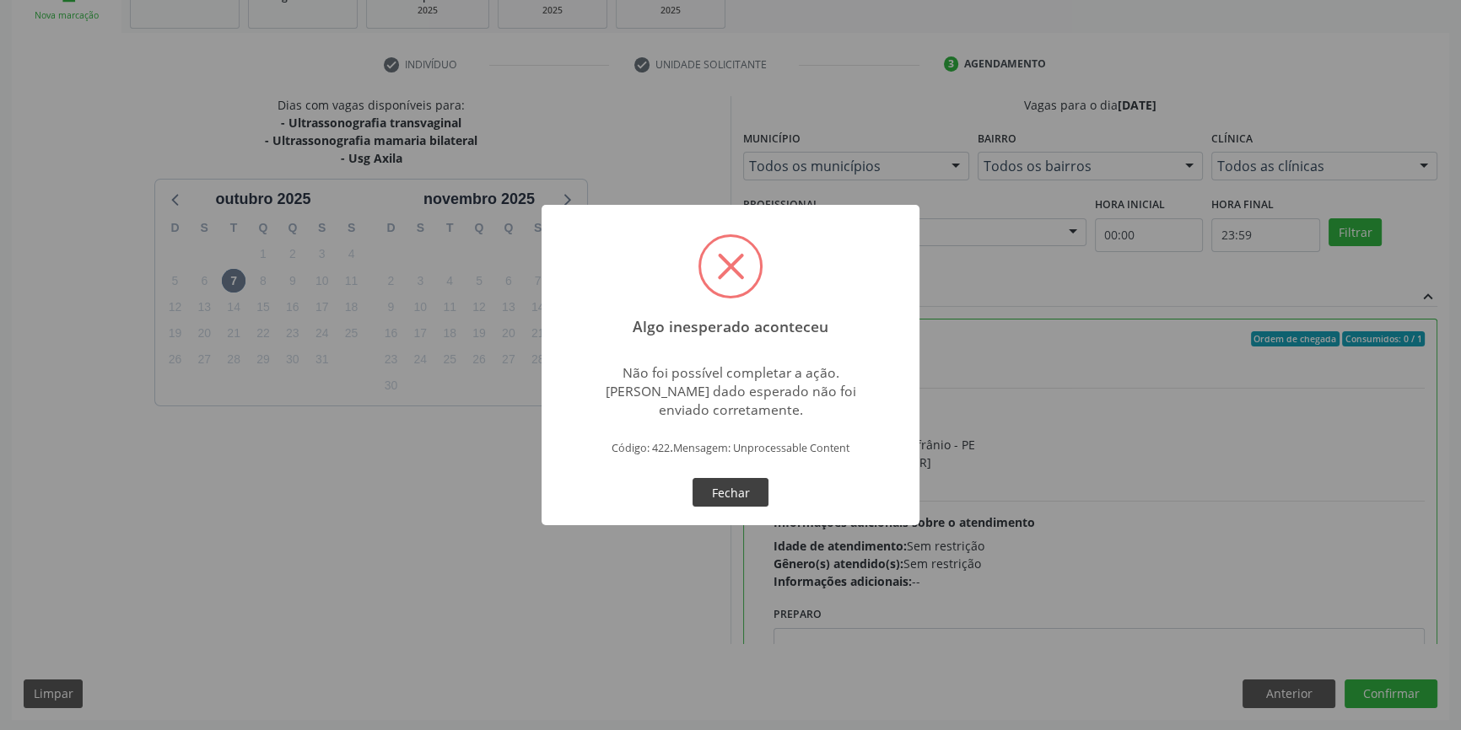
click at [734, 493] on button "Fechar" at bounding box center [730, 492] width 76 height 29
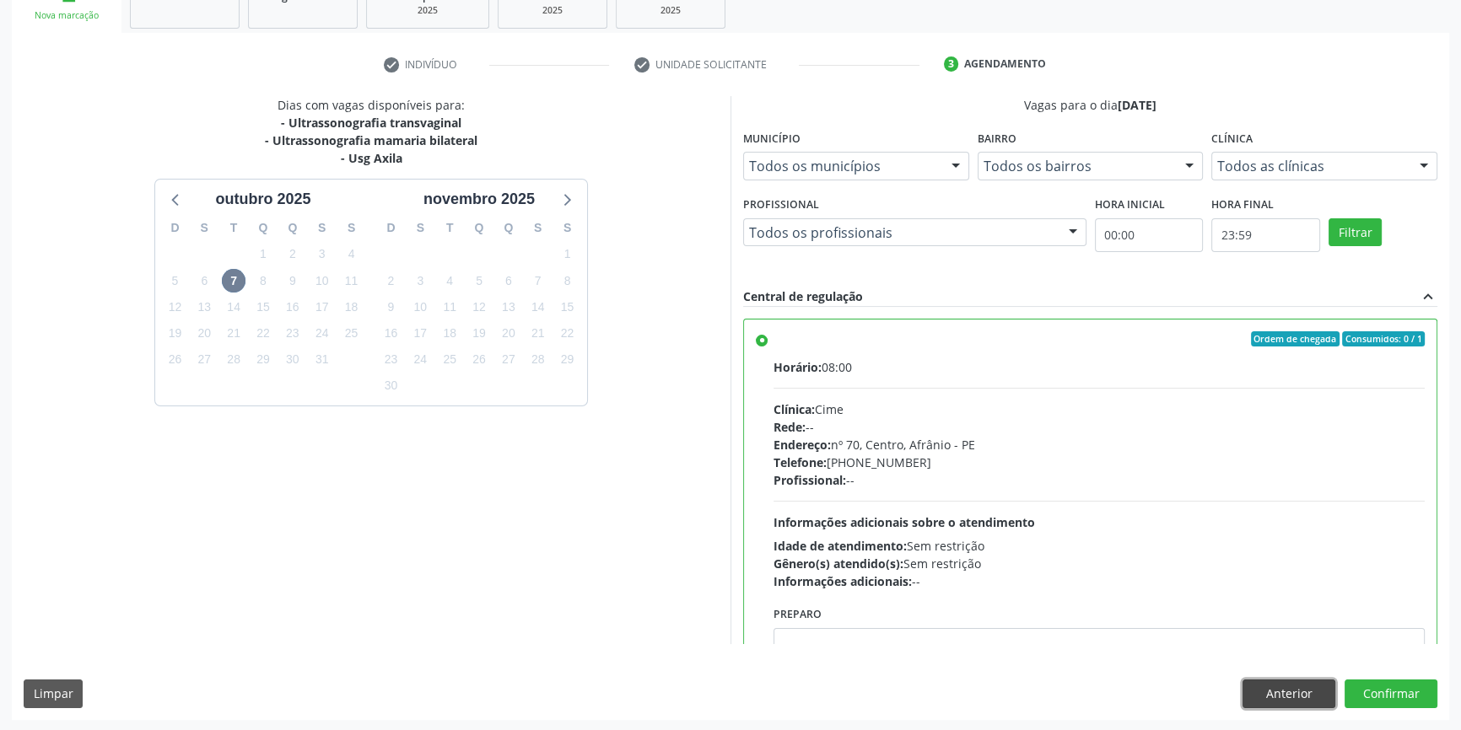
click at [1292, 692] on button "Anterior" at bounding box center [1288, 694] width 93 height 29
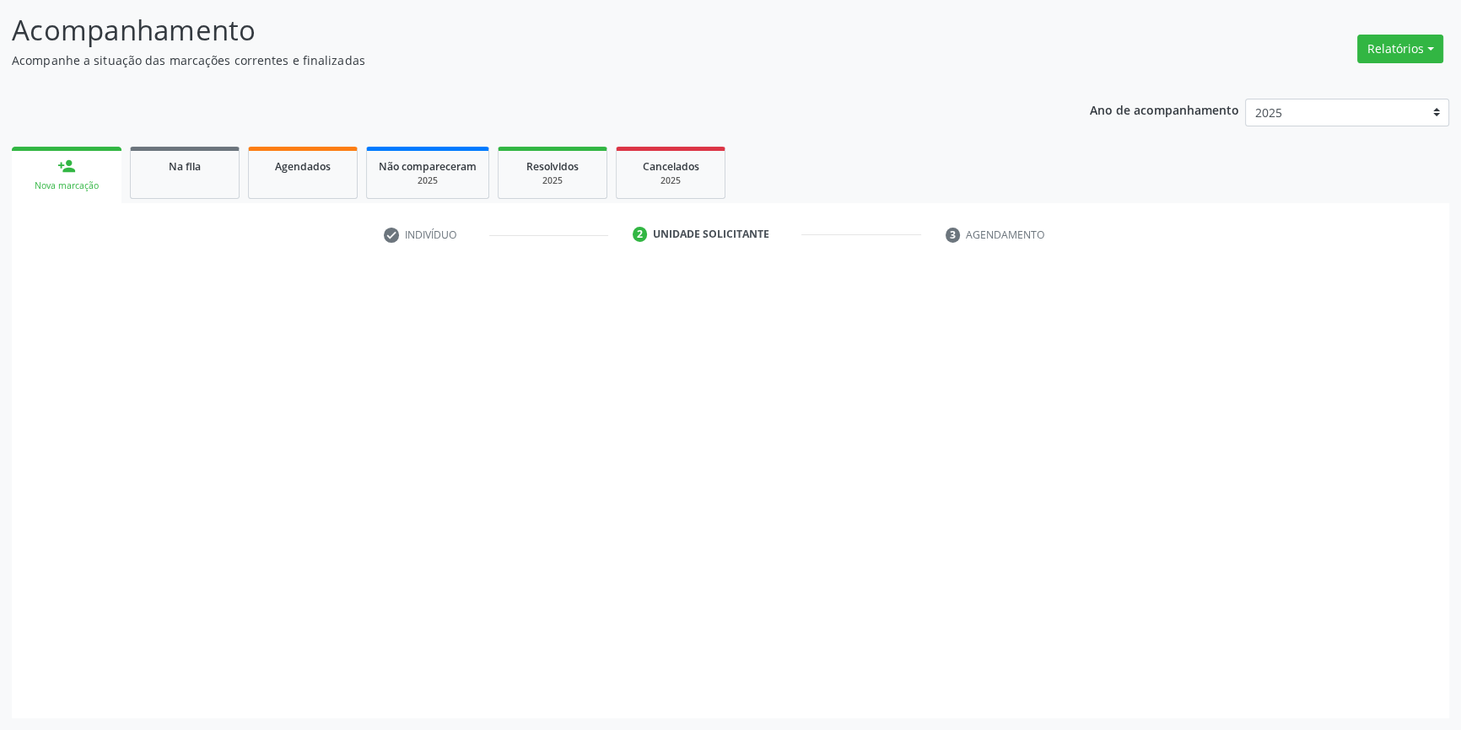
scroll to position [104, 0]
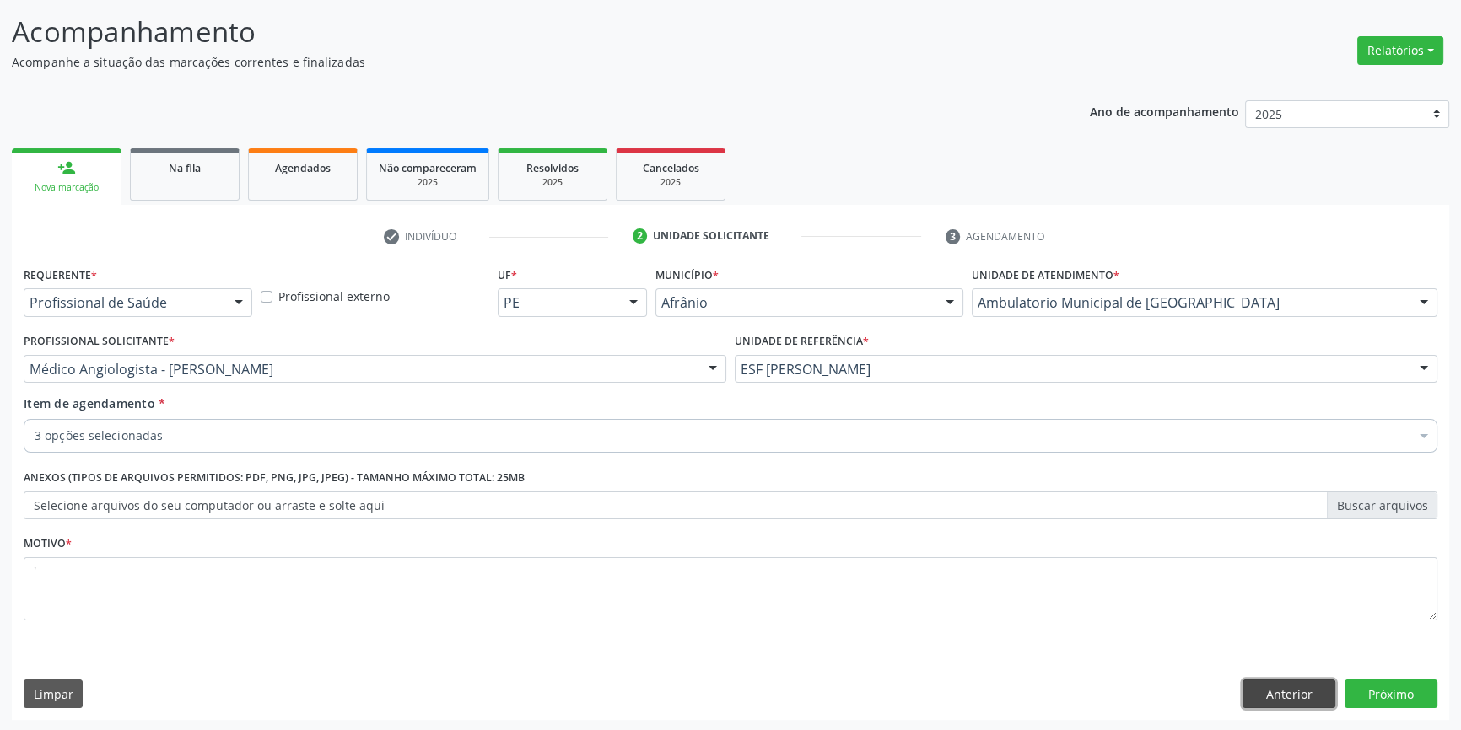
click at [1245, 698] on button "Anterior" at bounding box center [1288, 694] width 93 height 29
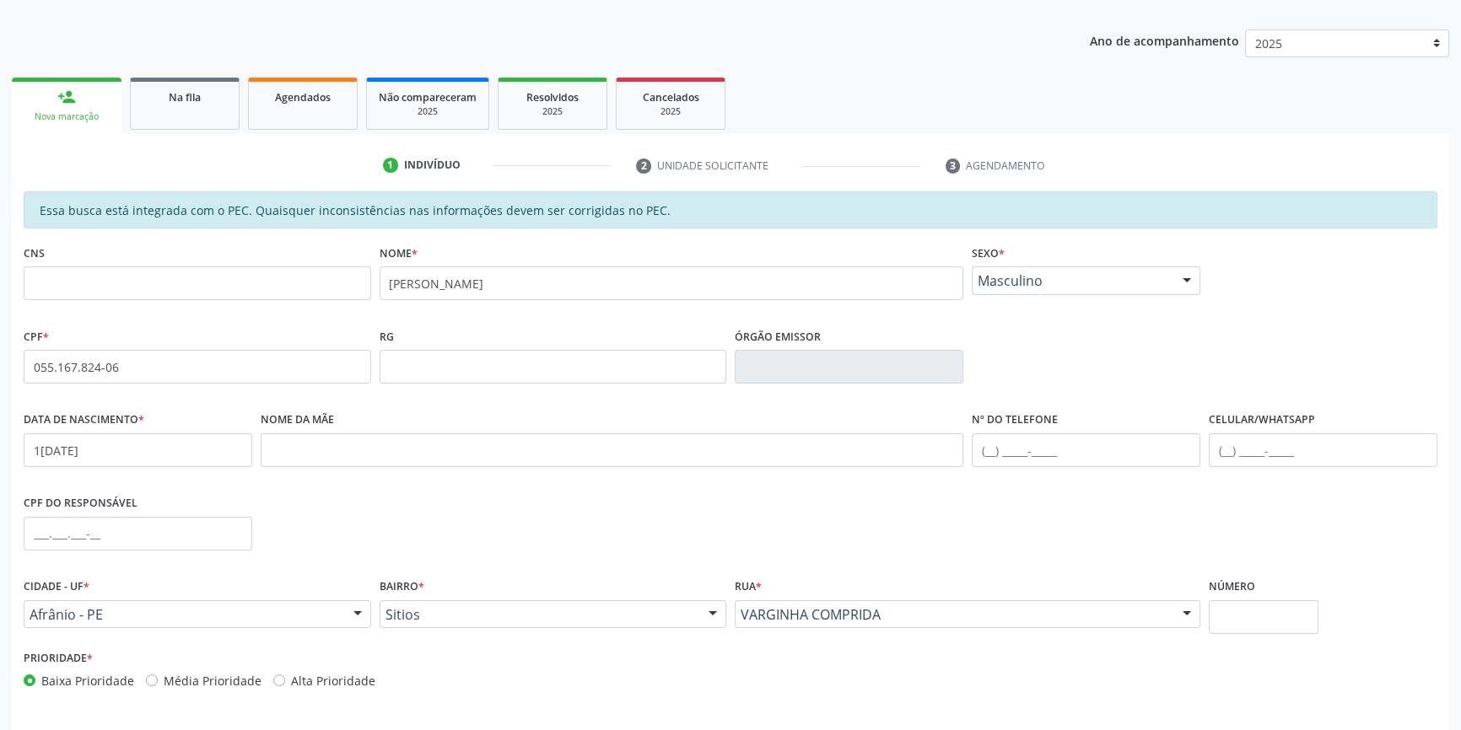
scroll to position [231, 0]
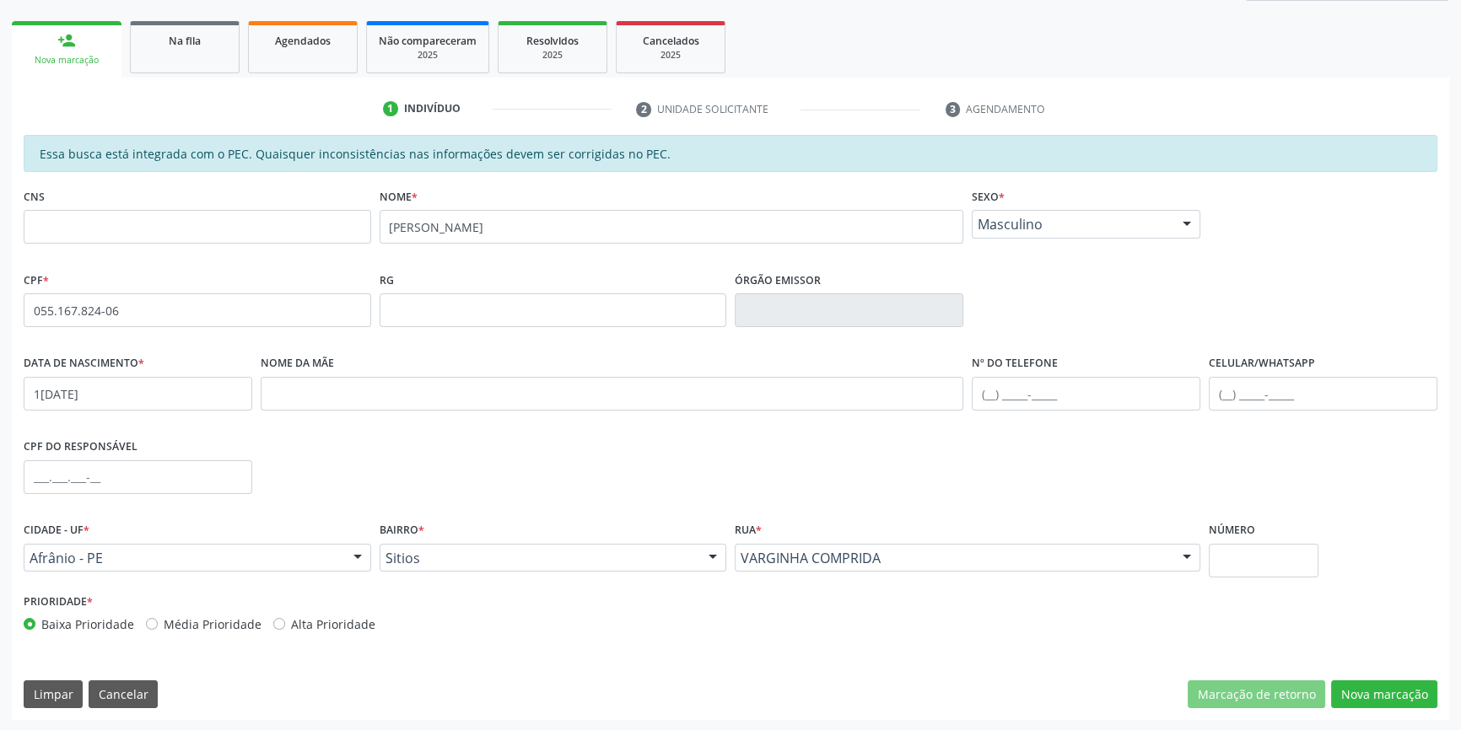
click at [1016, 228] on span "Masculino" at bounding box center [1072, 224] width 188 height 17
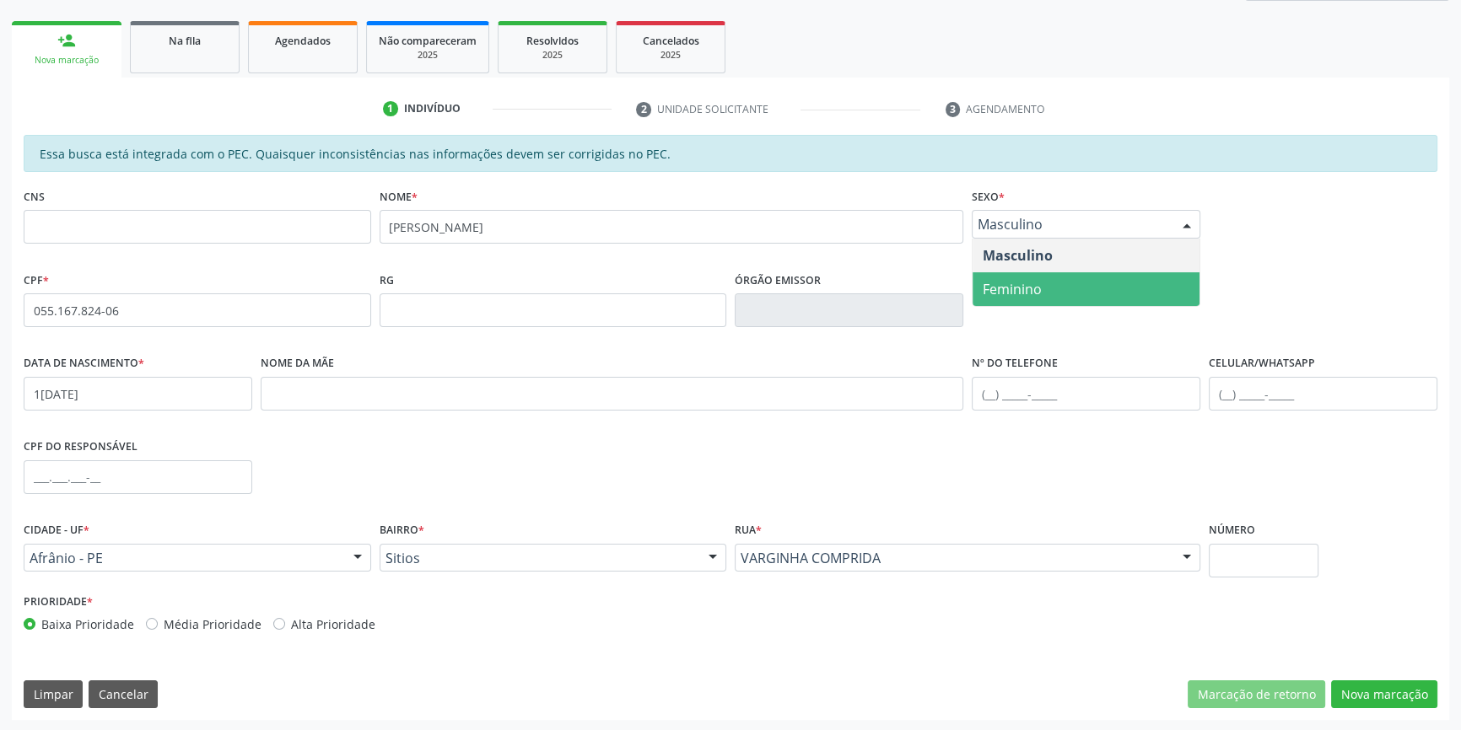
click at [1048, 284] on span "Feminino" at bounding box center [1085, 289] width 227 height 34
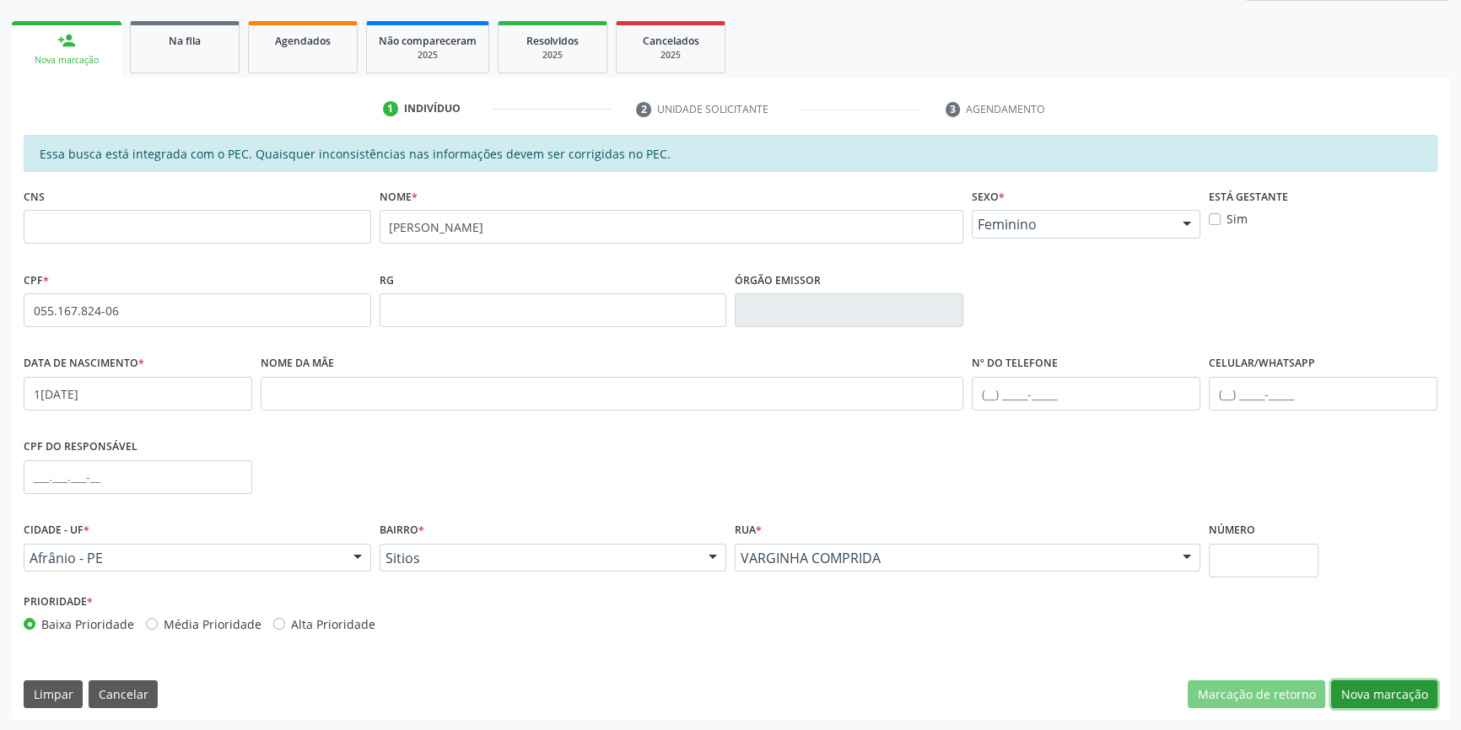
click at [1385, 692] on button "Nova marcação" at bounding box center [1384, 695] width 106 height 29
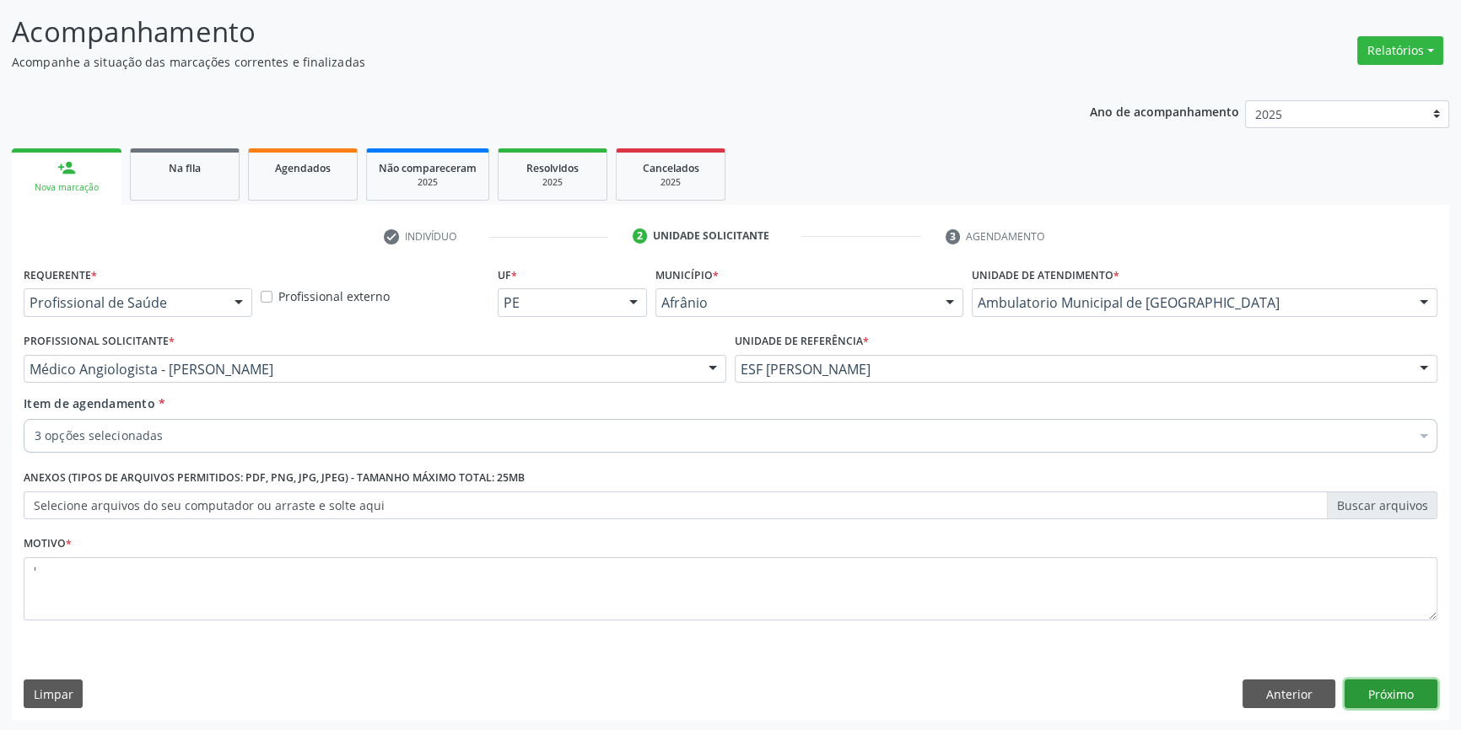
click at [1382, 689] on button "Próximo" at bounding box center [1390, 694] width 93 height 29
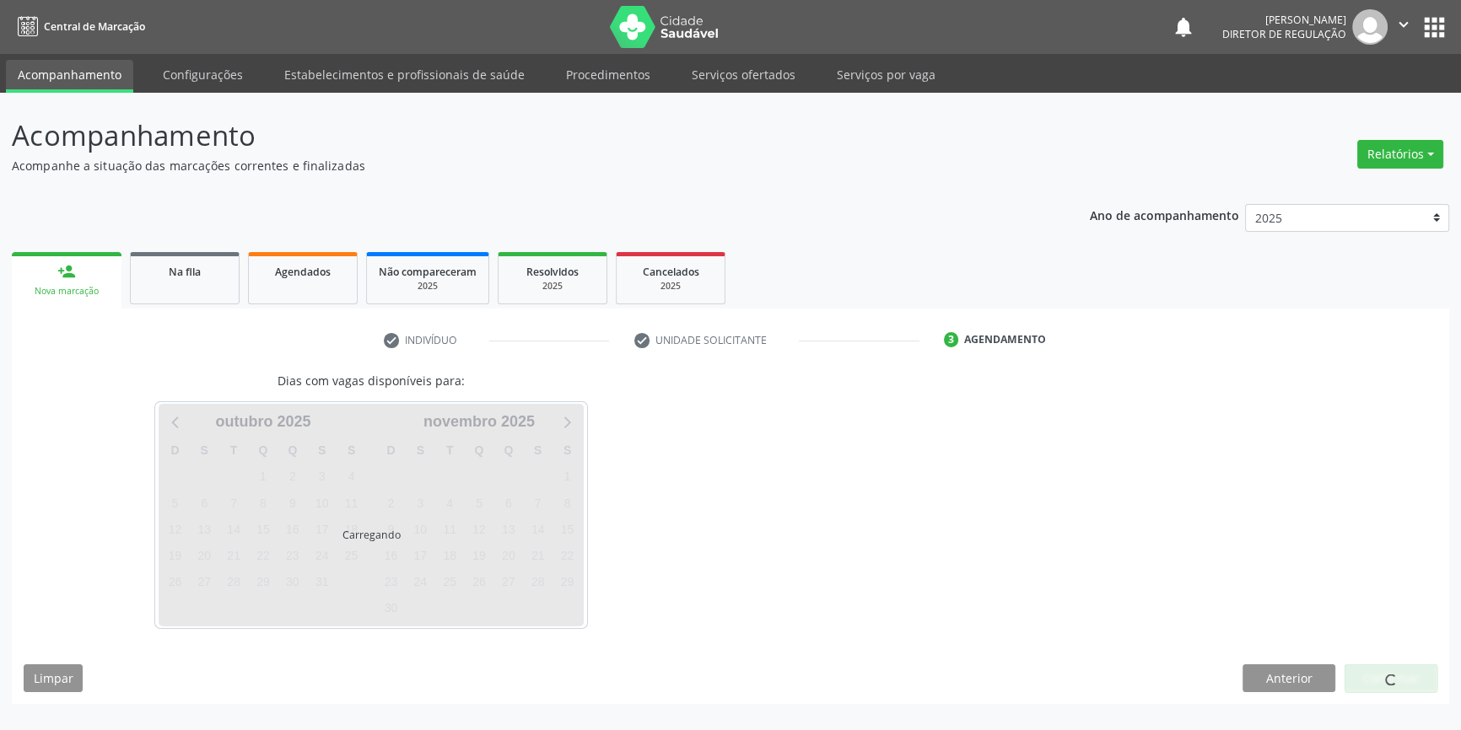
scroll to position [0, 0]
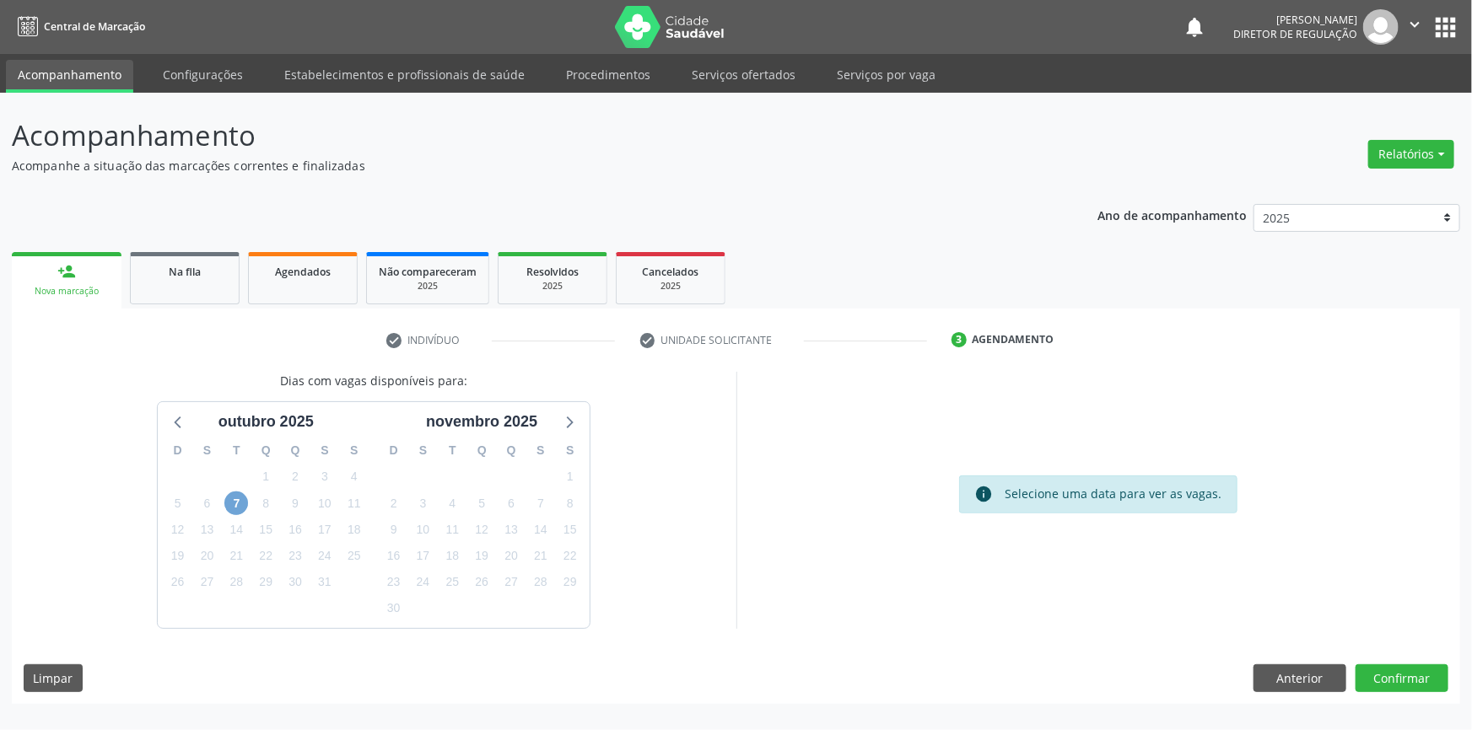
click at [232, 497] on span "7" at bounding box center [236, 504] width 24 height 24
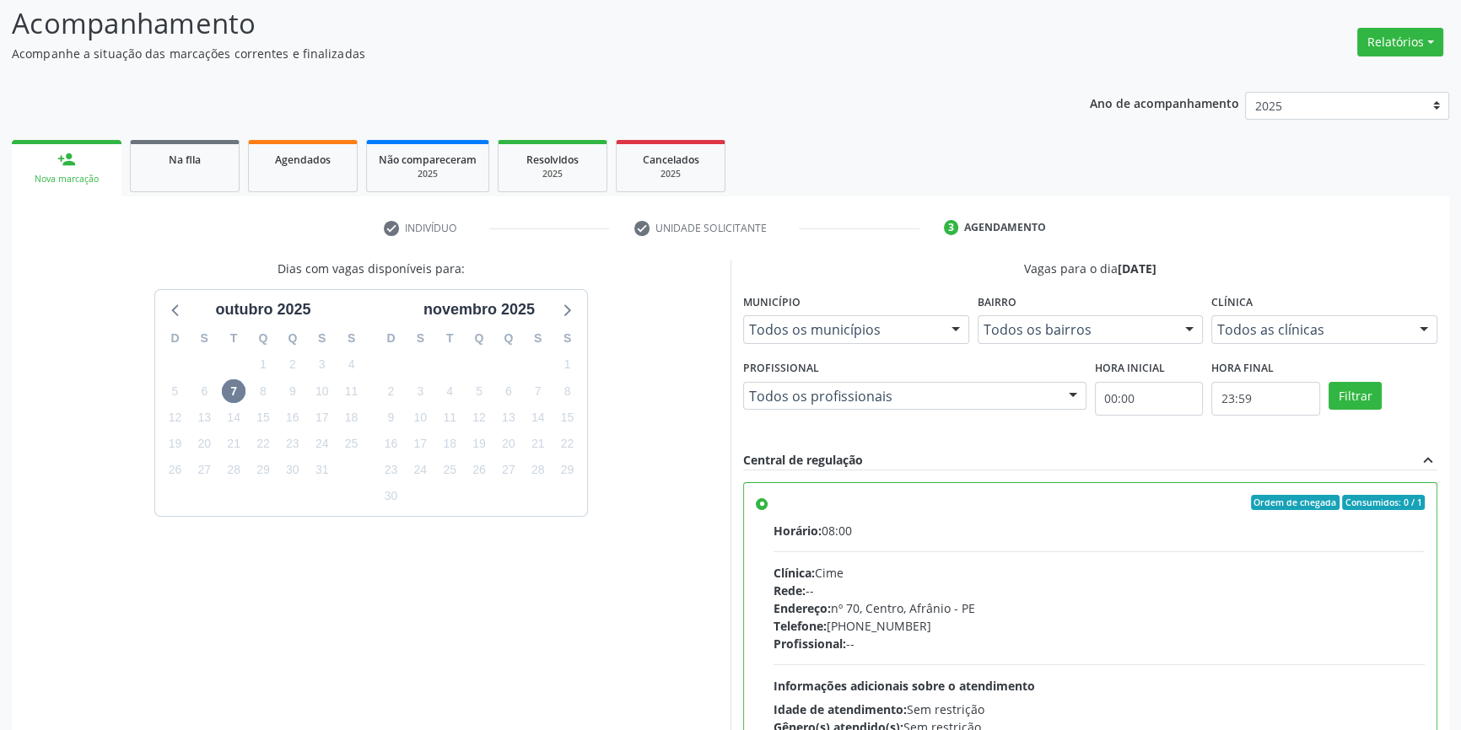
scroll to position [276, 0]
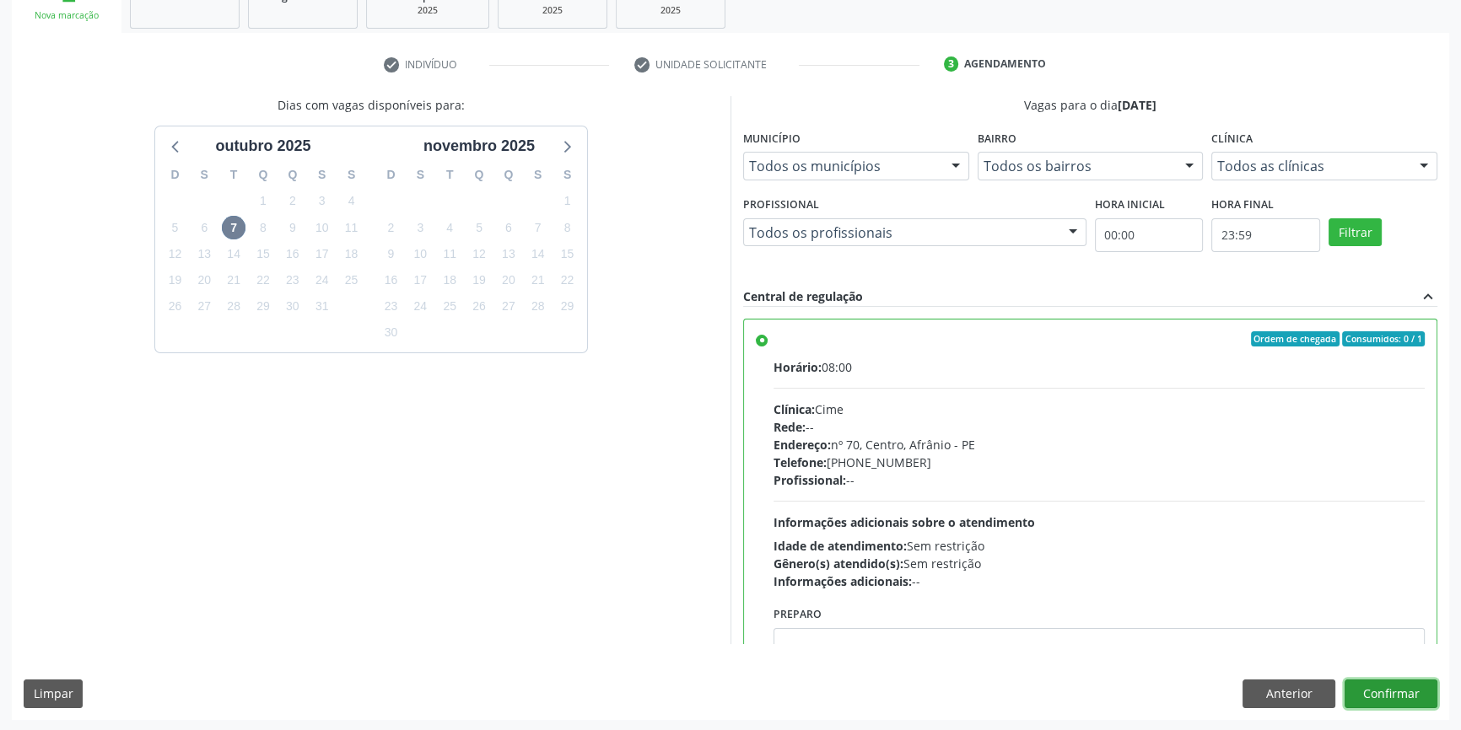
click at [1398, 698] on button "Confirmar" at bounding box center [1390, 694] width 93 height 29
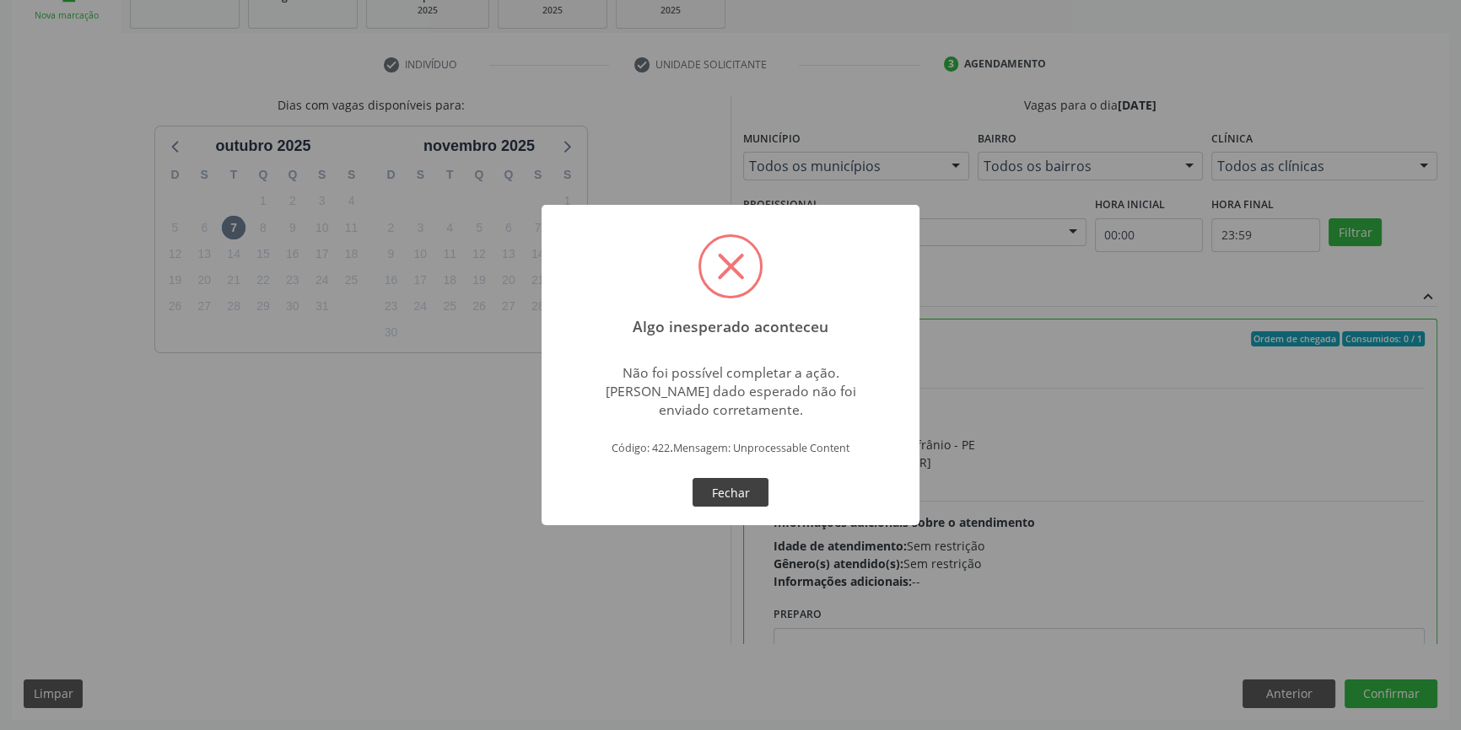
click at [719, 489] on button "Fechar" at bounding box center [730, 492] width 76 height 29
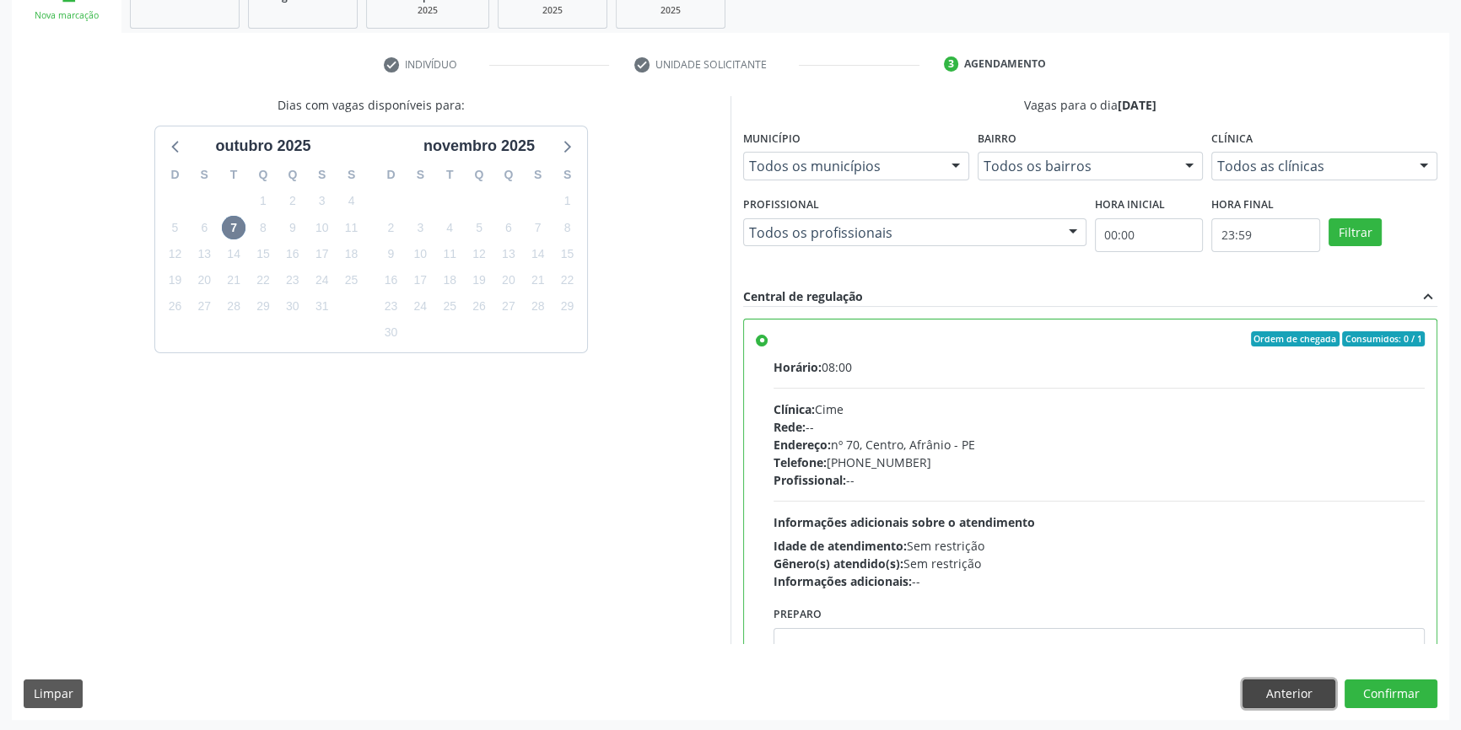
click at [1303, 686] on button "Anterior" at bounding box center [1288, 694] width 93 height 29
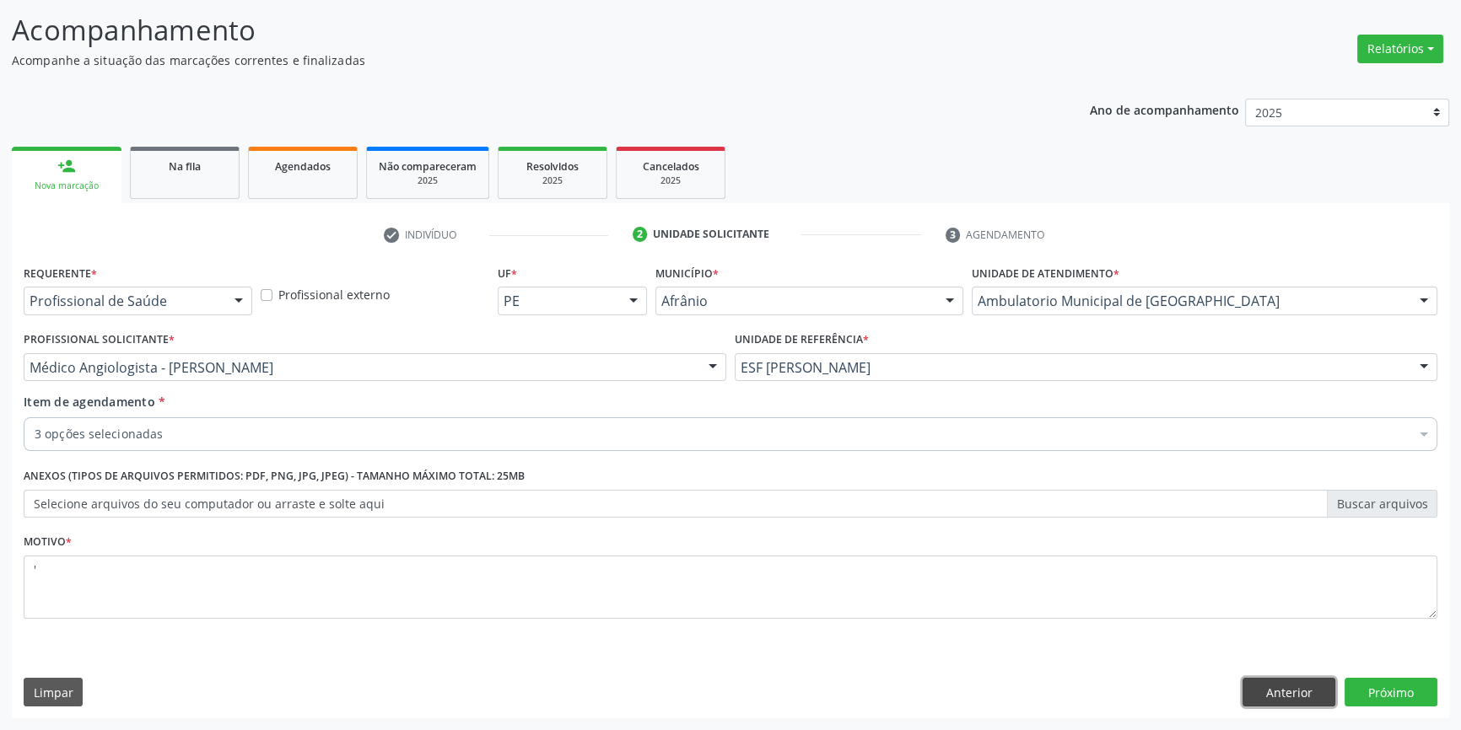
click at [1303, 686] on button "Anterior" at bounding box center [1288, 692] width 93 height 29
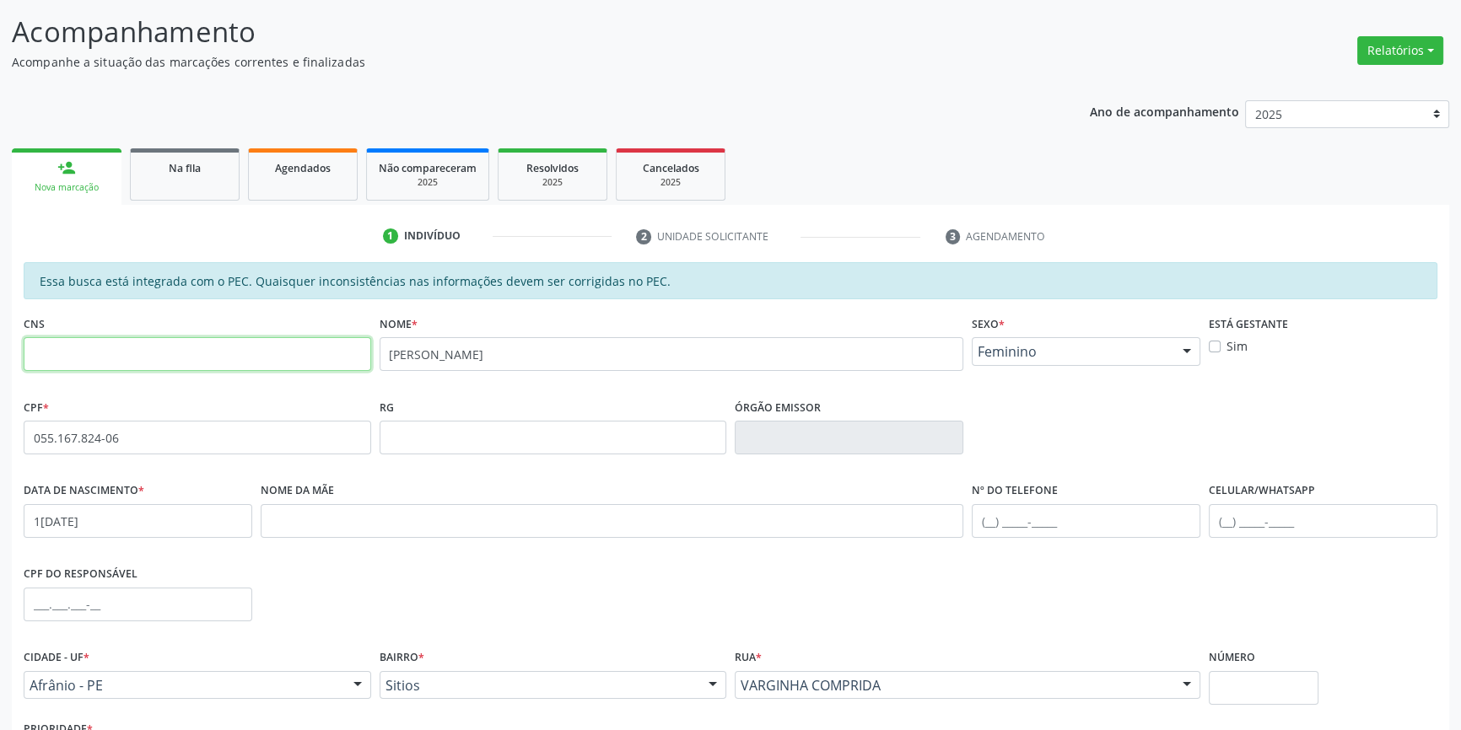
click at [181, 354] on input "text" at bounding box center [197, 354] width 347 height 34
type input "707 6092 5455 1291"
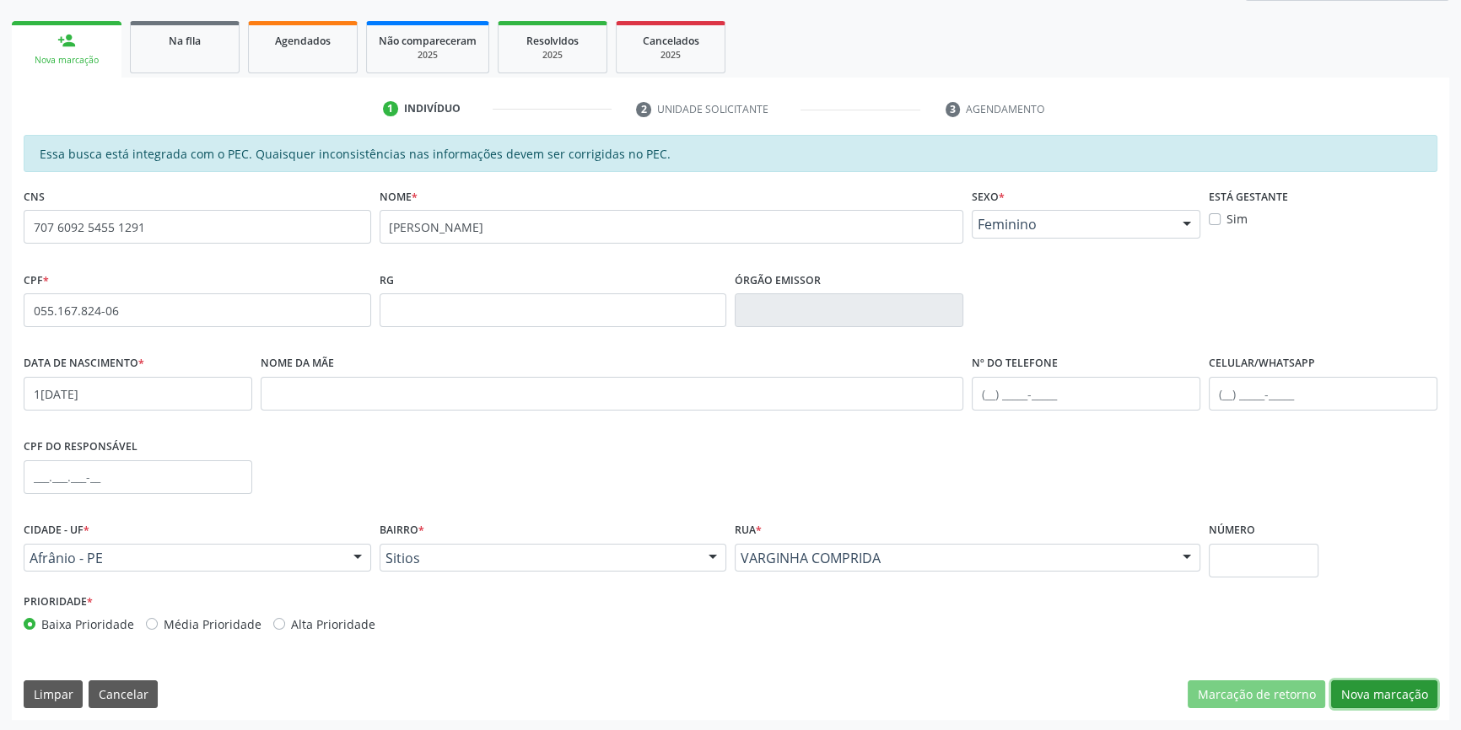
click at [1399, 690] on button "Nova marcação" at bounding box center [1384, 695] width 106 height 29
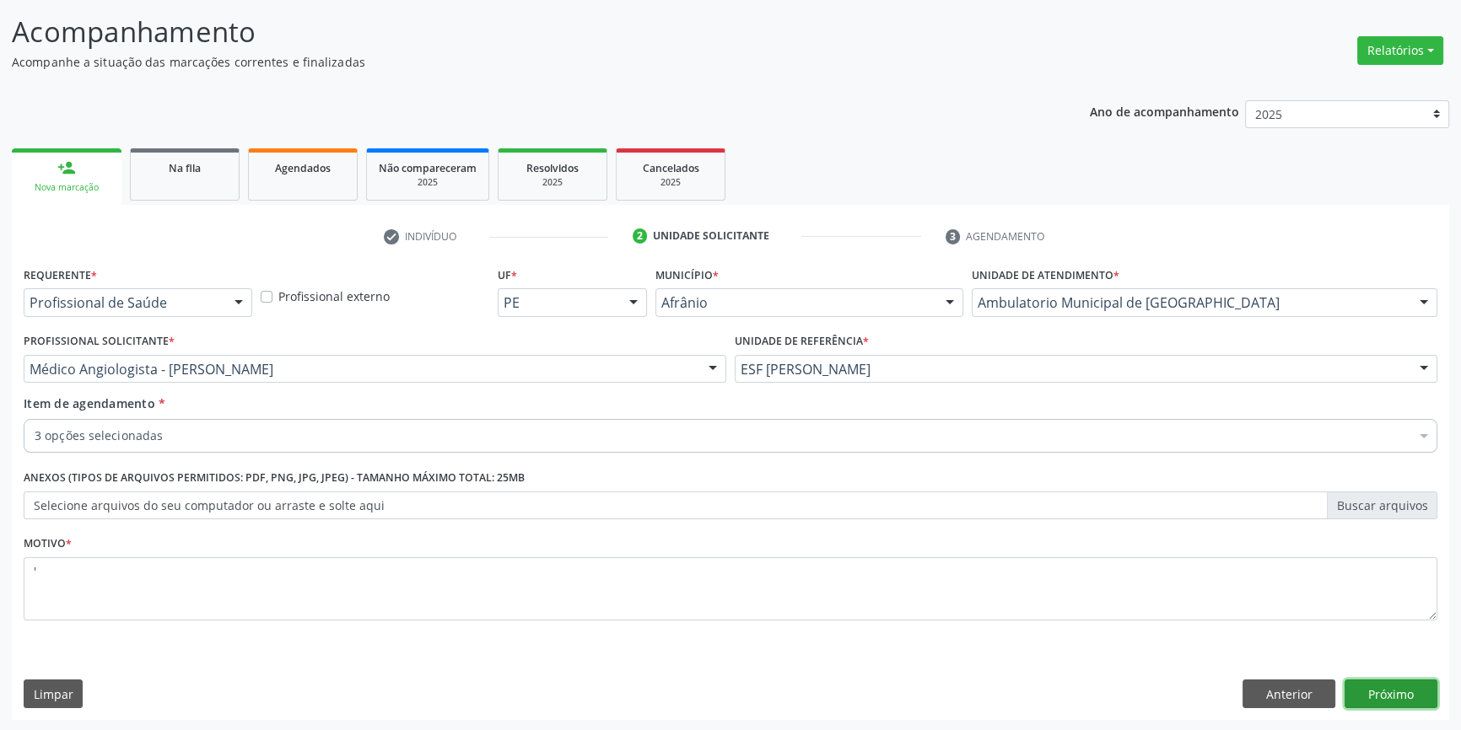
click at [1375, 694] on button "Próximo" at bounding box center [1390, 694] width 93 height 29
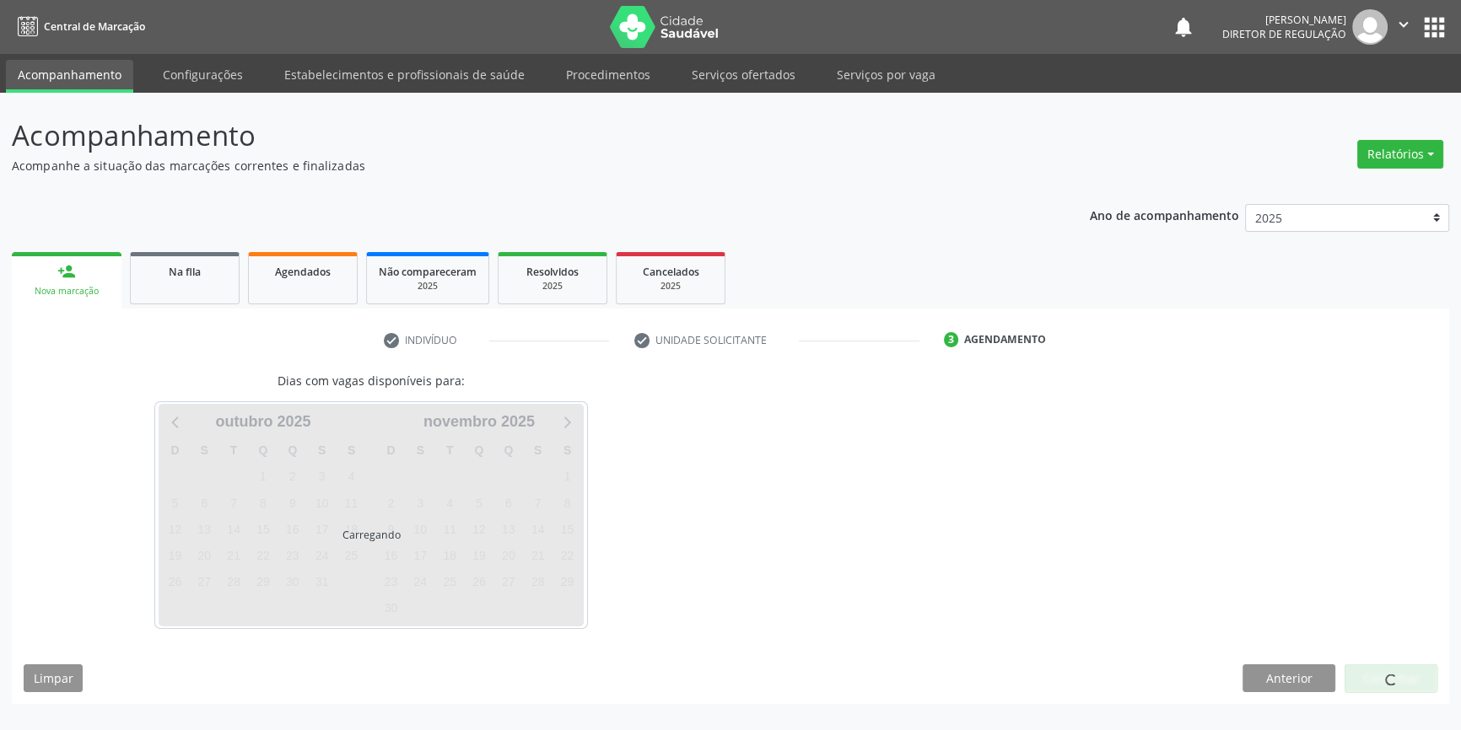
scroll to position [0, 0]
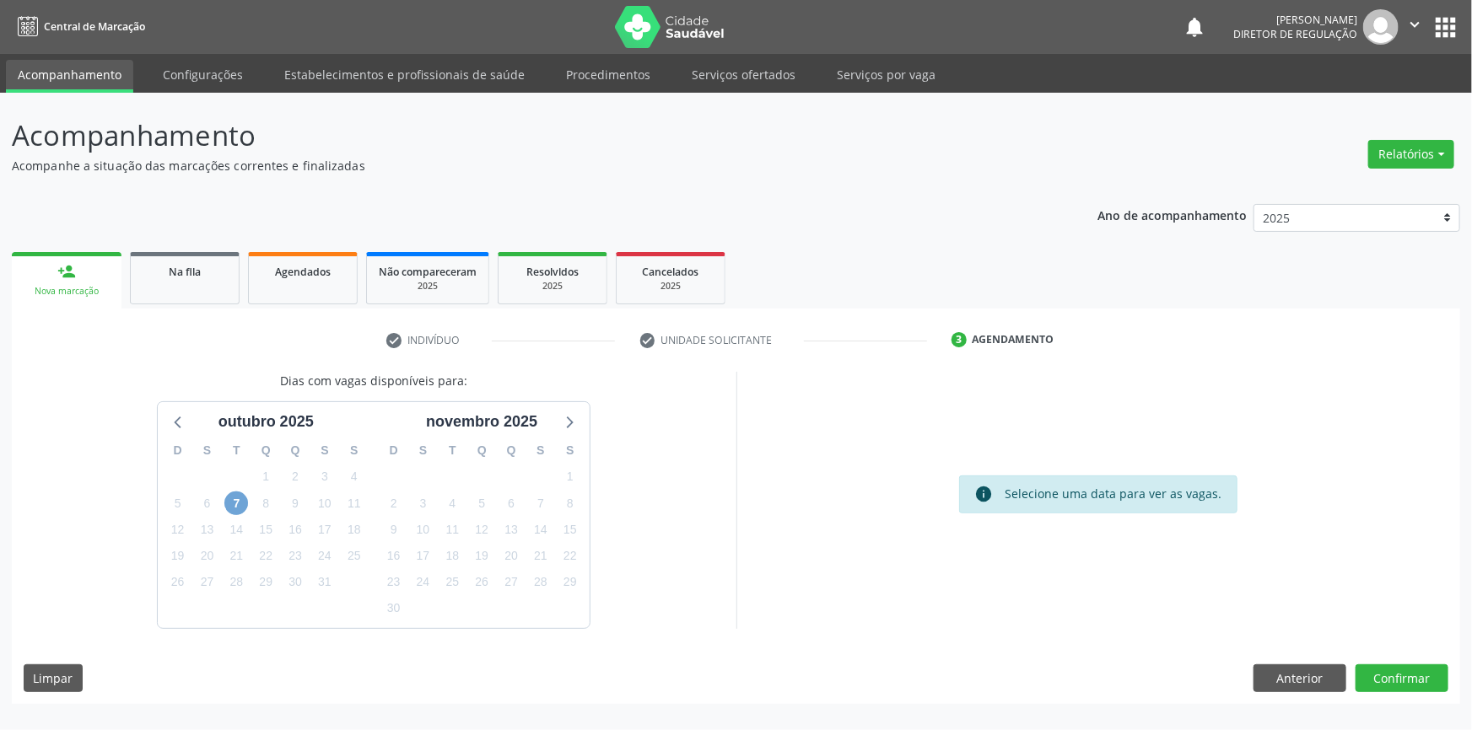
click at [234, 500] on span "7" at bounding box center [236, 504] width 24 height 24
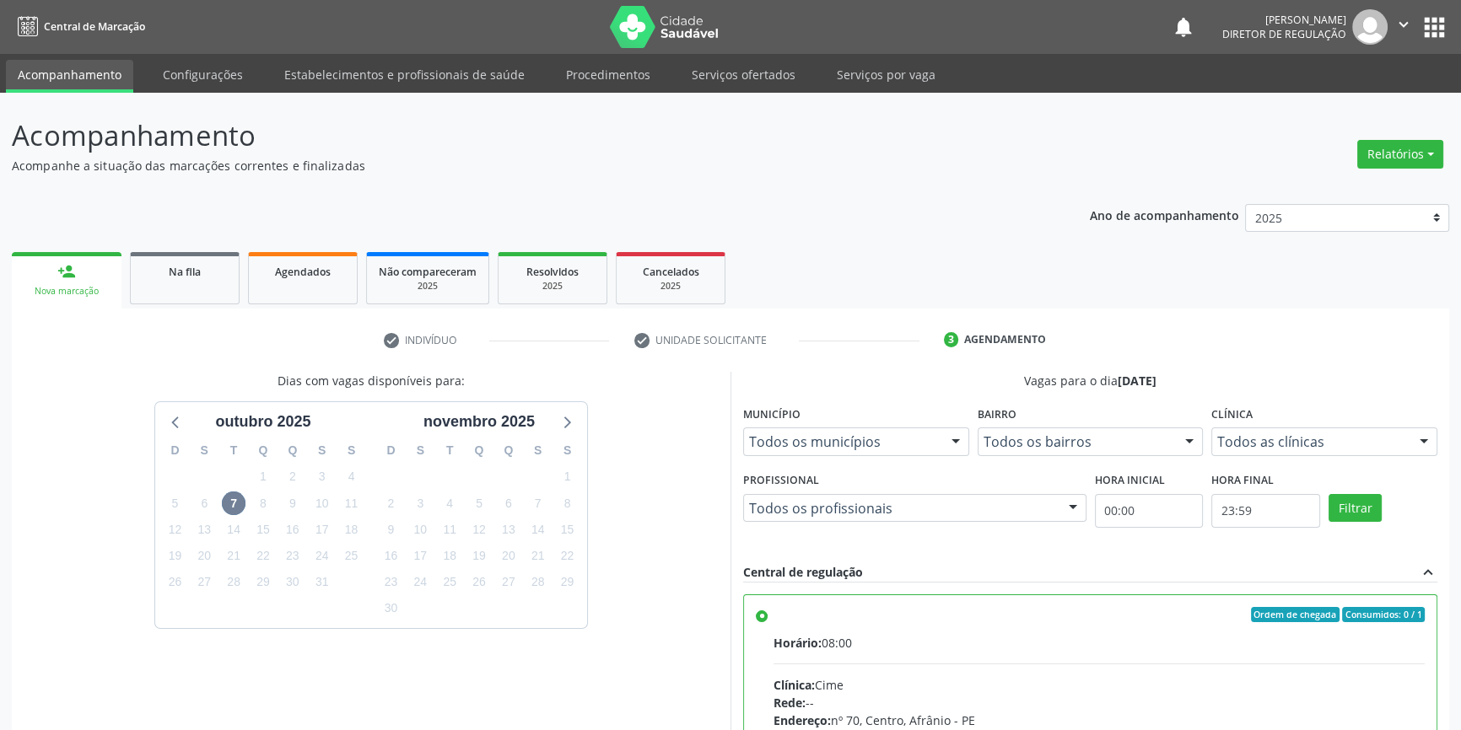
click at [935, 613] on div "Ordem de chegada Consumidos: 0 / 1" at bounding box center [1098, 614] width 651 height 15
click at [768, 613] on input "Ordem de chegada Consumidos: 0 / 1 Horário: 08:00 Clínica: Cime Rede: -- Endere…" at bounding box center [762, 614] width 12 height 15
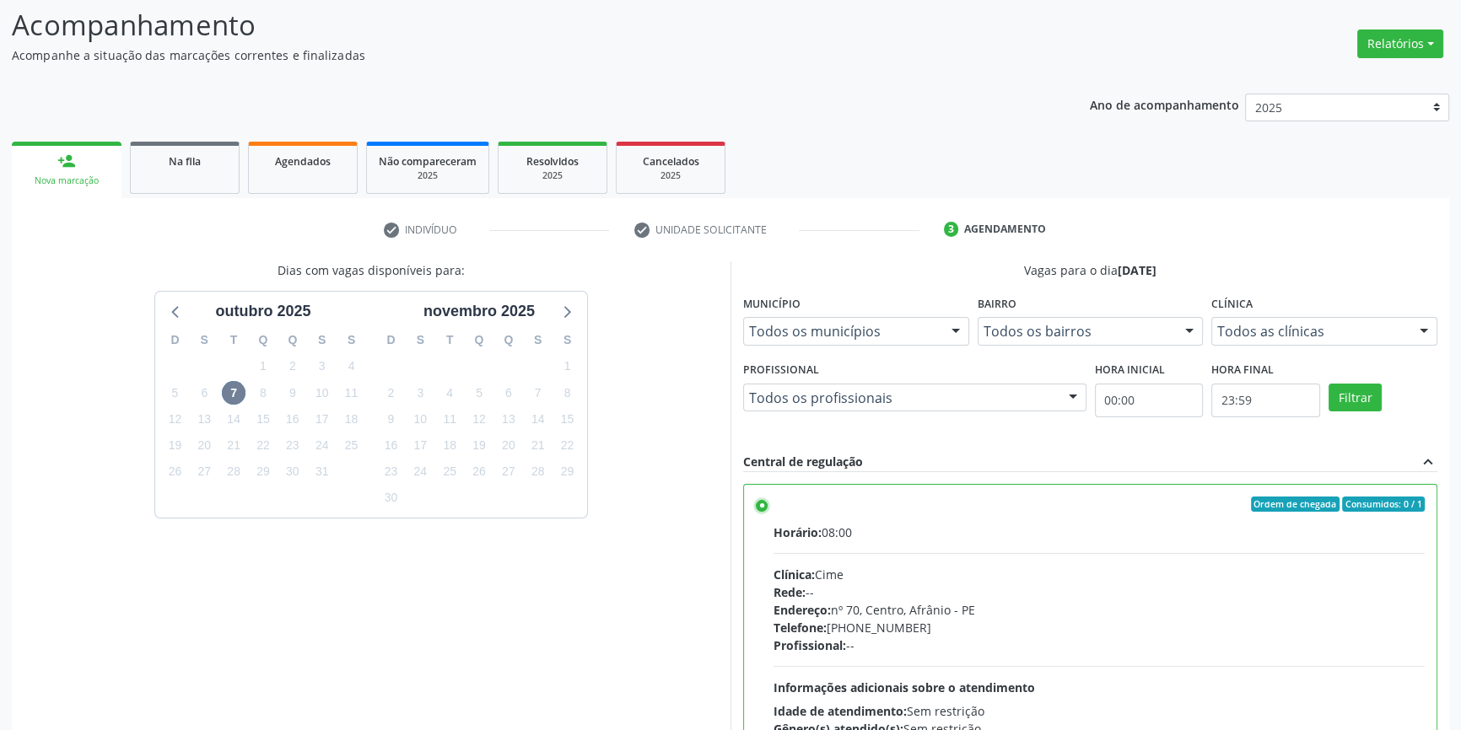
scroll to position [276, 0]
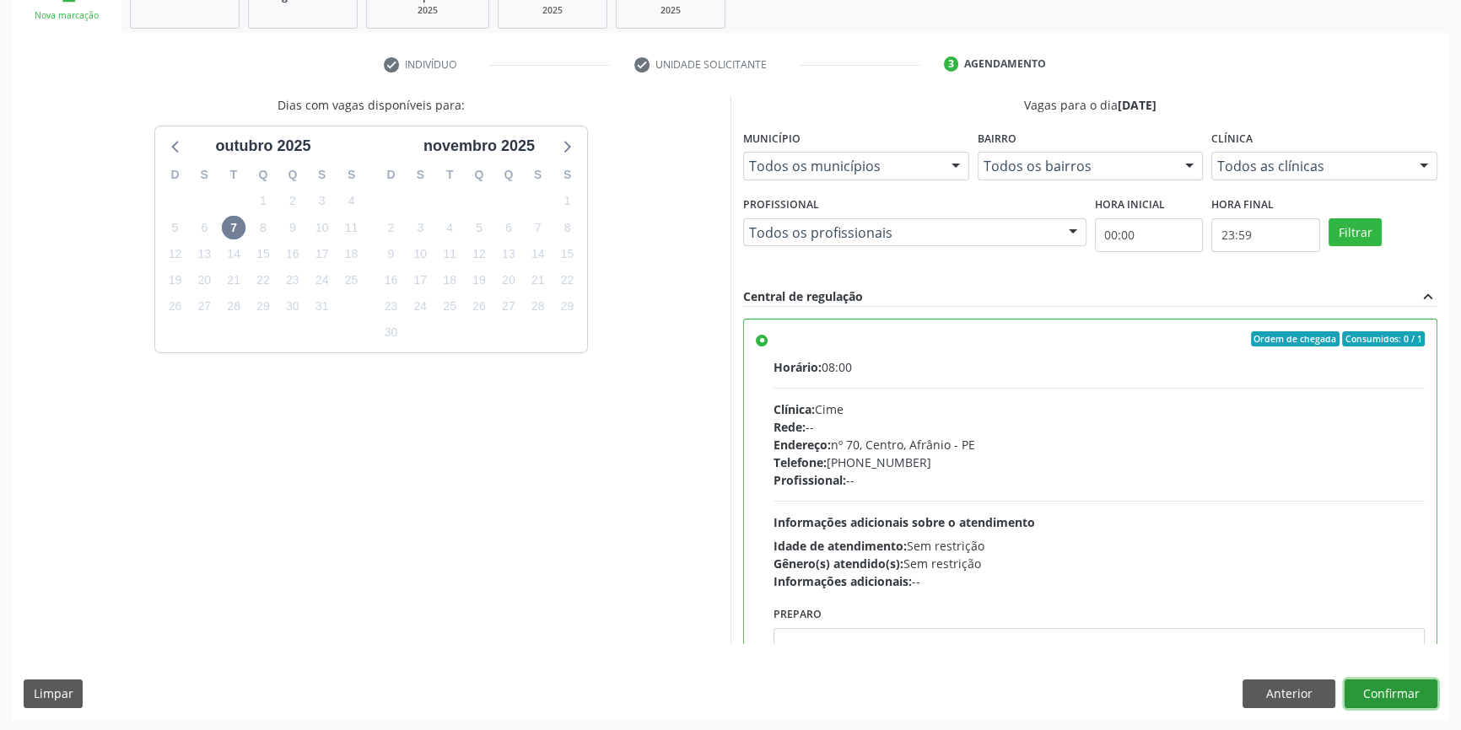
click at [1404, 698] on button "Confirmar" at bounding box center [1390, 694] width 93 height 29
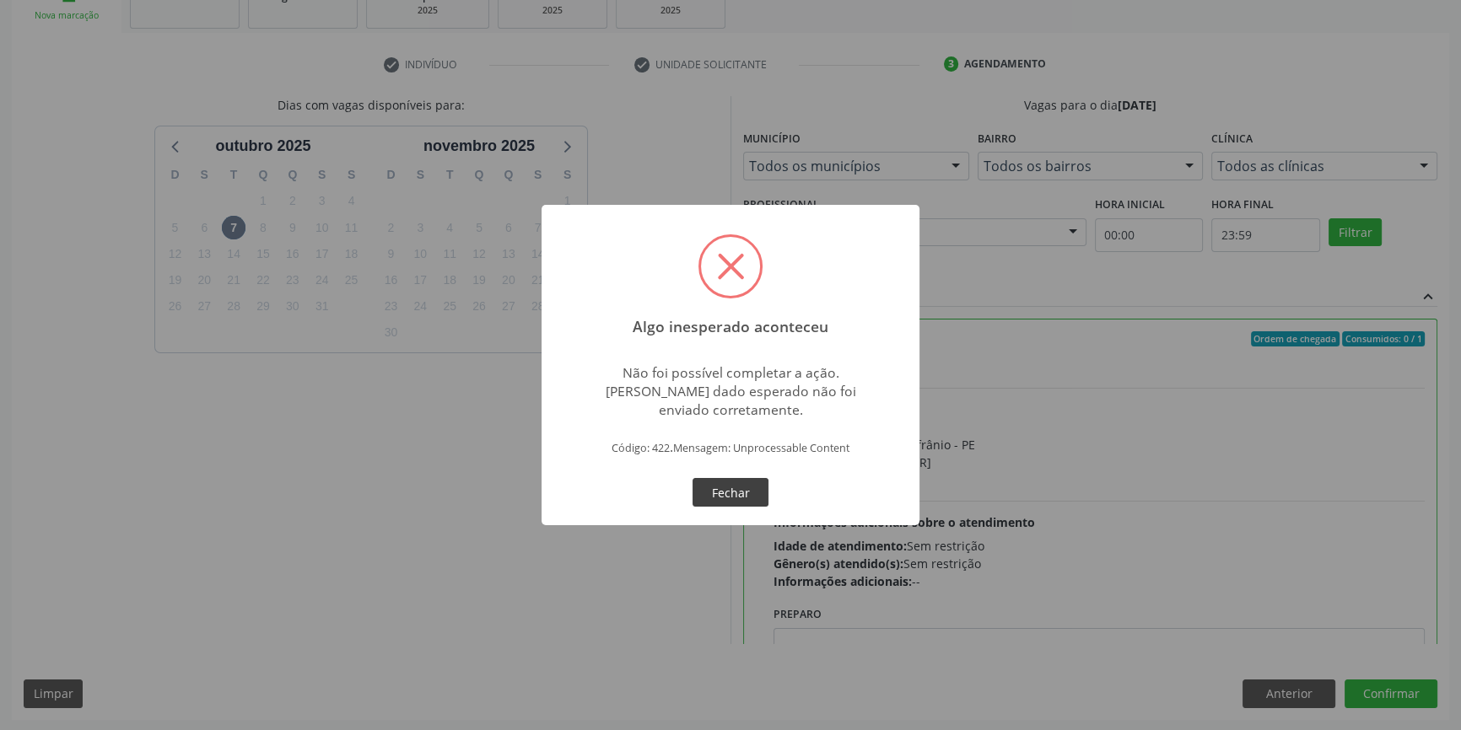
click at [735, 493] on button "Fechar" at bounding box center [730, 492] width 76 height 29
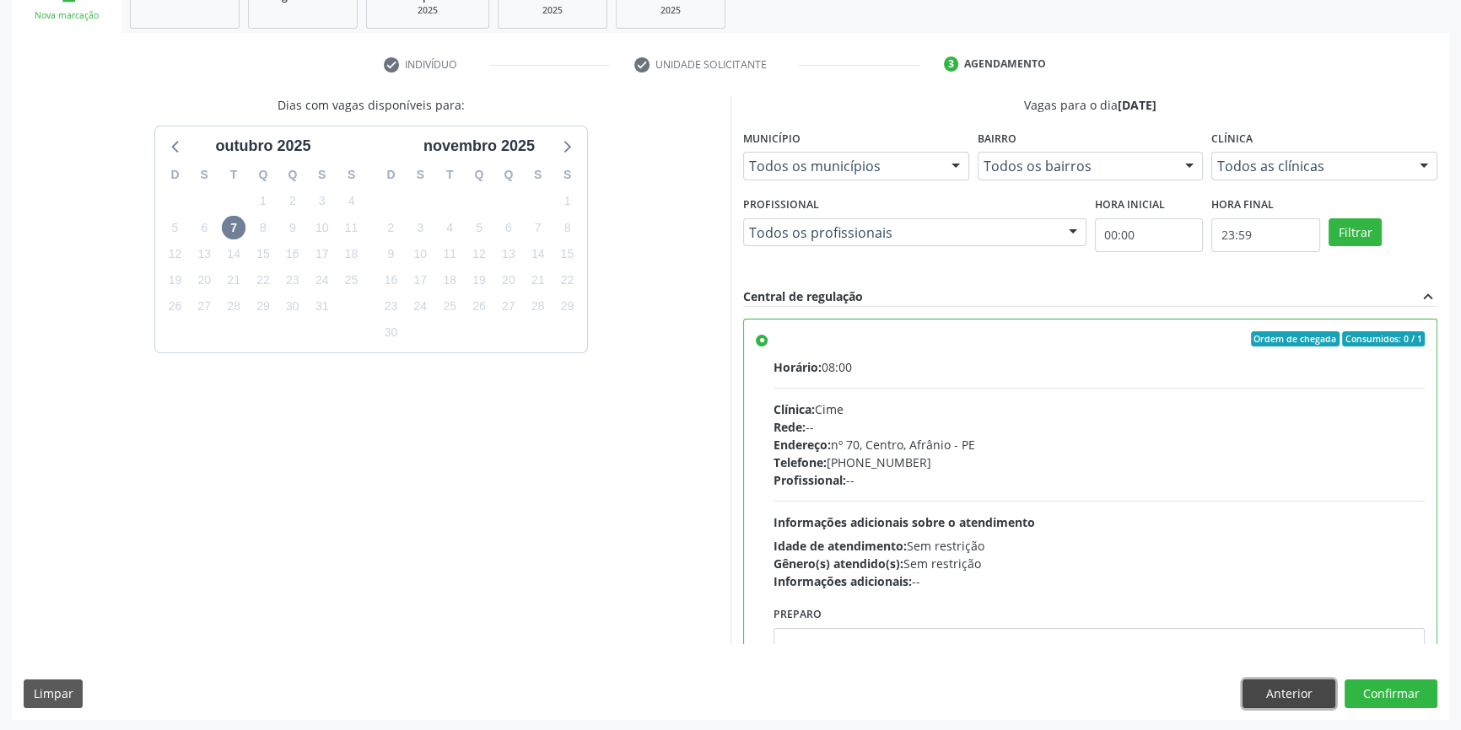
click at [1279, 689] on button "Anterior" at bounding box center [1288, 694] width 93 height 29
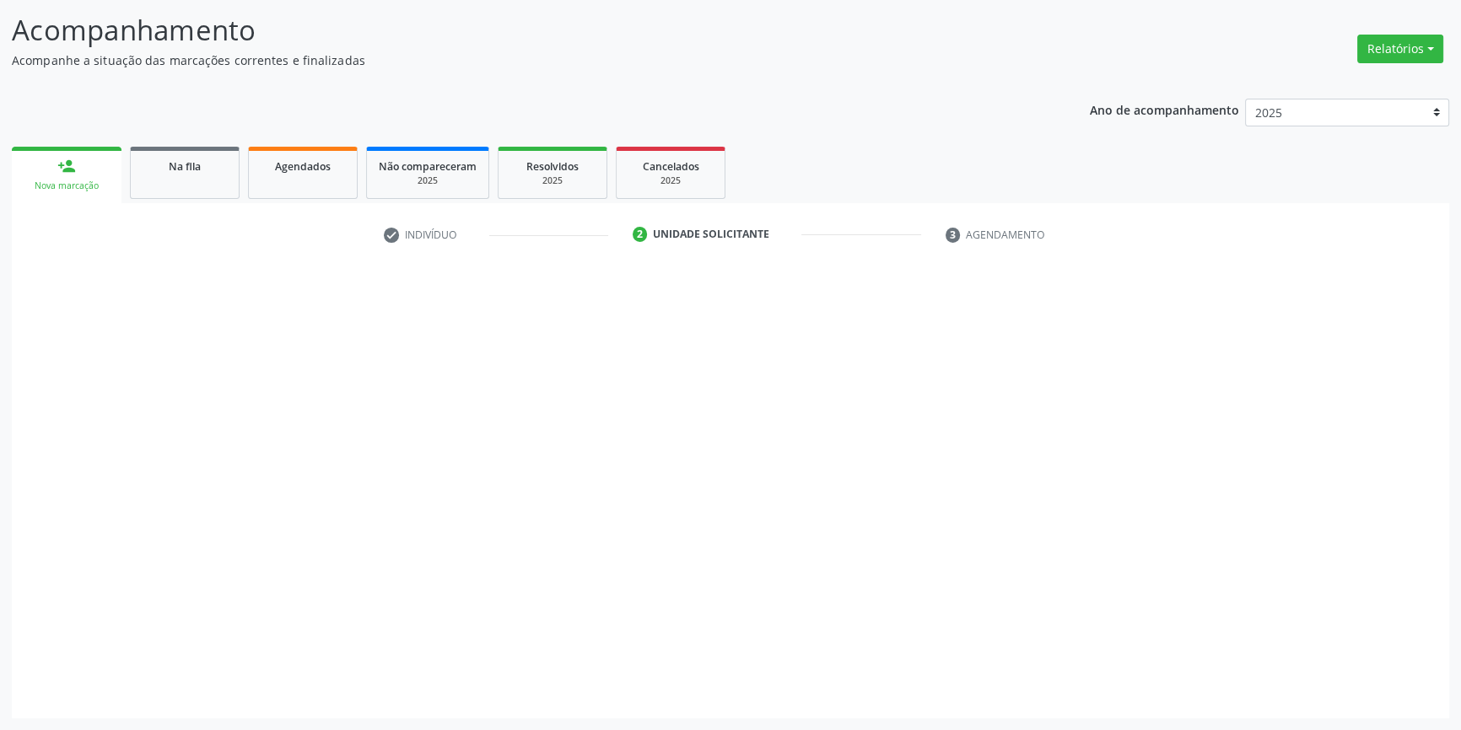
scroll to position [104, 0]
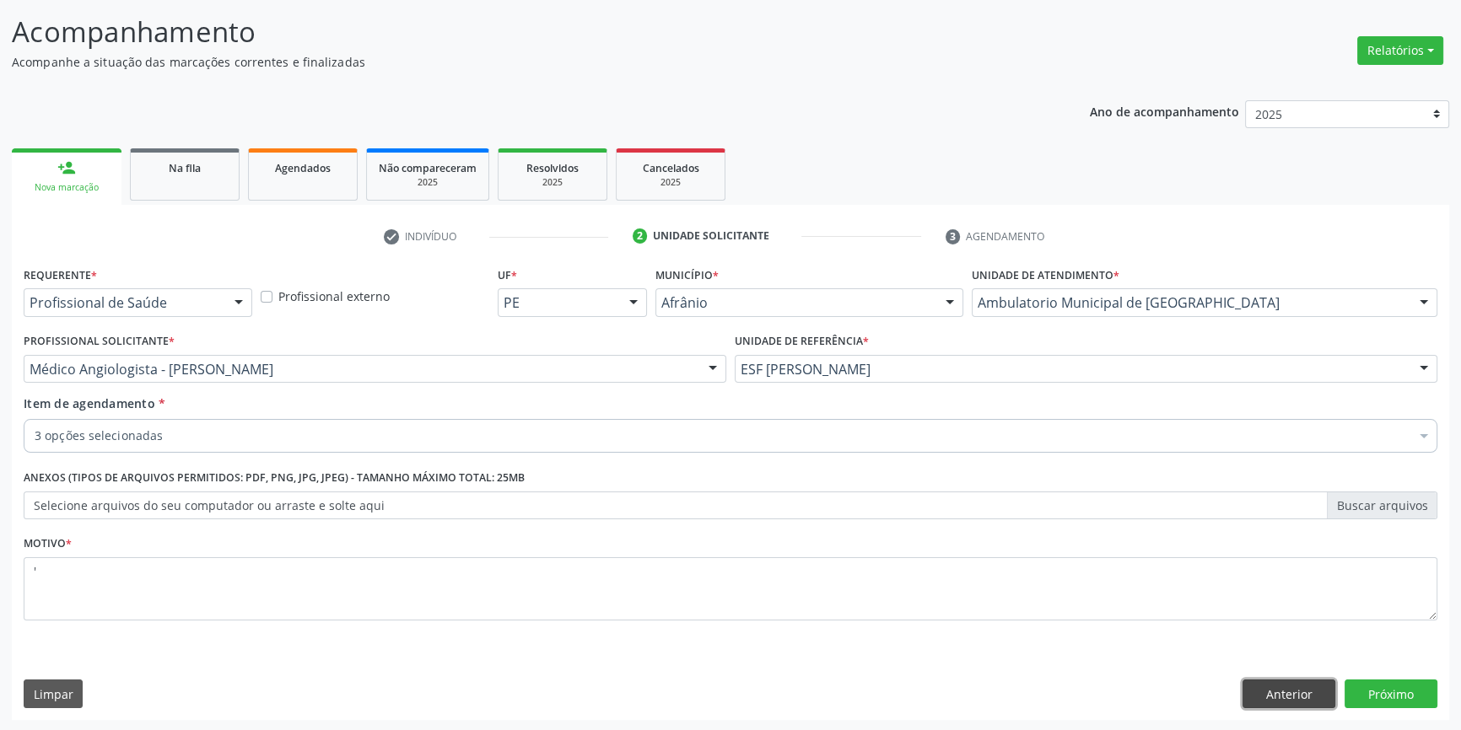
click at [1279, 689] on button "Anterior" at bounding box center [1288, 694] width 93 height 29
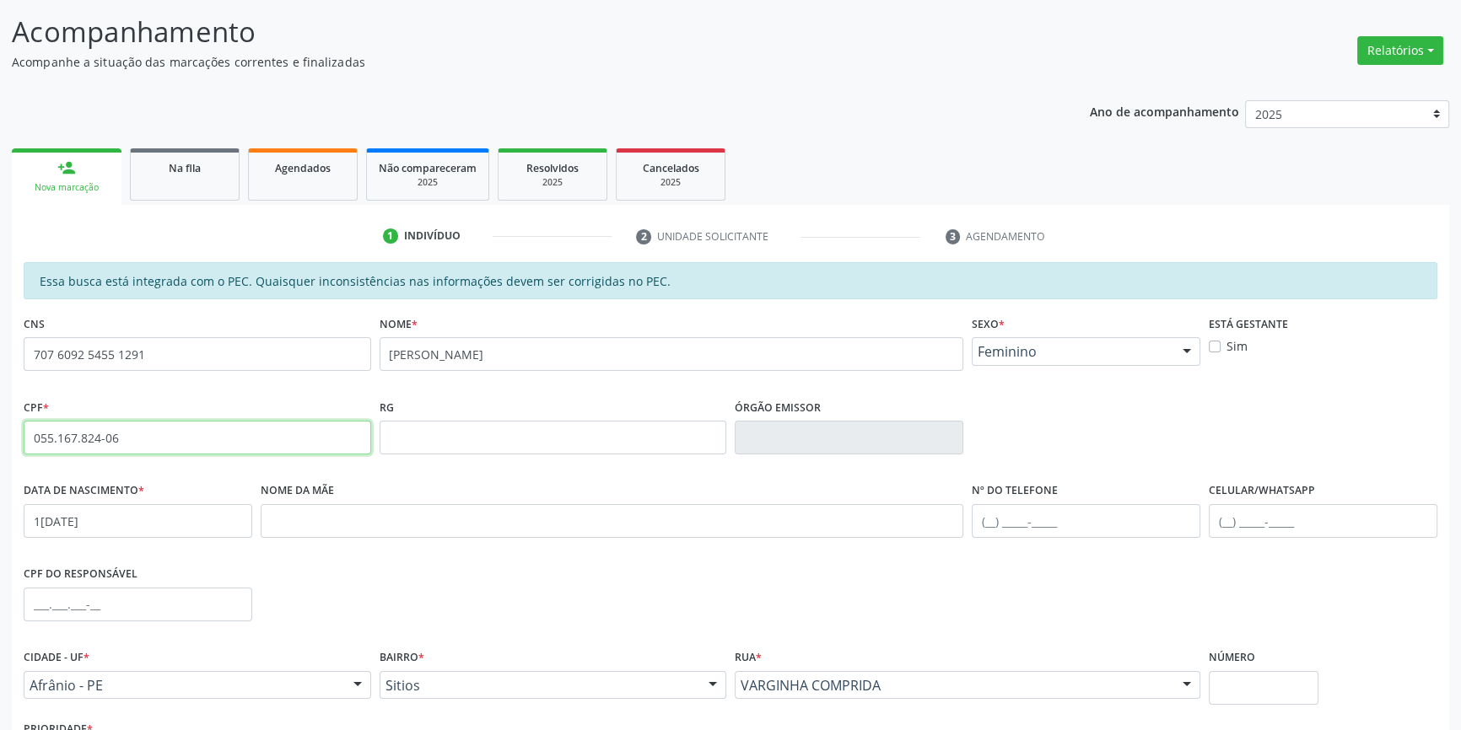
drag, startPoint x: 221, startPoint y: 435, endPoint x: 0, endPoint y: 418, distance: 221.6
click at [0, 418] on div "Acompanhamento Acompanhe a situação das marcações correntes e finalizadas Relat…" at bounding box center [730, 424] width 1461 height 870
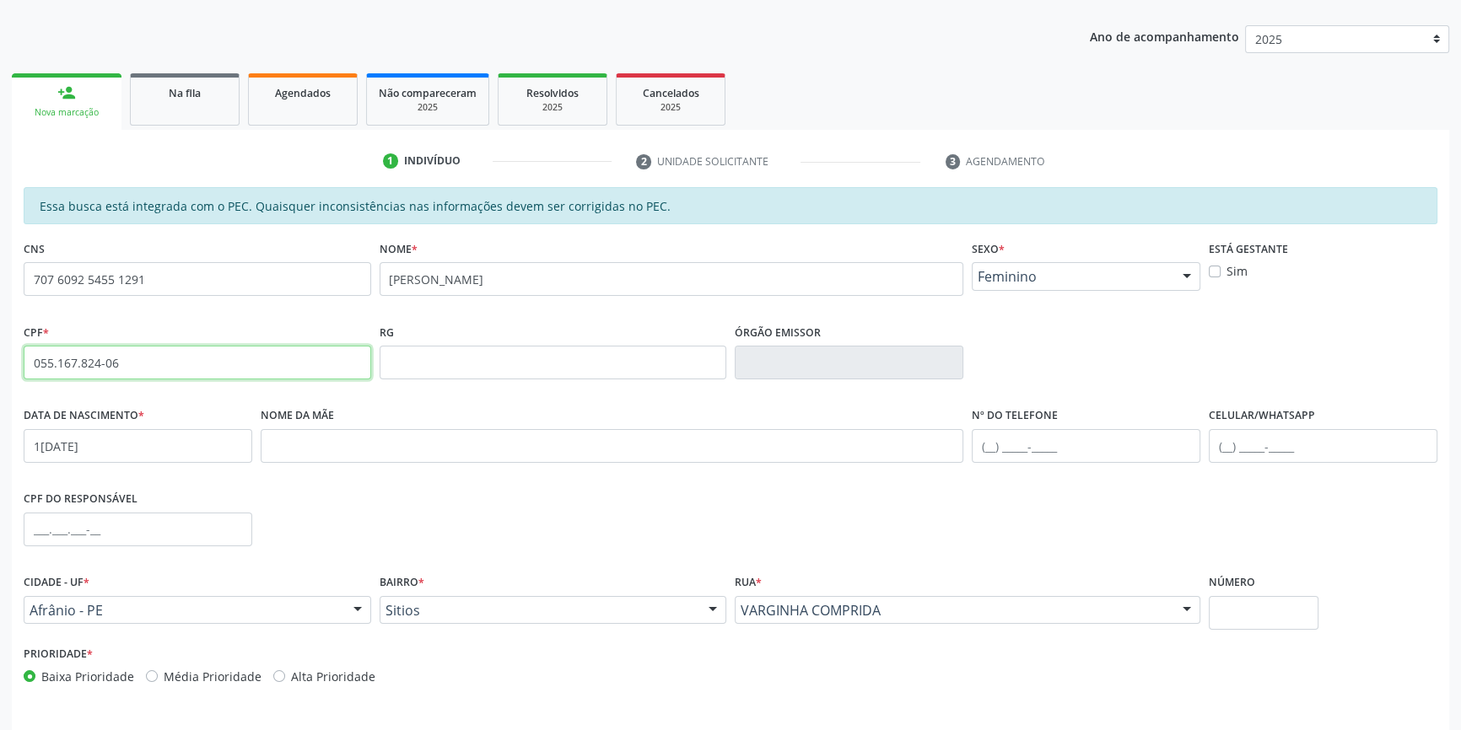
scroll to position [231, 0]
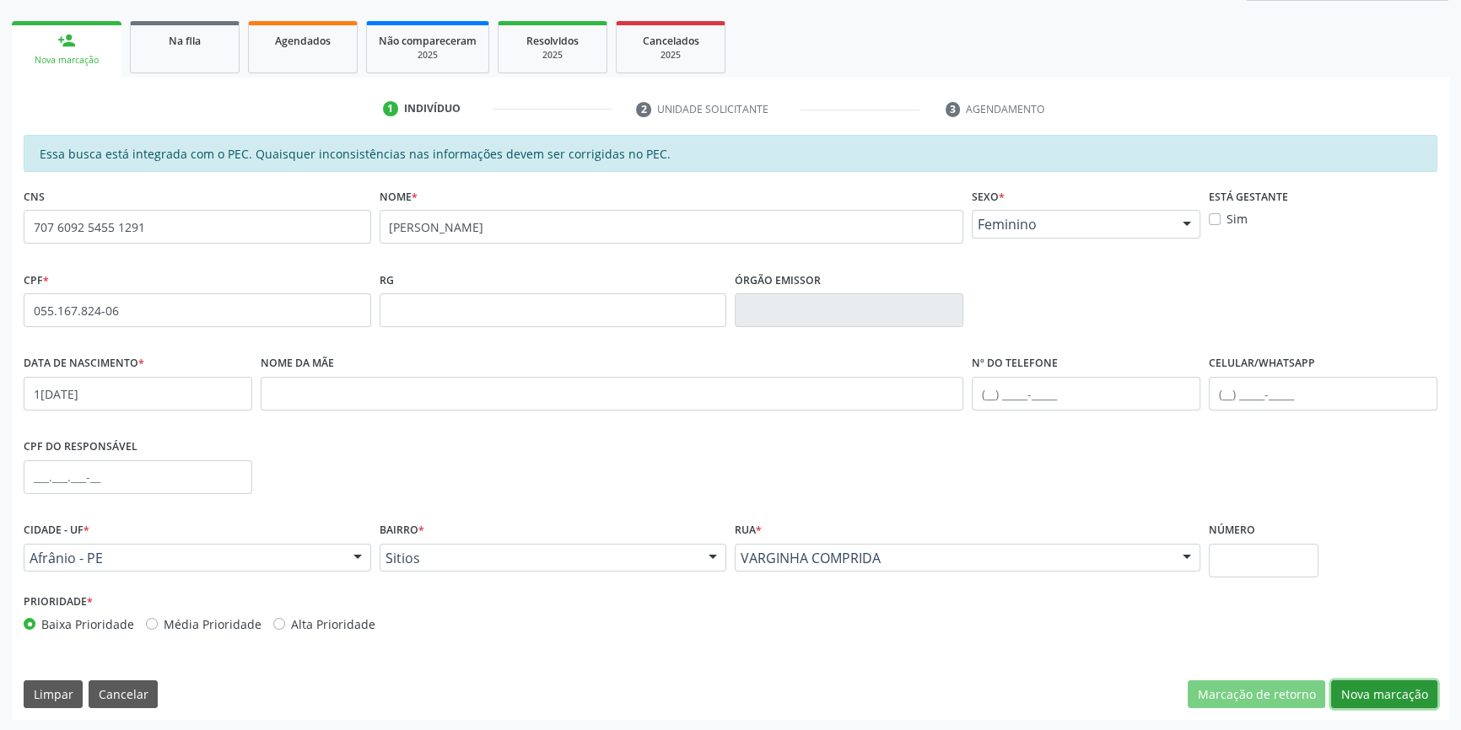
click at [1357, 702] on button "Nova marcação" at bounding box center [1384, 695] width 106 height 29
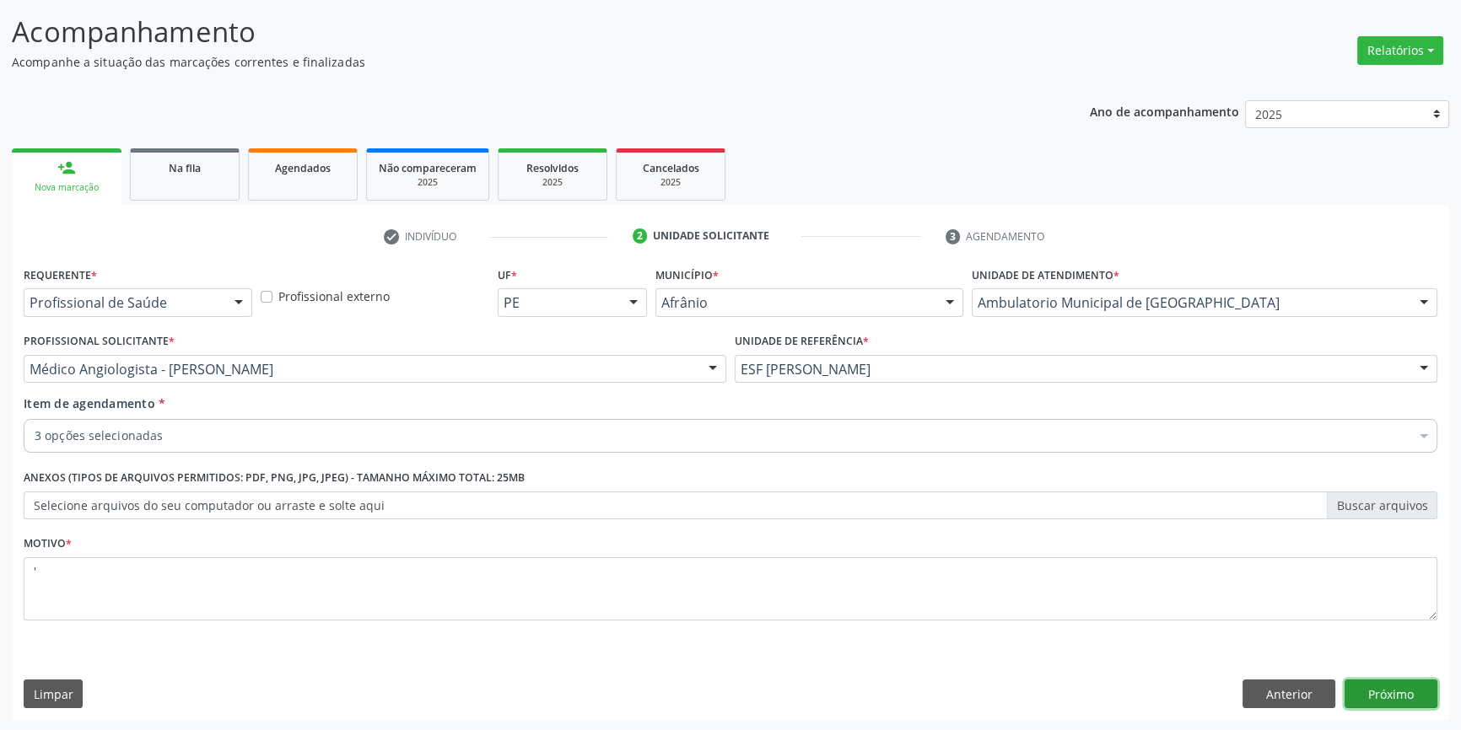
click at [1396, 703] on button "Próximo" at bounding box center [1390, 694] width 93 height 29
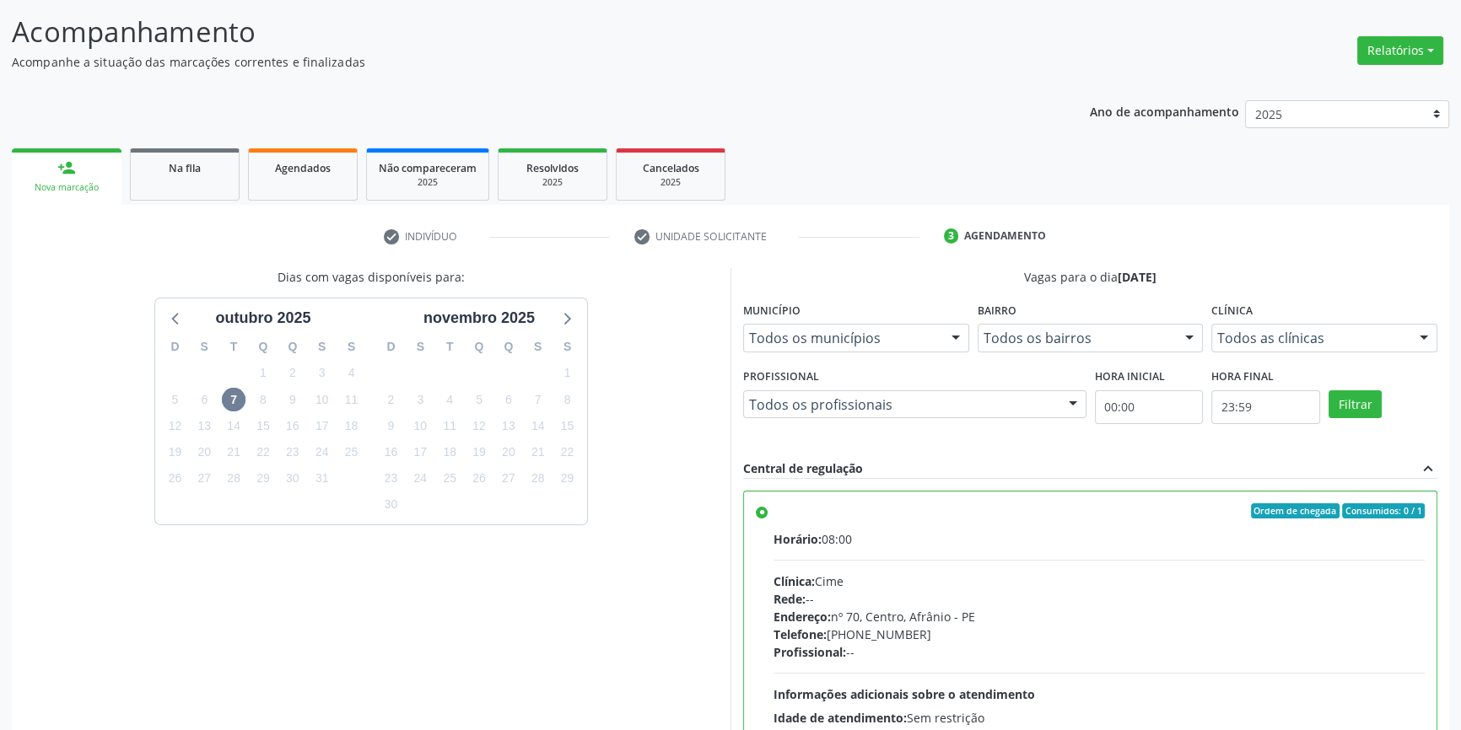
scroll to position [276, 0]
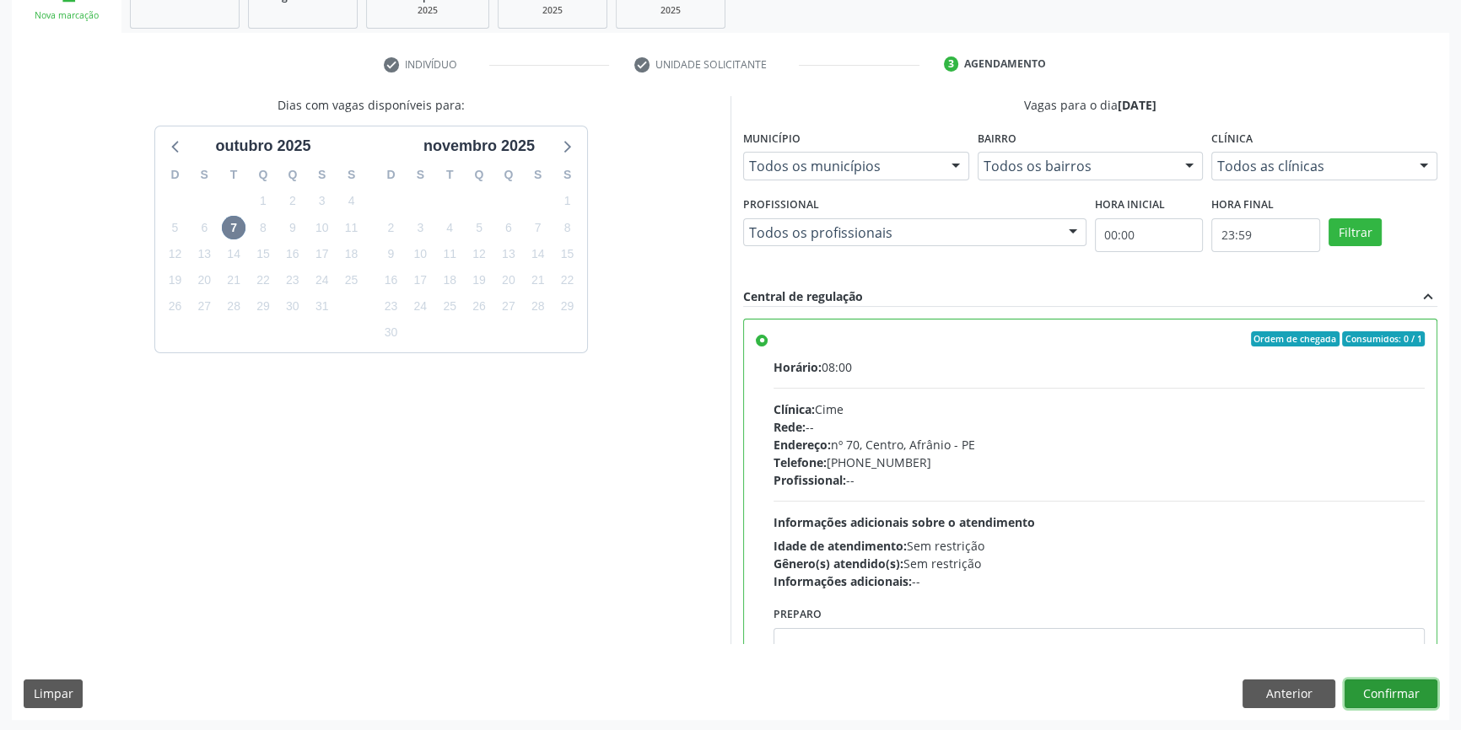
click at [1401, 705] on button "Confirmar" at bounding box center [1390, 694] width 93 height 29
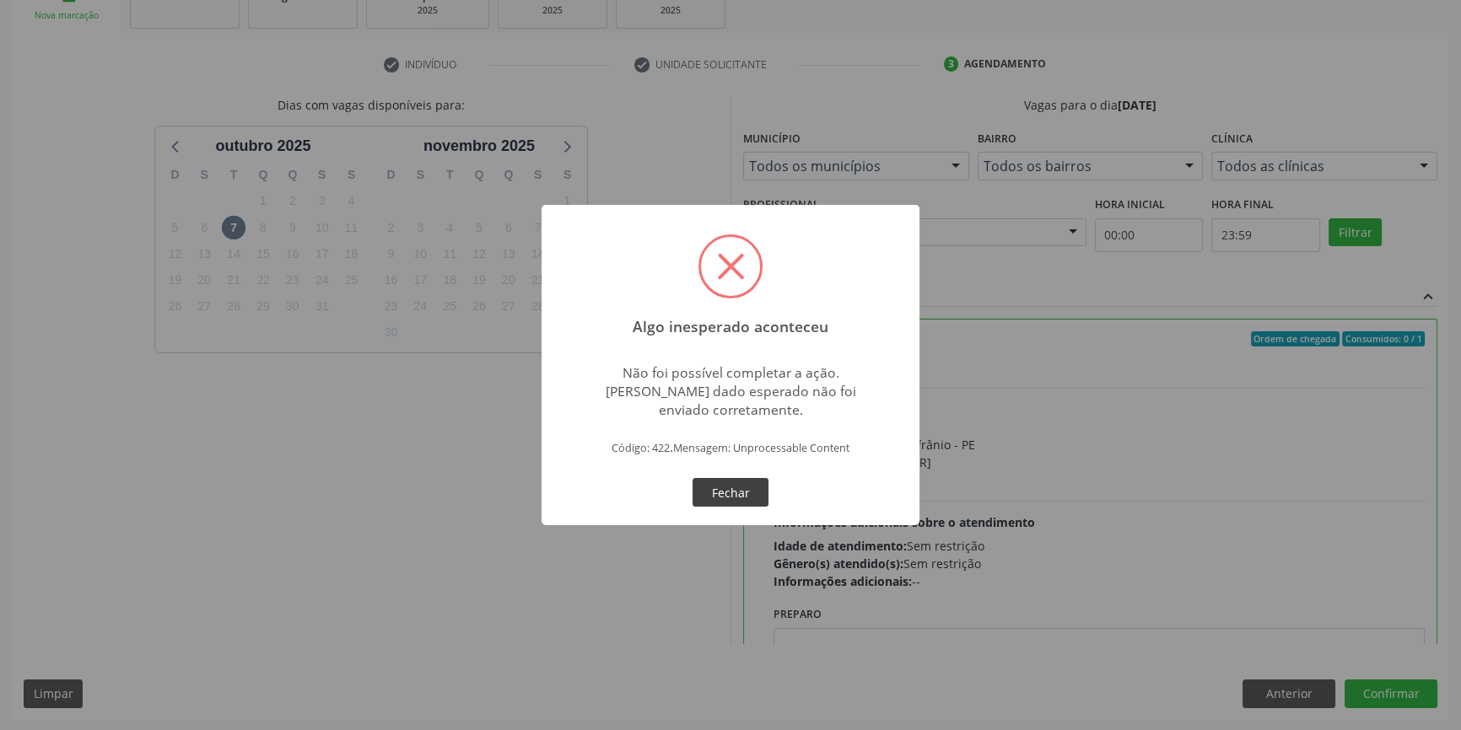
click at [694, 488] on button "Fechar" at bounding box center [730, 492] width 76 height 29
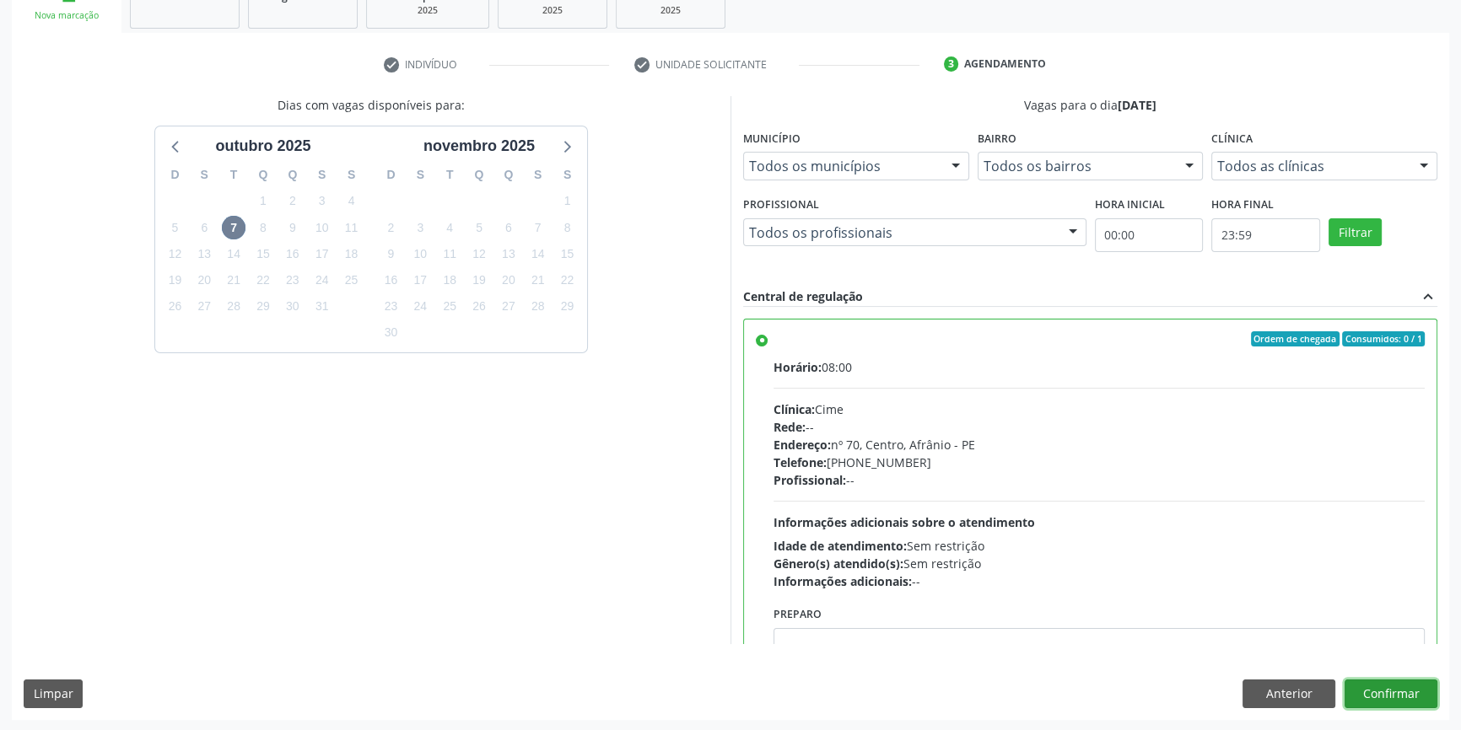
click at [1389, 691] on button "Confirmar" at bounding box center [1390, 694] width 93 height 29
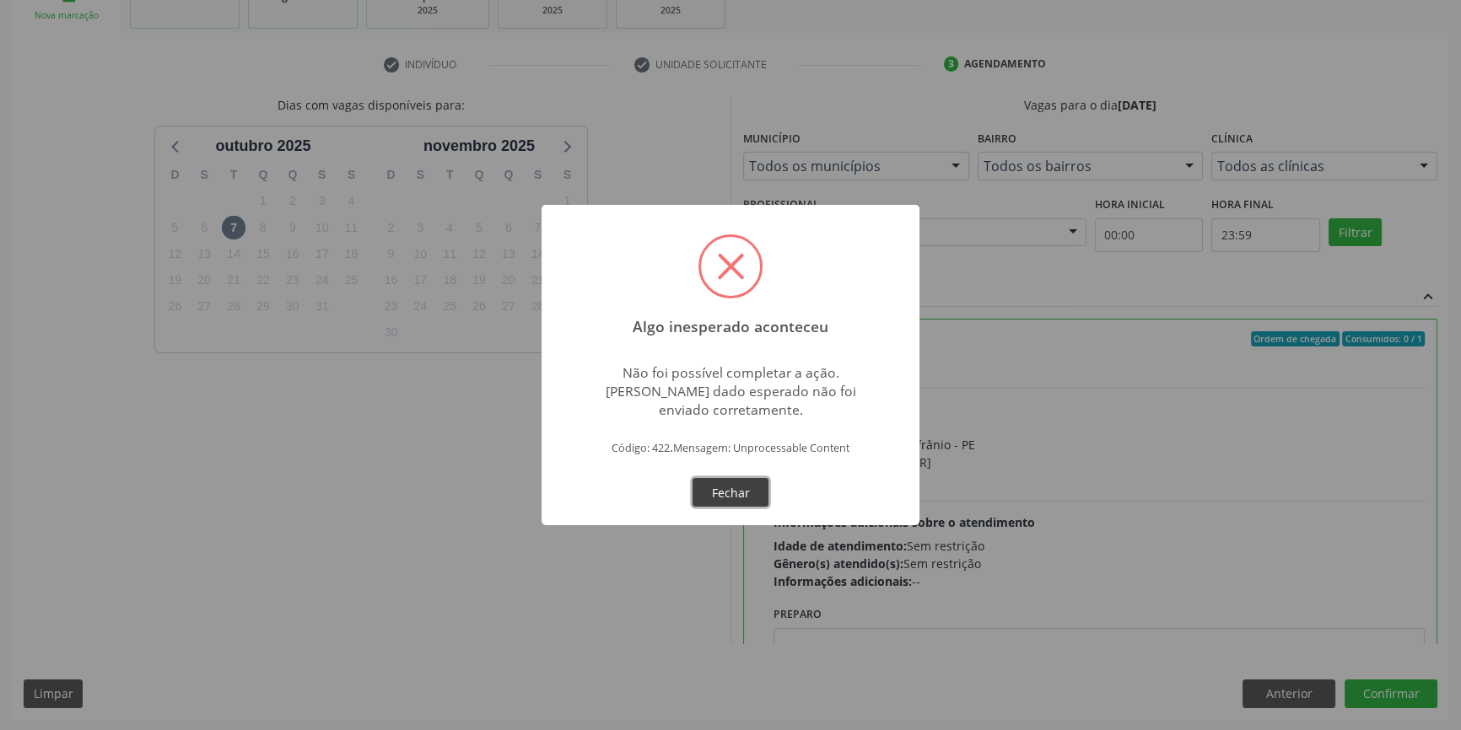
click at [762, 488] on button "Fechar" at bounding box center [730, 492] width 76 height 29
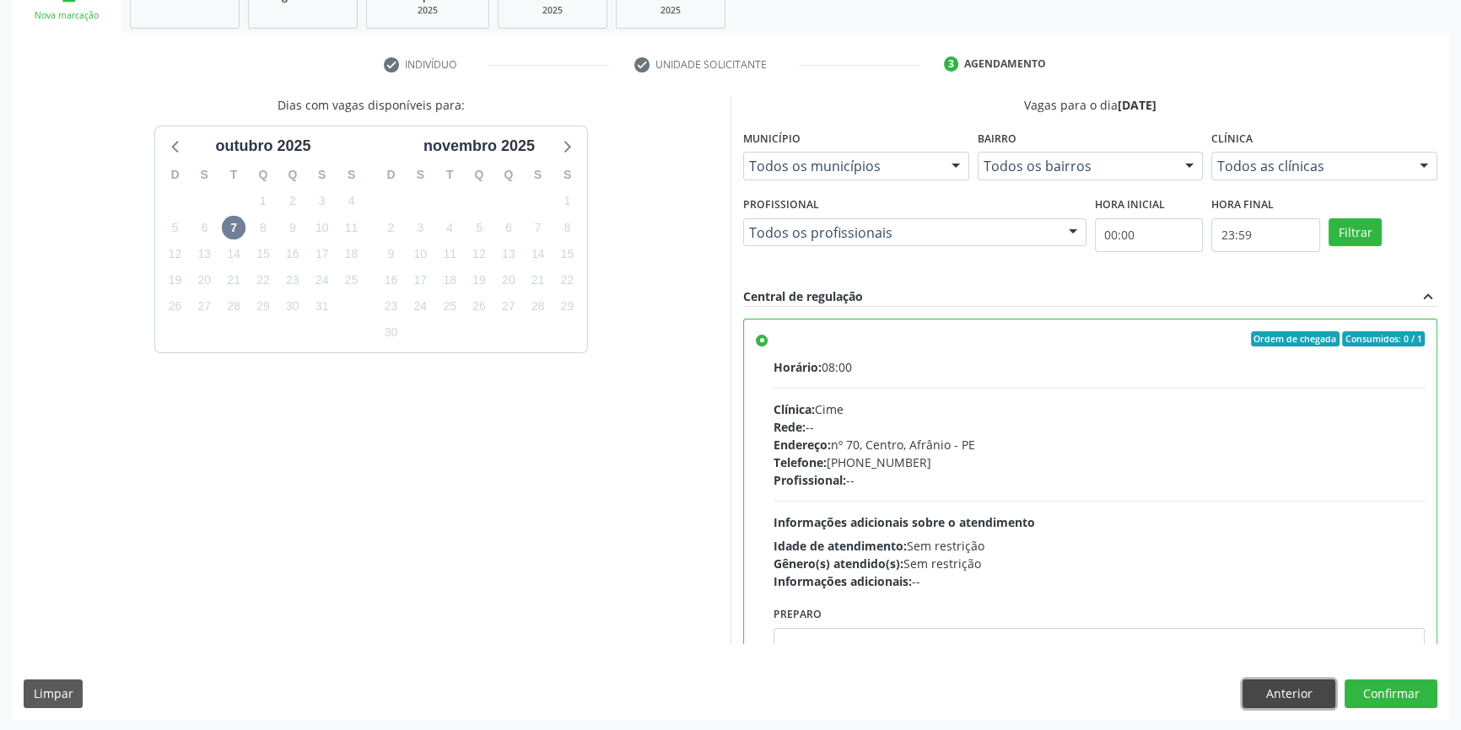
click at [1286, 693] on button "Anterior" at bounding box center [1288, 694] width 93 height 29
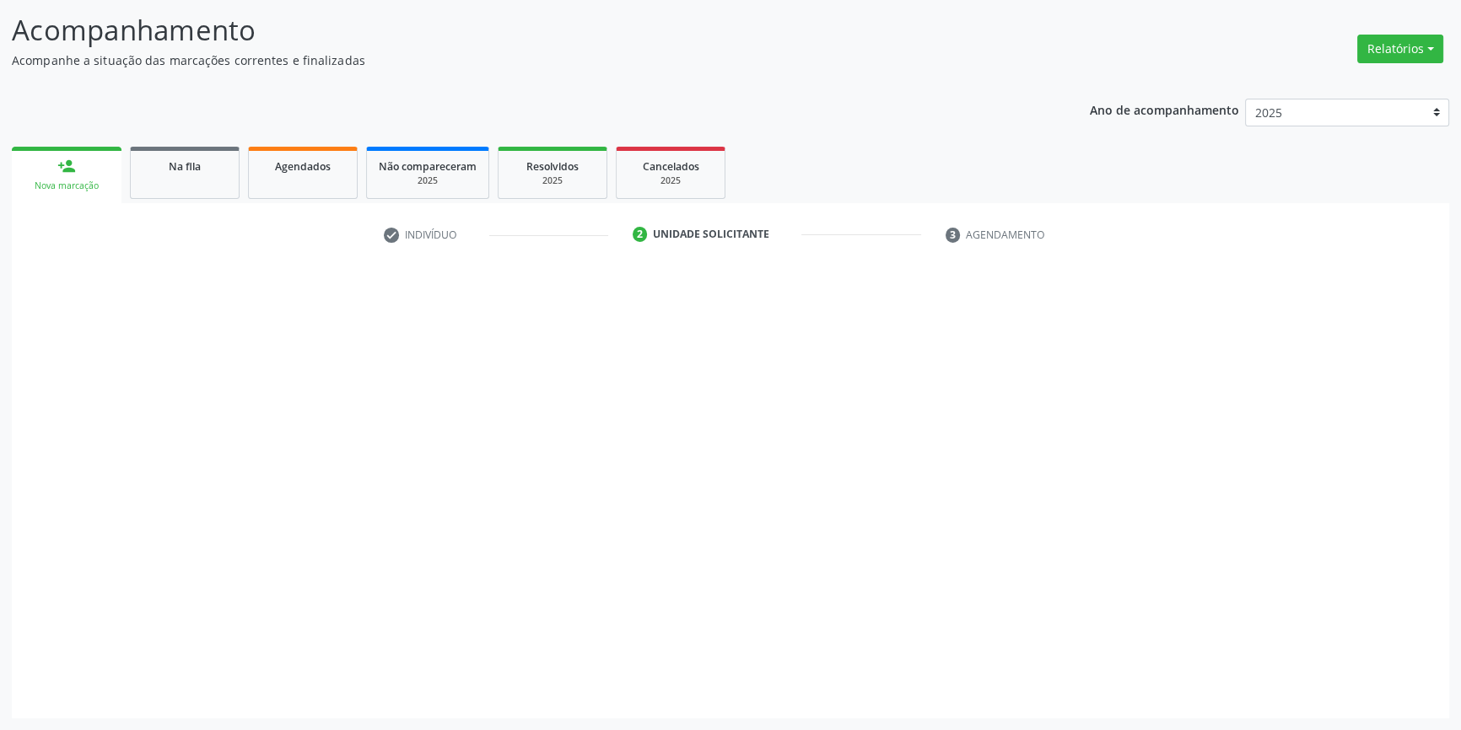
scroll to position [104, 0]
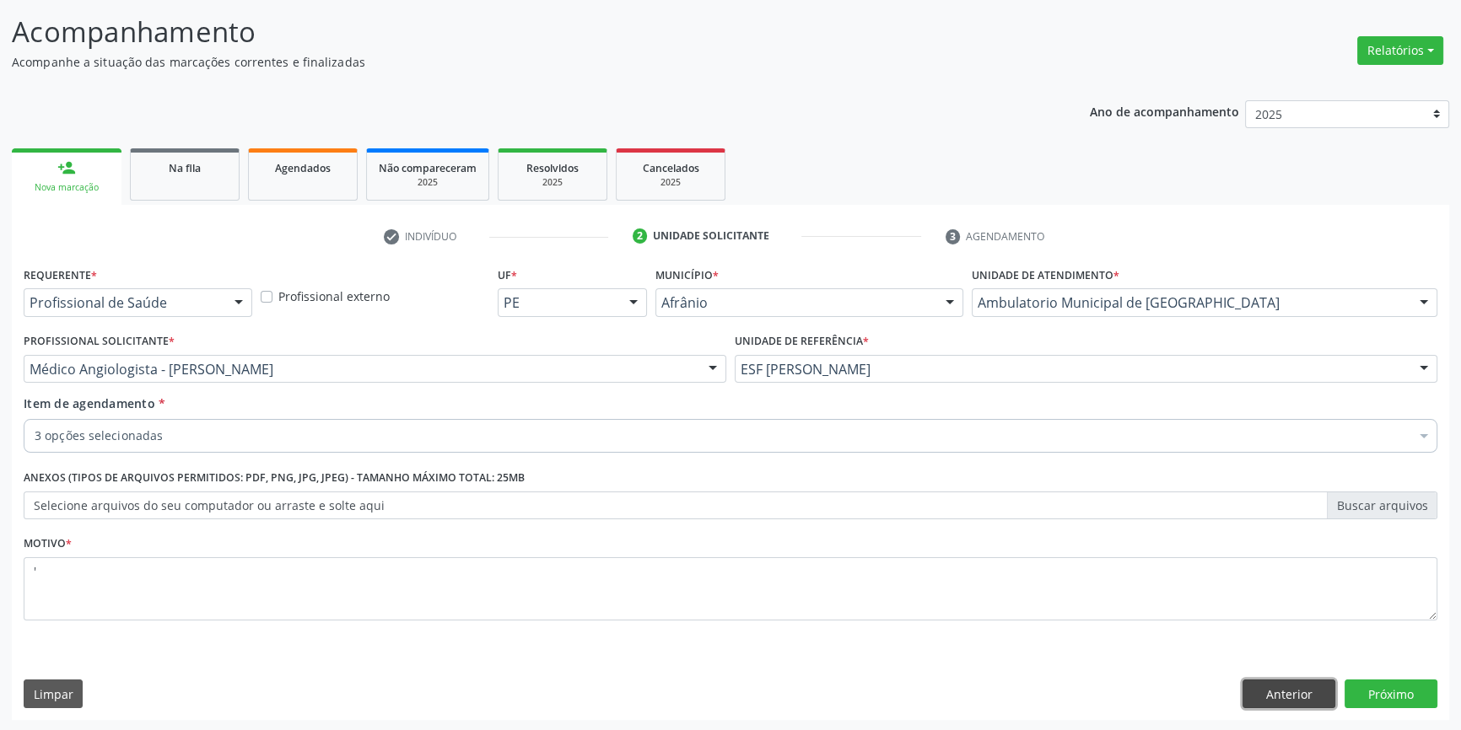
click at [1275, 685] on button "Anterior" at bounding box center [1288, 694] width 93 height 29
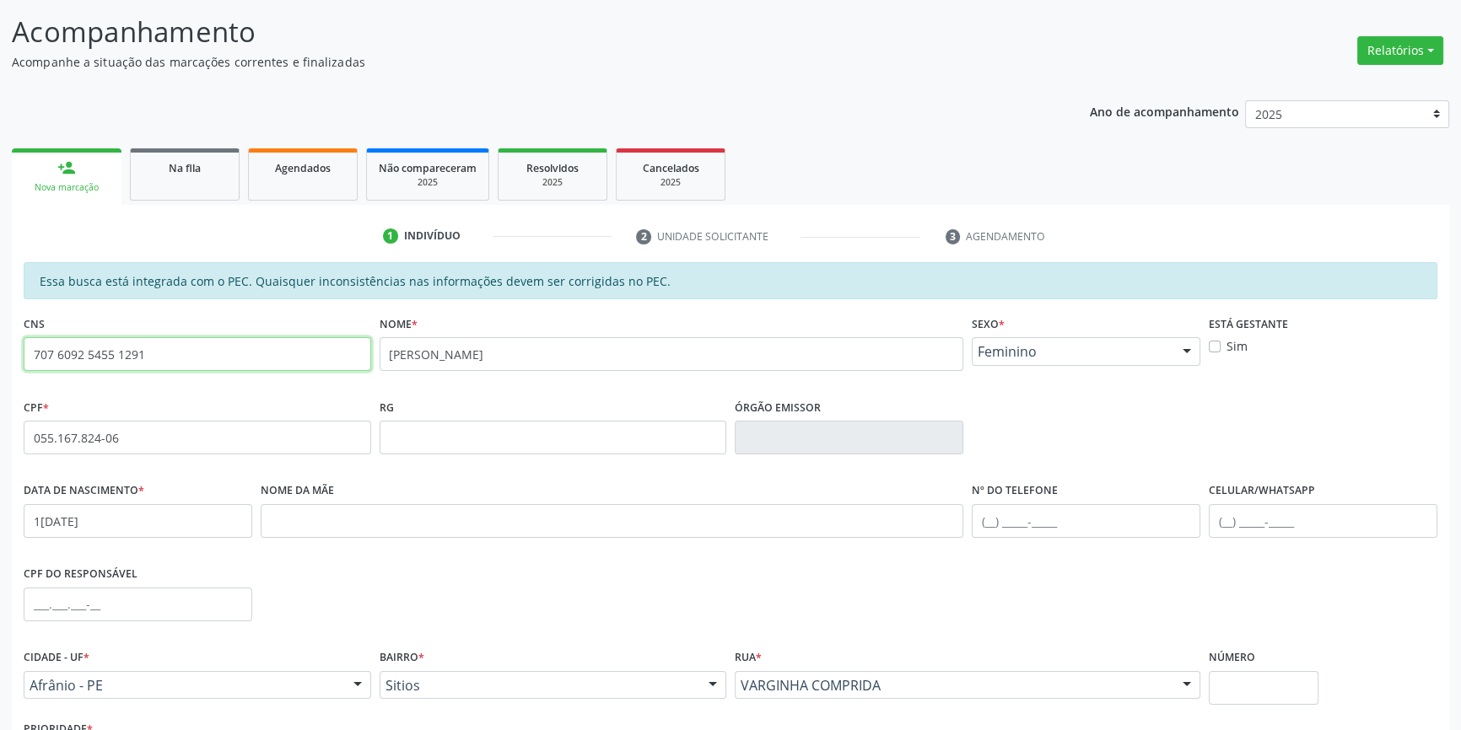
drag, startPoint x: 224, startPoint y: 346, endPoint x: 0, endPoint y: 331, distance: 224.0
click at [0, 331] on div "Acompanhamento Acompanhe a situação das marcações correntes e finalizadas Relat…" at bounding box center [730, 424] width 1461 height 870
drag, startPoint x: 531, startPoint y: 357, endPoint x: 308, endPoint y: 353, distance: 223.6
click at [308, 353] on div "CNS 707 6092 5455 1291 Nome * SIMONE DOS SANTOS Sexo * Feminino Masculino Femin…" at bounding box center [730, 353] width 1422 height 84
drag, startPoint x: 191, startPoint y: 444, endPoint x: 0, endPoint y: 440, distance: 190.6
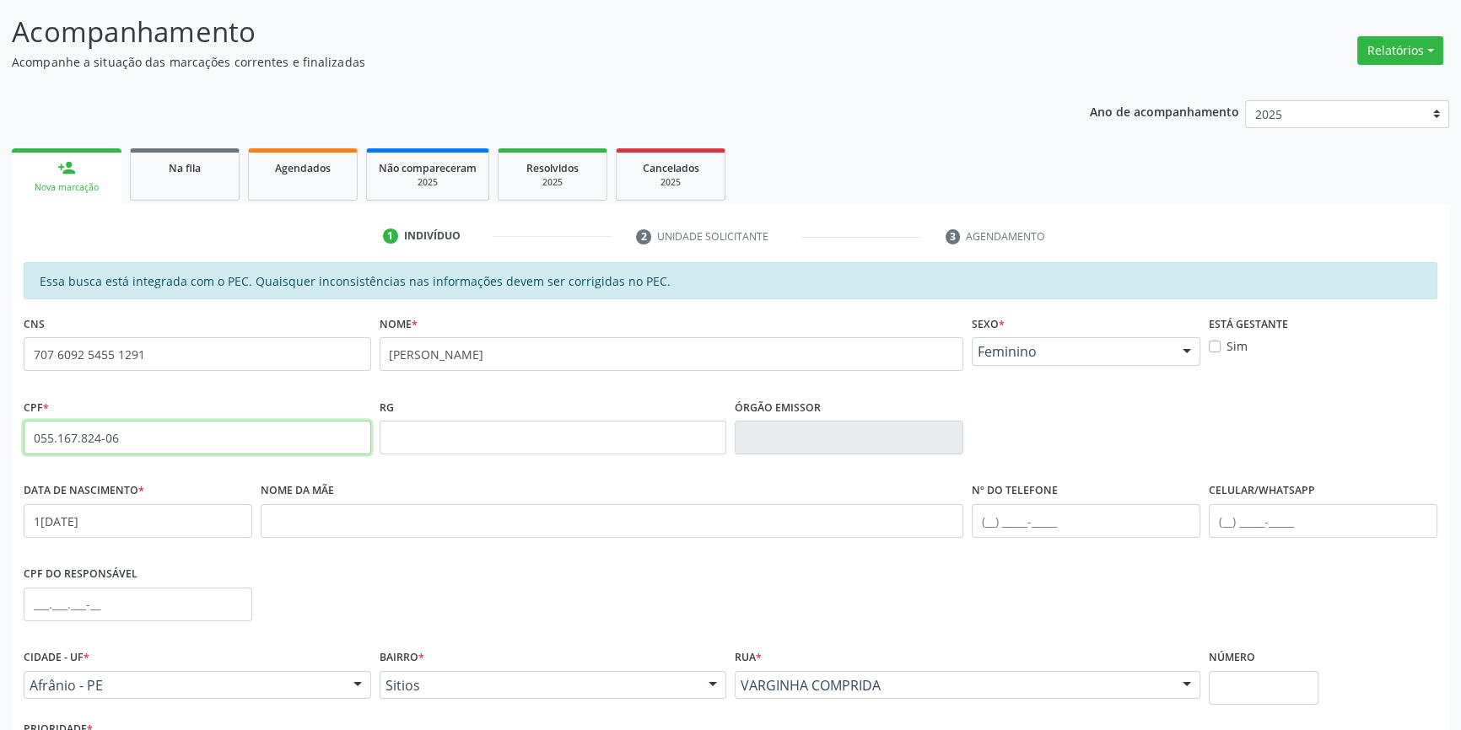
click at [0, 440] on div "Acompanhamento Acompanhe a situação das marcações correntes e finalizadas Relat…" at bounding box center [730, 424] width 1461 height 870
click at [404, 562] on div "CPF do responsável" at bounding box center [730, 604] width 1422 height 84
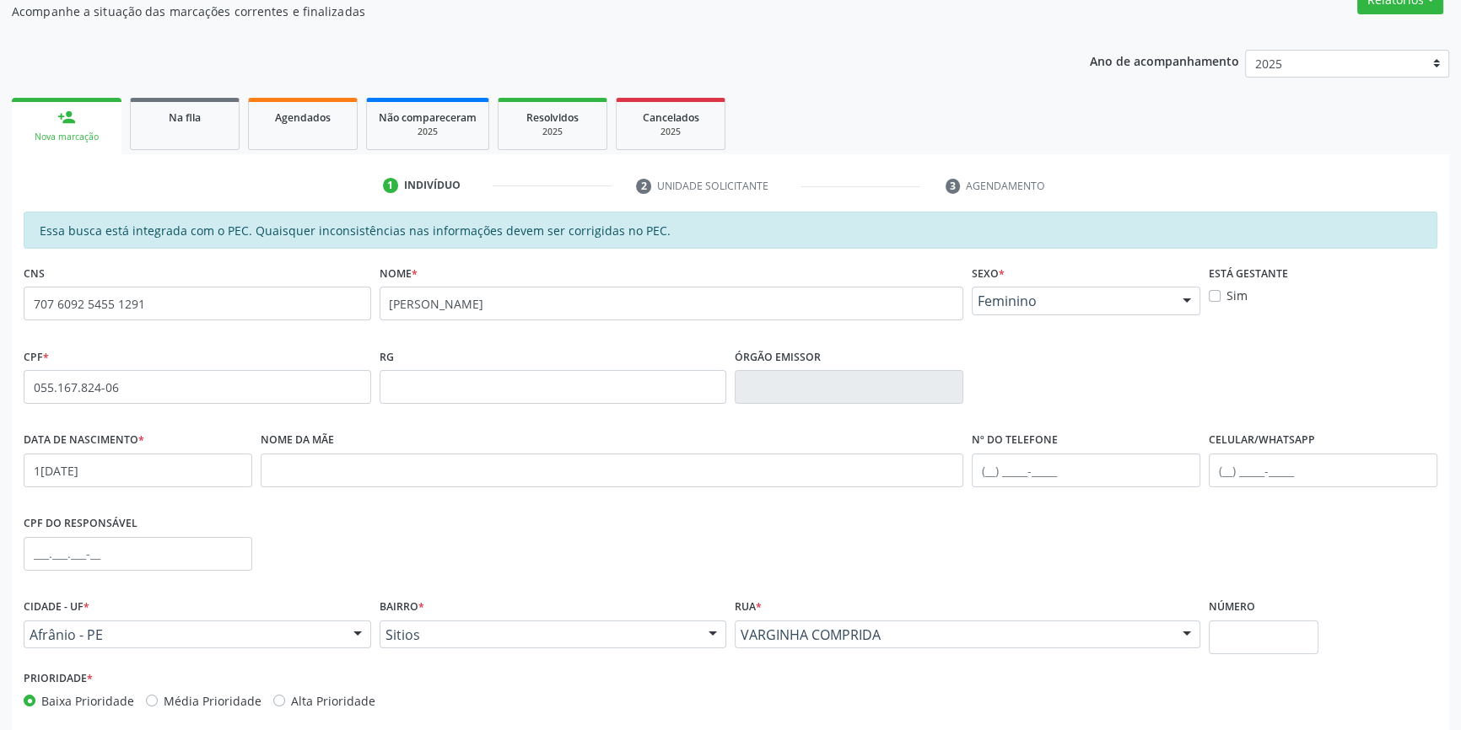
scroll to position [1, 0]
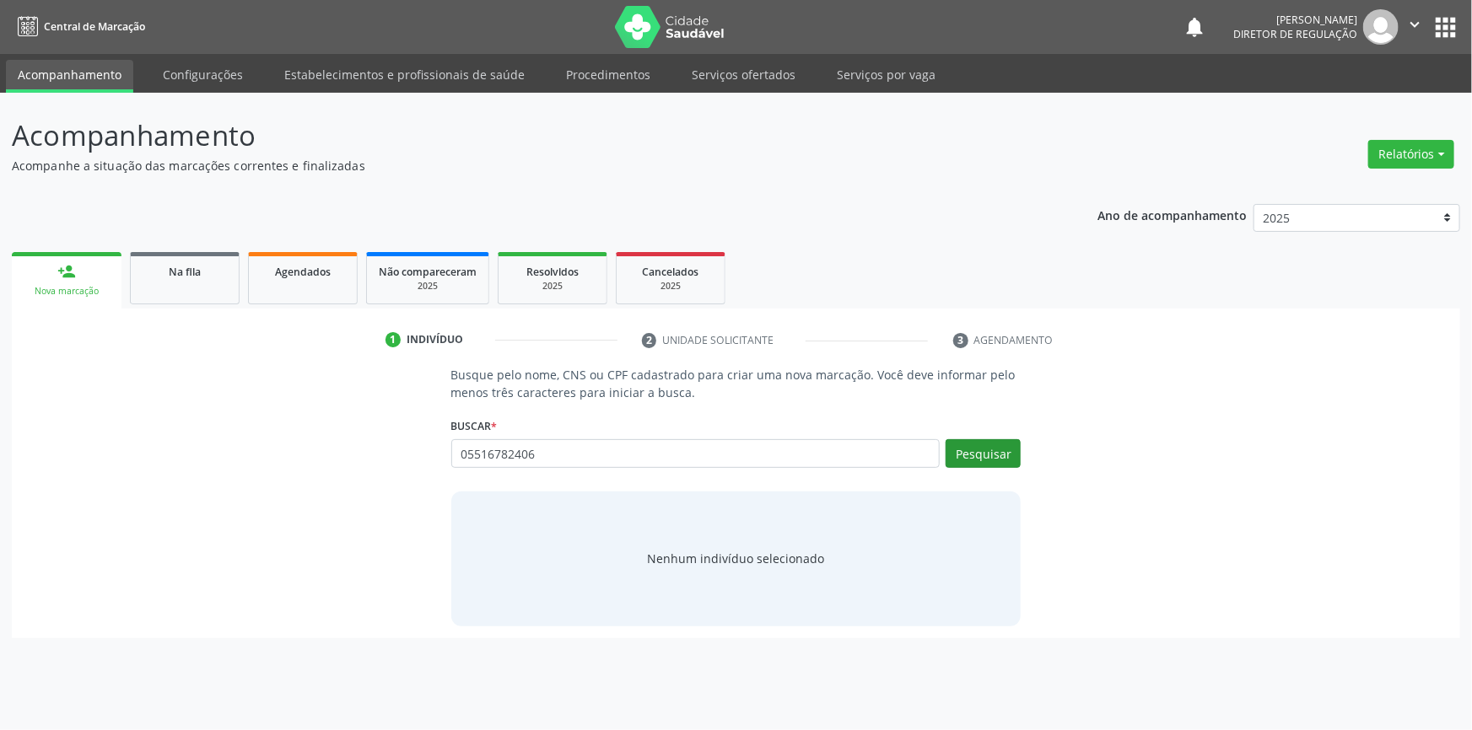
type input "05516782406"
click at [991, 444] on button "Pesquisar" at bounding box center [983, 453] width 75 height 29
click at [725, 555] on div "Nenhum indivíduo encontrado Cadastrar novo indivíduo" at bounding box center [736, 560] width 175 height 58
click at [724, 577] on button "Cadastrar novo indivíduo" at bounding box center [730, 574] width 162 height 29
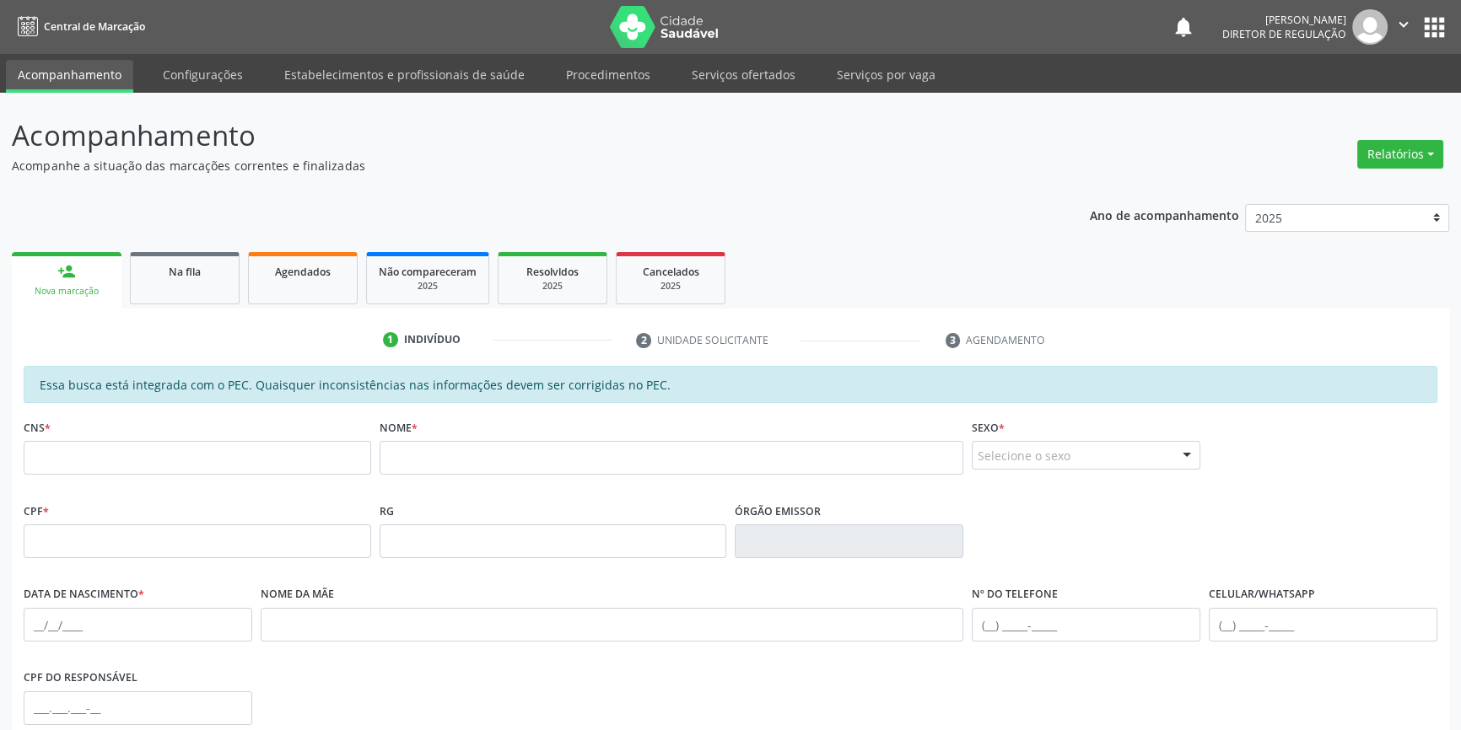
click at [451, 435] on div "Nome *" at bounding box center [672, 445] width 585 height 60
click at [444, 455] on input "text" at bounding box center [672, 458] width 585 height 34
paste input "[PERSON_NAME]"
type input "[PERSON_NAME]"
click at [264, 457] on input "text" at bounding box center [197, 458] width 347 height 34
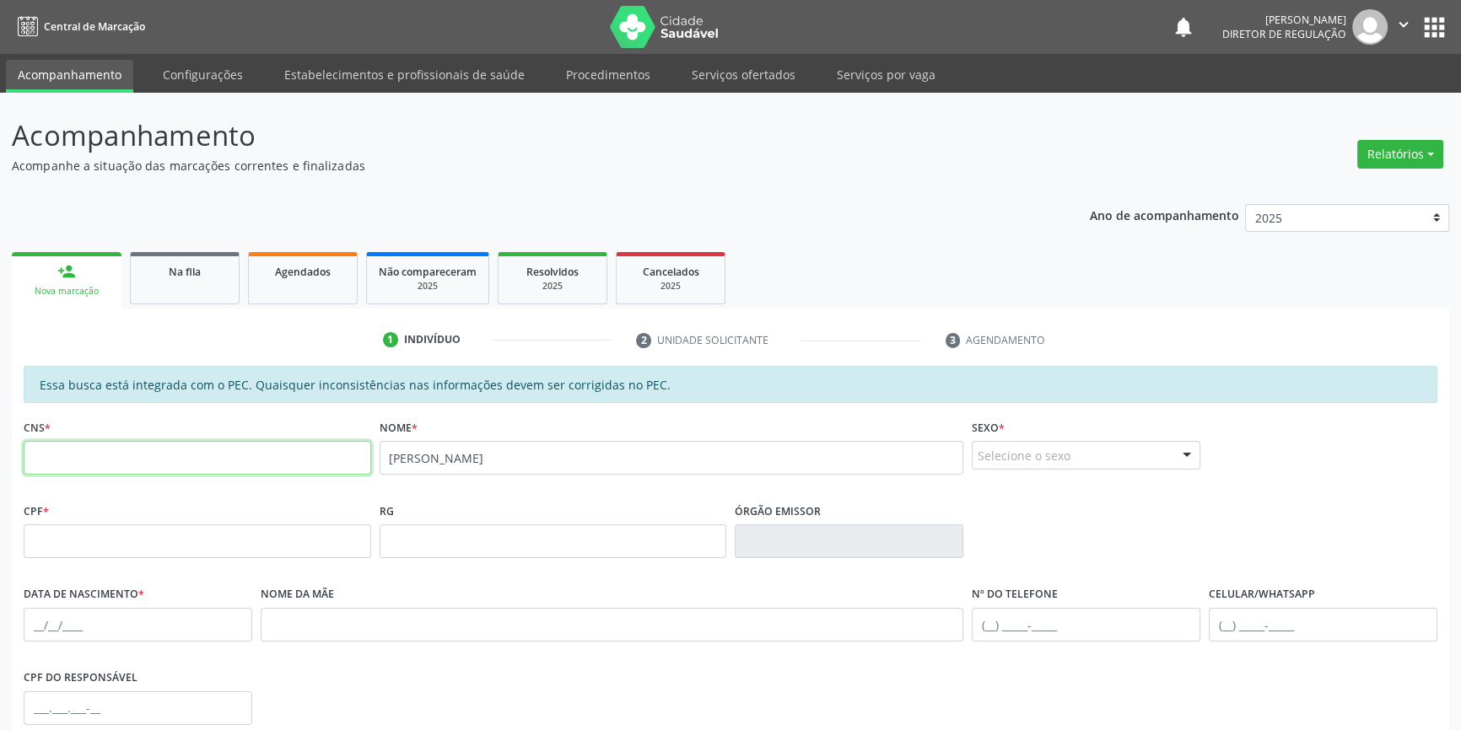
paste input "707 6092 5455 1291"
type input "707 6092 5455 1291"
click at [1023, 464] on div "Selecione o sexo" at bounding box center [1086, 455] width 229 height 29
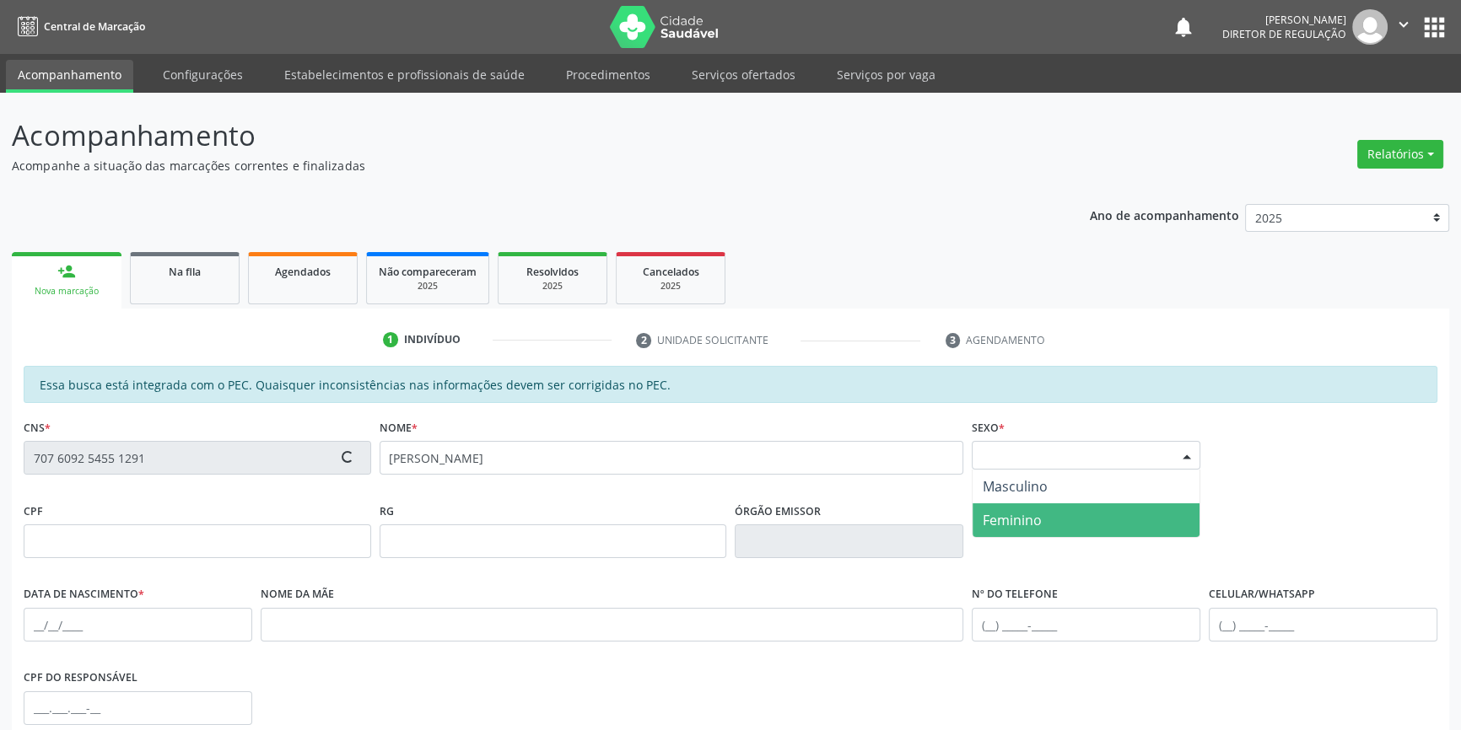
click at [1016, 515] on span "Feminino" at bounding box center [1012, 520] width 59 height 19
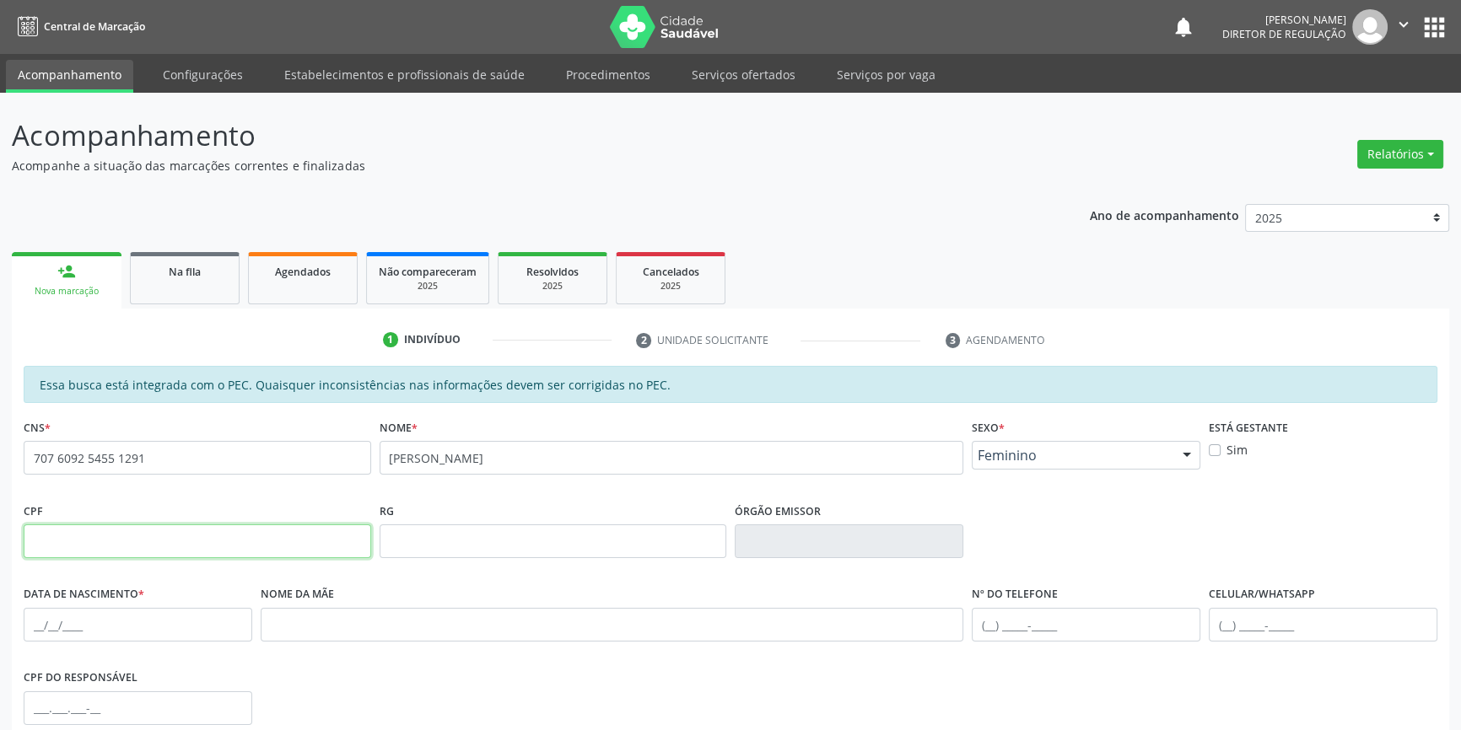
click at [270, 550] on input "text" at bounding box center [197, 542] width 347 height 34
paste input "055.167.824-06"
type input "055.167.824-06"
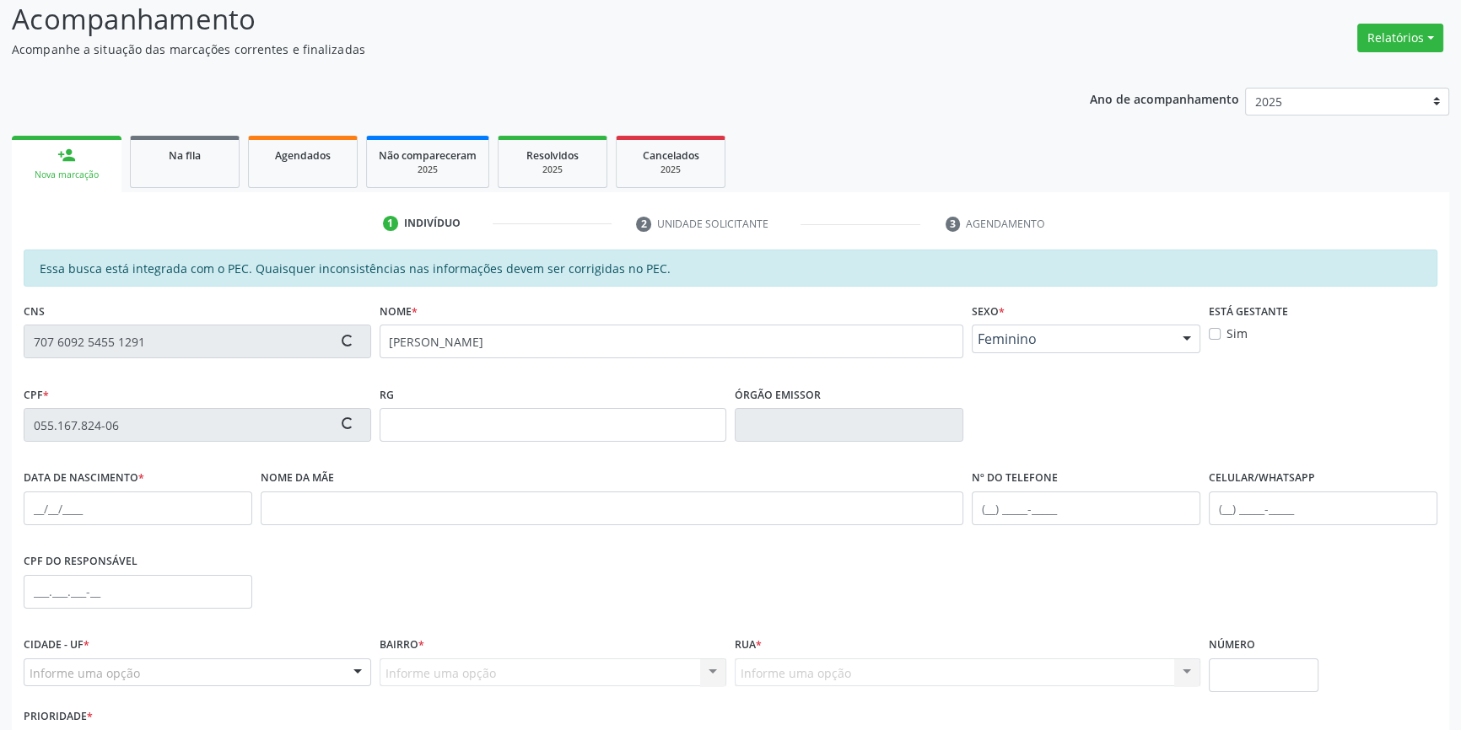
scroll to position [229, 0]
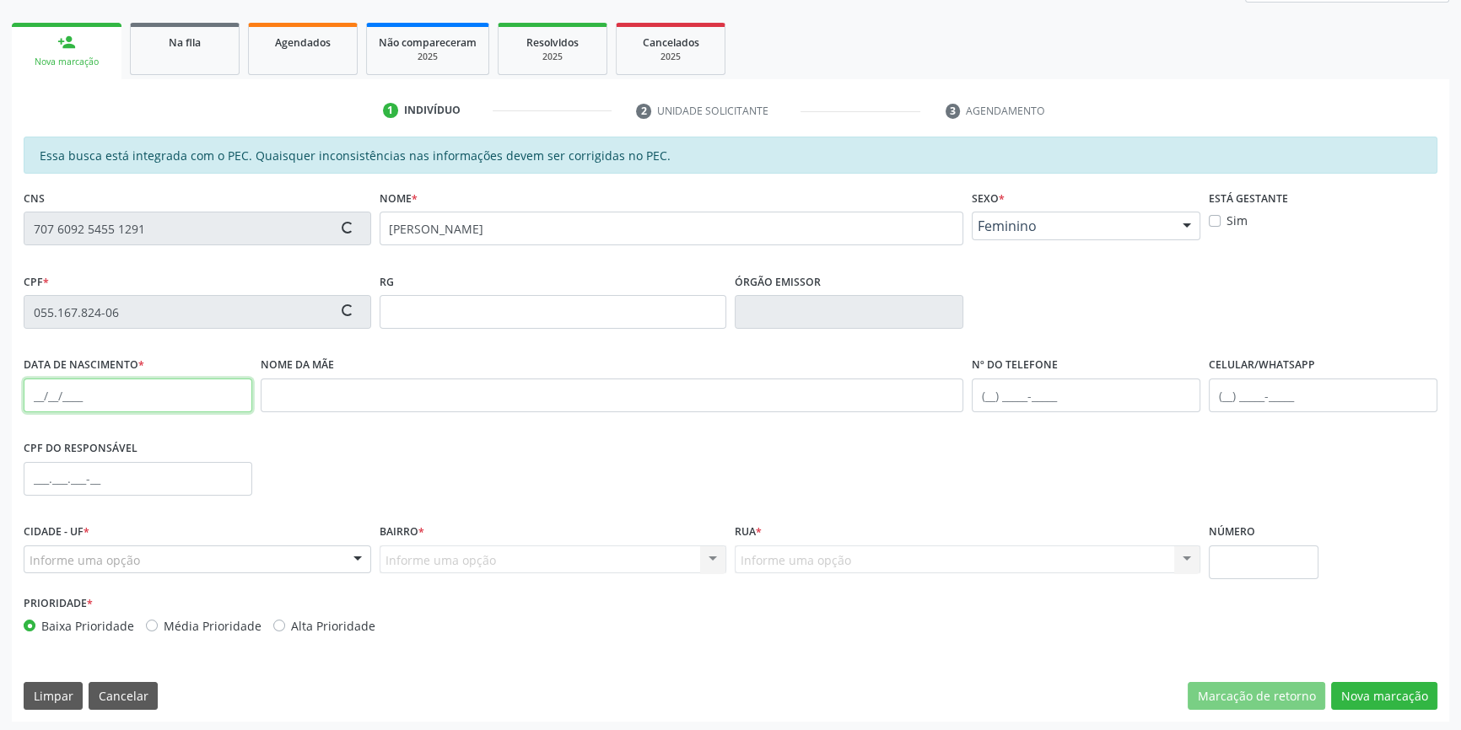
click at [34, 391] on input "text" at bounding box center [138, 396] width 229 height 34
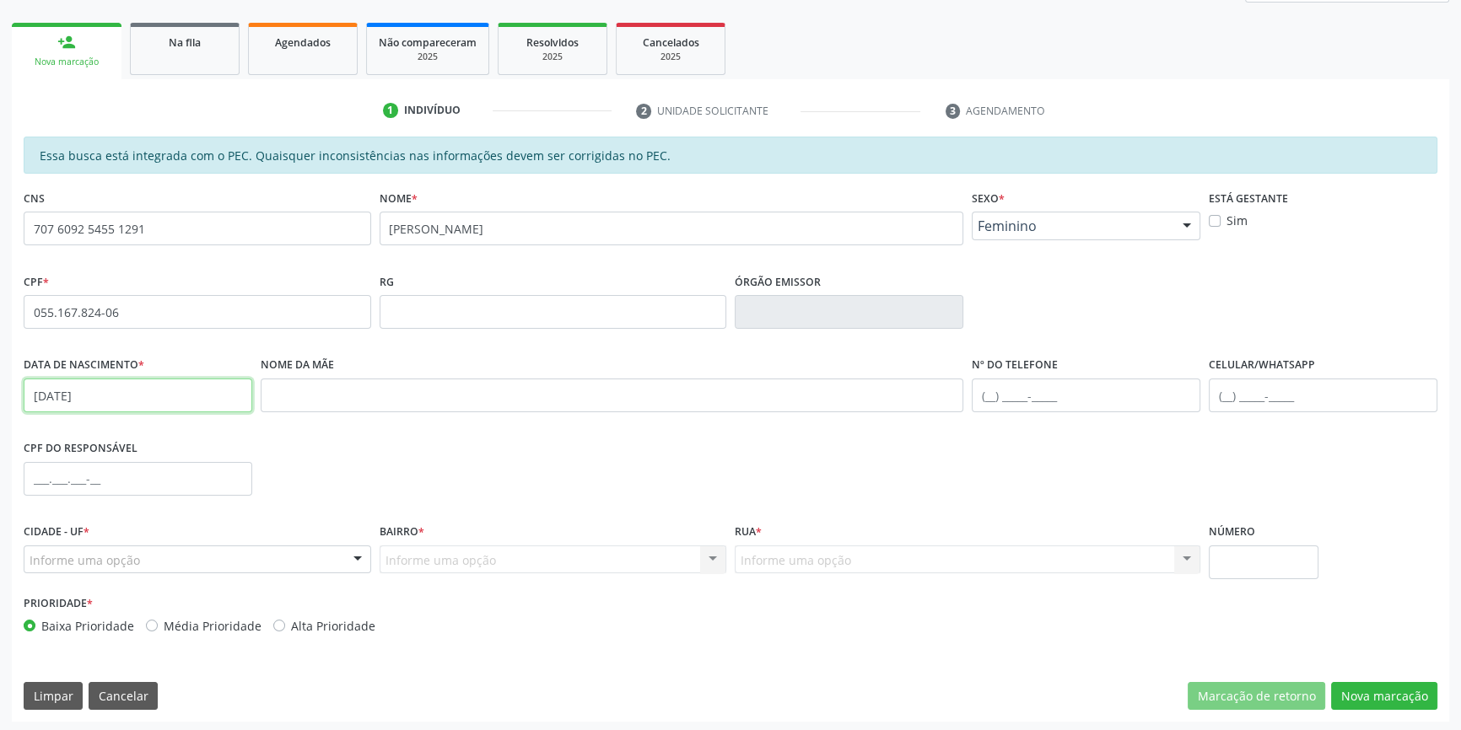
type input "12/06/1986"
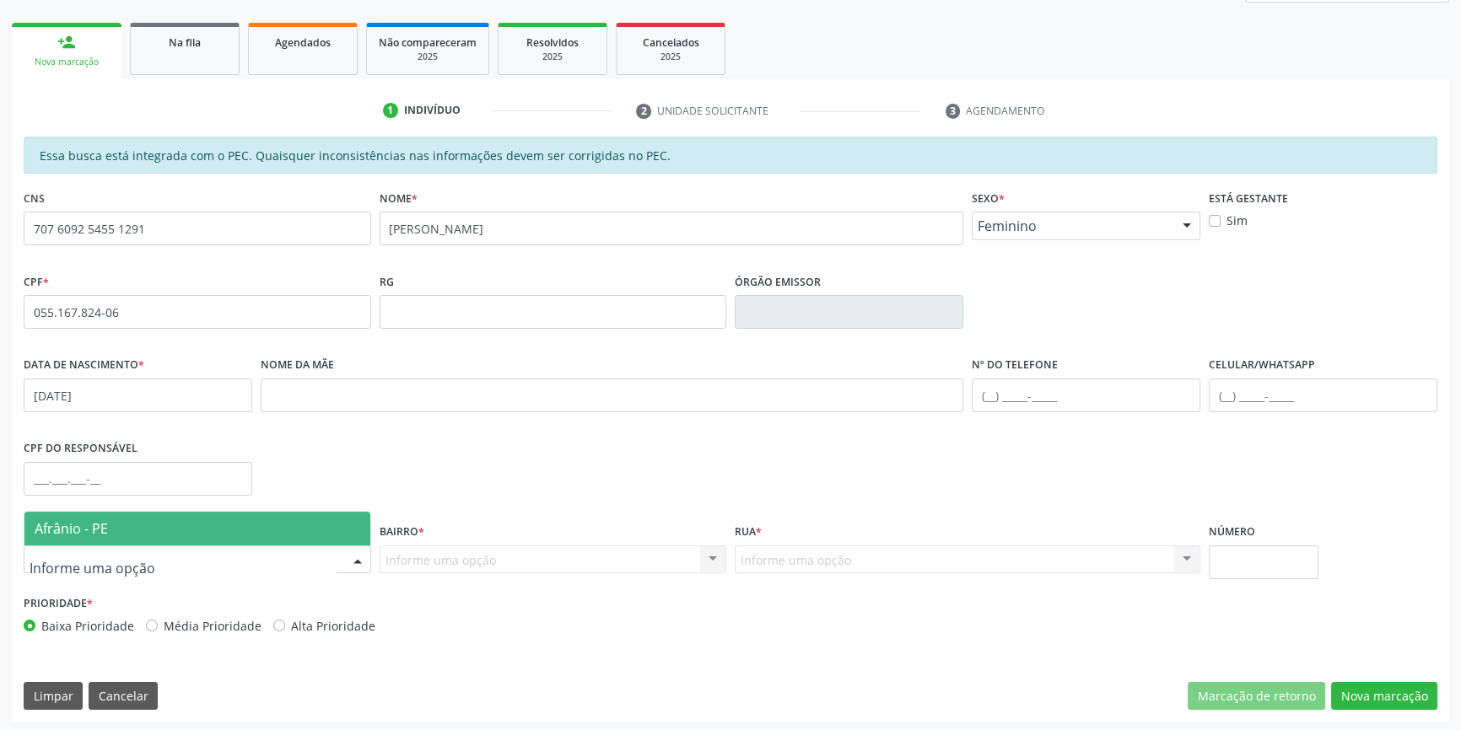
click at [115, 534] on span "Afrânio - PE" at bounding box center [197, 529] width 346 height 34
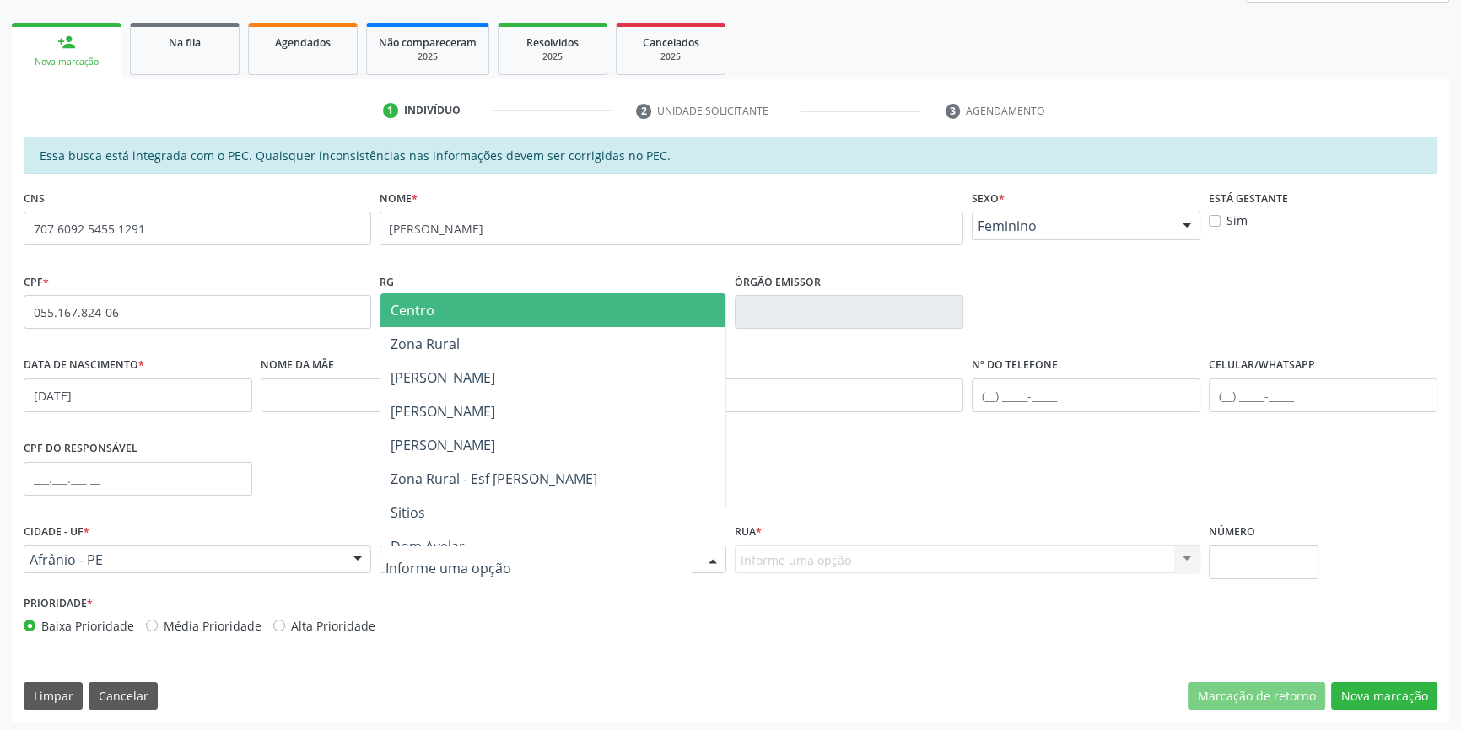
click at [494, 557] on div at bounding box center [553, 560] width 347 height 29
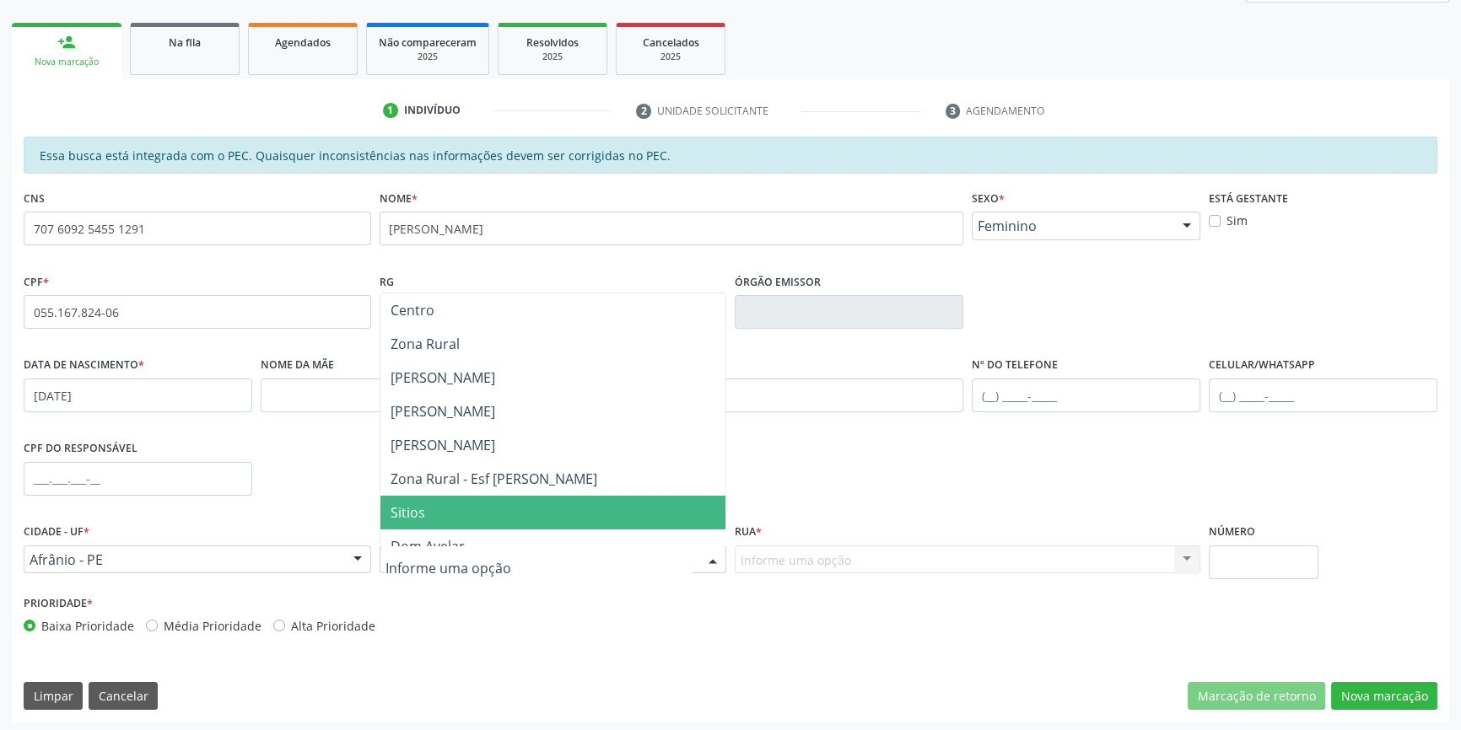
click at [474, 517] on span "Sitios" at bounding box center [553, 513] width 346 height 34
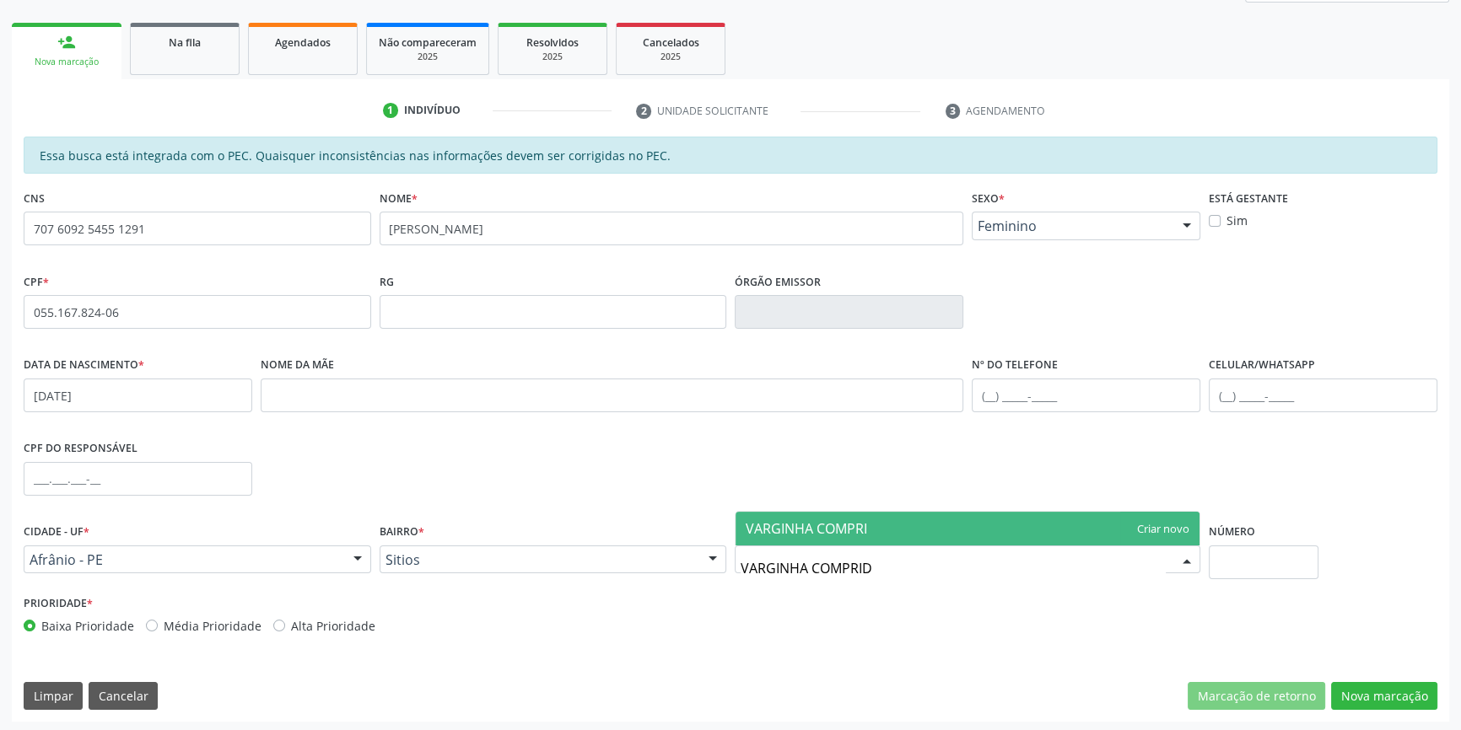
type input "VARGINHA COMPRIDA"
click at [805, 522] on span "VARGINHA COMPRIDA" at bounding box center [816, 529] width 140 height 19
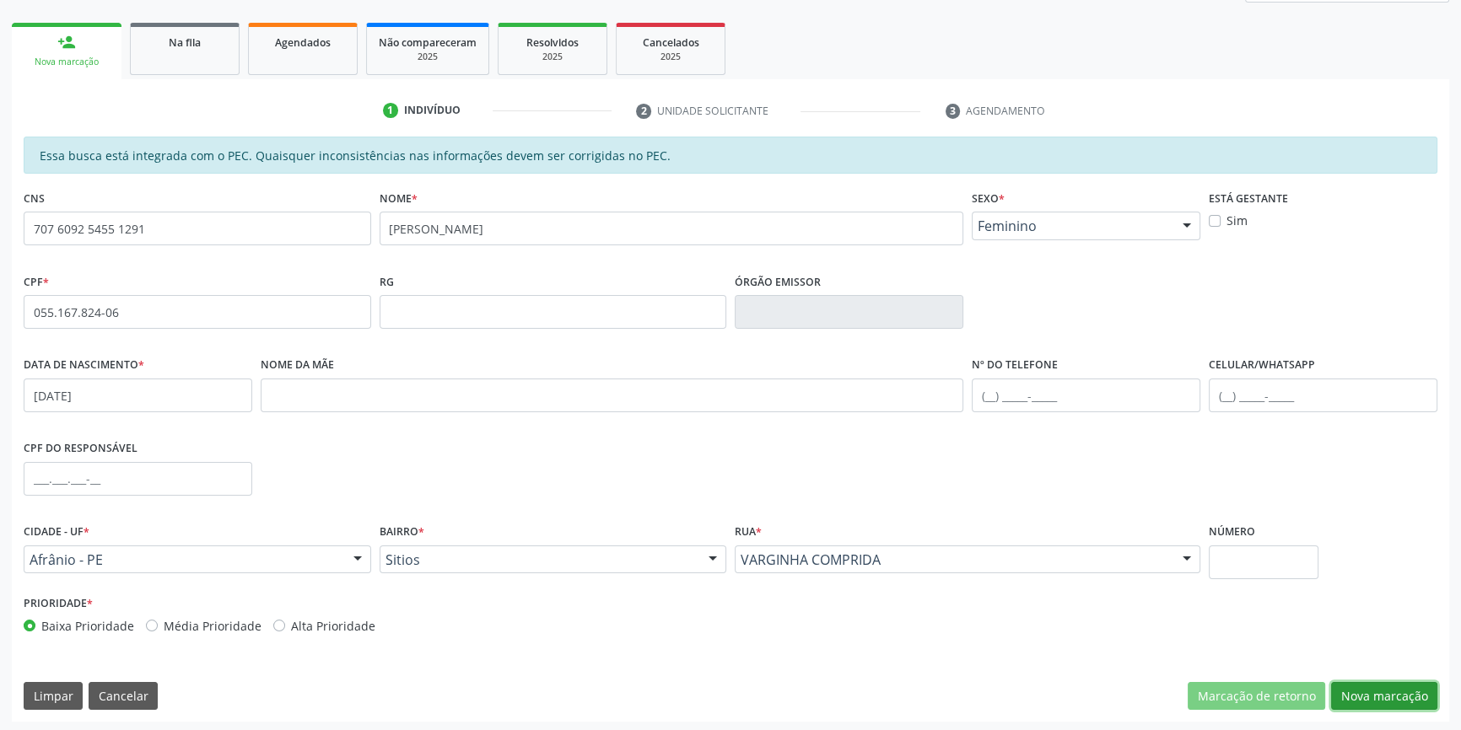
click at [1396, 699] on button "Nova marcação" at bounding box center [1384, 696] width 106 height 29
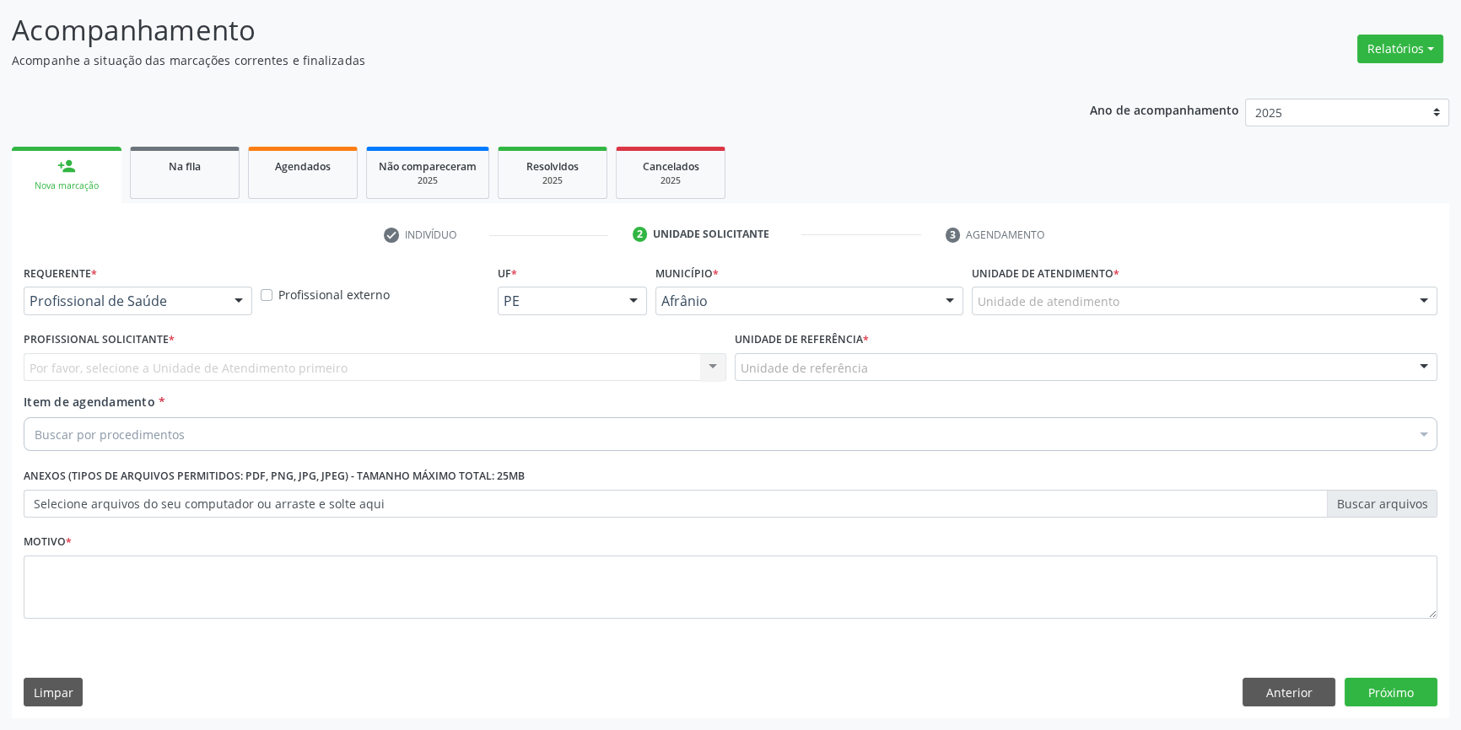
scroll to position [104, 0]
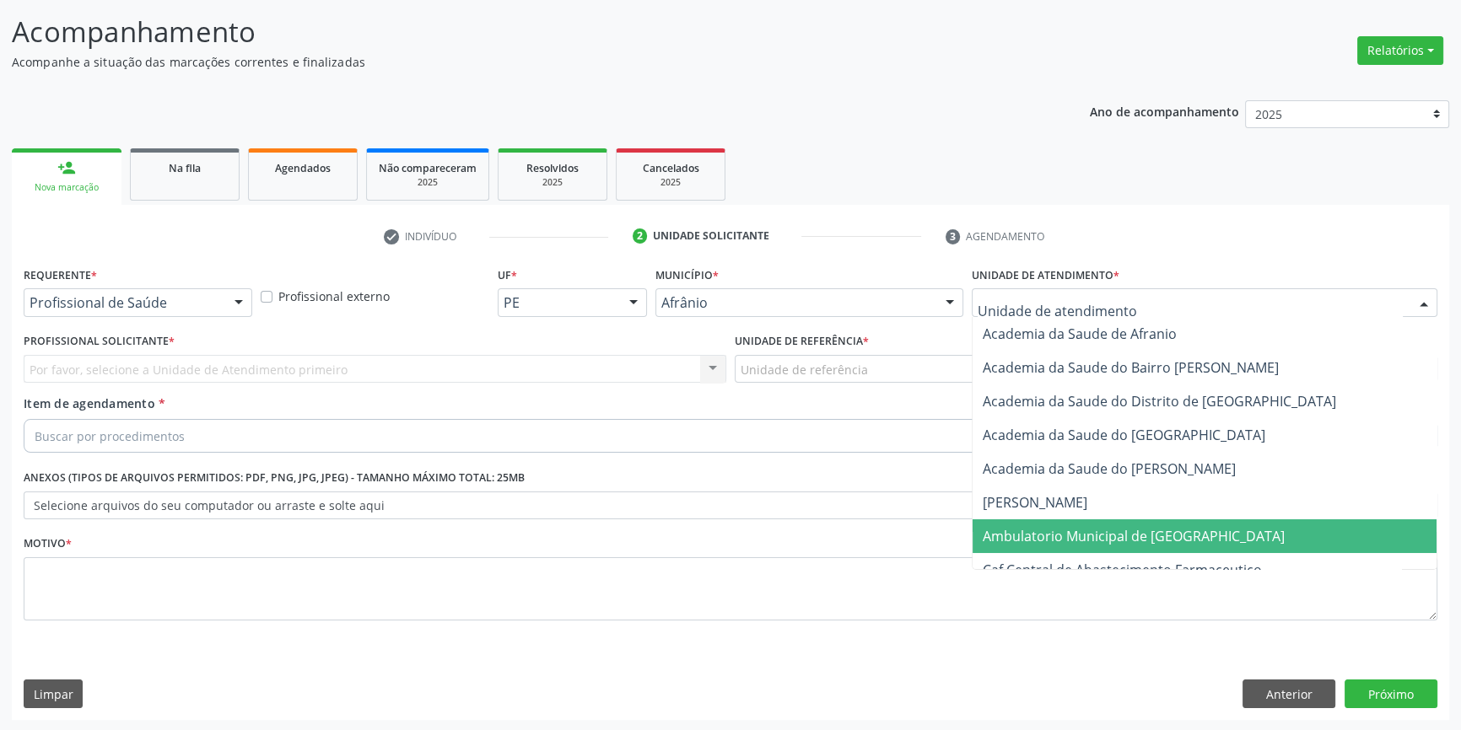
drag, startPoint x: 1086, startPoint y: 529, endPoint x: 942, endPoint y: 441, distance: 168.8
click at [1086, 530] on span "Ambulatorio Municipal de [GEOGRAPHIC_DATA]" at bounding box center [1134, 536] width 302 height 19
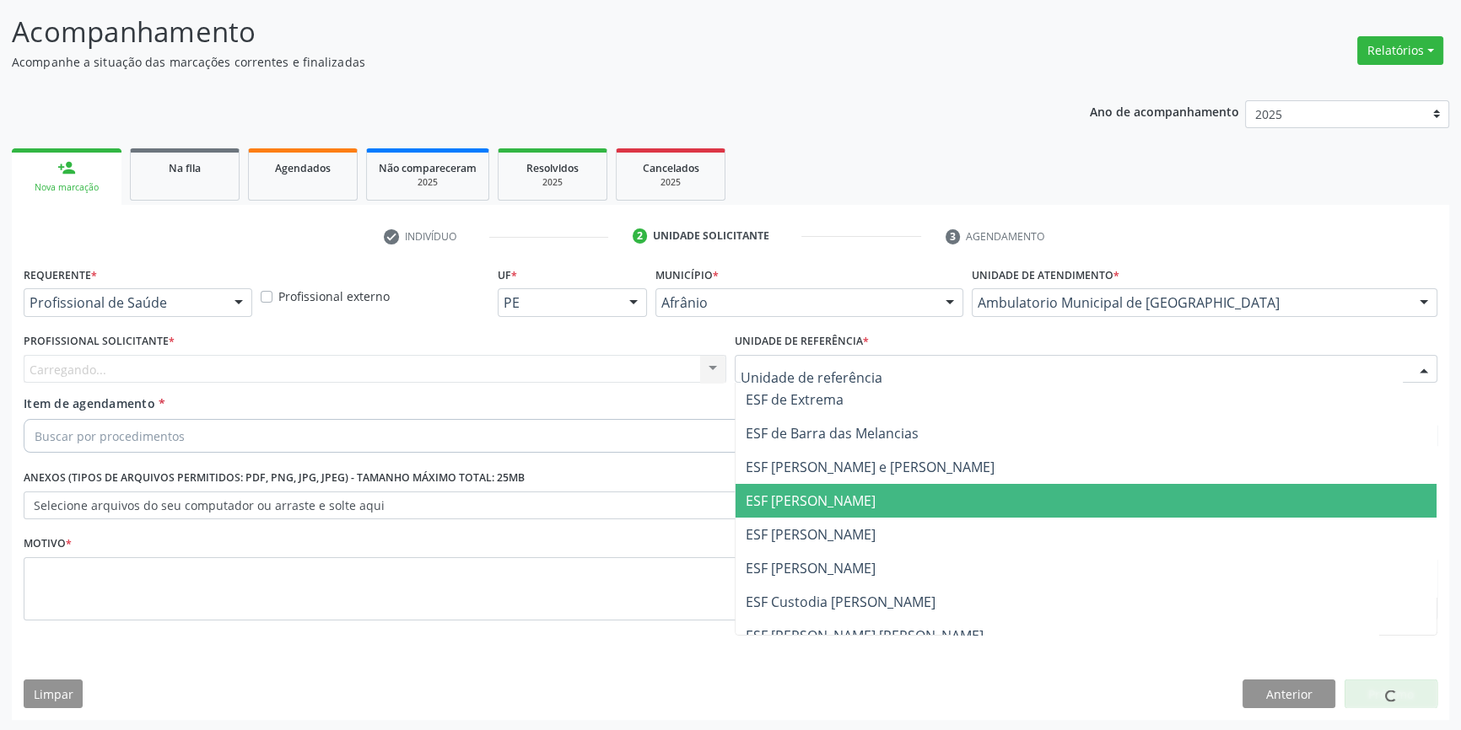
click at [829, 525] on span "ESF [PERSON_NAME]" at bounding box center [811, 534] width 130 height 19
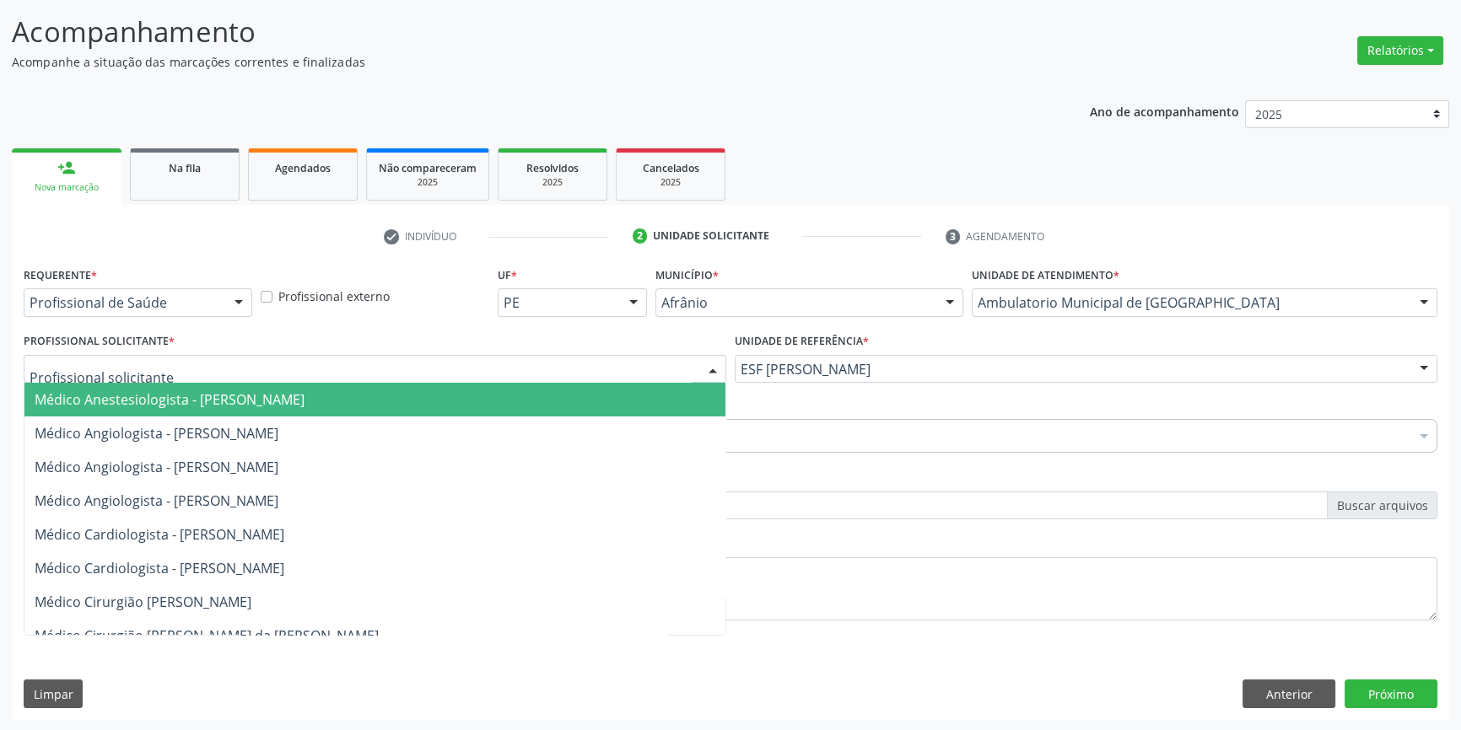
click at [516, 356] on div at bounding box center [375, 369] width 703 height 29
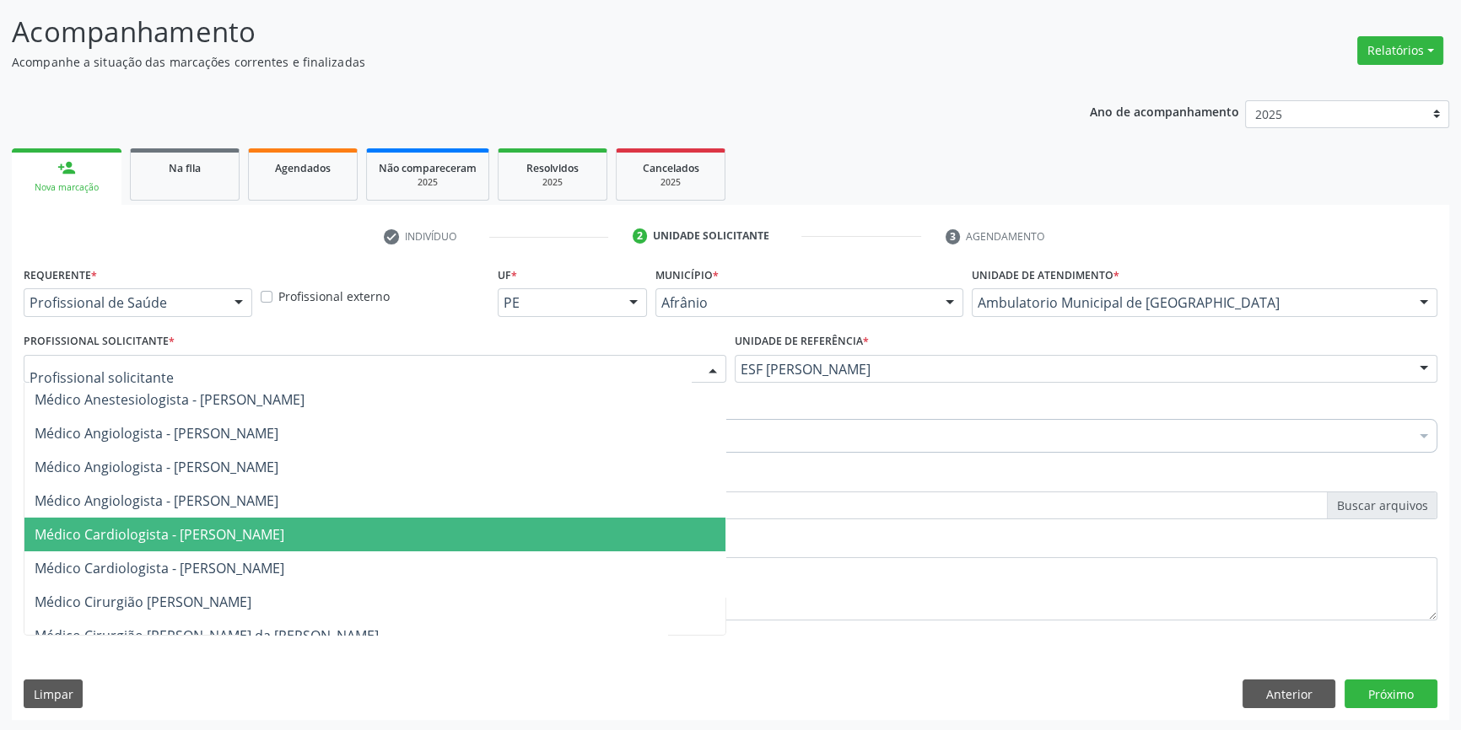
click at [289, 519] on span "Médico Cardiologista - [PERSON_NAME]" at bounding box center [374, 535] width 701 height 34
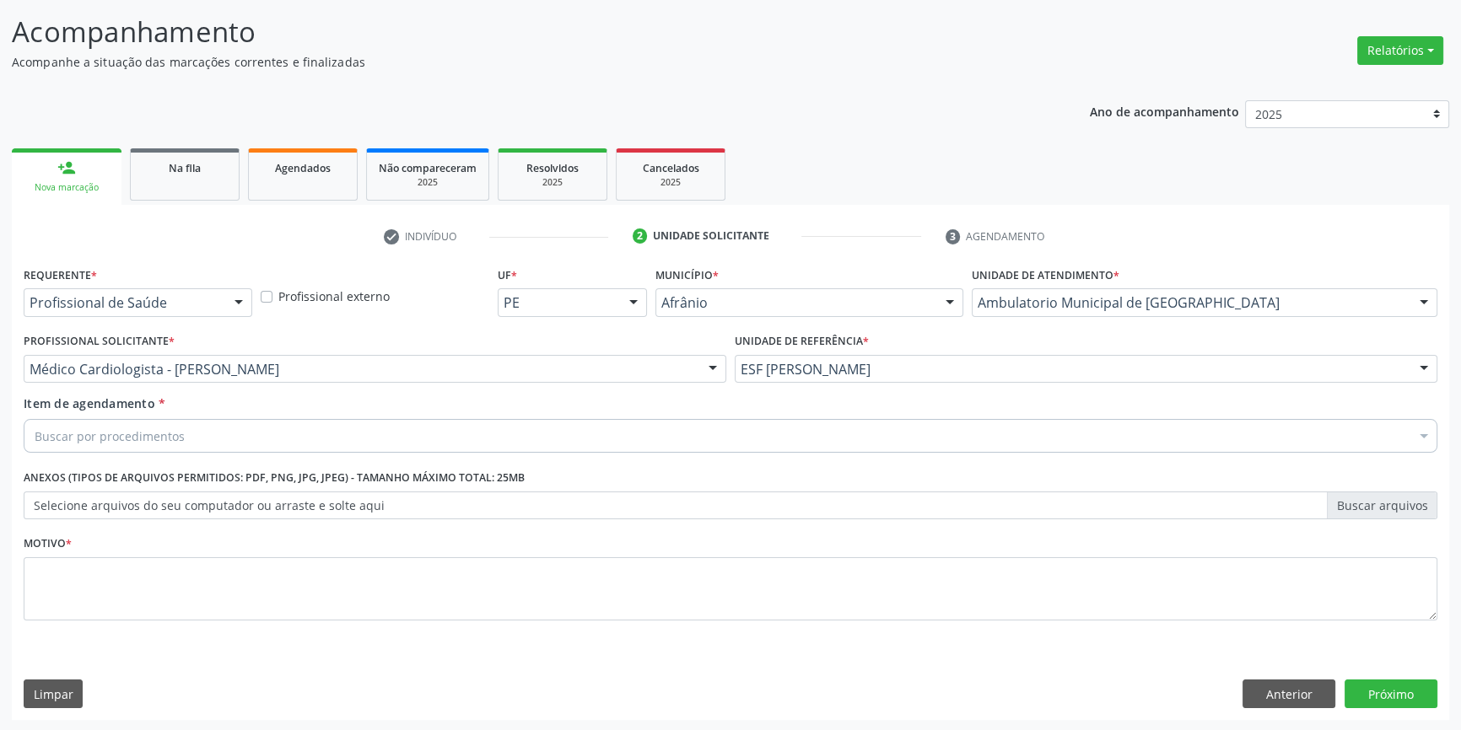
click at [247, 452] on div "Item de agendamento * Buscar por procedimentos Selecionar todos 0604320140 - Ab…" at bounding box center [730, 427] width 1422 height 65
click at [211, 432] on div "Buscar por procedimentos" at bounding box center [731, 436] width 1414 height 34
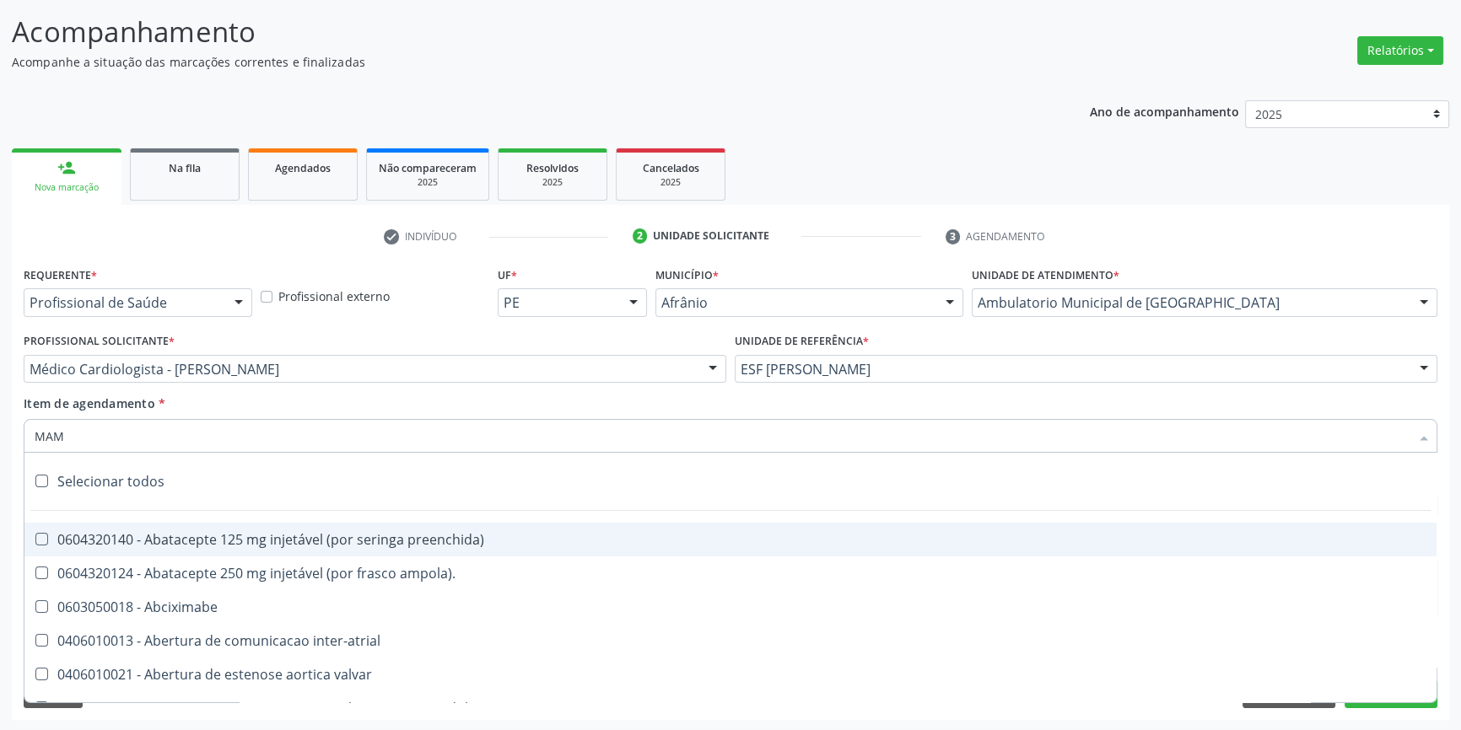
type input "MAMA"
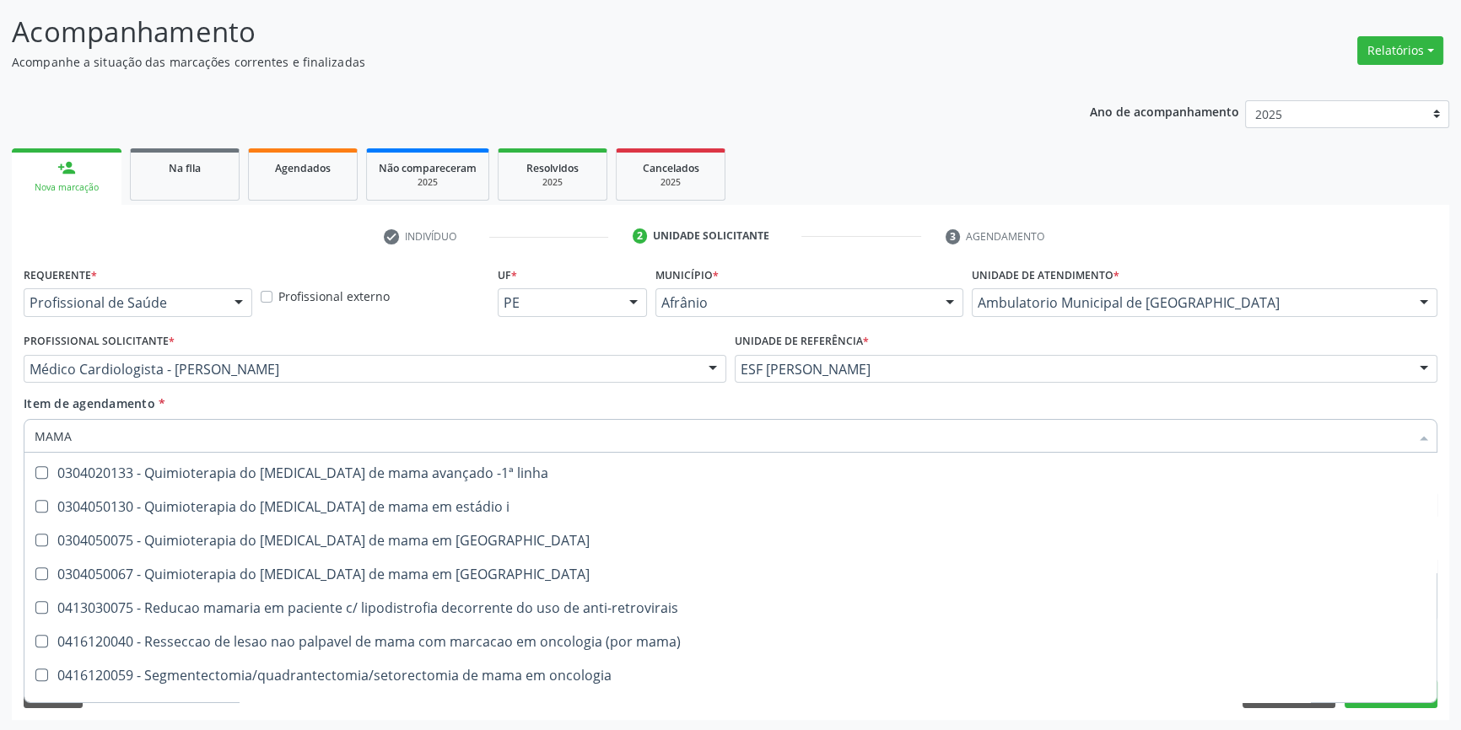
scroll to position [1403, 0]
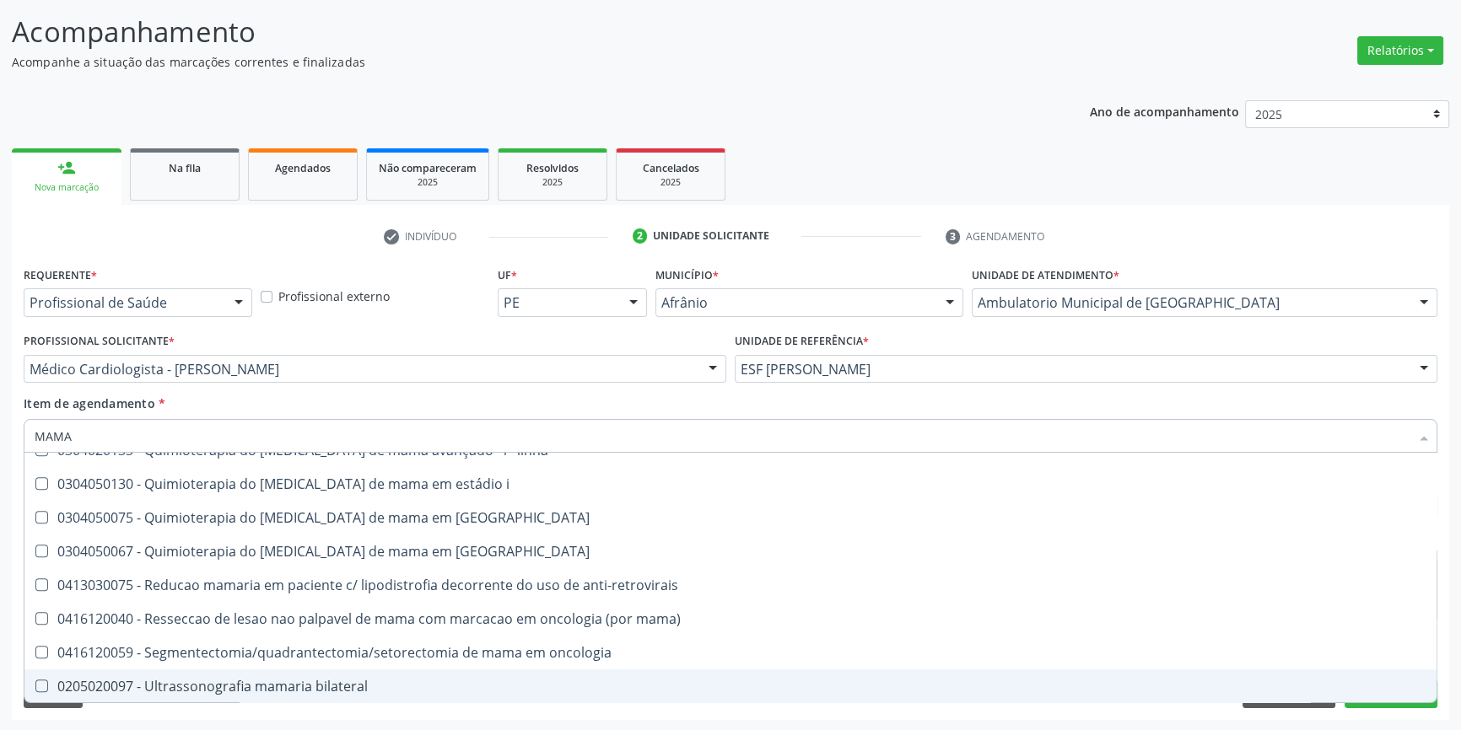
click at [303, 697] on span "0205020097 - Ultrassonografia mamaria bilateral" at bounding box center [730, 687] width 1412 height 34
checkbox bilateral "true"
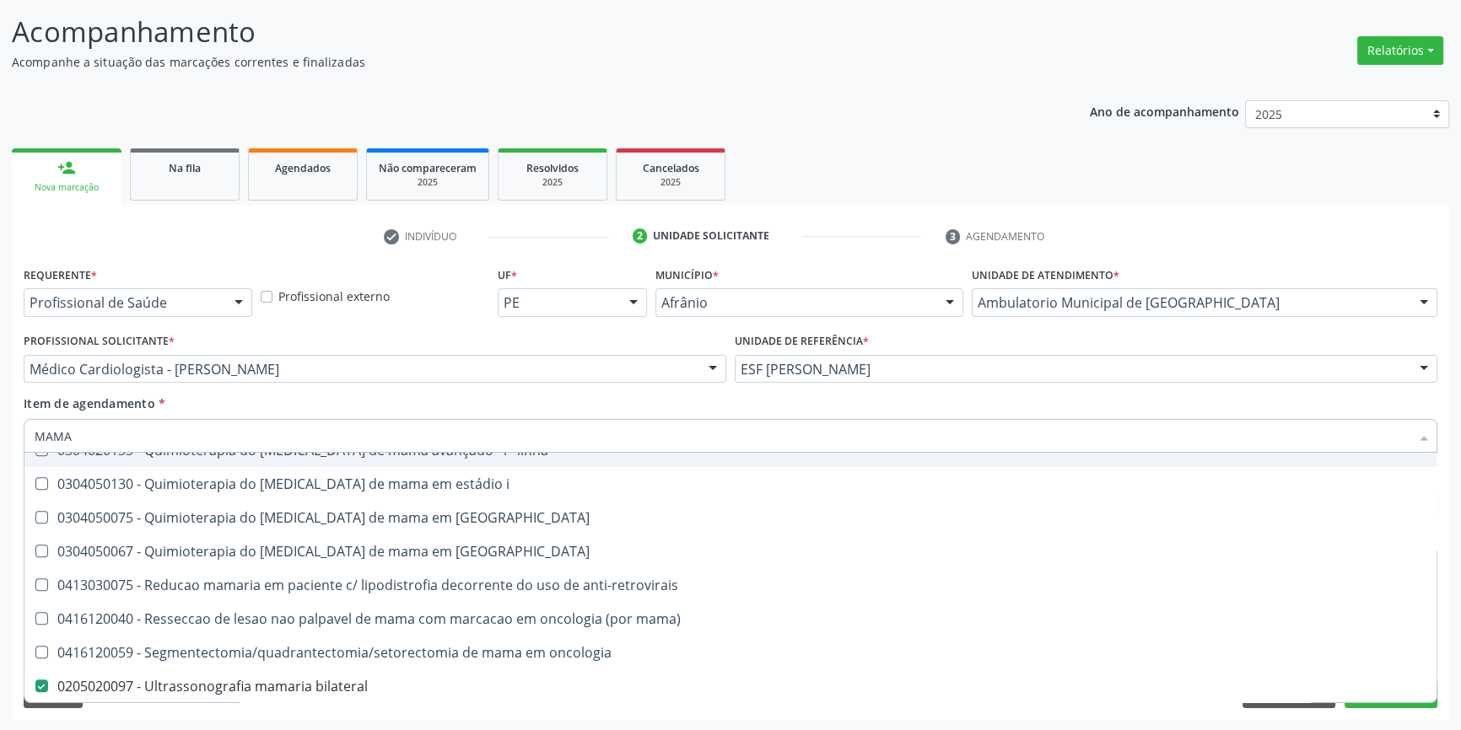
drag, startPoint x: 141, startPoint y: 440, endPoint x: 0, endPoint y: 417, distance: 142.8
click at [0, 417] on div "Acompanhamento Acompanhe a situação das marcações correntes e finalizadas Relat…" at bounding box center [730, 360] width 1461 height 743
type input "AX"
checkbox bilateral "false"
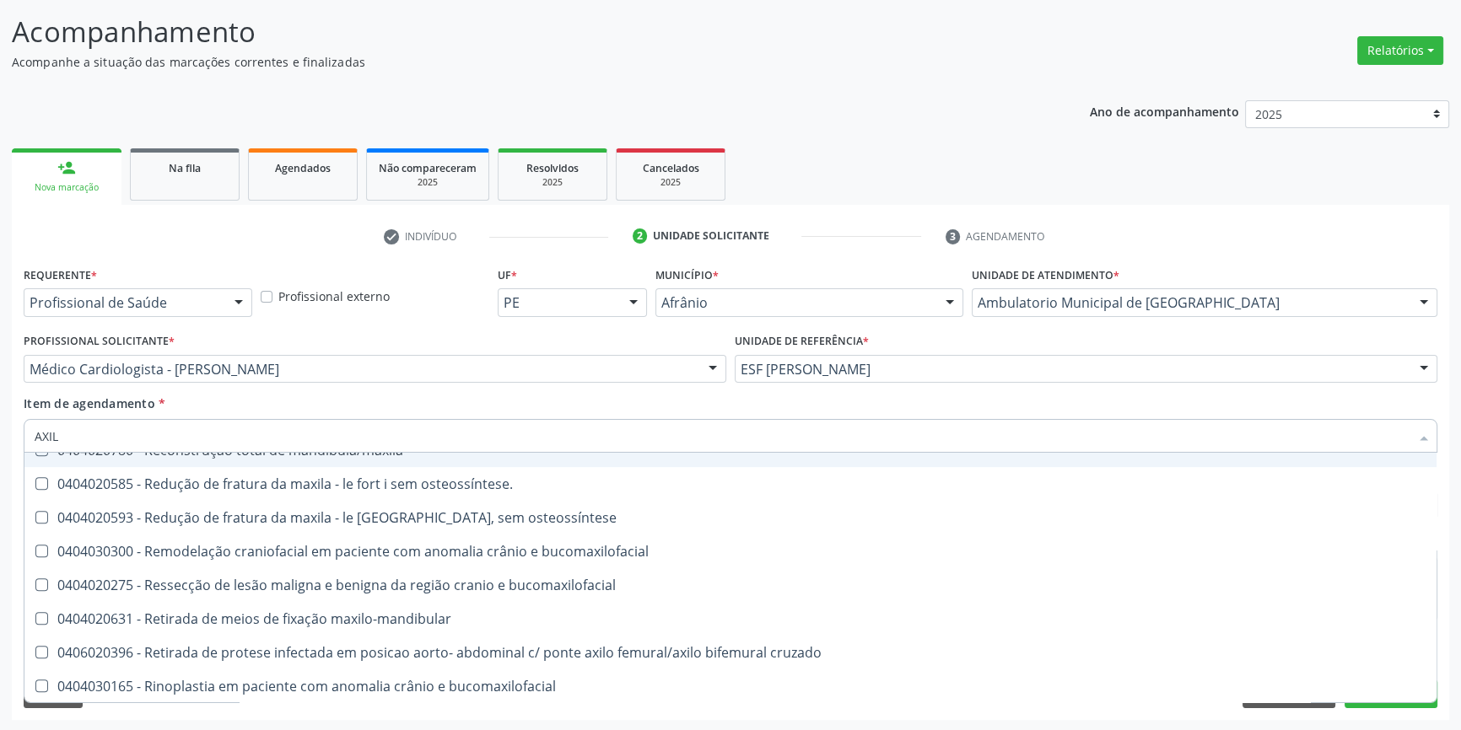
type input "AXILA"
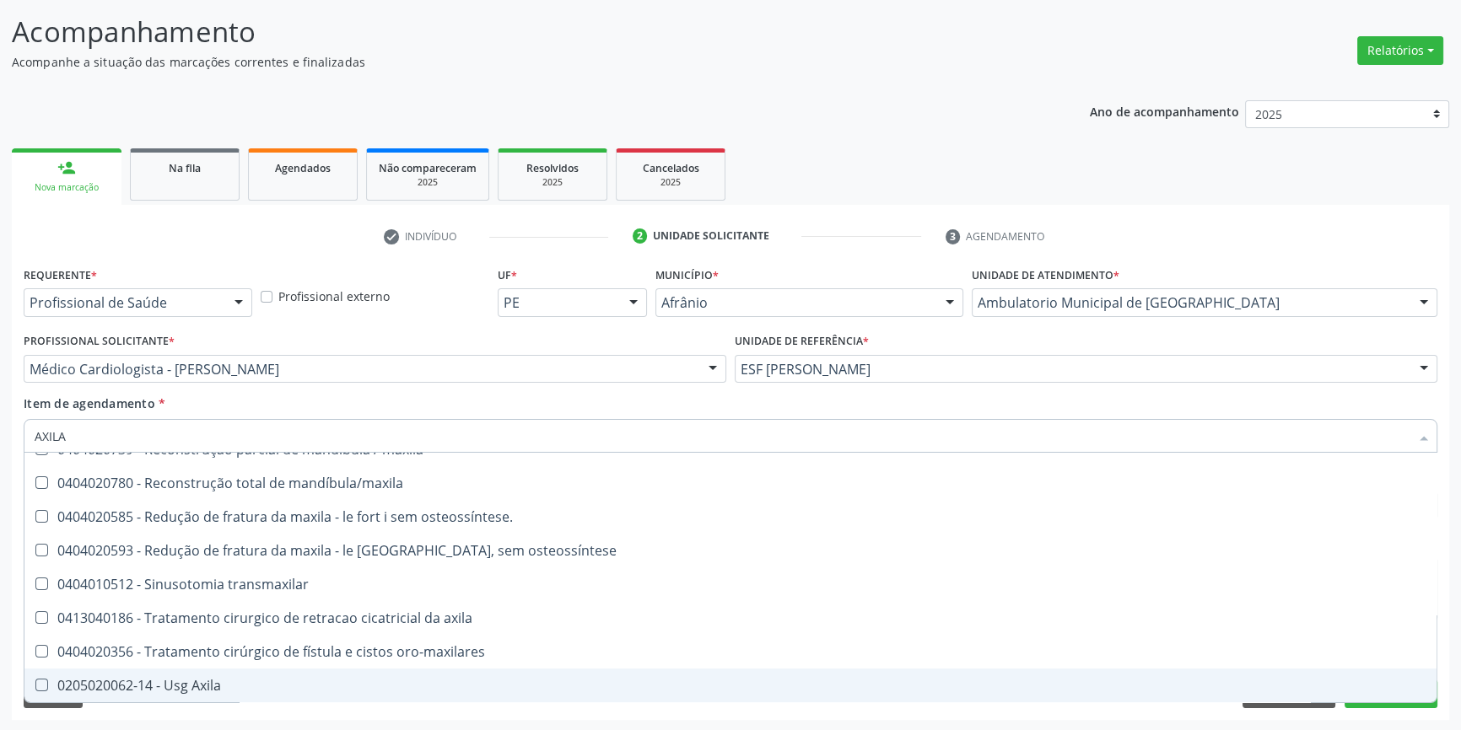
click at [270, 682] on div "0205020062-14 - Usg Axila" at bounding box center [731, 685] width 1392 height 13
checkbox Axila "true"
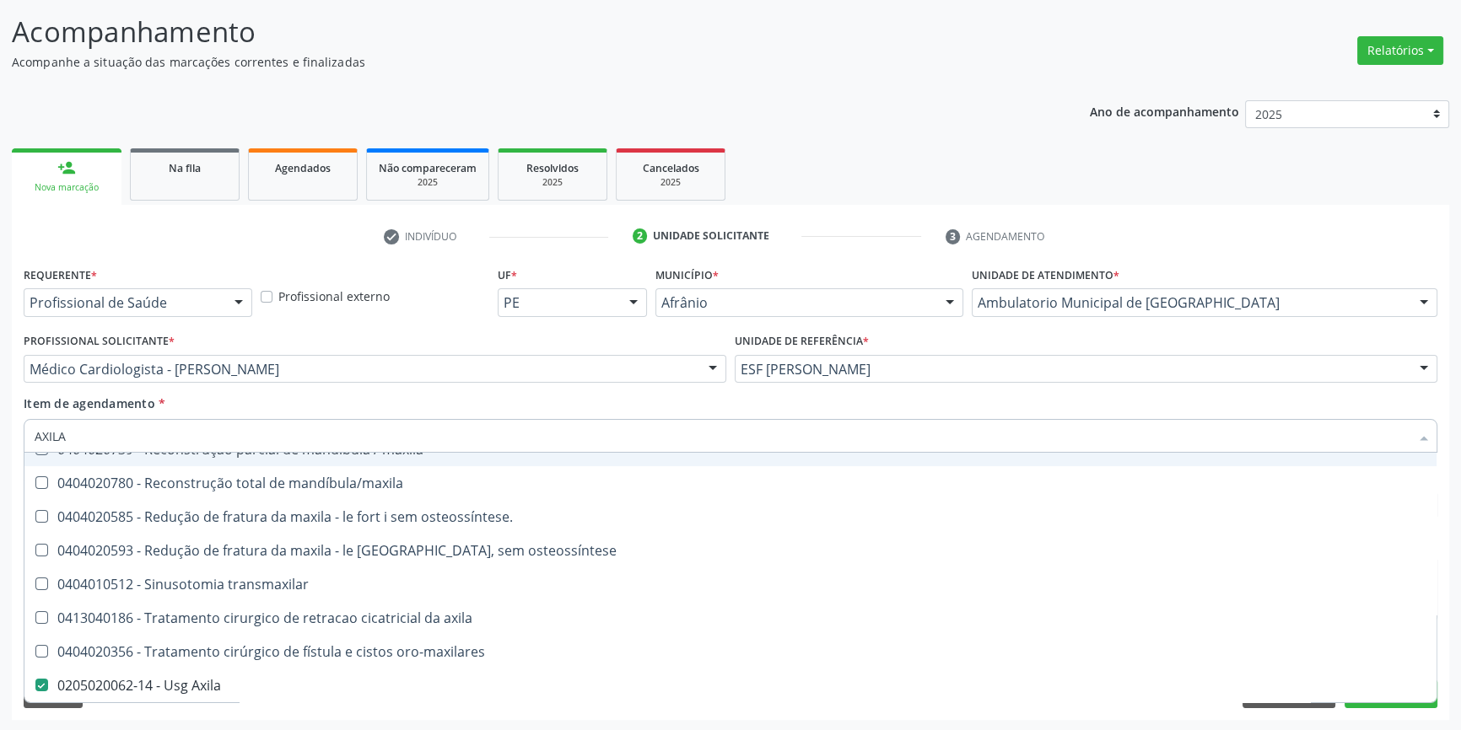
drag, startPoint x: 113, startPoint y: 436, endPoint x: 2, endPoint y: 387, distance: 121.6
click at [0, 419] on div "Acompanhamento Acompanhe a situação das marcações correntes e finalizadas Relat…" at bounding box center [730, 360] width 1461 height 743
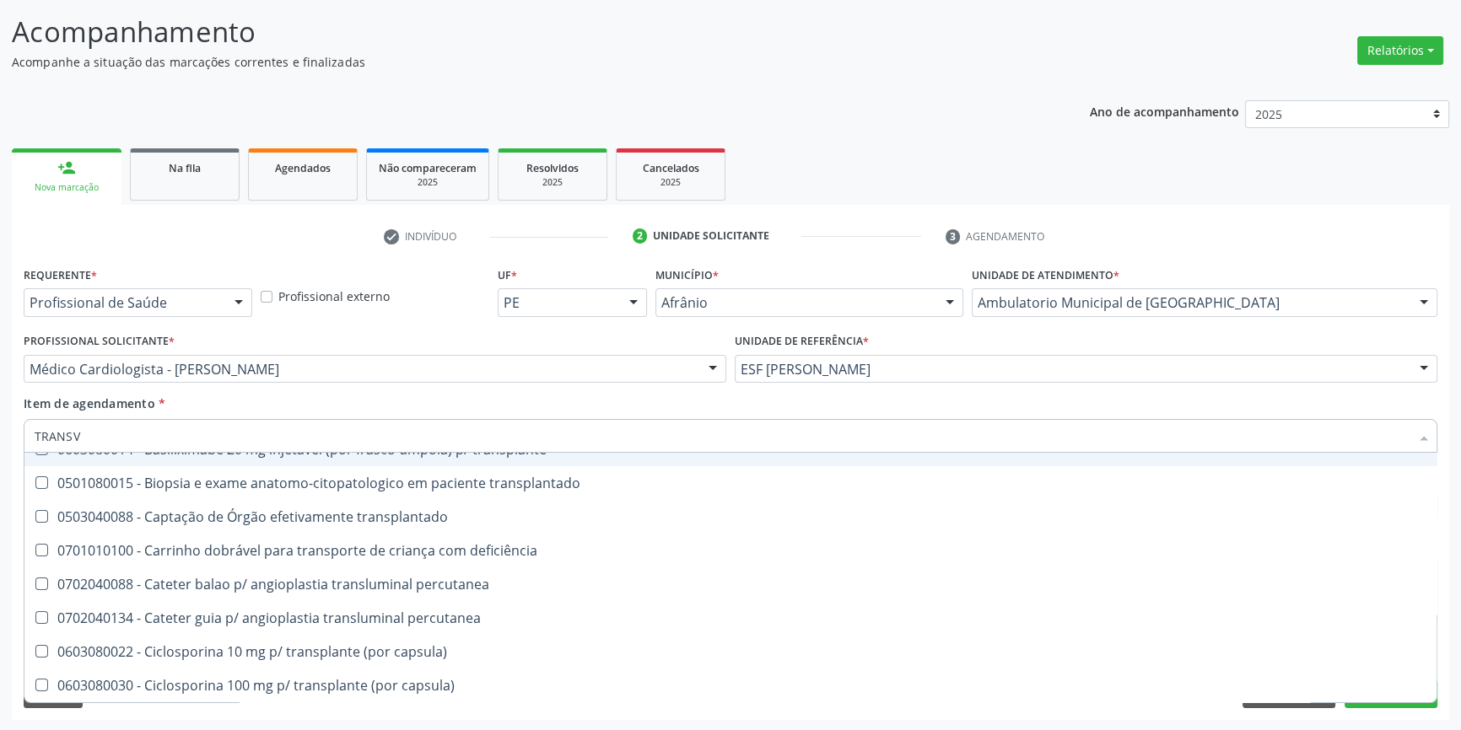
scroll to position [0, 0]
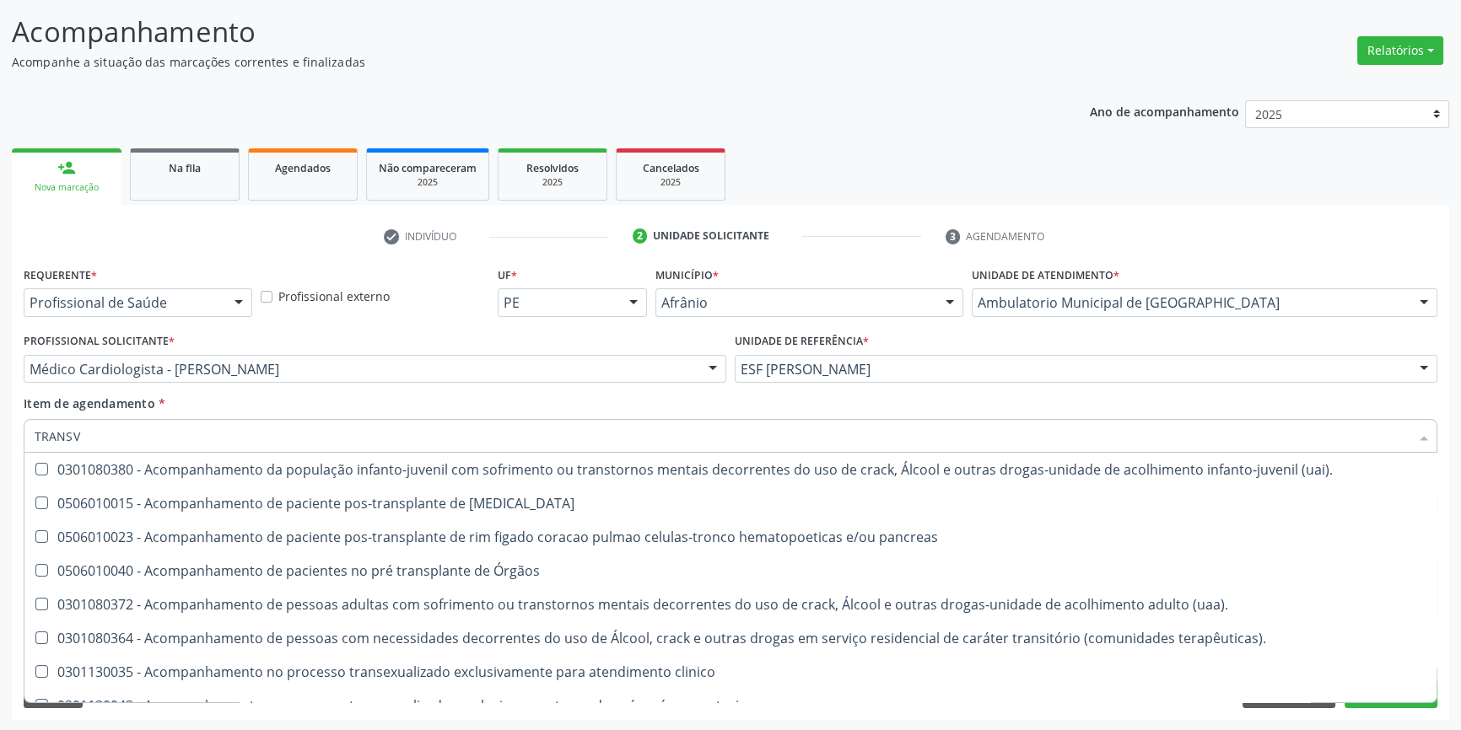
type input "TRANSVA"
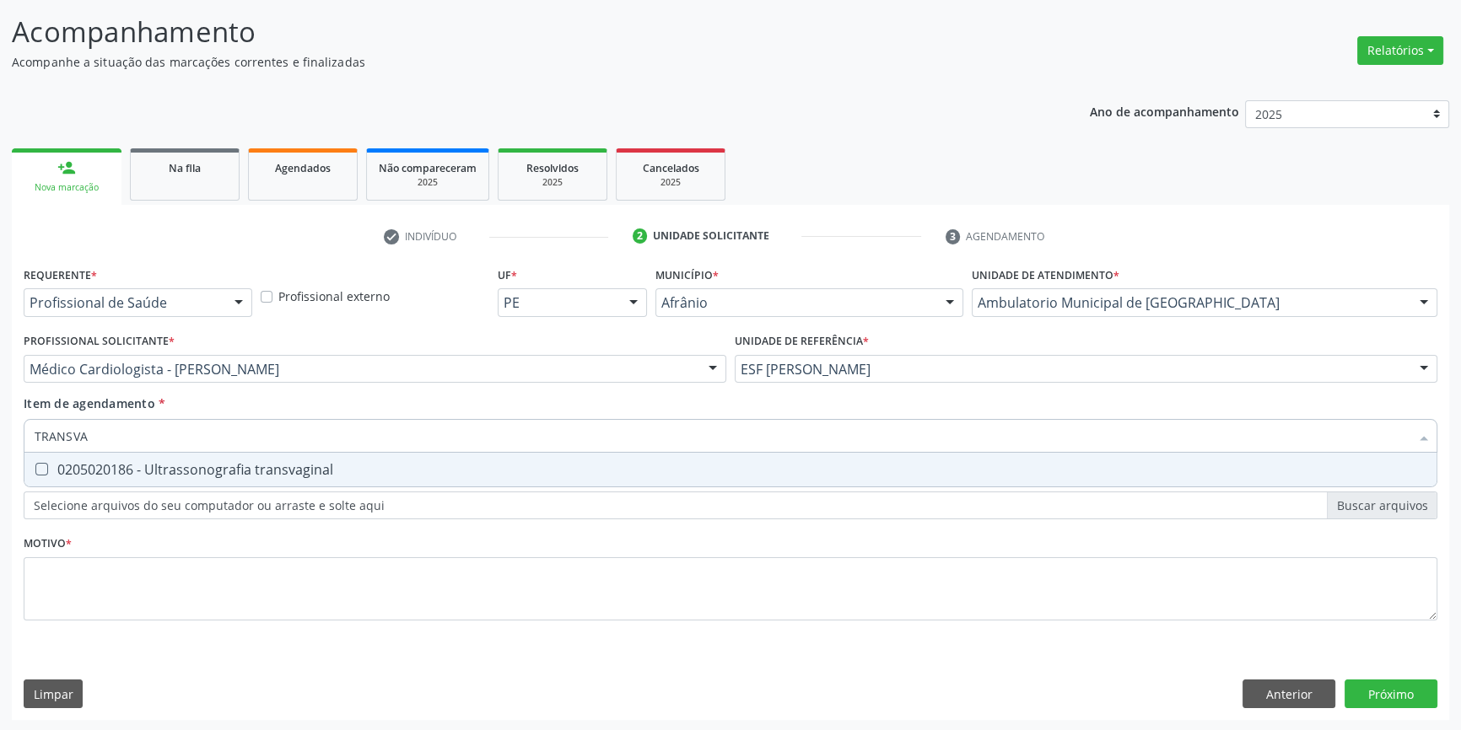
click at [121, 458] on span "0205020186 - Ultrassonografia transvaginal" at bounding box center [730, 470] width 1412 height 34
checkbox transvaginal "true"
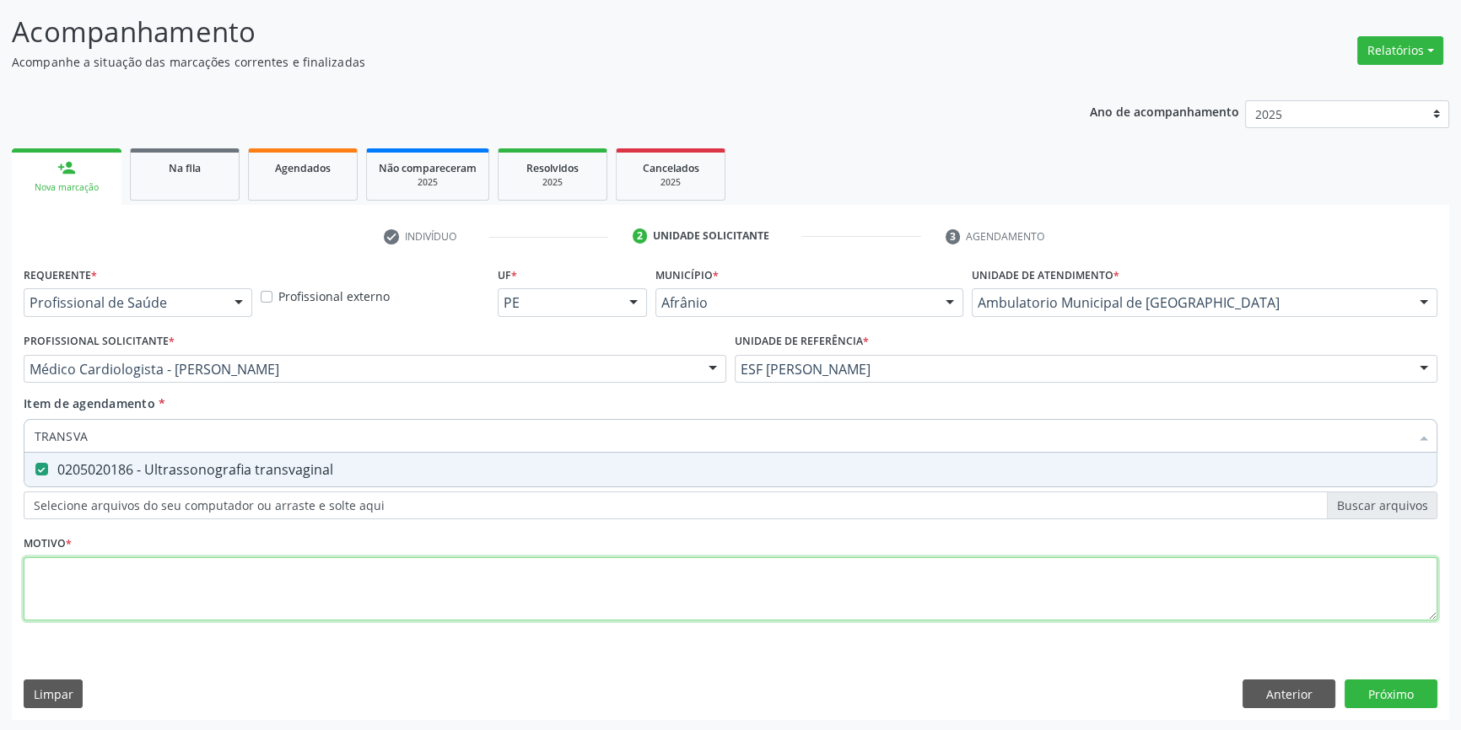
click at [148, 587] on div "Requerente * Profissional de Saúde Profissional de Saúde Paciente Nenhum result…" at bounding box center [731, 453] width 1414 height 382
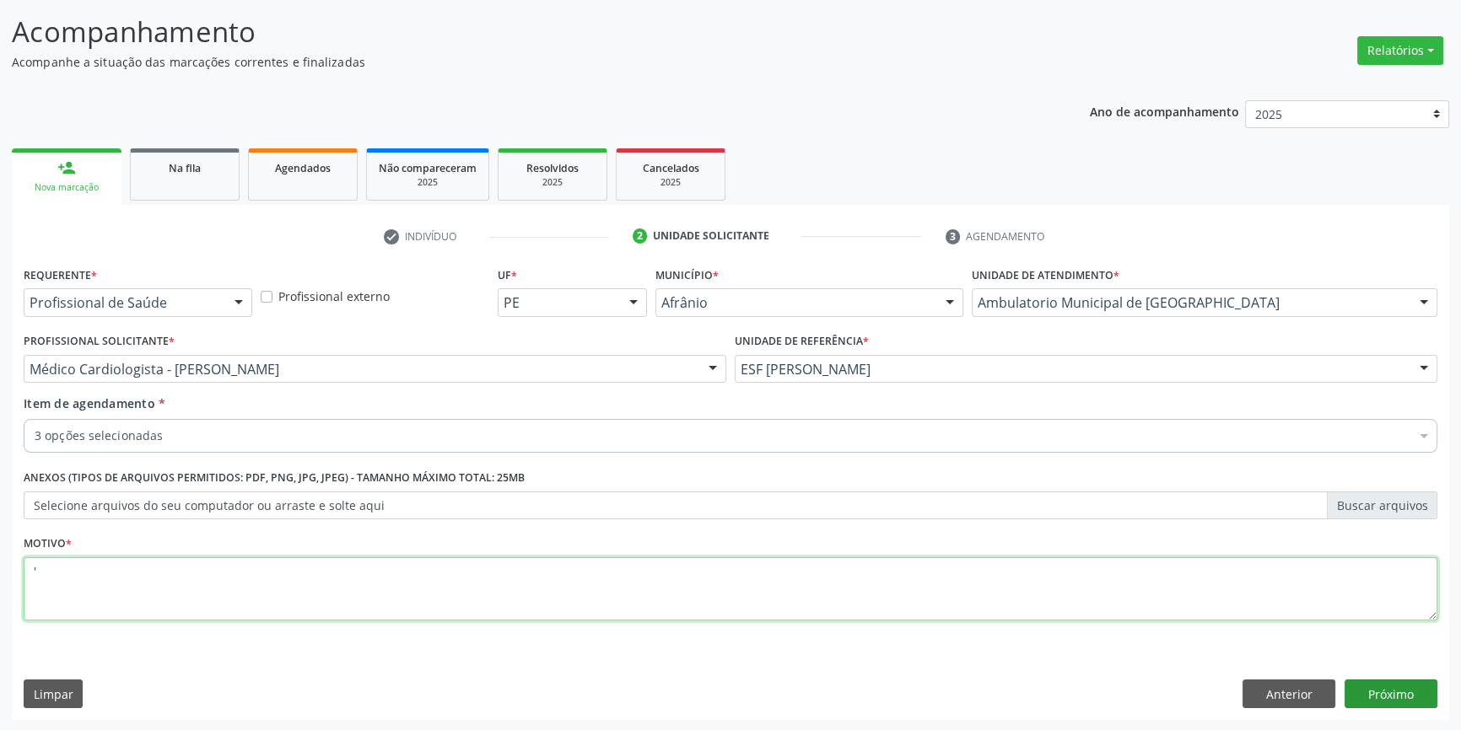
type textarea "'"
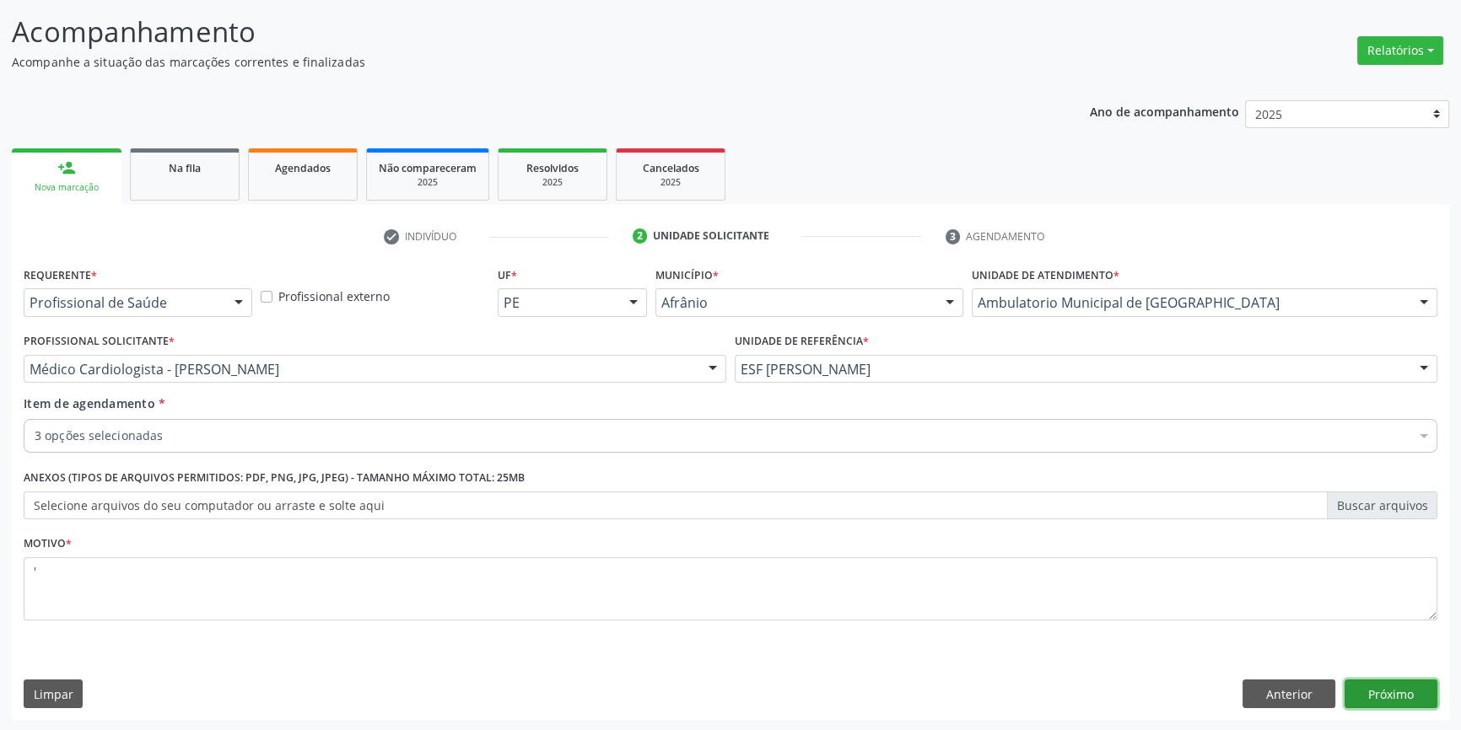
click at [1396, 692] on button "Próximo" at bounding box center [1390, 694] width 93 height 29
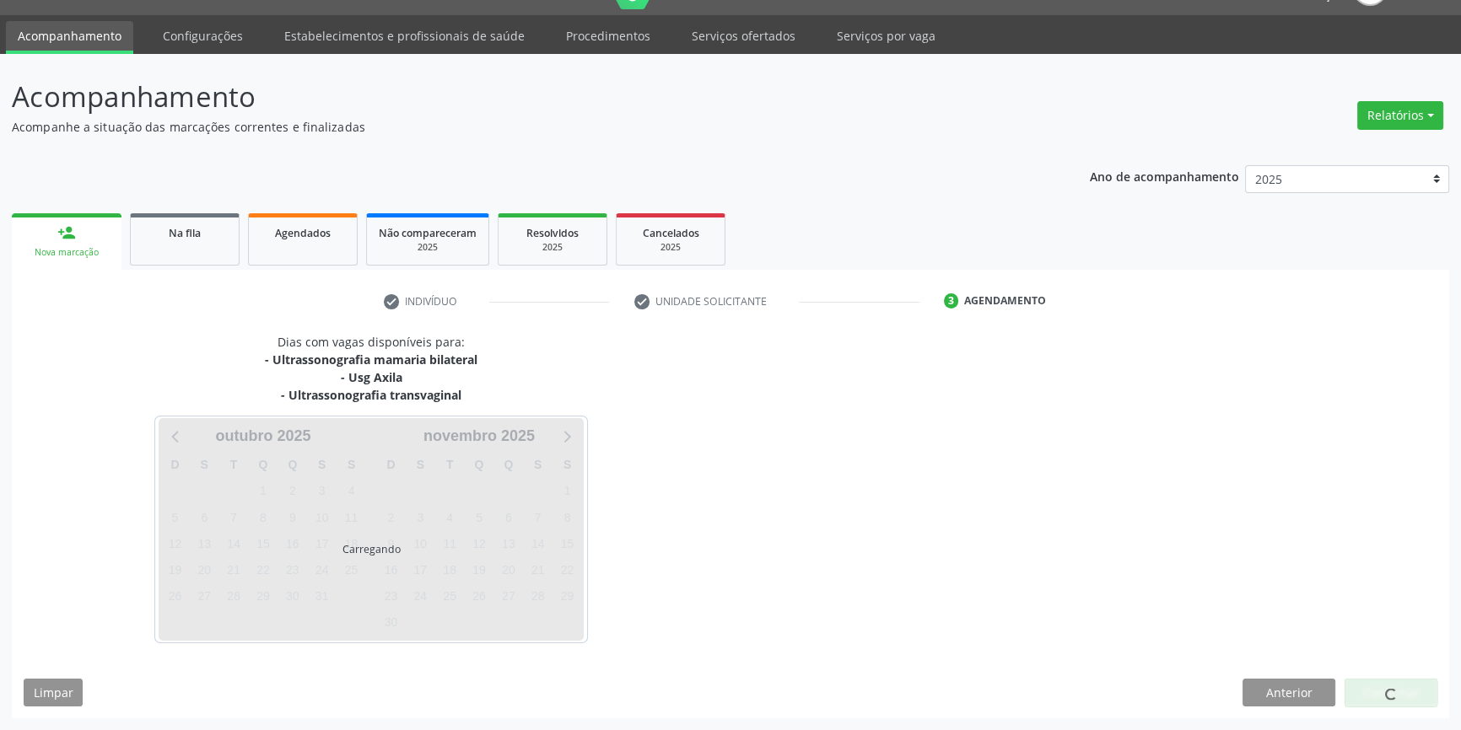
scroll to position [37, 0]
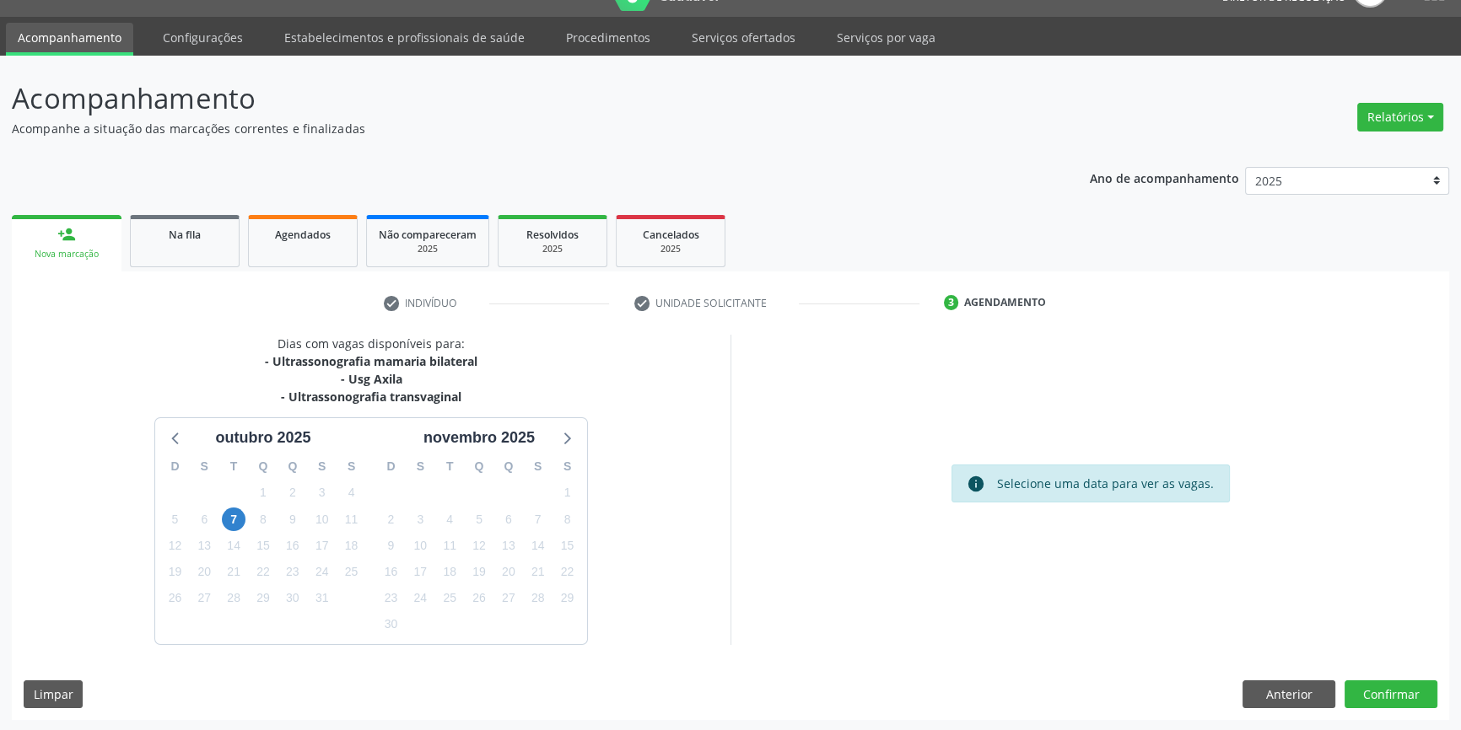
click at [249, 514] on div "8" at bounding box center [264, 520] width 30 height 26
click at [240, 515] on span "7" at bounding box center [234, 520] width 24 height 24
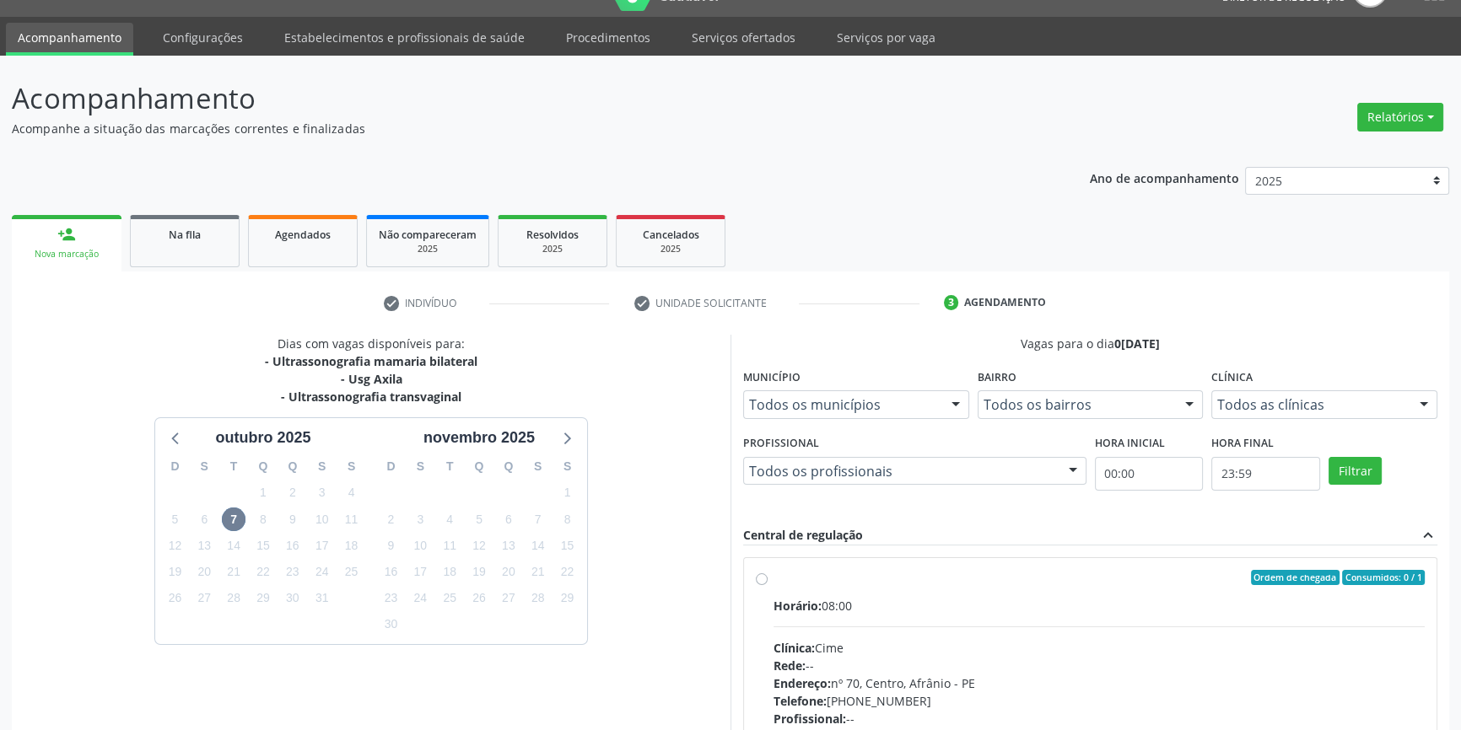
click at [784, 579] on div "Ordem de chegada Consumidos: 0 / 1" at bounding box center [1098, 577] width 651 height 15
click at [768, 579] on input "Ordem de chegada Consumidos: 0 / 1 Horário: 08:00 Clínica: Cime Rede: -- Endere…" at bounding box center [762, 577] width 12 height 15
radio input "true"
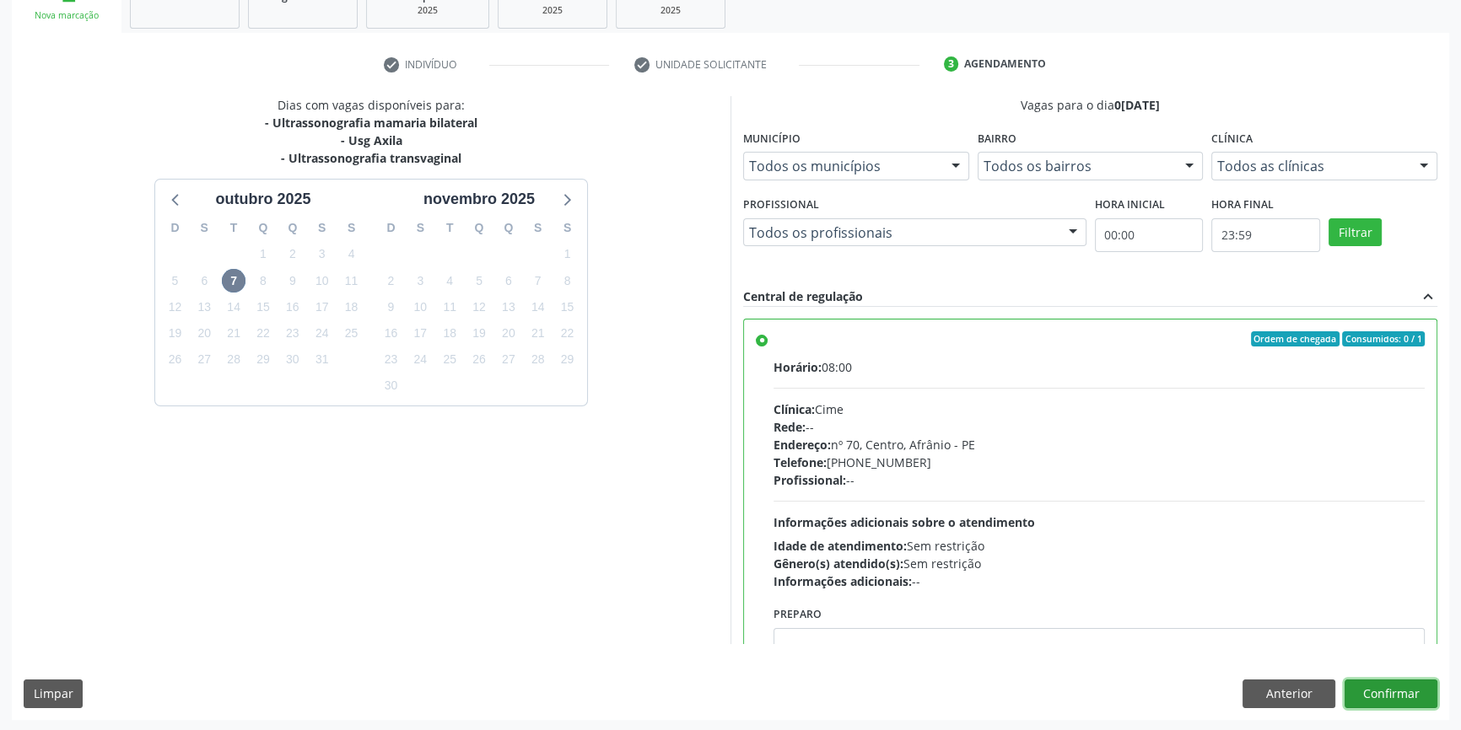
click at [1380, 686] on button "Confirmar" at bounding box center [1390, 694] width 93 height 29
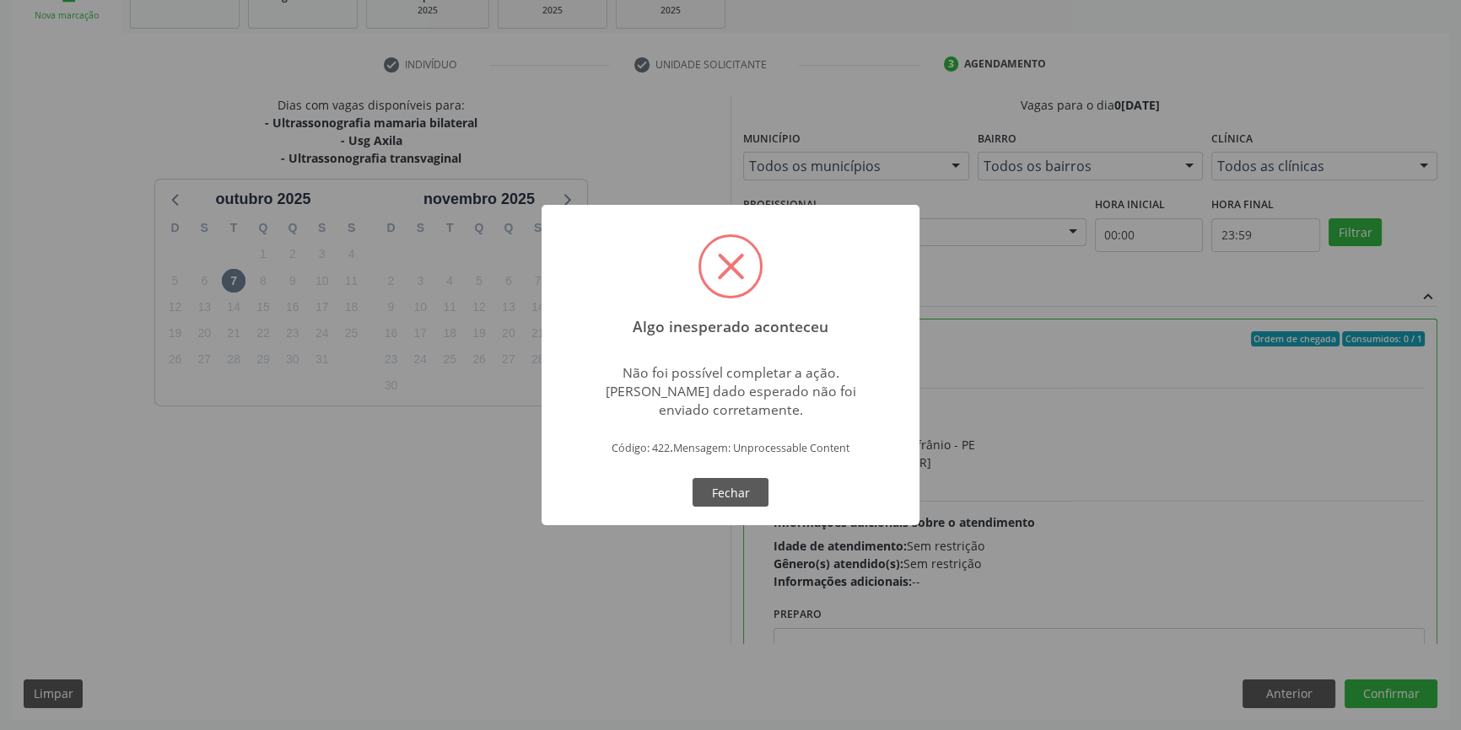
click at [741, 475] on div "OK Fechar" at bounding box center [731, 492] width 84 height 35
